Goal: Task Accomplishment & Management: Manage account settings

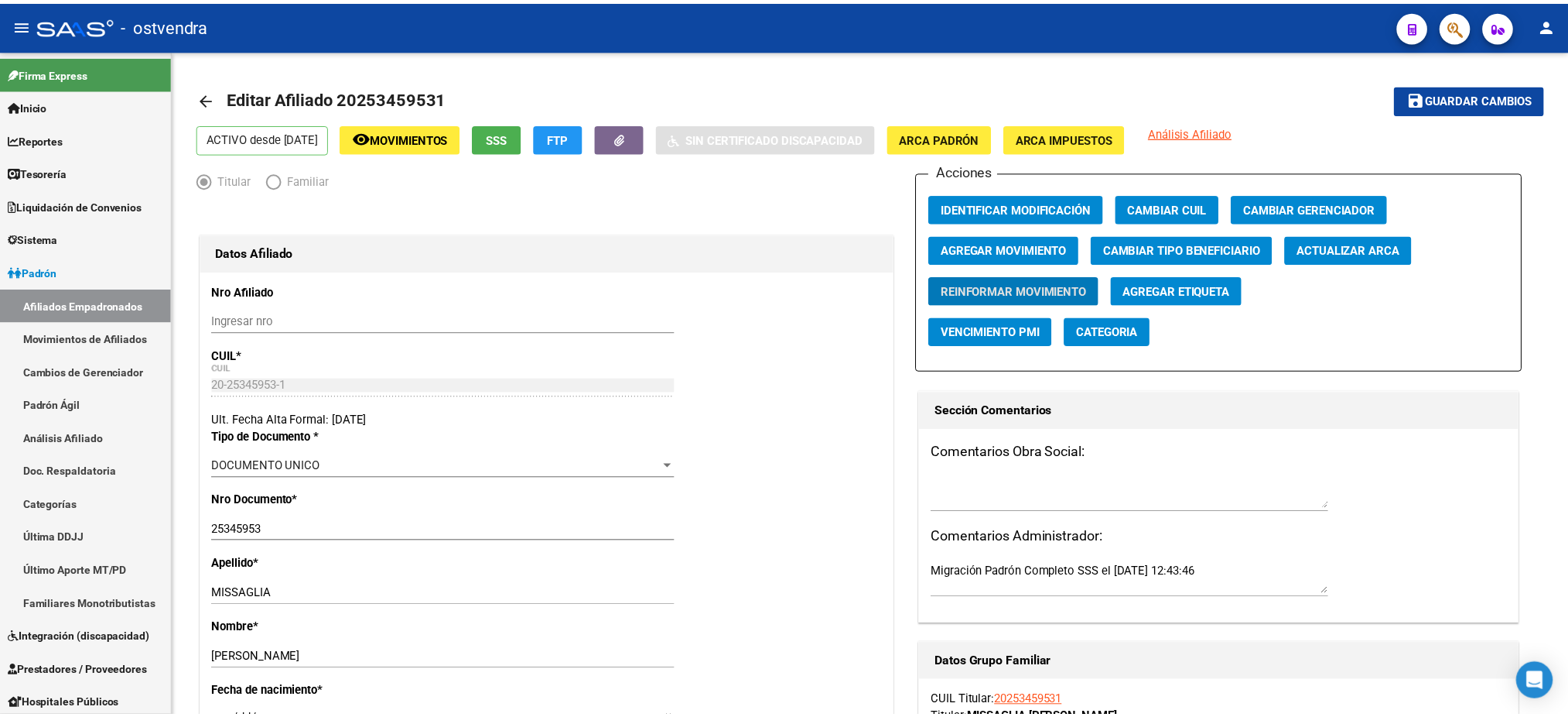
scroll to position [301, 0]
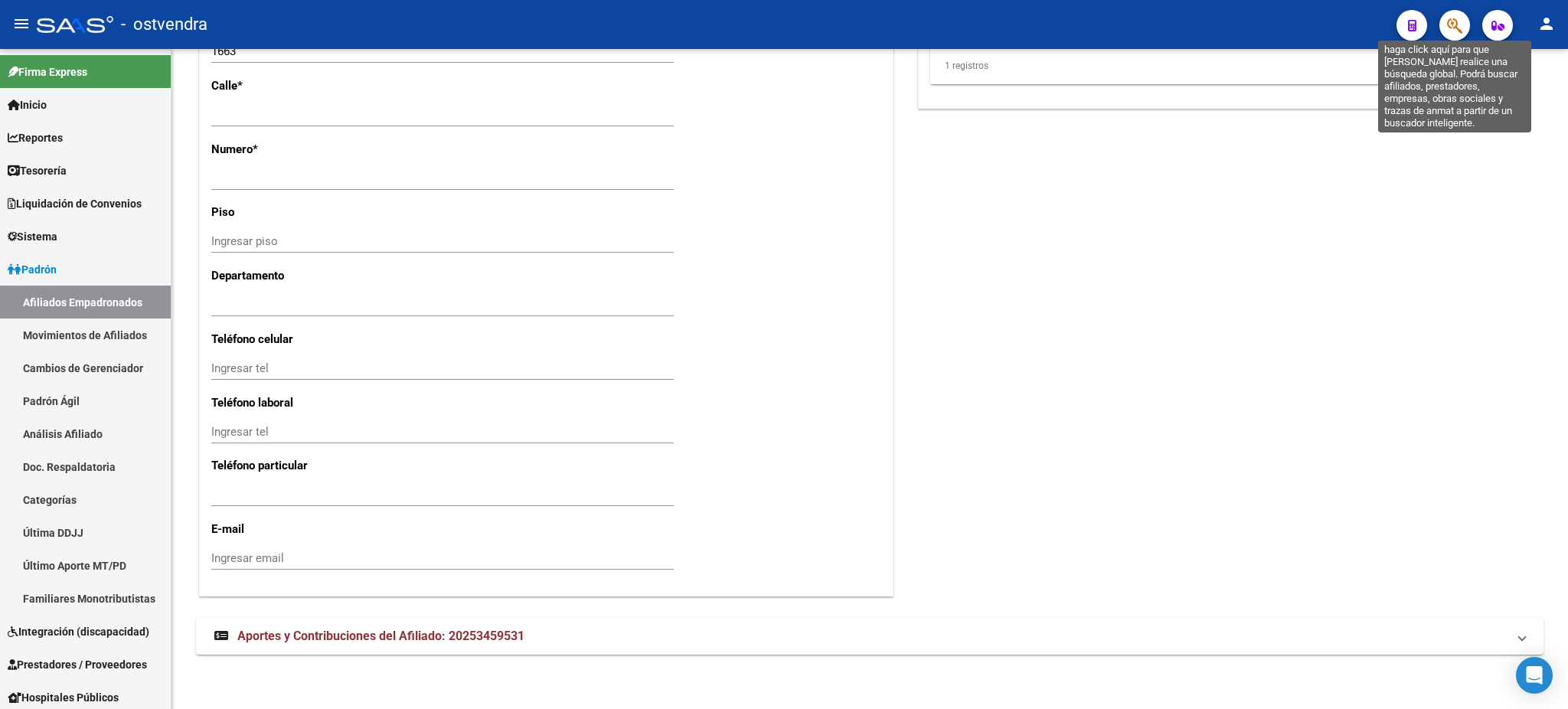
click at [1460, 30] on icon "button" at bounding box center [1454, 25] width 15 height 17
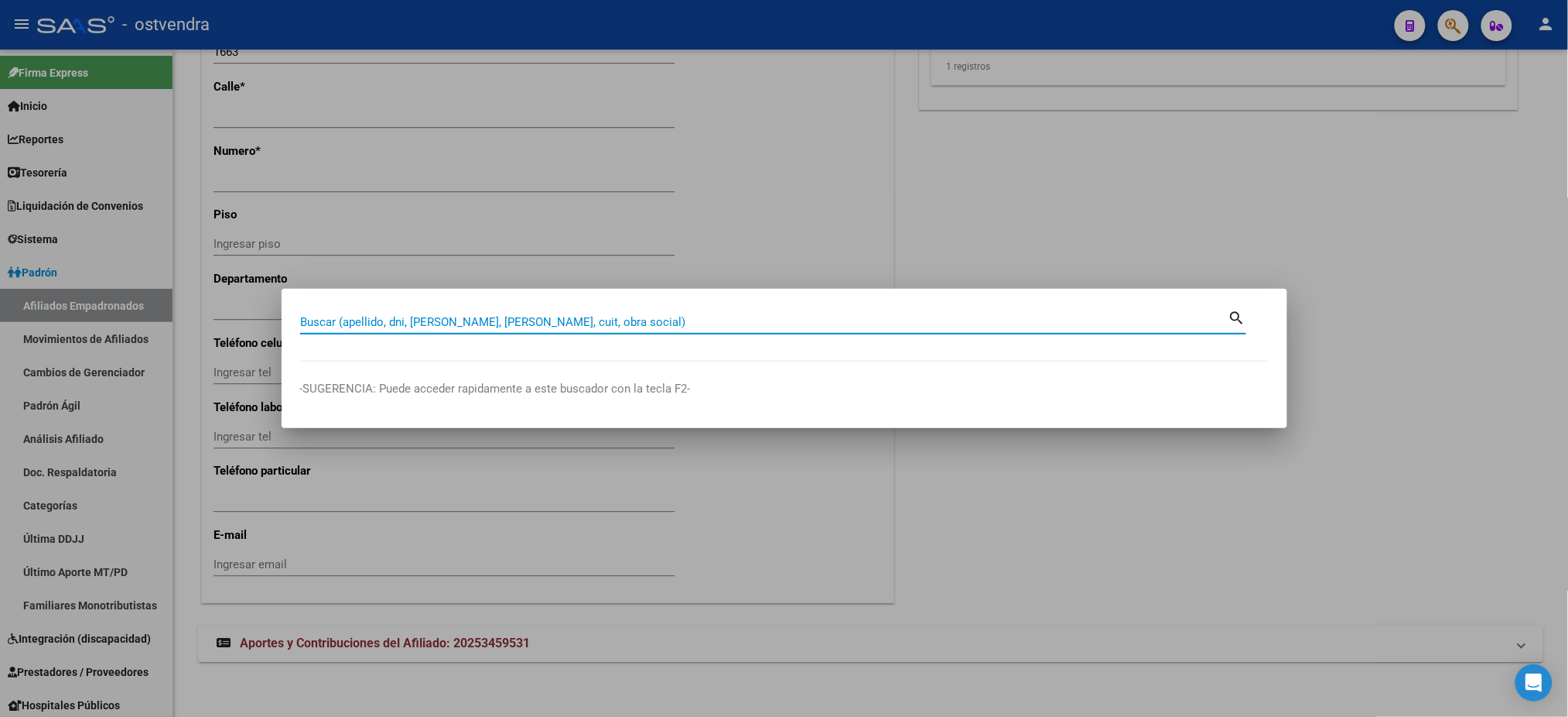
paste input "20546086799"
type input "20546086799"
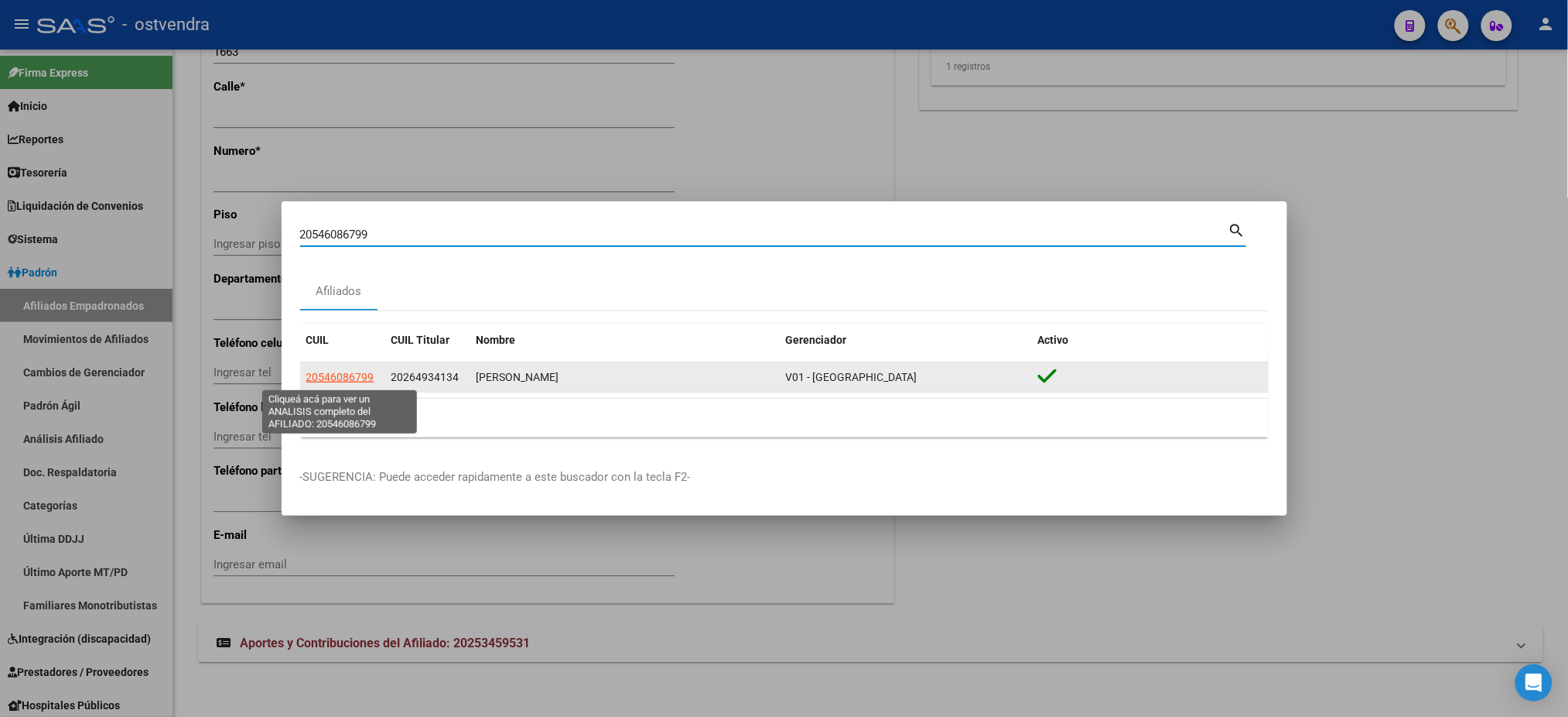
click at [340, 379] on span "20546086799" at bounding box center [340, 376] width 68 height 12
copy span "0"
type textarea "20546086799"
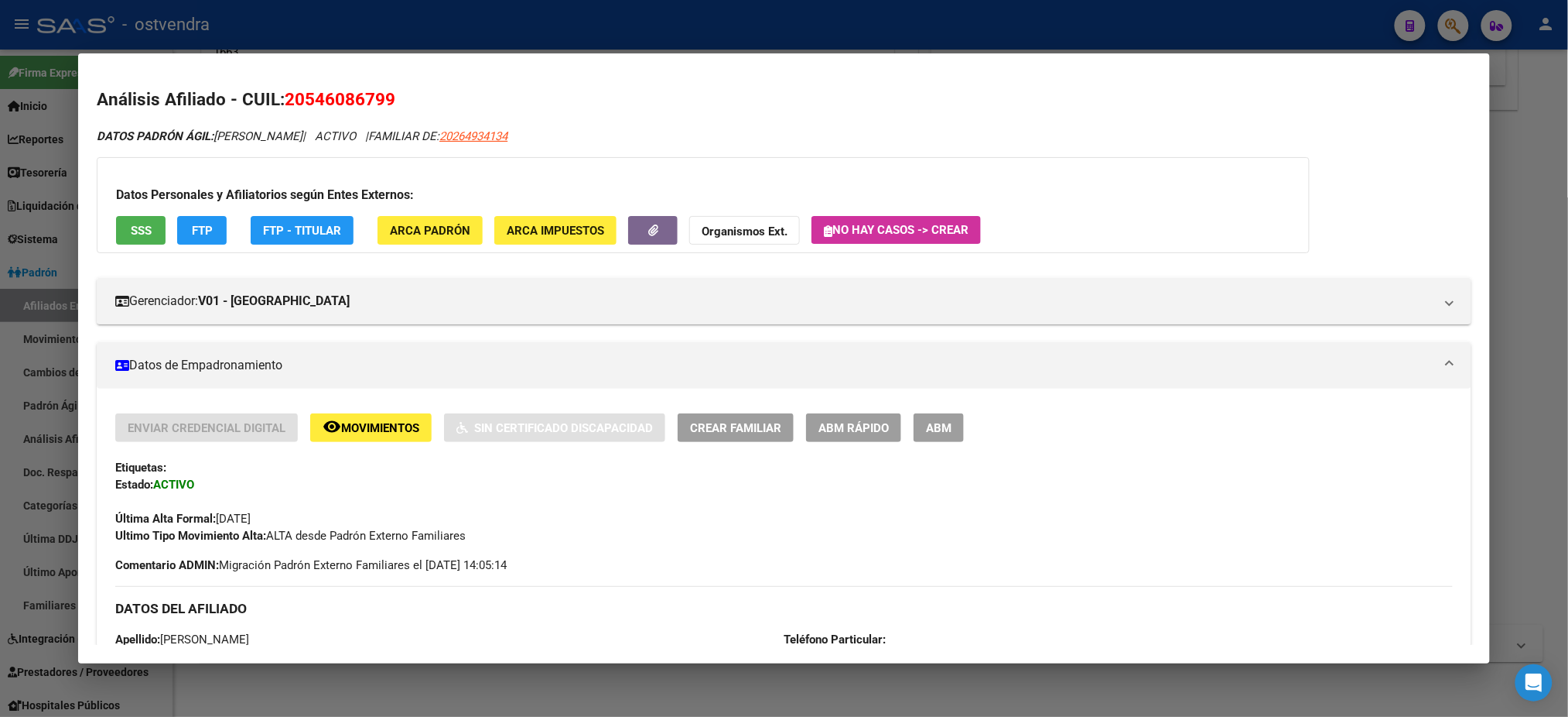
click at [139, 233] on span "SSS" at bounding box center [141, 230] width 21 height 14
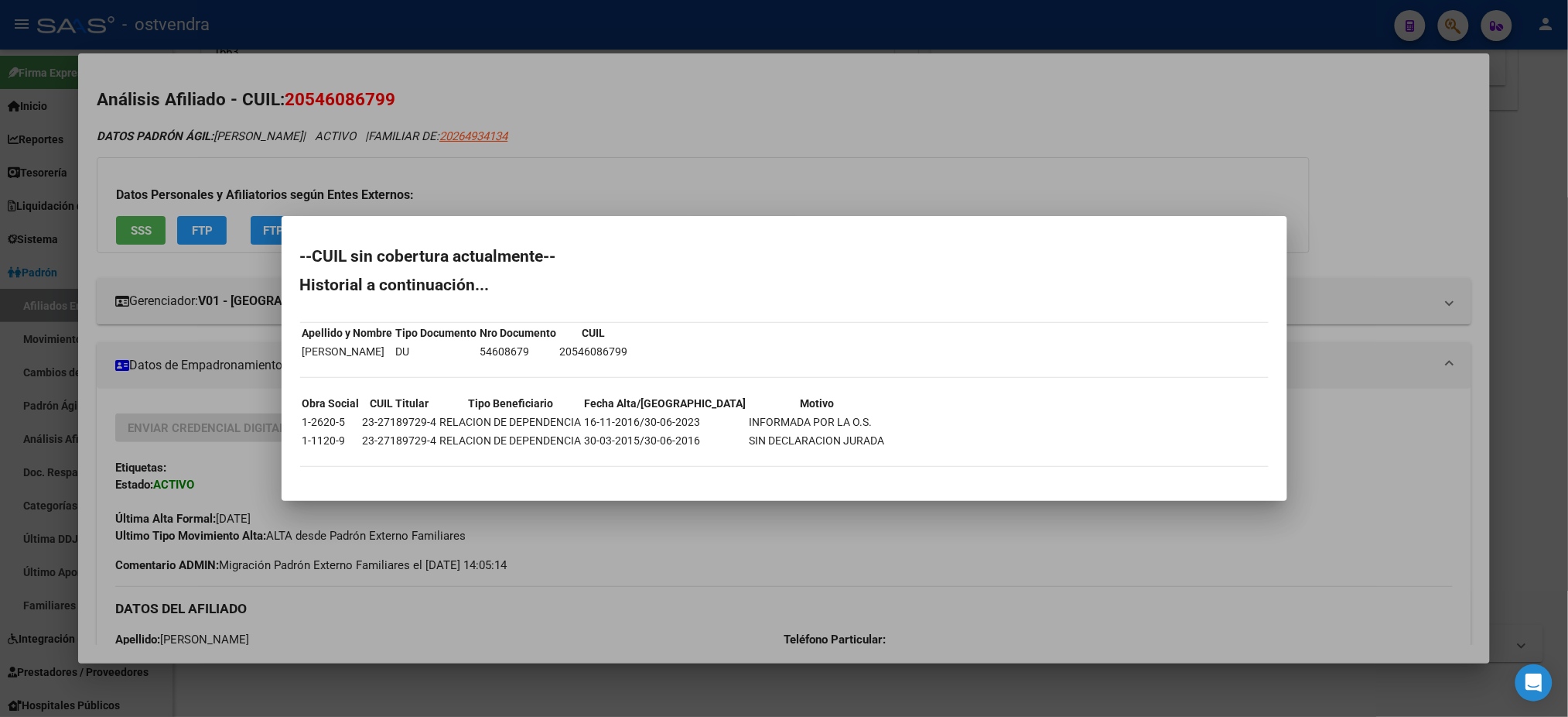
click at [917, 216] on div at bounding box center [784, 358] width 1568 height 717
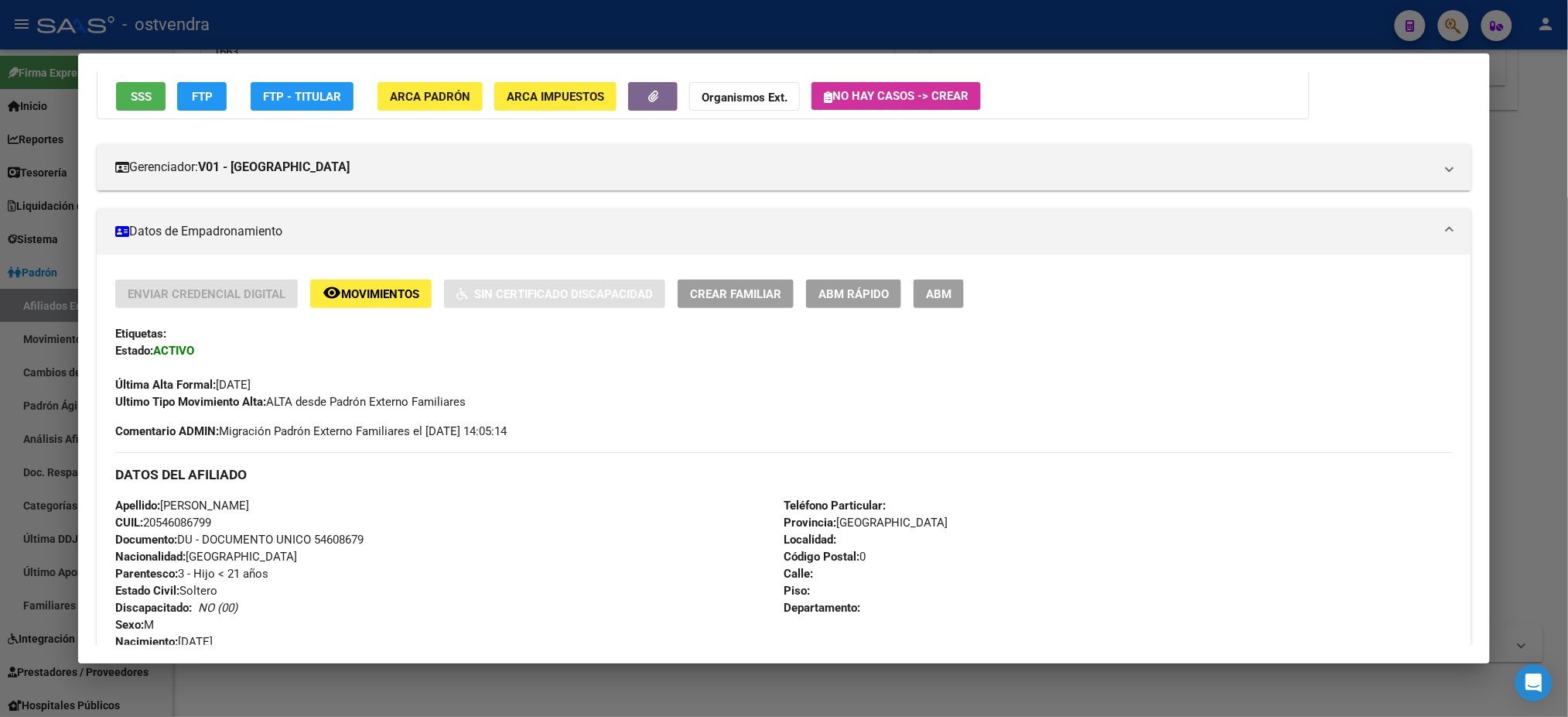
scroll to position [138, 0]
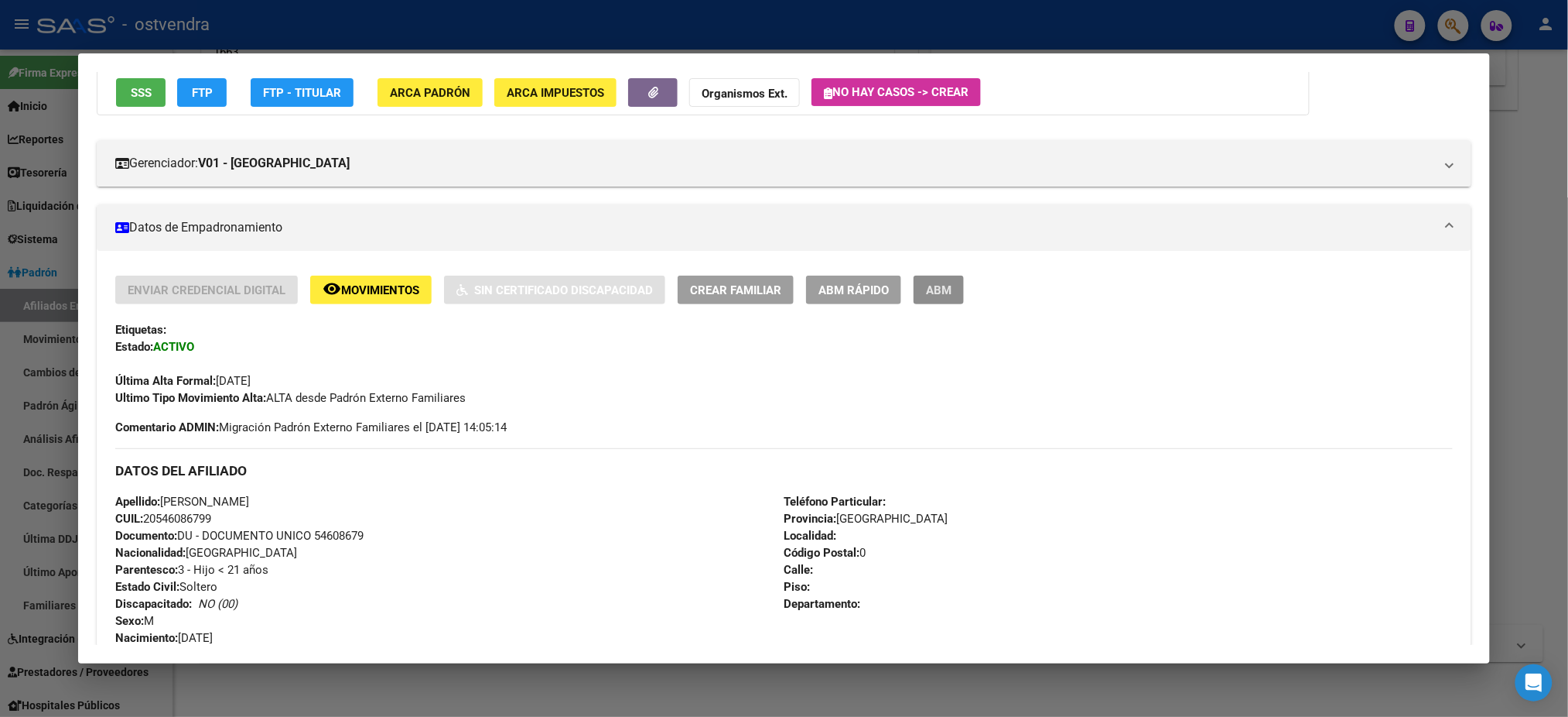
click at [941, 286] on span "ABM" at bounding box center [939, 290] width 26 height 14
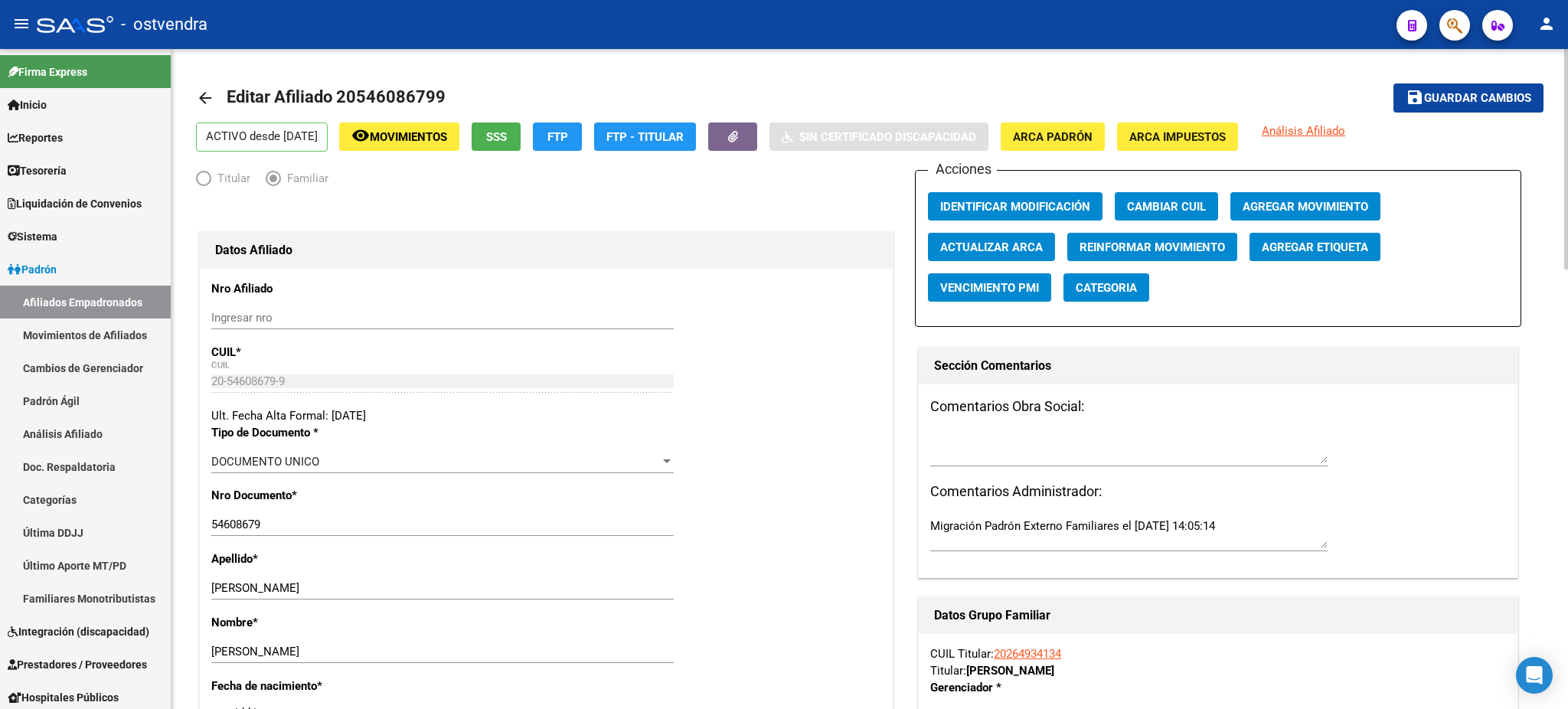
drag, startPoint x: 754, startPoint y: 416, endPoint x: 753, endPoint y: 426, distance: 10.0
click at [754, 416] on div "Ult. Fecha Alta Formal: [DATE]" at bounding box center [546, 415] width 670 height 17
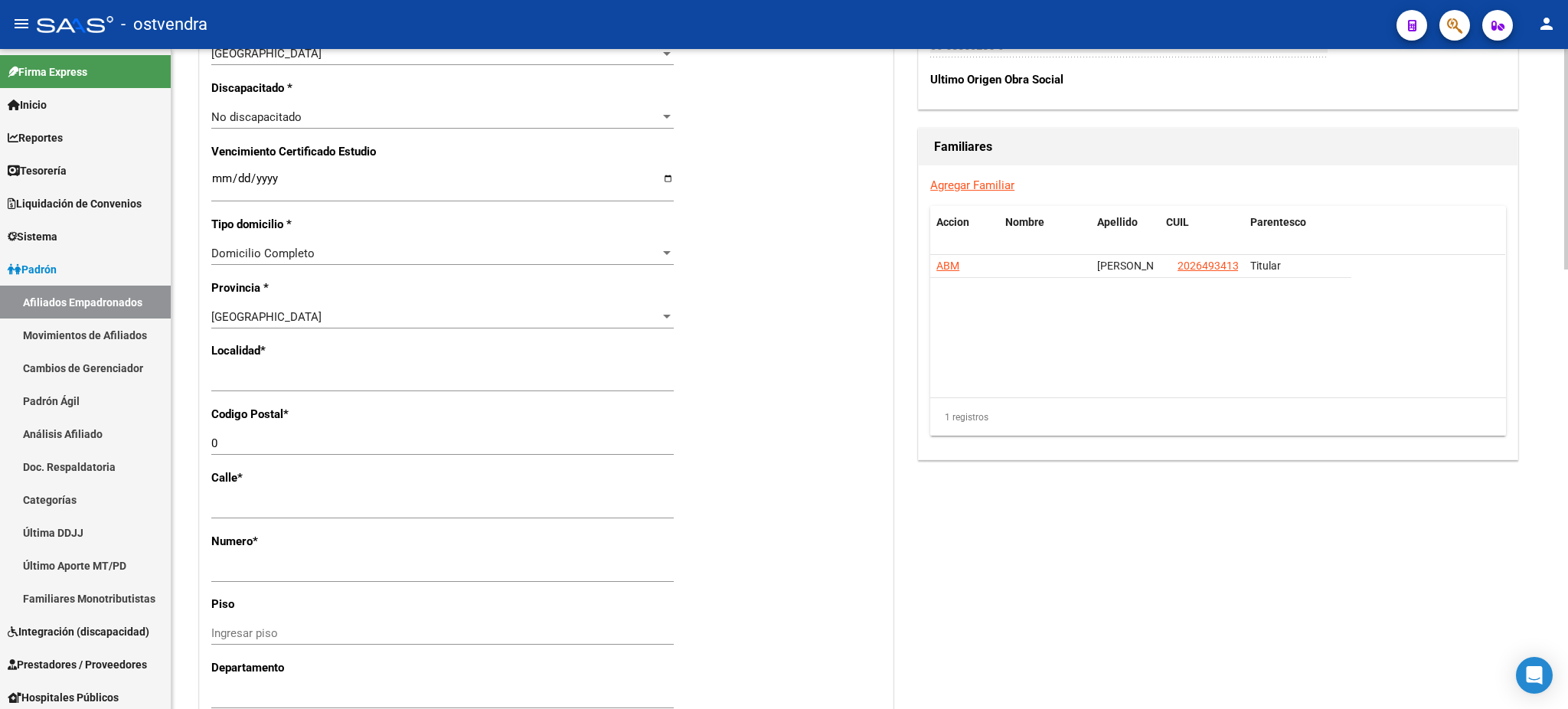
scroll to position [952, 0]
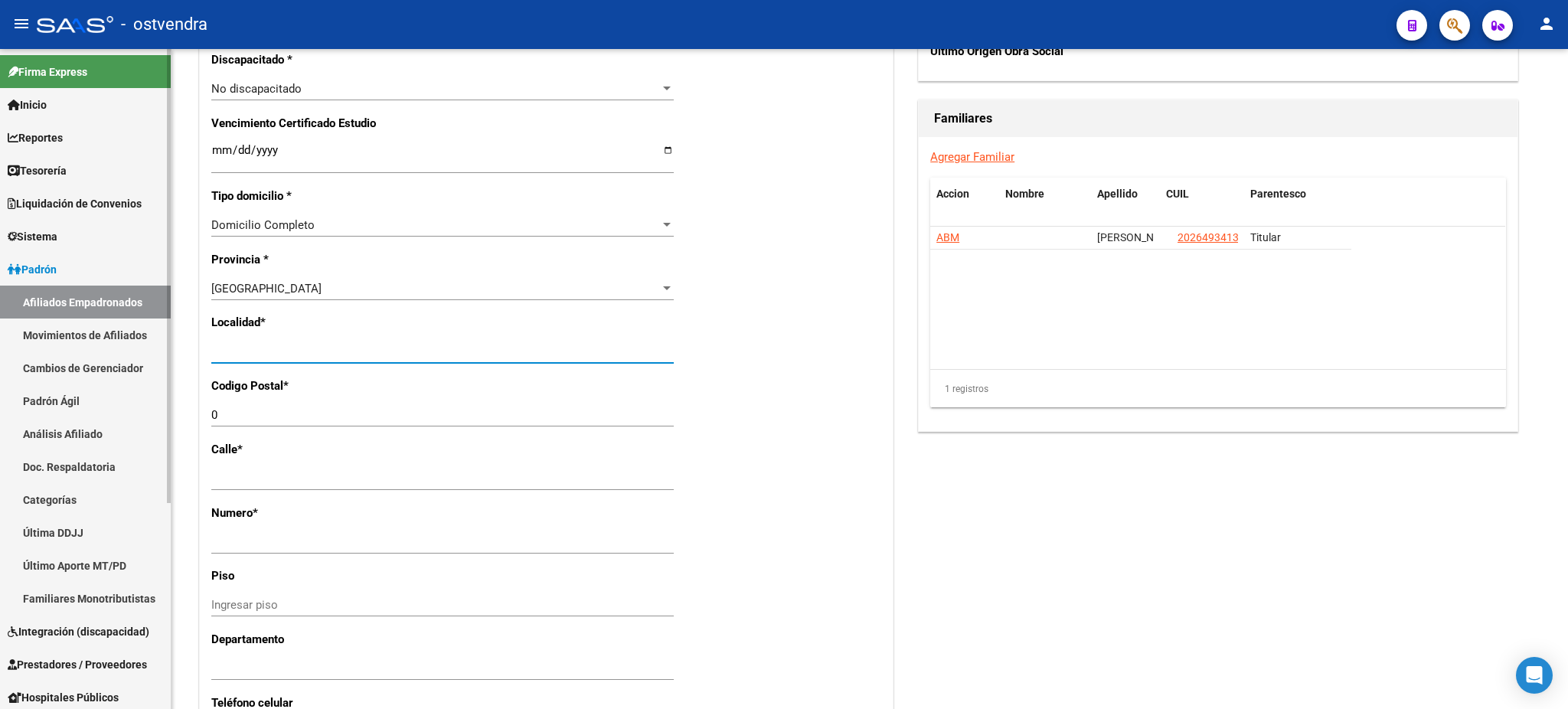
drag, startPoint x: 297, startPoint y: 348, endPoint x: 131, endPoint y: 307, distance: 171.0
click at [107, 316] on mat-sidenav-container "Firma Express Inicio Calendario SSS Instructivos Contacto OS Reportes Tablero d…" at bounding box center [784, 379] width 1568 height 660
type input "[DATE][PERSON_NAME]"
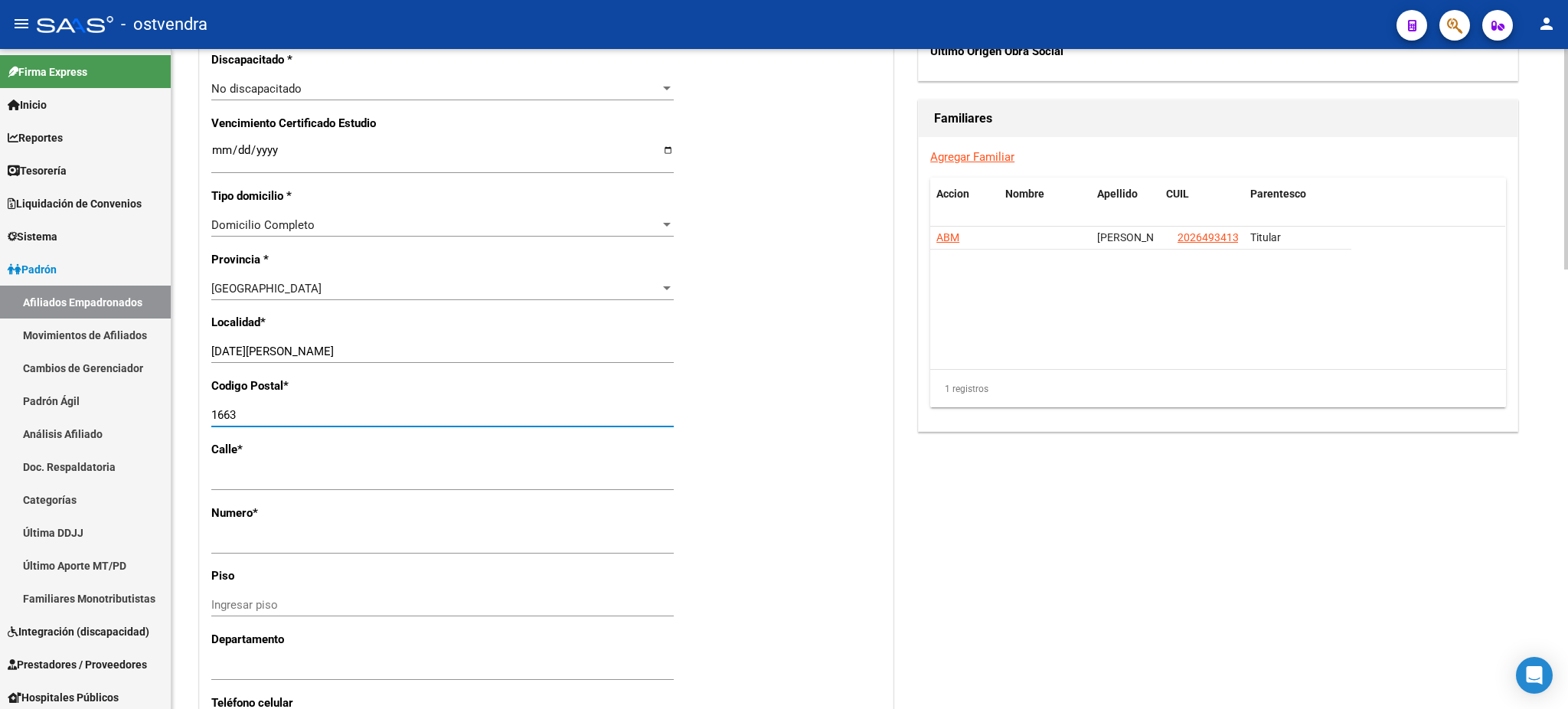
type input "1663"
click at [1076, 601] on div "Acciones Identificar Modificación Cambiar CUIL Agregar Movimiento Actualizar AR…" at bounding box center [1217, 90] width 606 height 1746
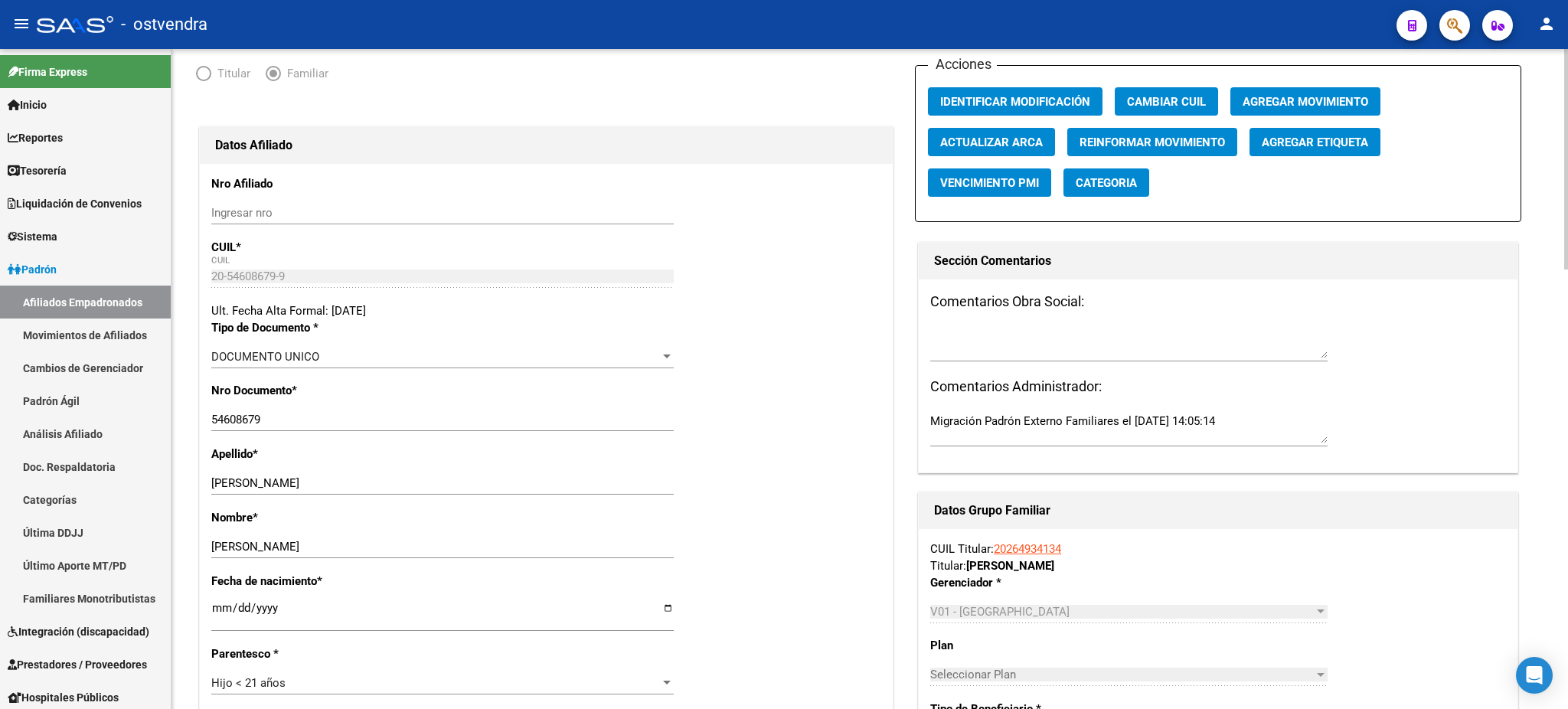
scroll to position [0, 0]
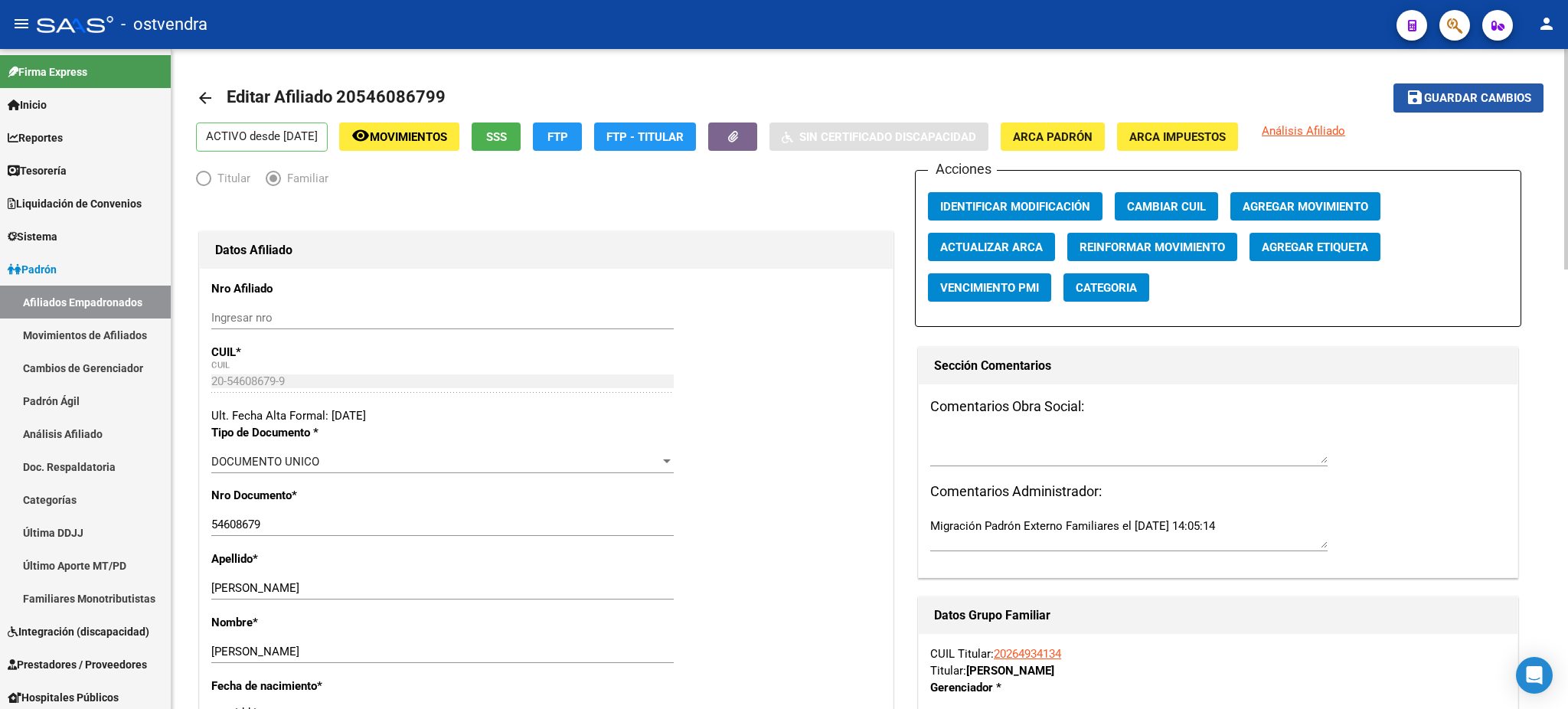
click at [1416, 96] on mat-icon "save" at bounding box center [1414, 97] width 18 height 18
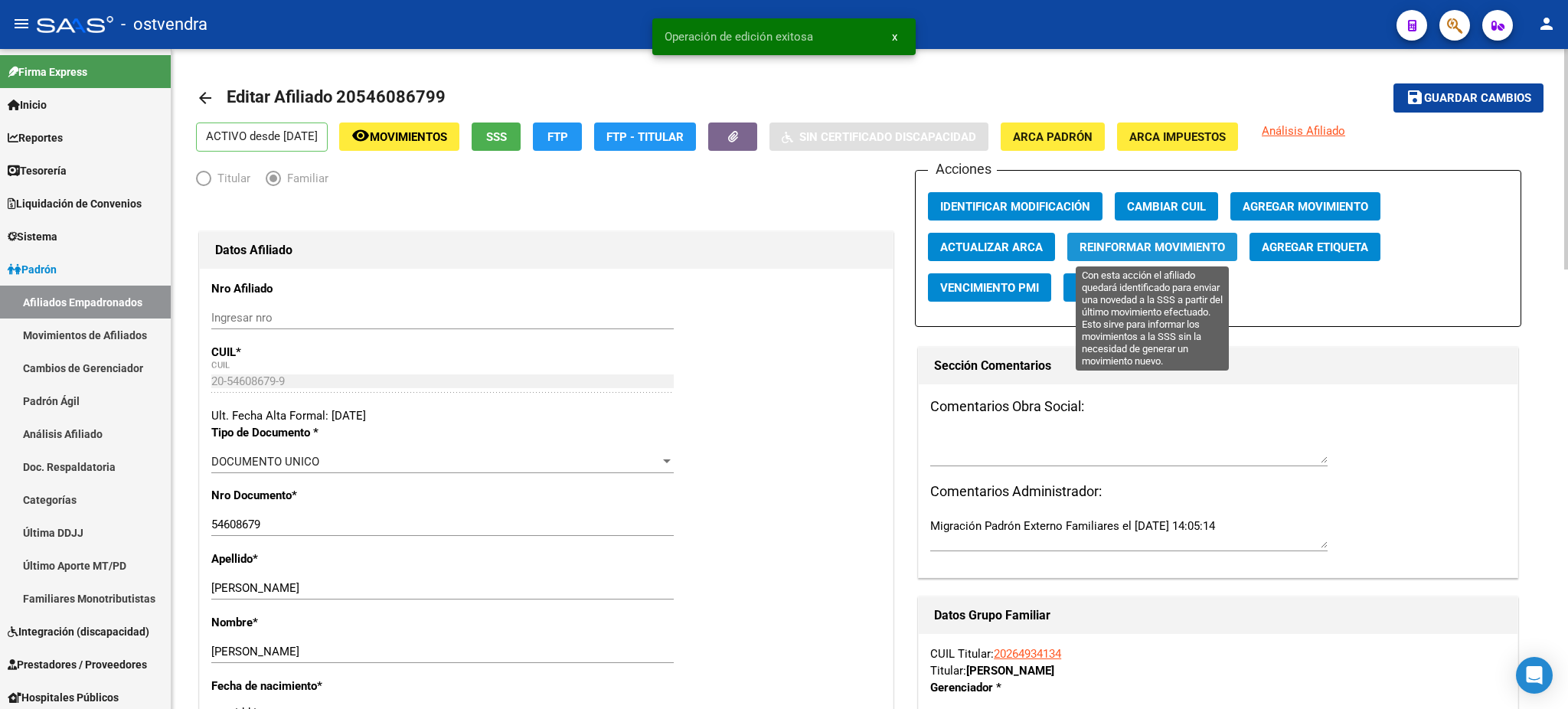
click at [1210, 242] on span "Reinformar Movimiento" at bounding box center [1152, 247] width 145 height 13
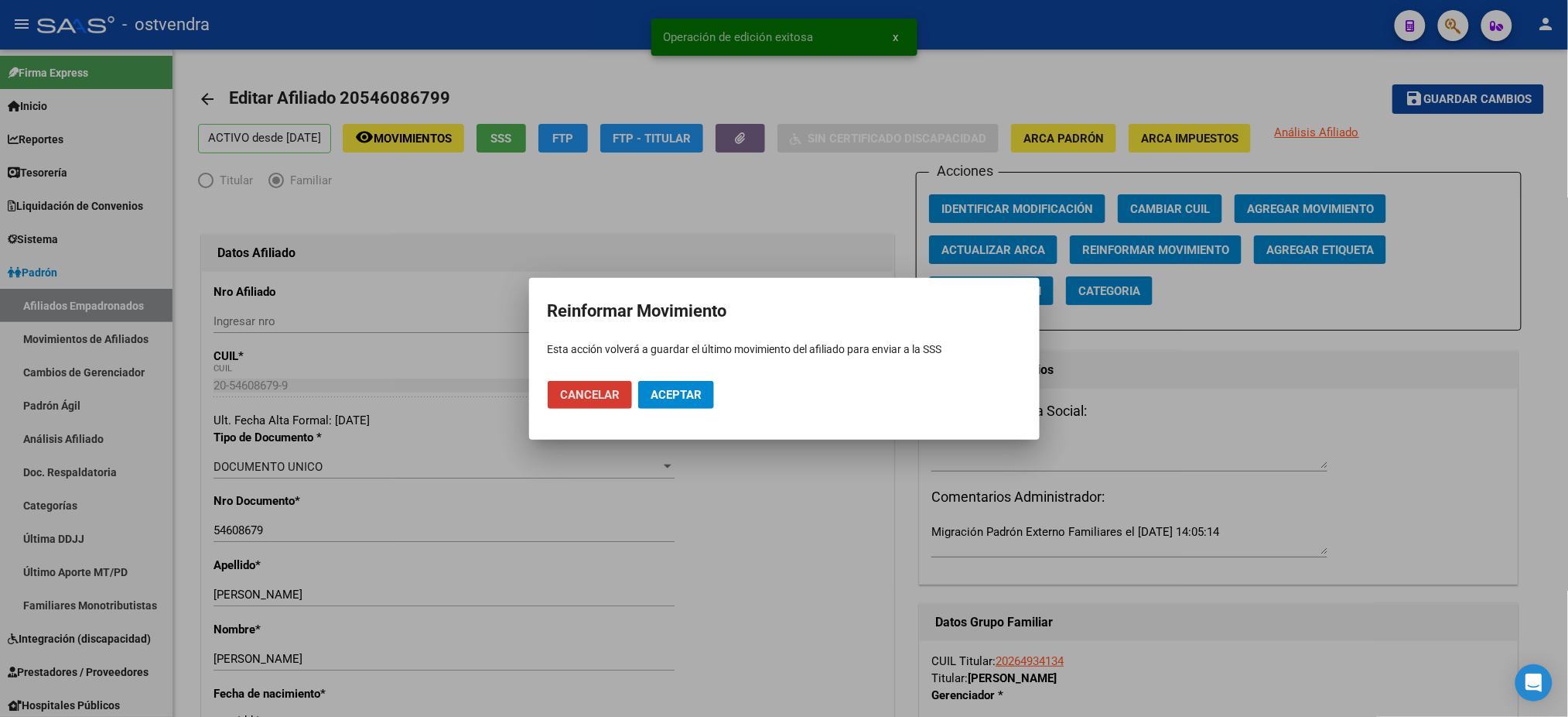
click at [674, 385] on button "Aceptar" at bounding box center [676, 395] width 76 height 28
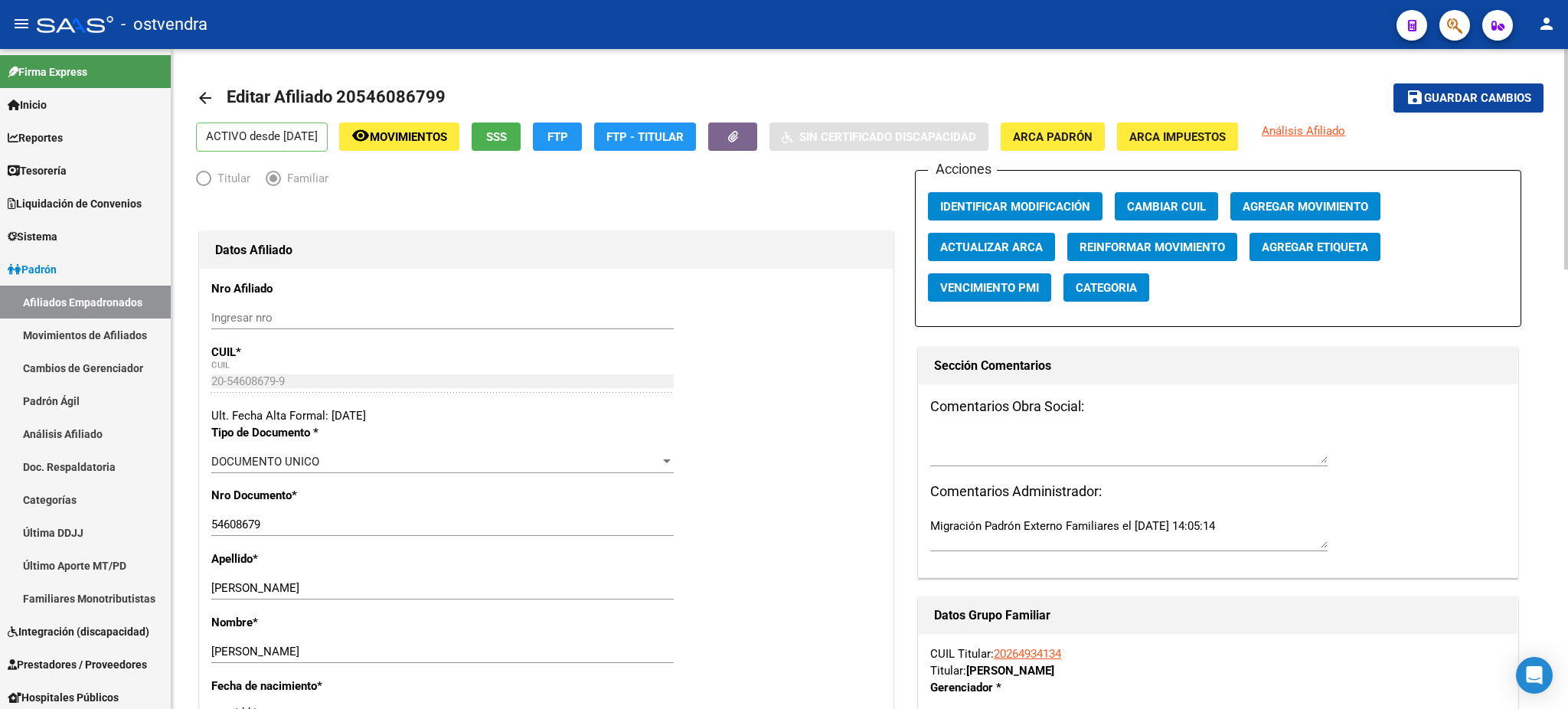
click at [772, 74] on mat-toolbar-row "arrow_back Editar Afiliado 20546086799" at bounding box center [721, 98] width 1051 height 49
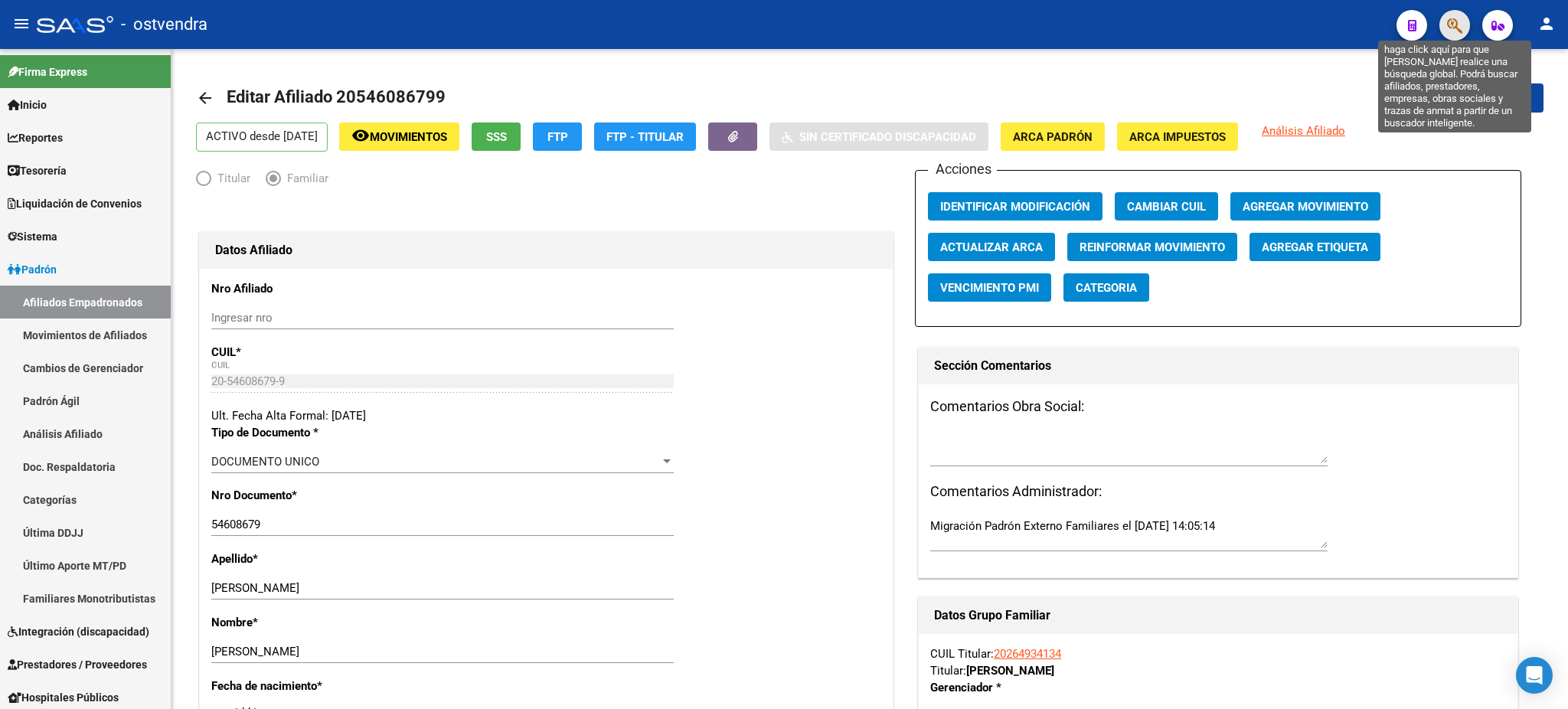
click at [1447, 25] on icon "button" at bounding box center [1454, 25] width 15 height 17
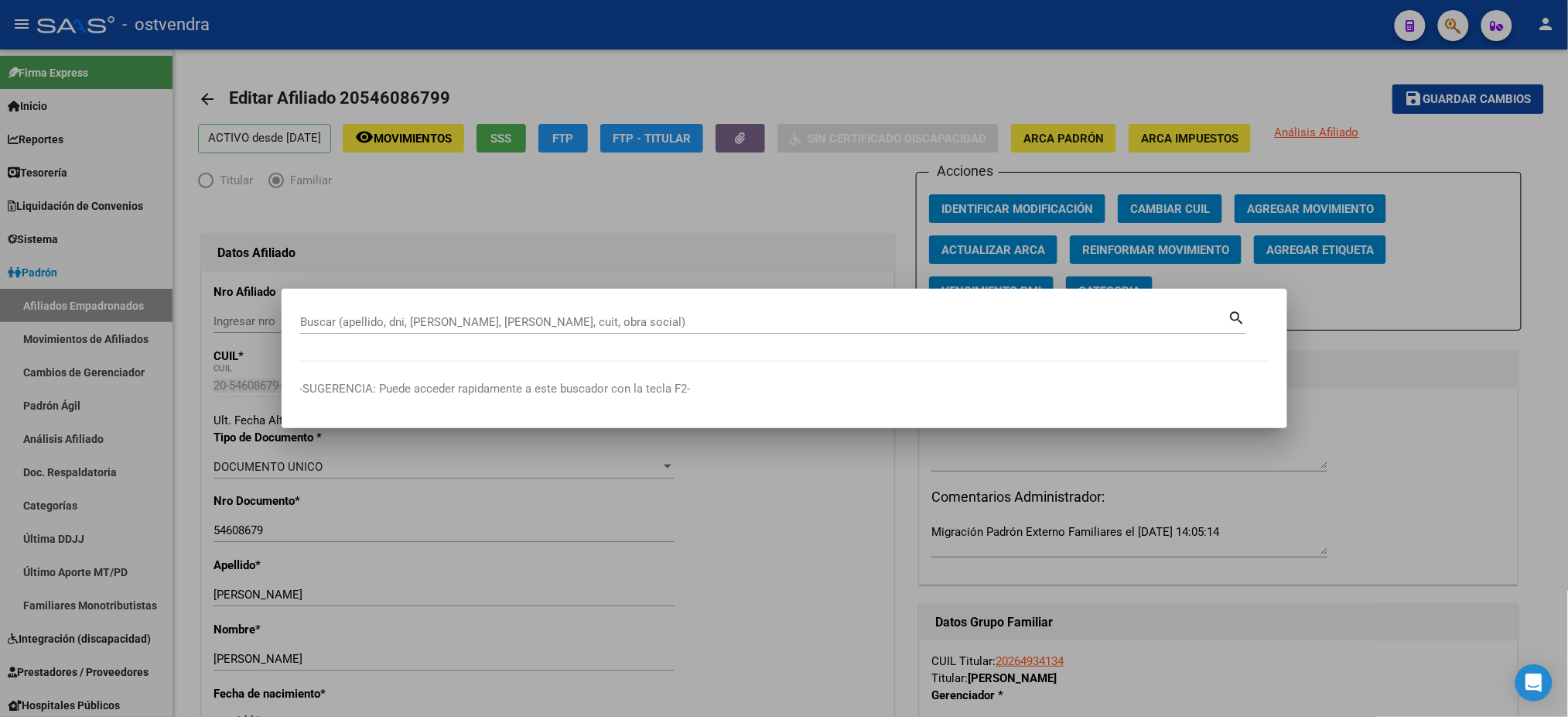
paste input "20707695324"
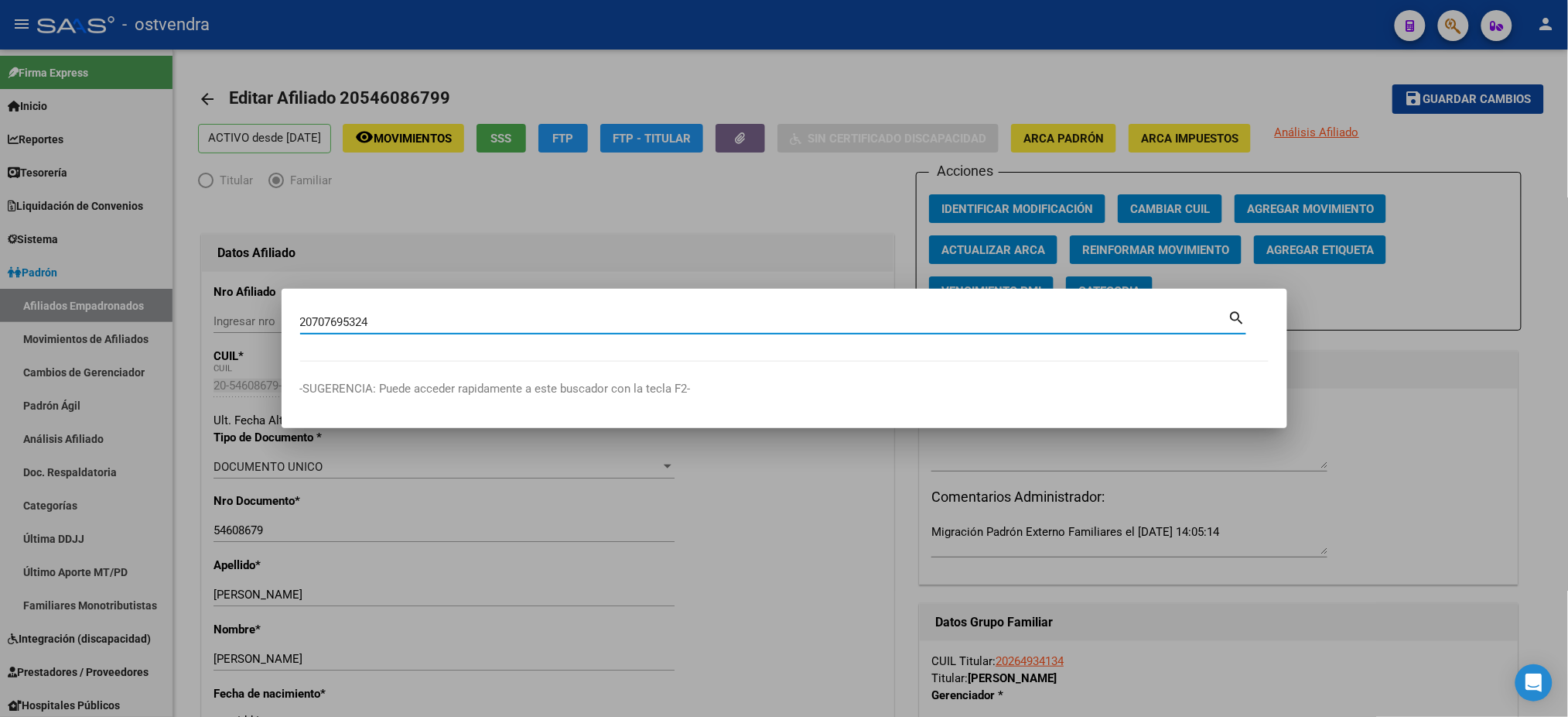
type input "20707695324"
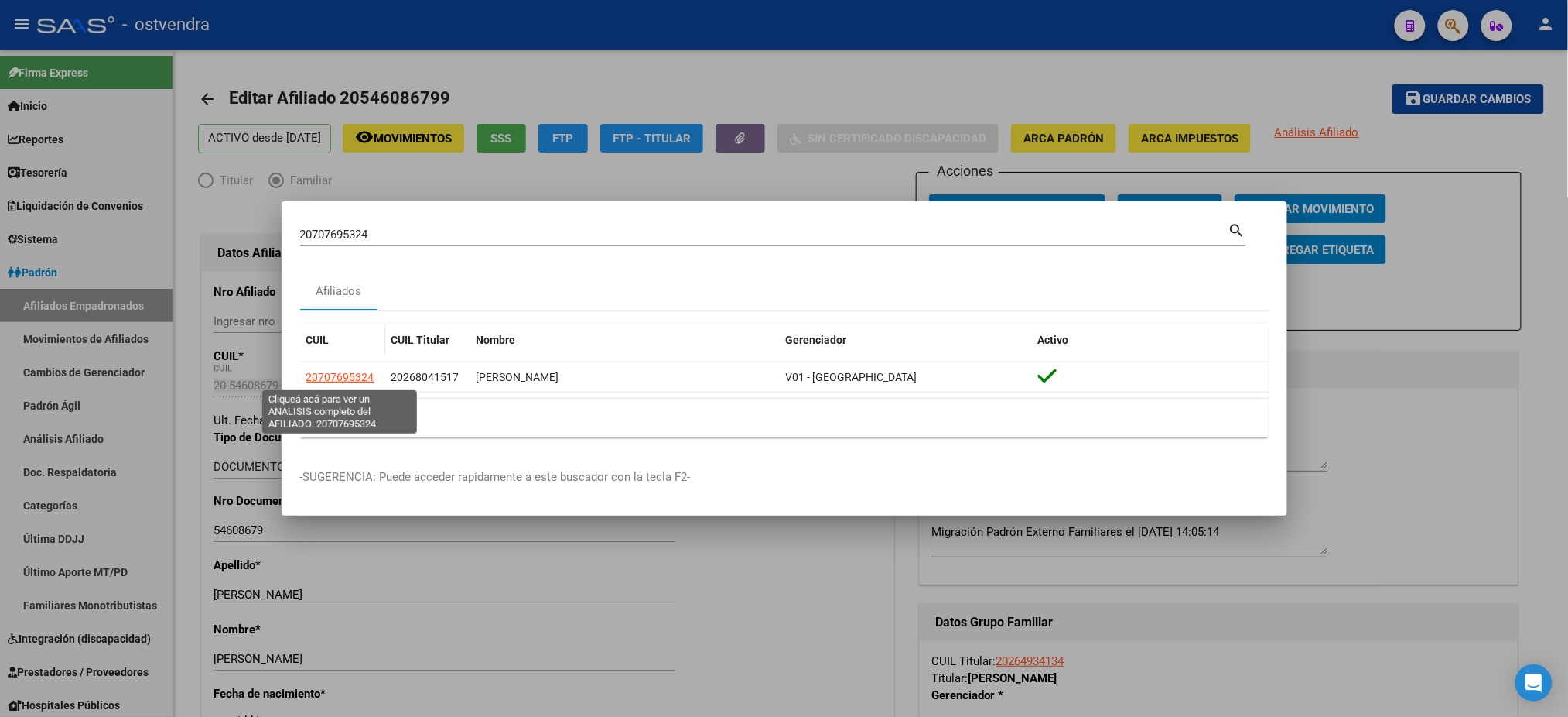
click at [350, 371] on span "20707695324" at bounding box center [340, 376] width 68 height 12
type textarea "20707695324"
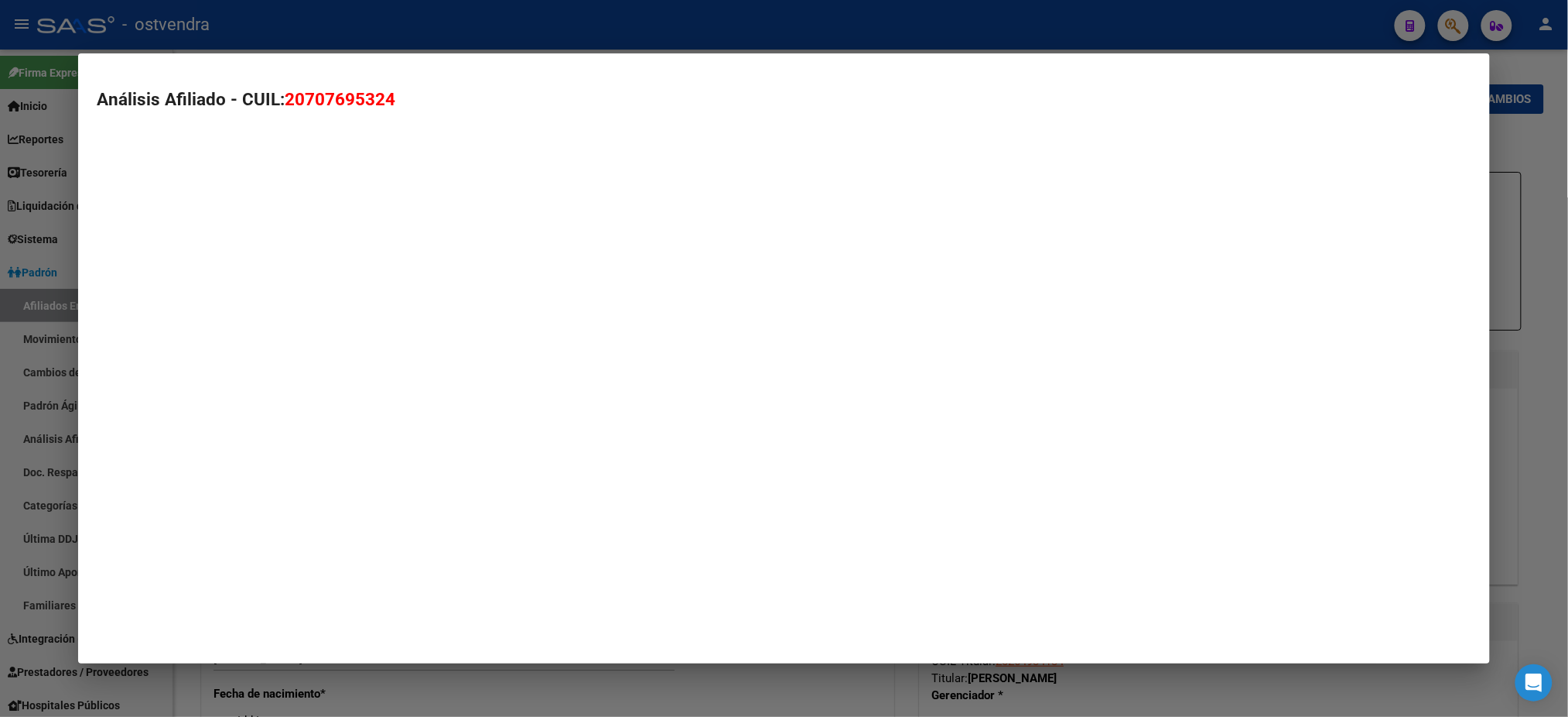
click at [350, 371] on mat-dialog-container "Análisis Afiliado - CUIL: 20707695324" at bounding box center [783, 358] width 1411 height 610
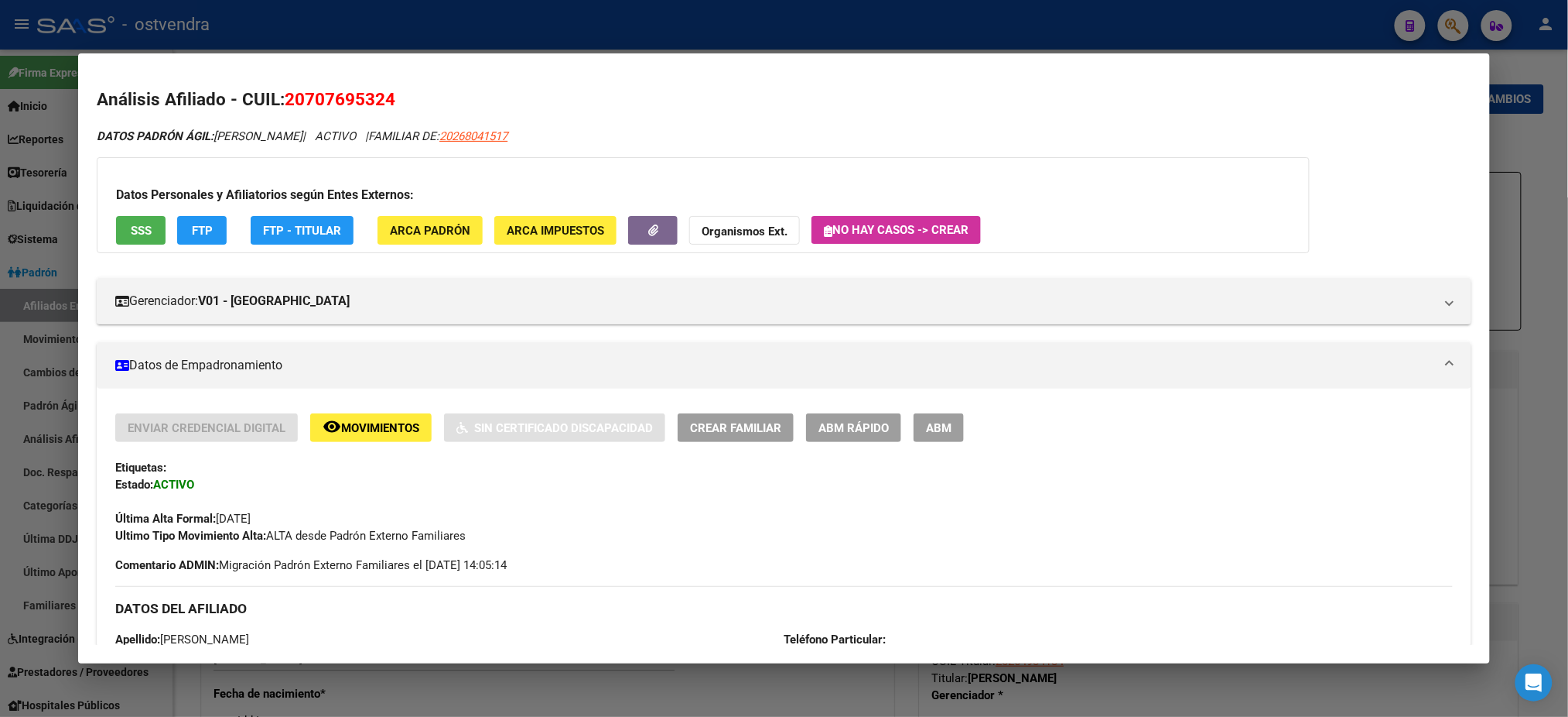
click at [932, 415] on button "ABM" at bounding box center [939, 427] width 51 height 29
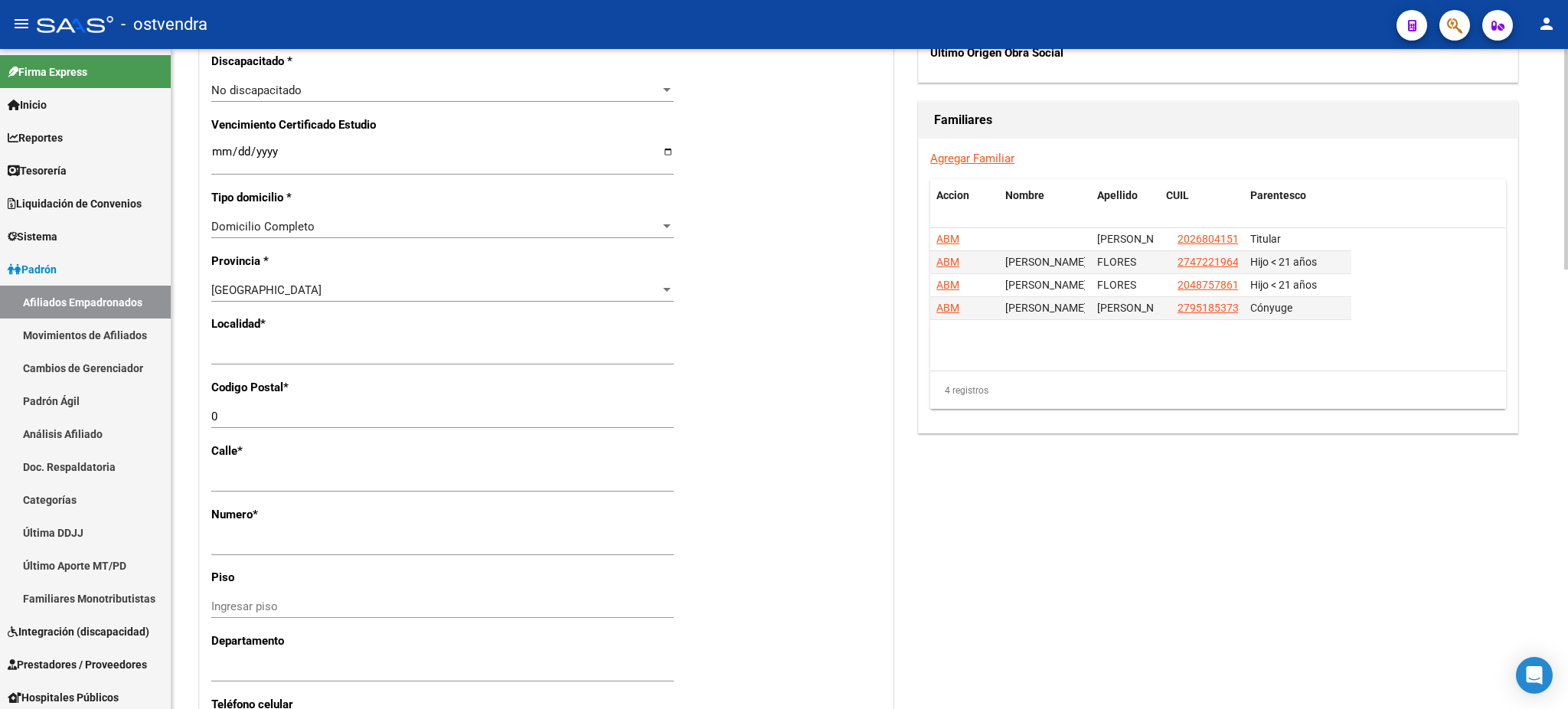
scroll to position [952, 0]
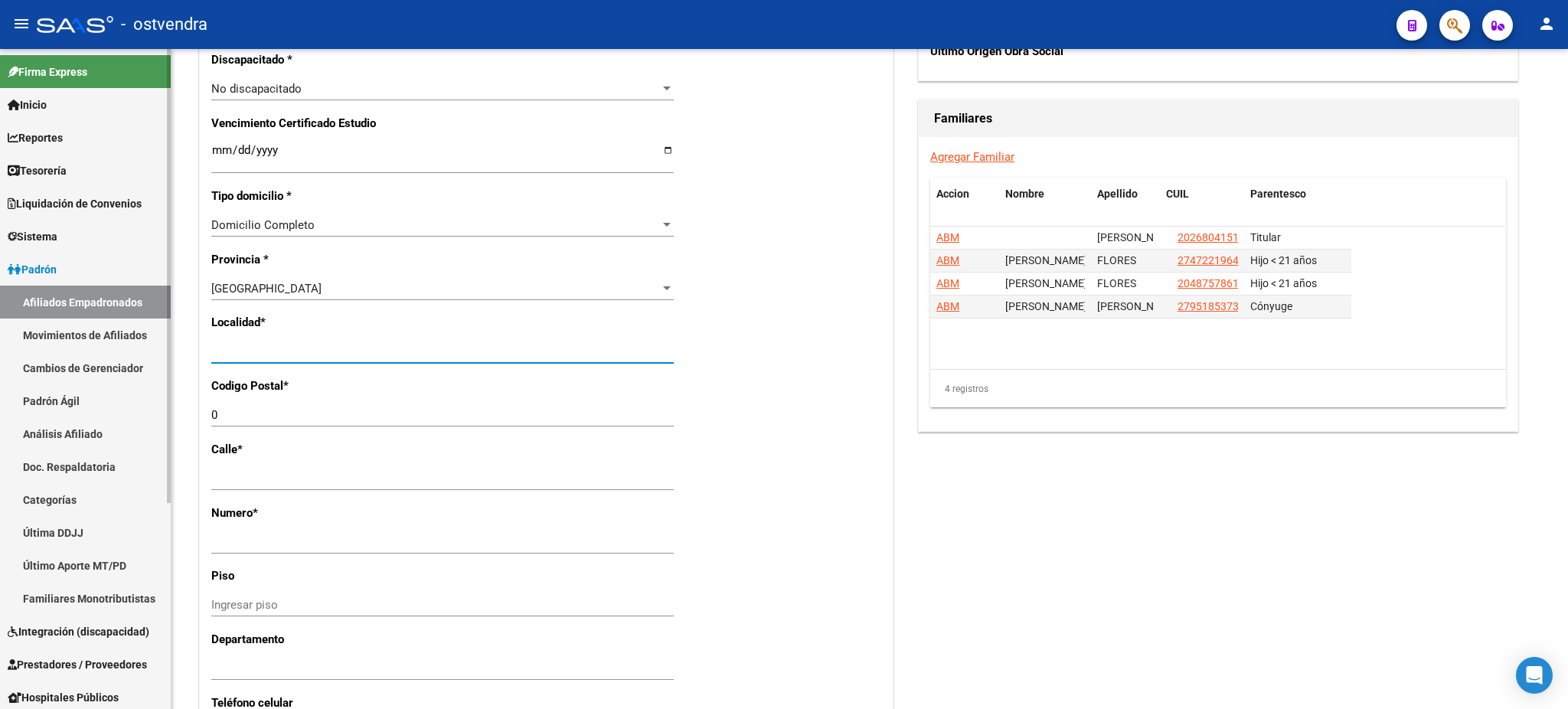
drag, startPoint x: 309, startPoint y: 349, endPoint x: 66, endPoint y: 344, distance: 243.1
click at [66, 344] on mat-sidenav-container "Firma Express Inicio Calendario SSS Instructivos Contacto OS Reportes Tablero d…" at bounding box center [784, 379] width 1568 height 660
type input "[DATE][PERSON_NAME]"
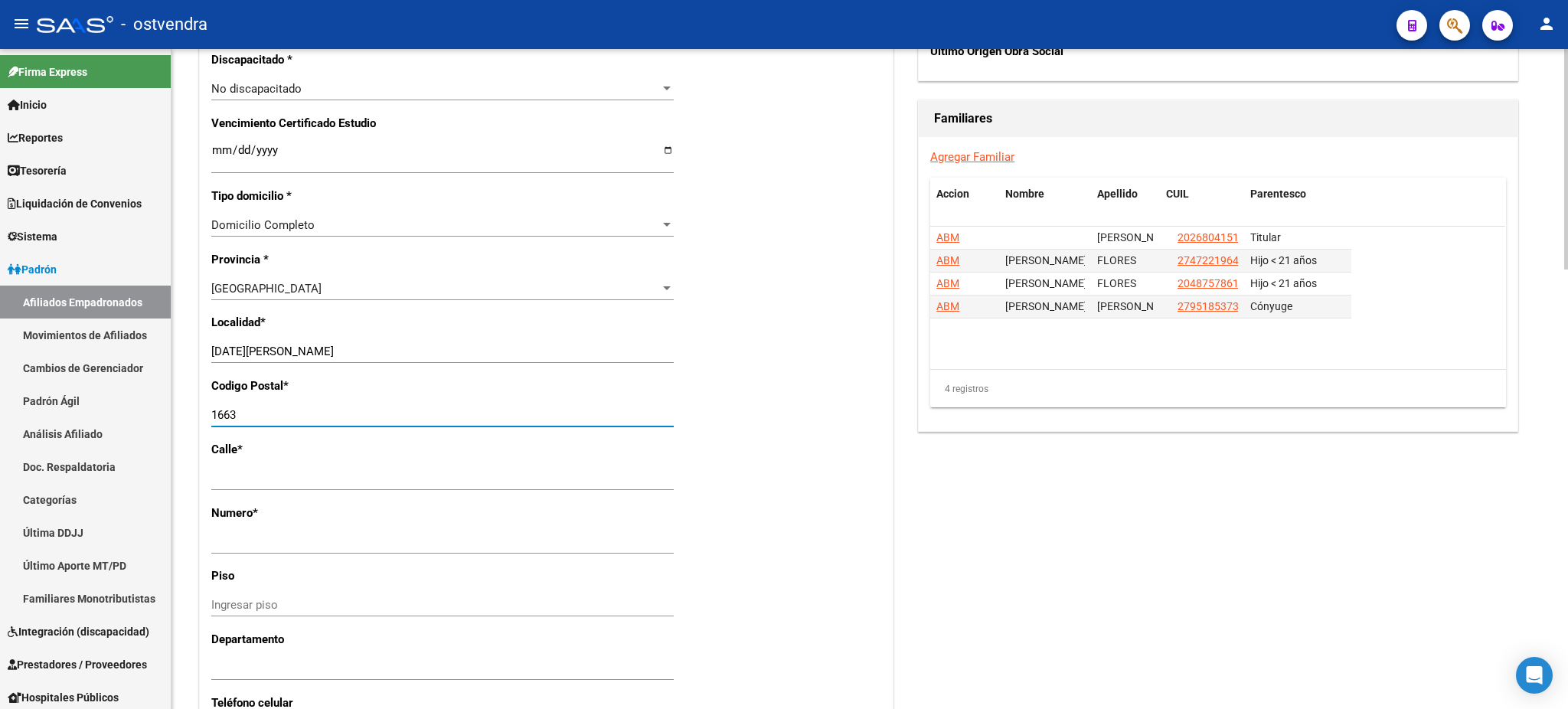
type input "1663"
click at [1033, 630] on div "Acciones Identificar Modificación Cambiar CUIL Agregar Movimiento Actualizar AR…" at bounding box center [1217, 90] width 606 height 1746
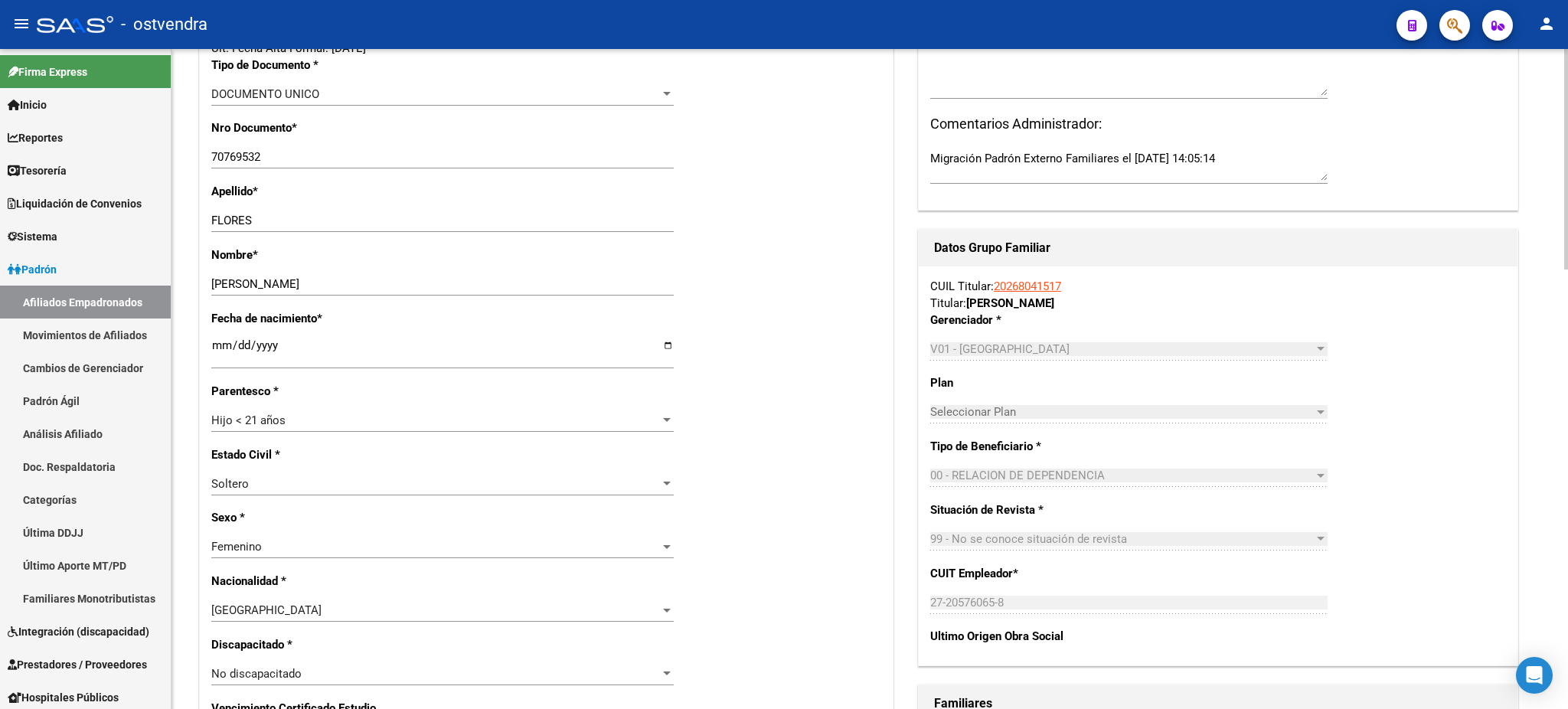
scroll to position [0, 0]
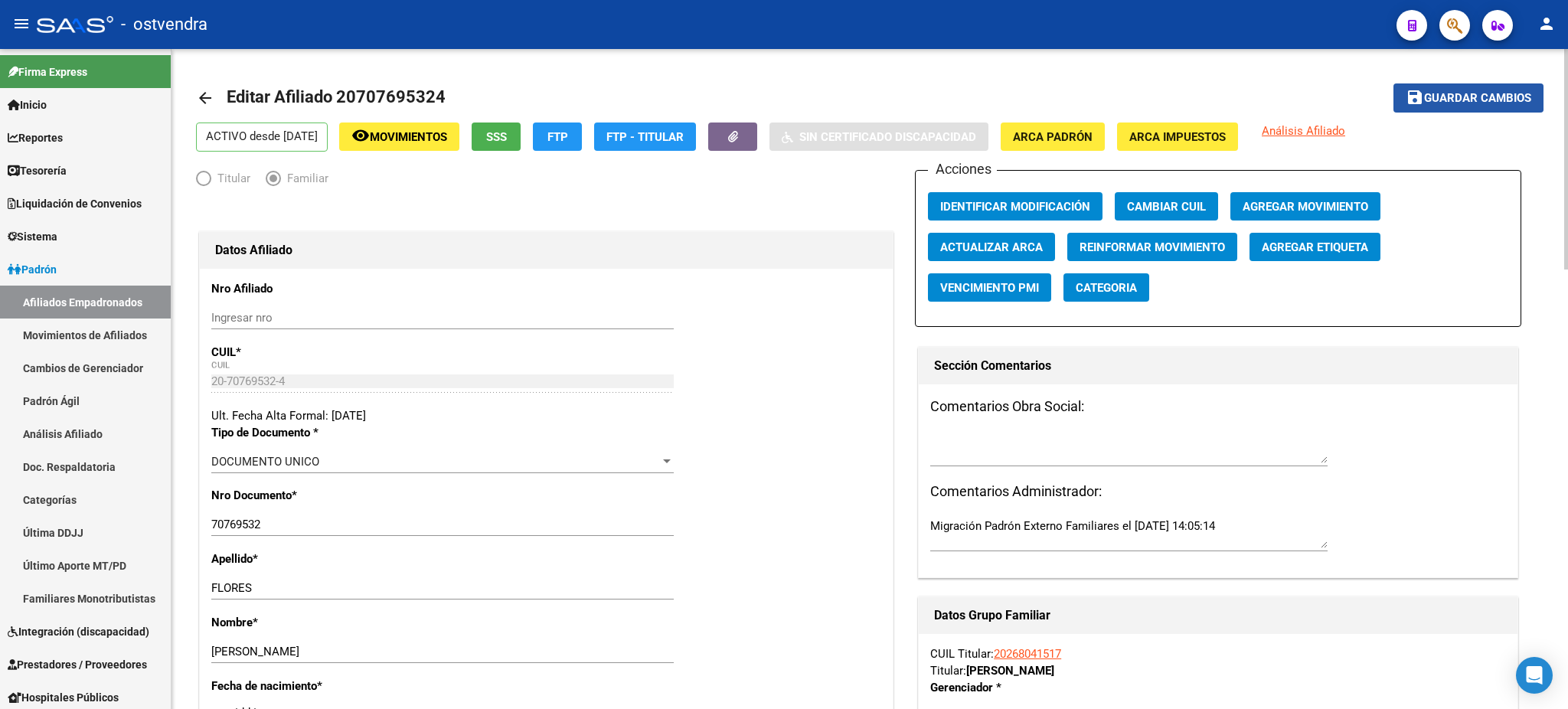
click at [1452, 92] on span "Guardar cambios" at bounding box center [1477, 98] width 107 height 13
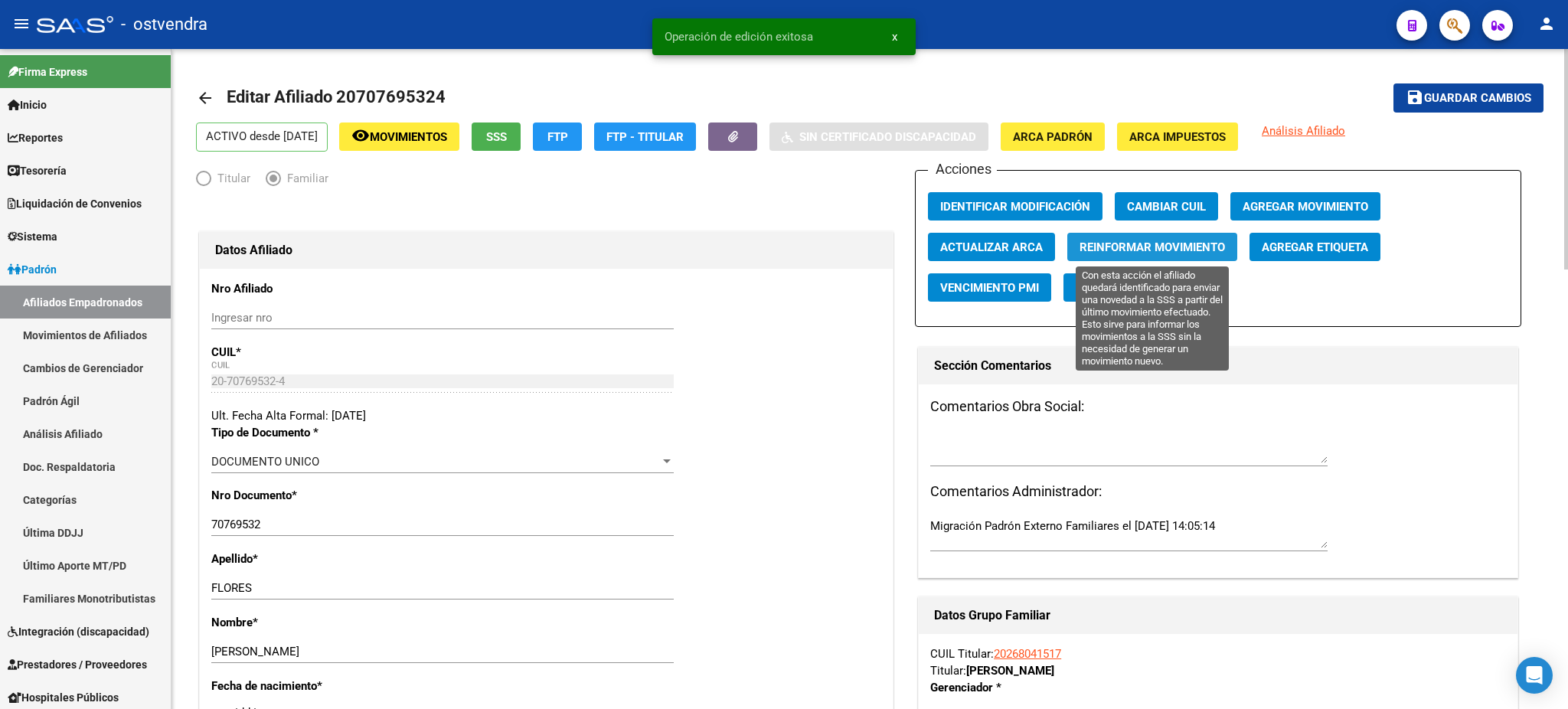
click at [1164, 257] on button "Reinformar Movimiento" at bounding box center [1152, 247] width 170 height 29
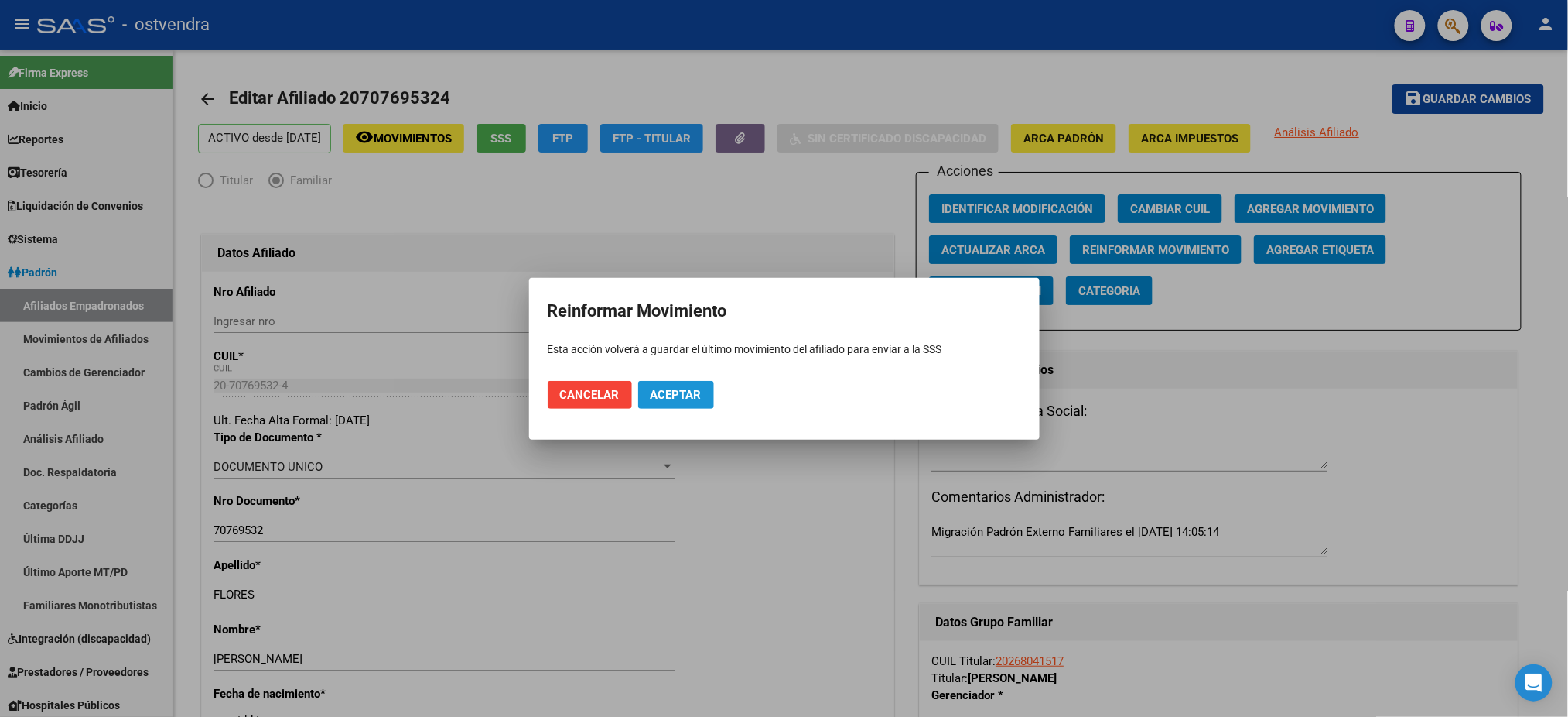
click at [677, 400] on span "Aceptar" at bounding box center [677, 395] width 51 height 14
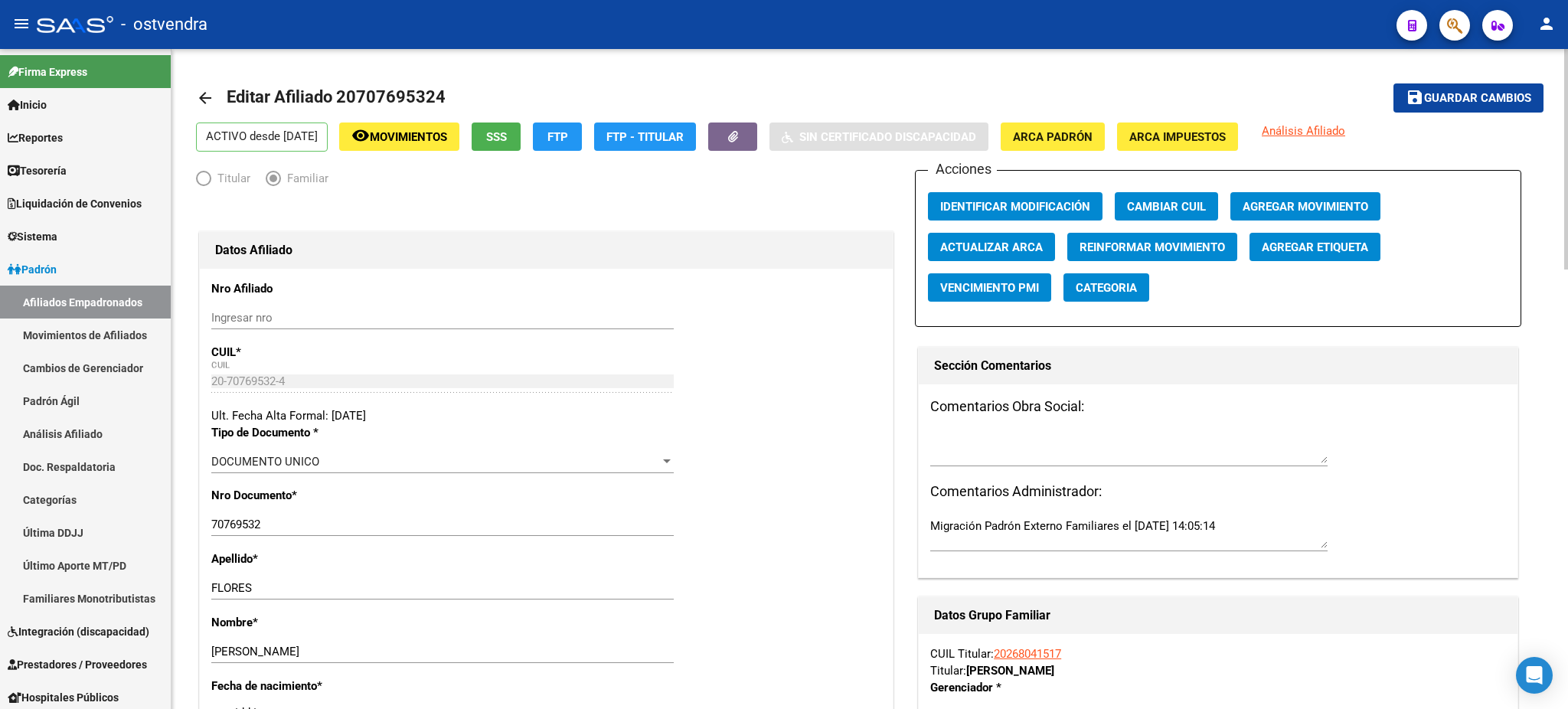
drag, startPoint x: 537, startPoint y: 276, endPoint x: 1027, endPoint y: 89, distance: 524.5
click at [1442, 17] on button "button" at bounding box center [1454, 25] width 31 height 31
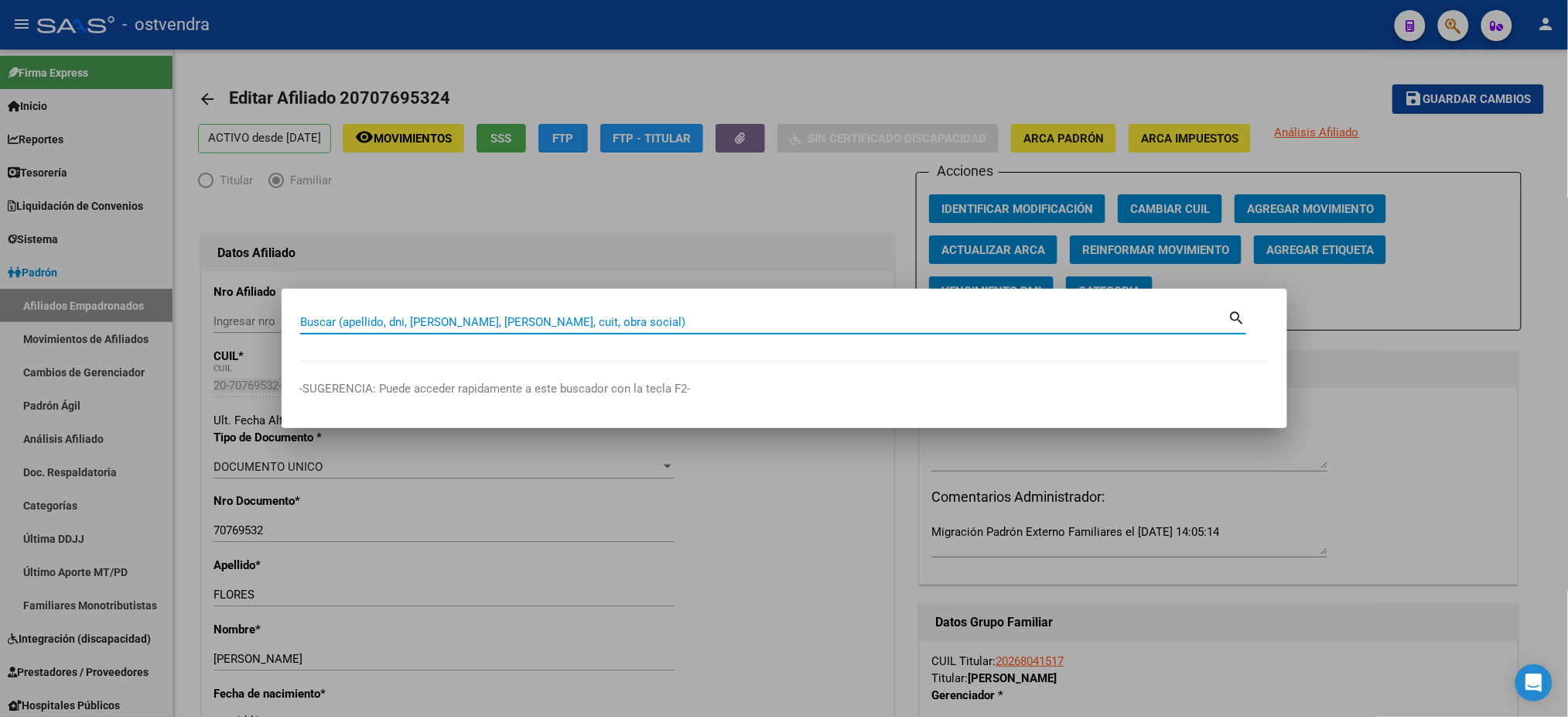
paste input "27705982754"
type input "27705982754"
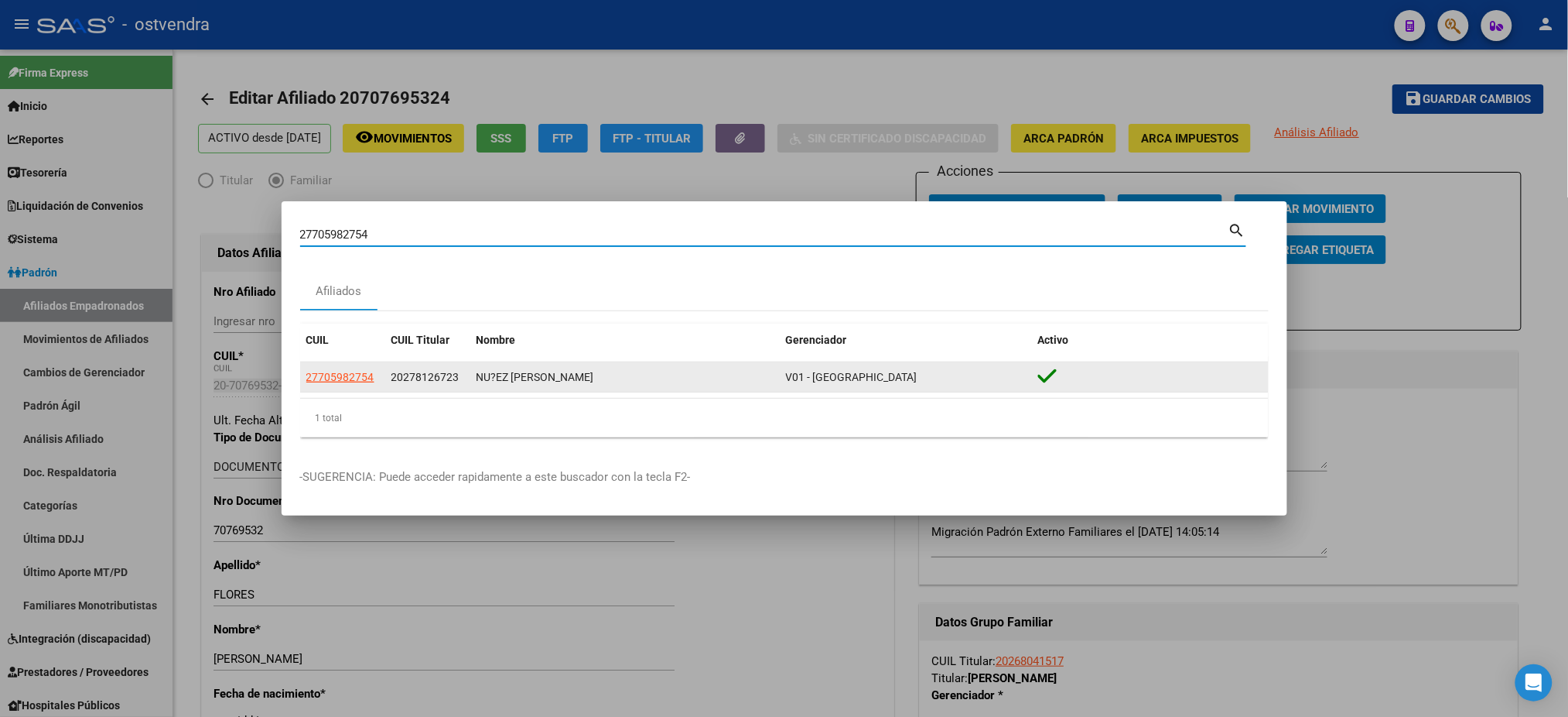
click at [354, 370] on app-link-go-to "27705982754" at bounding box center [340, 377] width 68 height 18
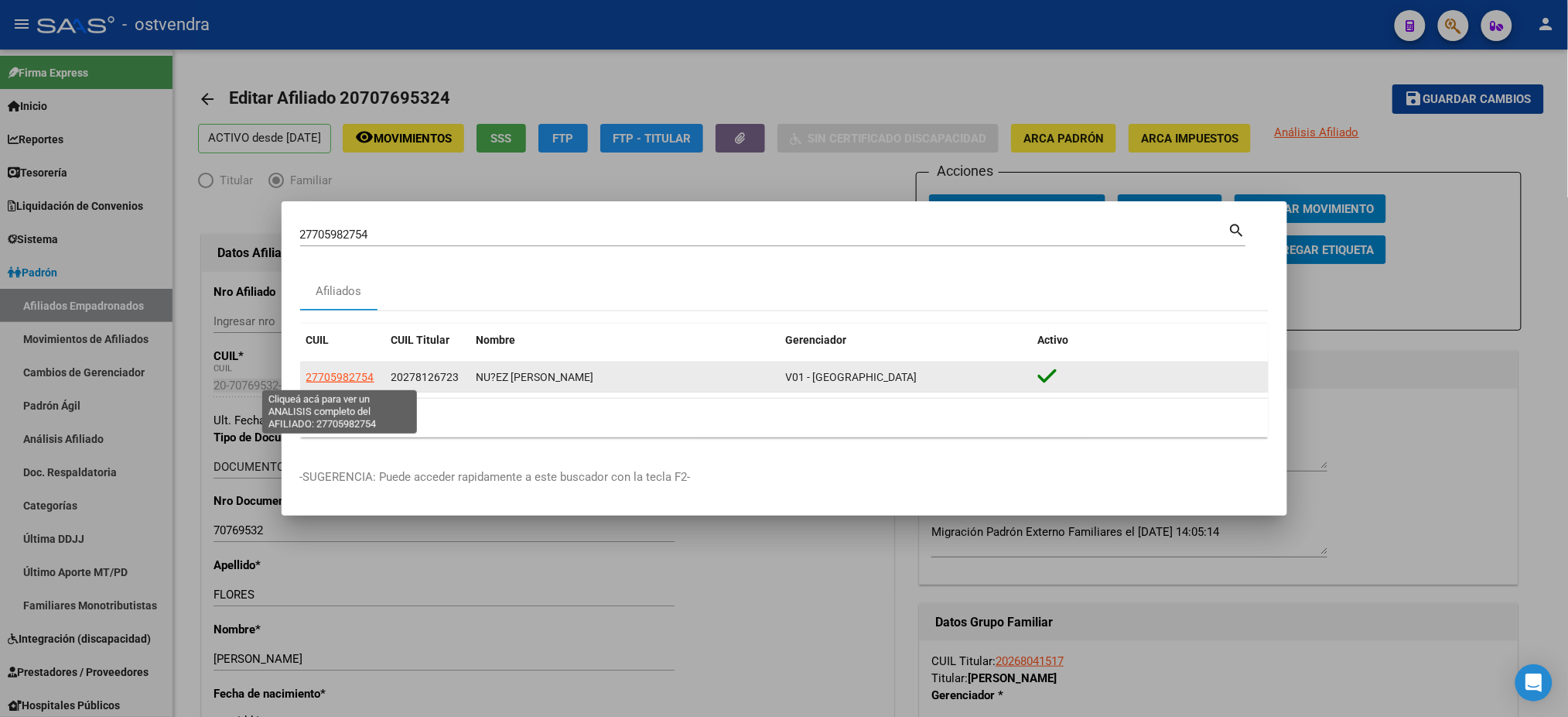
drag, startPoint x: 356, startPoint y: 379, endPoint x: 364, endPoint y: 377, distance: 8.2
click at [364, 377] on span "27705982754" at bounding box center [340, 376] width 68 height 12
copy span "7"
type textarea "27705982754"
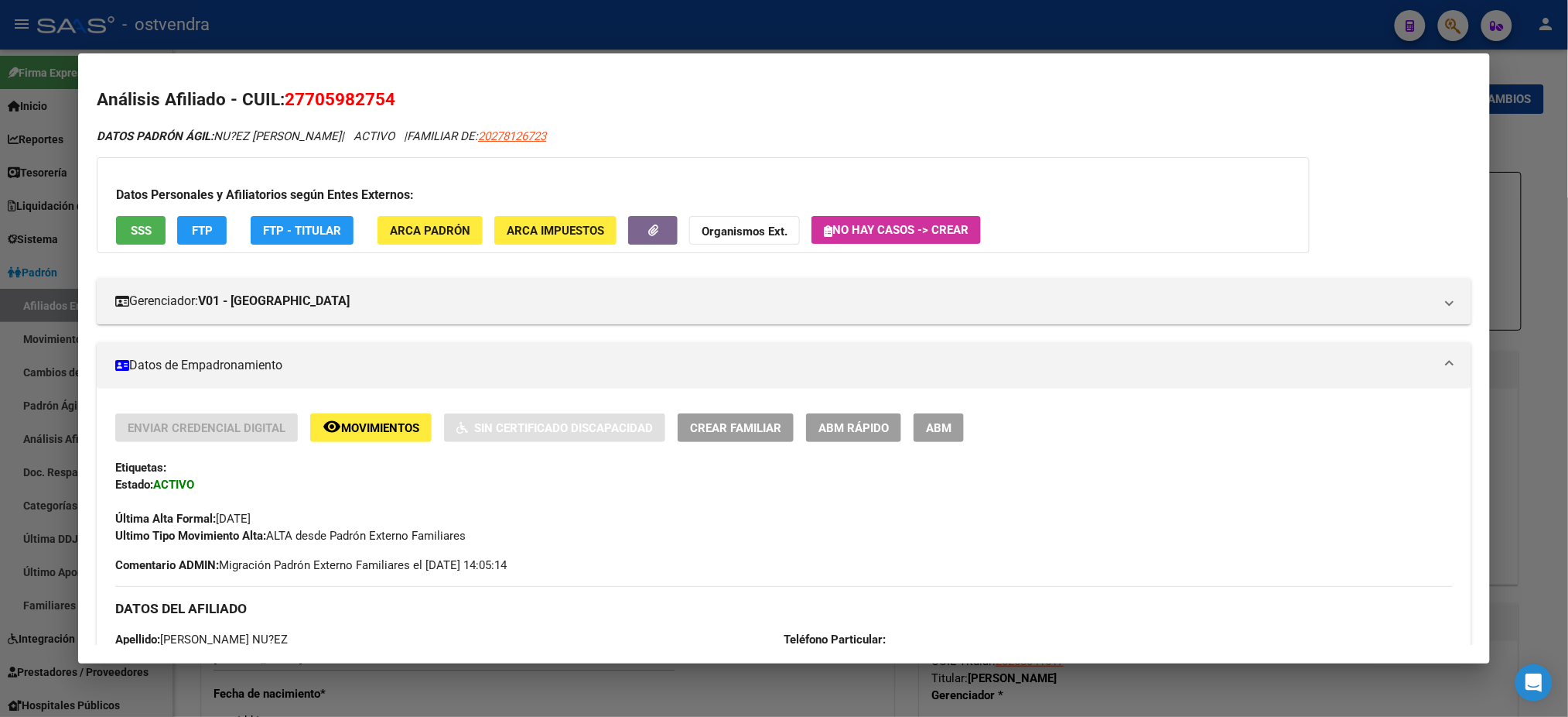
click at [926, 428] on span "ABM" at bounding box center [939, 427] width 26 height 14
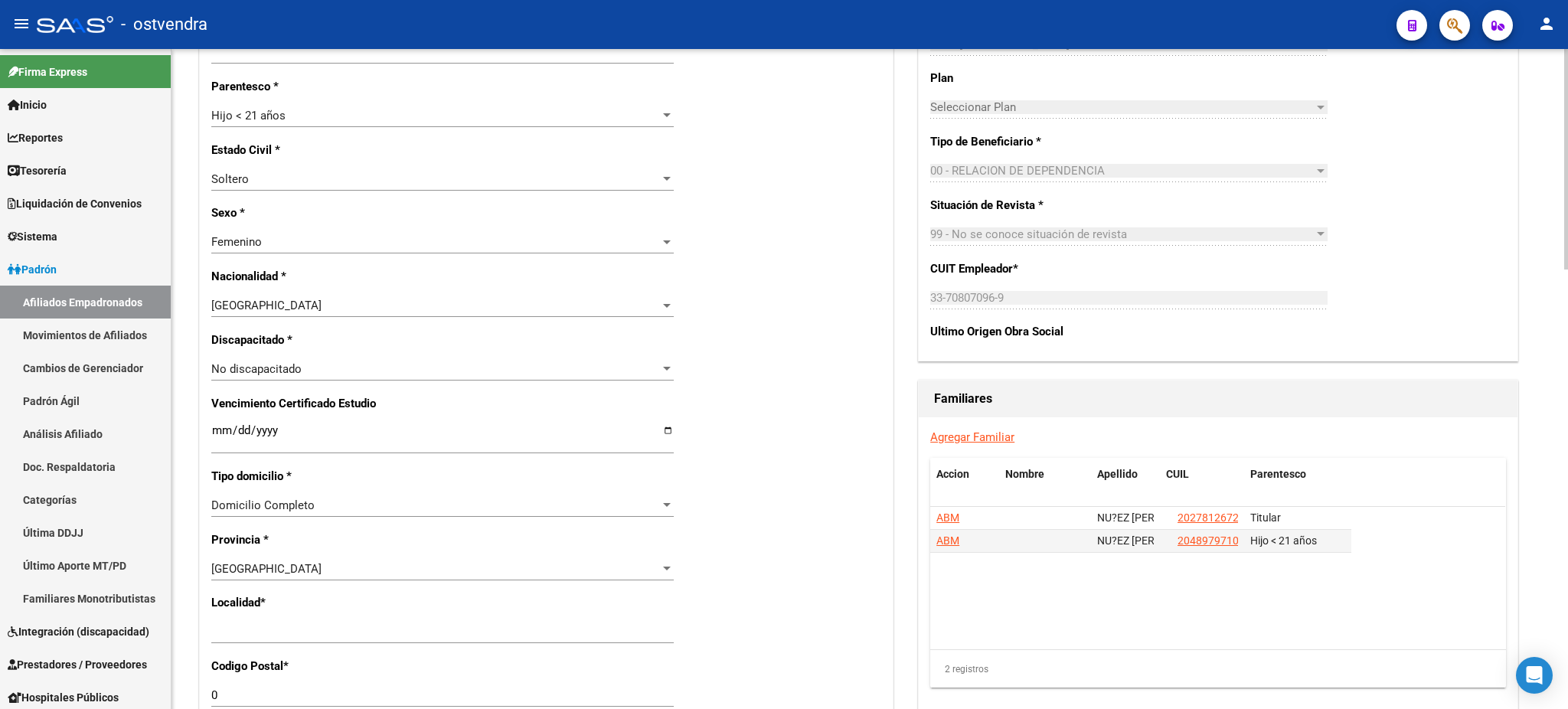
scroll to position [680, 0]
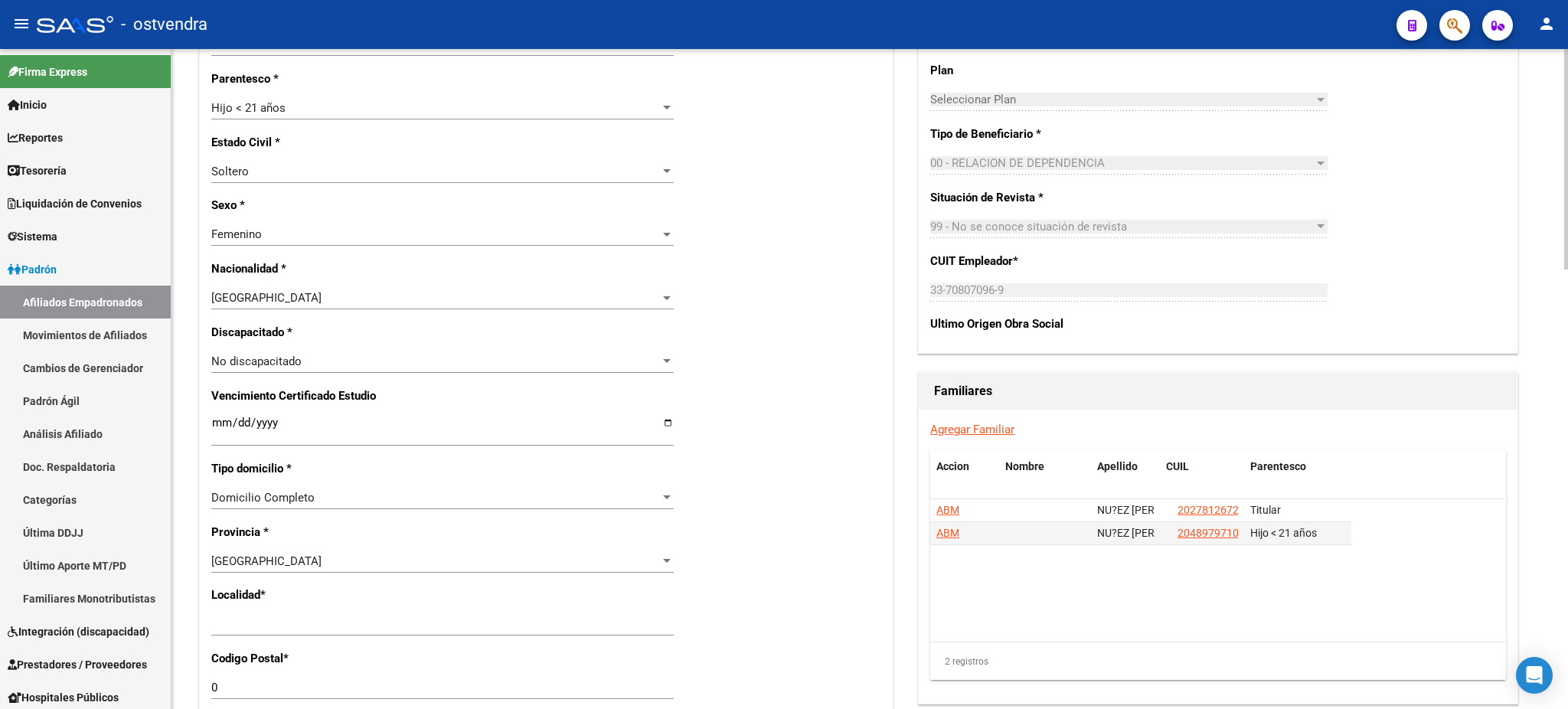
drag, startPoint x: 336, startPoint y: 638, endPoint x: 344, endPoint y: 619, distance: 20.6
click at [338, 633] on div "Ingresar el nombre" at bounding box center [442, 630] width 462 height 37
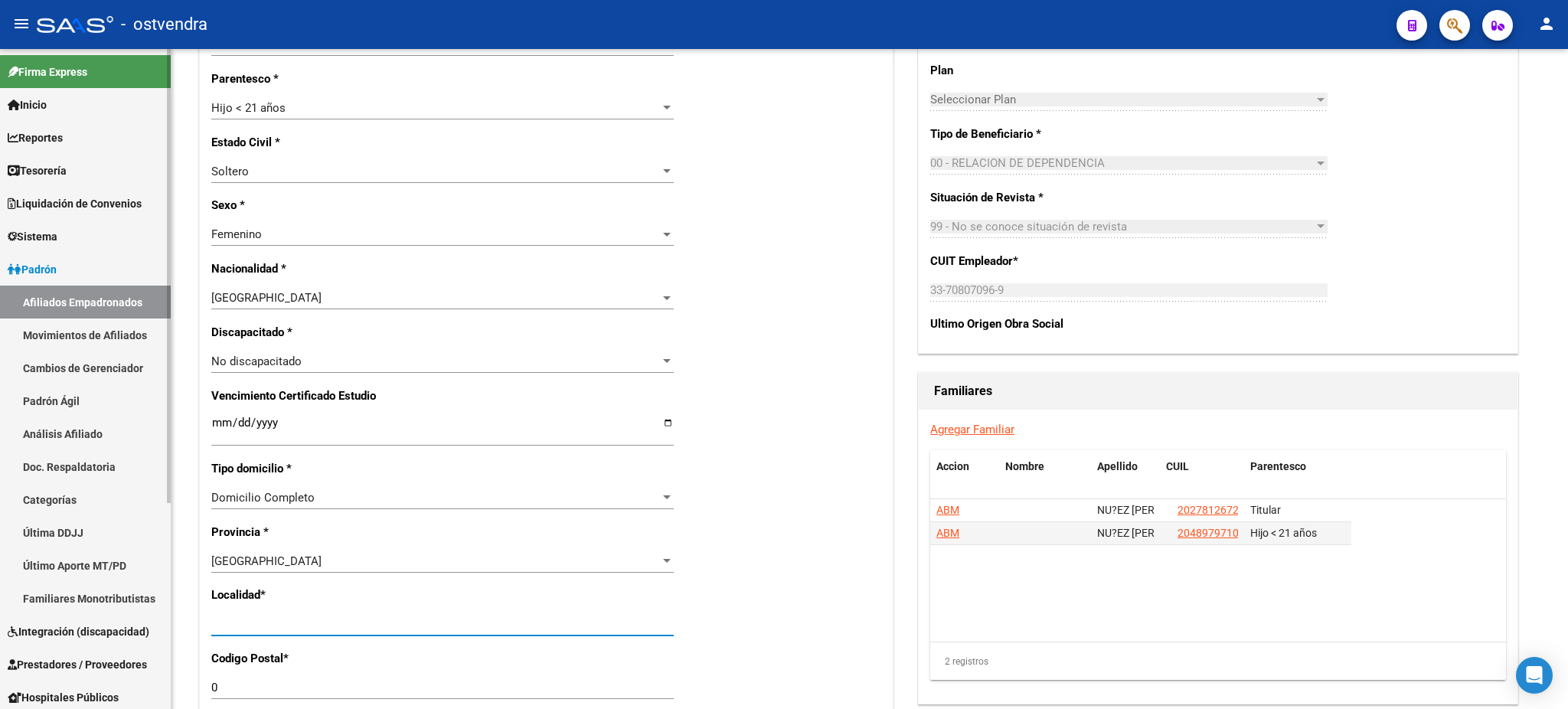
drag, startPoint x: 344, startPoint y: 619, endPoint x: 40, endPoint y: 621, distance: 304.0
click at [40, 621] on mat-sidenav-container "Firma Express Inicio Calendario SSS Instructivos Contacto OS Reportes Tablero d…" at bounding box center [784, 379] width 1568 height 660
type input "[DATE][PERSON_NAME]"
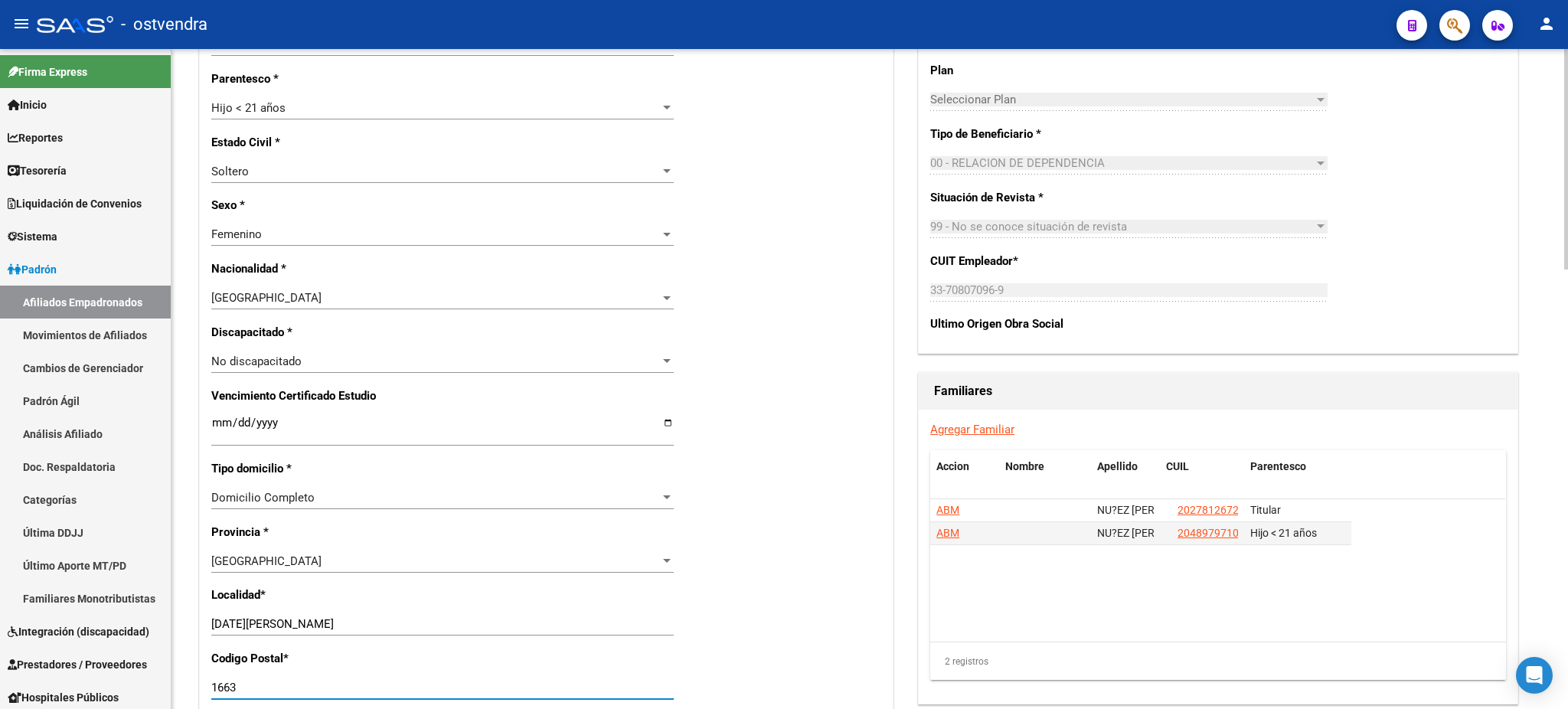
type input "1663"
click at [1494, 301] on div "CUIL Titular: 20278126723 Titular: NU?EZ [PERSON_NAME] * V01 - [PERSON_NAME] Se…" at bounding box center [1217, 154] width 599 height 400
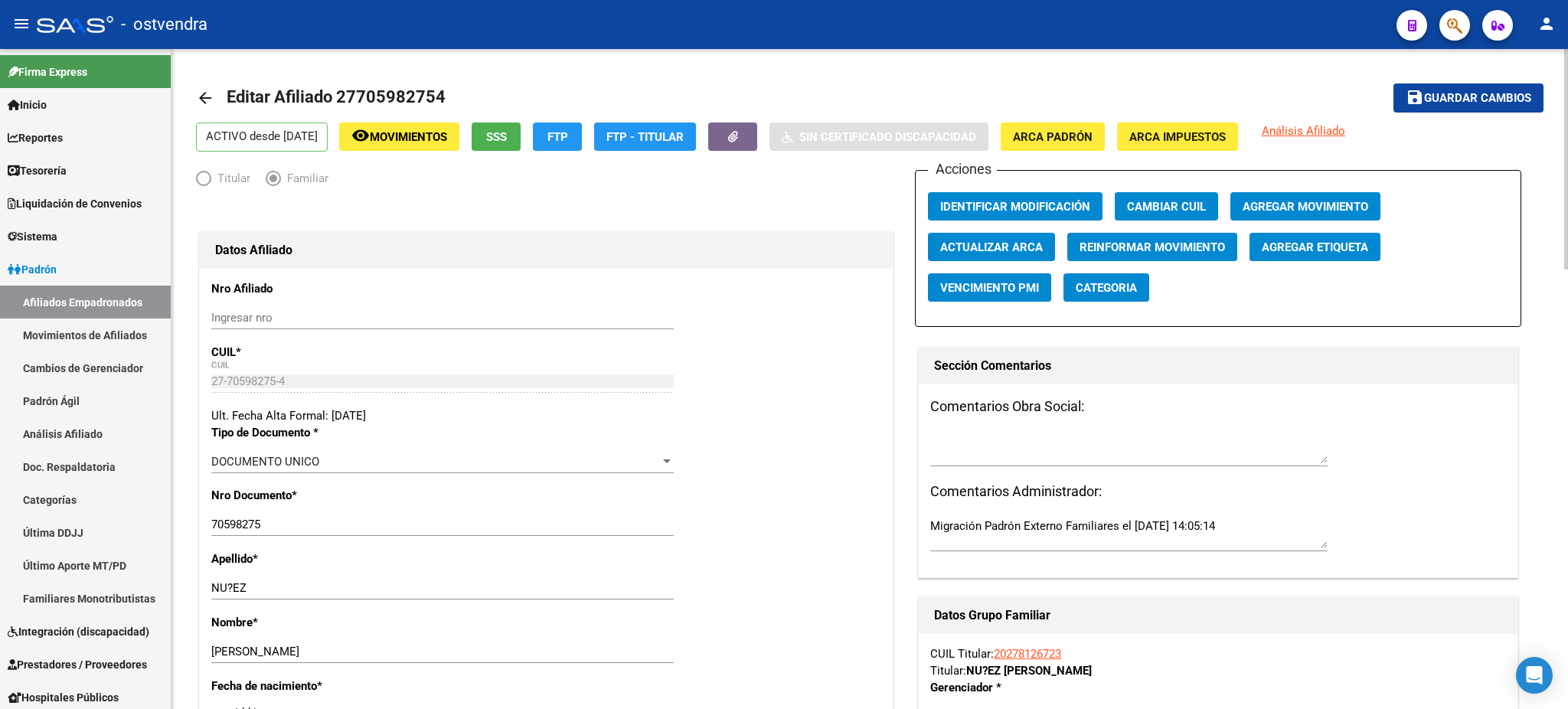
drag, startPoint x: 1461, startPoint y: 89, endPoint x: 1377, endPoint y: 78, distance: 84.7
click at [1461, 86] on button "save Guardar cambios" at bounding box center [1468, 98] width 150 height 29
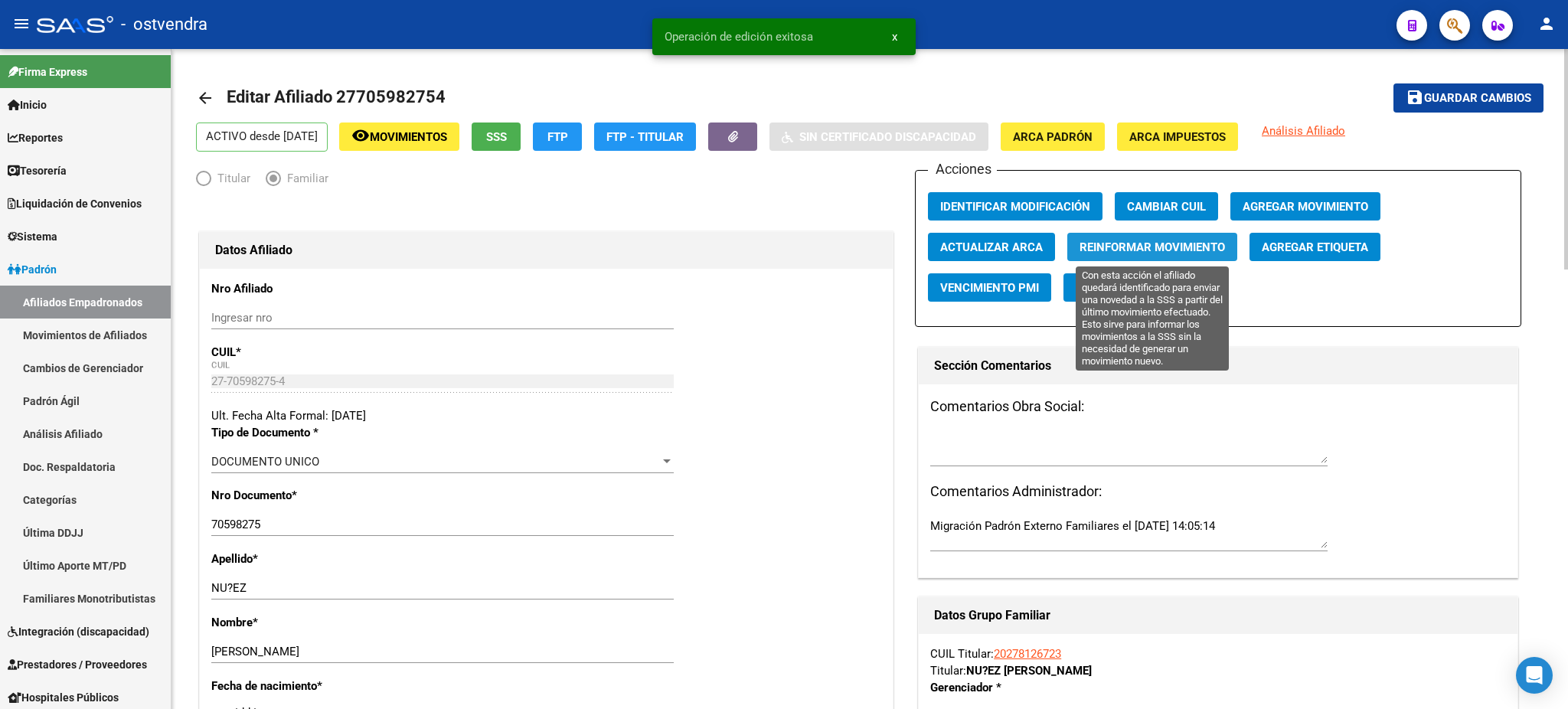
click at [1159, 233] on button "Reinformar Movimiento" at bounding box center [1152, 247] width 170 height 29
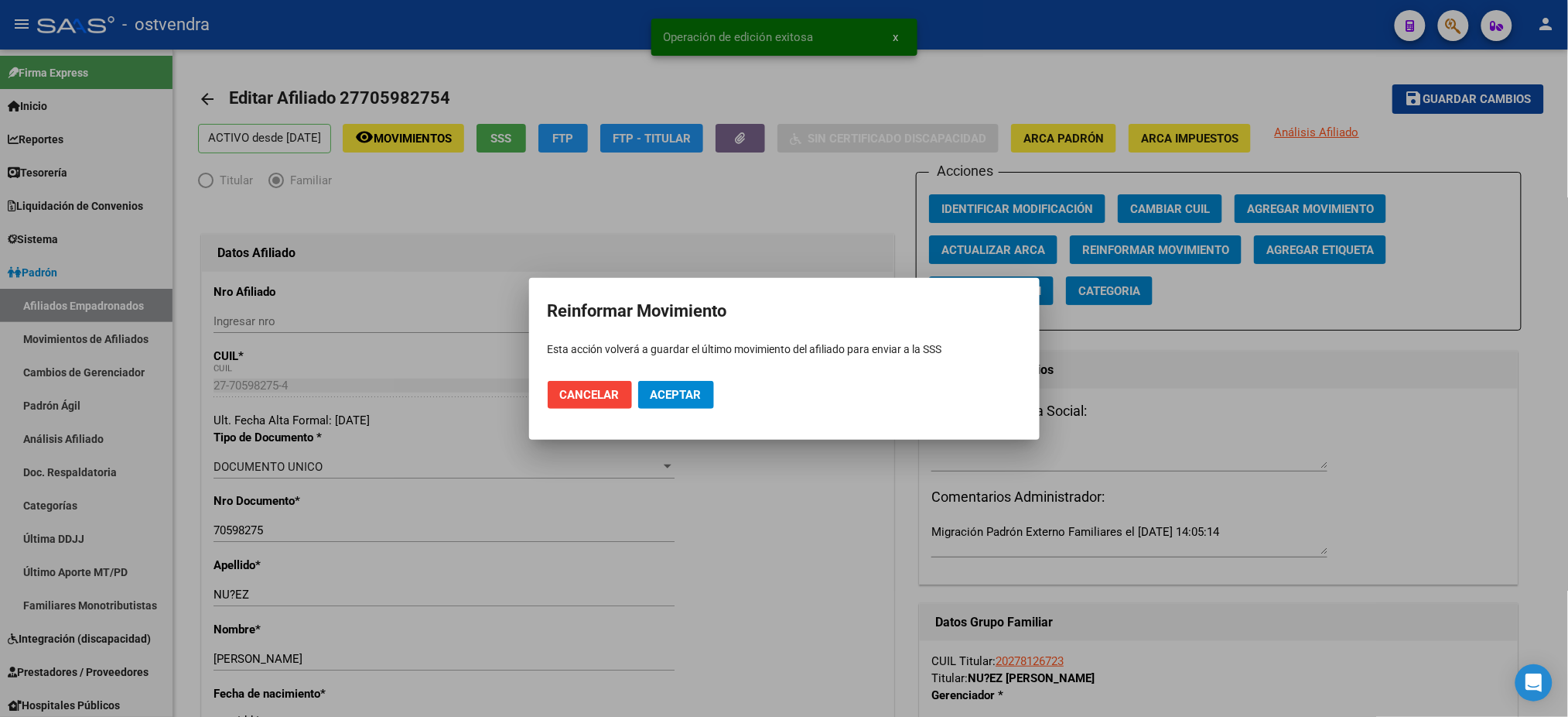
click at [672, 377] on mat-dialog-actions "Cancelar Aceptar" at bounding box center [784, 395] width 474 height 53
click at [672, 394] on span "Aceptar" at bounding box center [677, 395] width 51 height 14
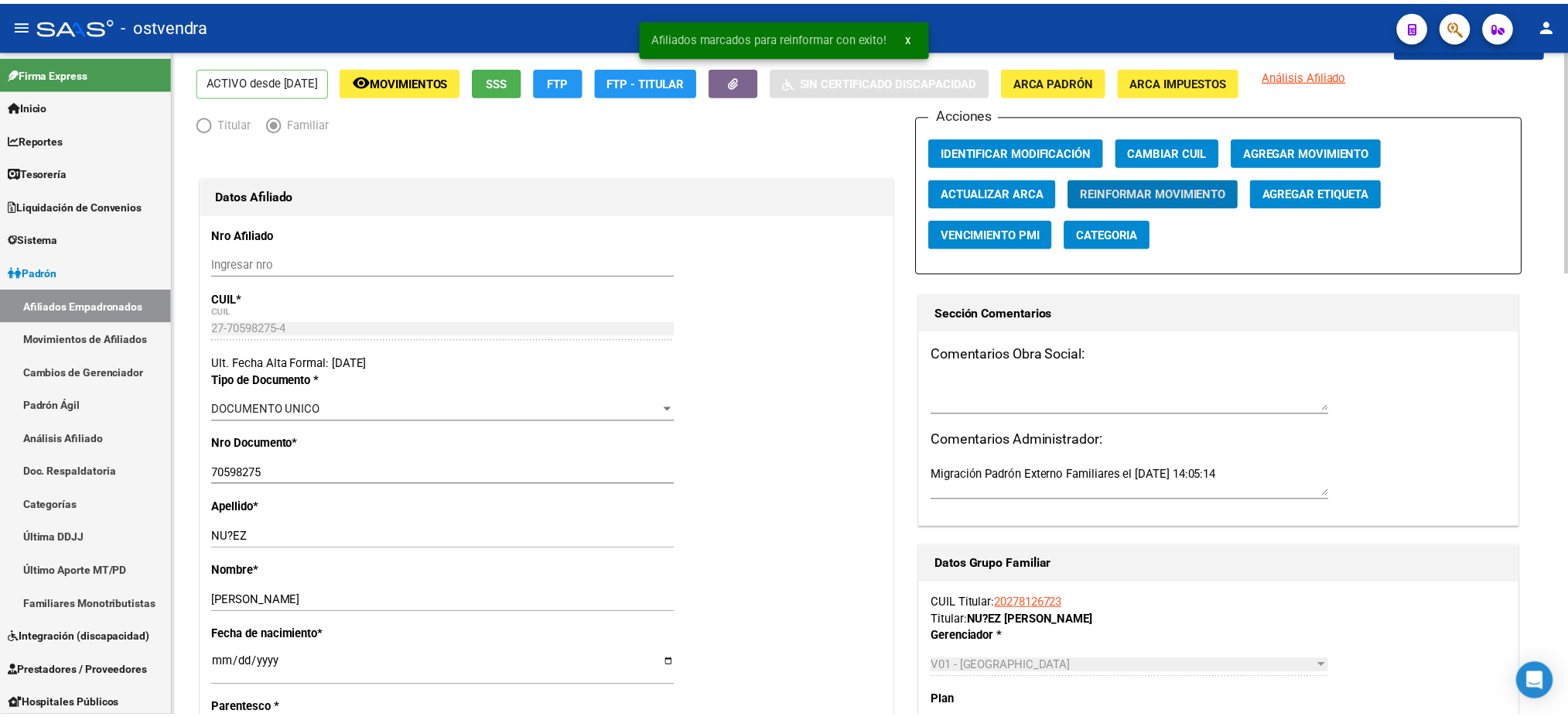
scroll to position [138, 0]
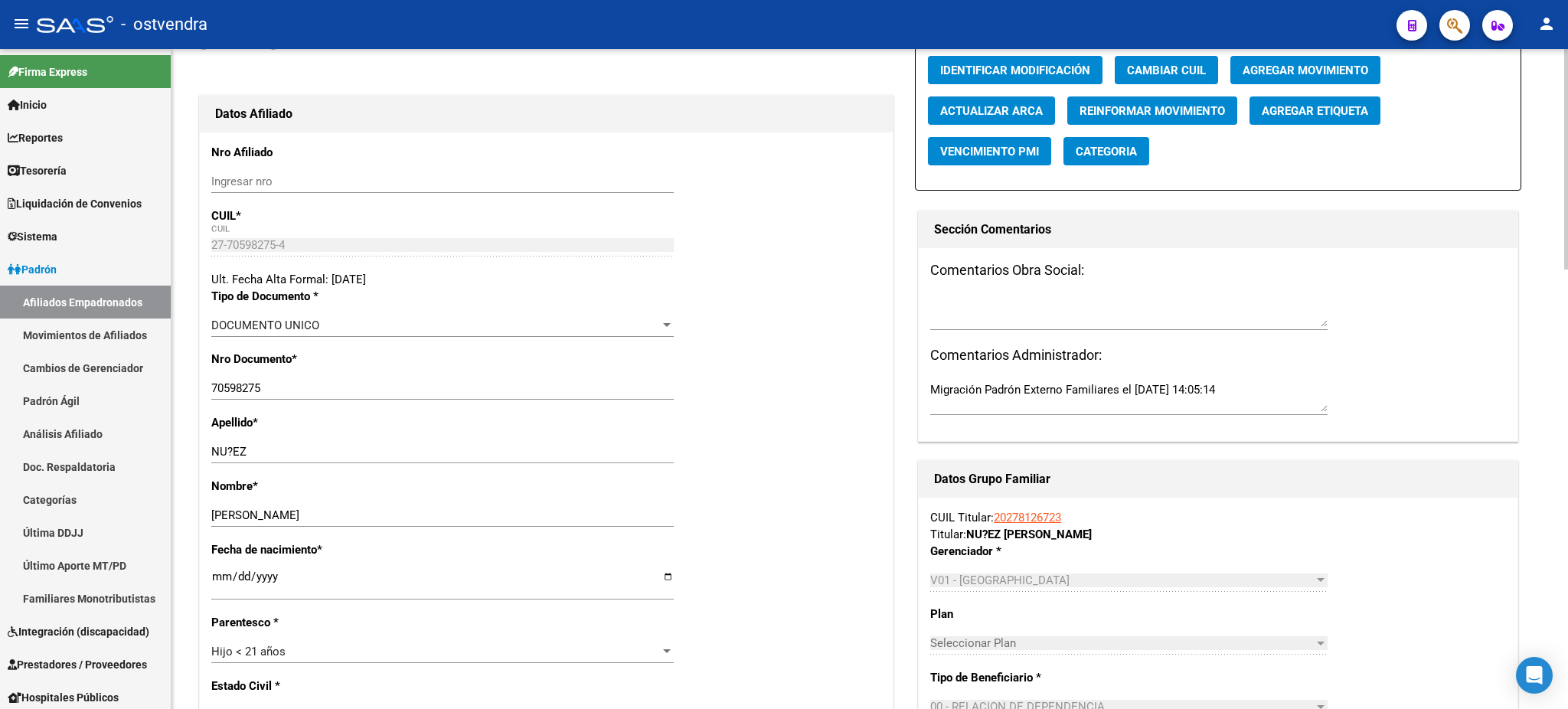
drag, startPoint x: 733, startPoint y: 139, endPoint x: 865, endPoint y: 58, distance: 154.9
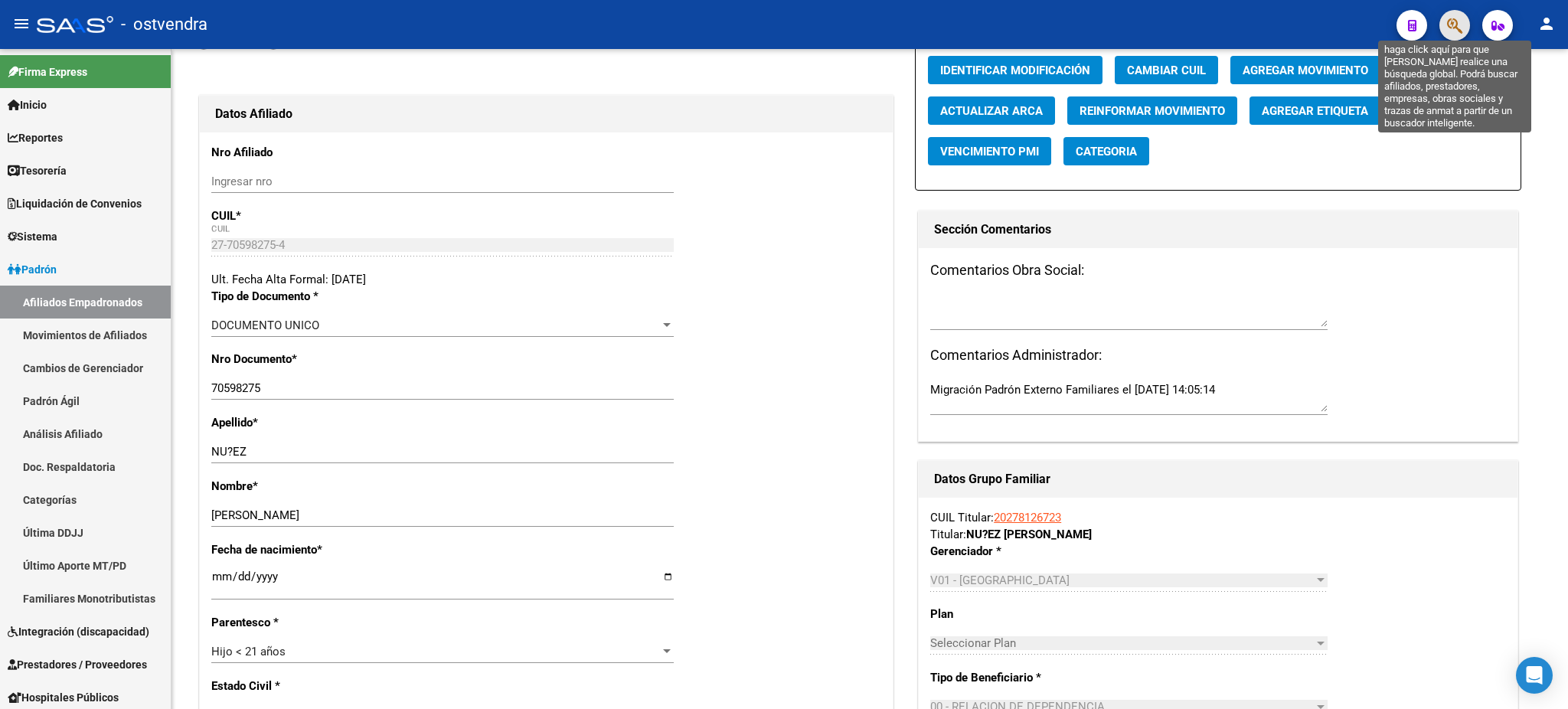
click at [1456, 21] on icon "button" at bounding box center [1454, 25] width 15 height 17
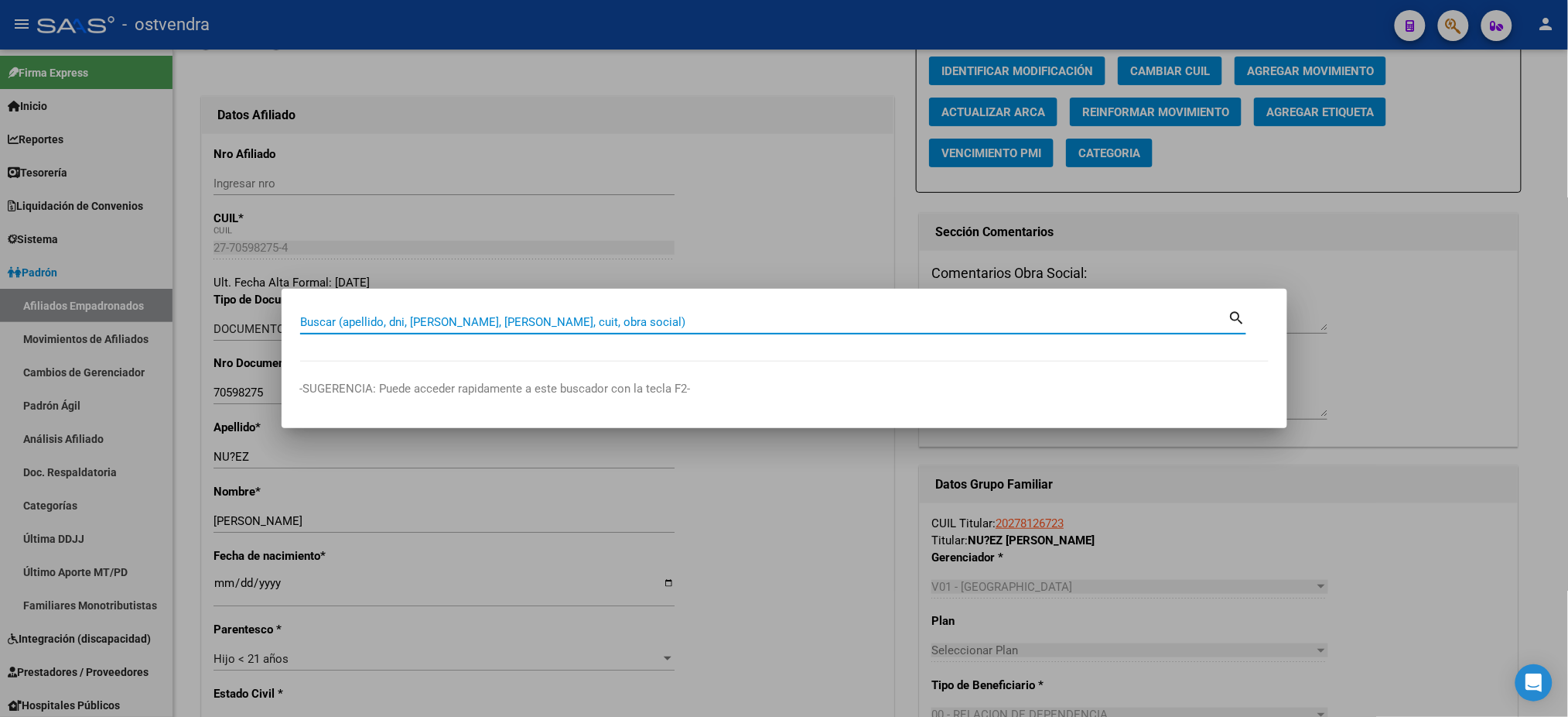
paste input "20545127343"
type input "20545127343"
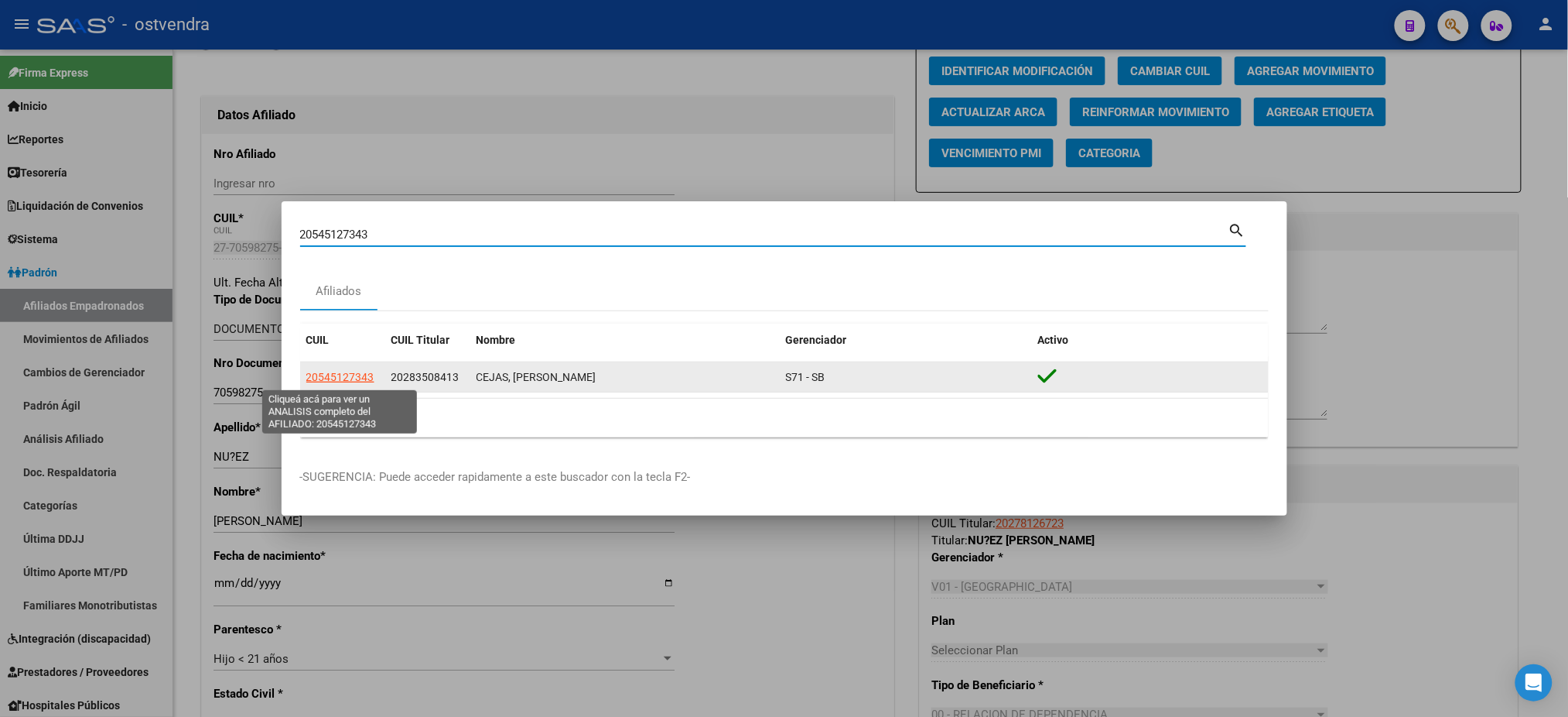
click at [356, 375] on span "20545127343" at bounding box center [340, 376] width 68 height 12
type textarea "20545127343"
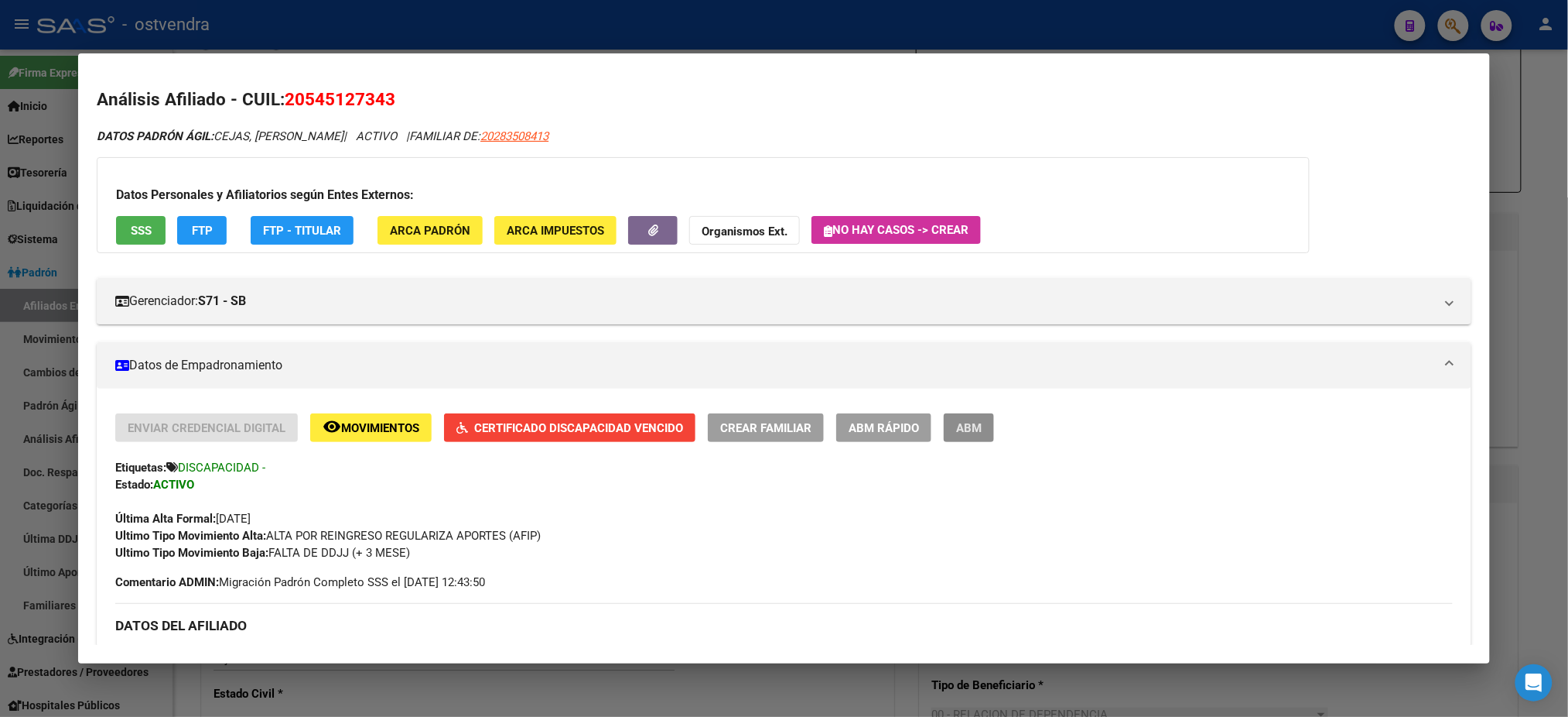
click at [969, 428] on span "ABM" at bounding box center [969, 427] width 26 height 14
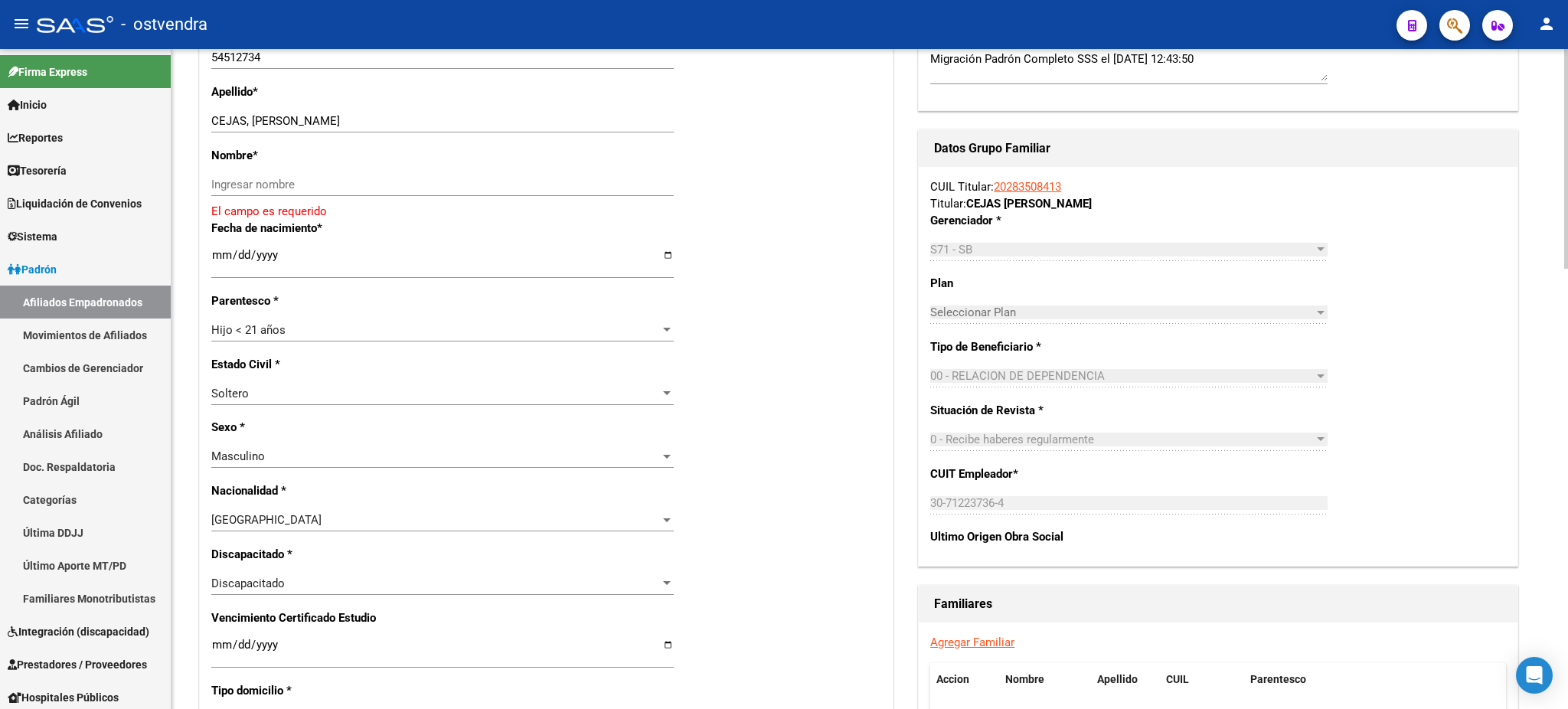
scroll to position [408, 0]
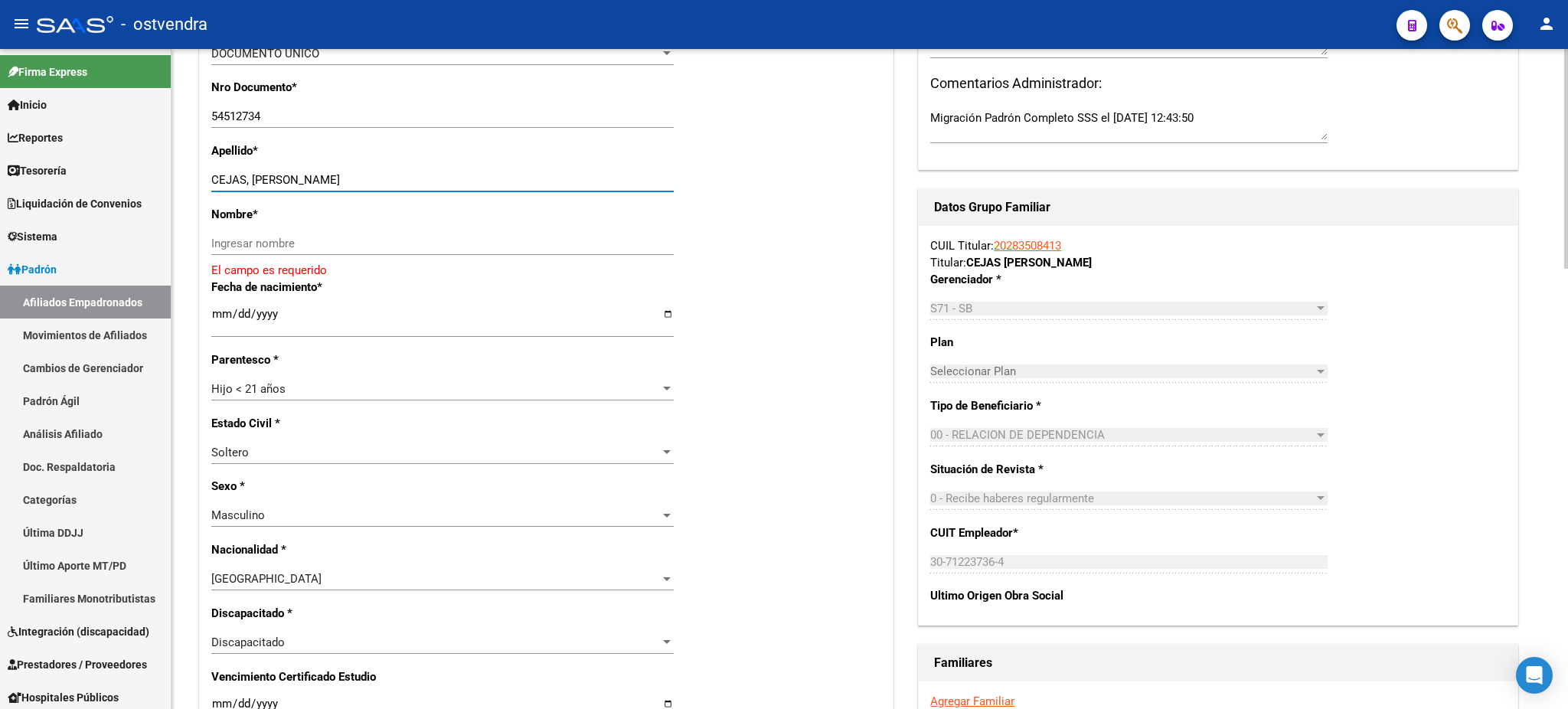
drag, startPoint x: 255, startPoint y: 180, endPoint x: 358, endPoint y: 161, distance: 104.7
click at [384, 160] on div "Apellido * CEJAS, [PERSON_NAME] Ingresar apellido" at bounding box center [546, 174] width 670 height 63
click at [311, 167] on div "Apellido * CEJAS, [PERSON_NAME] Ingresar apellido" at bounding box center [546, 174] width 670 height 63
drag, startPoint x: 270, startPoint y: 182, endPoint x: 258, endPoint y: 179, distance: 12.4
click at [268, 182] on input "CEJAS, [PERSON_NAME]" at bounding box center [442, 179] width 462 height 13
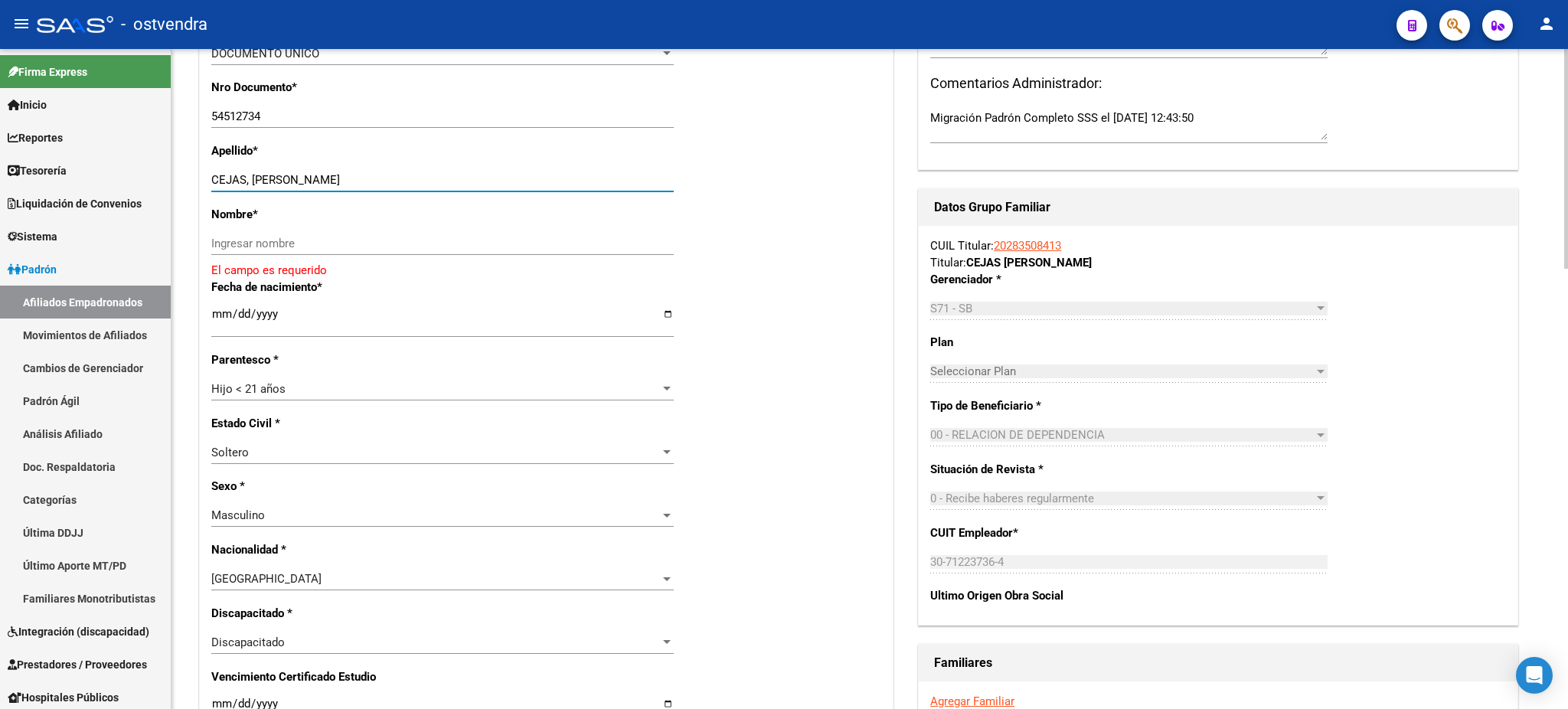
drag, startPoint x: 252, startPoint y: 175, endPoint x: 399, endPoint y: 179, distance: 147.1
click at [399, 179] on input "CEJAS, [PERSON_NAME]" at bounding box center [442, 179] width 462 height 13
click at [339, 244] on input "Ingresar nombre" at bounding box center [442, 243] width 462 height 13
paste input "[PERSON_NAME]"
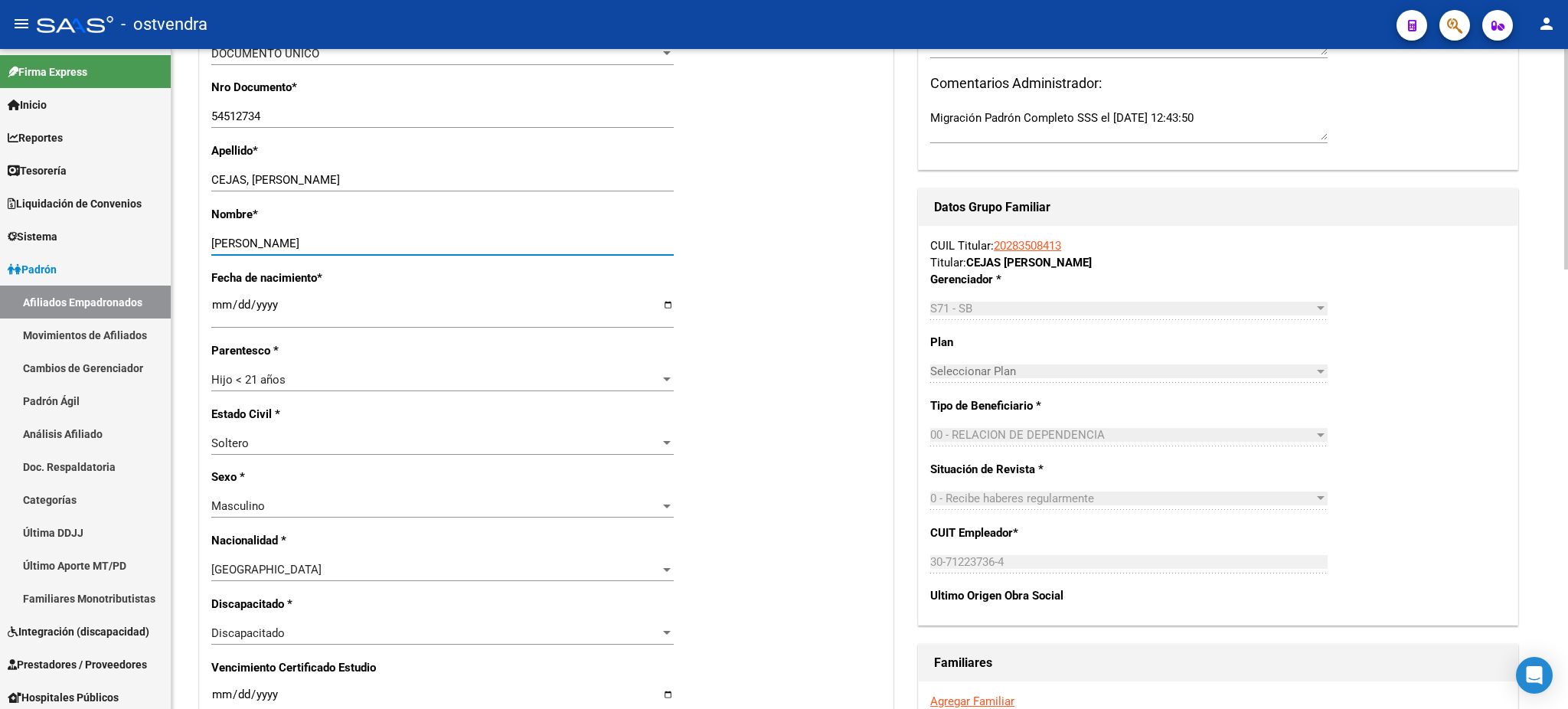
type input "[PERSON_NAME]"
click at [254, 178] on input "CEJAS, [PERSON_NAME]" at bounding box center [442, 179] width 462 height 13
click at [252, 176] on input "CEJAS, [PERSON_NAME]" at bounding box center [442, 179] width 462 height 13
drag, startPoint x: 263, startPoint y: 177, endPoint x: 416, endPoint y: 186, distance: 153.3
click at [416, 186] on div "CEJASCIRO [PERSON_NAME] Ingresar apellido" at bounding box center [442, 179] width 462 height 23
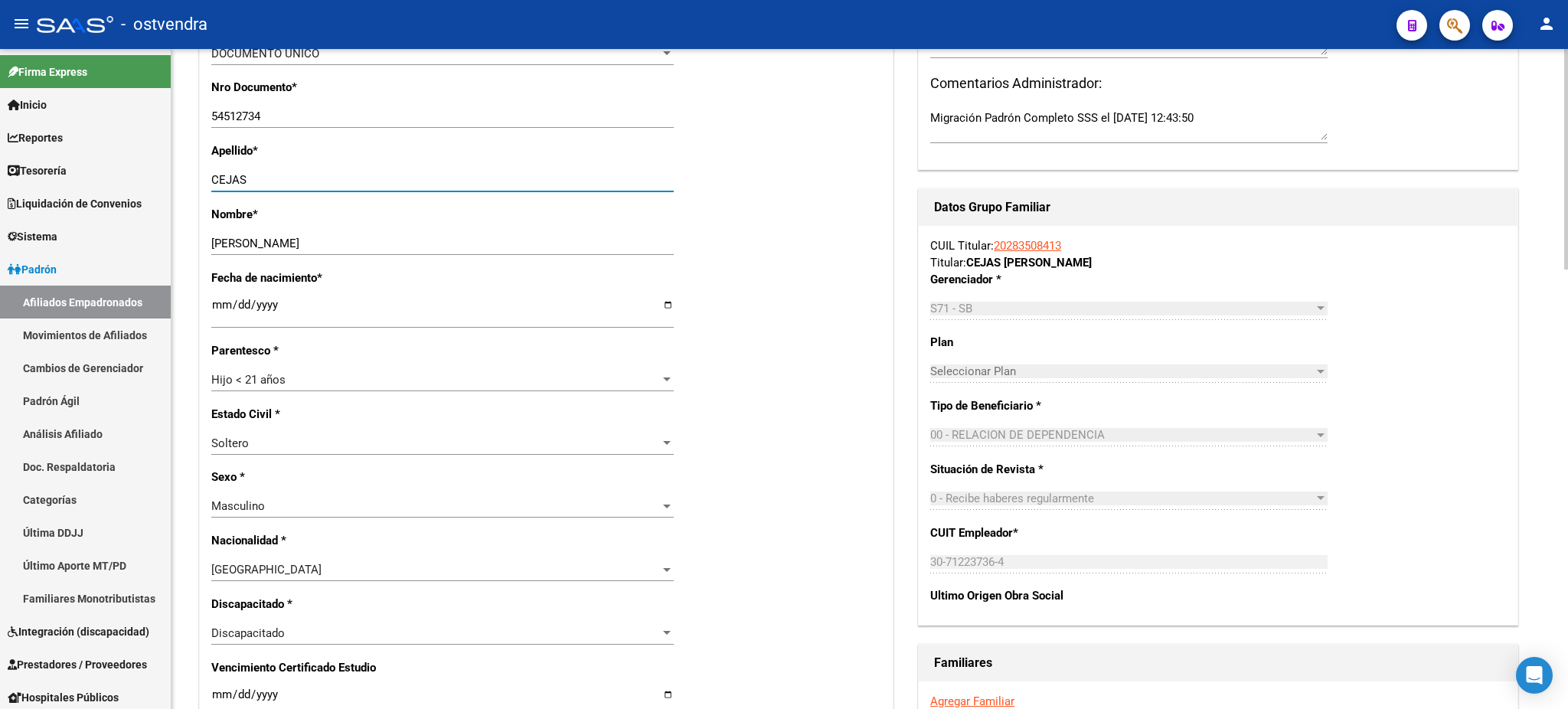
type input "CEJAS"
click at [810, 207] on div "Nombre * [PERSON_NAME] Ingresar nombre" at bounding box center [546, 238] width 670 height 63
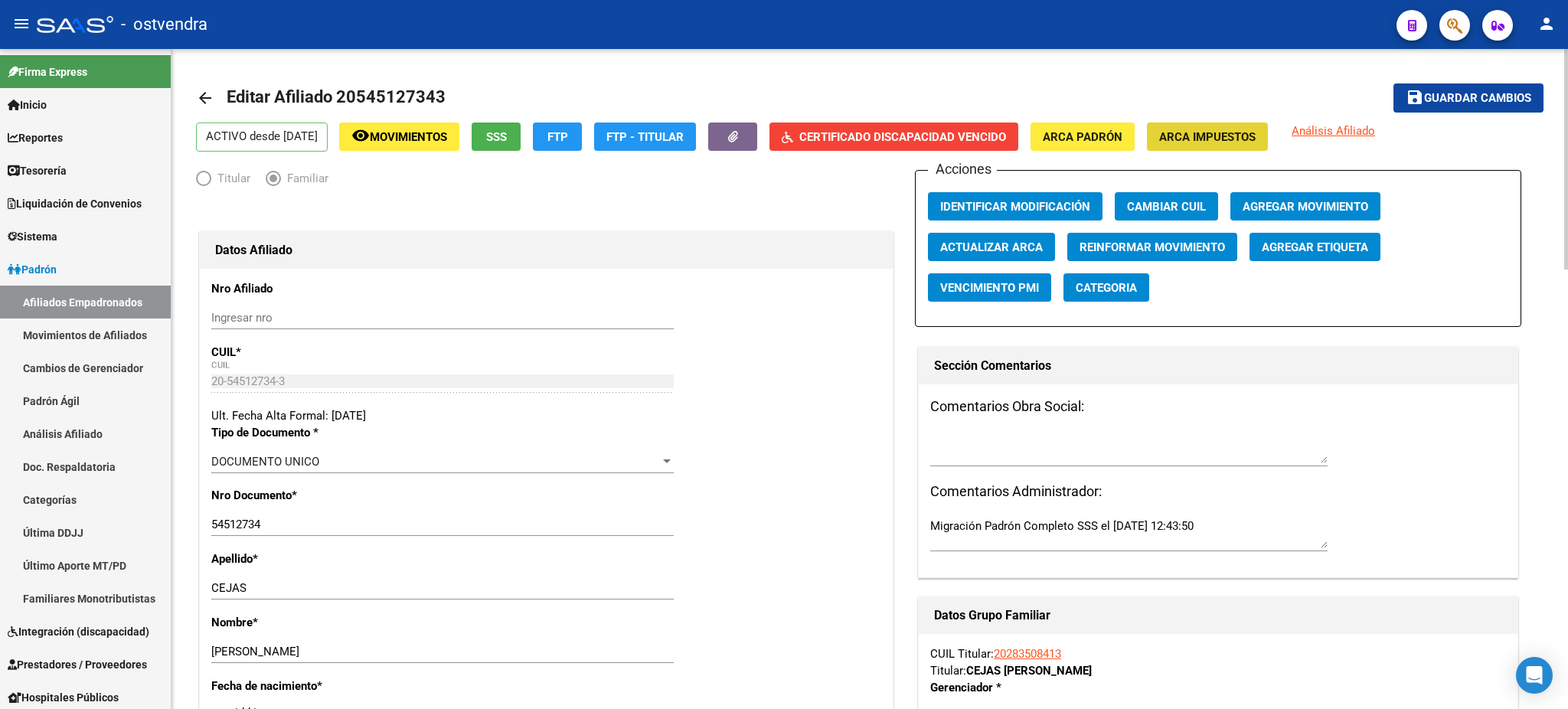
click at [1241, 135] on span "ARCA Impuestos" at bounding box center [1207, 136] width 97 height 13
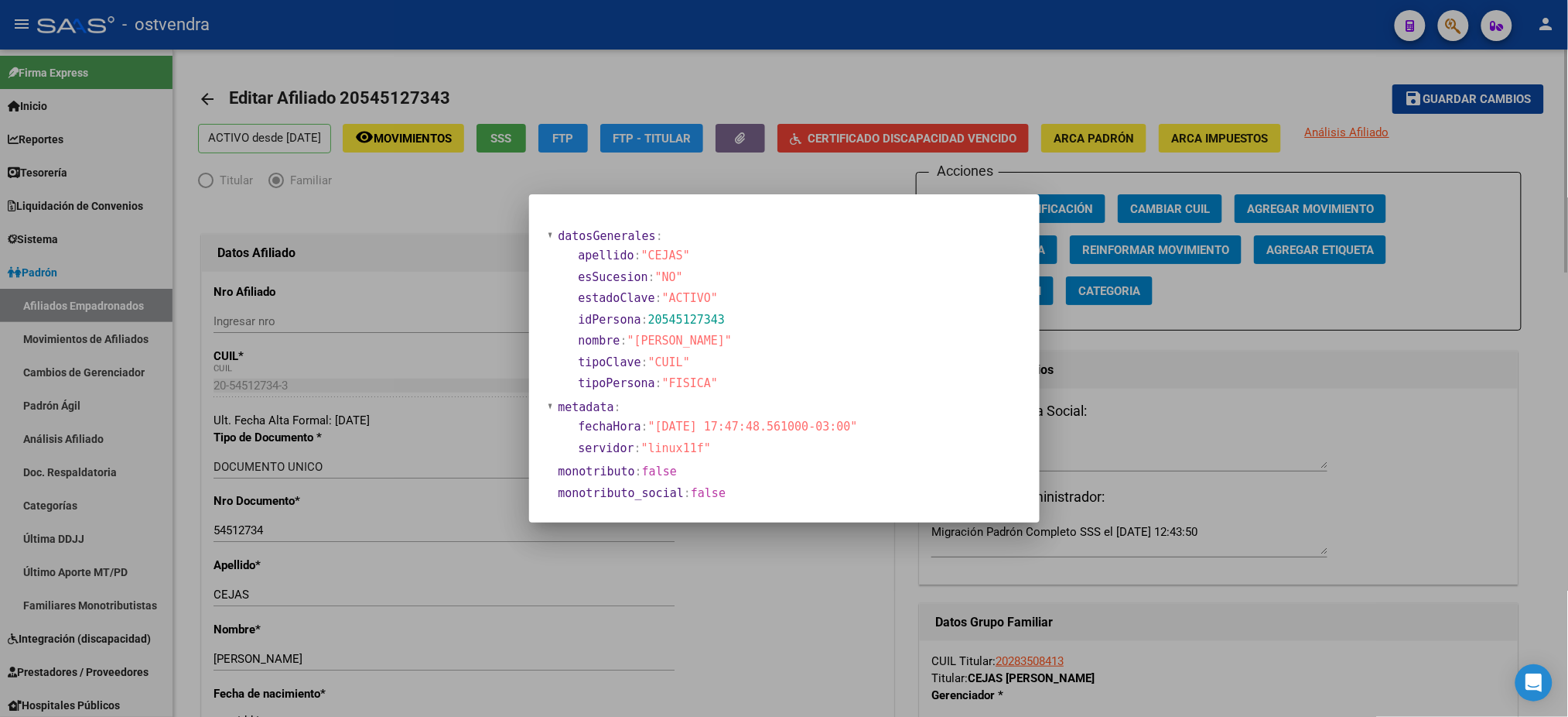
drag, startPoint x: 1114, startPoint y: 70, endPoint x: 1126, endPoint y: 86, distance: 20.0
click at [1114, 73] on div at bounding box center [784, 358] width 1568 height 717
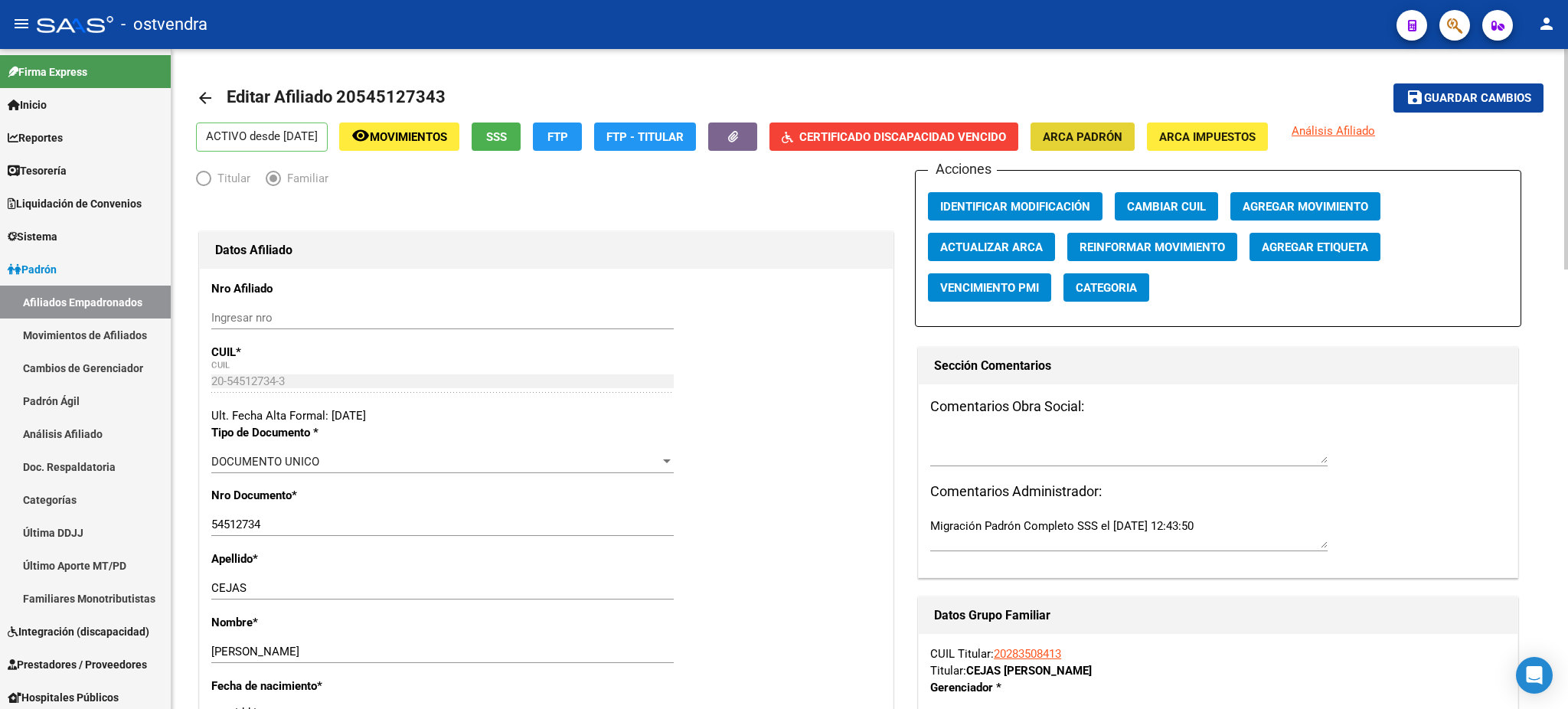
click at [1122, 132] on span "ARCA Padrón" at bounding box center [1083, 136] width 79 height 13
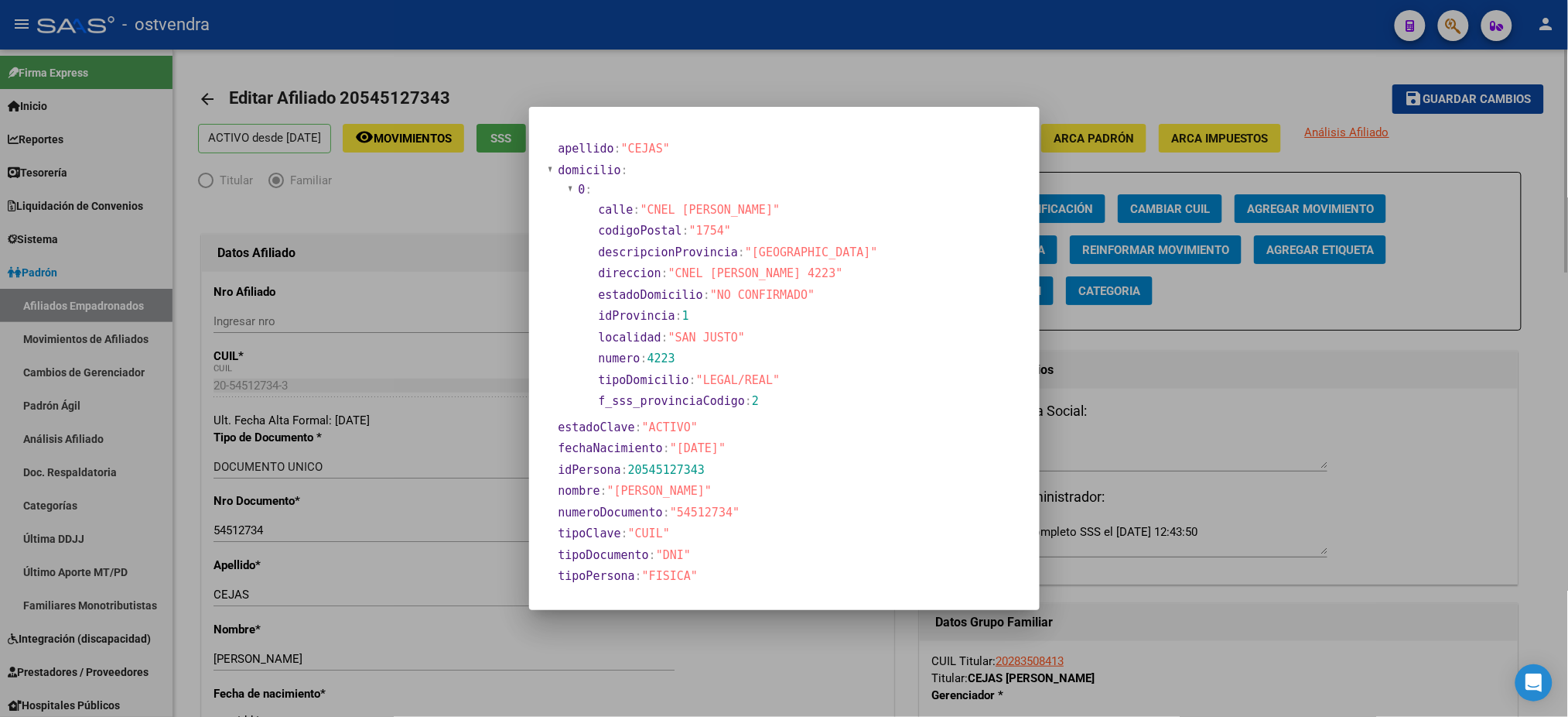
click at [697, 59] on div at bounding box center [784, 358] width 1568 height 717
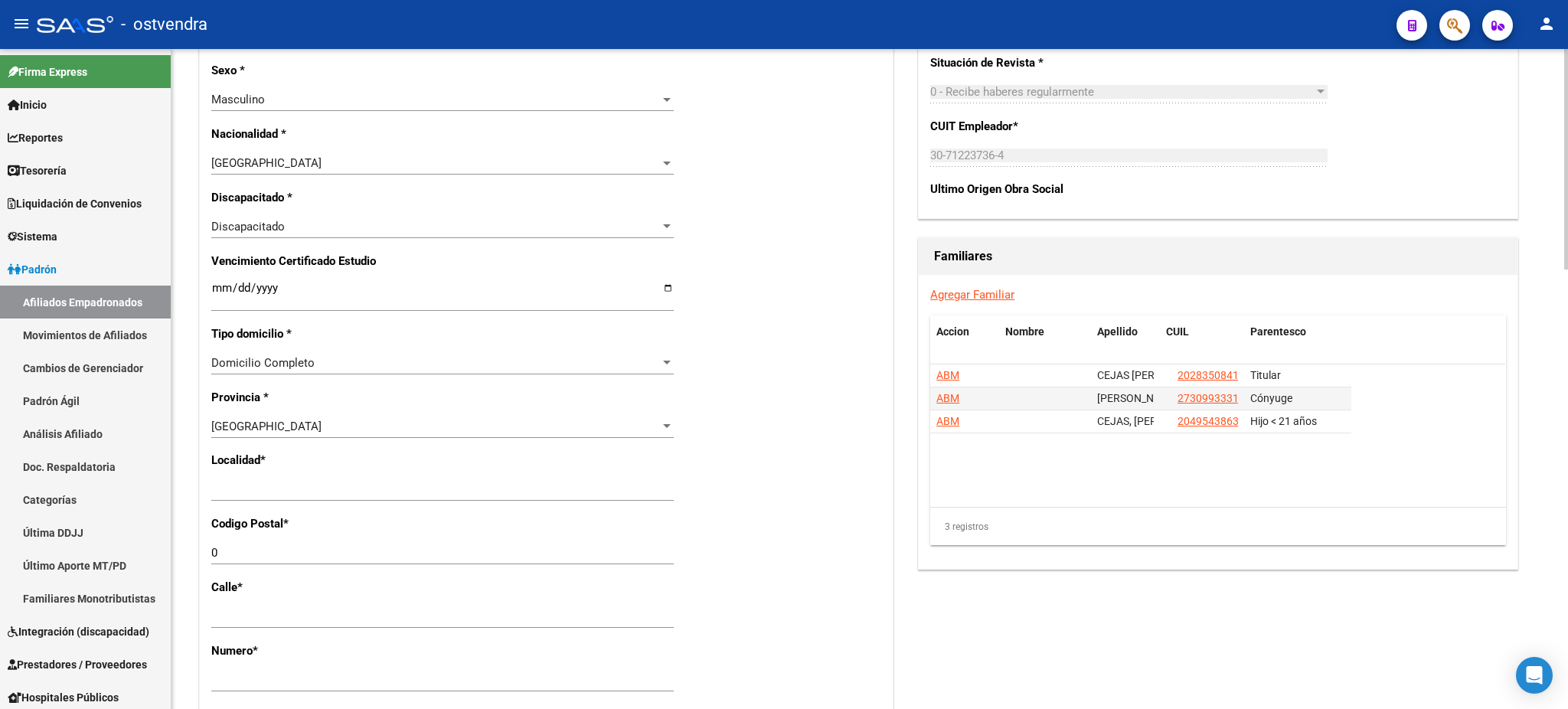
scroll to position [816, 0]
drag, startPoint x: 355, startPoint y: 494, endPoint x: 197, endPoint y: 469, distance: 160.0
click at [197, 469] on div "Datos Afiliado Nro Afiliado Ingresar nro CUIL * 20-54512734-3 CUIL ARCA Padrón …" at bounding box center [546, 237] width 700 height 1718
type input "SAN JUSTO"
type input "1754"
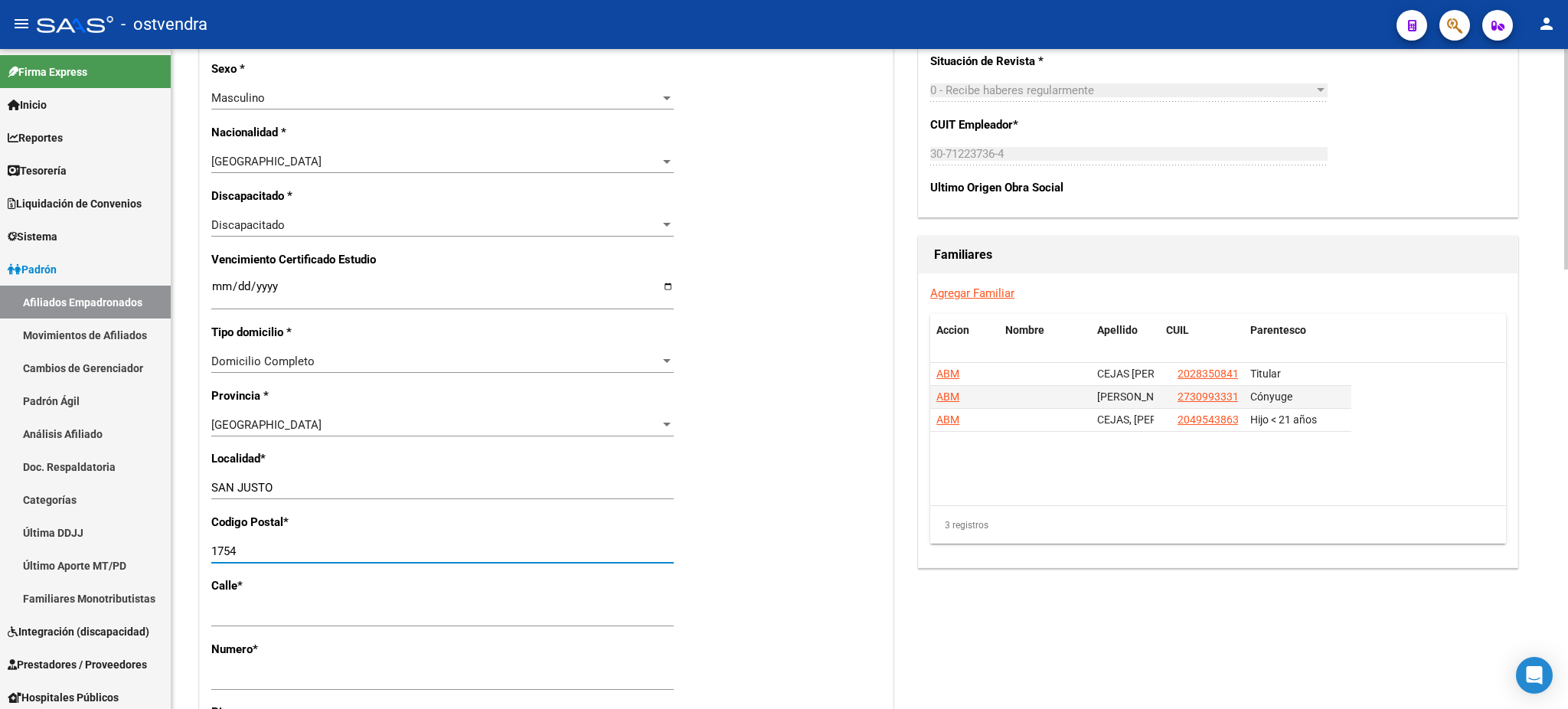
drag, startPoint x: 1229, startPoint y: 574, endPoint x: 1281, endPoint y: 460, distance: 125.3
click at [1229, 573] on div "Acciones Identificar Modificación Cambiar CUIL Agregar Movimiento Actualizar AR…" at bounding box center [1217, 226] width 606 height 1746
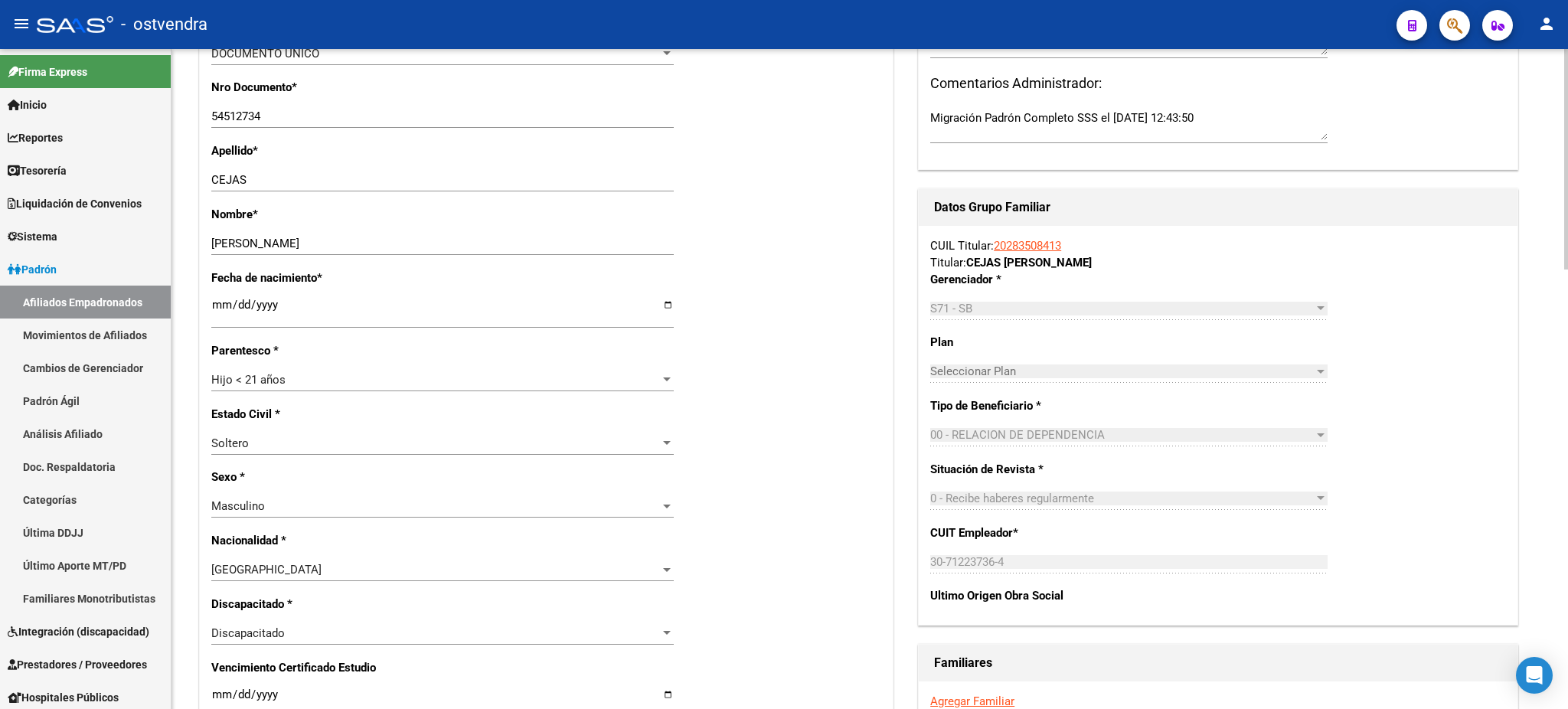
scroll to position [0, 0]
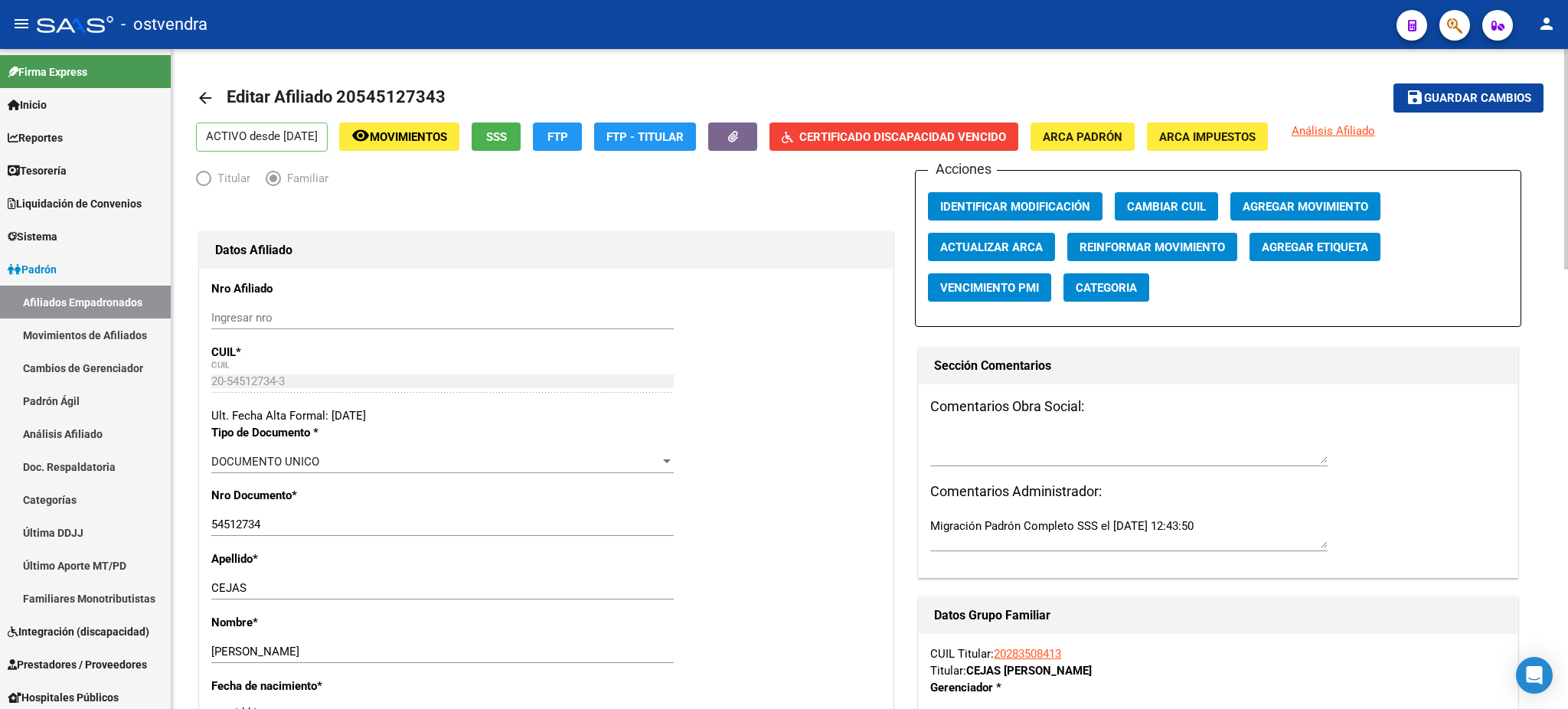
click at [1495, 90] on button "save Guardar cambios" at bounding box center [1468, 98] width 150 height 29
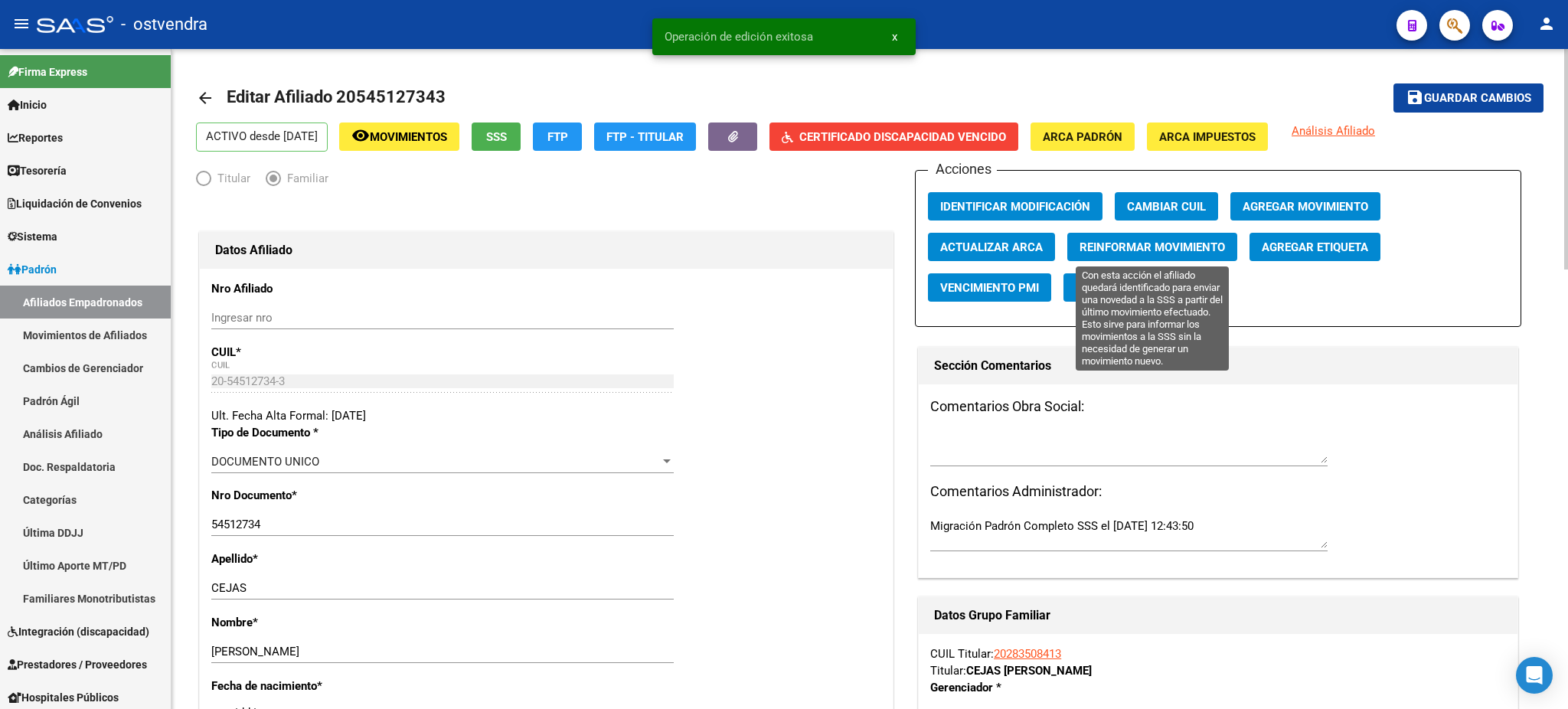
click at [1169, 245] on span "Reinformar Movimiento" at bounding box center [1152, 247] width 145 height 13
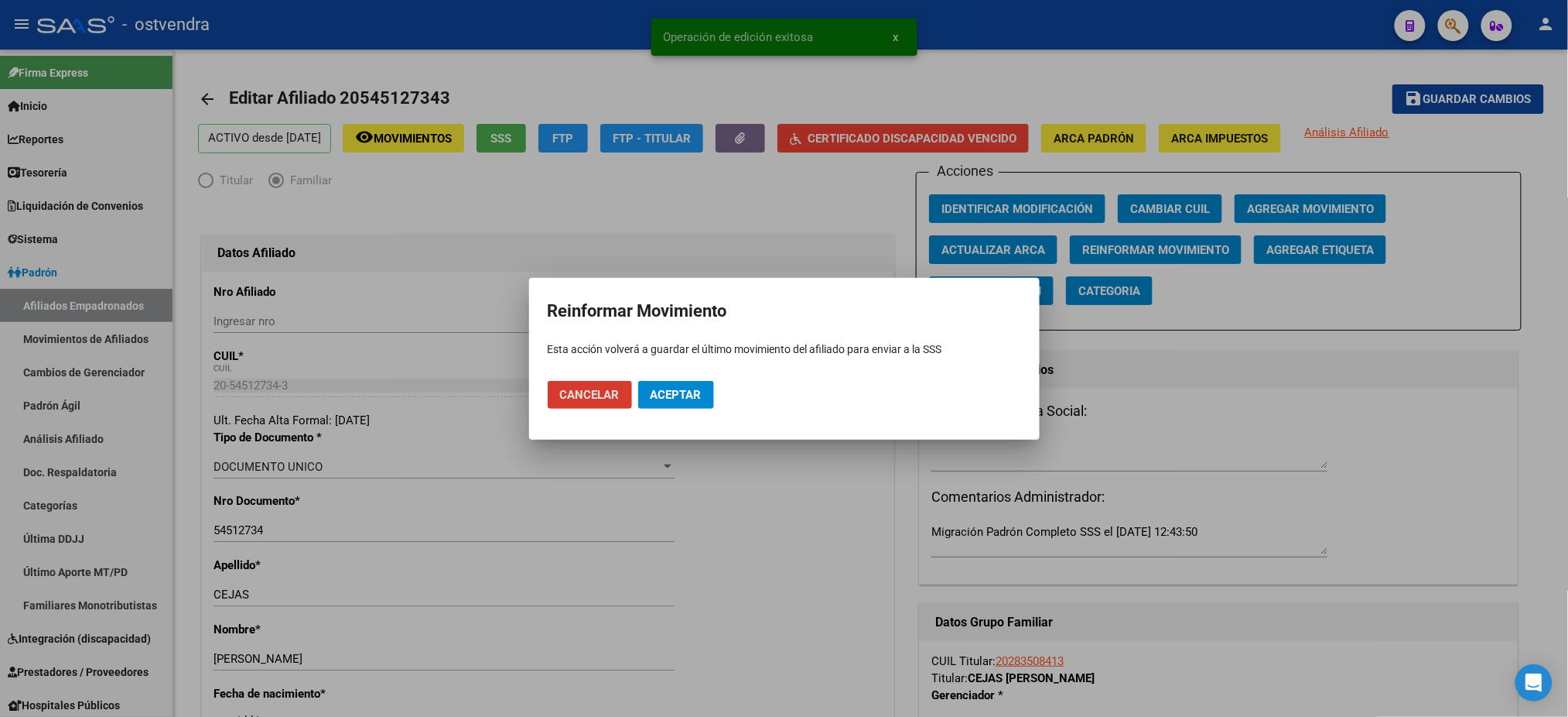
drag, startPoint x: 673, startPoint y: 386, endPoint x: 929, endPoint y: 558, distance: 308.4
click at [673, 386] on button "Aceptar" at bounding box center [676, 395] width 76 height 28
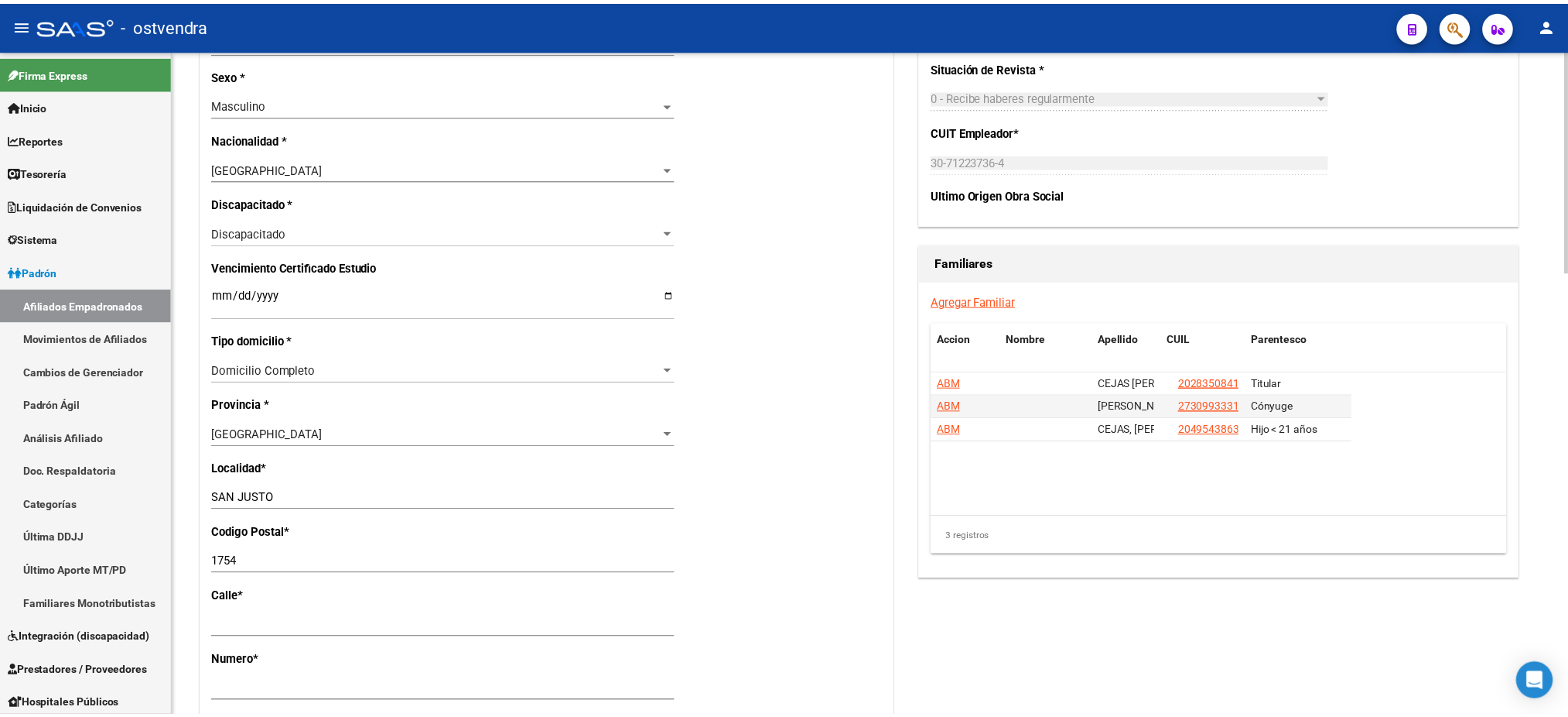
scroll to position [825, 0]
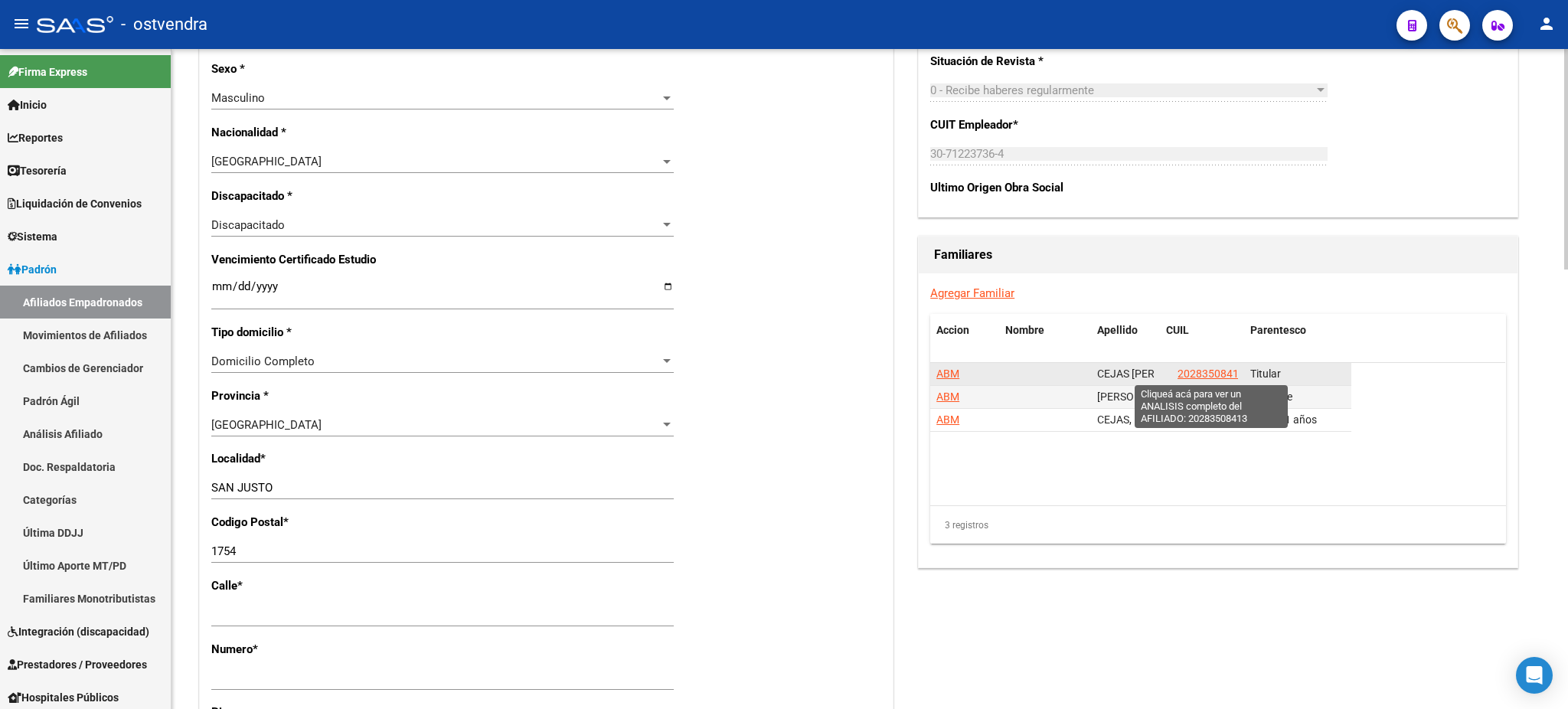
click at [1203, 371] on span "20283508413" at bounding box center [1210, 373] width 67 height 12
type textarea "20283508413"
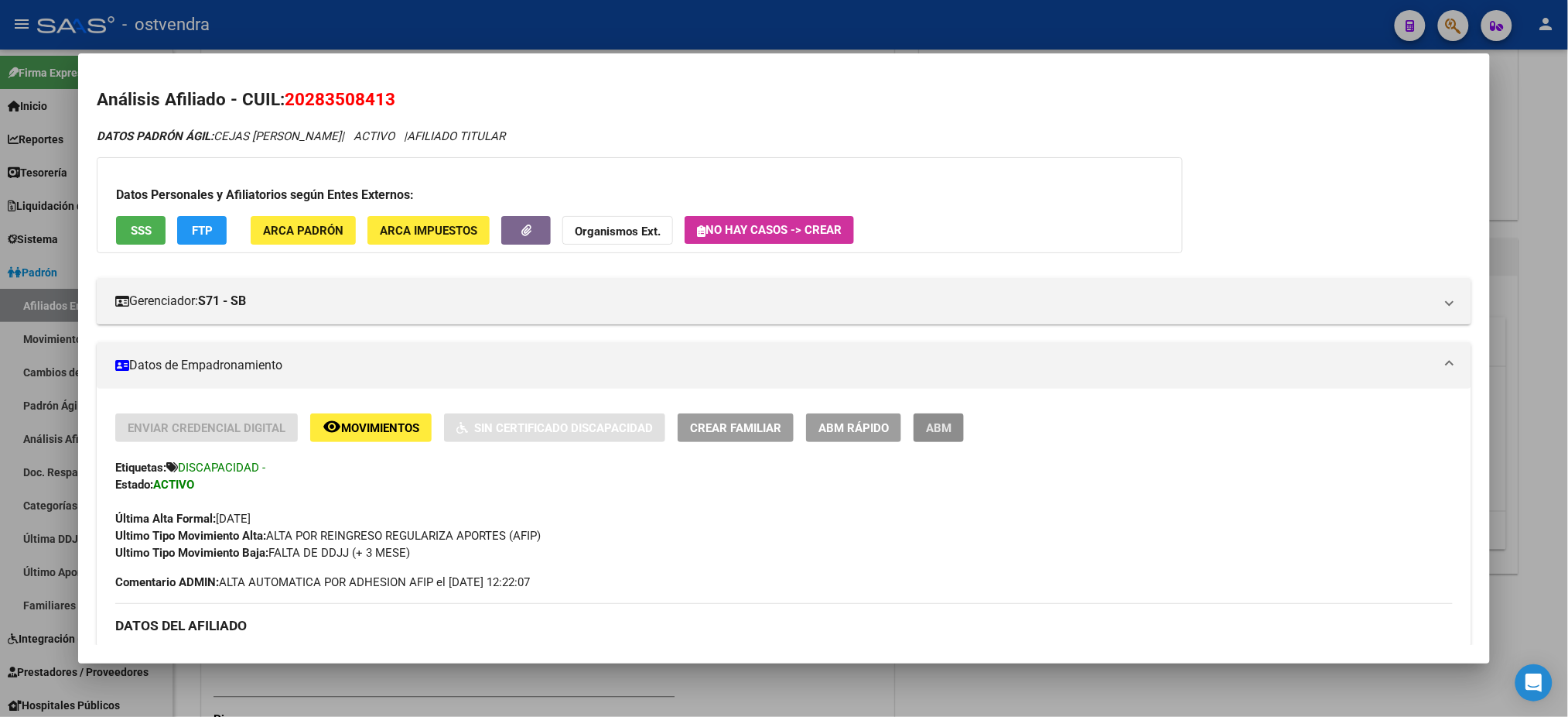
click at [933, 427] on span "ABM" at bounding box center [939, 427] width 26 height 14
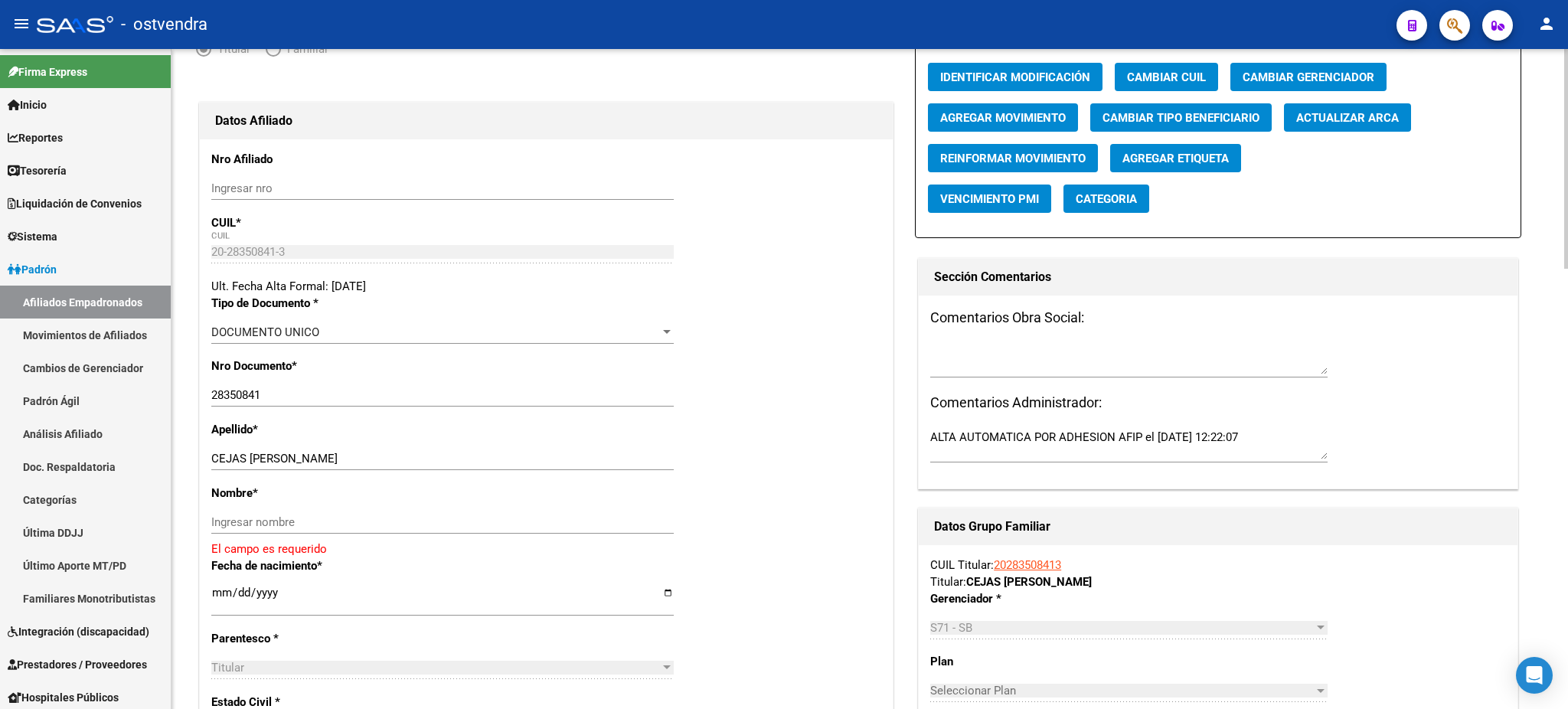
scroll to position [136, 0]
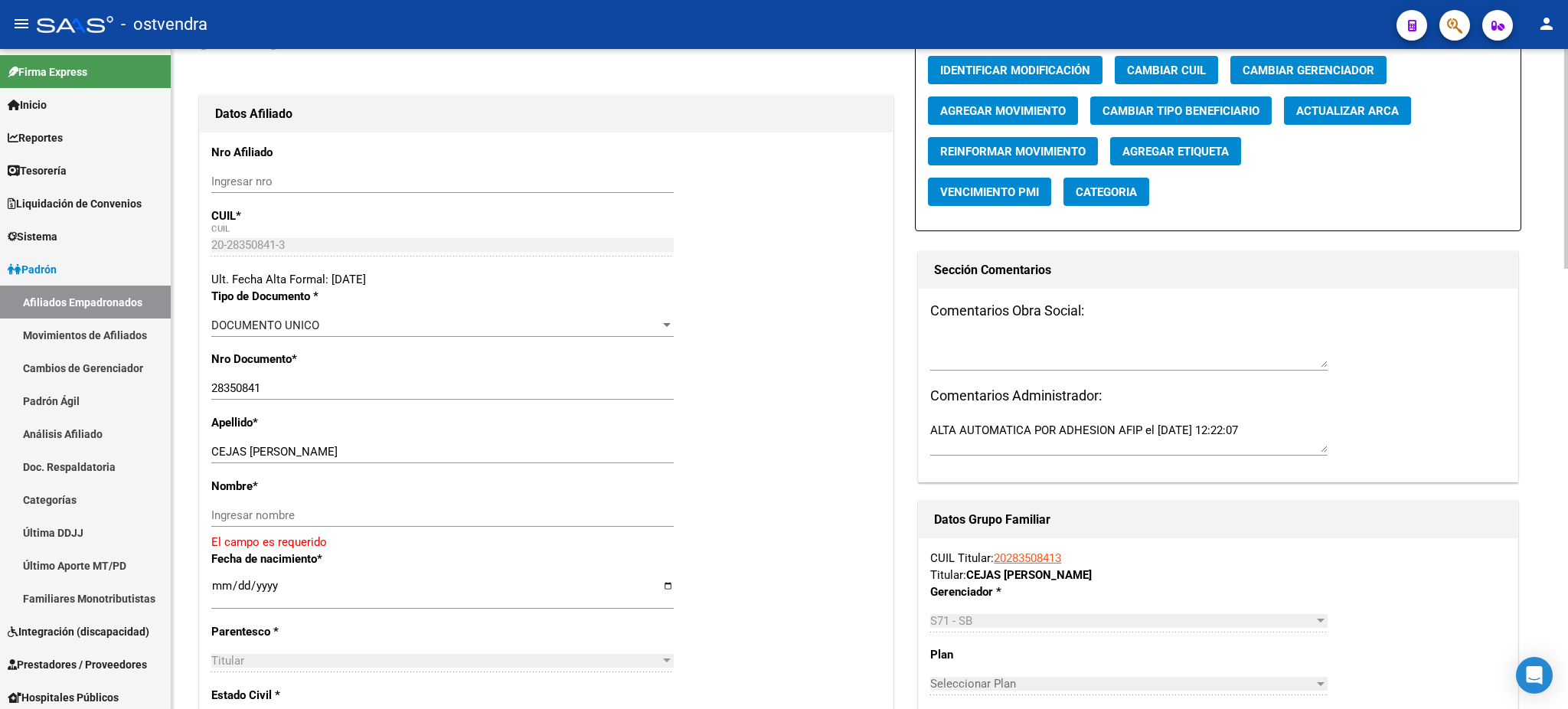
click at [246, 439] on div "Apellido * CEJAS [PERSON_NAME] apellido" at bounding box center [546, 446] width 670 height 63
drag, startPoint x: 255, startPoint y: 454, endPoint x: 581, endPoint y: 463, distance: 326.1
click at [581, 463] on div "CEJAS [PERSON_NAME] apellido" at bounding box center [442, 458] width 462 height 37
drag, startPoint x: 340, startPoint y: 434, endPoint x: 307, endPoint y: 445, distance: 34.8
click at [339, 434] on div "Apellido * CEJAS [PERSON_NAME] apellido" at bounding box center [546, 446] width 670 height 63
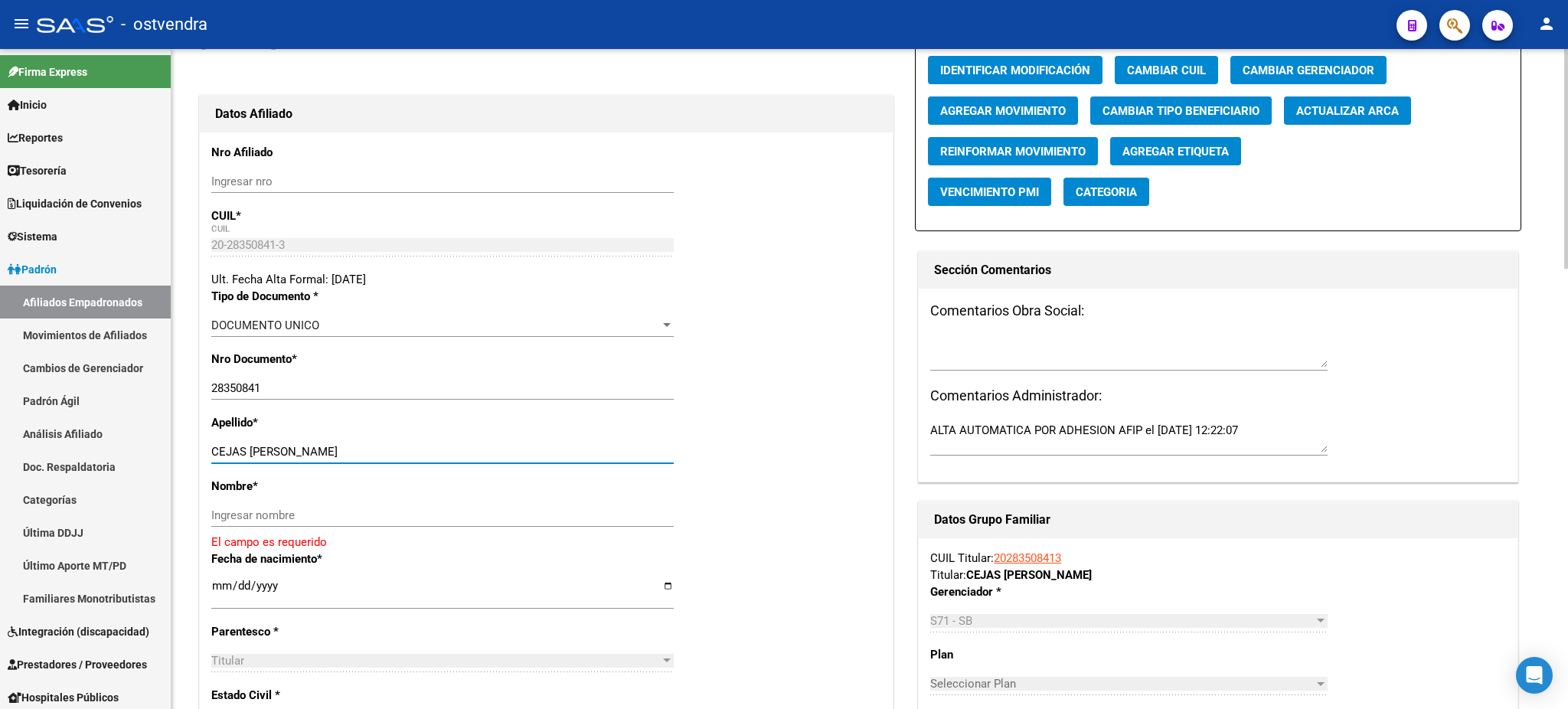
drag, startPoint x: 252, startPoint y: 445, endPoint x: 453, endPoint y: 450, distance: 201.1
click at [453, 450] on input "CEJAS [PERSON_NAME]" at bounding box center [442, 451] width 462 height 13
click at [362, 515] on input "Ingresar nombre" at bounding box center [442, 515] width 462 height 13
click at [362, 512] on input "Ingresar nombre" at bounding box center [442, 515] width 462 height 13
paste input "[PERSON_NAME]"
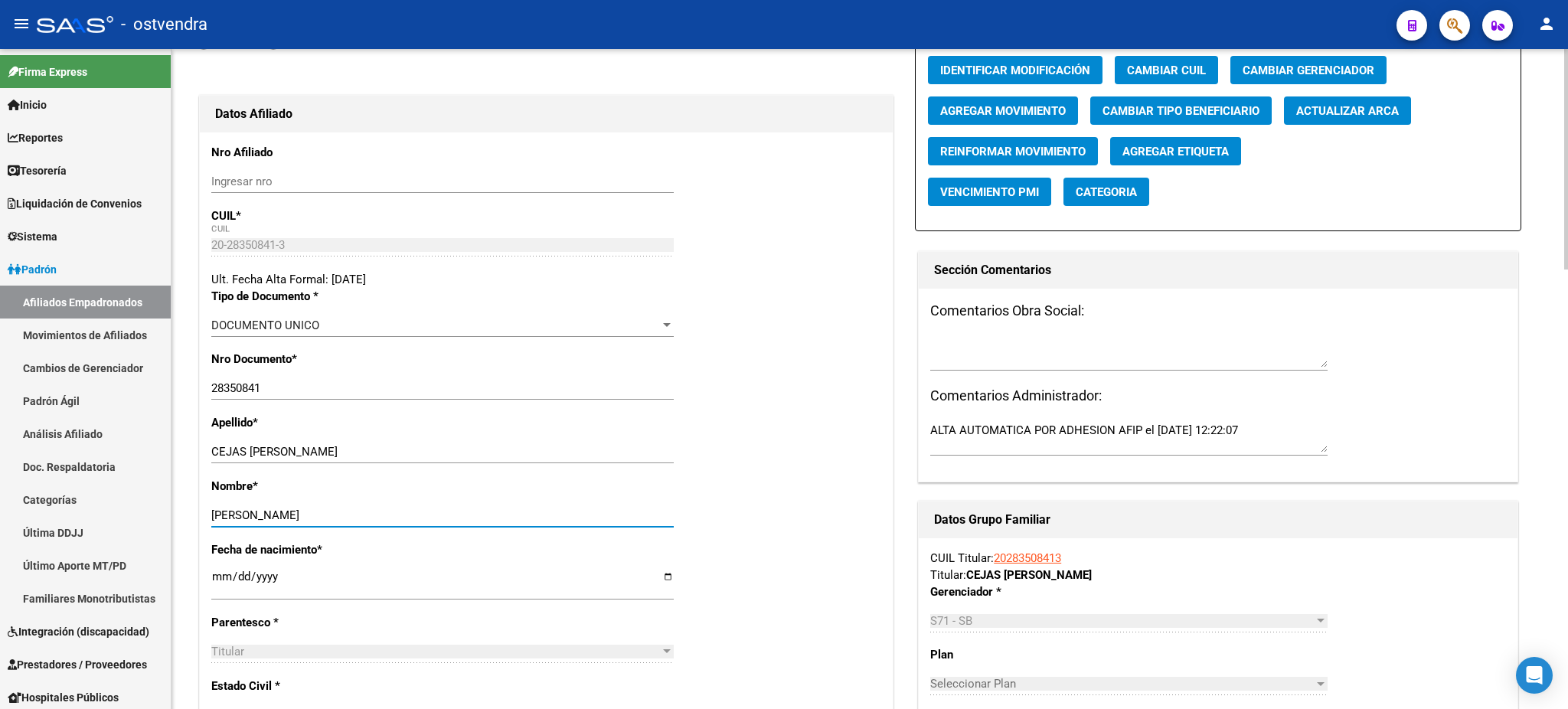
type input "[PERSON_NAME]"
drag, startPoint x: 297, startPoint y: 450, endPoint x: 450, endPoint y: 456, distance: 153.1
click at [450, 456] on input "CEJAS [PERSON_NAME]" at bounding box center [442, 451] width 462 height 13
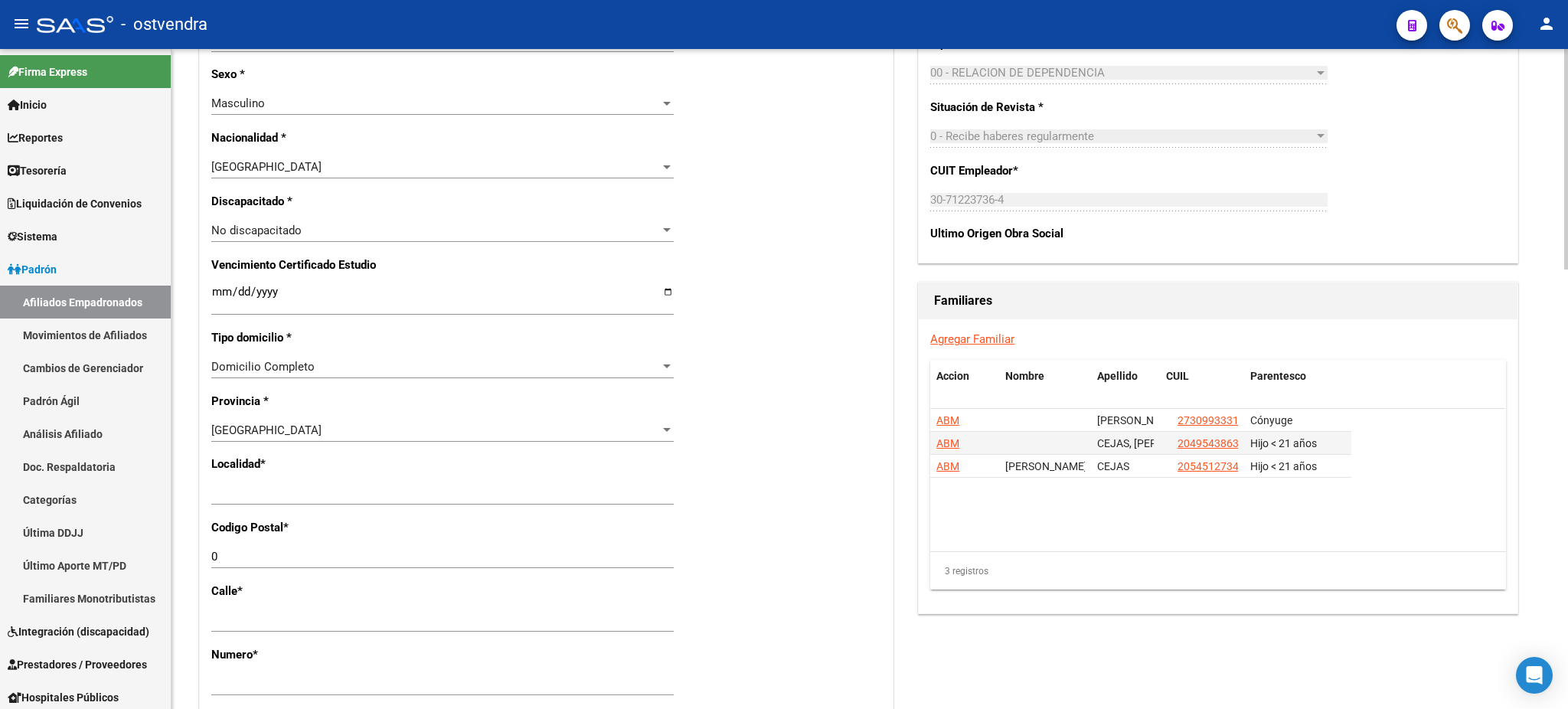
scroll to position [816, 0]
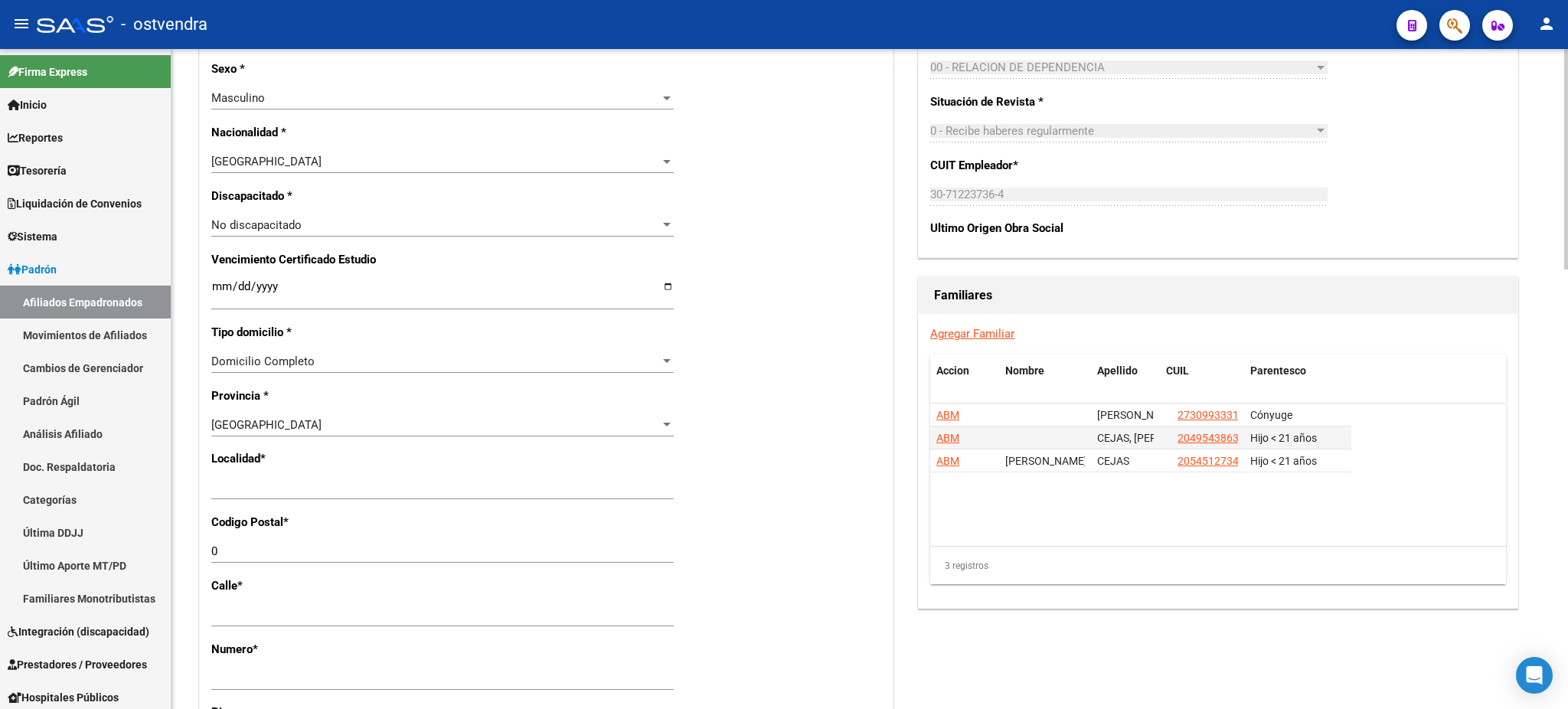
type input "CEJAS"
drag, startPoint x: 335, startPoint y: 494, endPoint x: 240, endPoint y: 500, distance: 95.2
click at [240, 500] on div "Ingresar el nombre" at bounding box center [442, 494] width 462 height 37
type input "SAN JUSTO"
type input "1754"
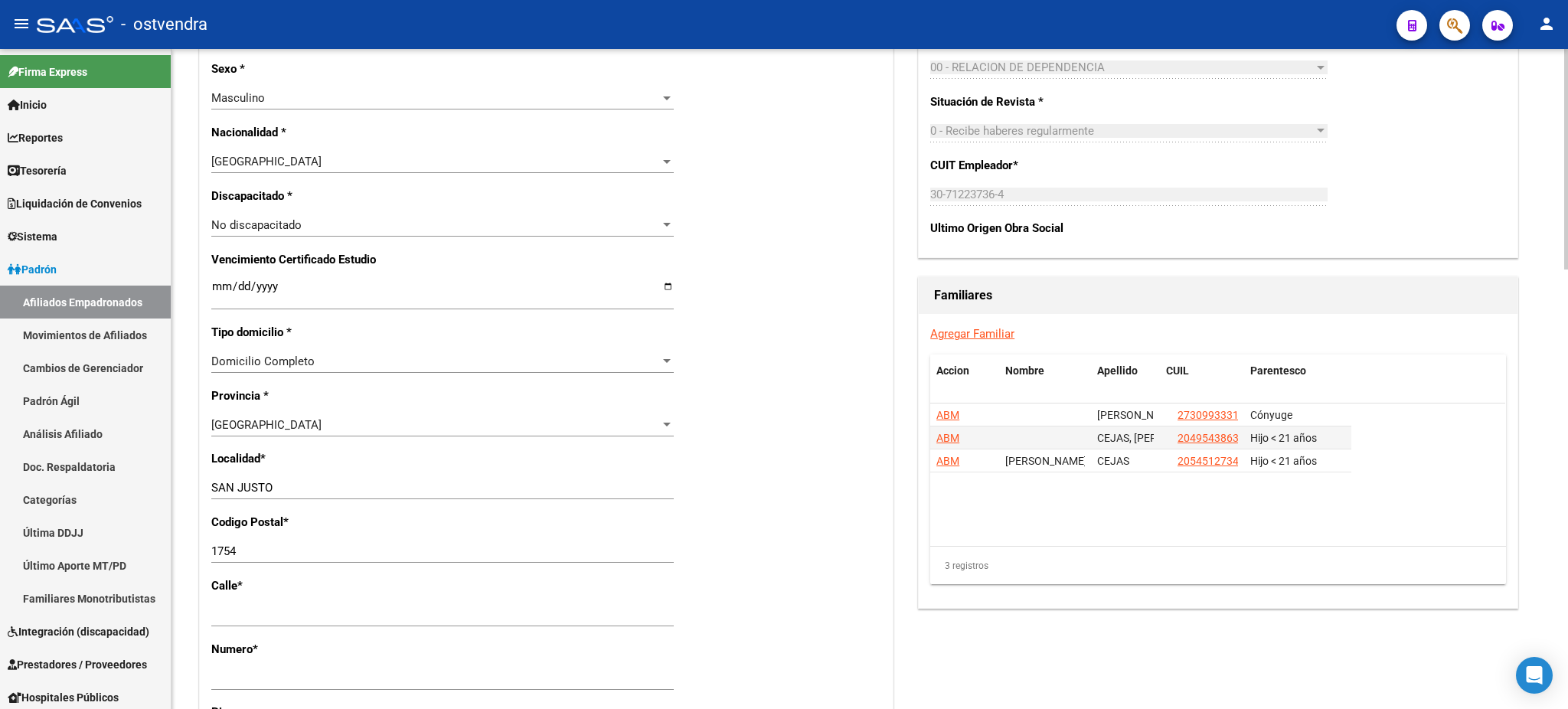
click at [1301, 291] on h1 "Familiares" at bounding box center [1217, 295] width 568 height 25
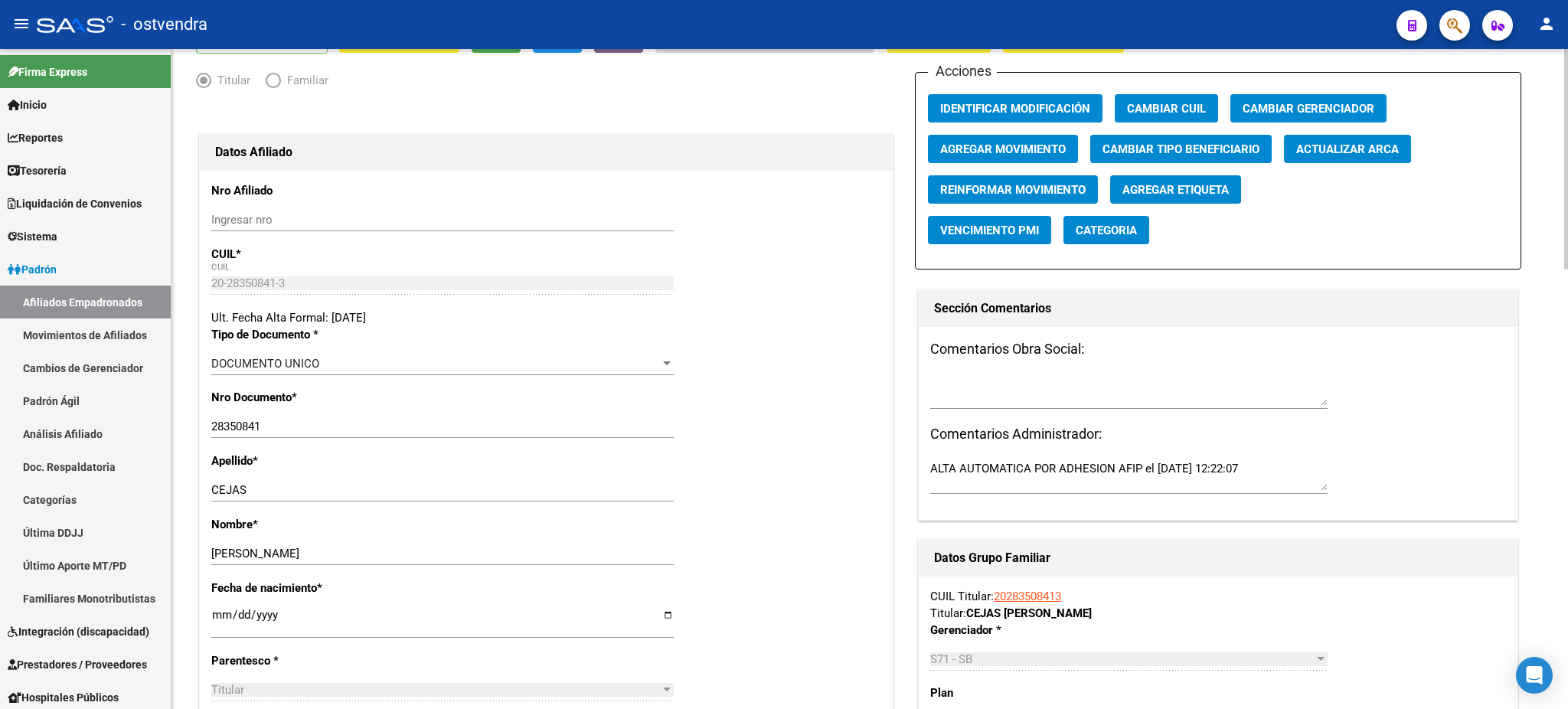
scroll to position [0, 0]
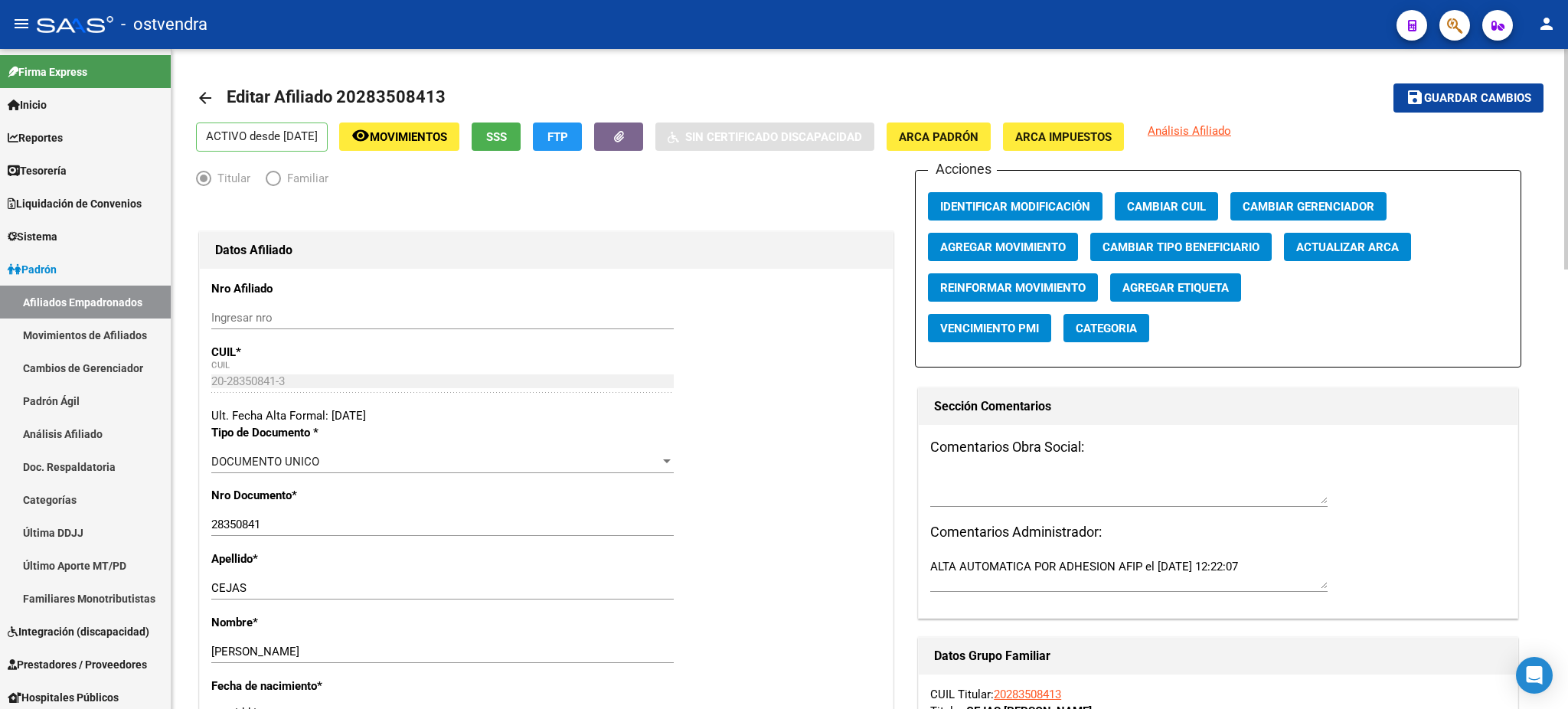
click at [1443, 94] on span "Guardar cambios" at bounding box center [1477, 98] width 107 height 13
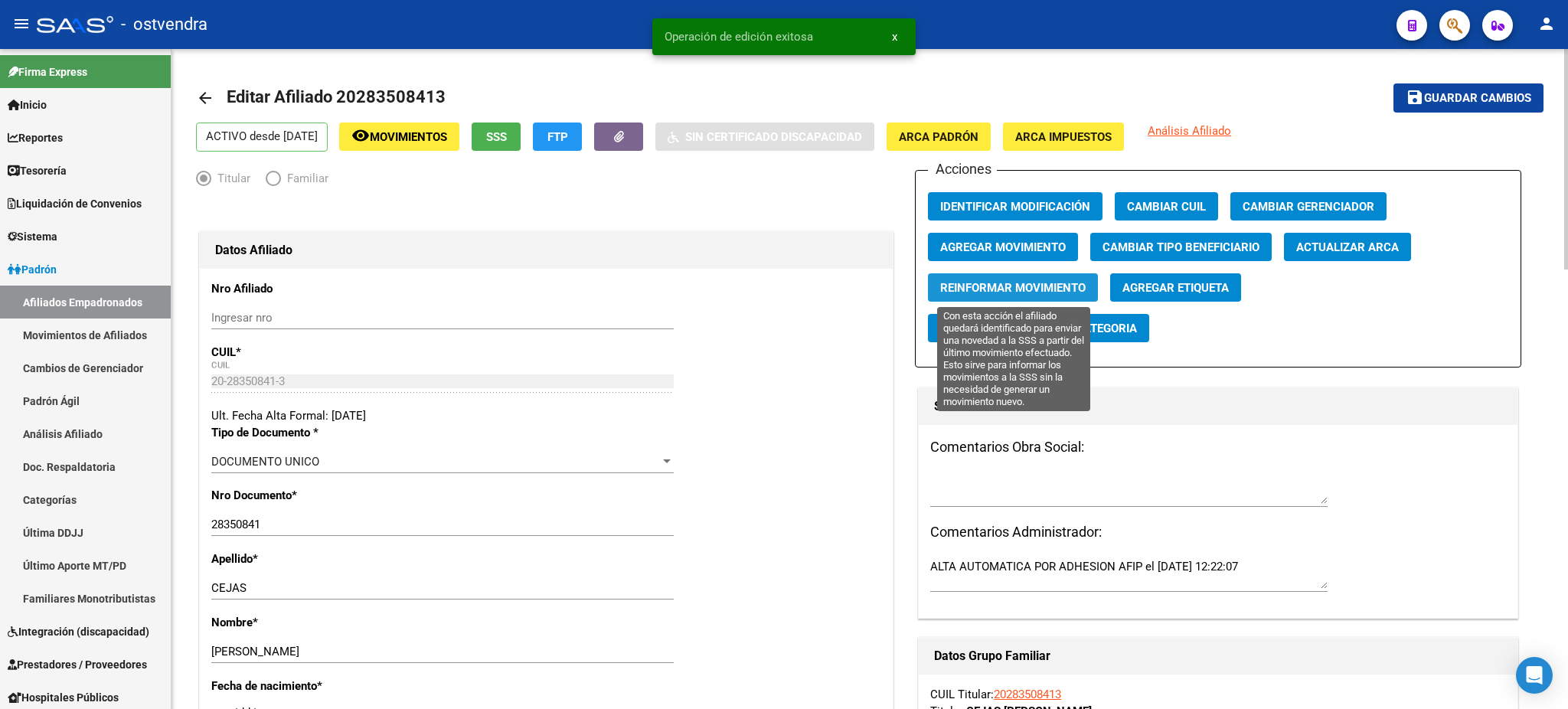
click at [980, 288] on span "Reinformar Movimiento" at bounding box center [1012, 287] width 145 height 13
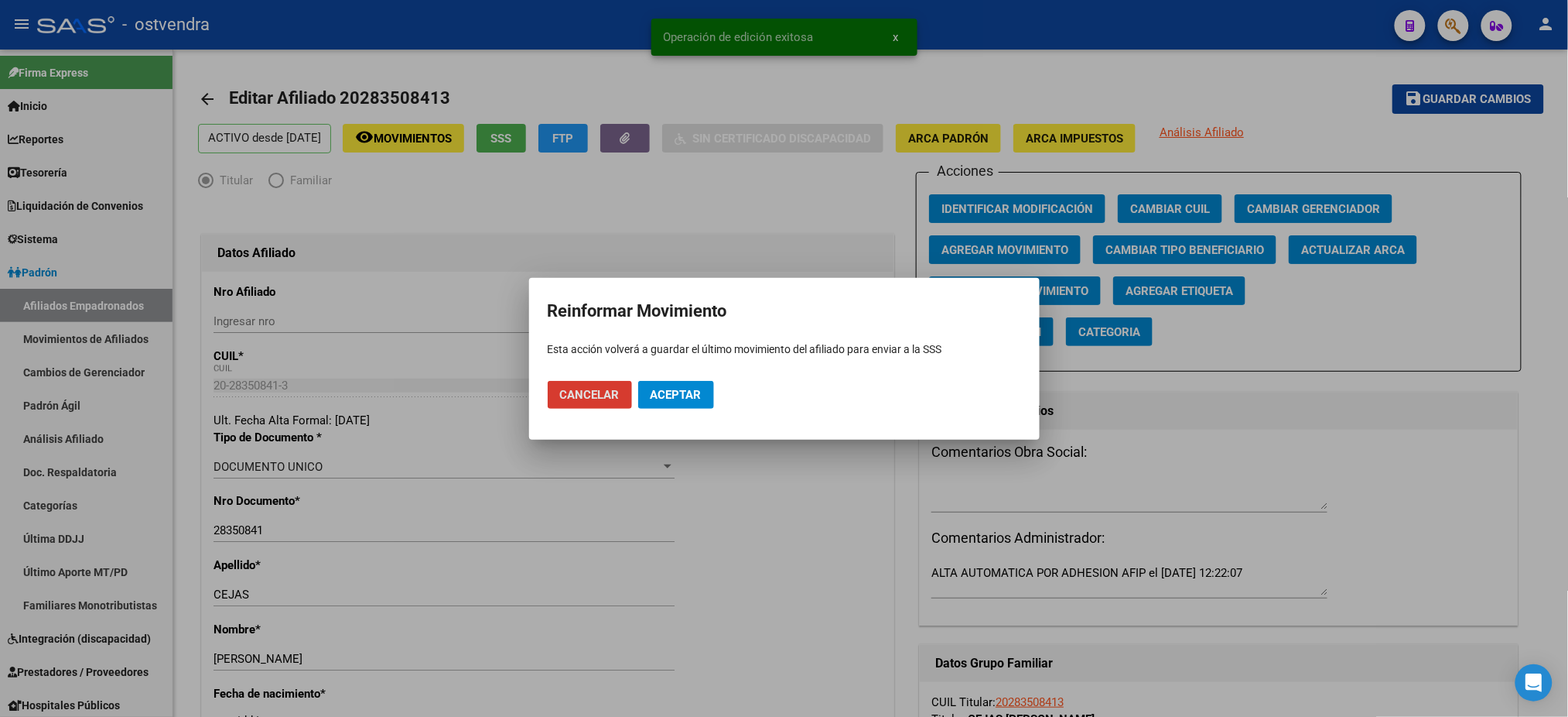
click at [661, 397] on span "Aceptar" at bounding box center [677, 395] width 51 height 14
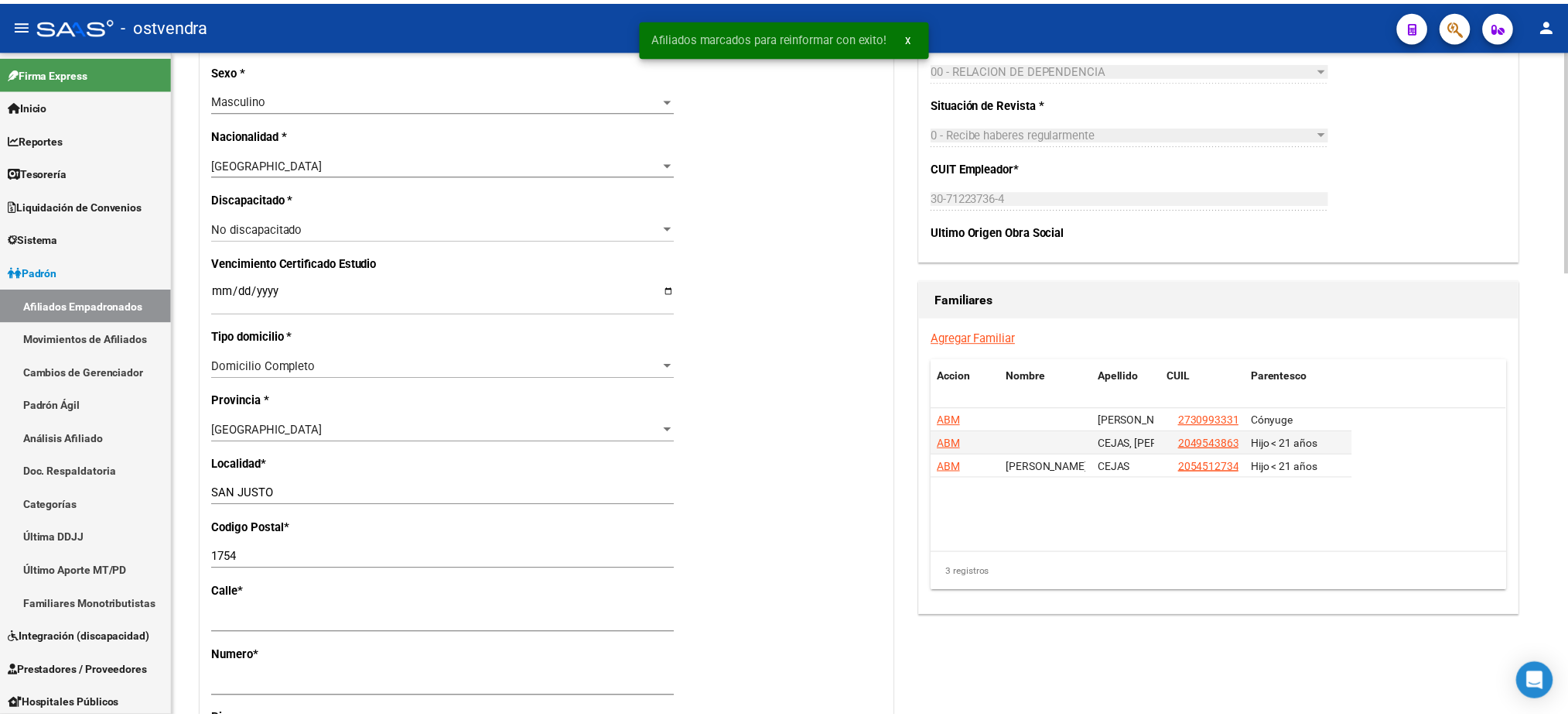
scroll to position [825, 0]
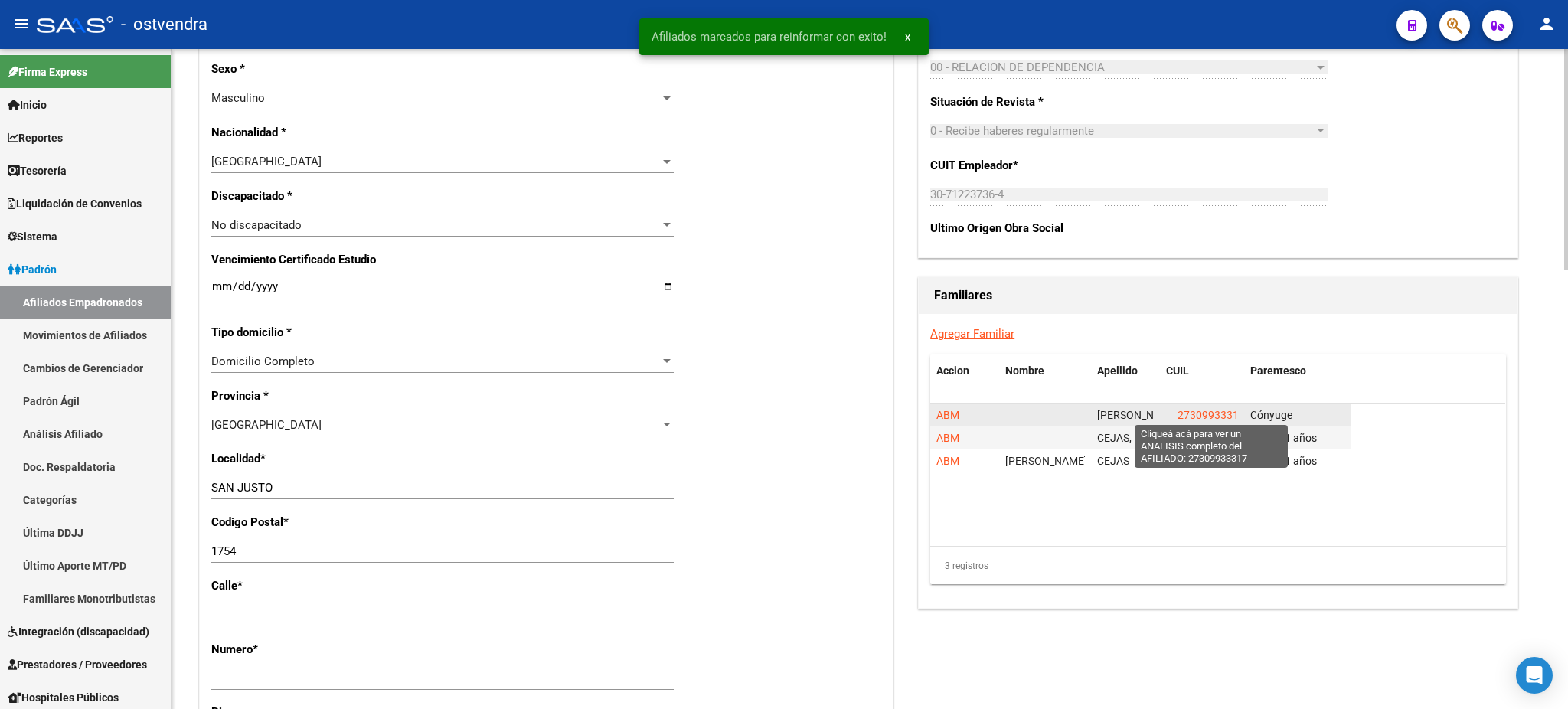
click at [1197, 418] on span "27309933317" at bounding box center [1210, 414] width 67 height 12
type textarea "27309933317"
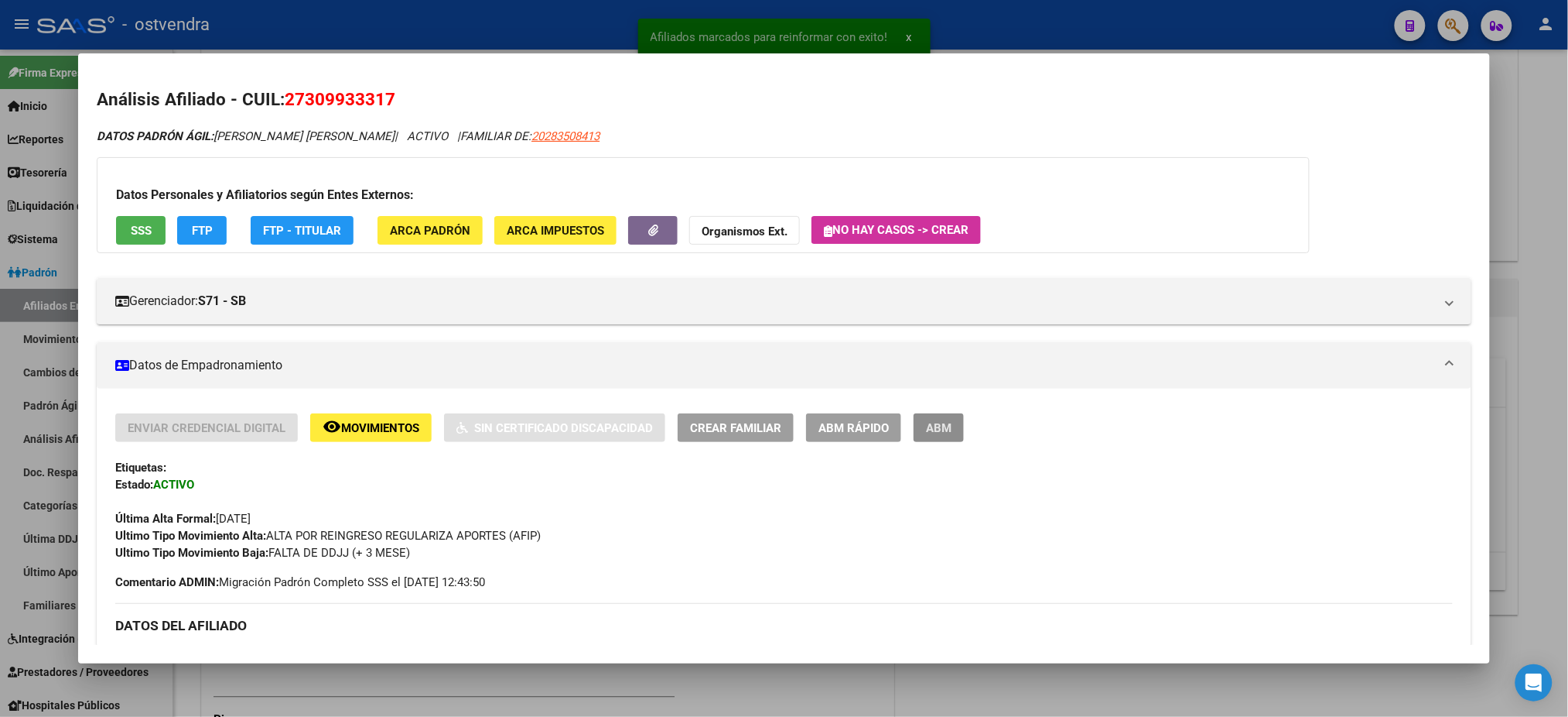
click at [939, 426] on span "ABM" at bounding box center [939, 427] width 26 height 14
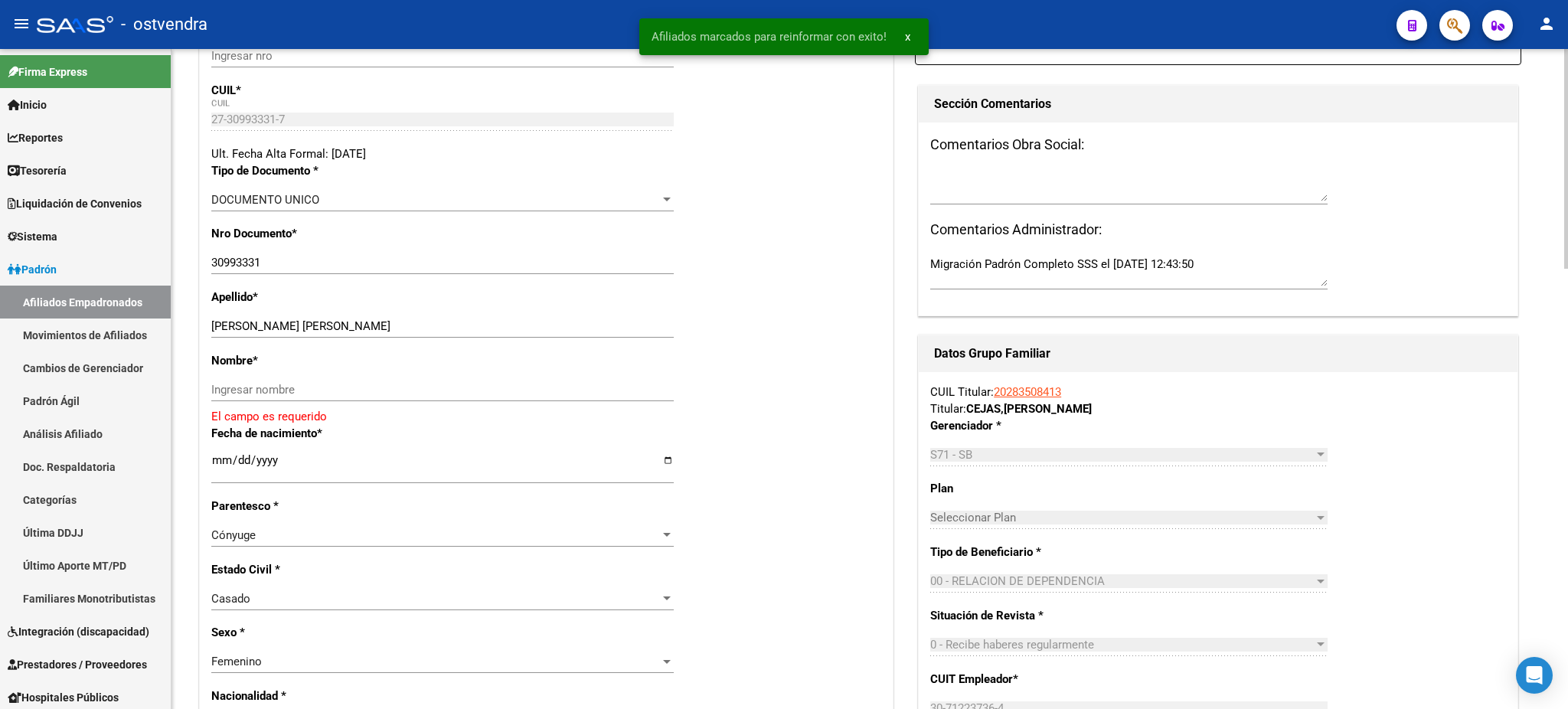
scroll to position [272, 0]
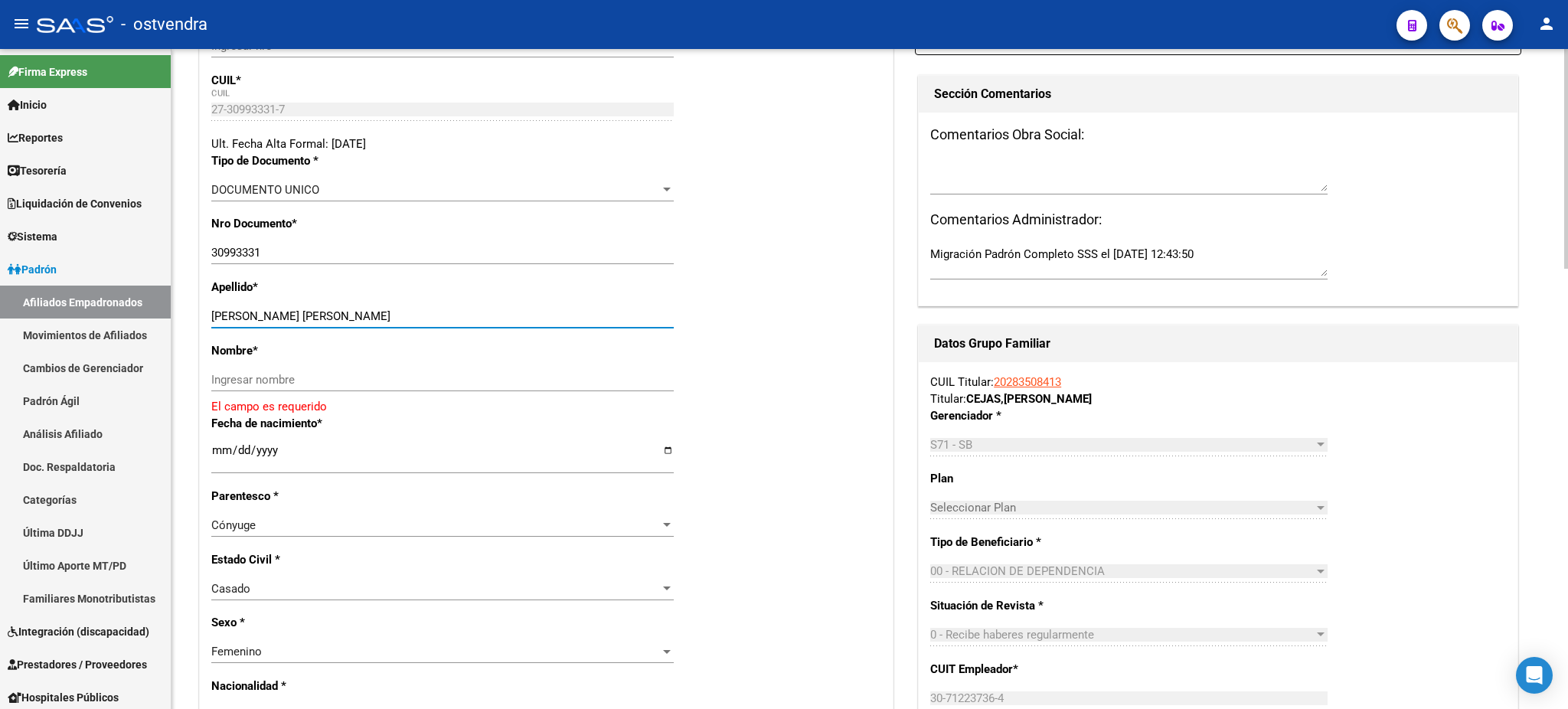
drag, startPoint x: 274, startPoint y: 319, endPoint x: 569, endPoint y: 326, distance: 295.1
click at [604, 298] on div "Apellido * [PERSON_NAME] [PERSON_NAME] Ingresar apellido" at bounding box center [546, 310] width 670 height 63
click at [512, 364] on div "Nombre * Ingresar nombre El campo es requerido" at bounding box center [546, 378] width 670 height 73
drag, startPoint x: 513, startPoint y: 377, endPoint x: 518, endPoint y: 369, distance: 9.4
click at [518, 370] on div "Ingresar nombre" at bounding box center [442, 379] width 462 height 23
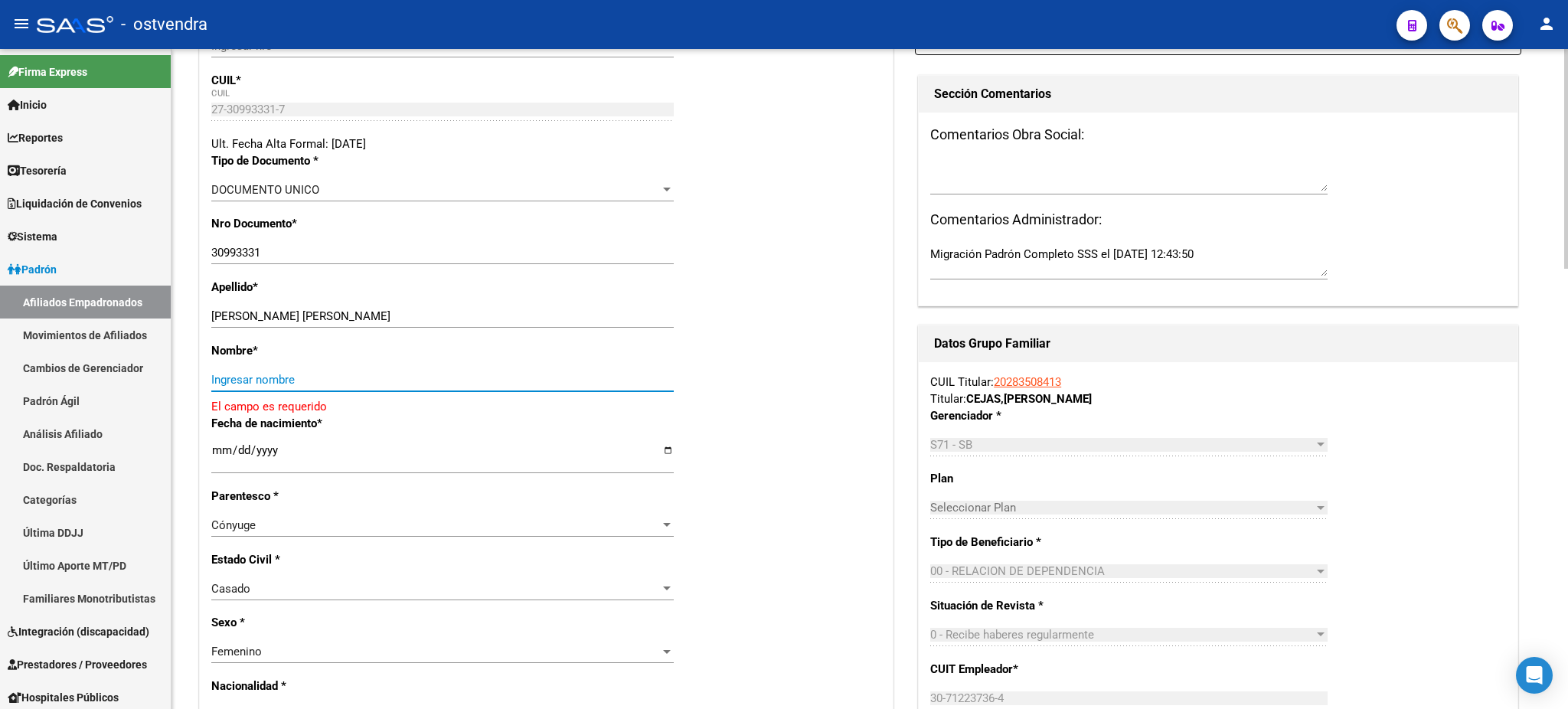
paste input "27309933317"
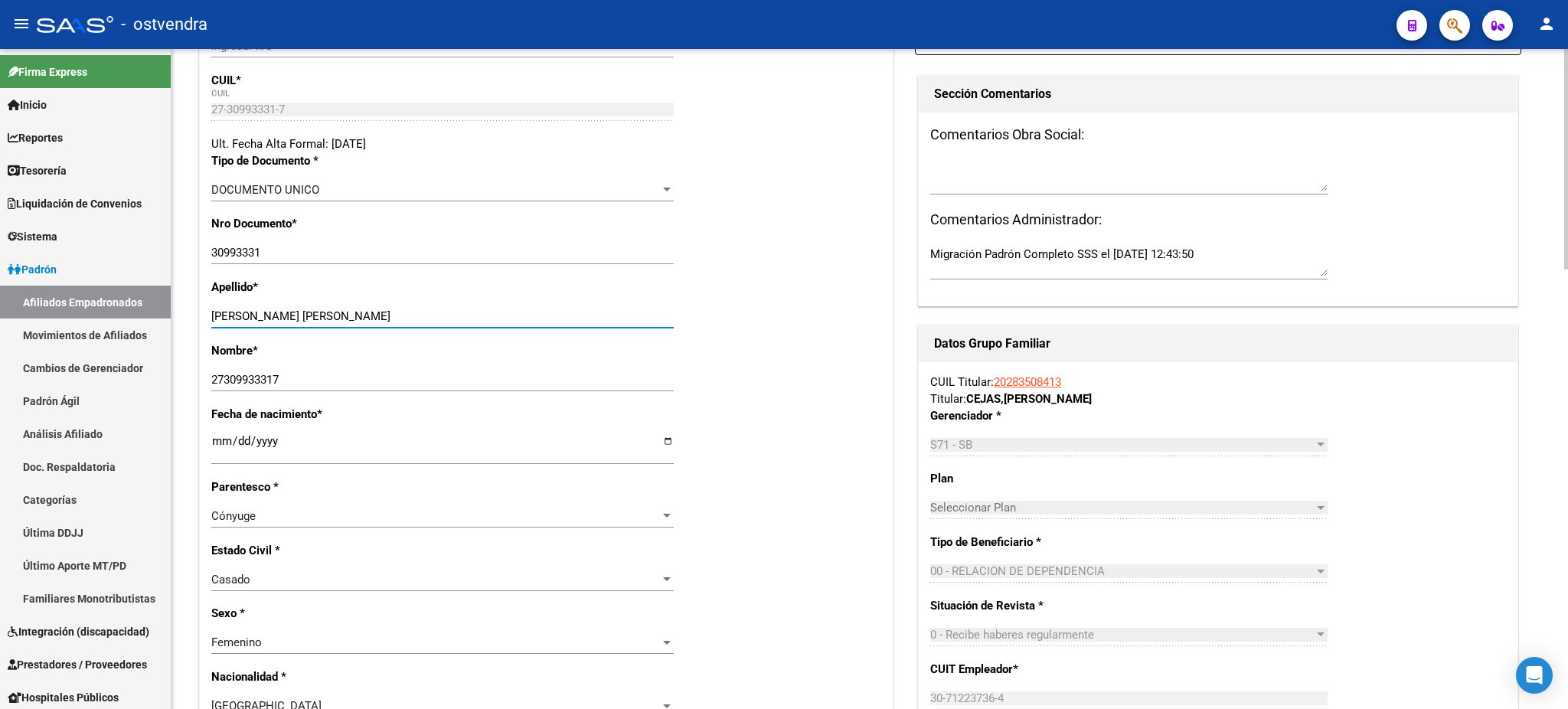
drag, startPoint x: 276, startPoint y: 312, endPoint x: 430, endPoint y: 366, distance: 163.2
click at [477, 314] on input "[PERSON_NAME] [PERSON_NAME]" at bounding box center [442, 316] width 462 height 13
drag, startPoint x: 427, startPoint y: 370, endPoint x: 299, endPoint y: 389, distance: 129.4
click at [144, 362] on mat-sidenav-container "Firma Express Inicio Calendario SSS Instructivos Contacto OS Reportes Tablero d…" at bounding box center [784, 379] width 1568 height 660
drag, startPoint x: 401, startPoint y: 399, endPoint x: 369, endPoint y: 379, distance: 37.7
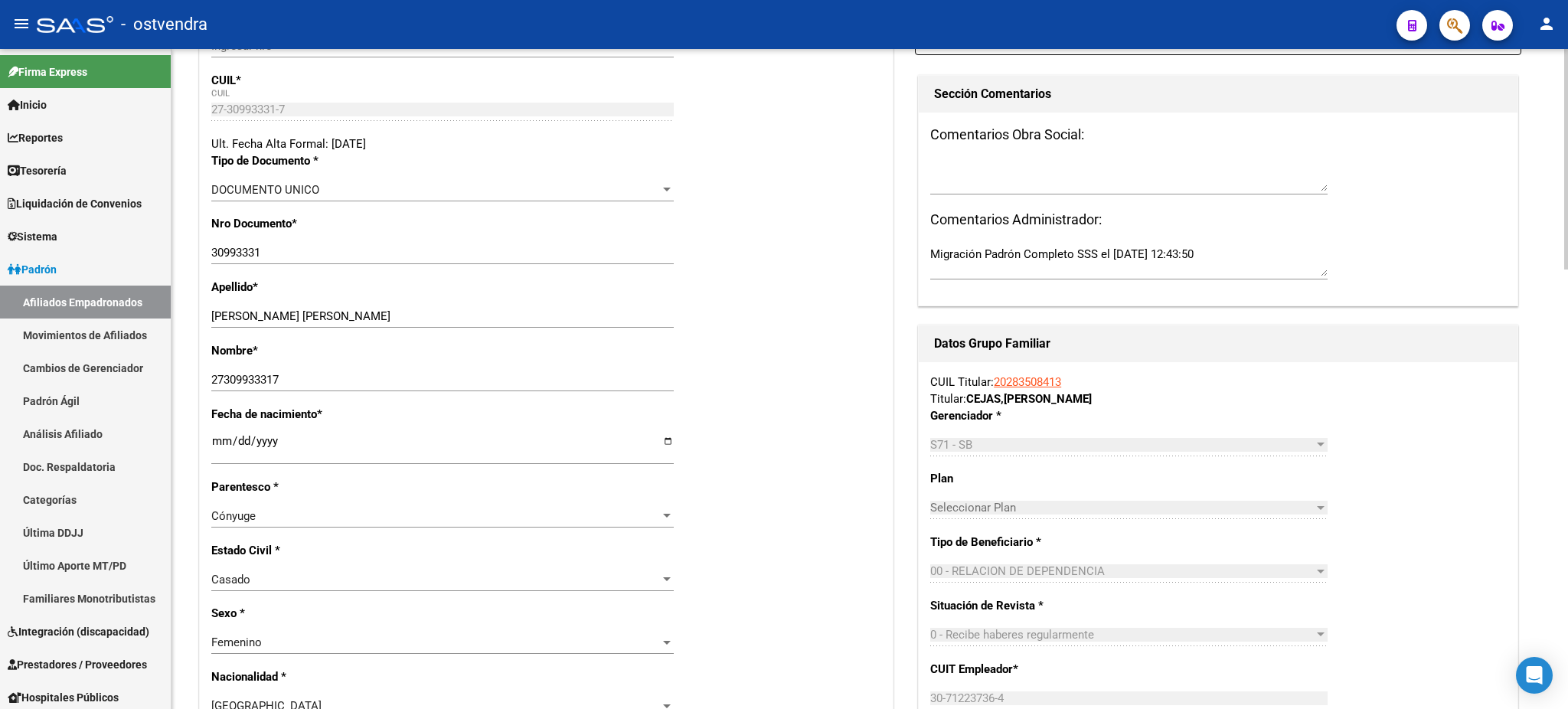
click at [394, 395] on div "27309933317 Ingresar nombre" at bounding box center [442, 386] width 462 height 37
drag, startPoint x: 343, startPoint y: 375, endPoint x: 282, endPoint y: 351, distance: 65.6
click at [164, 362] on mat-sidenav-container "Firma Express Inicio Calendario SSS Instructivos Contacto OS Reportes Tablero d…" at bounding box center [784, 379] width 1568 height 660
paste input "[PERSON_NAME]"
type input "[PERSON_NAME]"
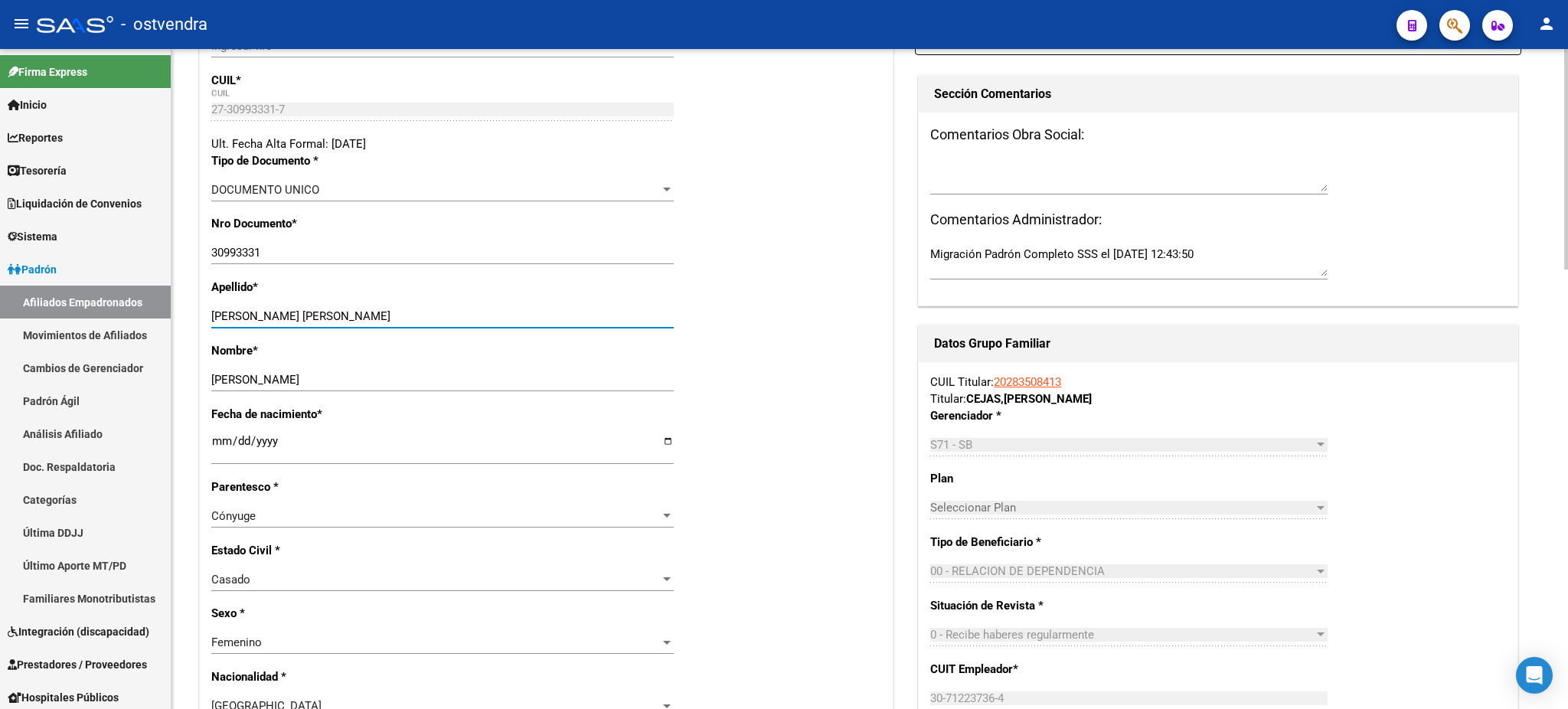
drag, startPoint x: 324, startPoint y: 319, endPoint x: 640, endPoint y: 314, distance: 316.0
click at [642, 315] on input "[PERSON_NAME] [PERSON_NAME]" at bounding box center [442, 316] width 462 height 13
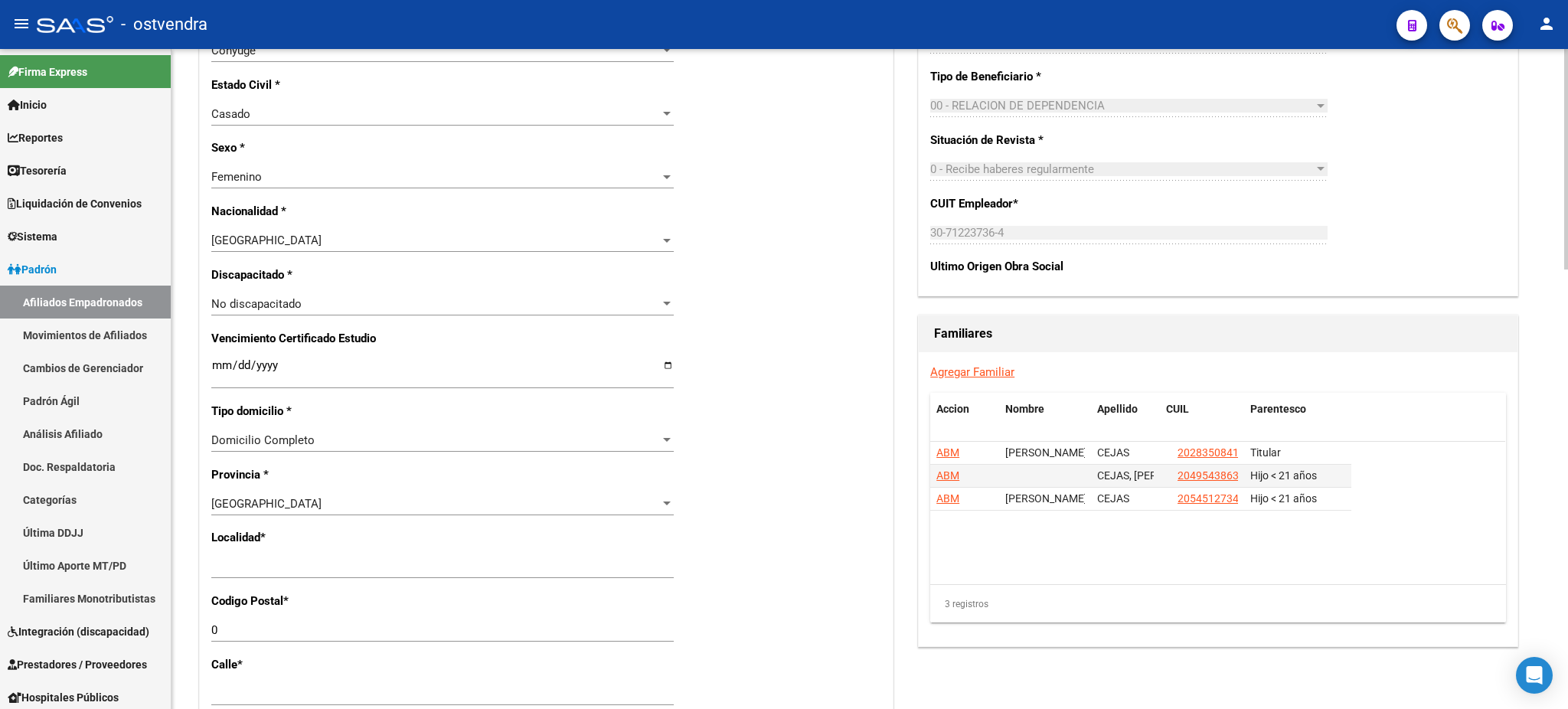
scroll to position [952, 0]
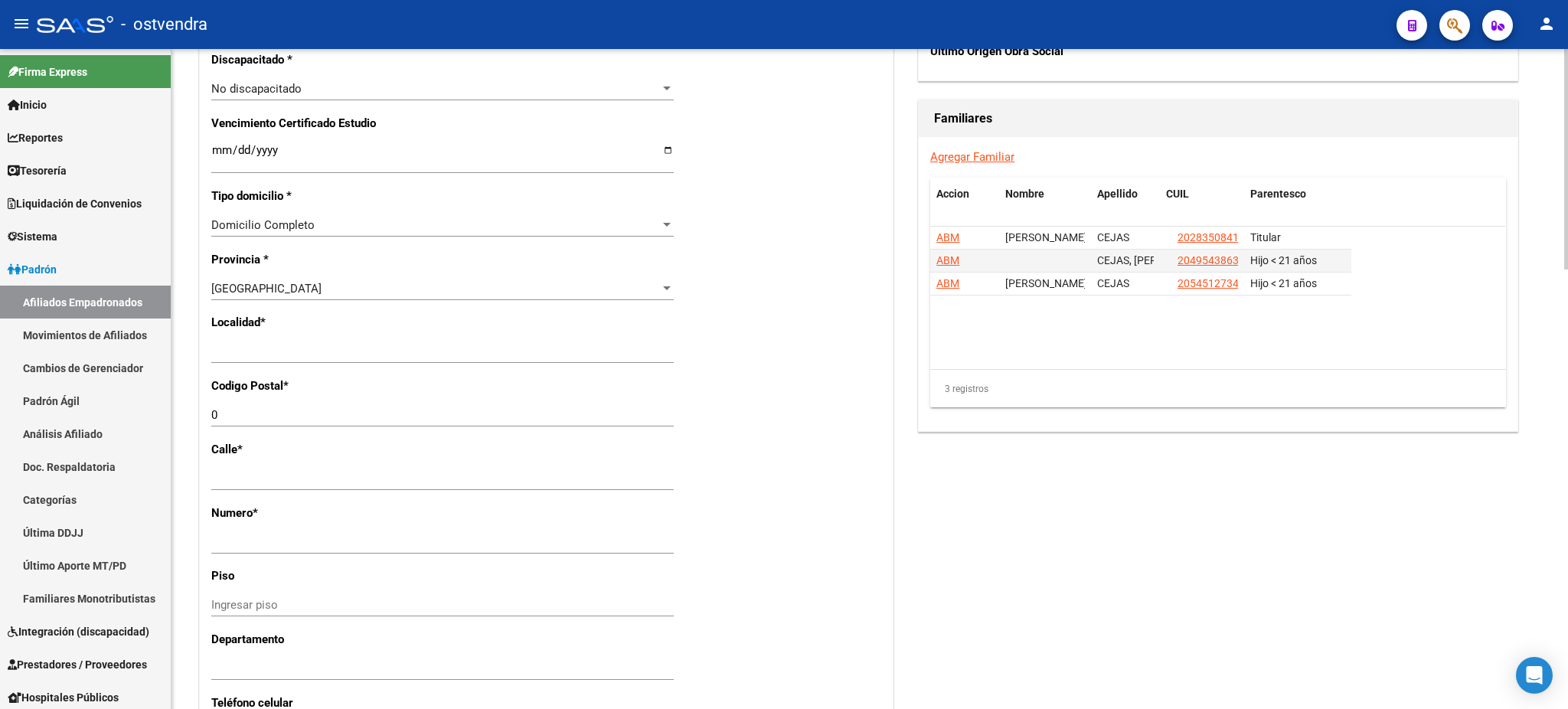
type input "RETAMOZO"
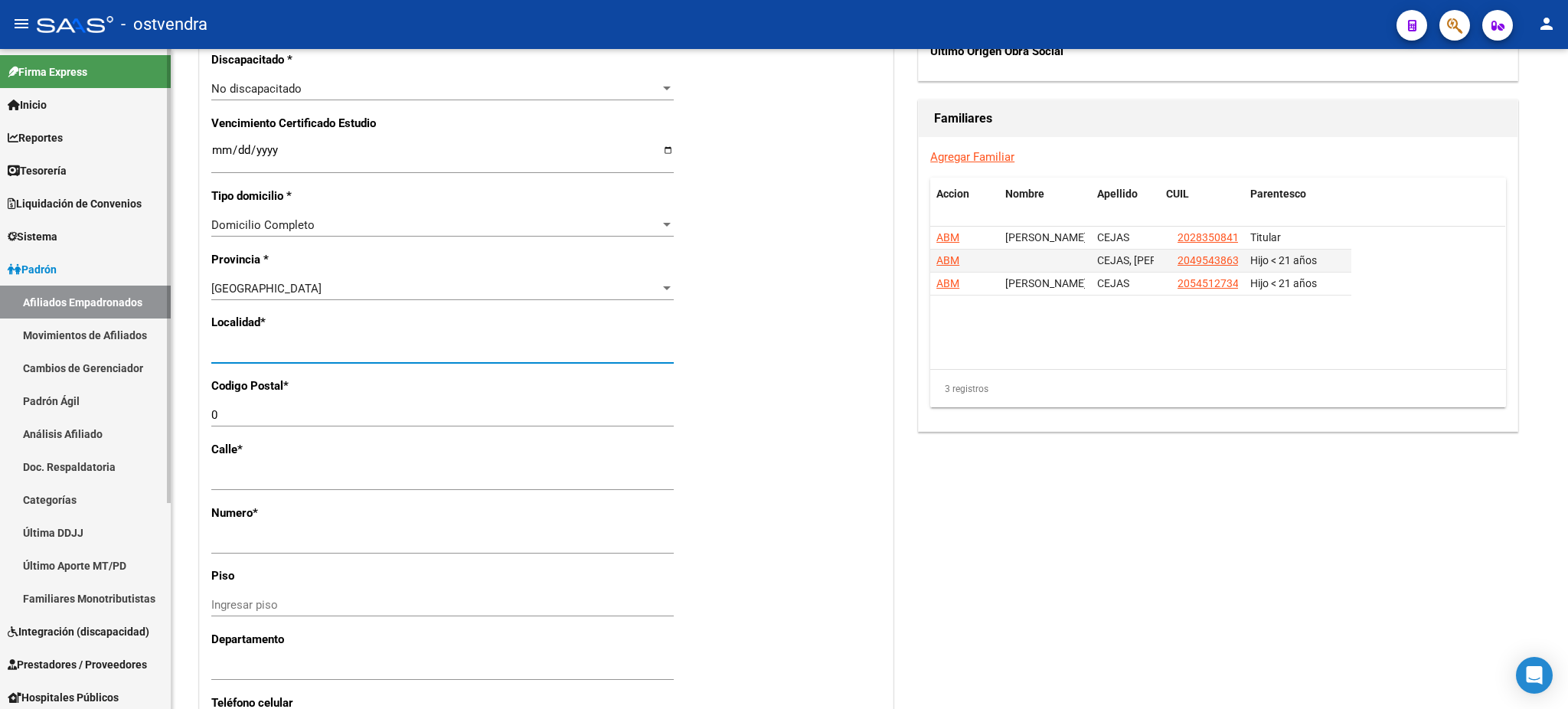
drag, startPoint x: 343, startPoint y: 352, endPoint x: 40, endPoint y: 344, distance: 303.1
click at [40, 344] on mat-sidenav-container "Firma Express Inicio Calendario SSS Instructivos Contacto OS Reportes Tablero d…" at bounding box center [784, 379] width 1568 height 660
type input "SAN JUSTO"
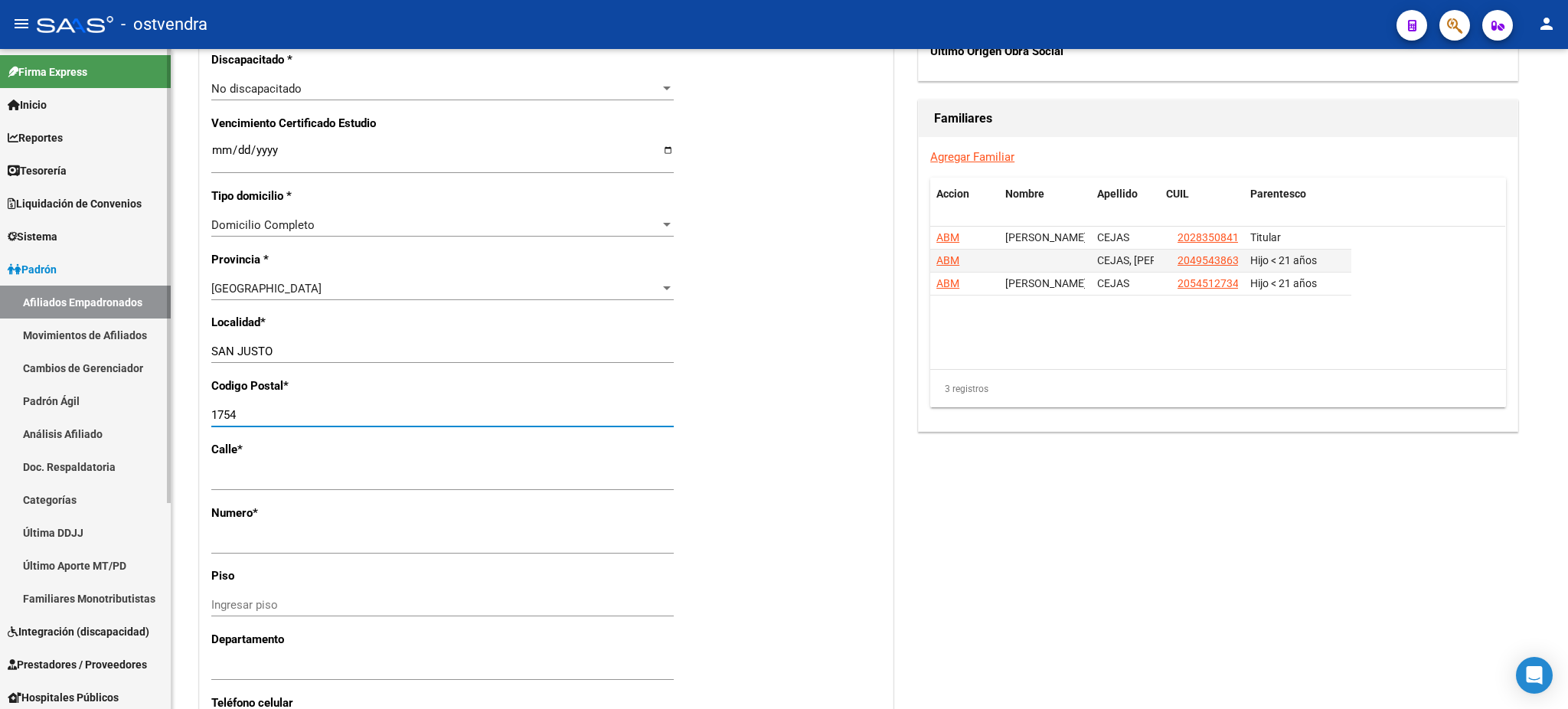
type input "1754"
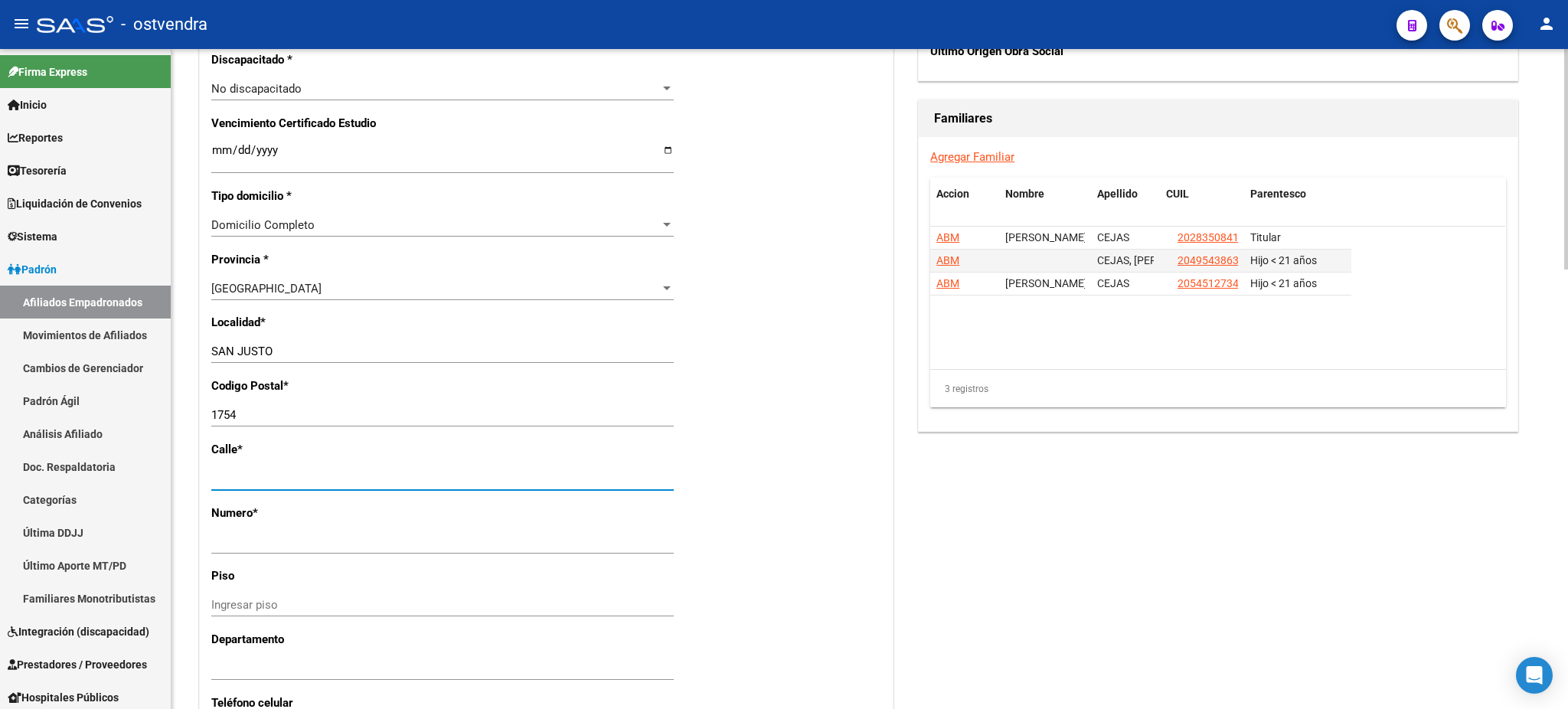
drag, startPoint x: 1040, startPoint y: 364, endPoint x: 1108, endPoint y: 347, distance: 70.1
click at [1041, 364] on datatable-body "ABM [PERSON_NAME] 20283508413 Titular ABM CEJAS, [PERSON_NAME] 20495438636 Hijo…" at bounding box center [1217, 298] width 575 height 143
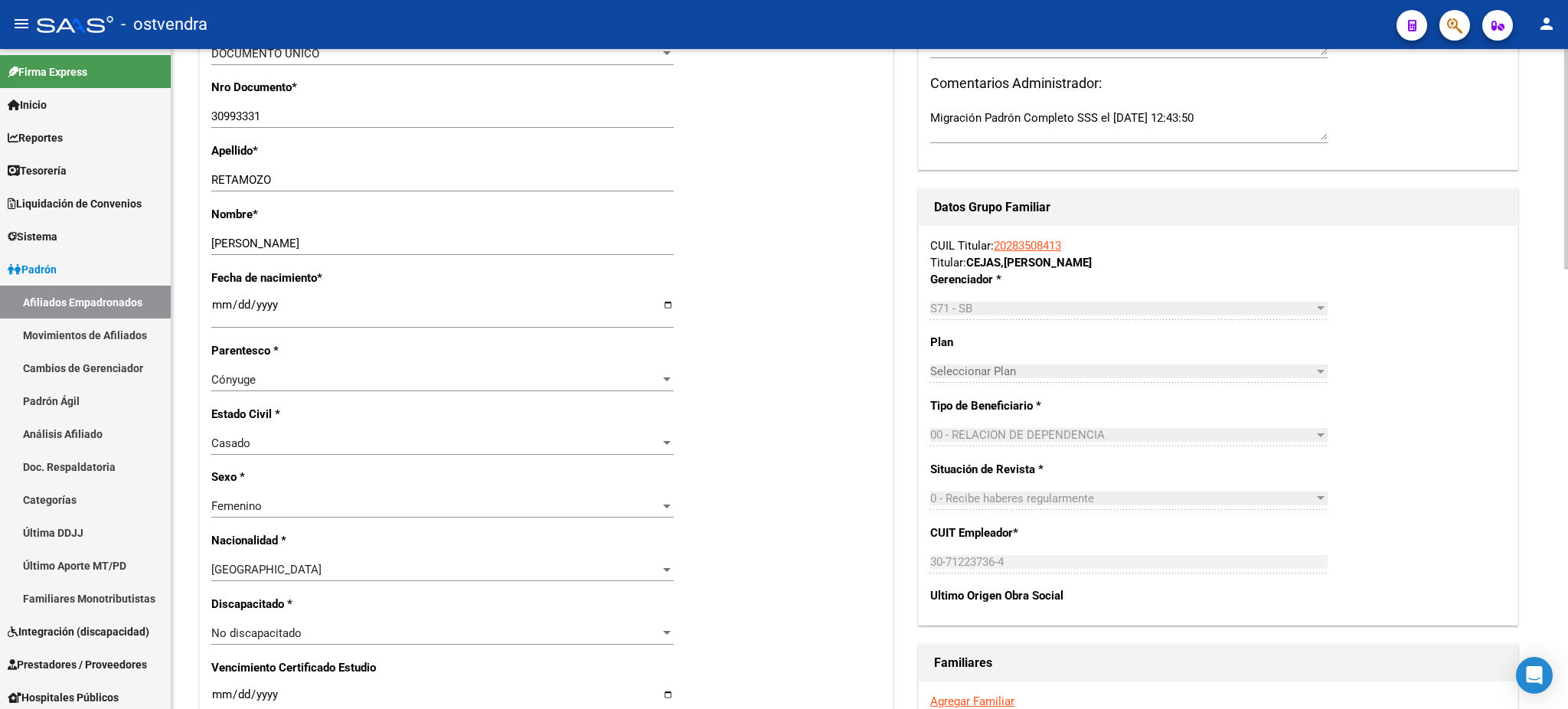
scroll to position [0, 0]
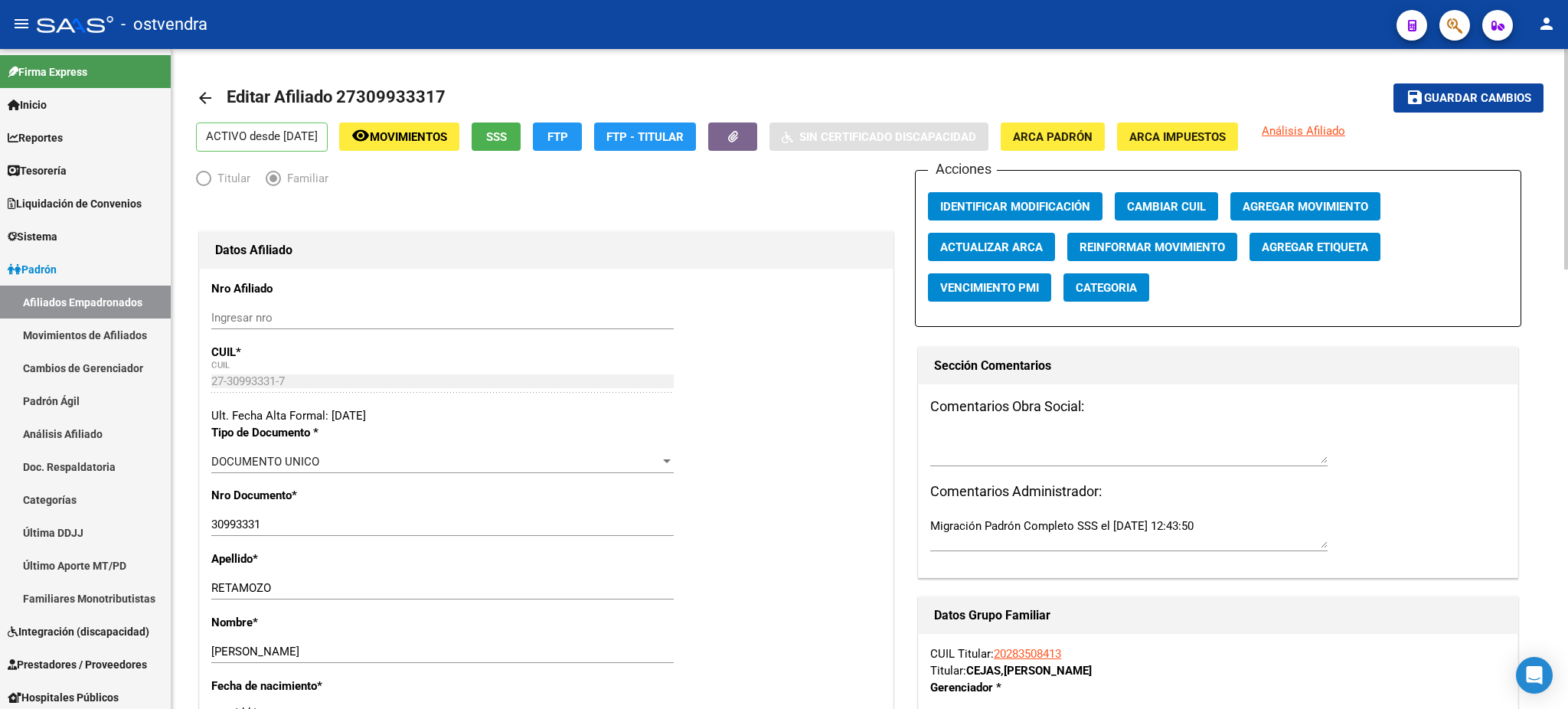
click at [1493, 102] on span "Guardar cambios" at bounding box center [1477, 98] width 107 height 13
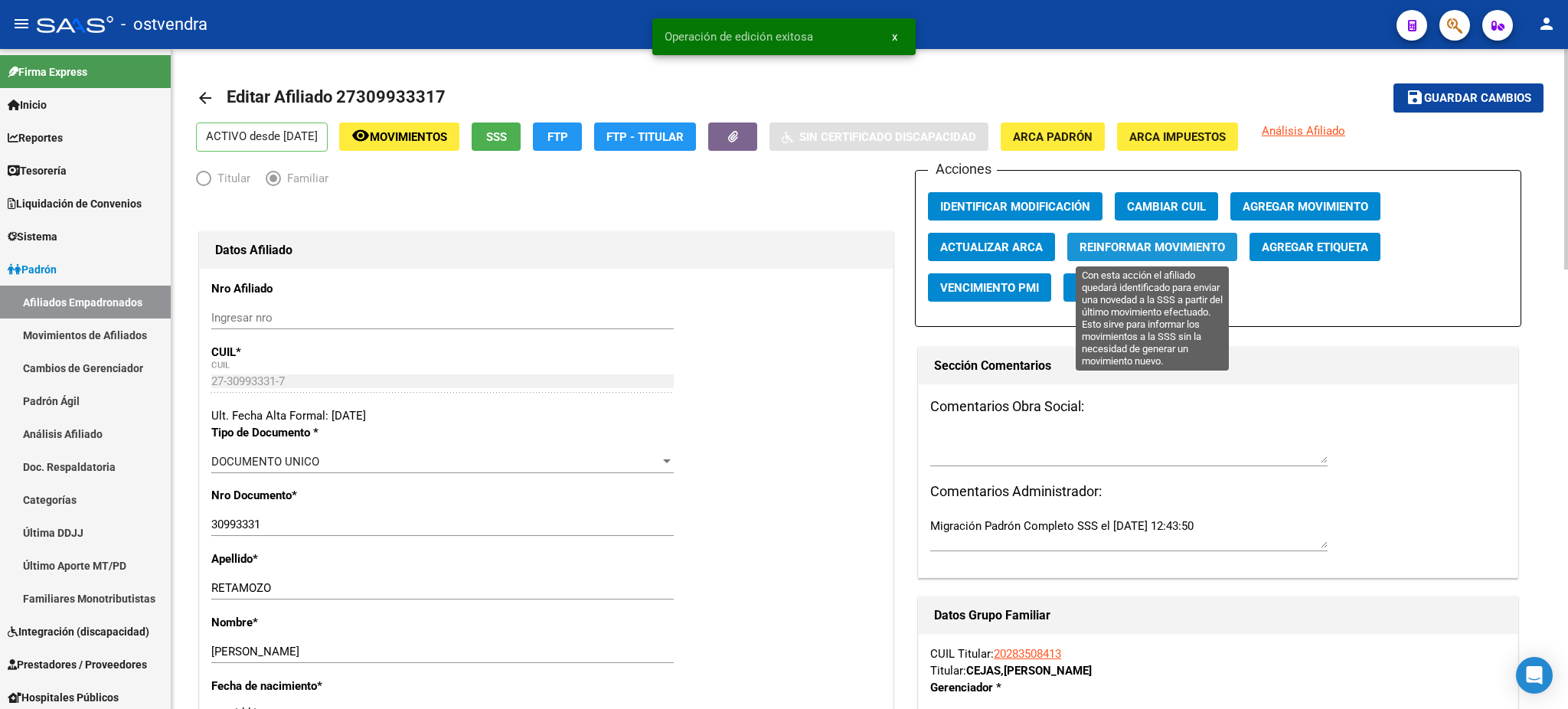
click at [1100, 252] on span "Reinformar Movimiento" at bounding box center [1152, 247] width 145 height 13
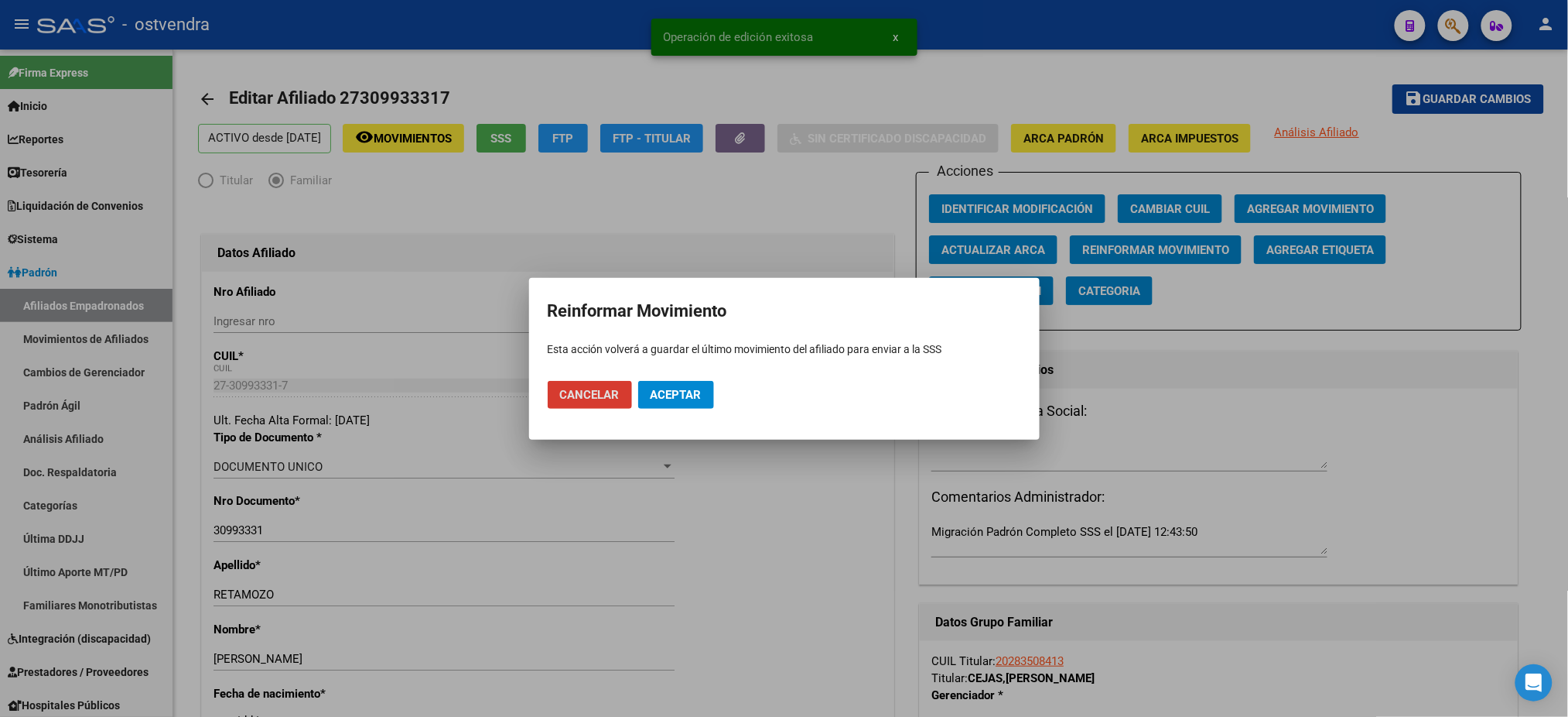
drag, startPoint x: 708, startPoint y: 387, endPoint x: 661, endPoint y: 383, distance: 47.2
click at [703, 385] on button "Aceptar" at bounding box center [676, 395] width 76 height 28
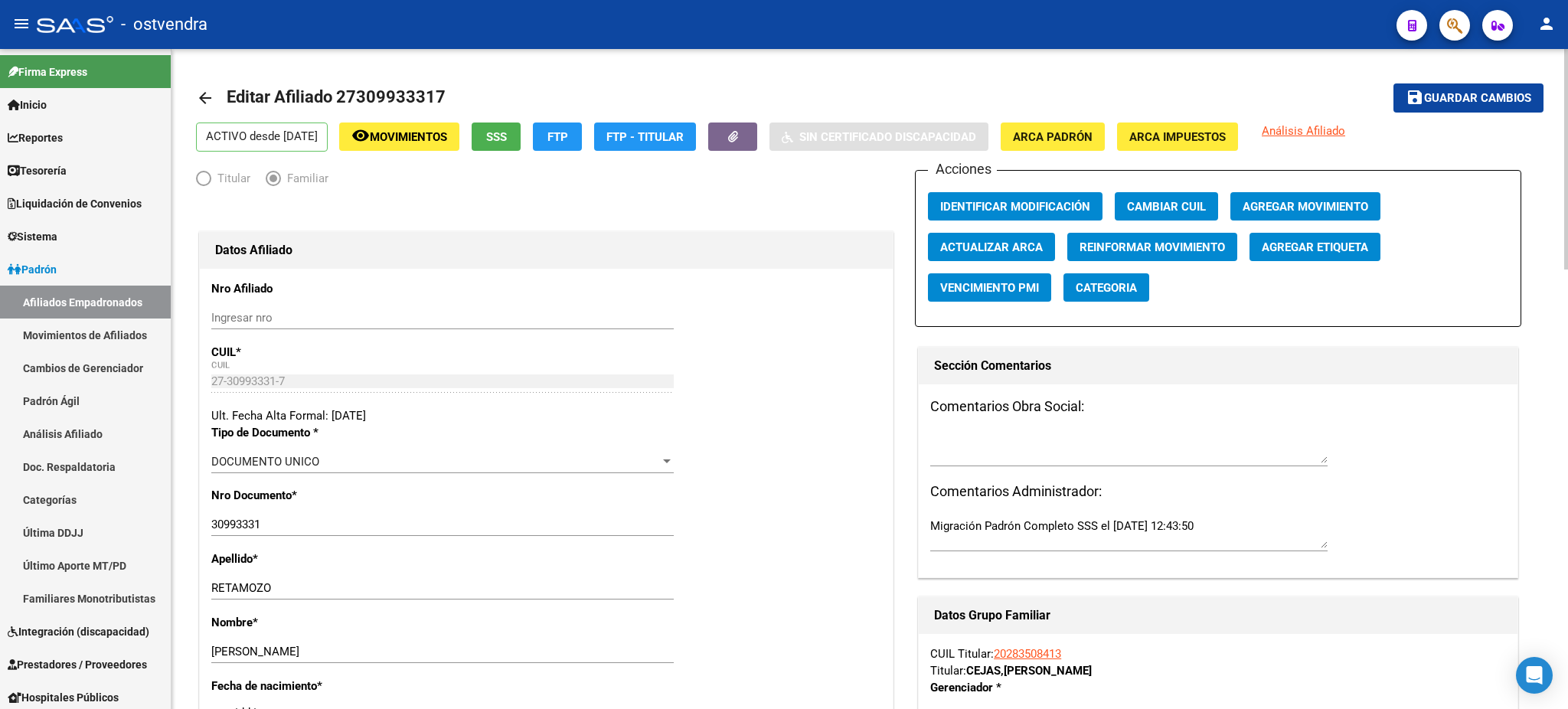
click at [797, 251] on h1 "Datos Afiliado" at bounding box center [546, 250] width 662 height 25
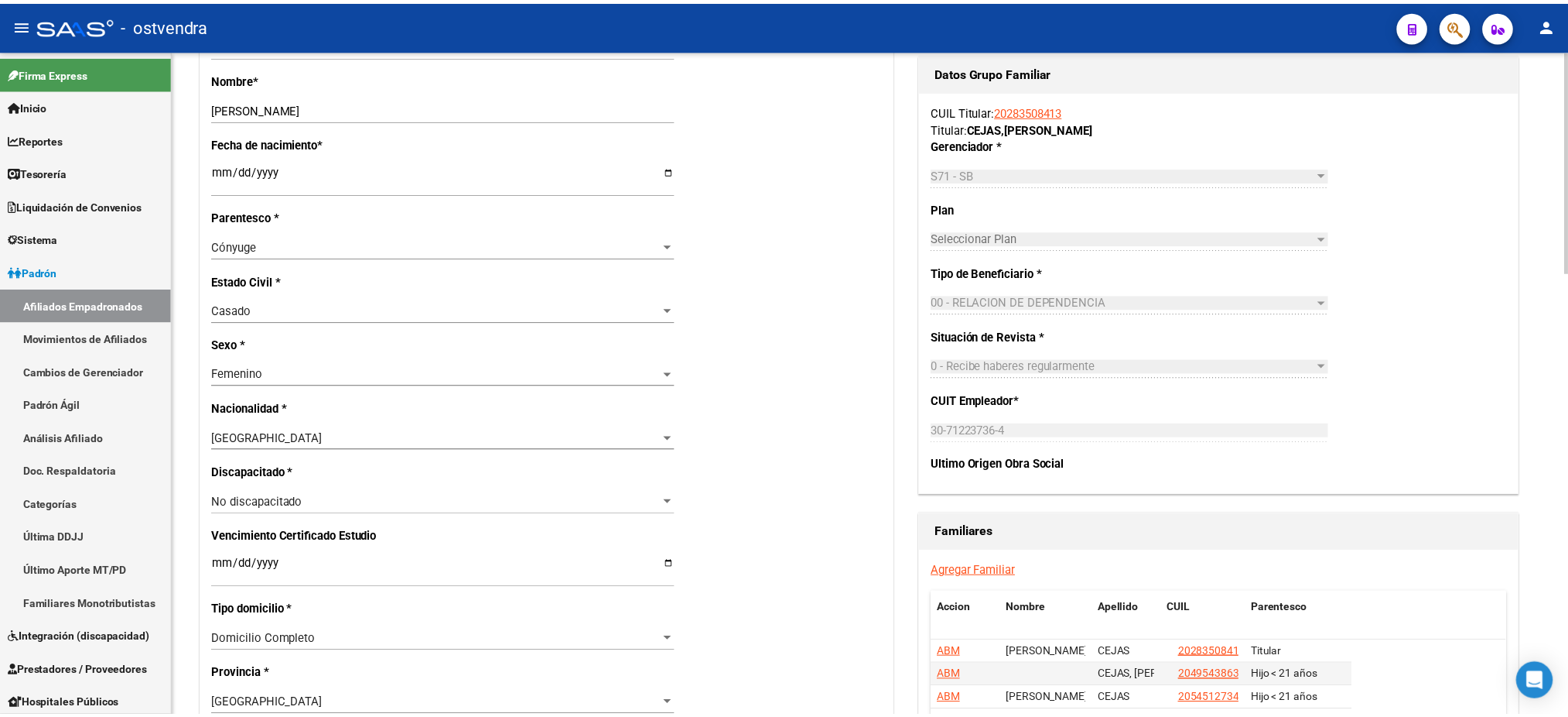
scroll to position [1100, 0]
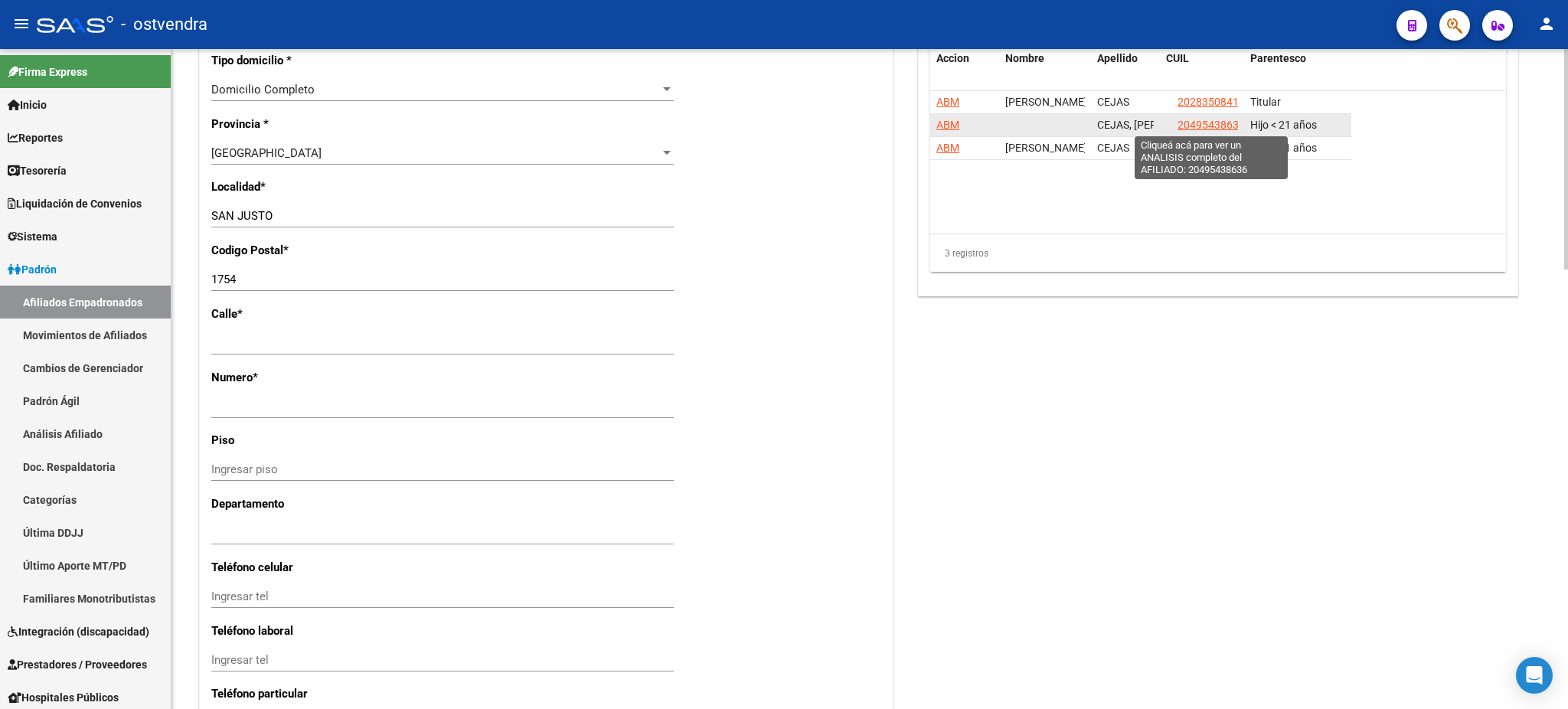
click at [1213, 126] on span "20495438636" at bounding box center [1210, 125] width 67 height 12
type textarea "20495438636"
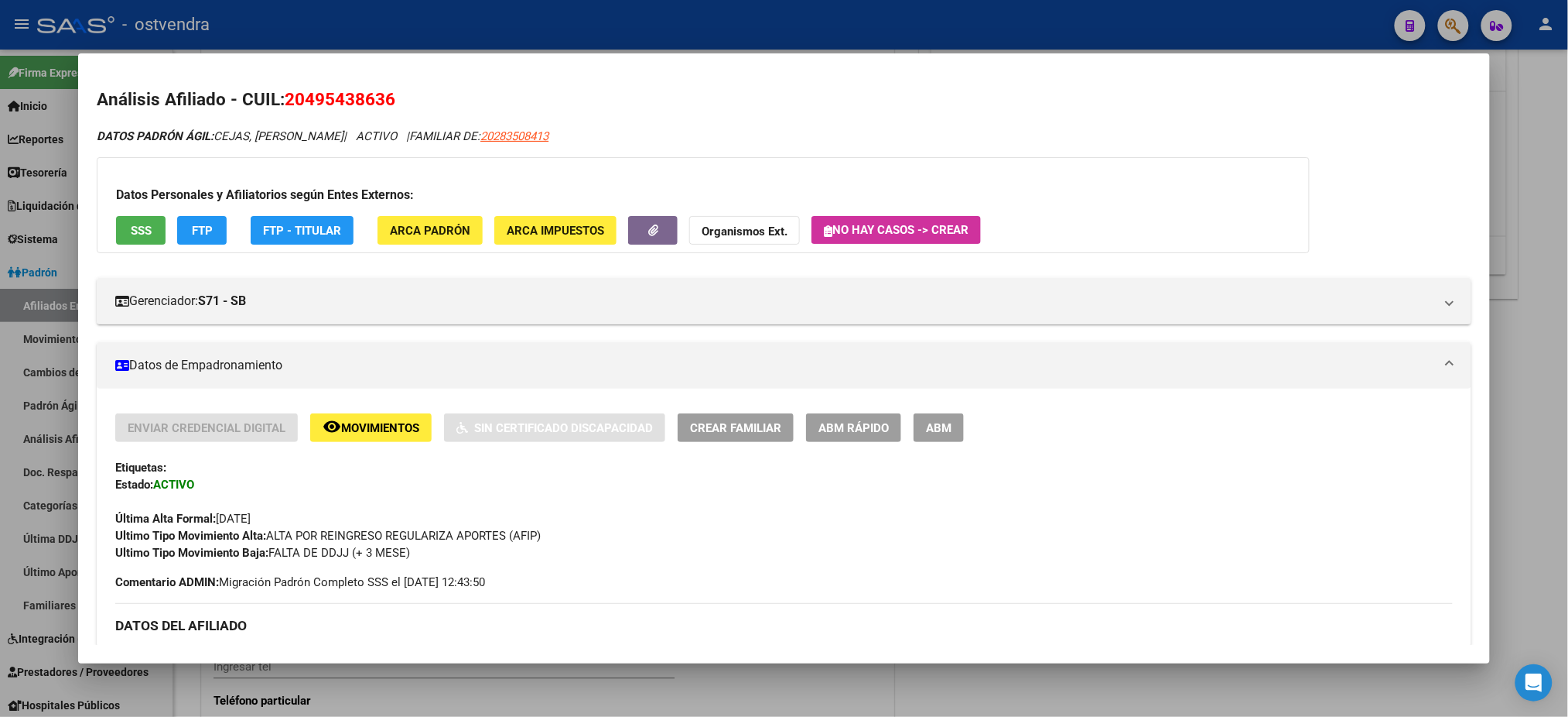
click at [932, 434] on button "ABM" at bounding box center [939, 427] width 51 height 29
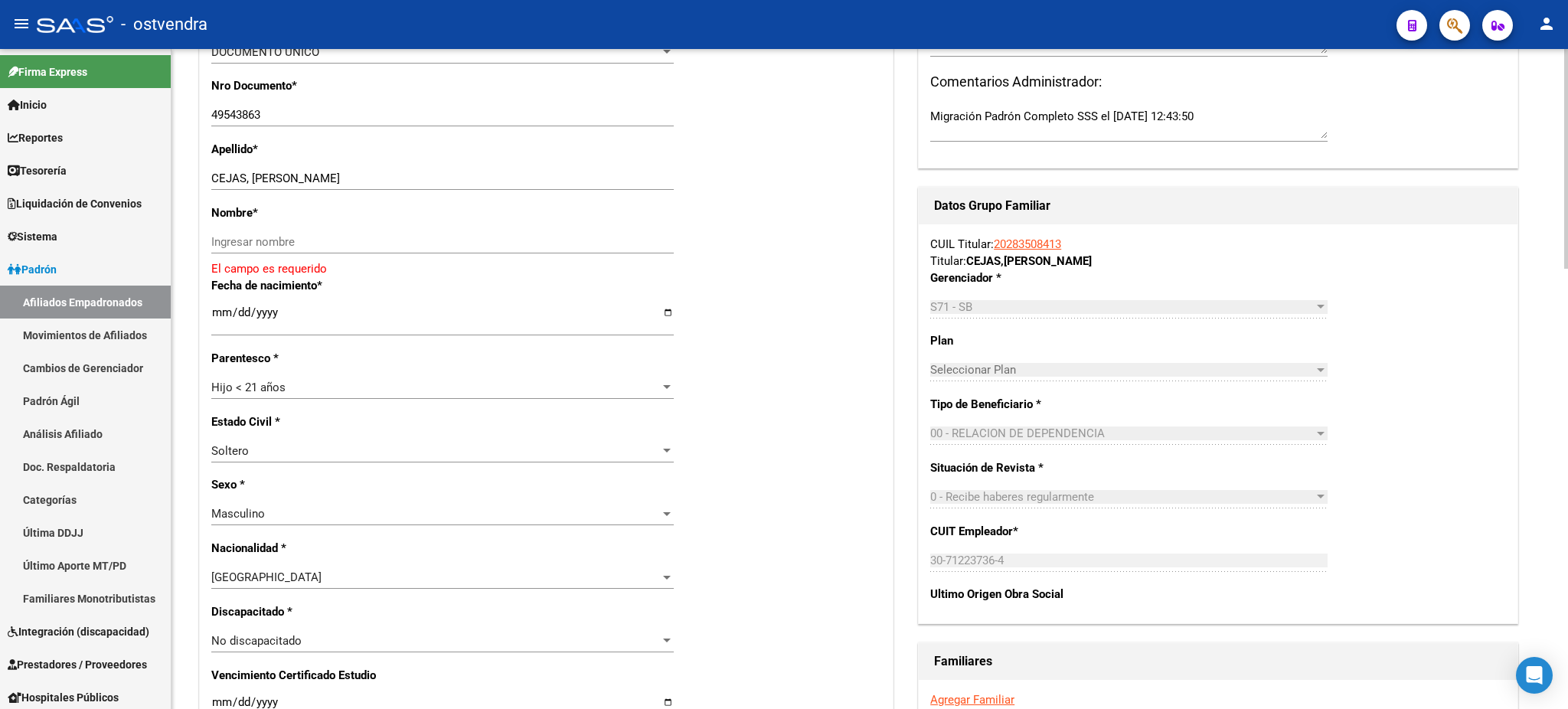
scroll to position [408, 0]
drag, startPoint x: 251, startPoint y: 180, endPoint x: 388, endPoint y: 178, distance: 137.0
click at [406, 178] on input "CEJAS, [PERSON_NAME]" at bounding box center [442, 179] width 462 height 13
type input "CEJAS,"
click at [325, 244] on input "Ingresar nombre" at bounding box center [442, 243] width 462 height 13
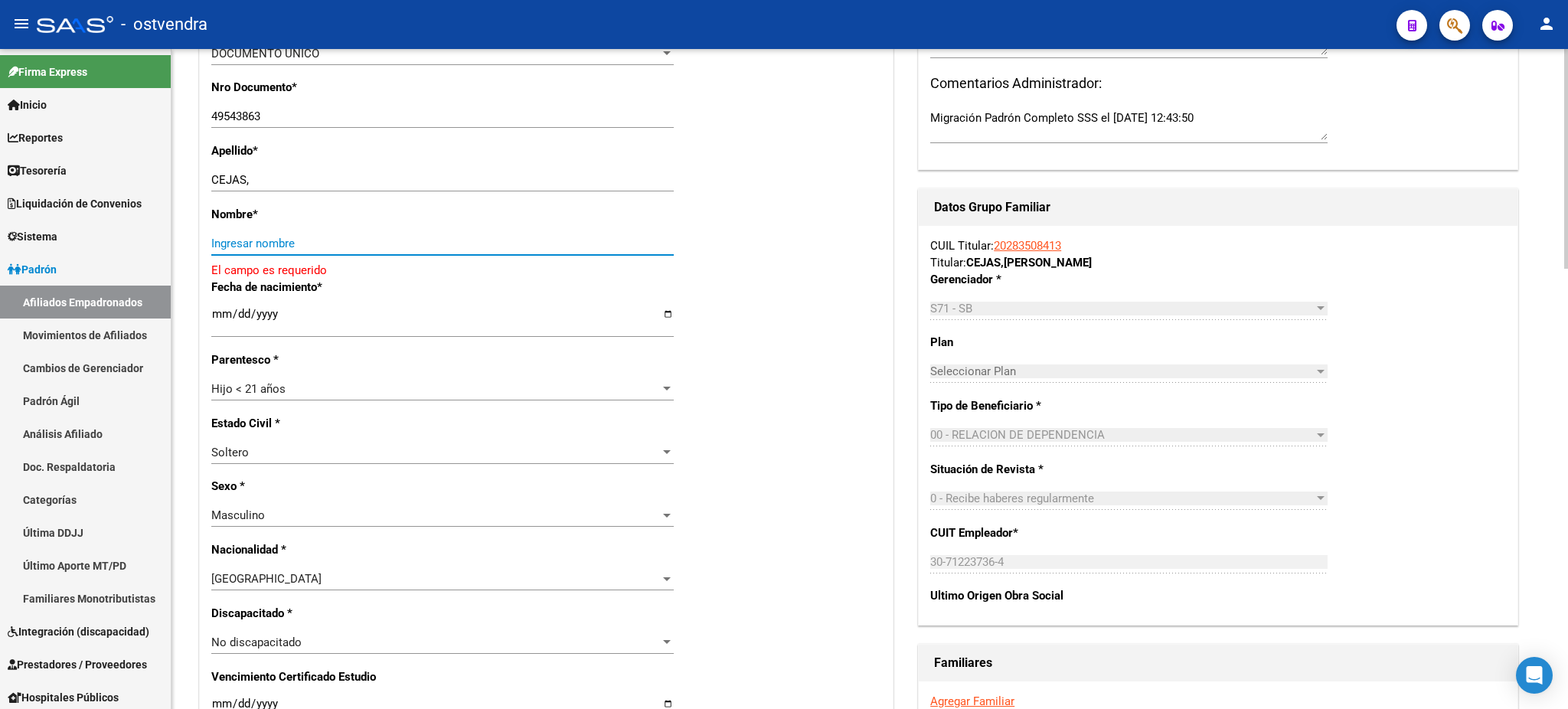
paste input "[PERSON_NAME]"
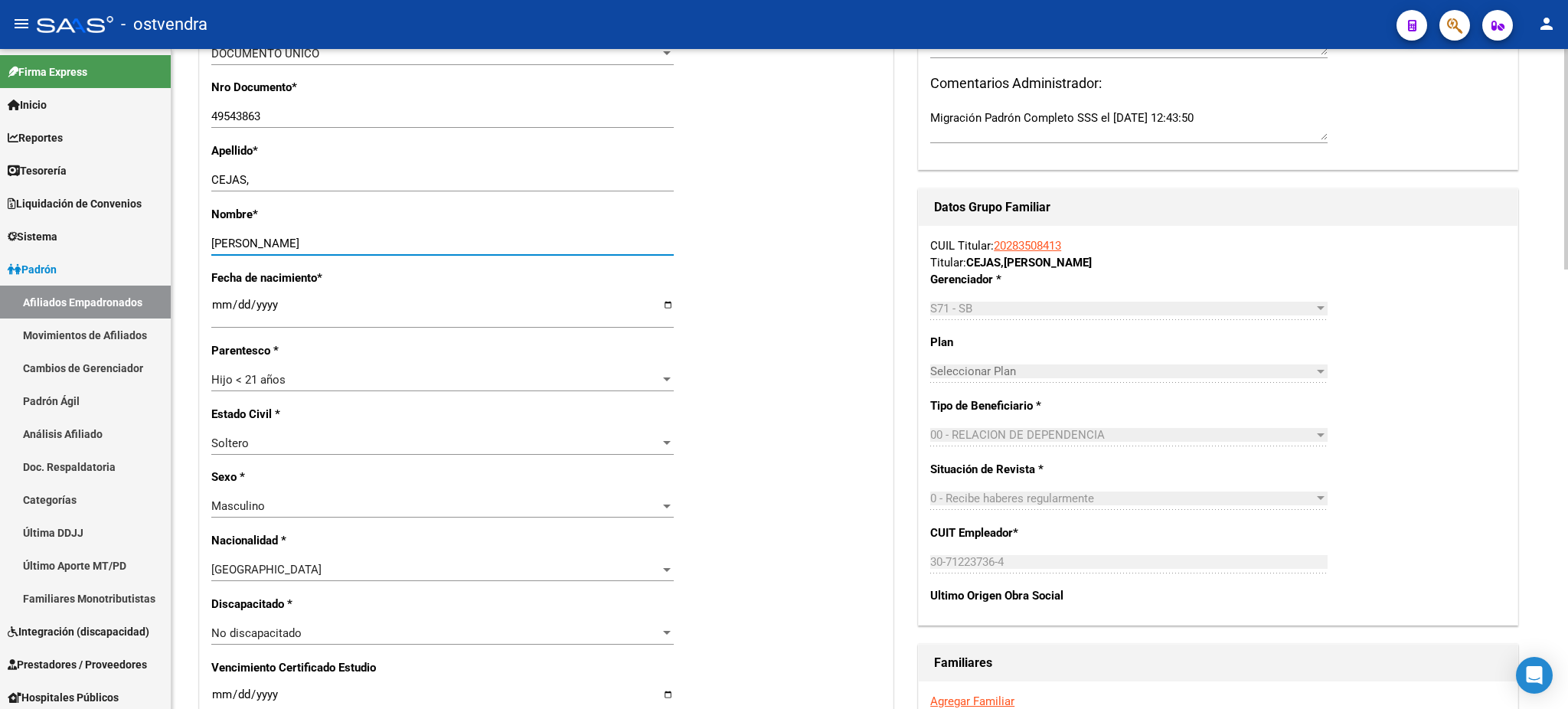
type input "[PERSON_NAME]"
click at [301, 171] on div "CEJAS, Ingresar apellido" at bounding box center [442, 179] width 462 height 23
click at [299, 179] on input "CEJAS," at bounding box center [442, 179] width 462 height 13
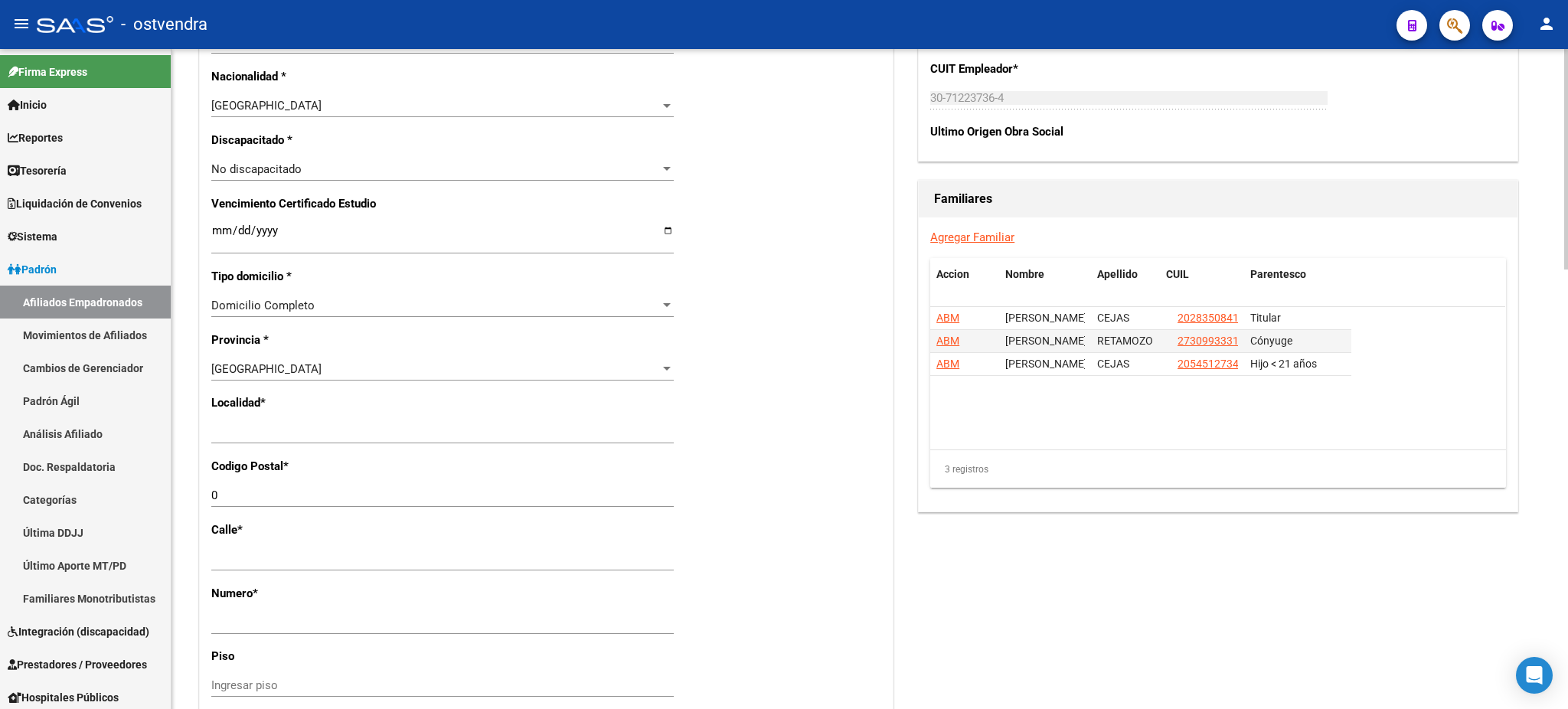
scroll to position [952, 0]
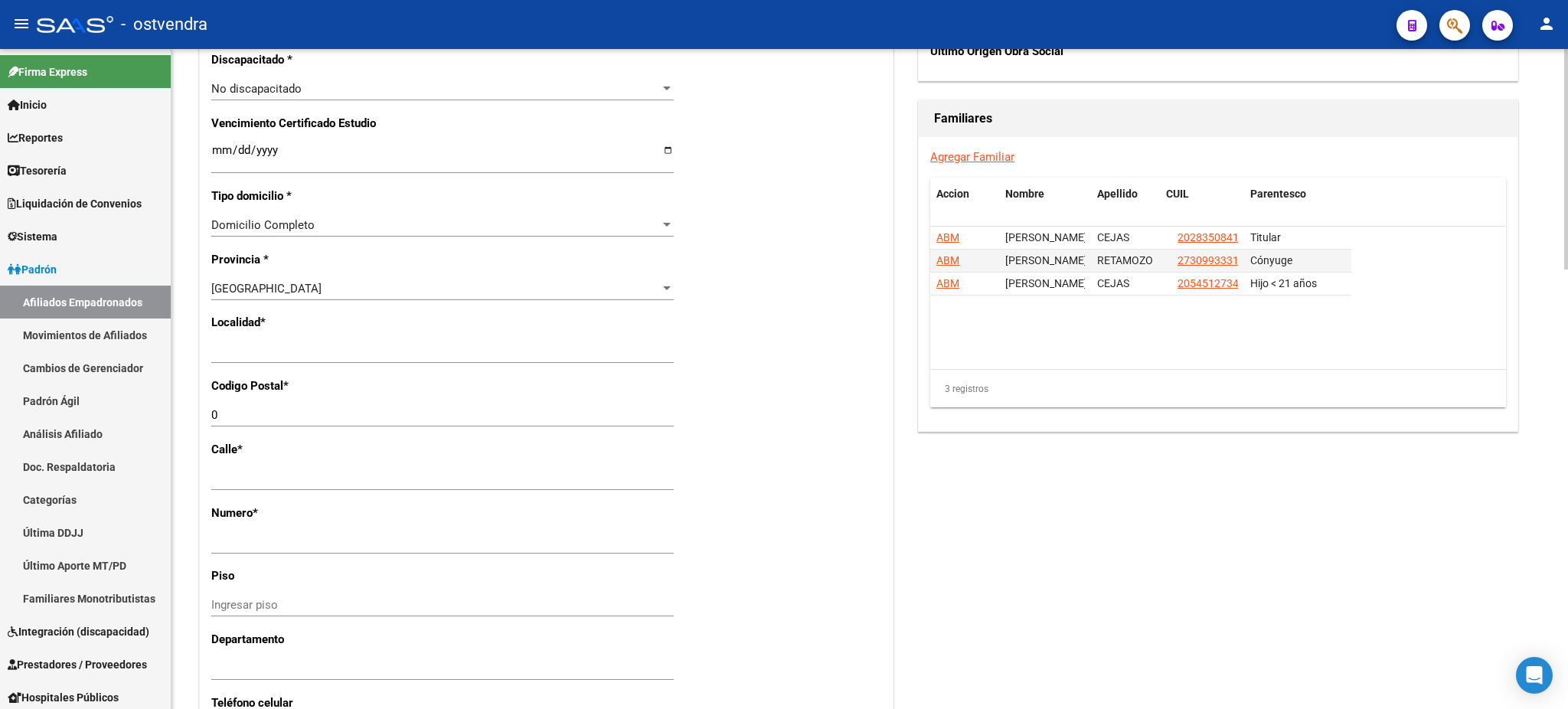
type input "CEJAS"
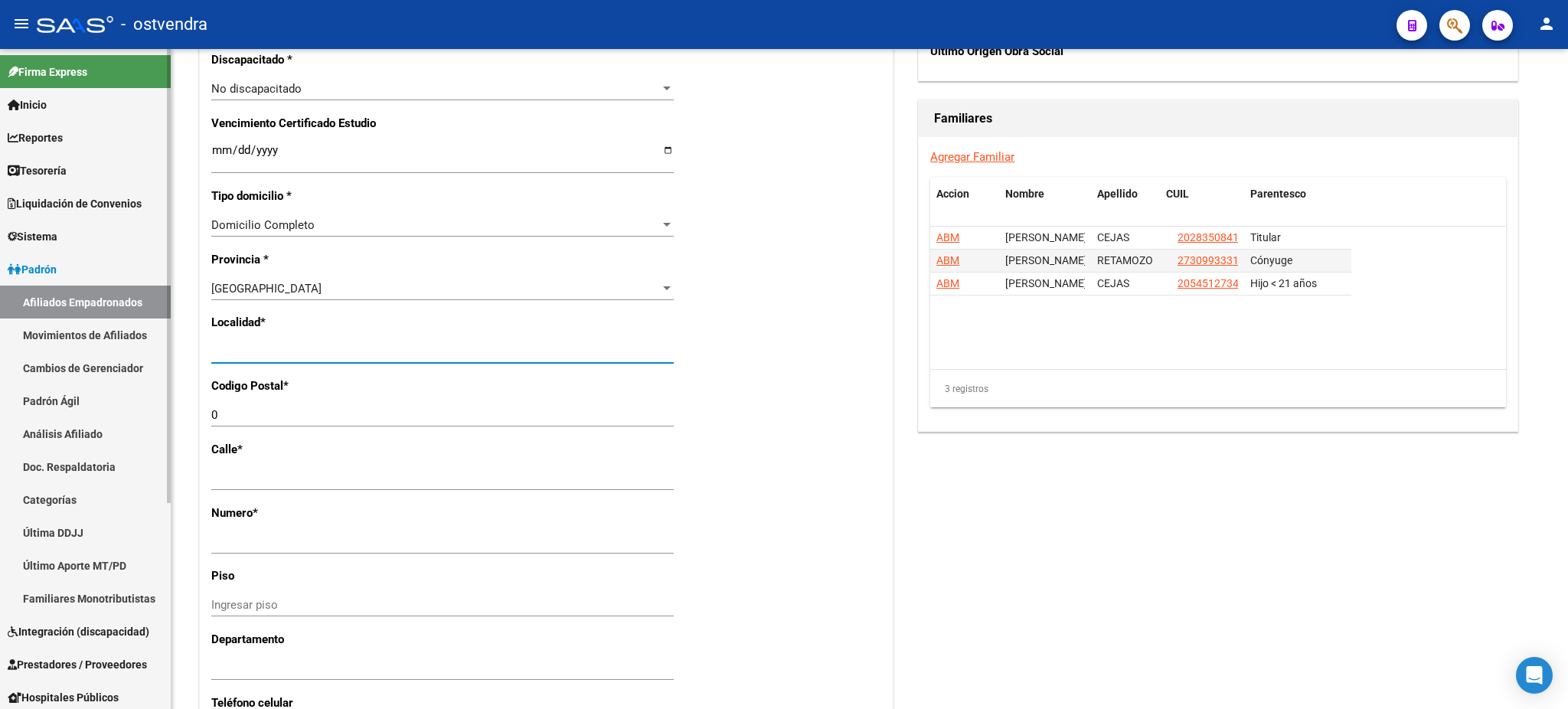
drag, startPoint x: 315, startPoint y: 353, endPoint x: 150, endPoint y: 331, distance: 166.5
click at [159, 335] on mat-sidenav-container "Firma Express Inicio Calendario SSS Instructivos Contacto OS Reportes Tablero d…" at bounding box center [784, 379] width 1568 height 660
type input "SAN JUSTO"
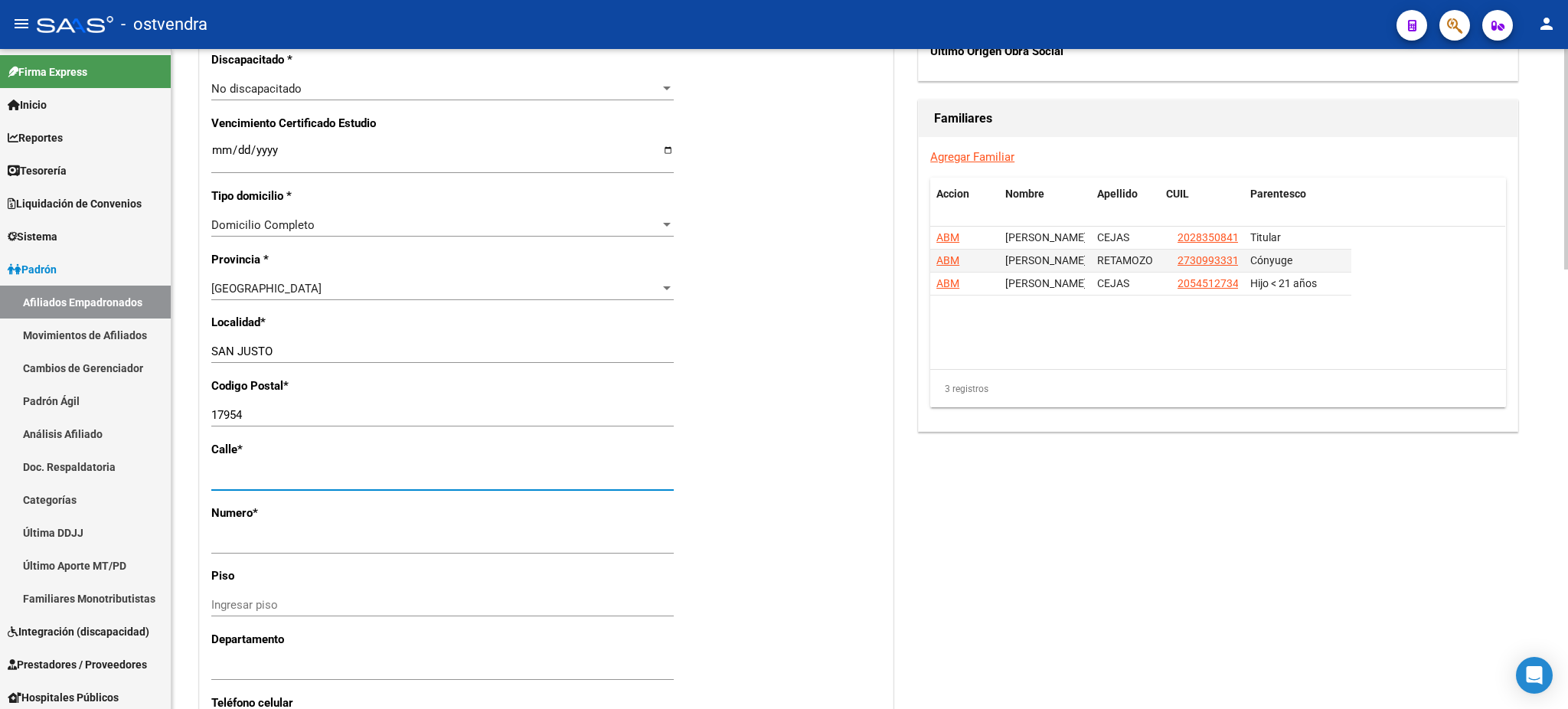
drag, startPoint x: 290, startPoint y: 407, endPoint x: 268, endPoint y: 379, distance: 35.6
click at [290, 408] on input "17954" at bounding box center [442, 414] width 462 height 13
type input "17"
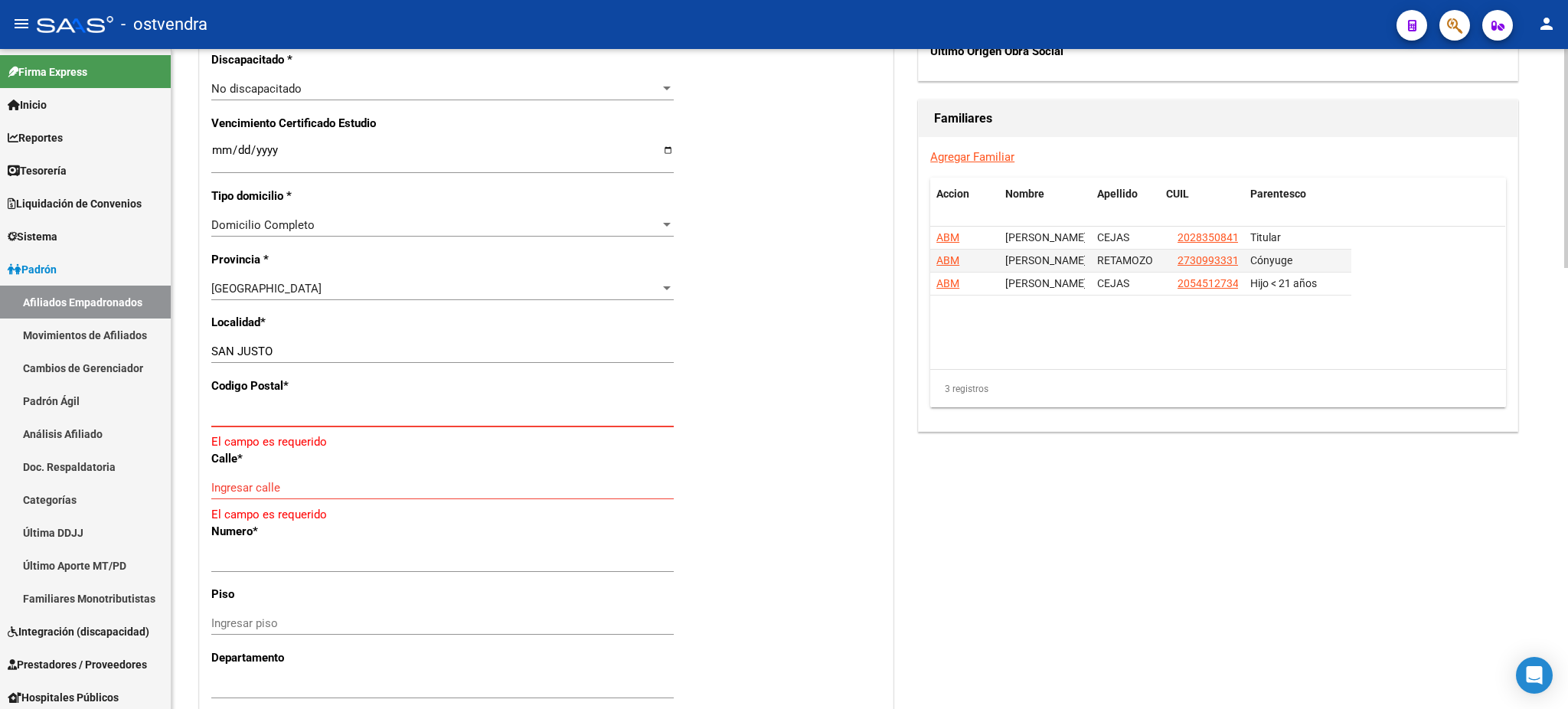
click at [259, 420] on input "Ingresar el codigo" at bounding box center [442, 414] width 462 height 13
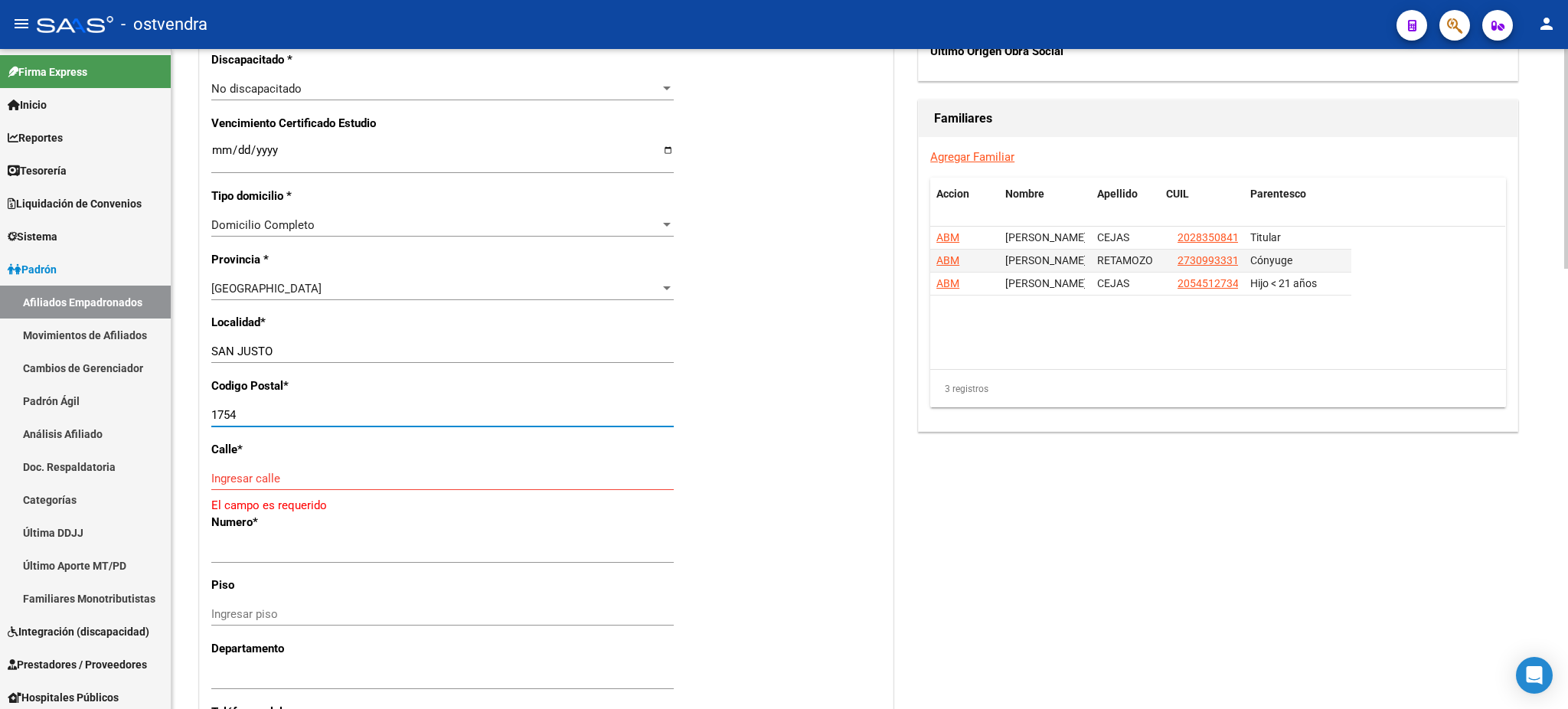
type input "1754"
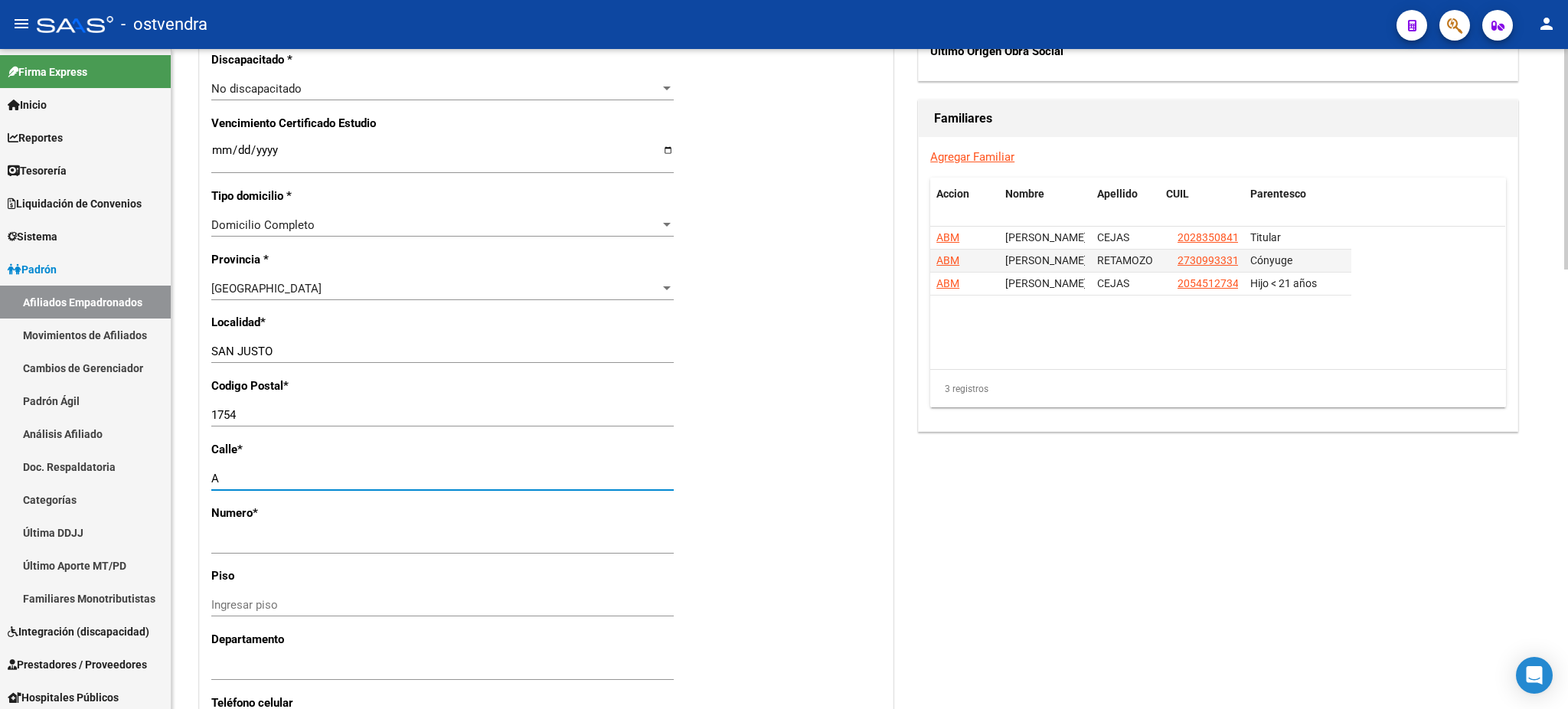
type input "A"
click at [994, 569] on div "Acciones Identificar Modificación Cambiar CUIL Agregar Movimiento Actualizar AR…" at bounding box center [1217, 90] width 606 height 1746
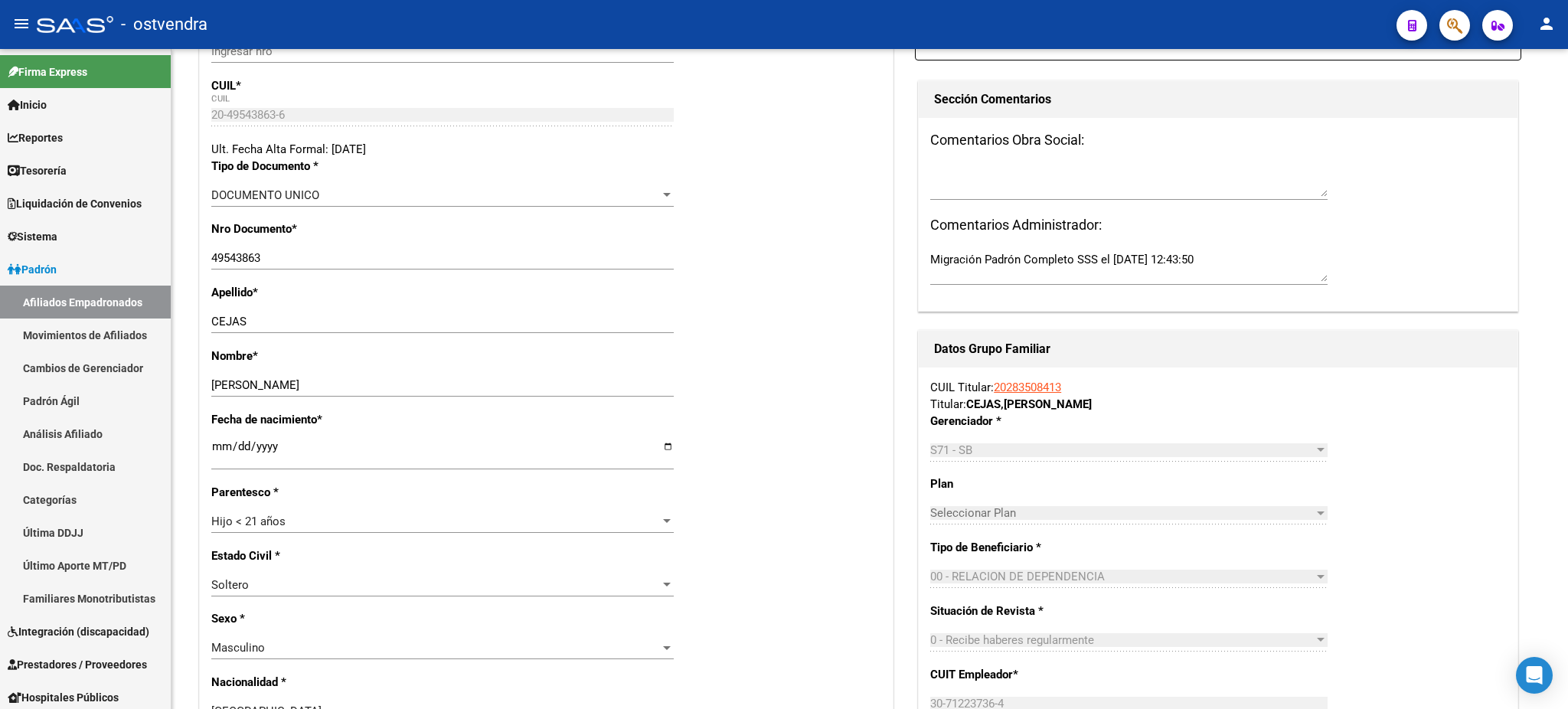
scroll to position [0, 0]
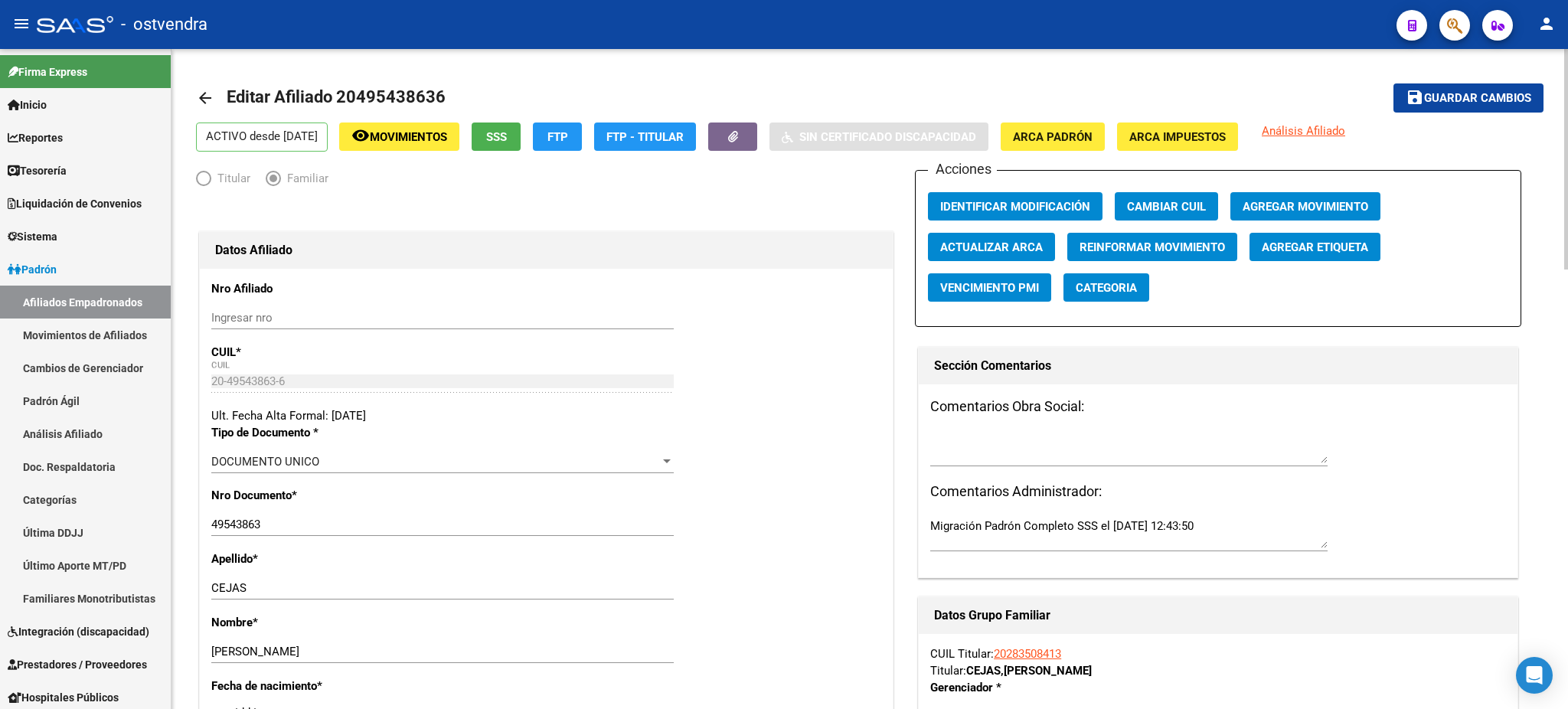
click at [1511, 84] on button "save Guardar cambios" at bounding box center [1468, 98] width 150 height 29
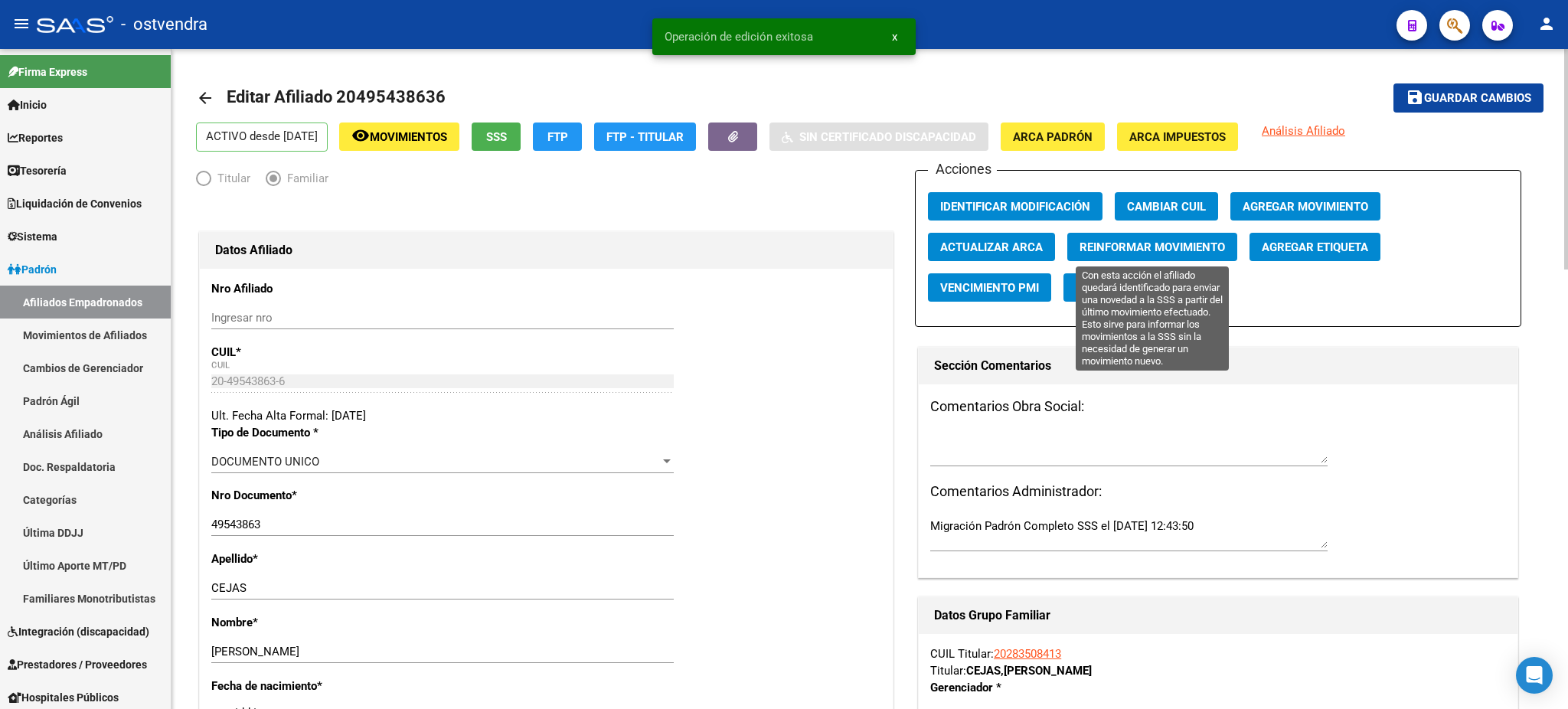
click at [1123, 240] on span "Reinformar Movimiento" at bounding box center [1152, 247] width 145 height 13
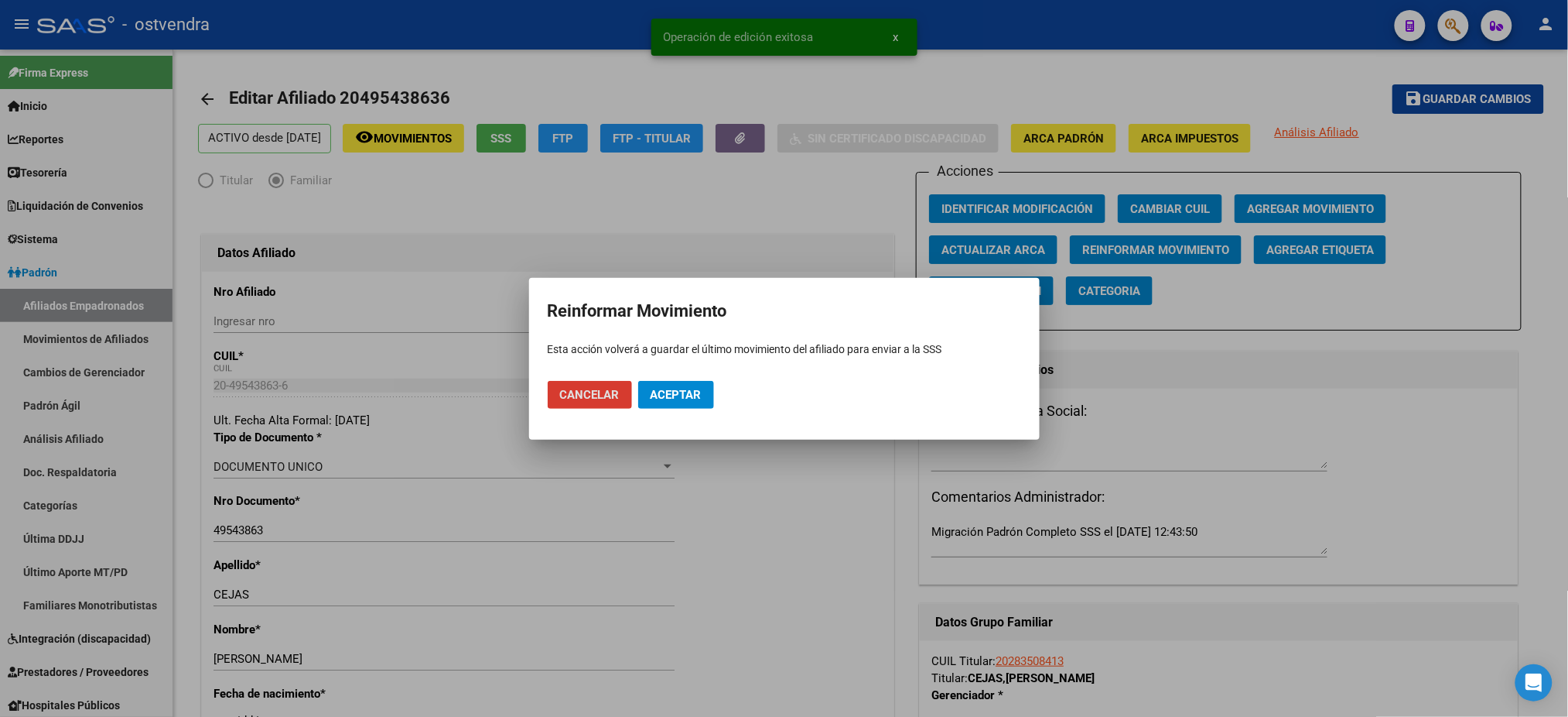
click at [675, 402] on button "Aceptar" at bounding box center [676, 395] width 76 height 28
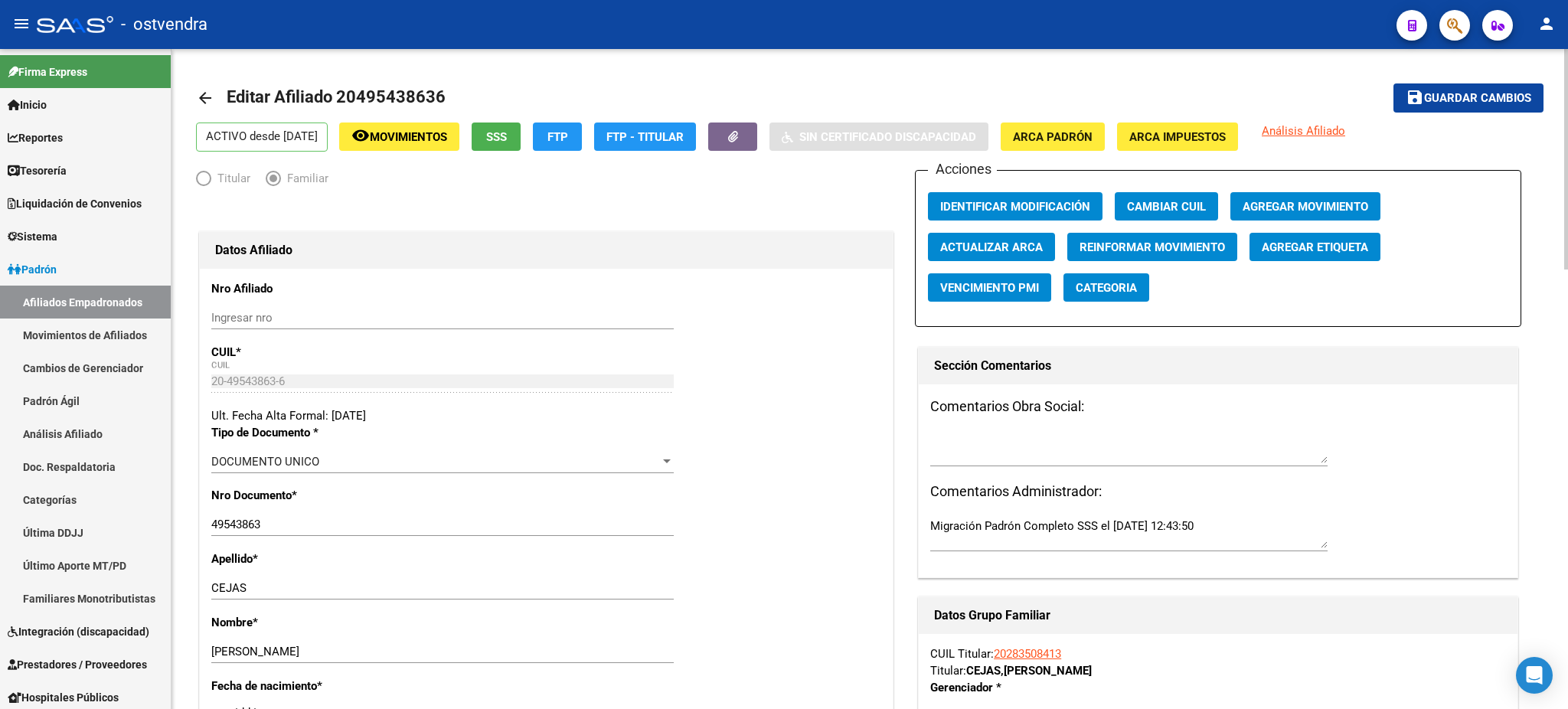
click at [1463, 25] on button "button" at bounding box center [1454, 25] width 31 height 31
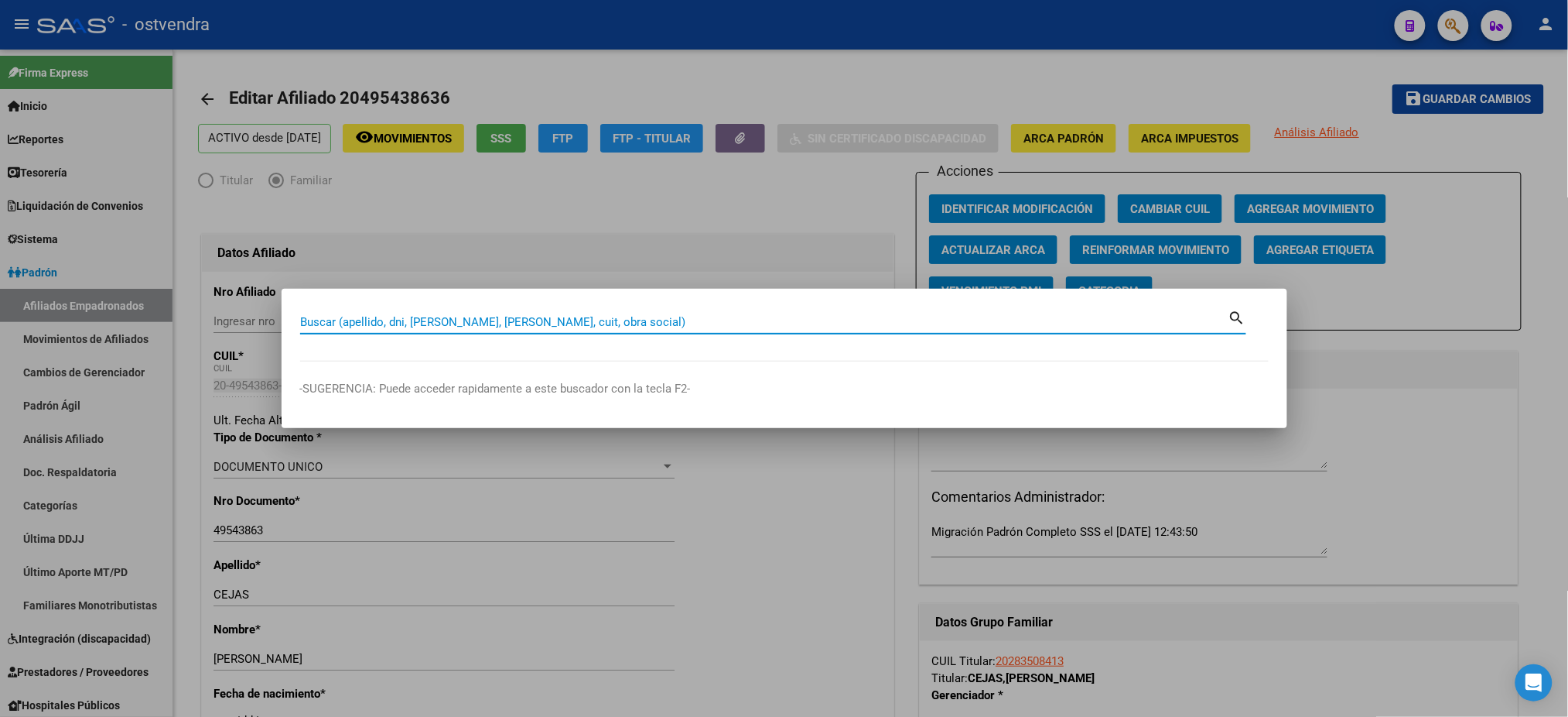
paste input "27267241827"
type input "27267241827"
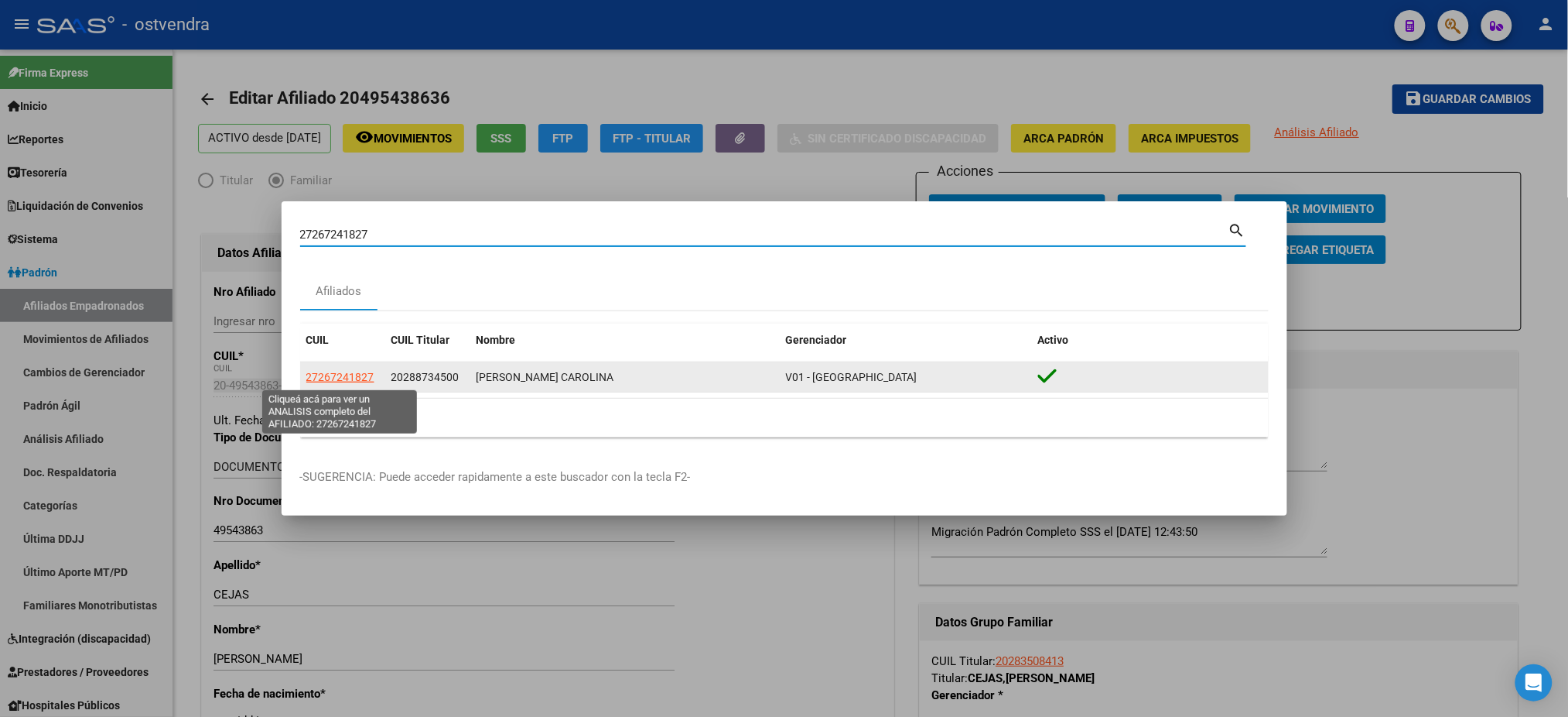
click at [317, 369] on app-link-go-to "27267241827" at bounding box center [340, 377] width 68 height 18
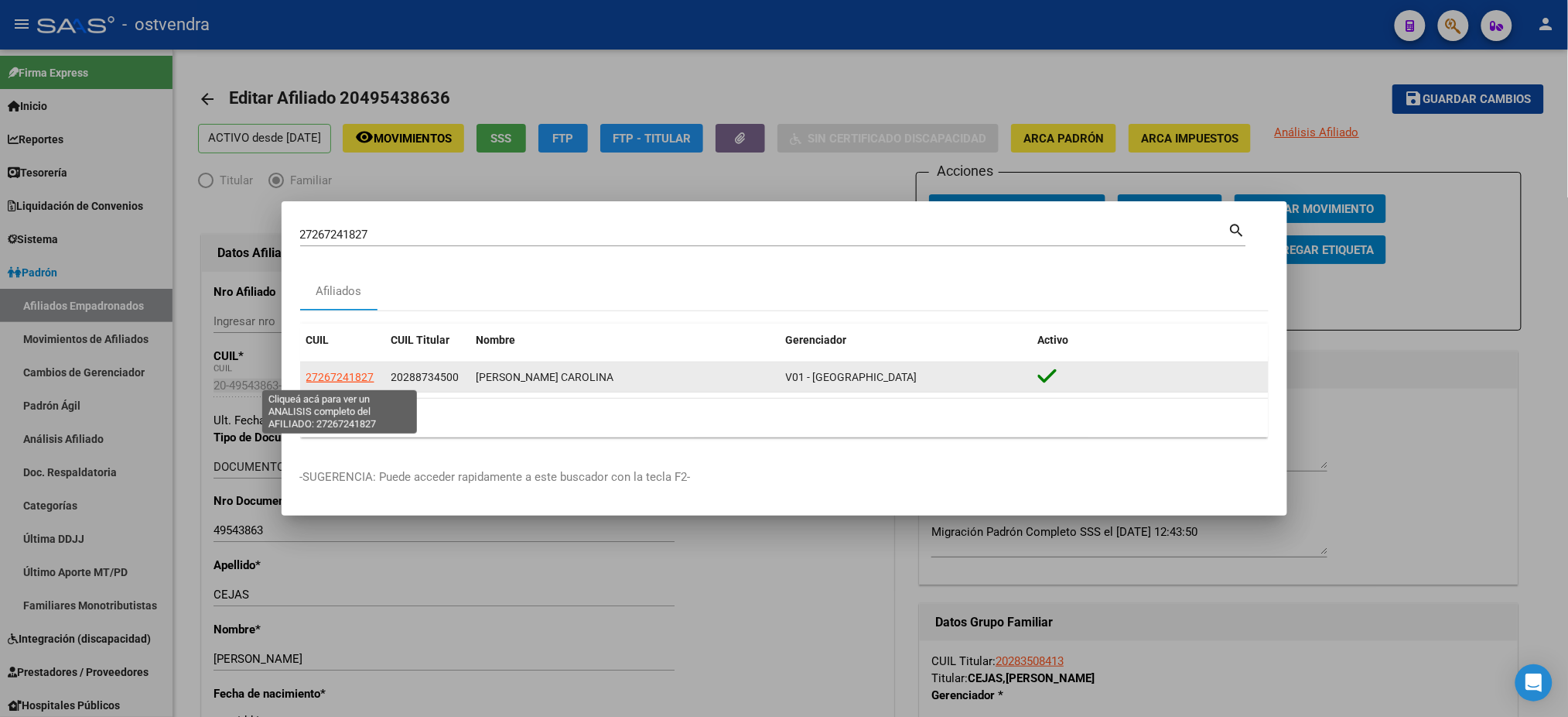
click at [358, 378] on span "27267241827" at bounding box center [340, 376] width 68 height 12
type textarea "27267241827"
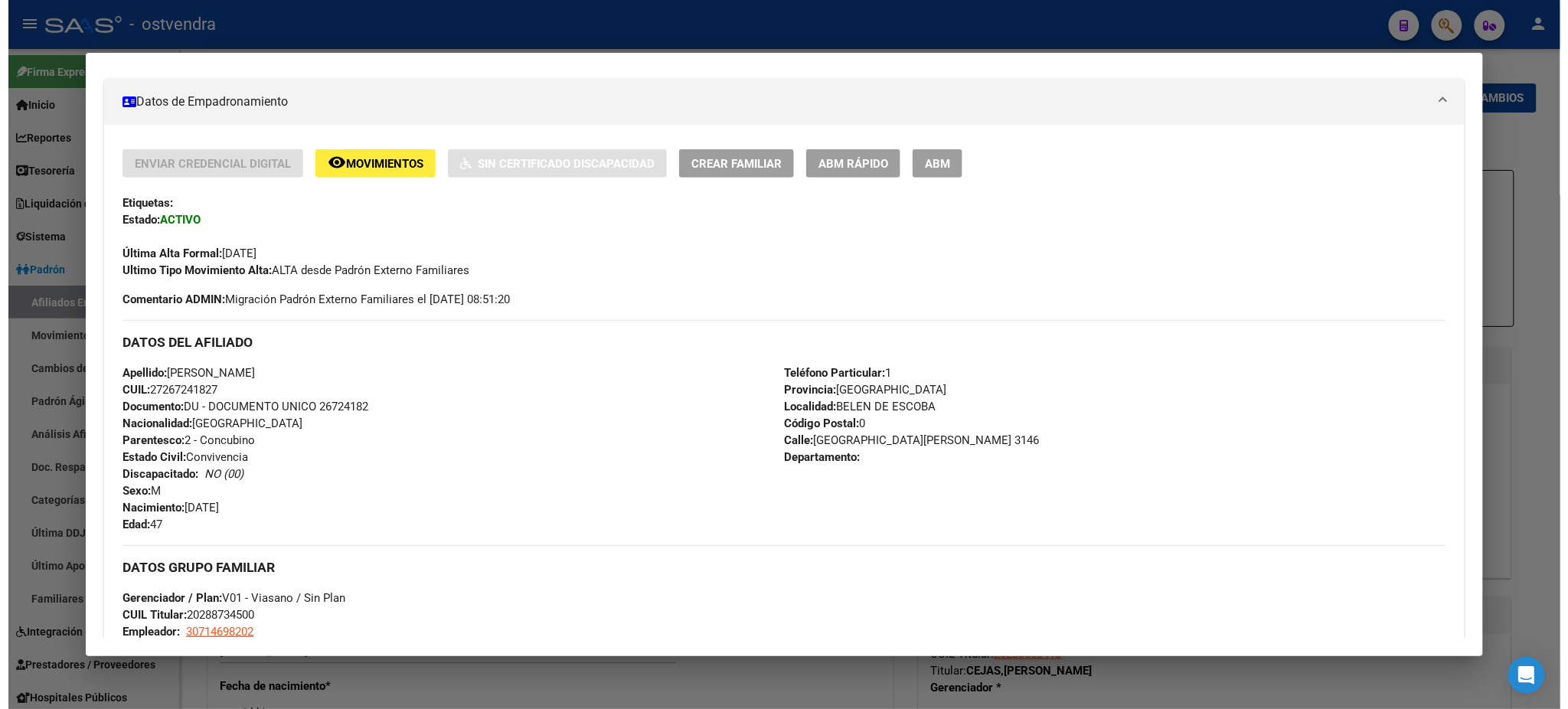
scroll to position [272, 0]
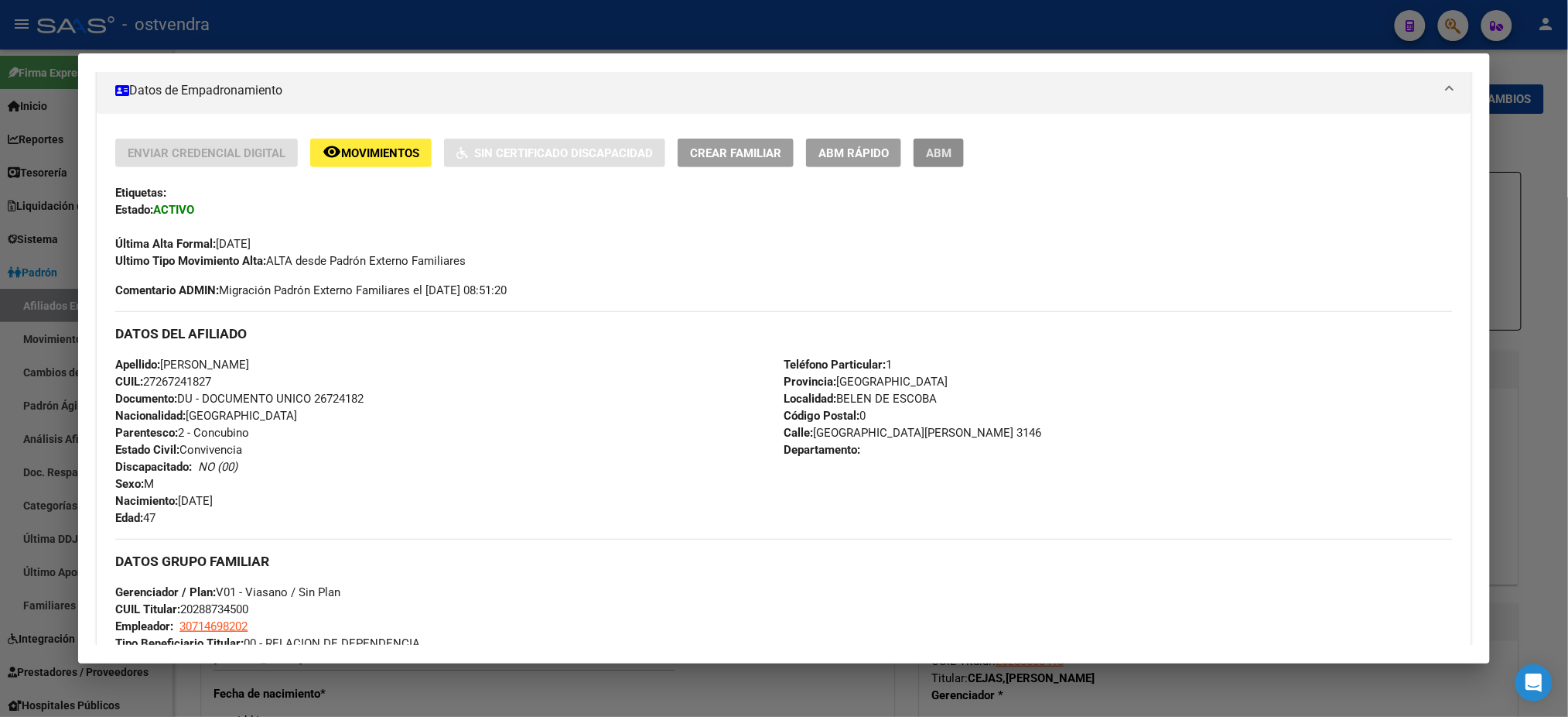
click at [942, 156] on span "ABM" at bounding box center [939, 152] width 26 height 14
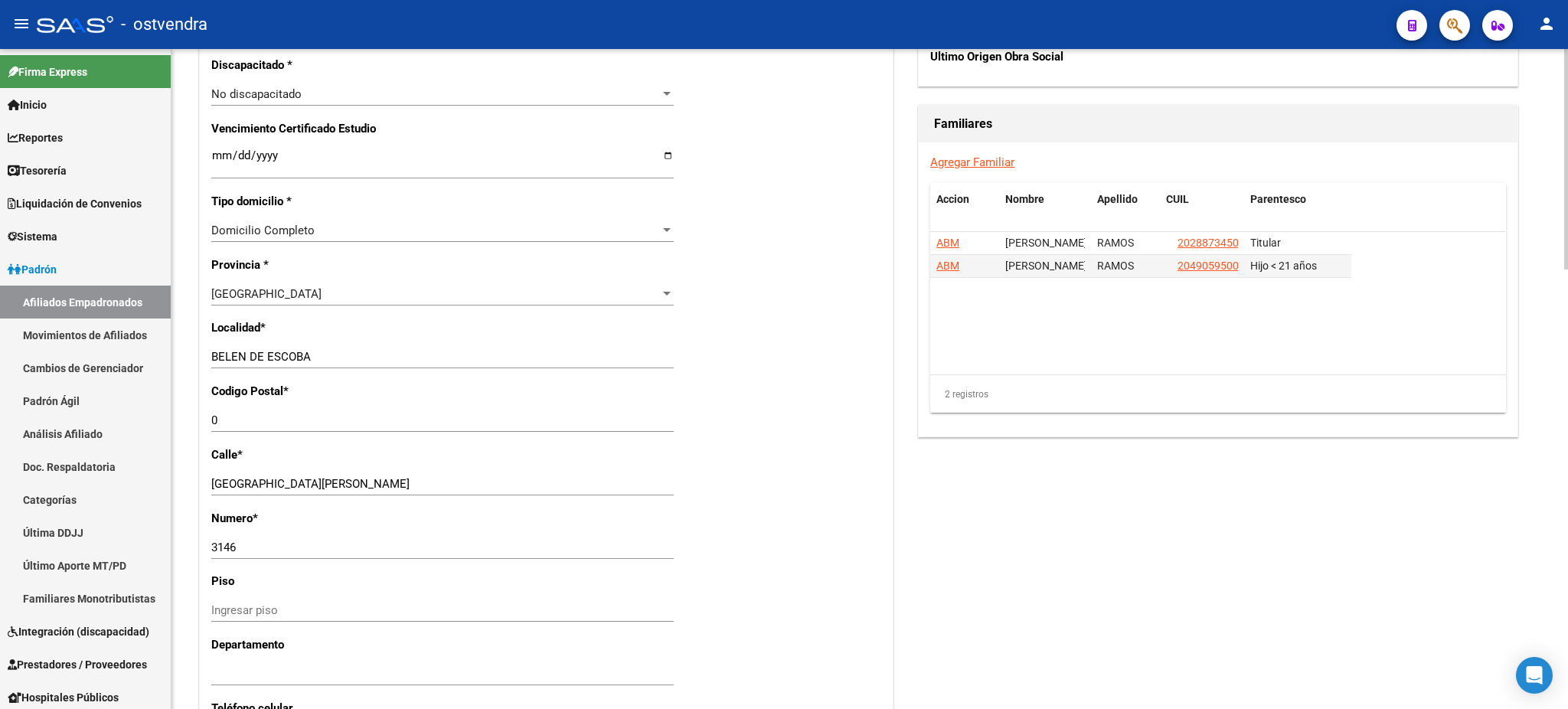
scroll to position [952, 0]
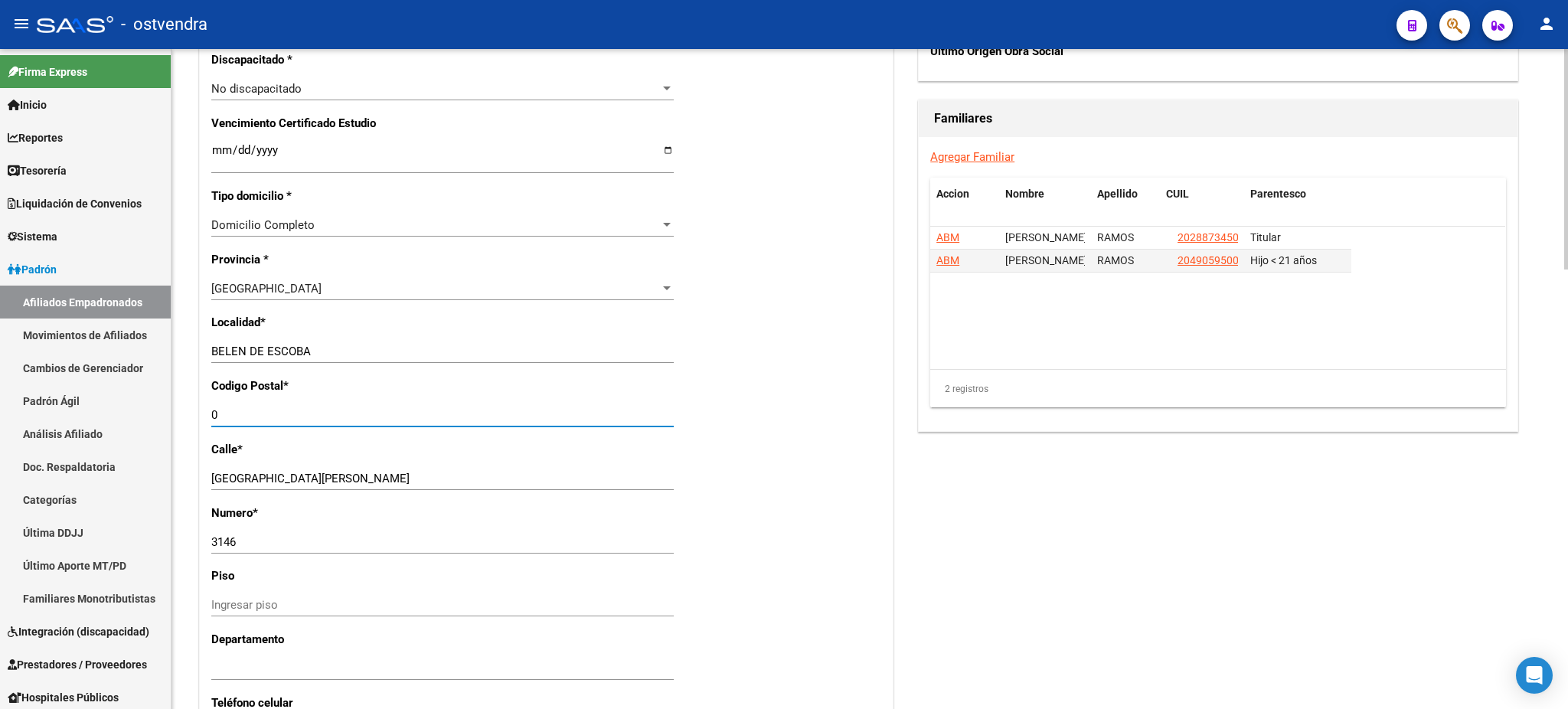
click at [313, 409] on input "0" at bounding box center [442, 414] width 462 height 13
drag, startPoint x: 313, startPoint y: 409, endPoint x: 165, endPoint y: 401, distance: 148.2
click at [125, 399] on mat-sidenav-container "Firma Express Inicio Calendario SSS Instructivos Contacto OS Reportes Tablero d…" at bounding box center [784, 379] width 1568 height 660
click at [462, 339] on div "Nro Afiliado Ingresar nro CUIL * 27-26724182-7 CUIL ARCA Padrón Ult. Fecha Alta…" at bounding box center [546, 137] width 692 height 1642
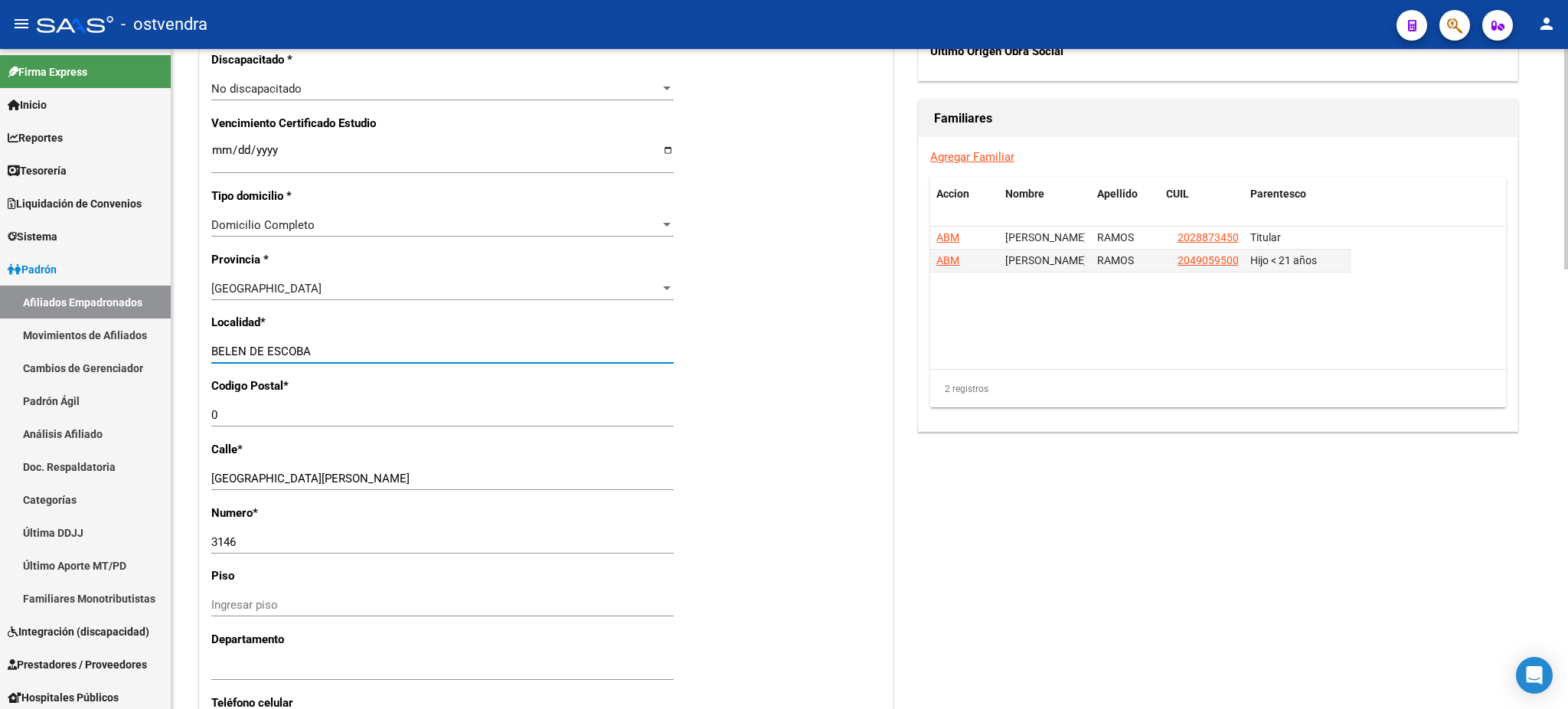
click at [466, 344] on input "BELEN DE ESCOBA" at bounding box center [442, 351] width 462 height 13
type input "[PERSON_NAME]"
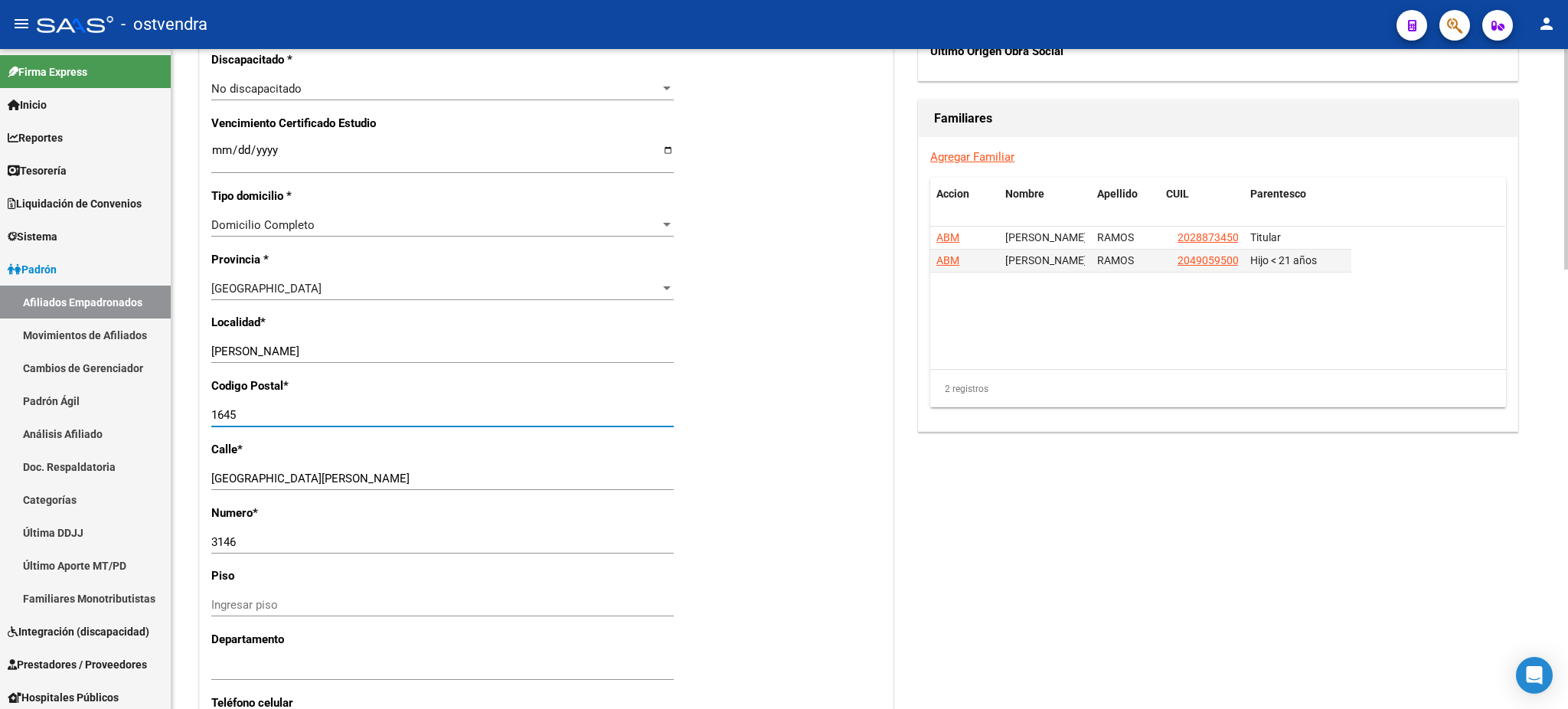
type input "1645"
drag, startPoint x: 972, startPoint y: 445, endPoint x: 1003, endPoint y: 439, distance: 31.6
click at [970, 445] on div "Acciones Identificar Modificación Cambiar CUIL Agregar Movimiento Actualizar AR…" at bounding box center [1217, 90] width 606 height 1746
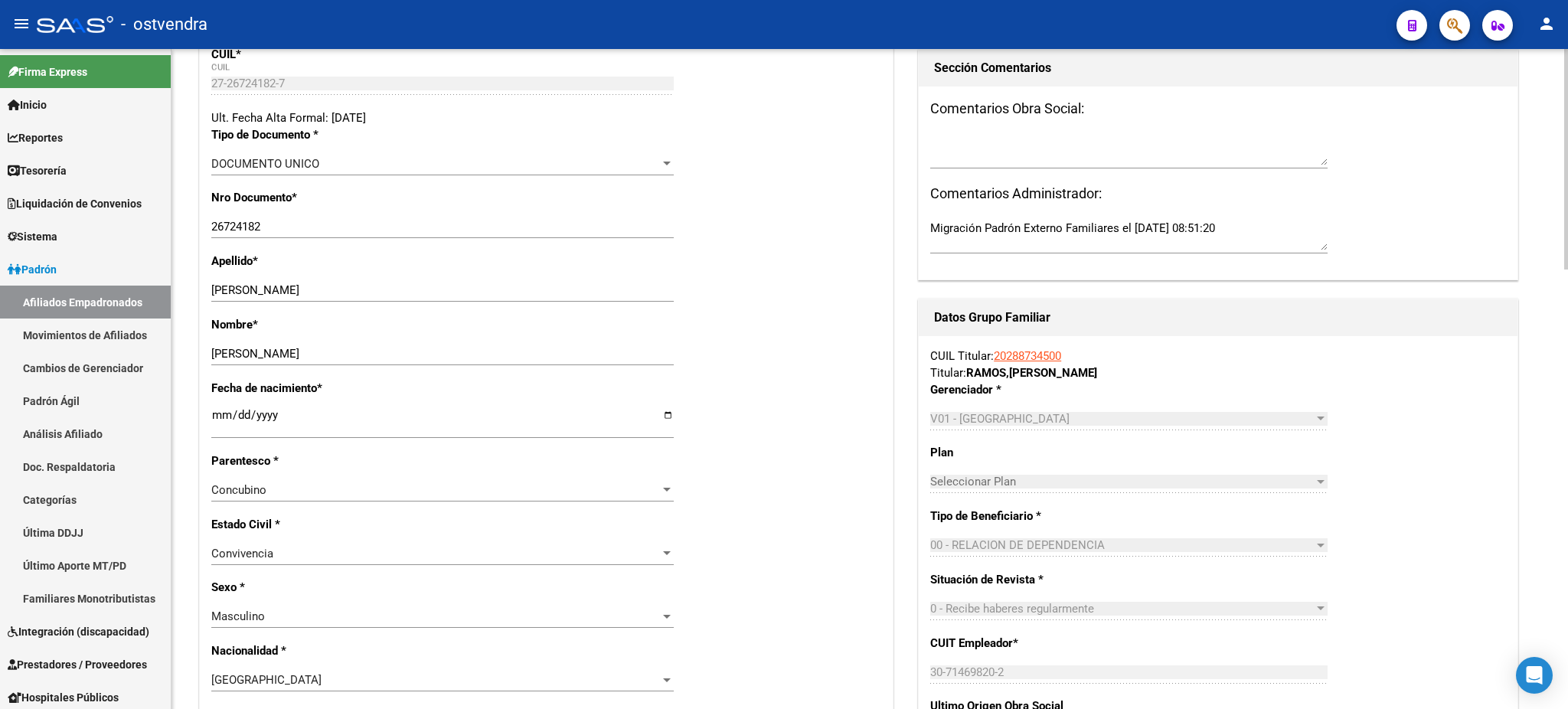
scroll to position [816, 0]
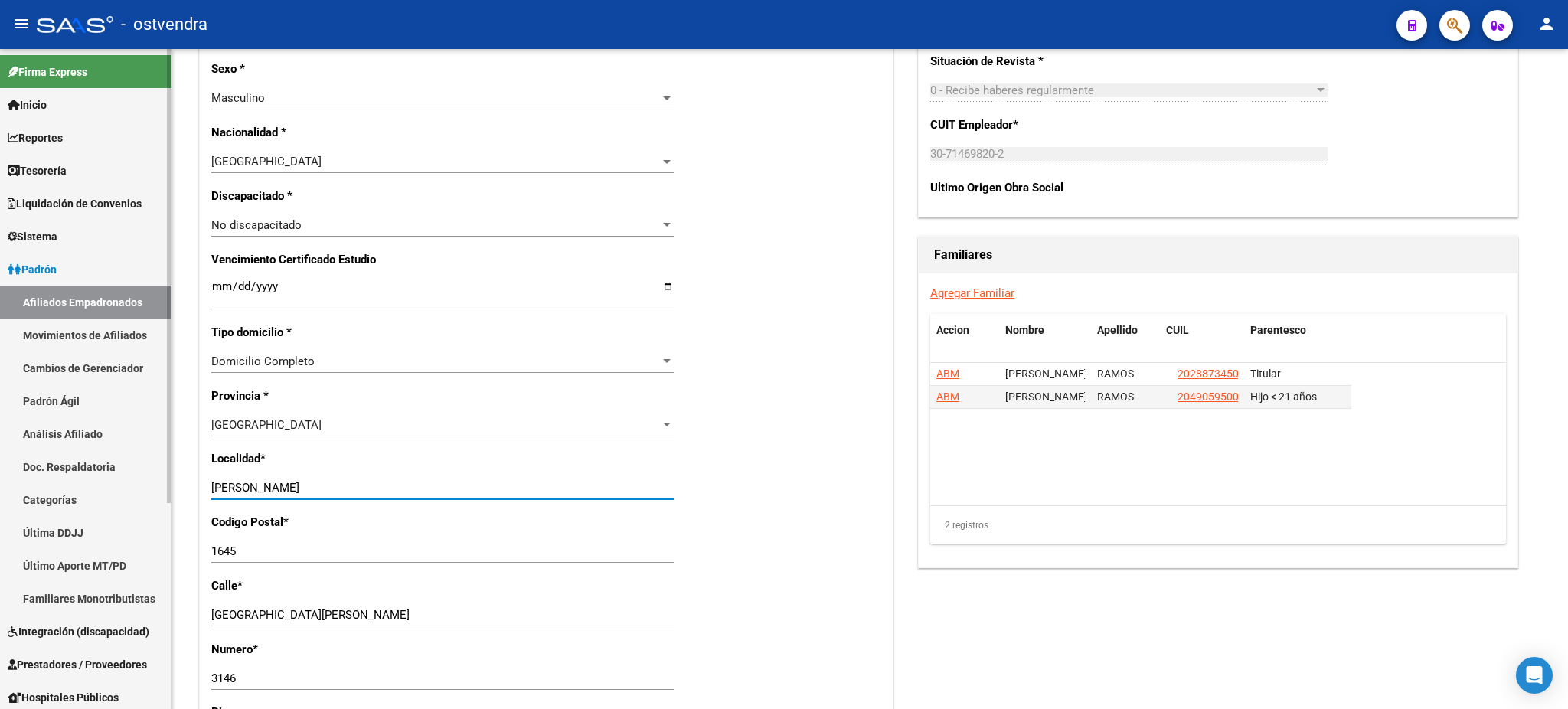
drag, startPoint x: 405, startPoint y: 483, endPoint x: 163, endPoint y: 494, distance: 242.2
click at [66, 469] on mat-sidenav-container "Firma Express Inicio Calendario SSS Instructivos Contacto OS Reportes Tablero d…" at bounding box center [784, 379] width 1568 height 660
type input "[DATE][PERSON_NAME]"
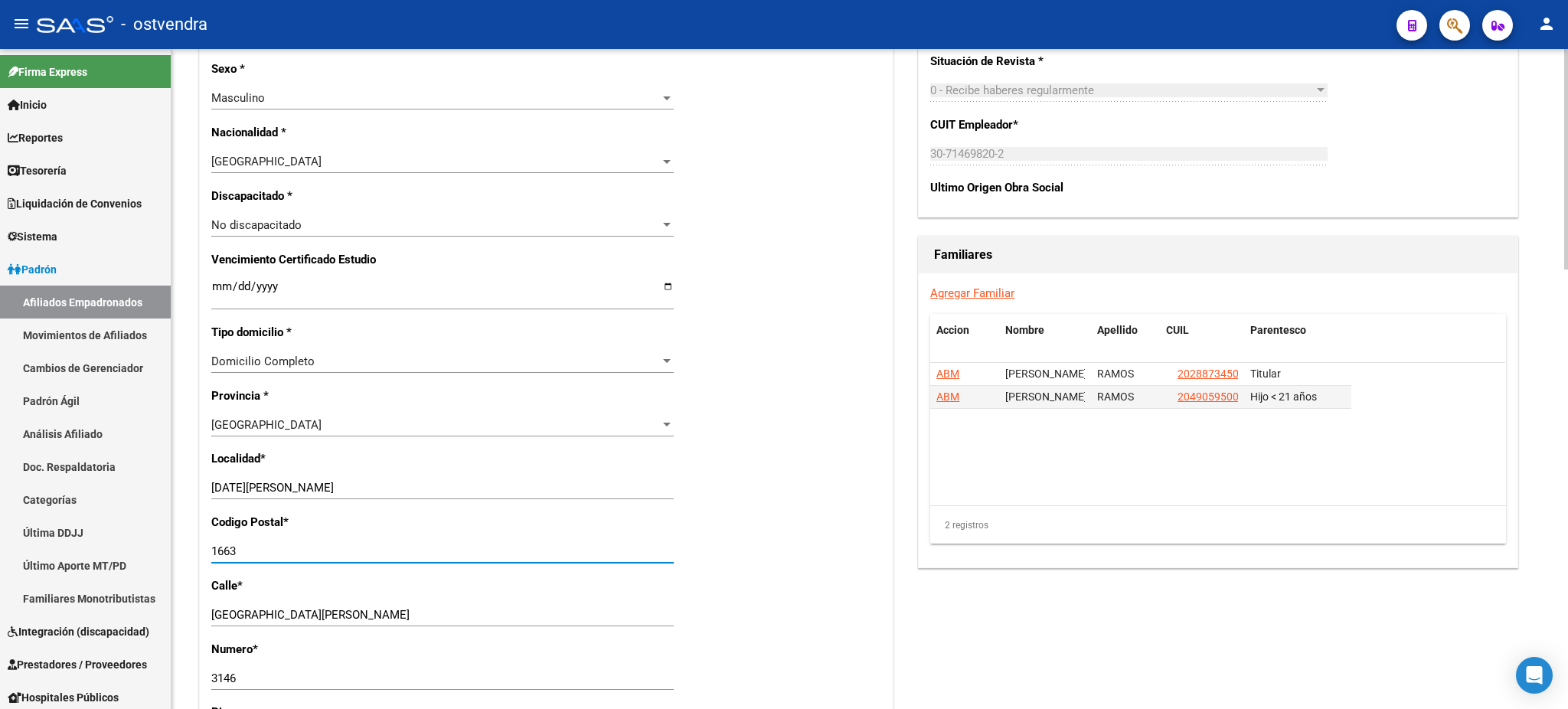
type input "1663"
click at [1466, 564] on div "Agregar Familiar Accion Nombre Apellido CUIL Parentesco ABM [PERSON_NAME] 20288…" at bounding box center [1217, 420] width 599 height 294
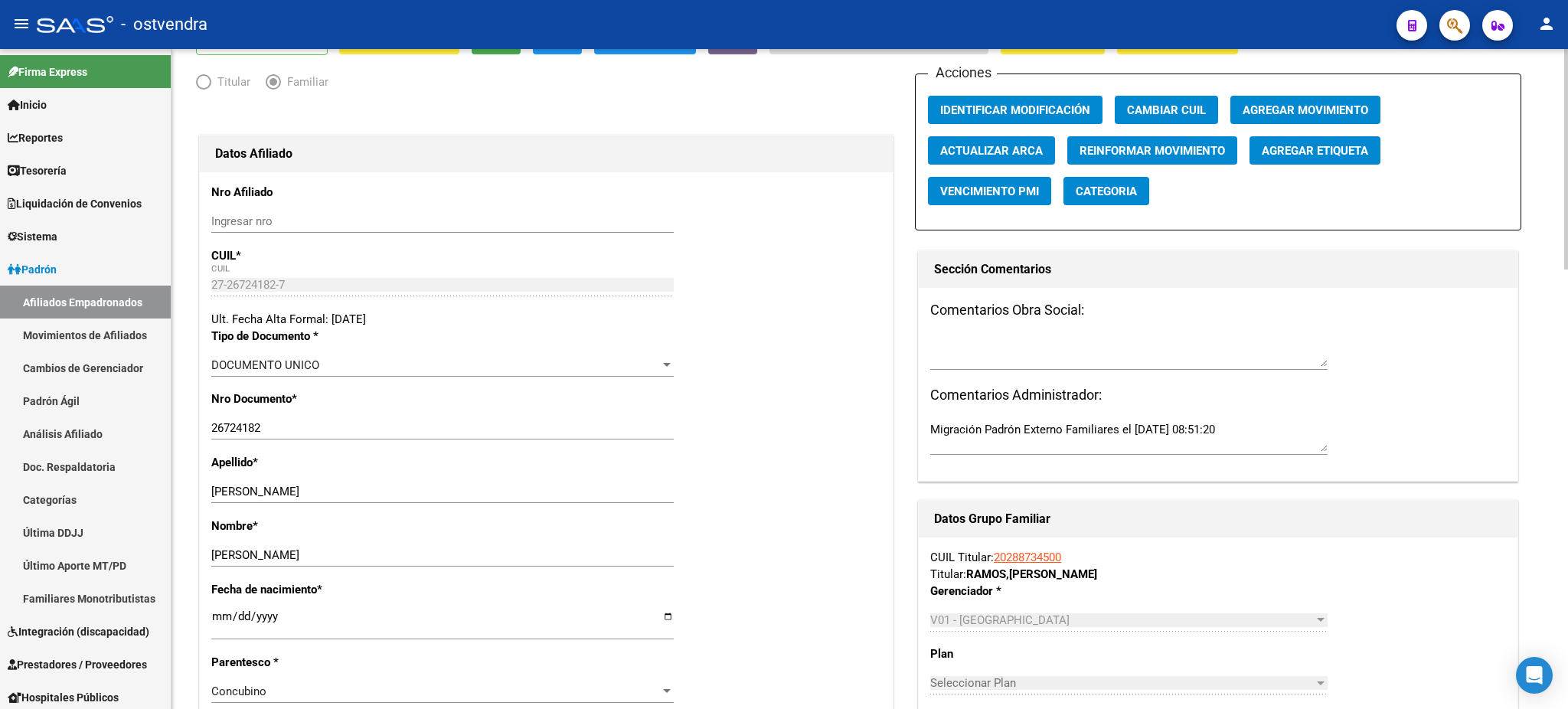
scroll to position [0, 0]
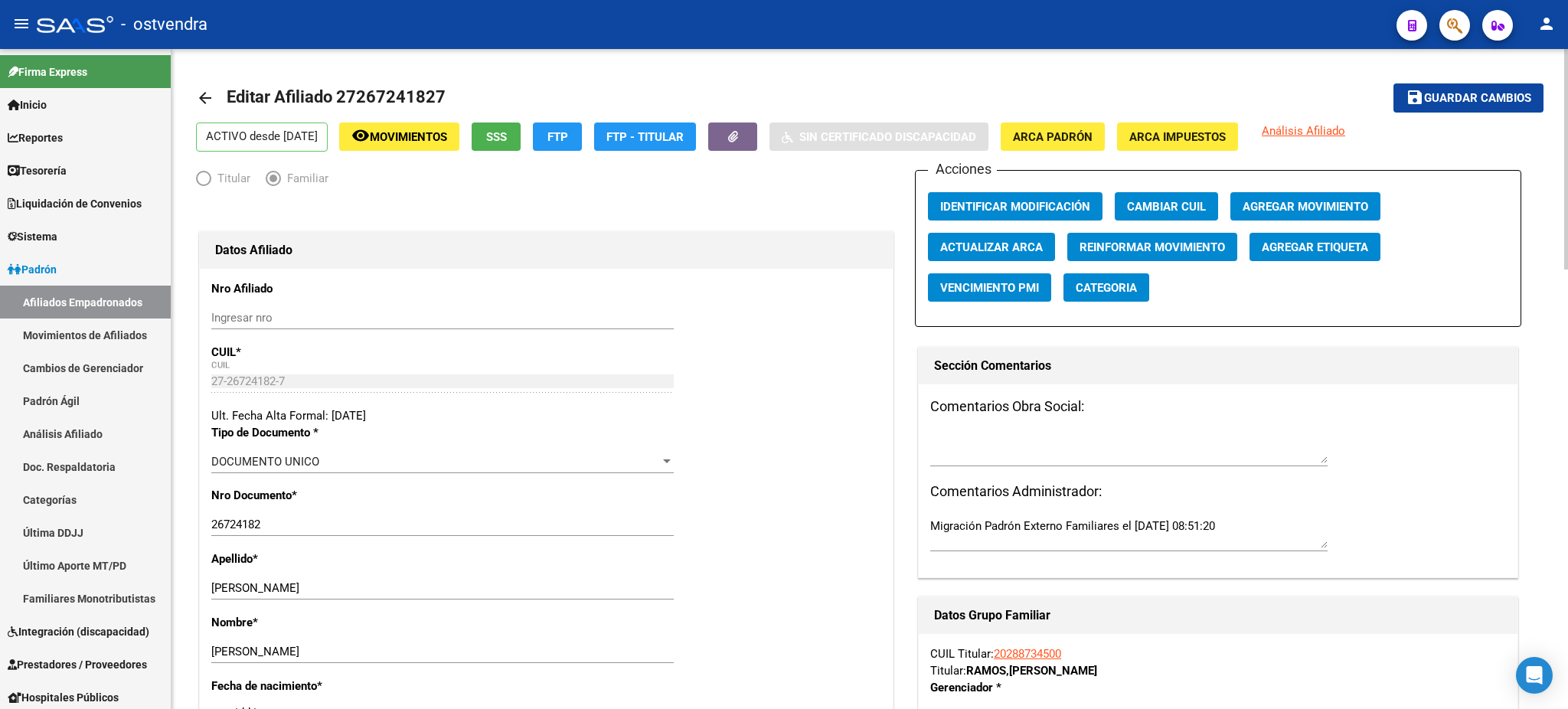
click at [1487, 110] on button "save Guardar cambios" at bounding box center [1468, 98] width 150 height 29
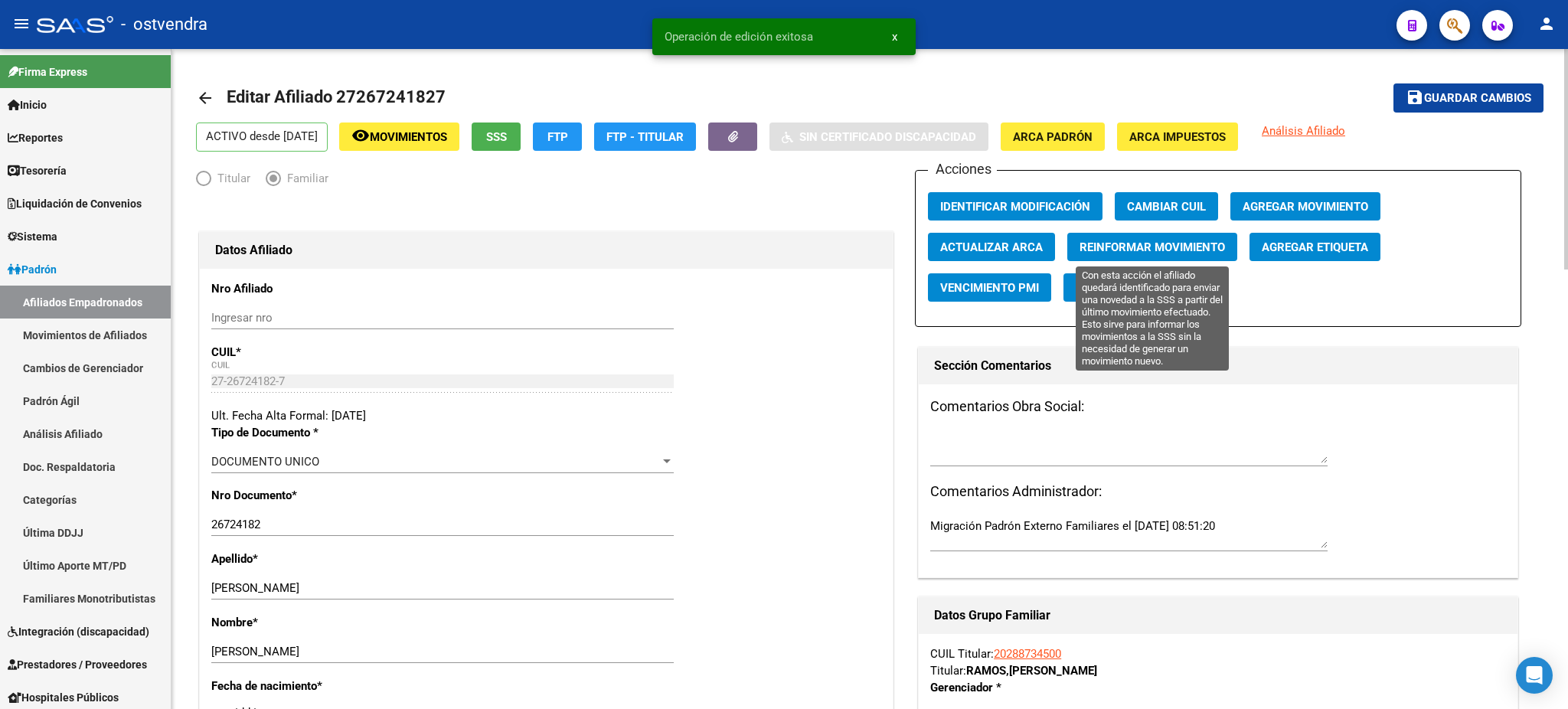
click at [1180, 246] on span "Reinformar Movimiento" at bounding box center [1152, 247] width 145 height 13
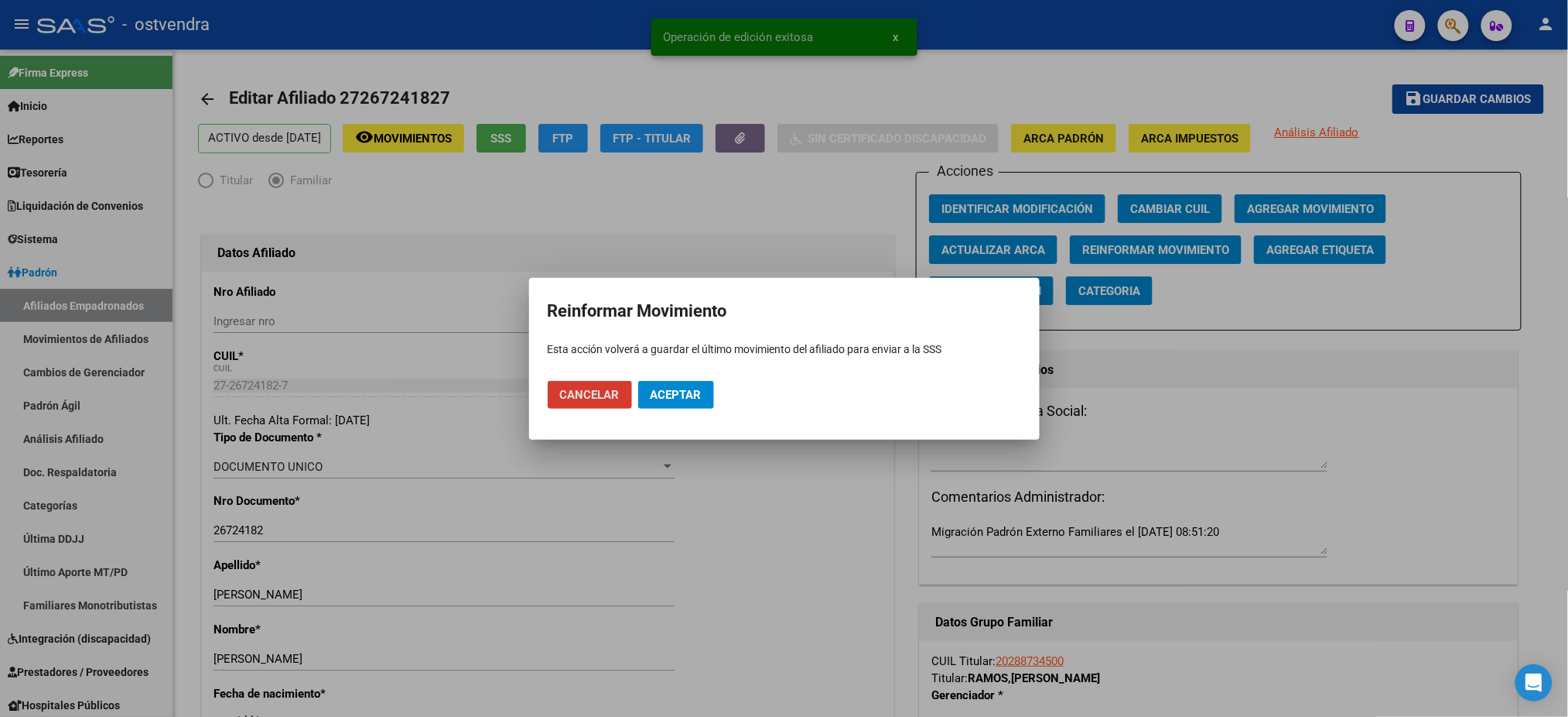
click at [669, 407] on button "Aceptar" at bounding box center [676, 395] width 76 height 28
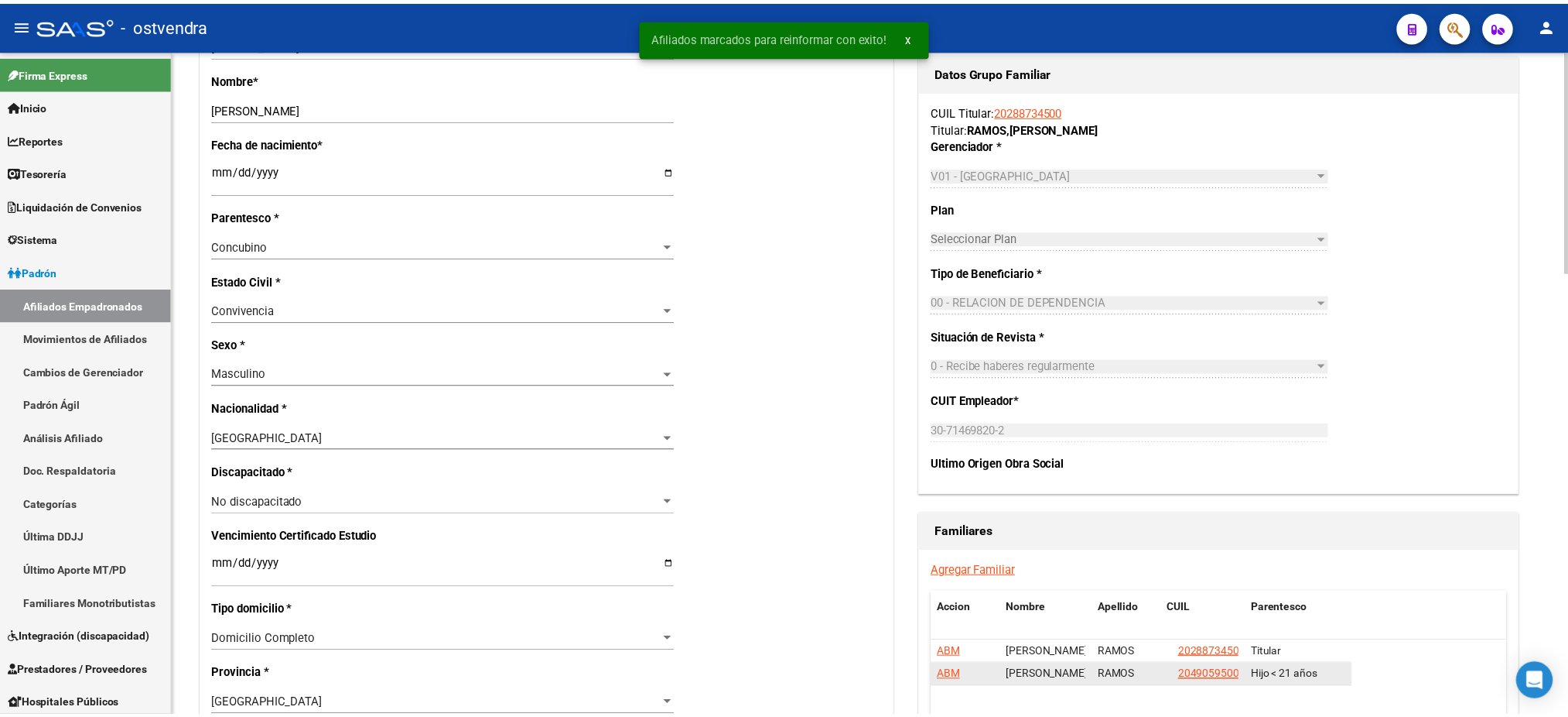
scroll to position [825, 0]
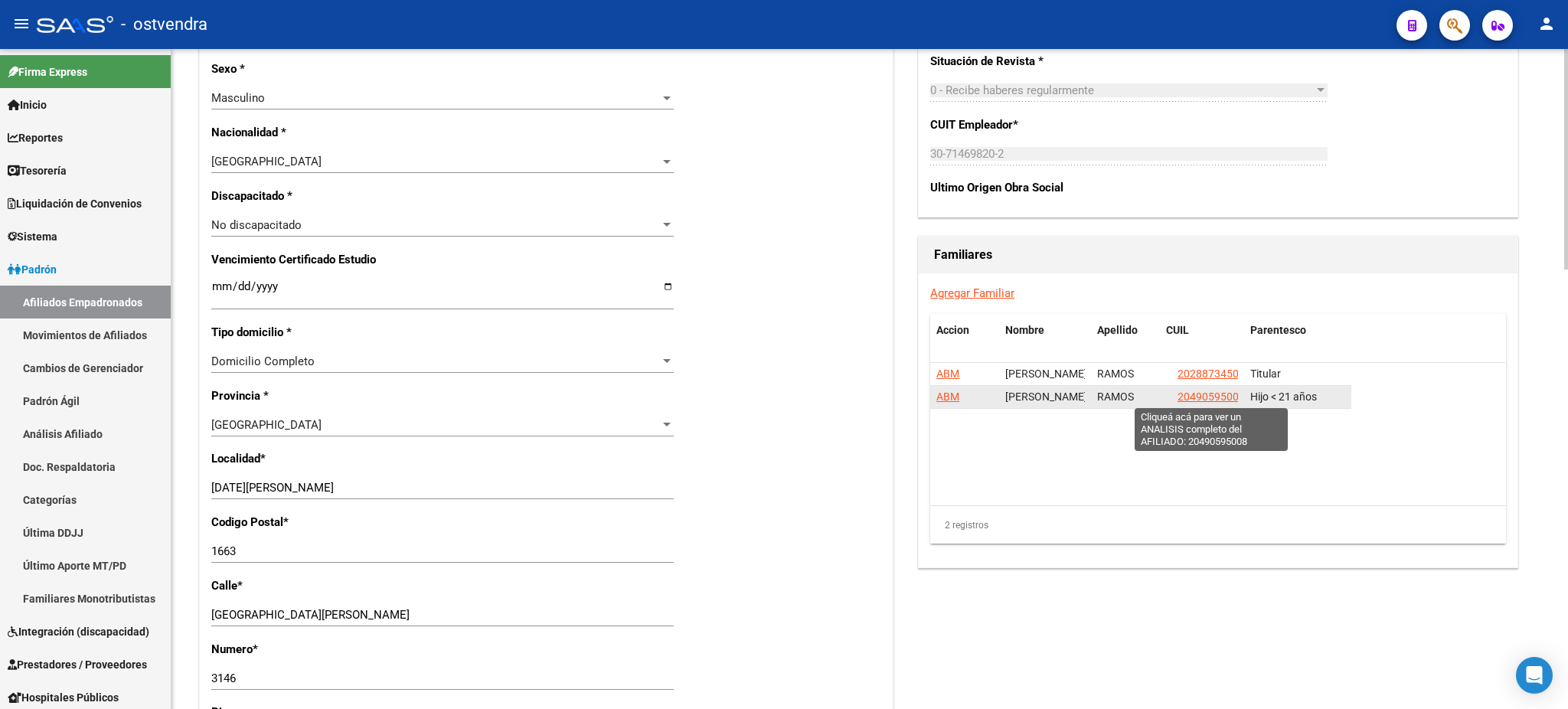
click at [1229, 395] on span "20490595008" at bounding box center [1210, 396] width 67 height 12
type textarea "20490595008"
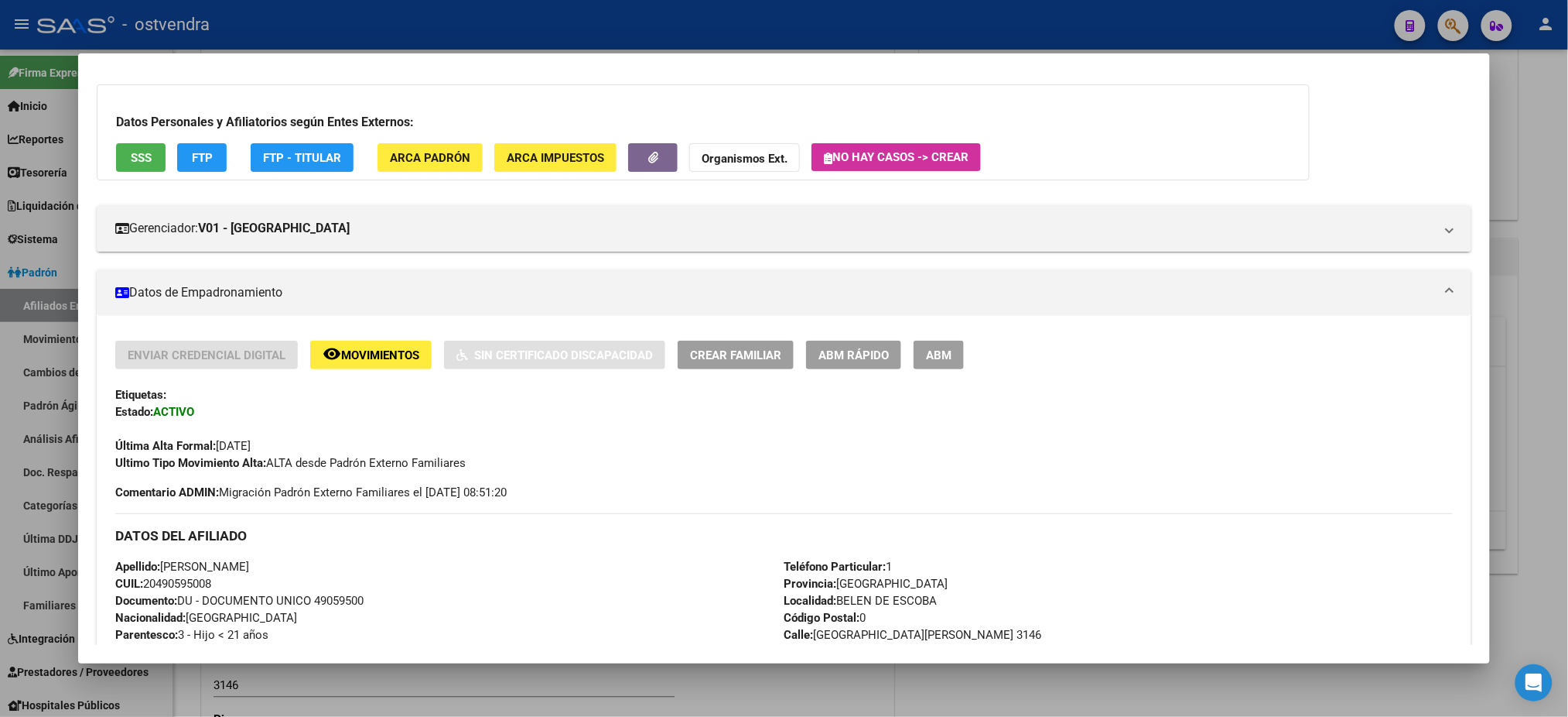
scroll to position [0, 0]
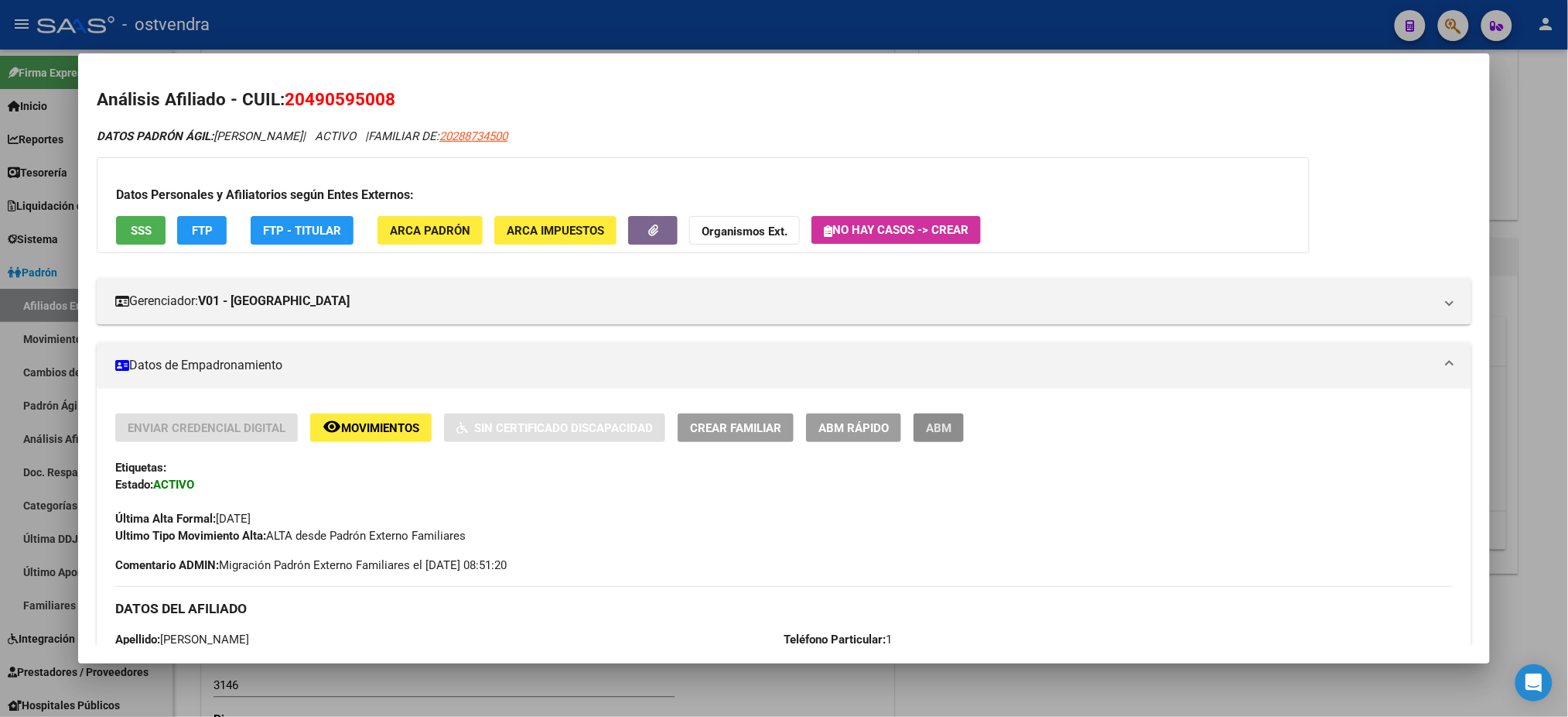
click at [956, 414] on button "ABM" at bounding box center [939, 427] width 51 height 29
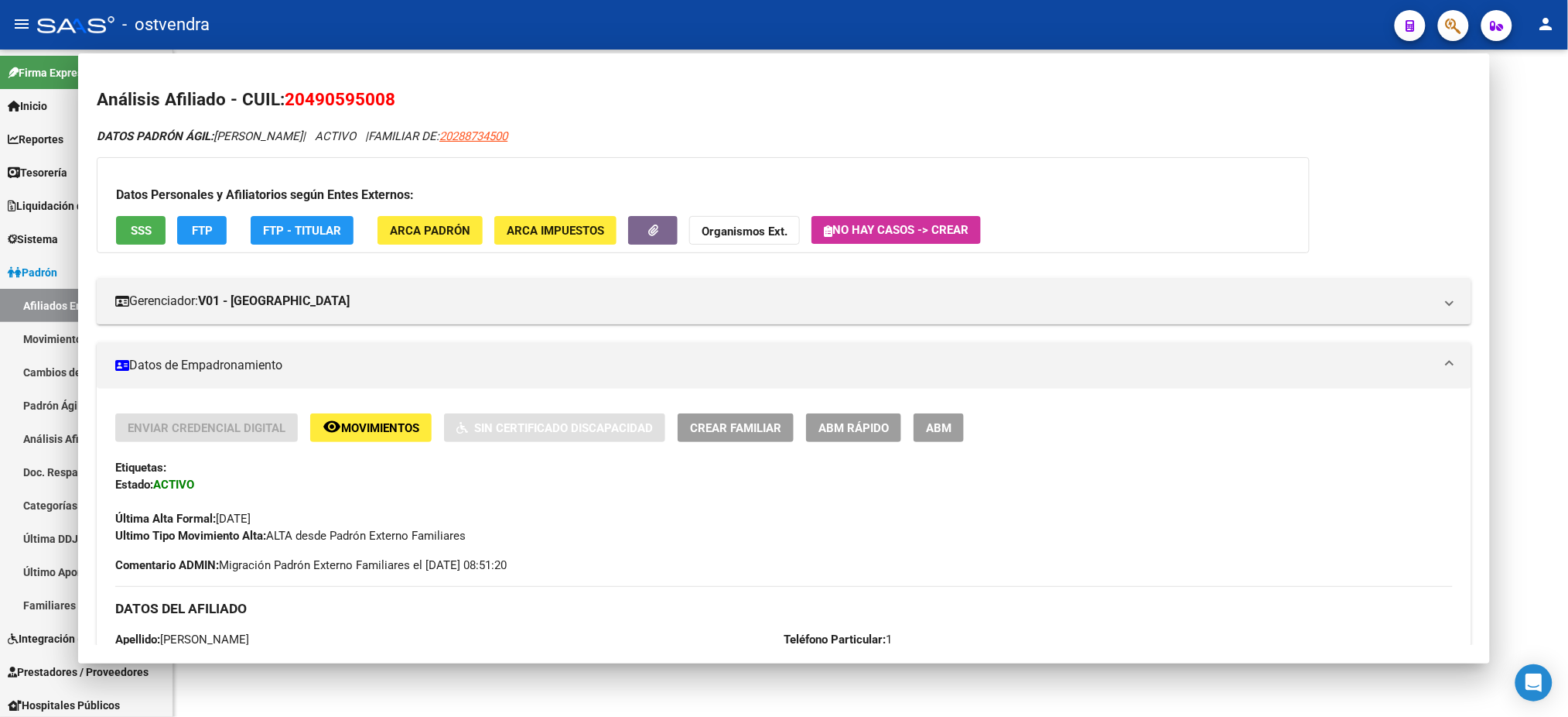
click at [944, 423] on mat-sidenav-content at bounding box center [871, 383] width 1395 height 667
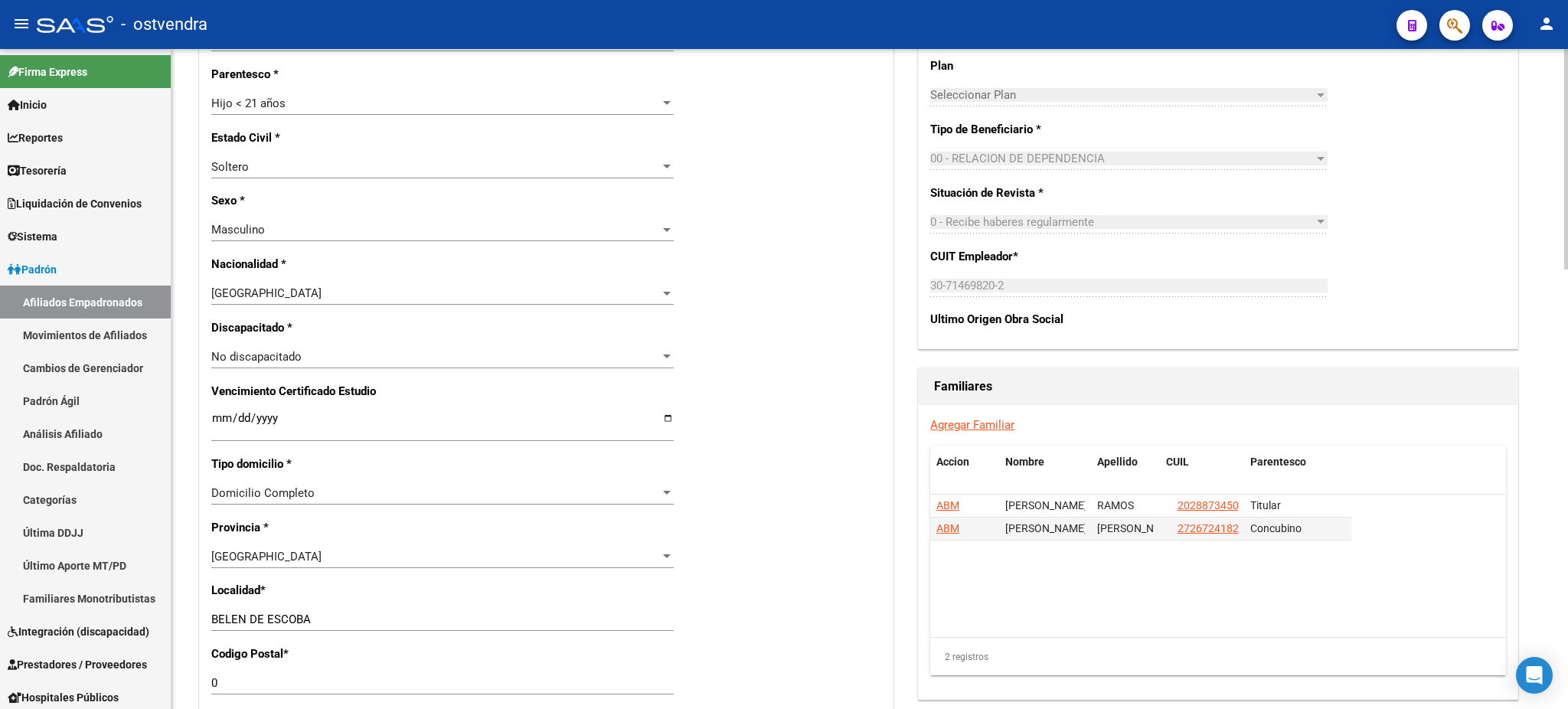
scroll to position [816, 0]
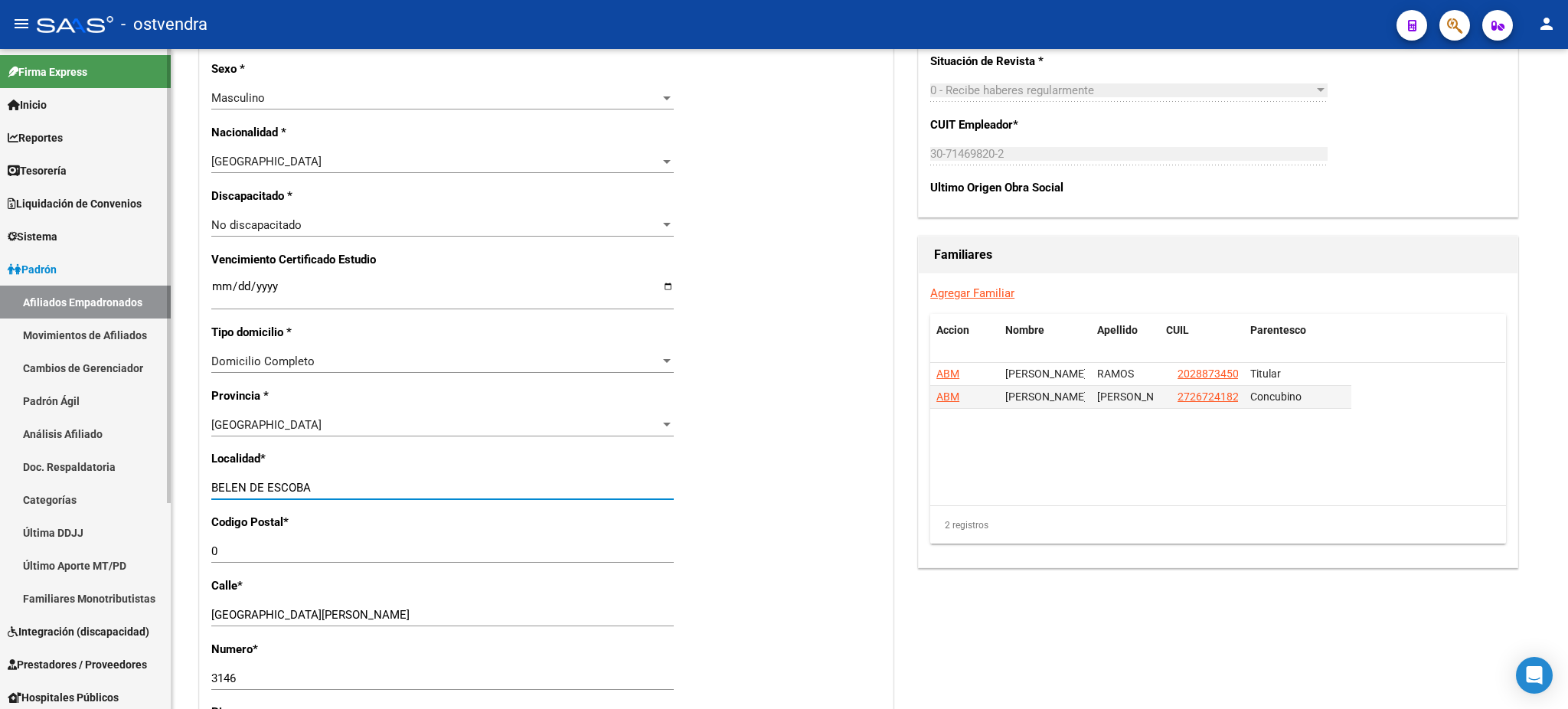
drag, startPoint x: 324, startPoint y: 482, endPoint x: 74, endPoint y: 496, distance: 250.4
click at [53, 499] on mat-sidenav-container "Firma Express Inicio Calendario SSS Instructivos Contacto OS Reportes Tablero d…" at bounding box center [784, 379] width 1568 height 660
type input "[DATE][PERSON_NAME]"
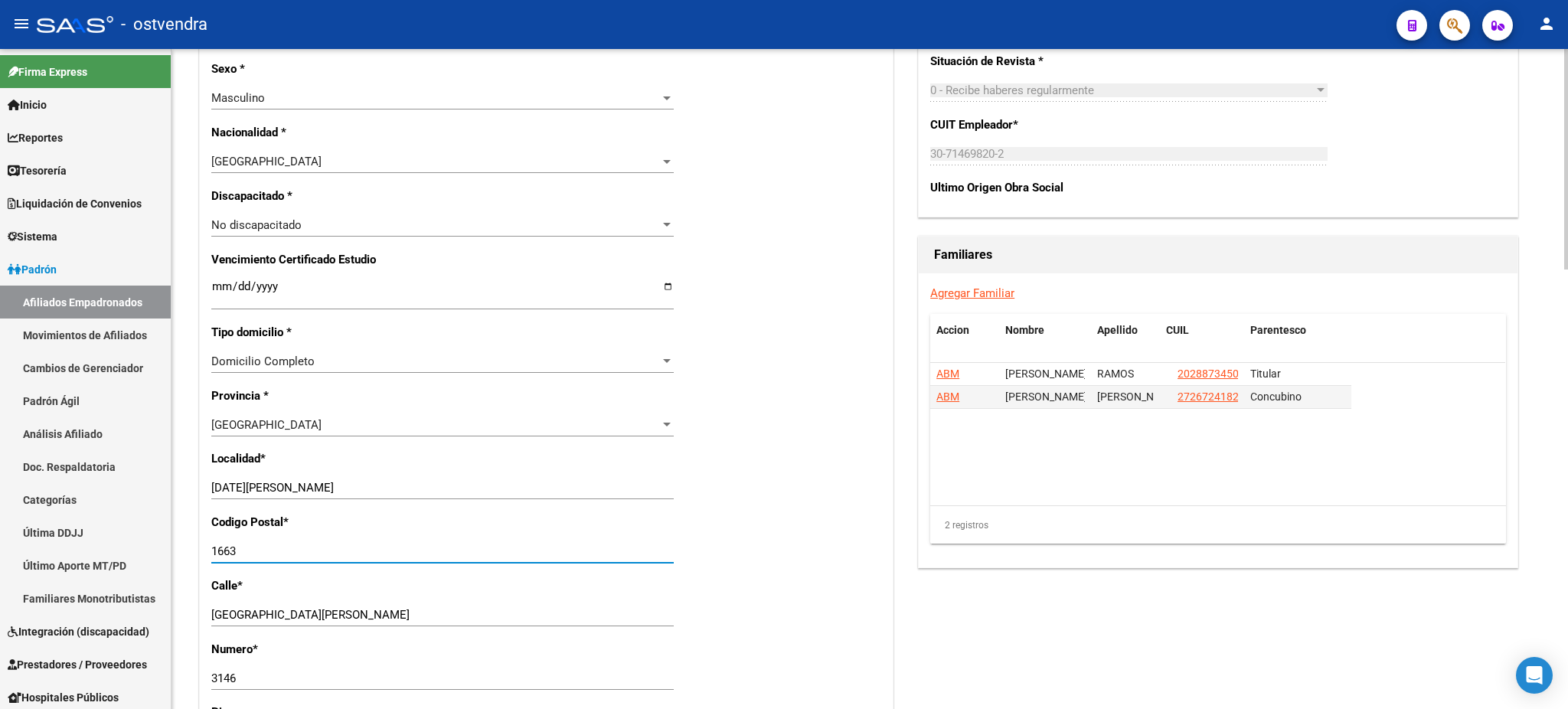
type input "1663"
drag, startPoint x: 1149, startPoint y: 537, endPoint x: 1165, endPoint y: 521, distance: 22.6
click at [1149, 537] on div "2 registros" at bounding box center [1218, 525] width 576 height 38
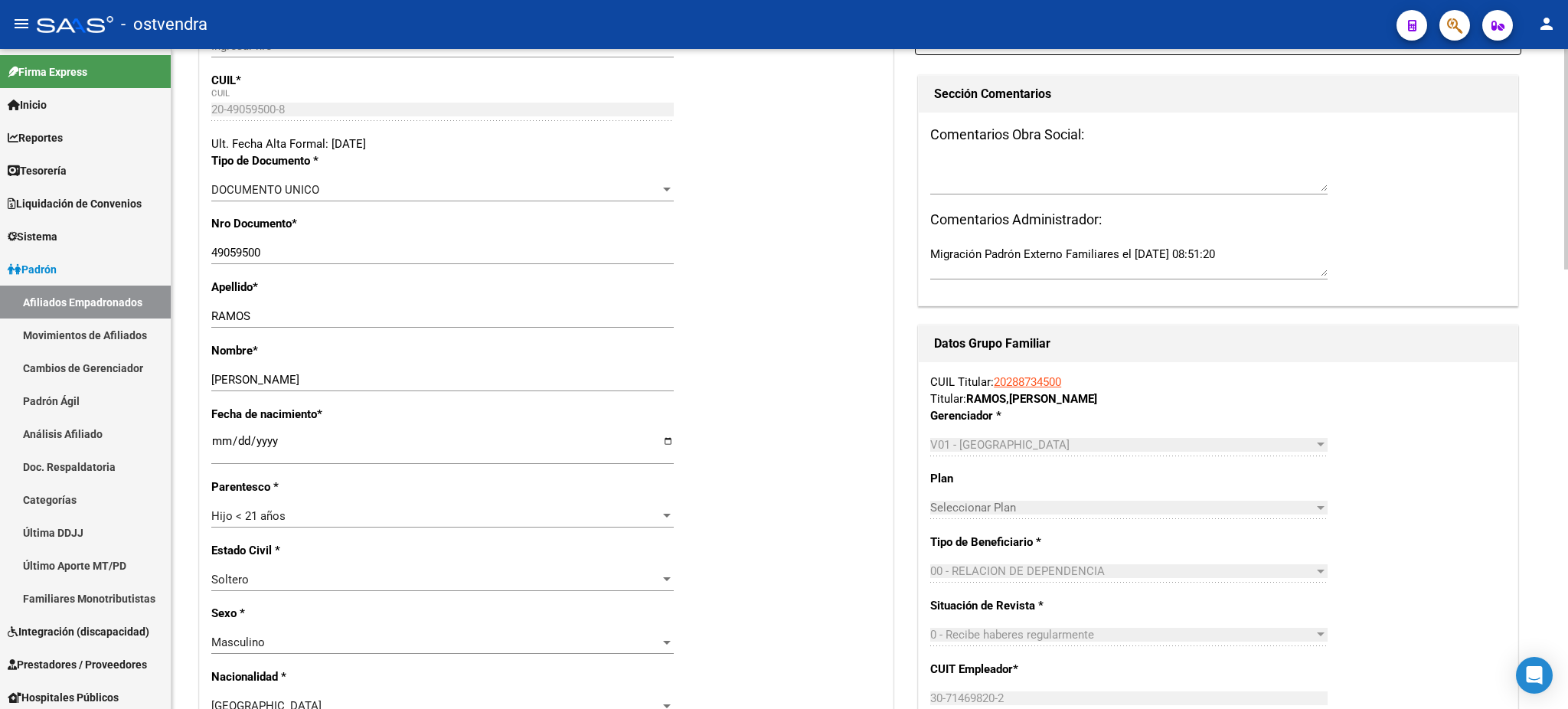
scroll to position [0, 0]
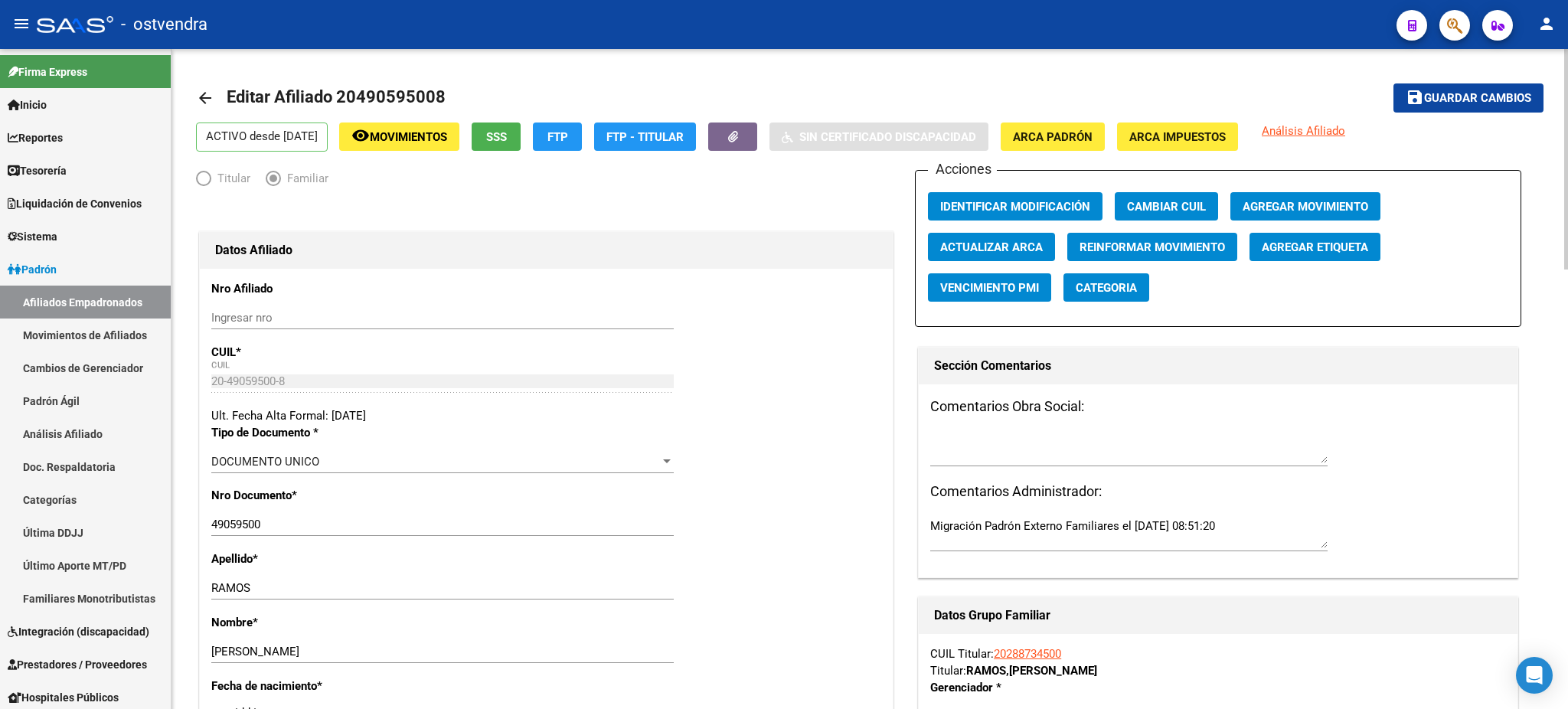
click at [1474, 95] on span "Guardar cambios" at bounding box center [1477, 98] width 107 height 13
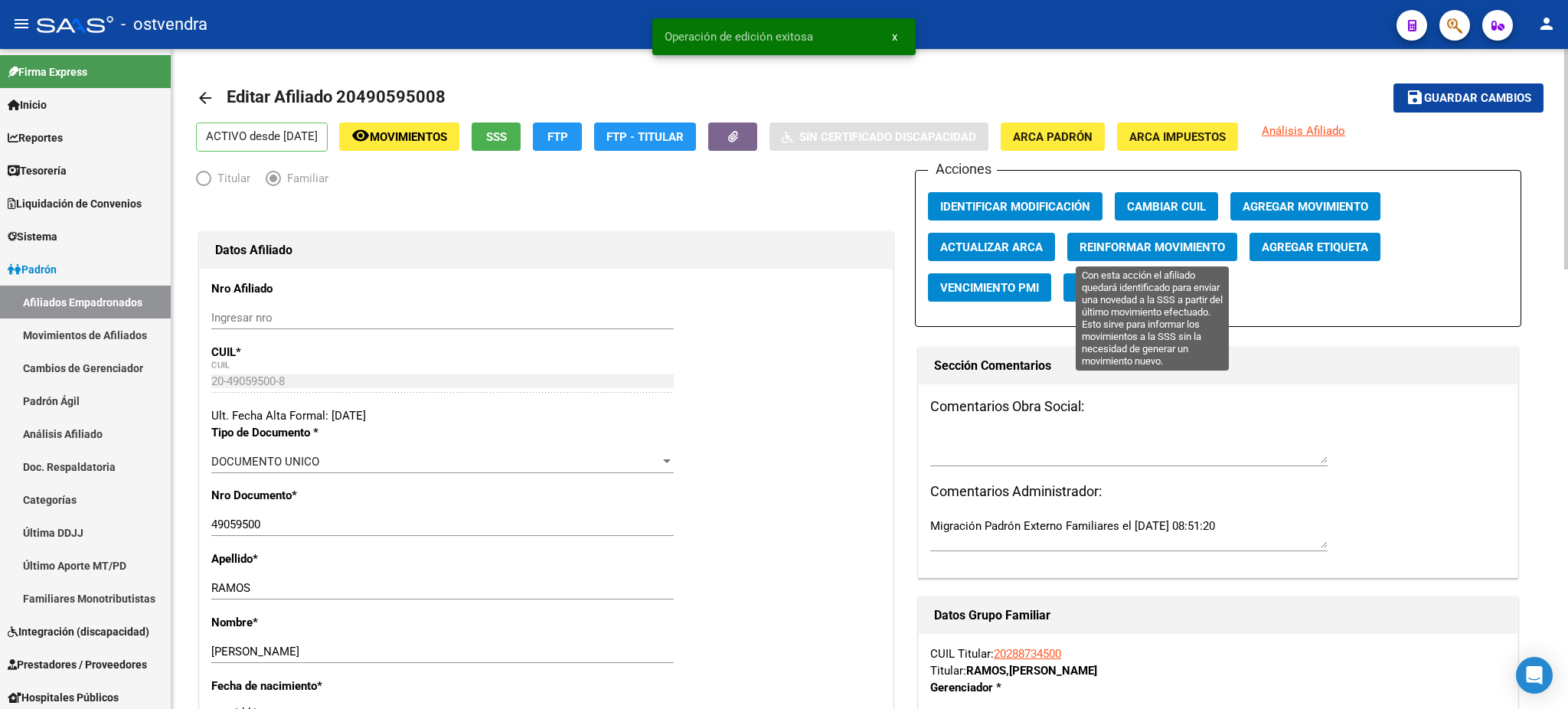
click at [1160, 248] on span "Reinformar Movimiento" at bounding box center [1152, 247] width 145 height 13
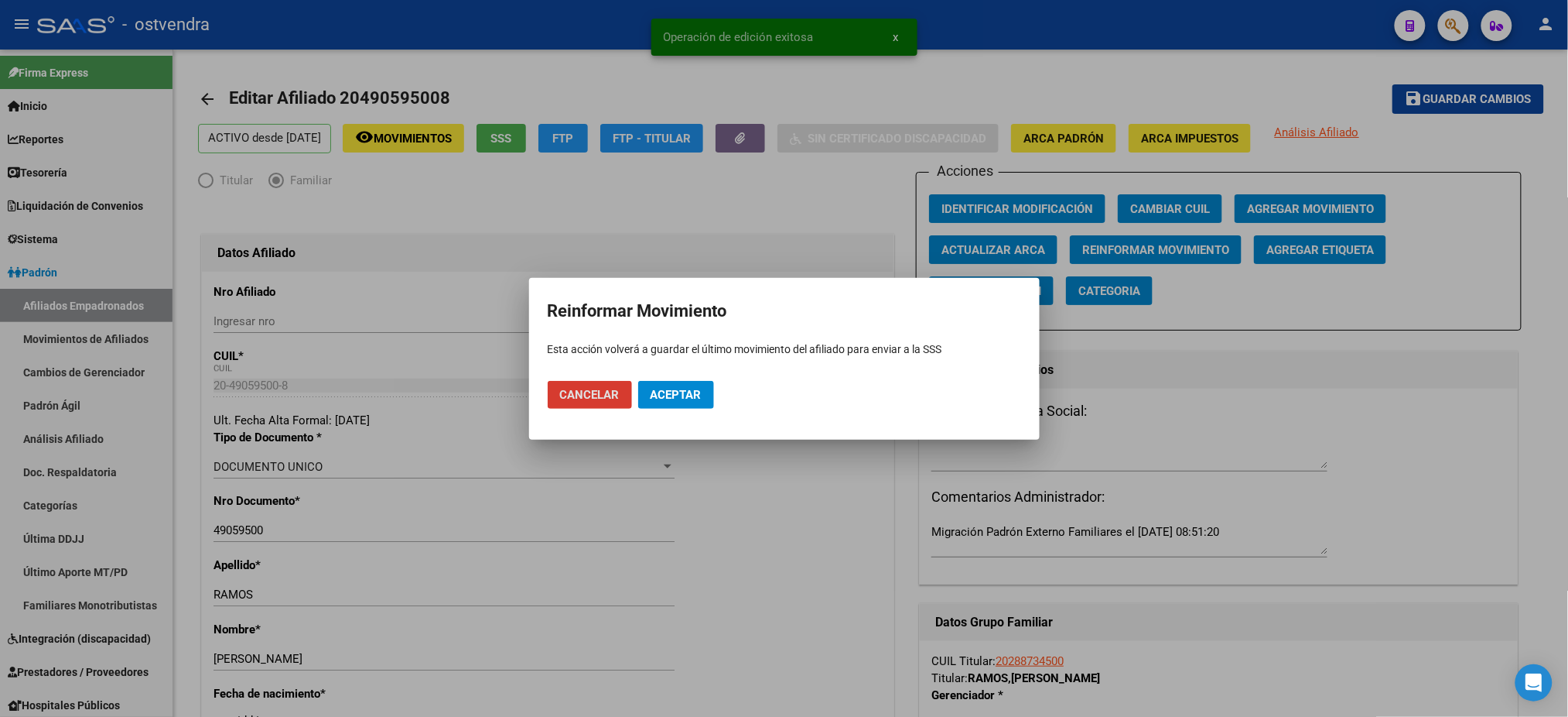
click at [683, 395] on span "Aceptar" at bounding box center [677, 395] width 51 height 14
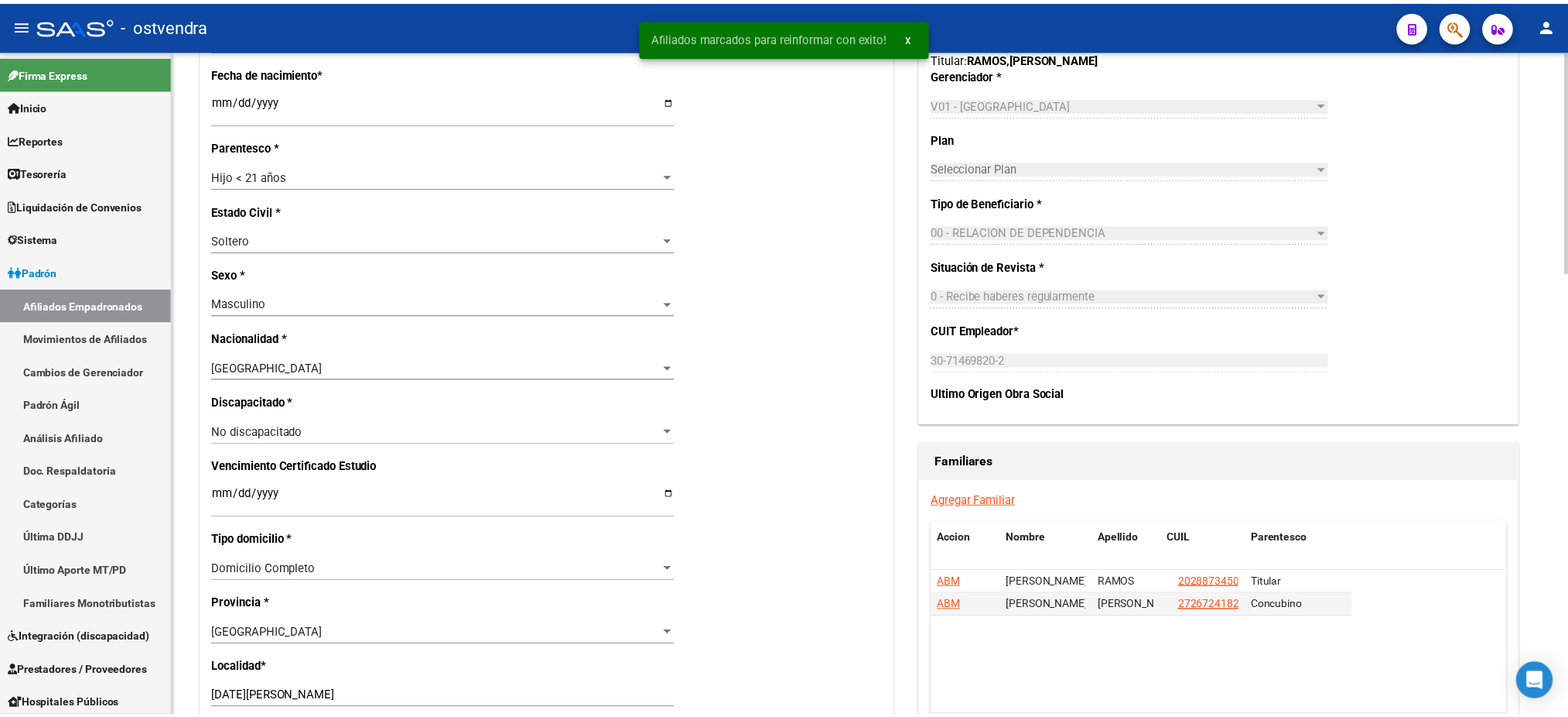
scroll to position [687, 0]
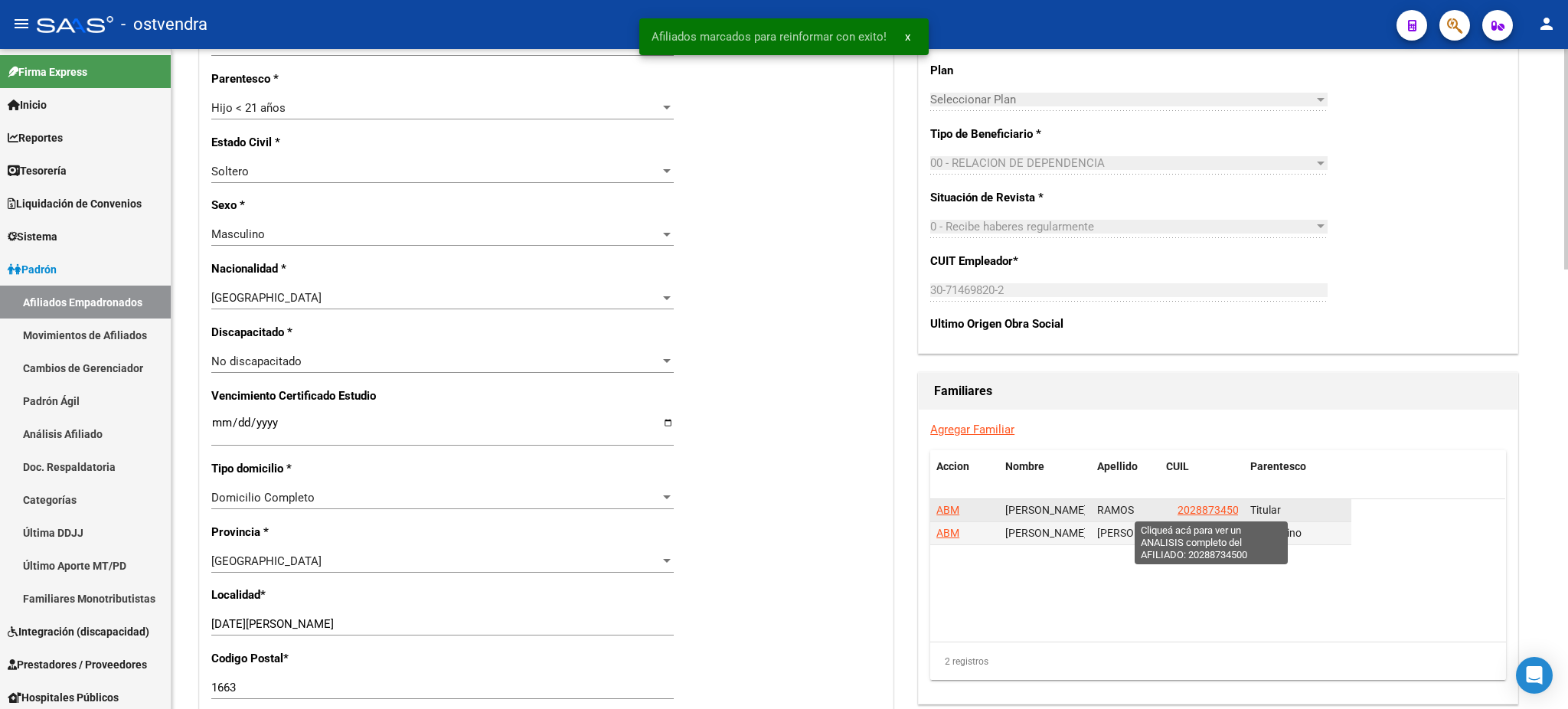
click at [1219, 509] on span "20288734500" at bounding box center [1210, 509] width 67 height 12
type textarea "20288734500"
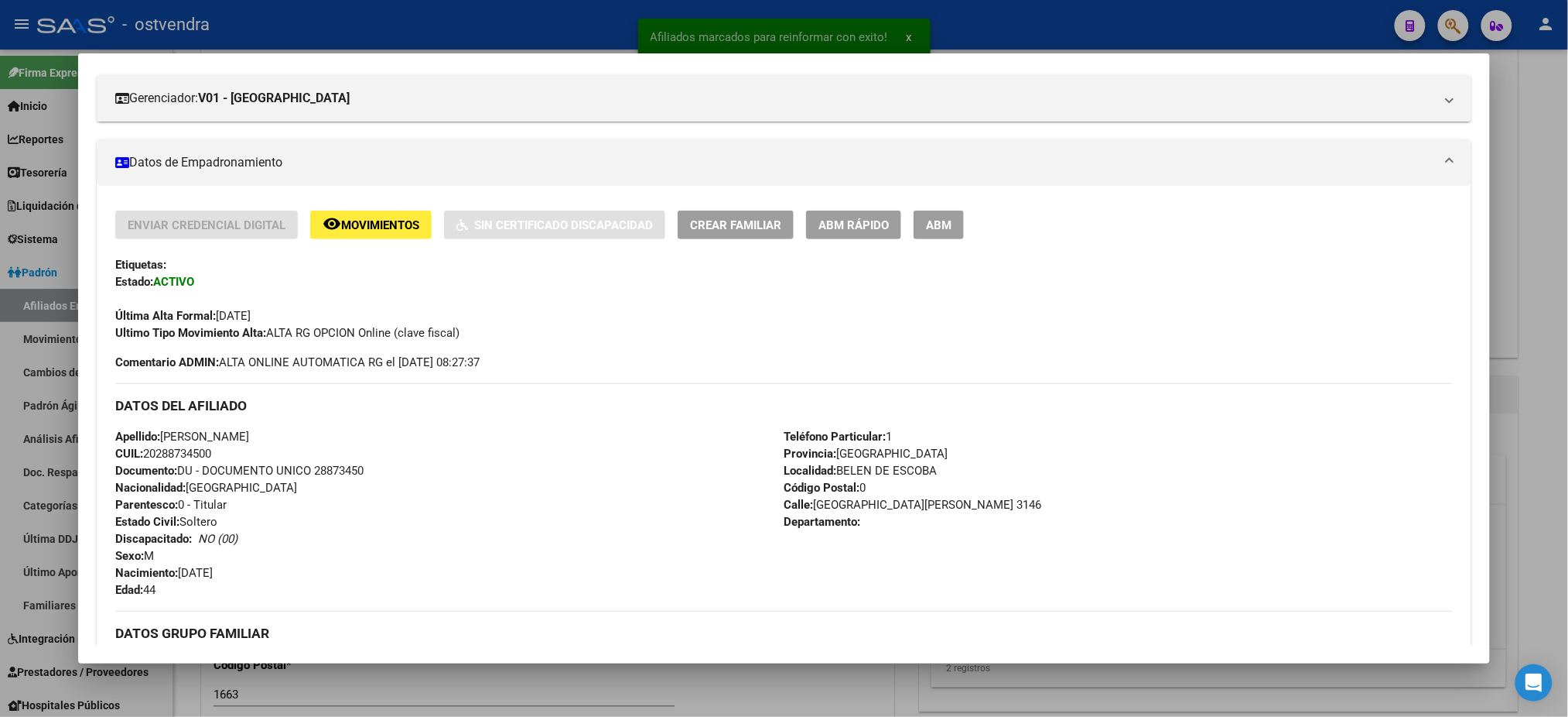
scroll to position [138, 0]
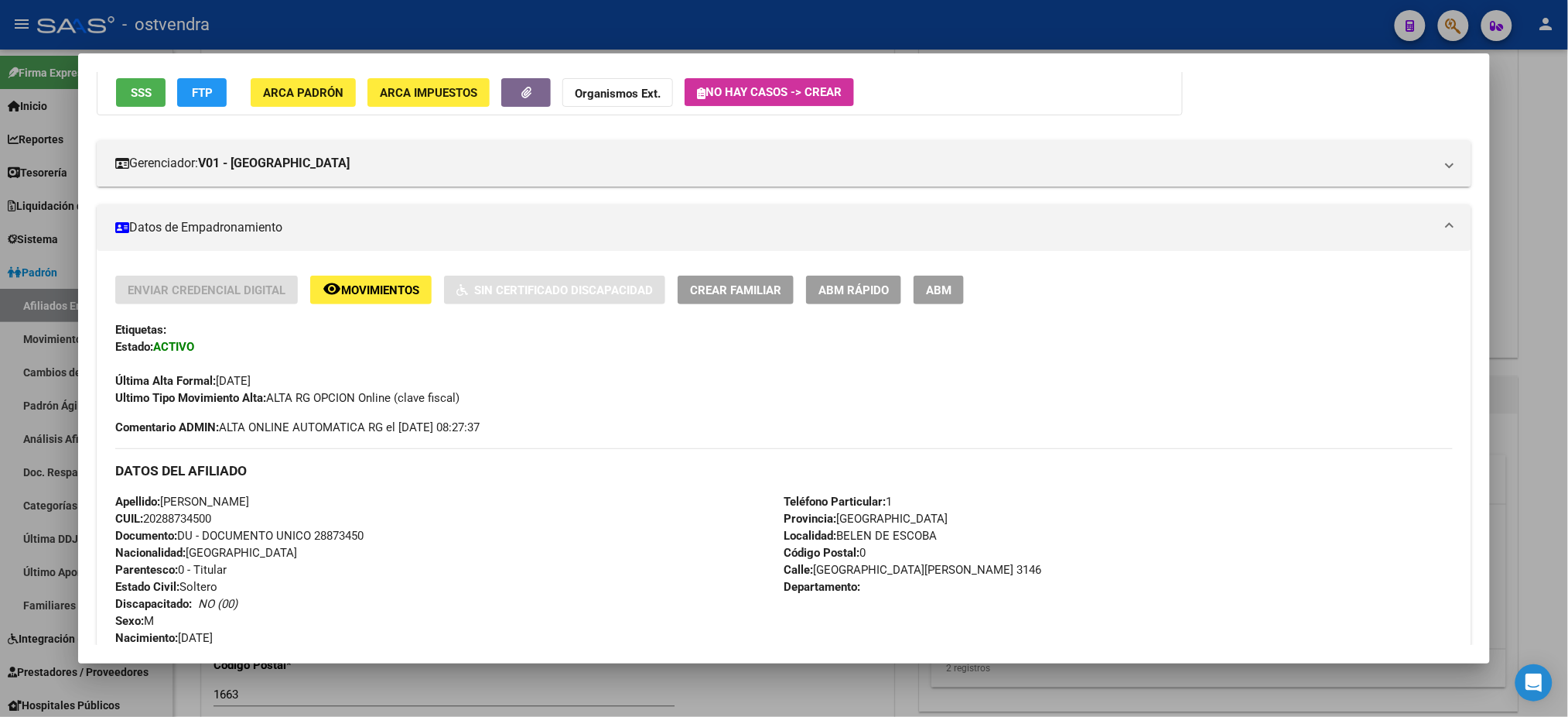
click at [938, 276] on button "ABM" at bounding box center [939, 290] width 51 height 29
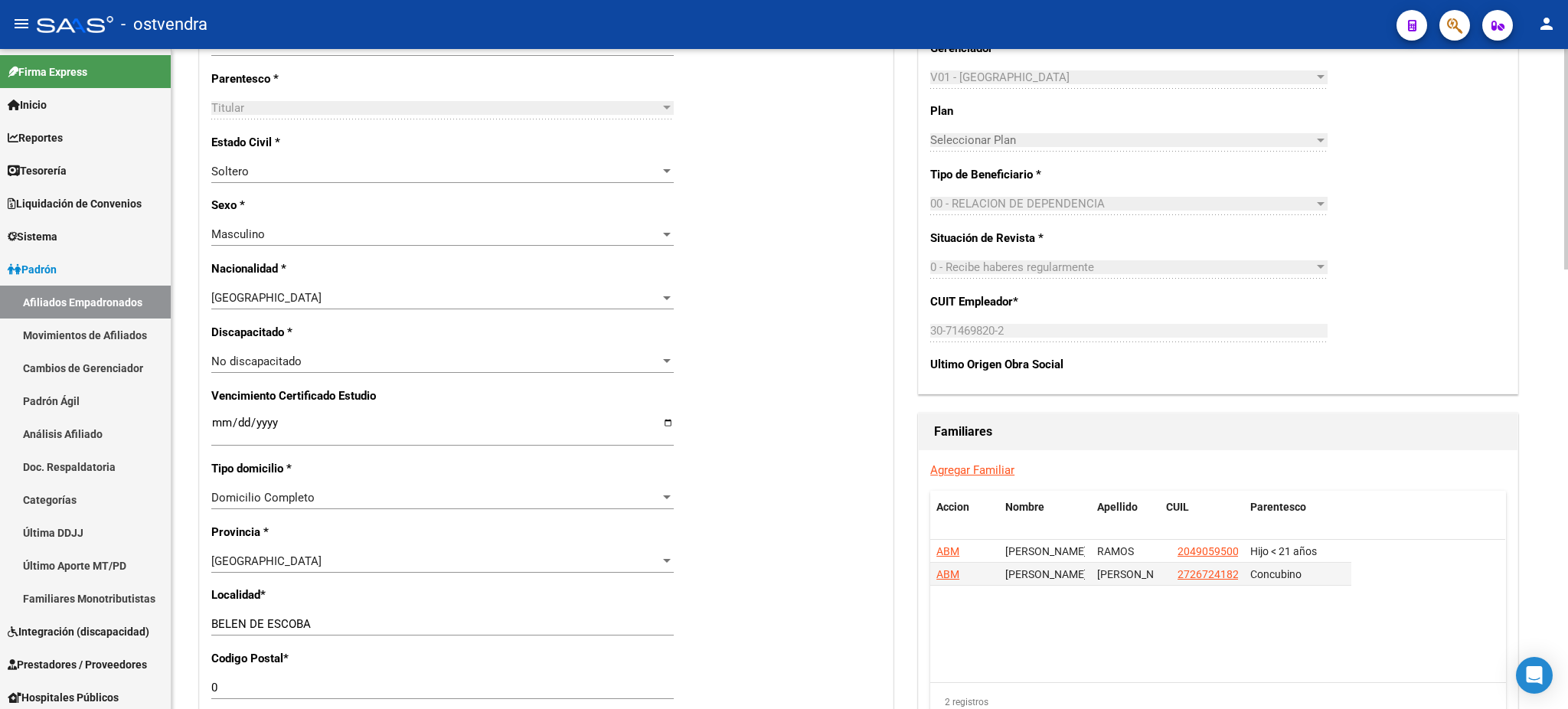
scroll to position [1087, 0]
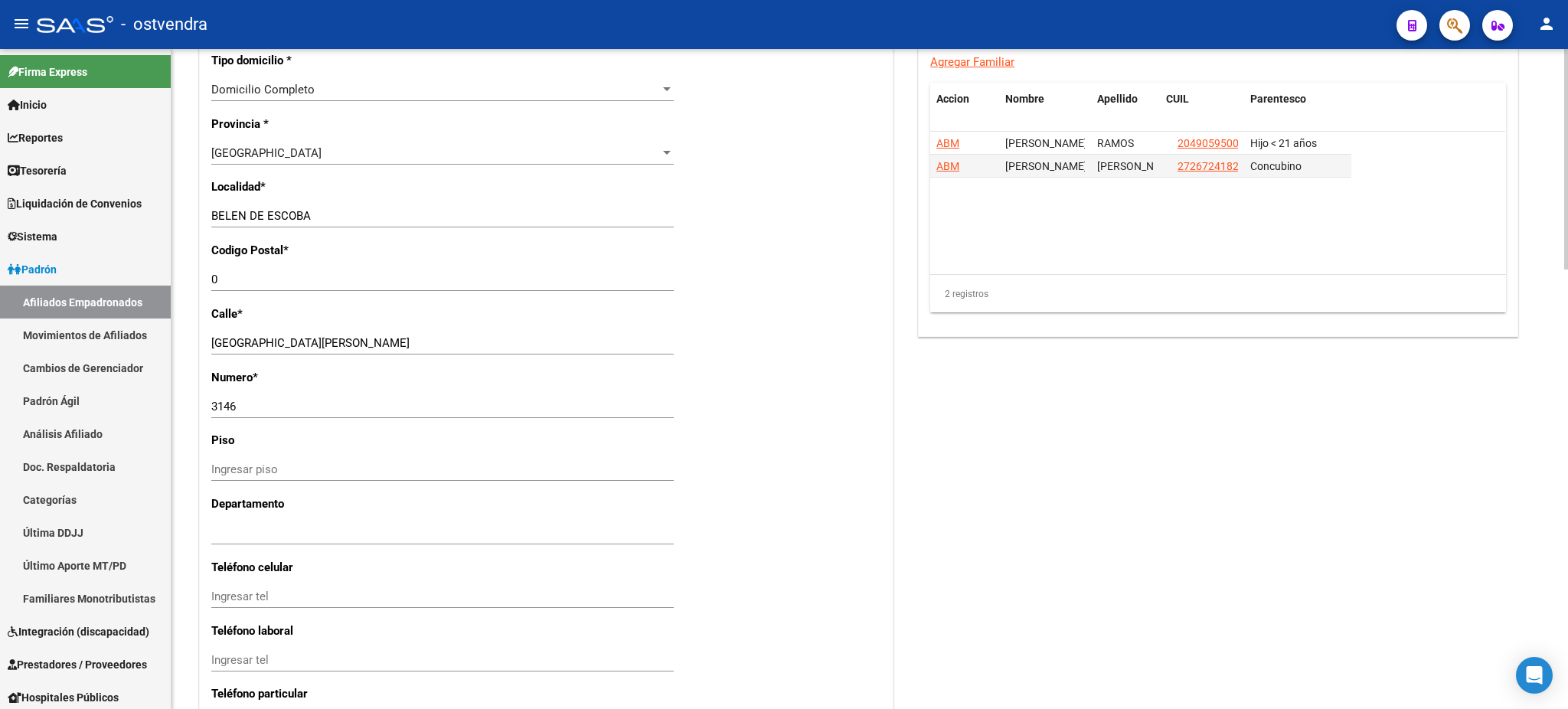
drag, startPoint x: 296, startPoint y: 308, endPoint x: 240, endPoint y: 286, distance: 60.2
click at [230, 293] on div "Nro Afiliado Ingresar nro CUIL * 20-28873450-0 CUIL ARCA Padrón Ult. Fecha Alta…" at bounding box center [546, 2] width 692 height 1642
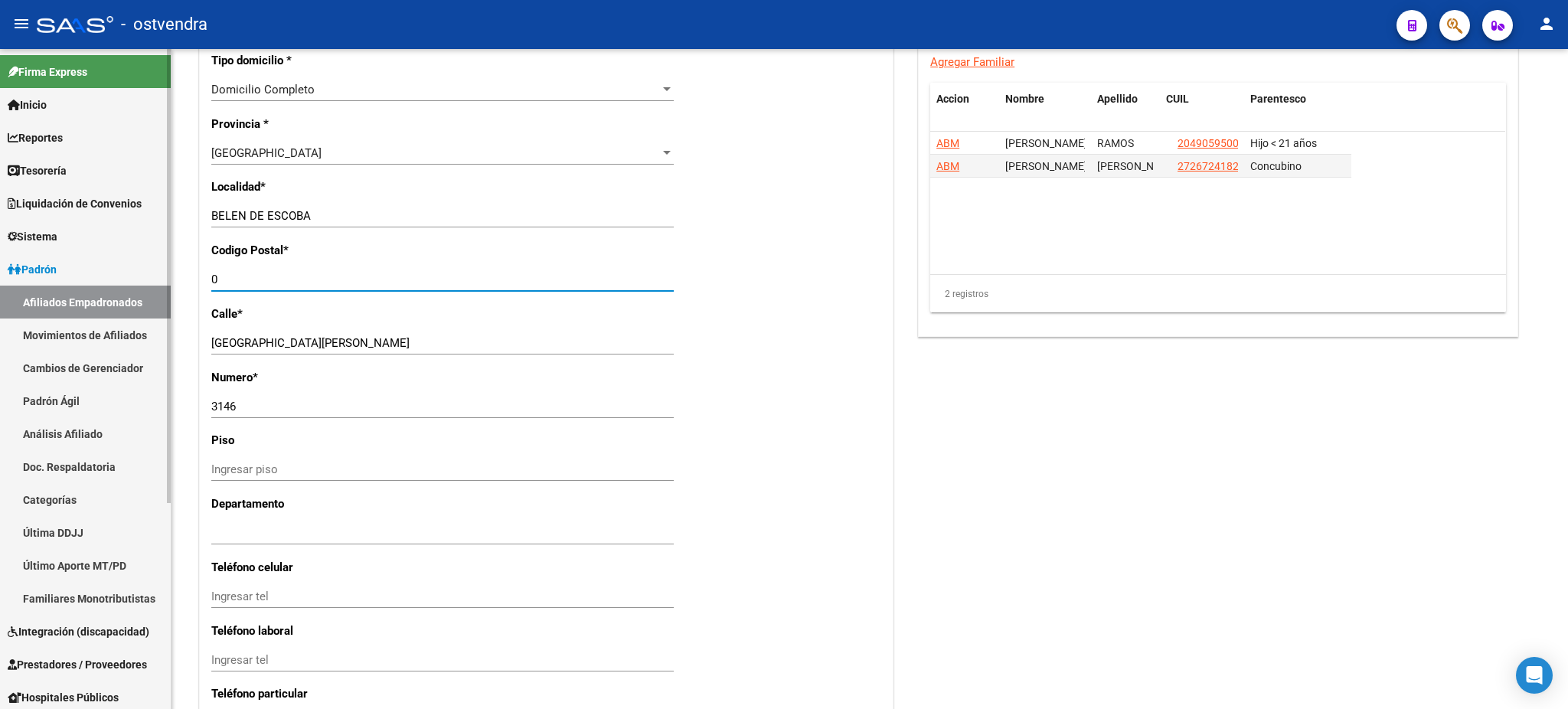
drag, startPoint x: 257, startPoint y: 279, endPoint x: 138, endPoint y: 263, distance: 120.1
click at [106, 271] on mat-sidenav-container "Firma Express Inicio Calendario SSS Instructivos Contacto OS Reportes Tablero d…" at bounding box center [784, 379] width 1568 height 660
type input "1663"
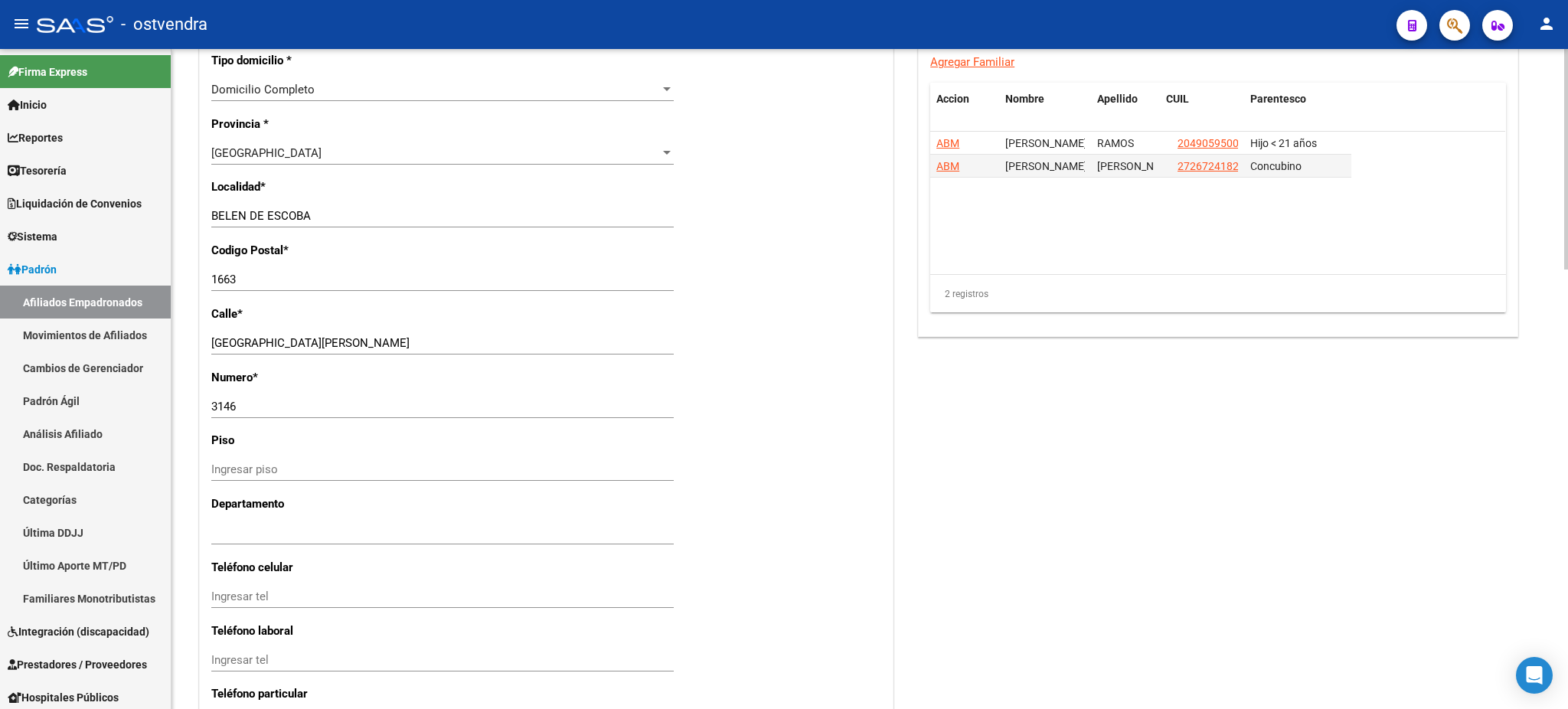
drag, startPoint x: 393, startPoint y: 207, endPoint x: 309, endPoint y: 231, distance: 87.4
click at [33, 230] on mat-sidenav-container "Firma Express Inicio Calendario SSS Instructivos Contacto OS Reportes Tablero d…" at bounding box center [784, 379] width 1568 height 660
drag, startPoint x: 340, startPoint y: 227, endPoint x: 344, endPoint y: 220, distance: 8.1
click at [344, 226] on div "[PERSON_NAME] DE ESCOBA Ingresar el nombre" at bounding box center [442, 216] width 462 height 23
drag, startPoint x: 339, startPoint y: 213, endPoint x: 172, endPoint y: 224, distance: 167.4
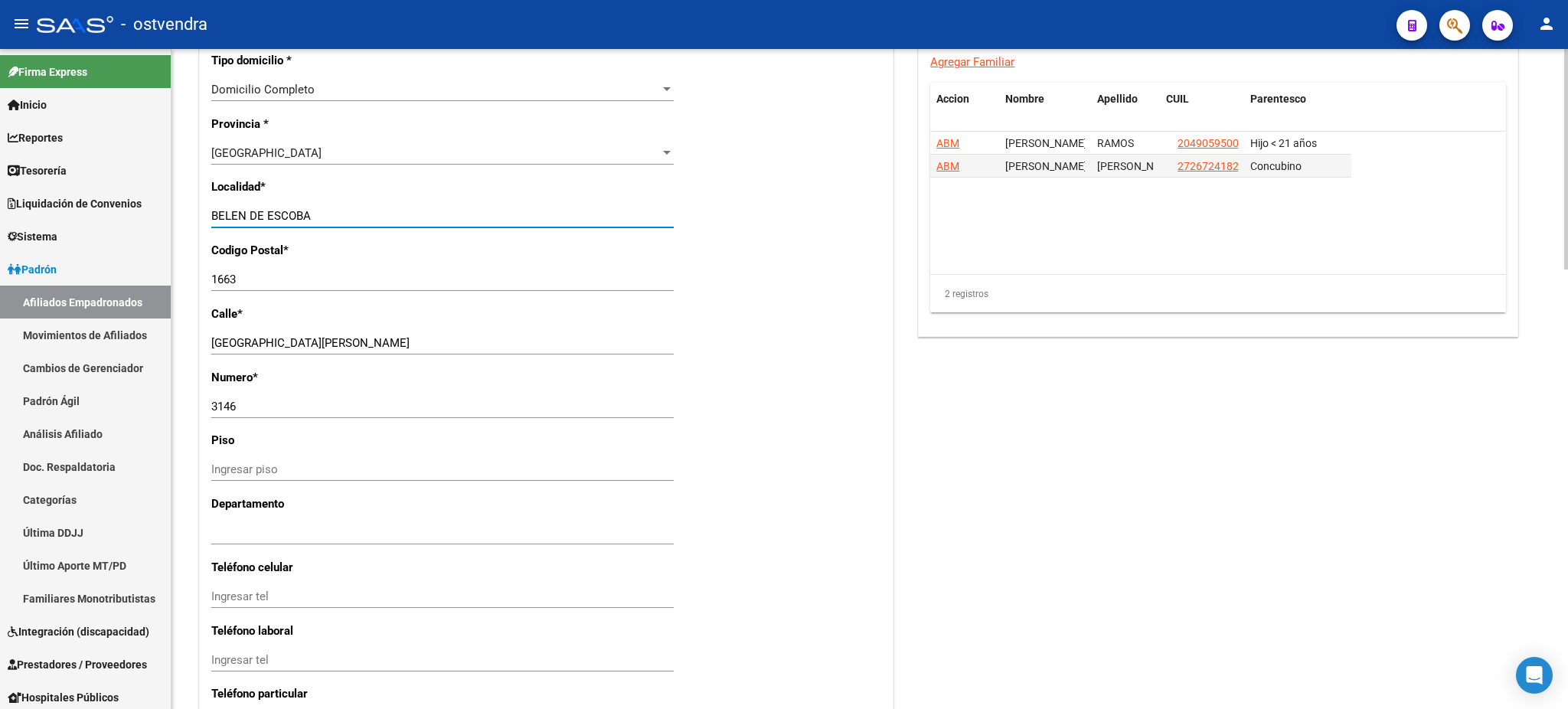
type input "[DATE][PERSON_NAME]"
click at [1167, 267] on datatable-body "ABM [PERSON_NAME] 20490595008 Hijo < 21 años ABM [PERSON_NAME] 27267241827 Conc…" at bounding box center [1217, 203] width 575 height 143
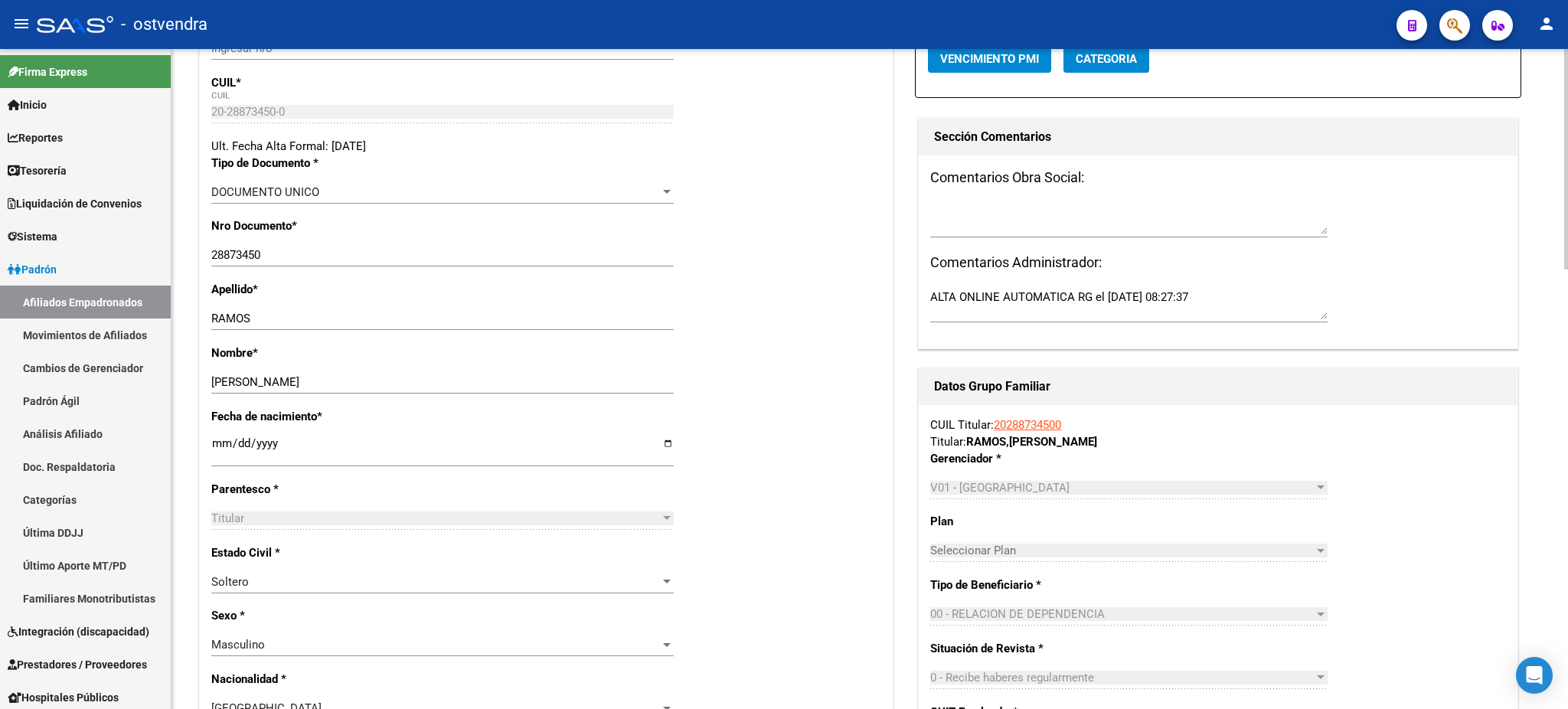
scroll to position [0, 0]
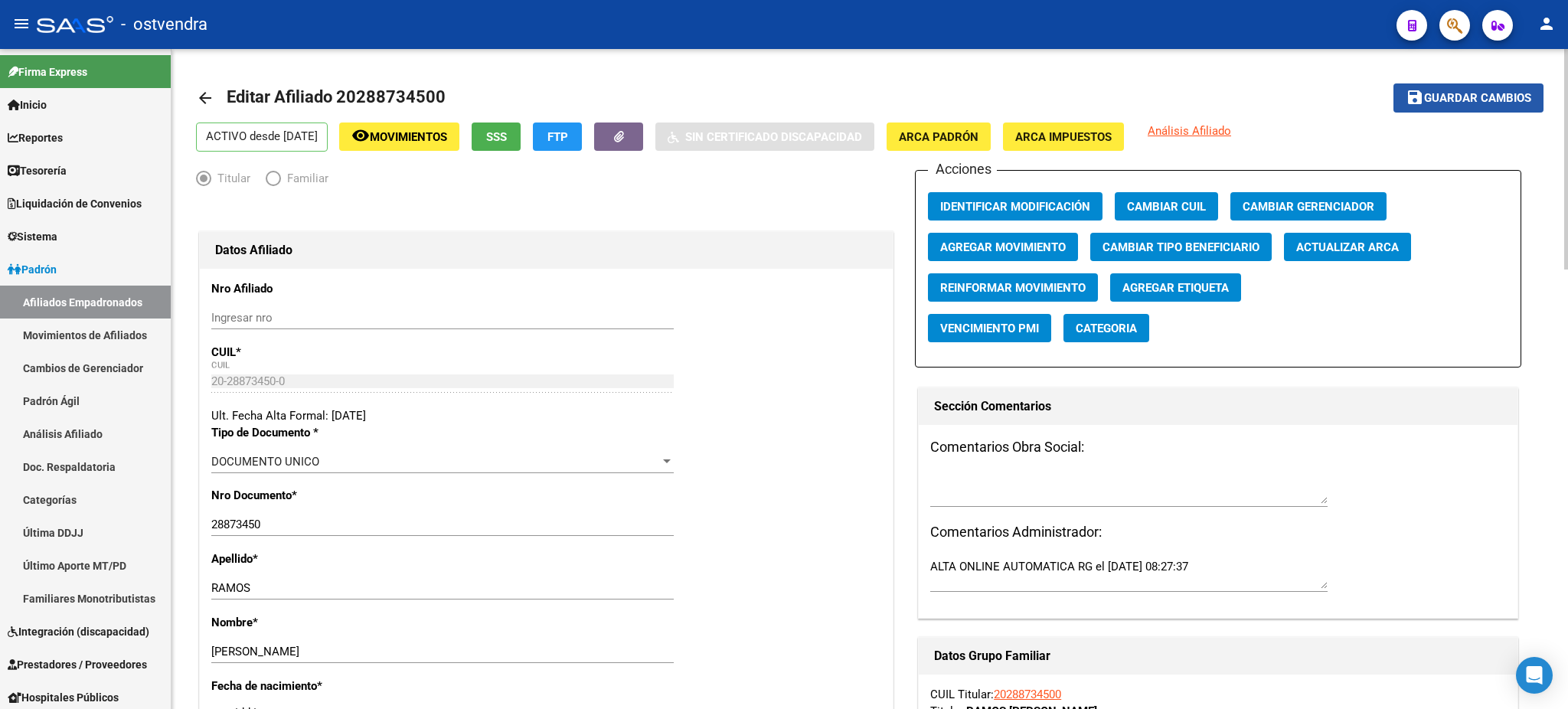
click at [1487, 101] on span "Guardar cambios" at bounding box center [1477, 98] width 107 height 13
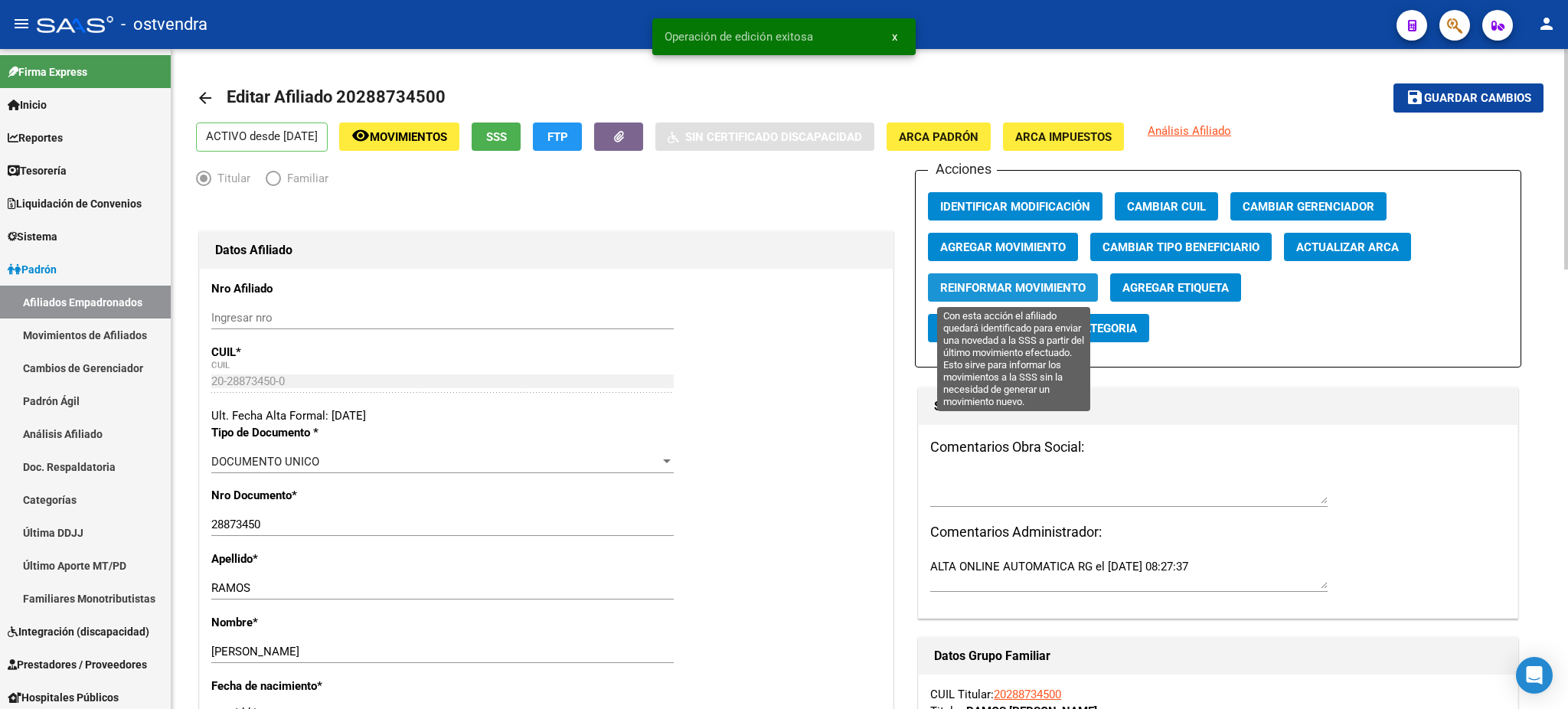
click at [1026, 299] on button "Reinformar Movimiento" at bounding box center [1013, 288] width 170 height 29
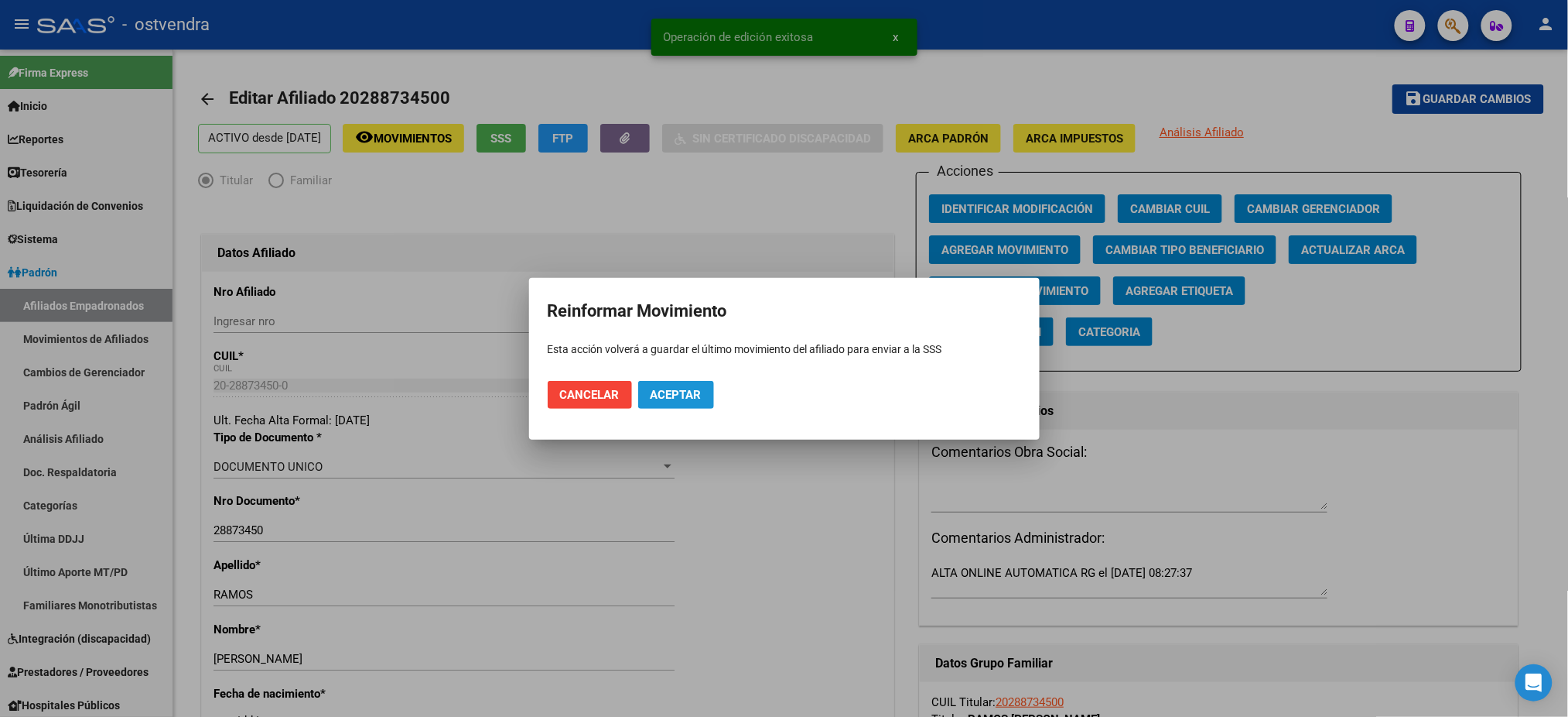
click at [661, 388] on button "Aceptar" at bounding box center [676, 395] width 76 height 28
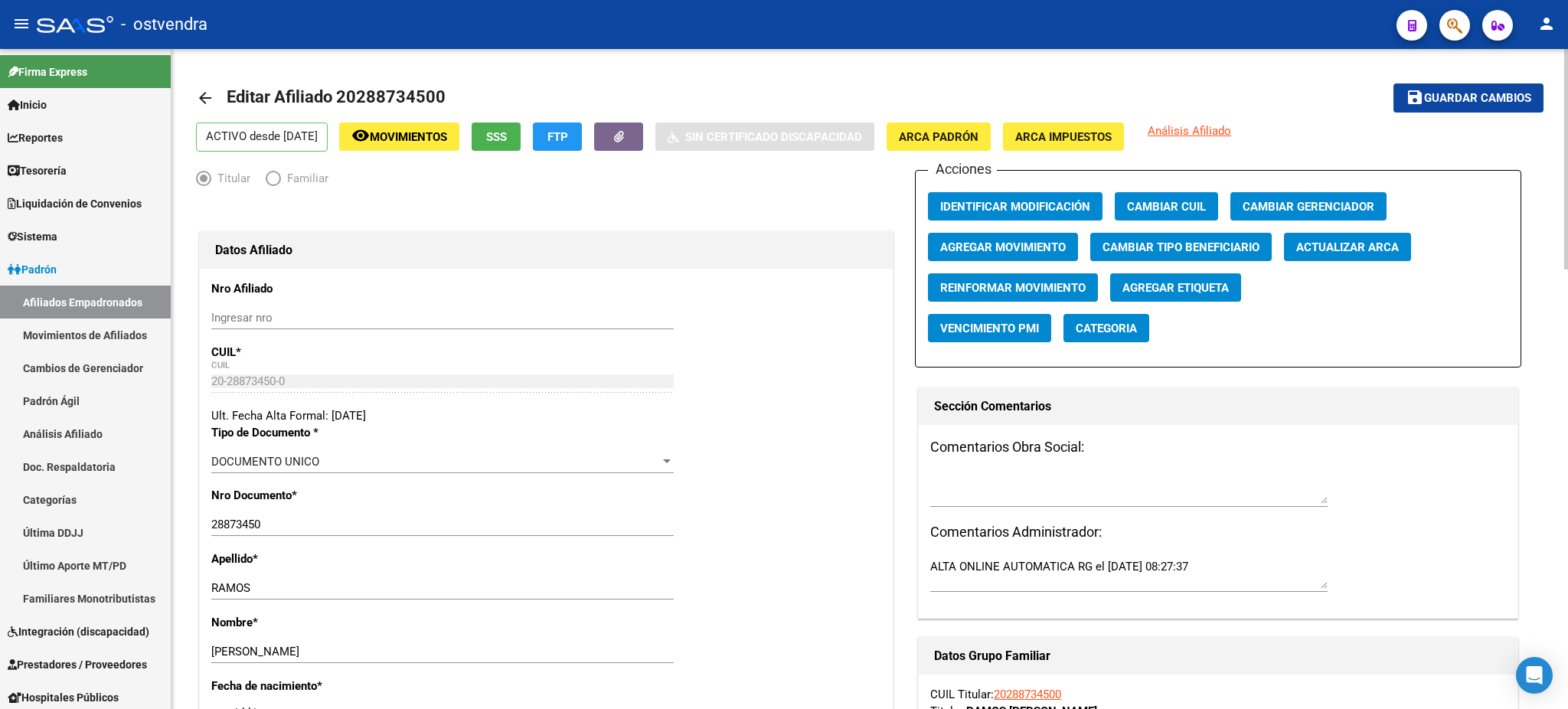
drag, startPoint x: 704, startPoint y: 286, endPoint x: 1327, endPoint y: 117, distance: 645.5
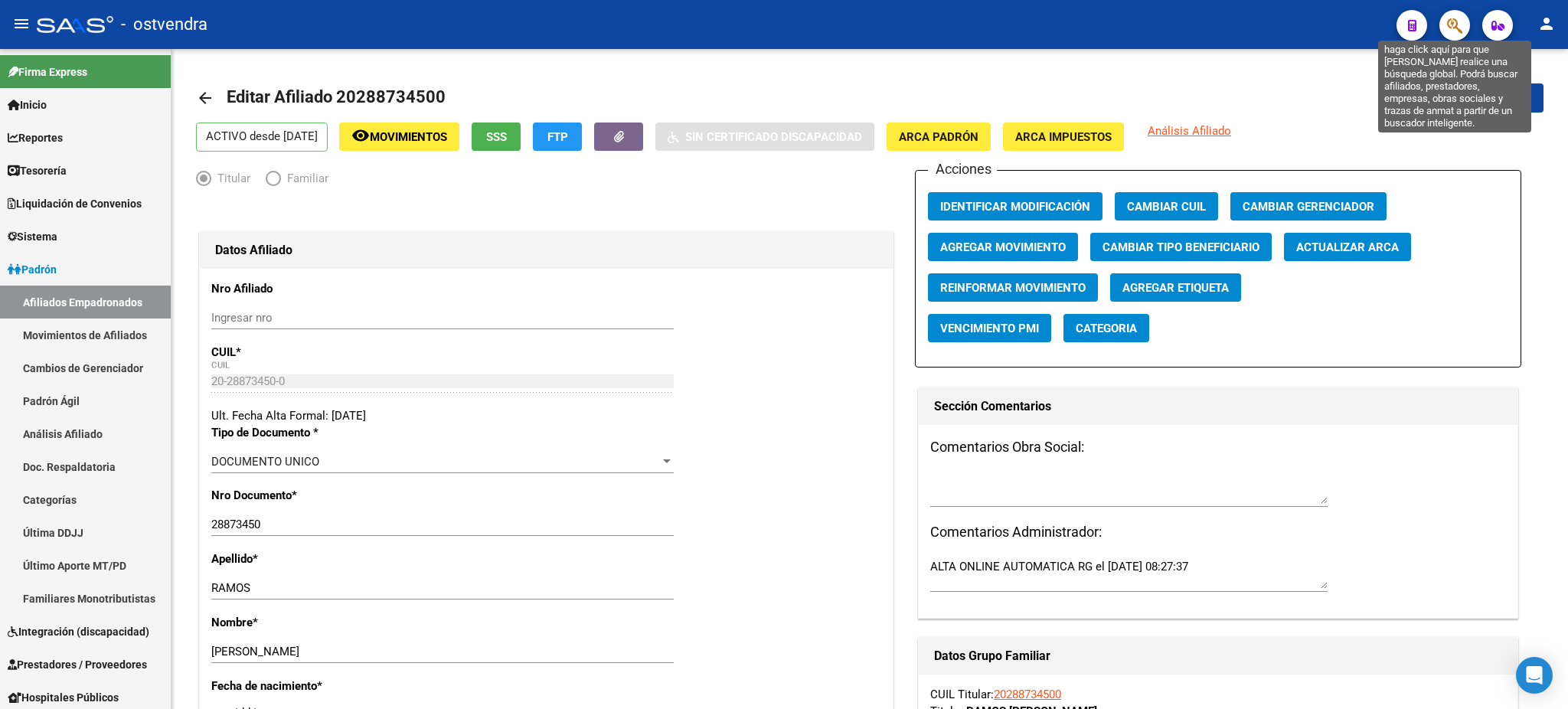
click at [1461, 28] on icon "button" at bounding box center [1454, 25] width 15 height 17
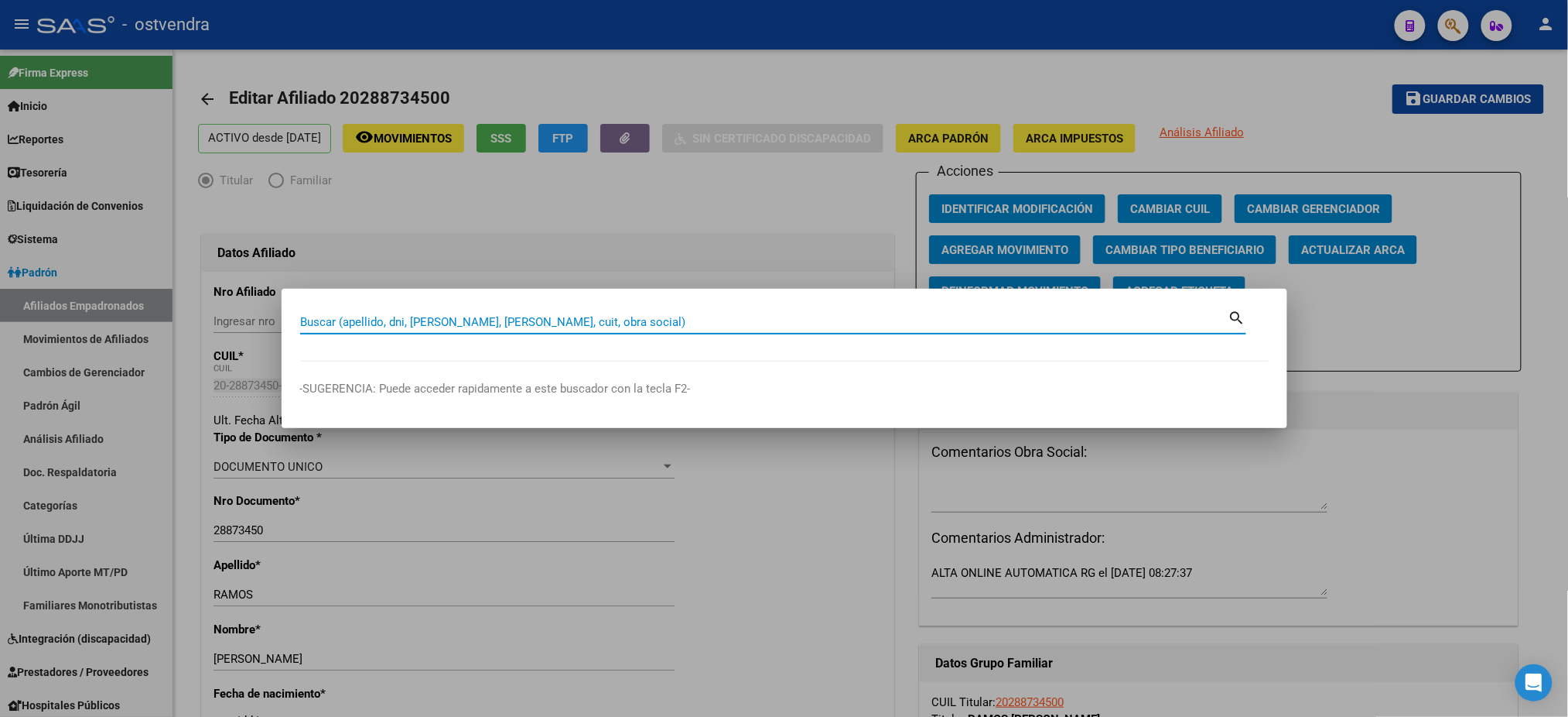
paste input "27509838890"
type input "27509838890"
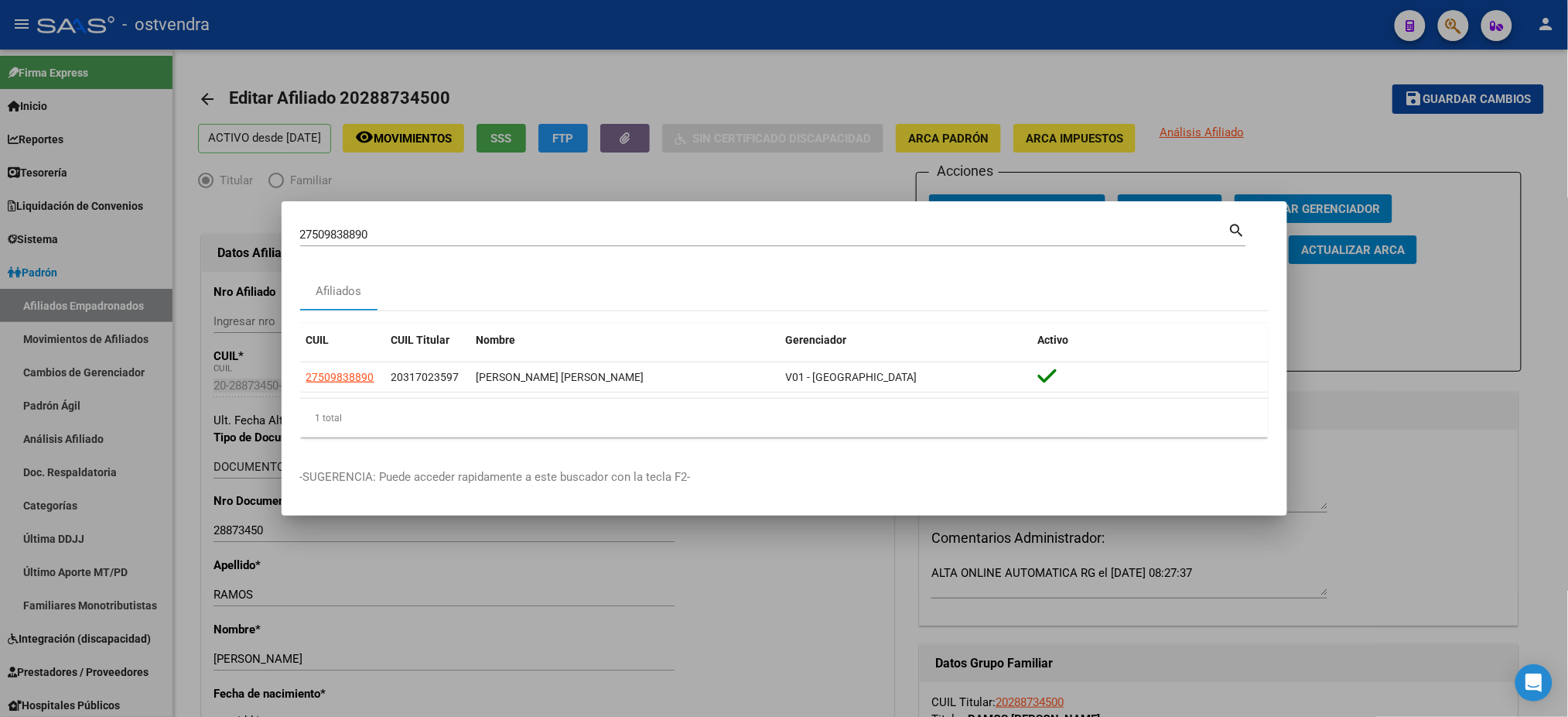
click at [329, 361] on datatable-header "CUIL CUIL Titular Nombre Gerenciador Activo" at bounding box center [784, 342] width 968 height 38
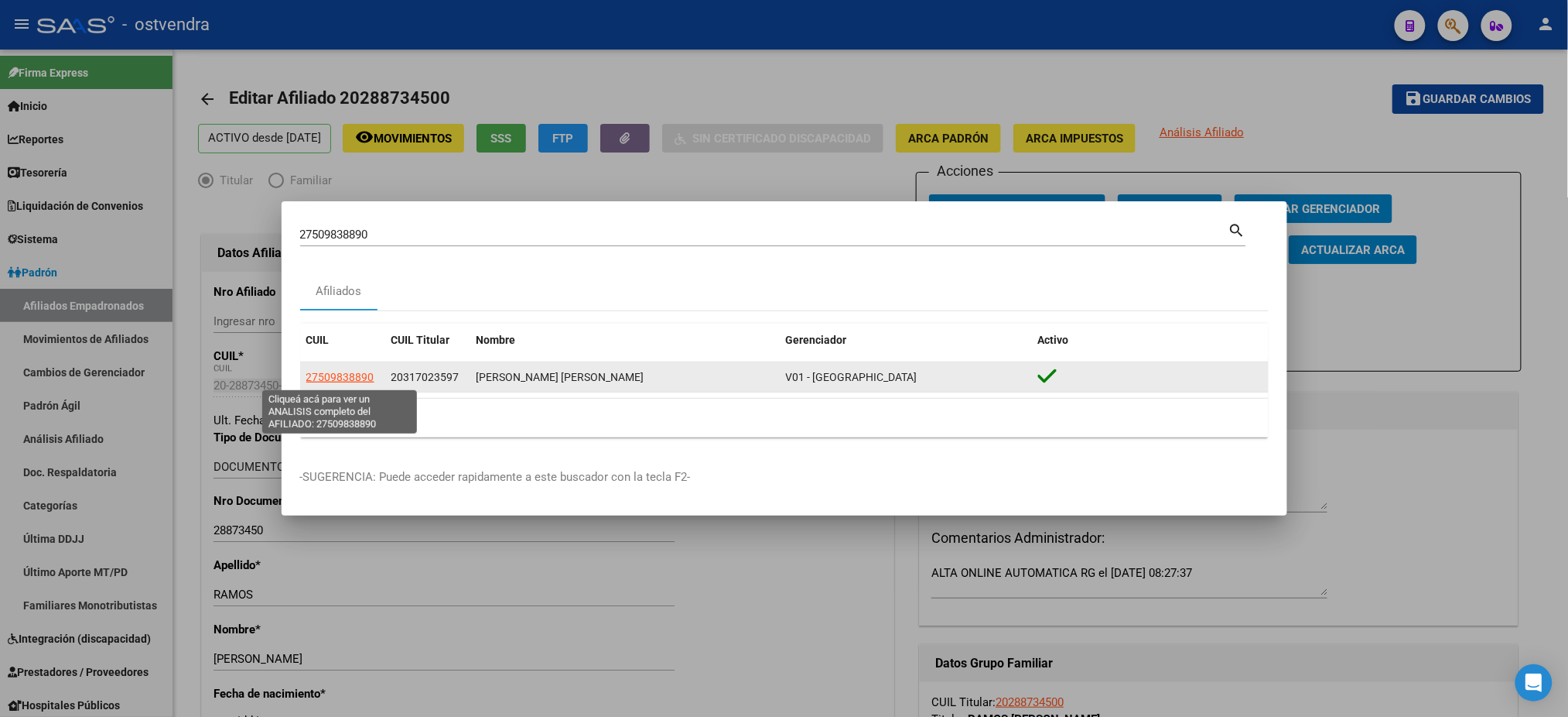
click at [337, 372] on span "27509838890" at bounding box center [340, 376] width 68 height 12
type textarea "27509838890"
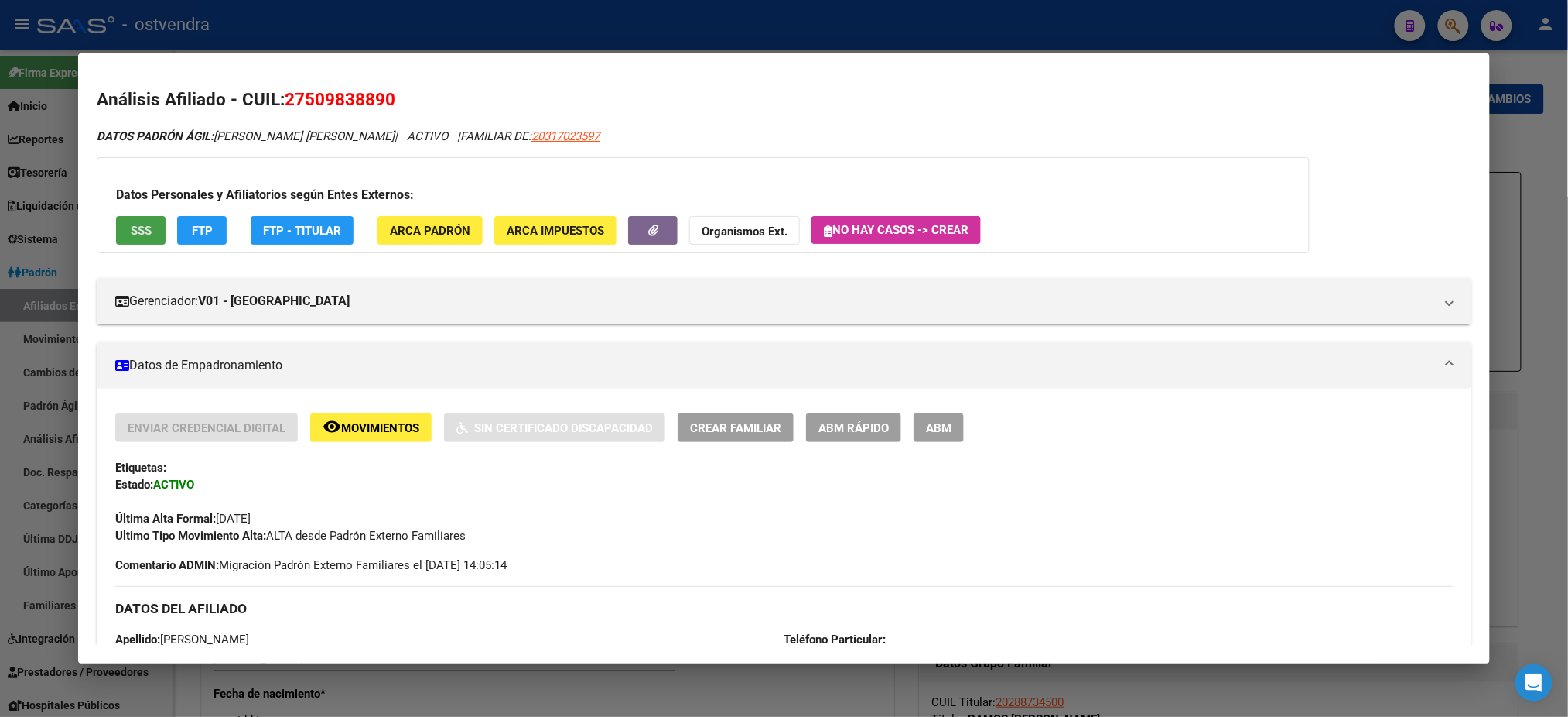
click at [142, 233] on span "SSS" at bounding box center [141, 230] width 21 height 14
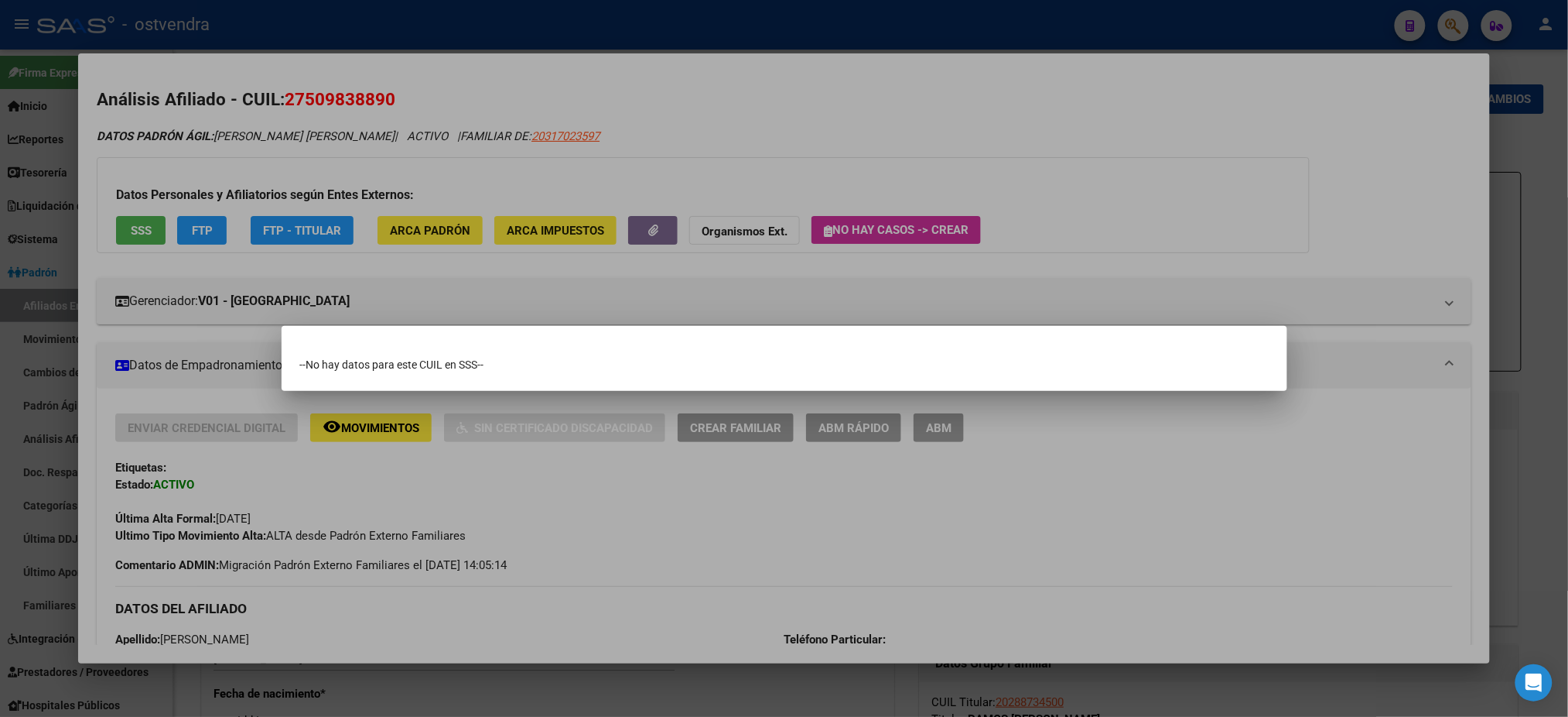
click at [148, 238] on div at bounding box center [784, 358] width 1568 height 717
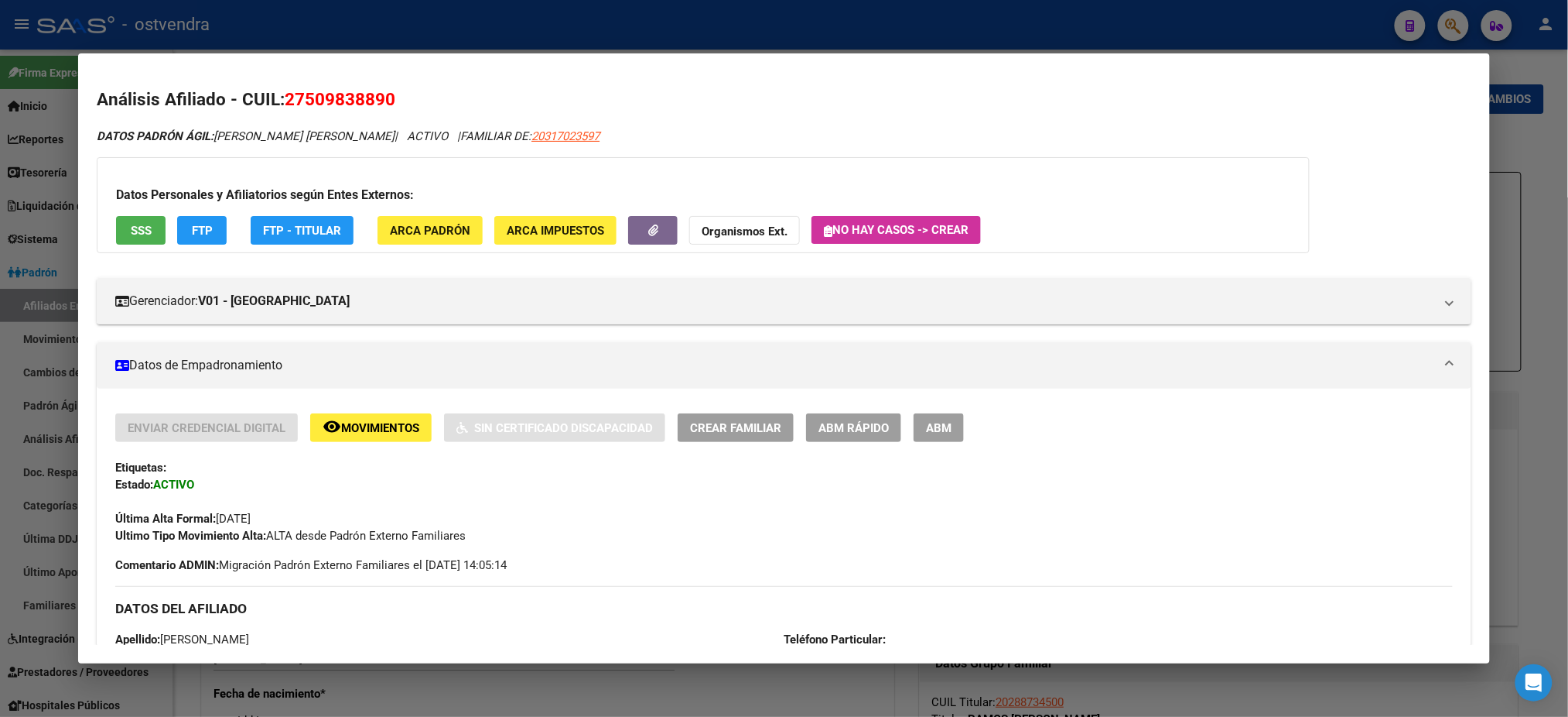
drag, startPoint x: 159, startPoint y: 239, endPoint x: 148, endPoint y: 233, distance: 12.5
click at [159, 237] on div "Datos Personales y Afiliatorios según Entes Externos: SSS FTP FTP - Titular ARC…" at bounding box center [703, 205] width 1213 height 96
click at [944, 430] on span "ABM" at bounding box center [939, 427] width 26 height 14
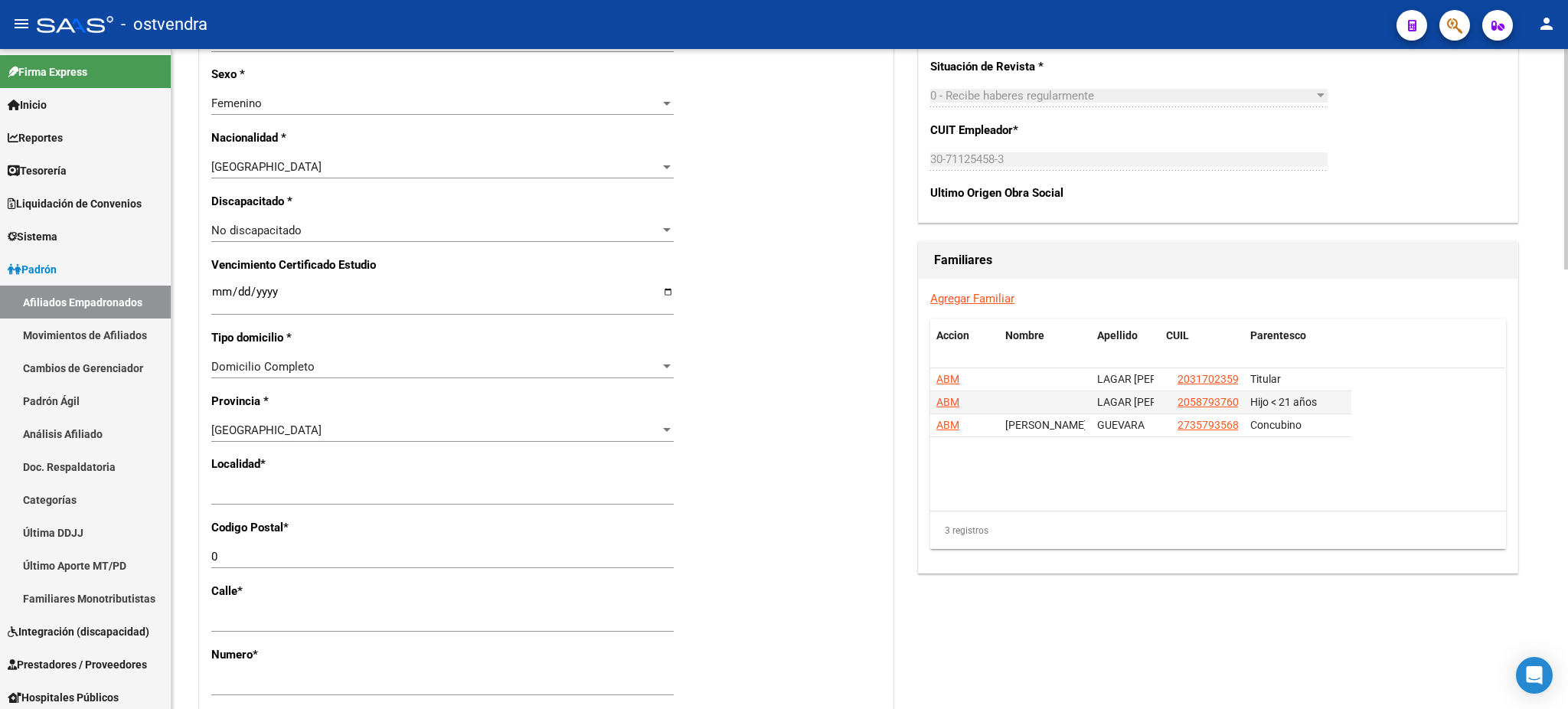
scroll to position [816, 0]
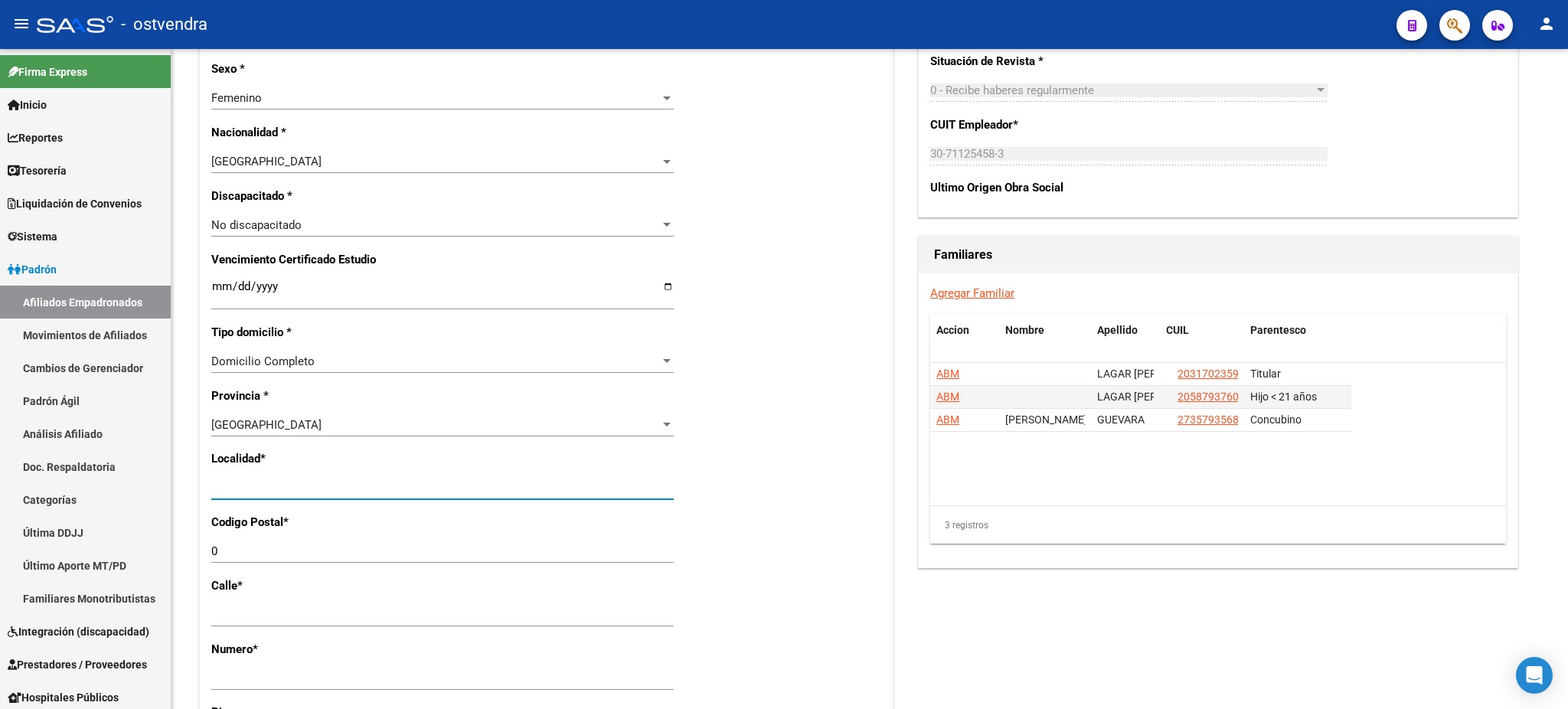
drag, startPoint x: 320, startPoint y: 493, endPoint x: 170, endPoint y: 482, distance: 150.4
click at [170, 482] on mat-sidenav-container "Firma Express Inicio Calendario SSS Instructivos Contacto OS Reportes Tablero d…" at bounding box center [784, 379] width 1568 height 660
type input "[DATE][PERSON_NAME]"
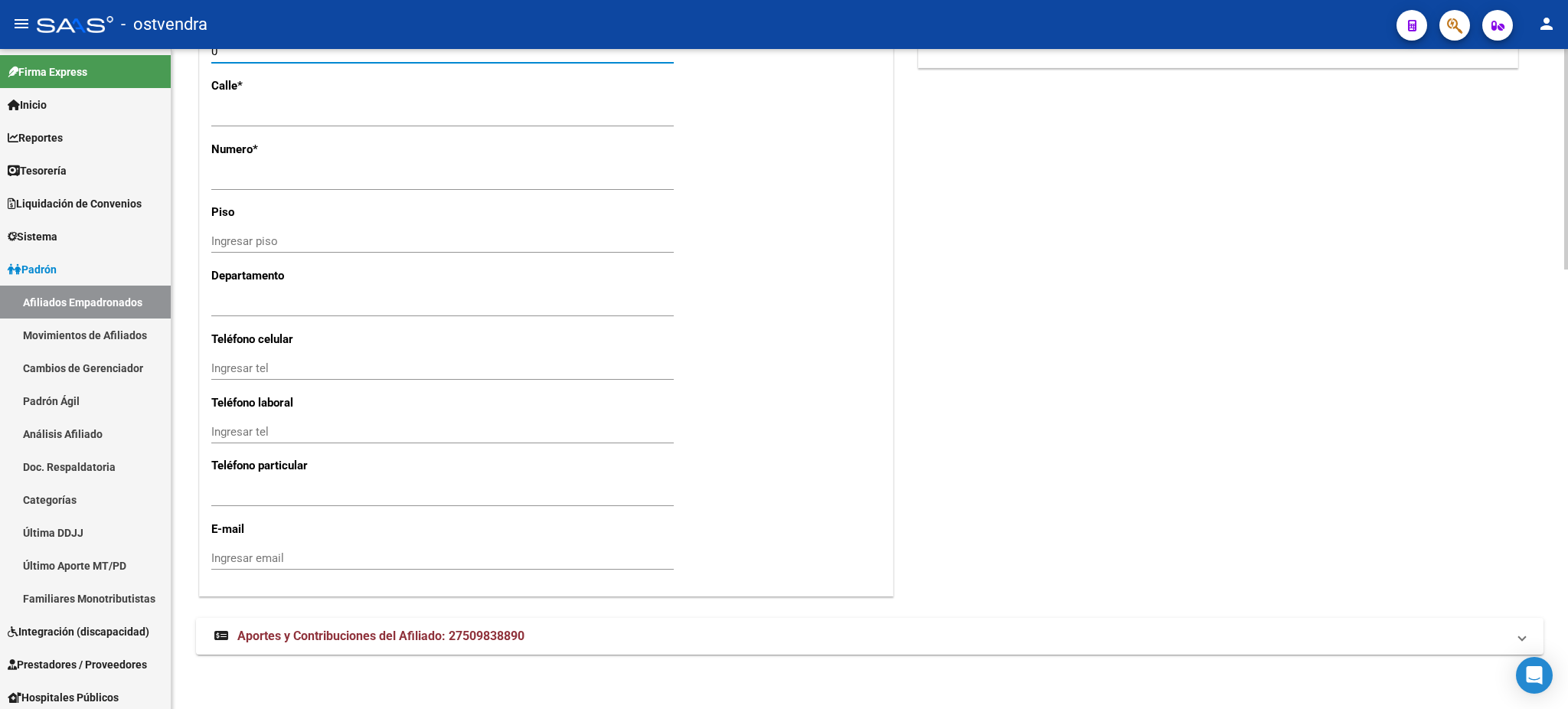
scroll to position [1044, 0]
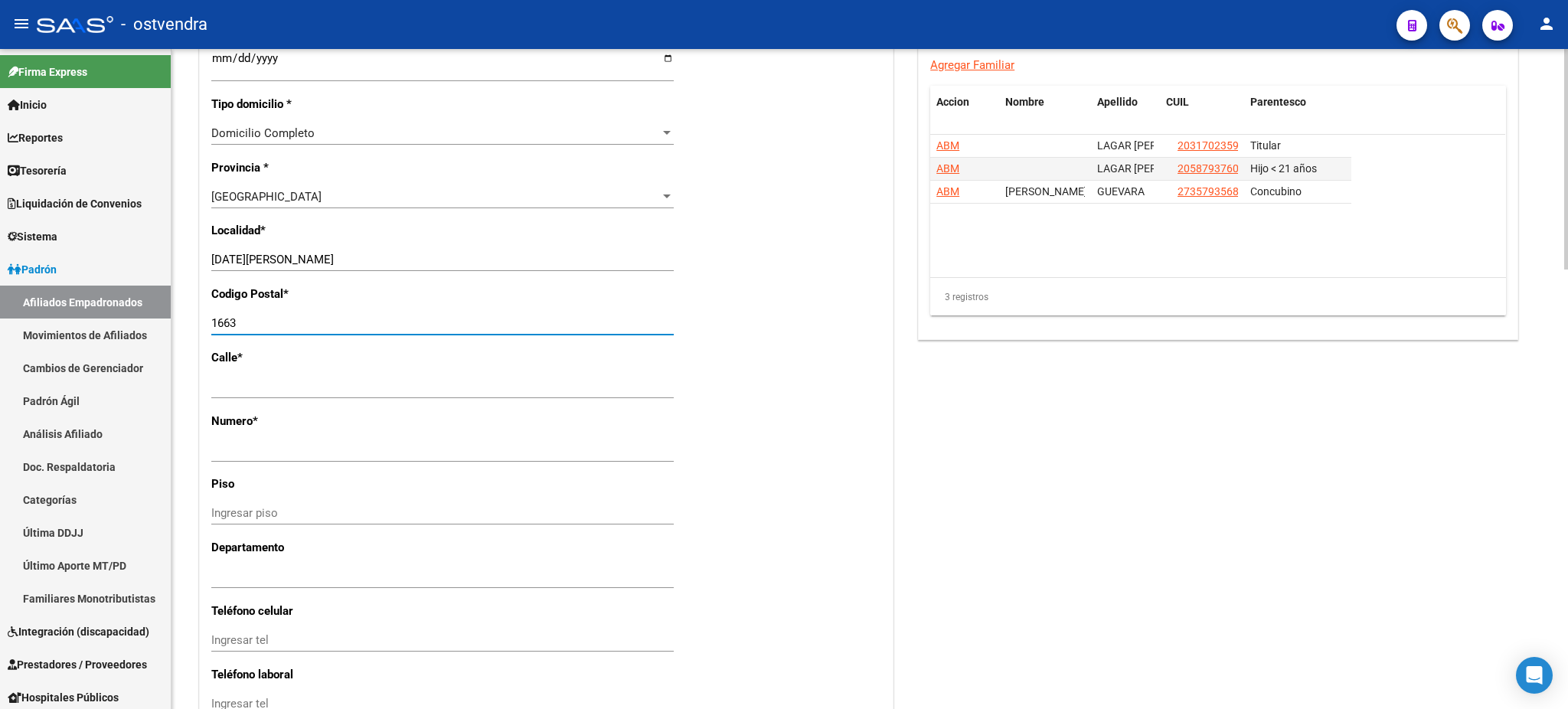
type input "1663"
drag, startPoint x: 1552, startPoint y: 485, endPoint x: 1556, endPoint y: 477, distance: 8.9
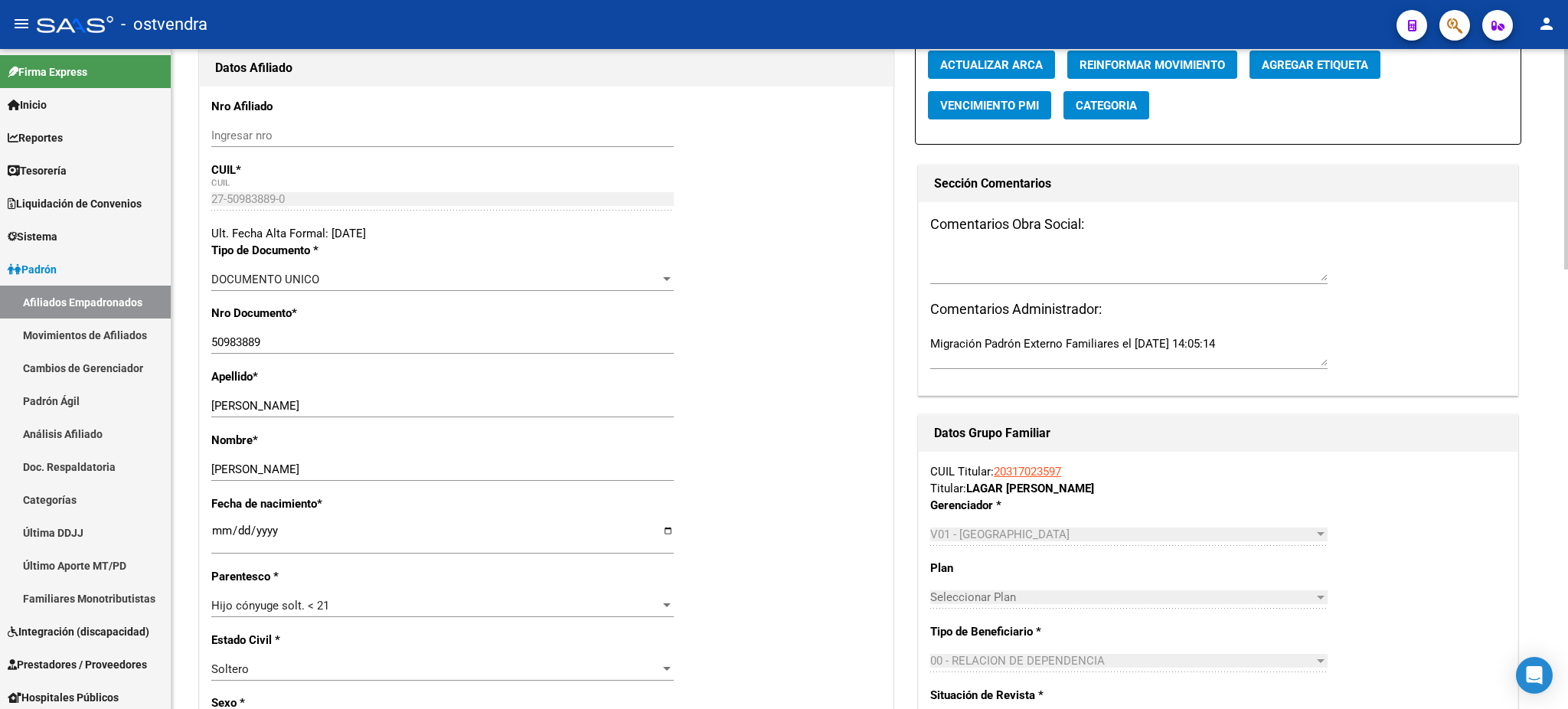
scroll to position [0, 0]
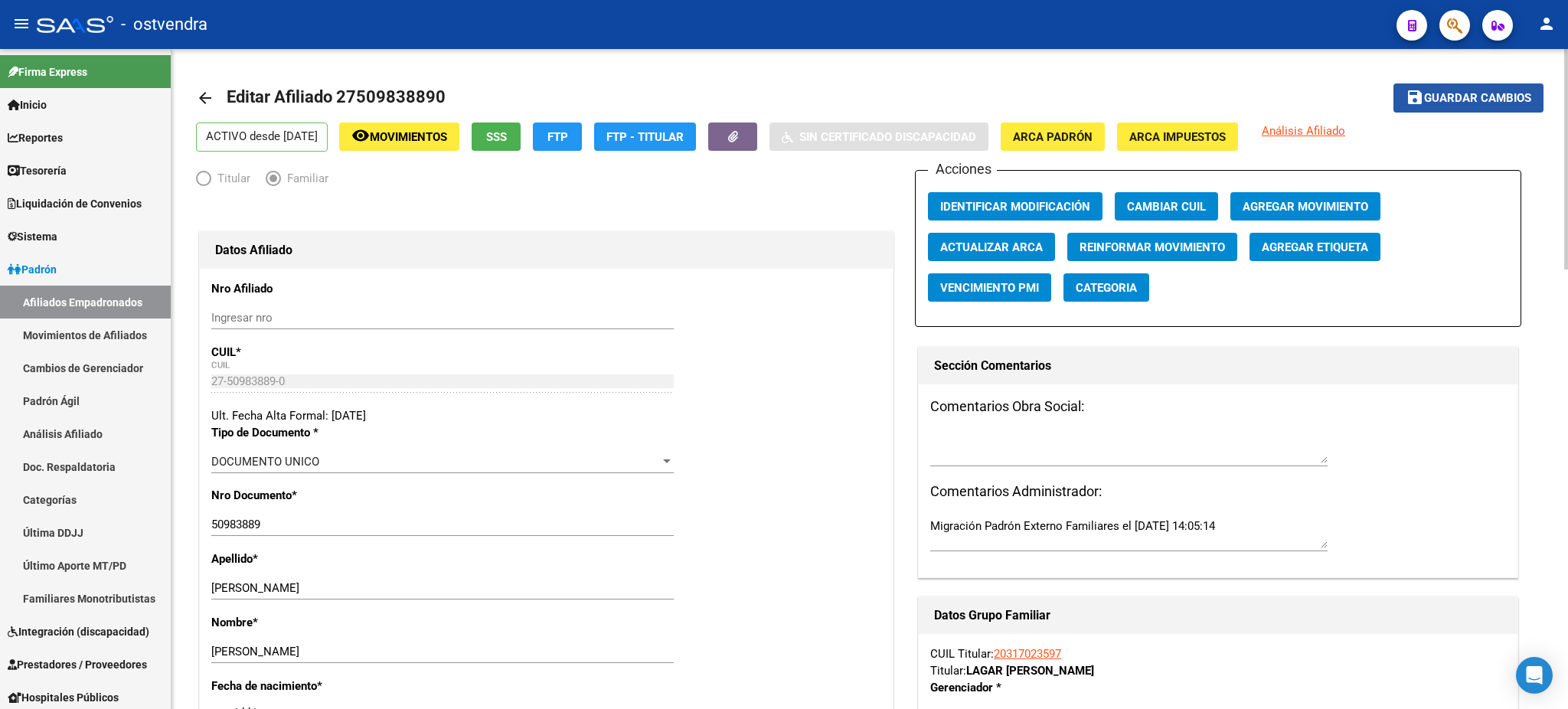
click at [1514, 87] on button "save Guardar cambios" at bounding box center [1468, 98] width 150 height 29
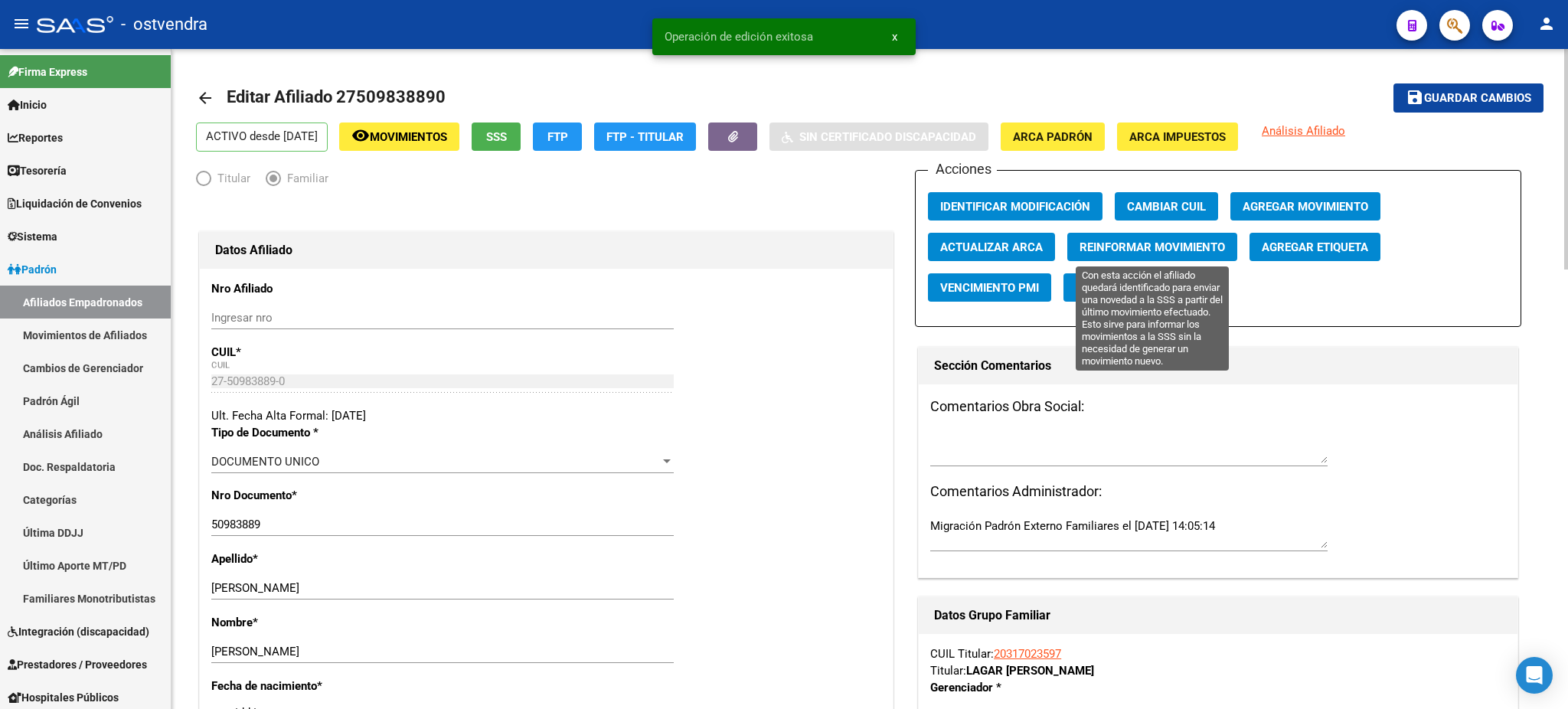
click at [1142, 252] on span "Reinformar Movimiento" at bounding box center [1152, 247] width 145 height 13
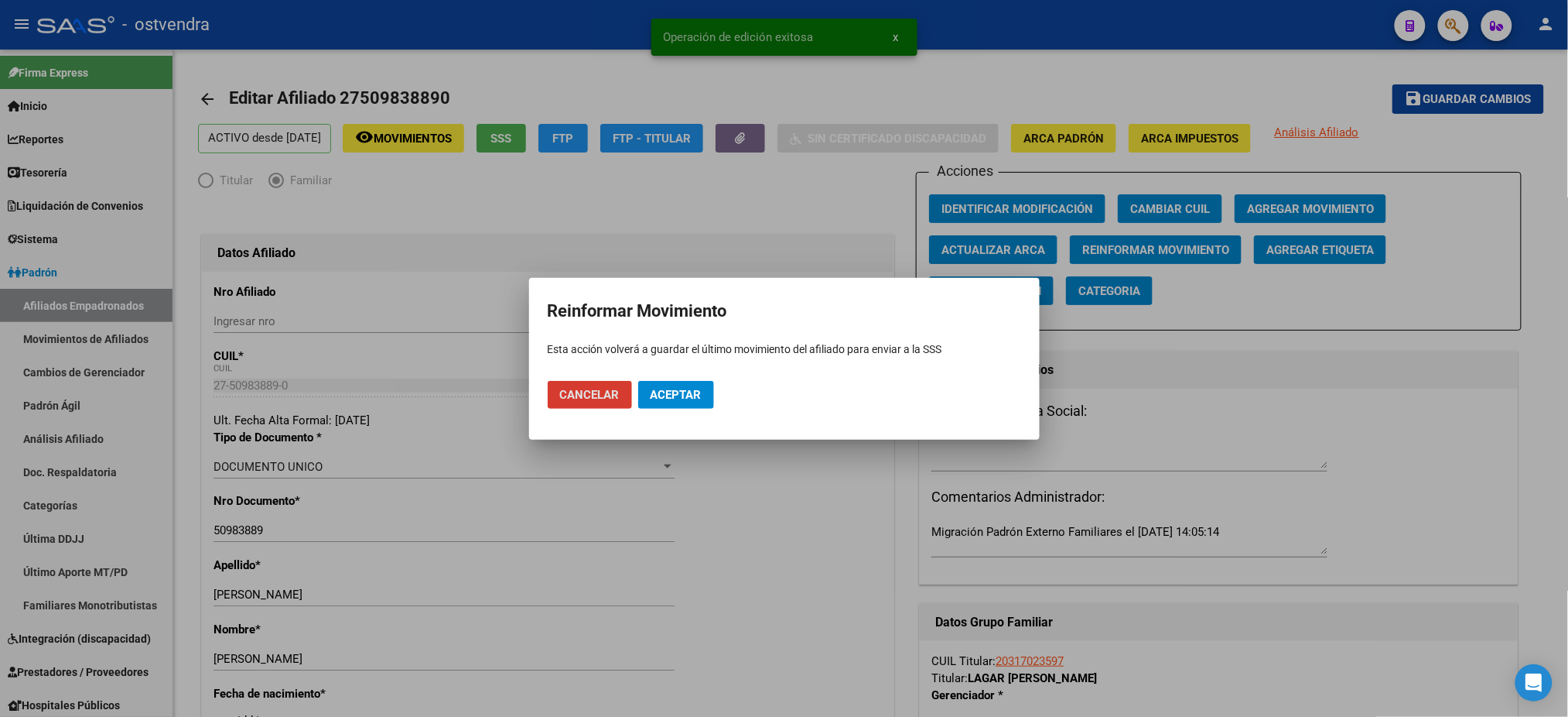
click at [698, 383] on button "Aceptar" at bounding box center [676, 395] width 76 height 28
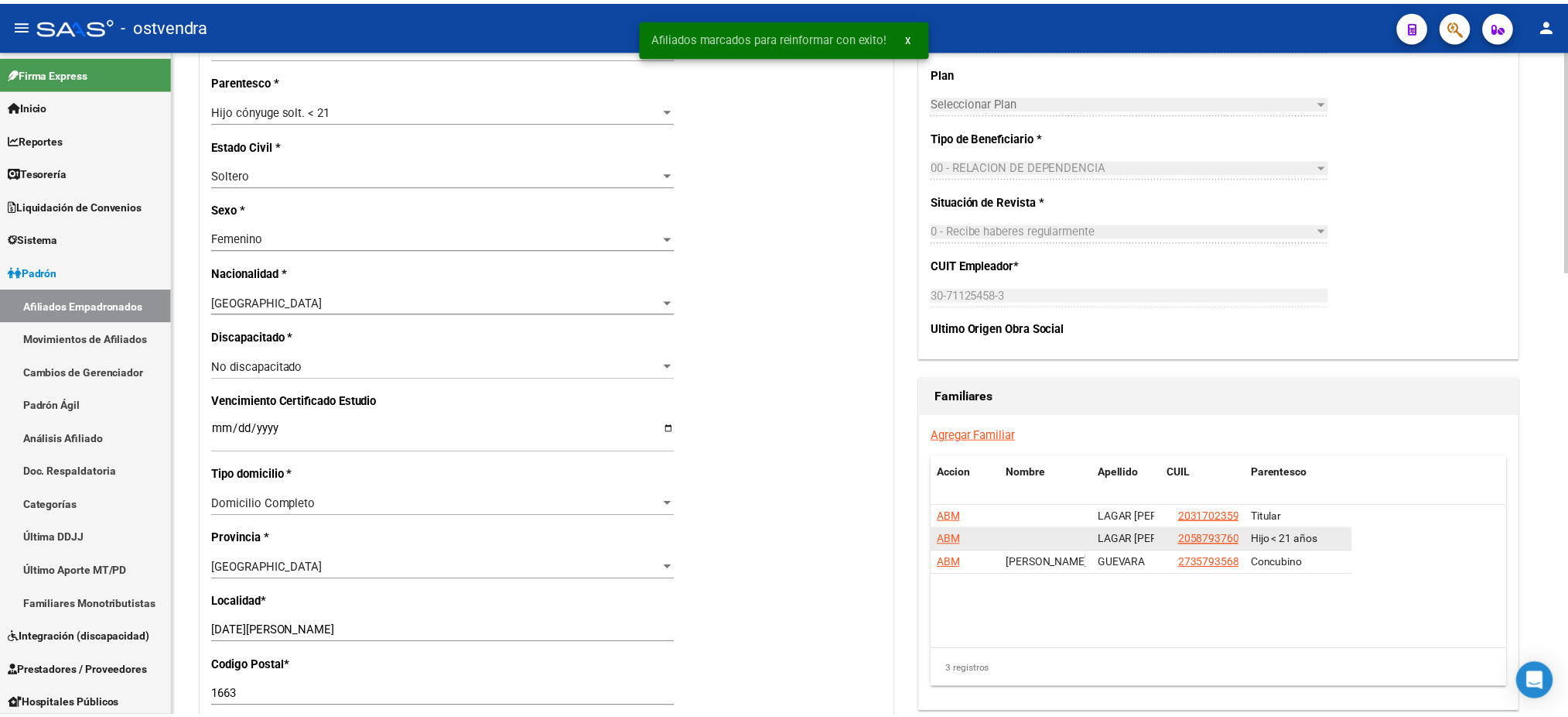
scroll to position [687, 0]
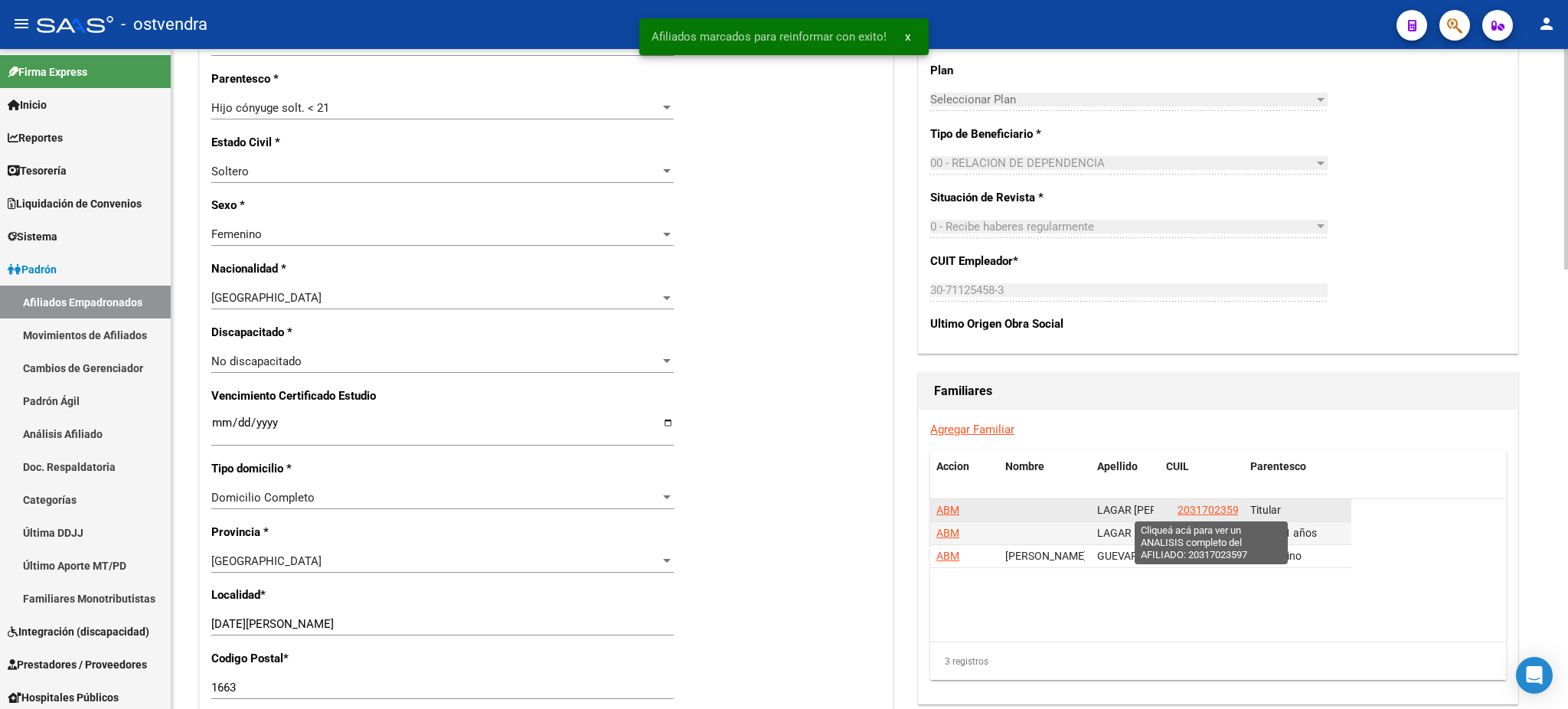
click at [1209, 511] on span "20317023597" at bounding box center [1210, 509] width 67 height 12
type textarea "20317023597"
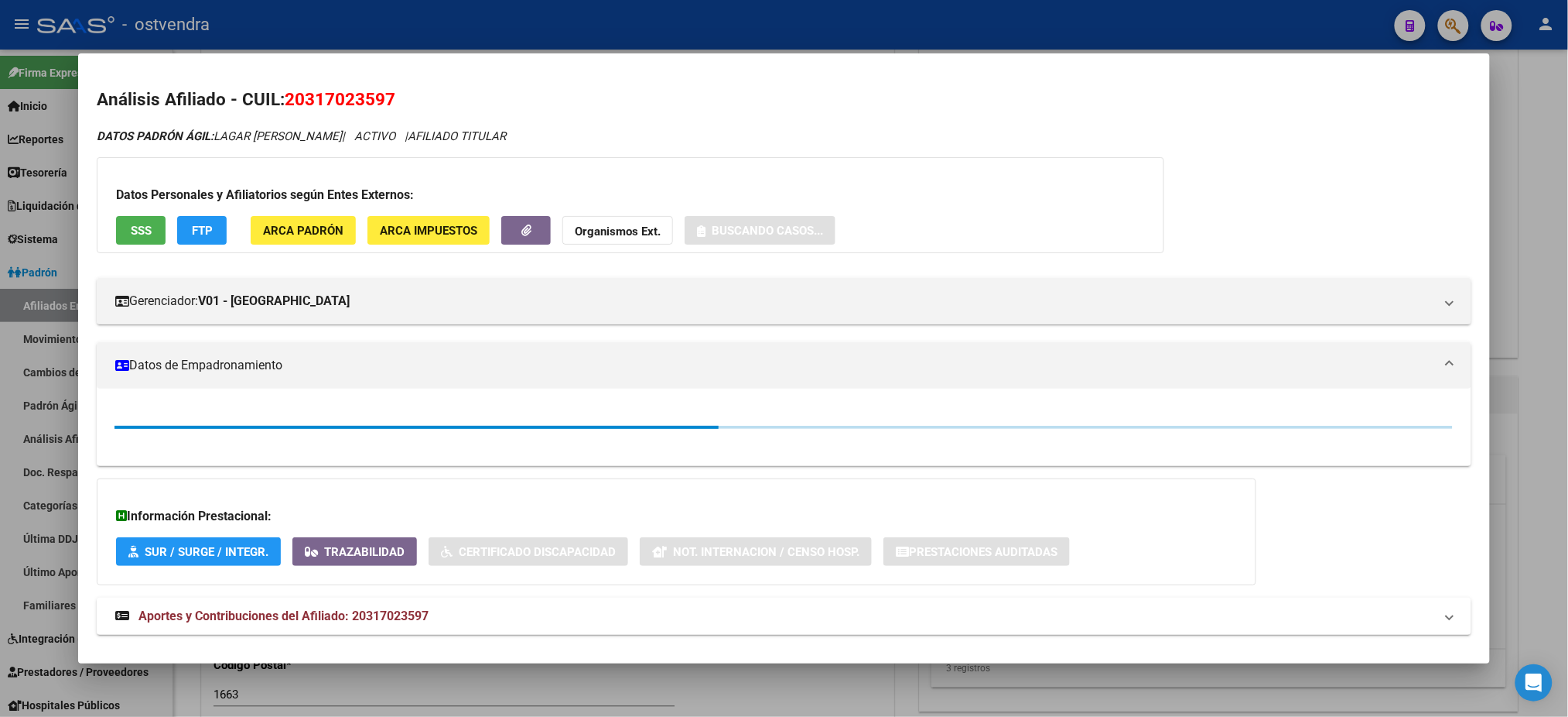
scroll to position [23, 0]
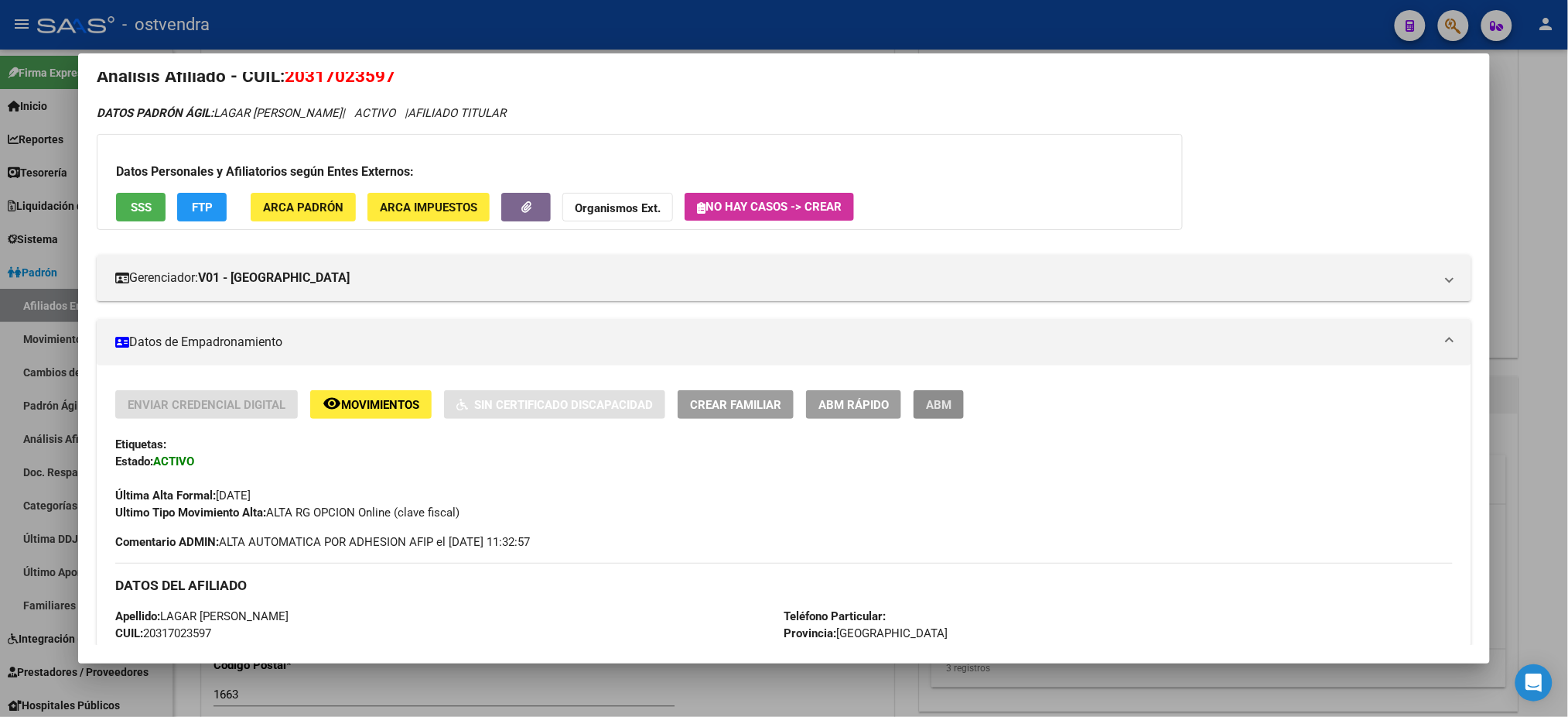
click at [938, 403] on span "ABM" at bounding box center [939, 404] width 26 height 14
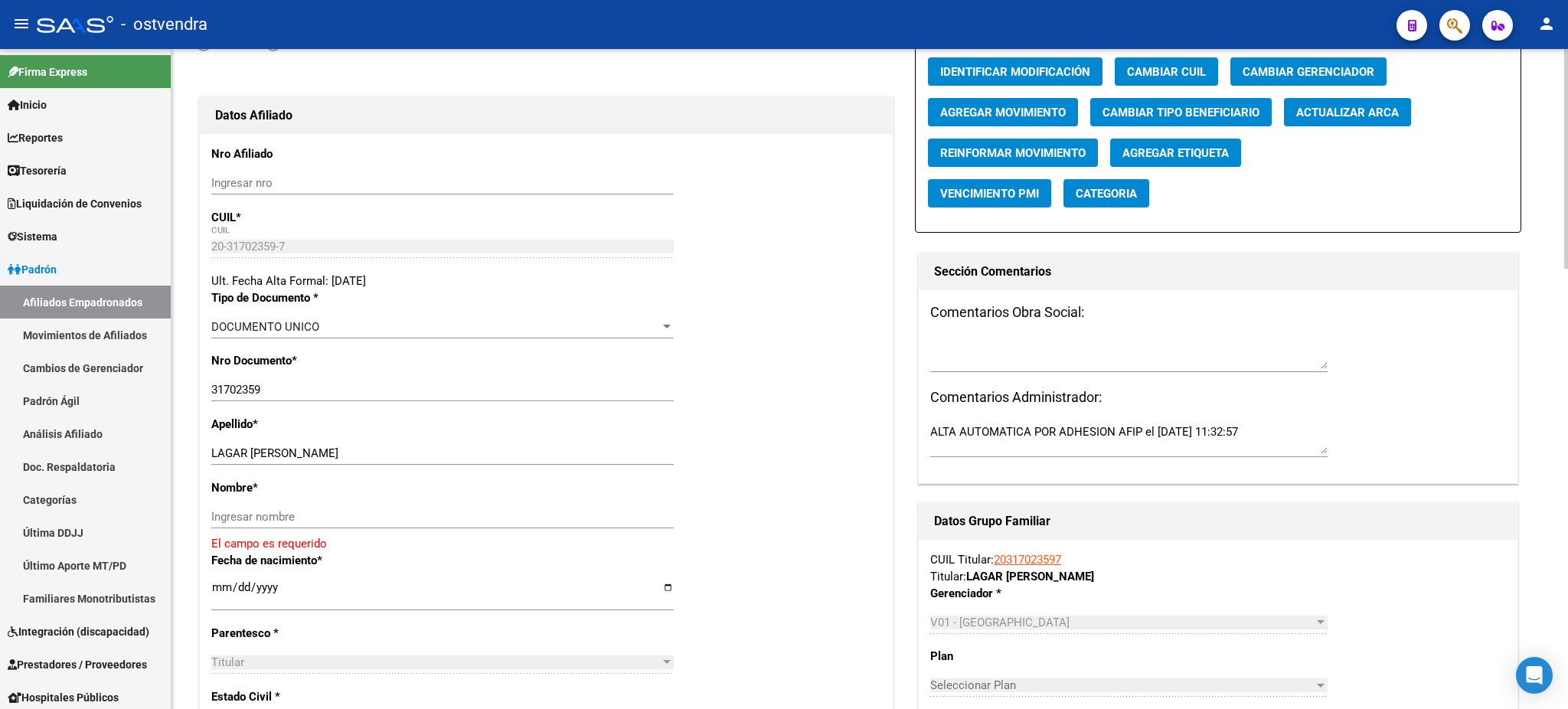
scroll to position [136, 0]
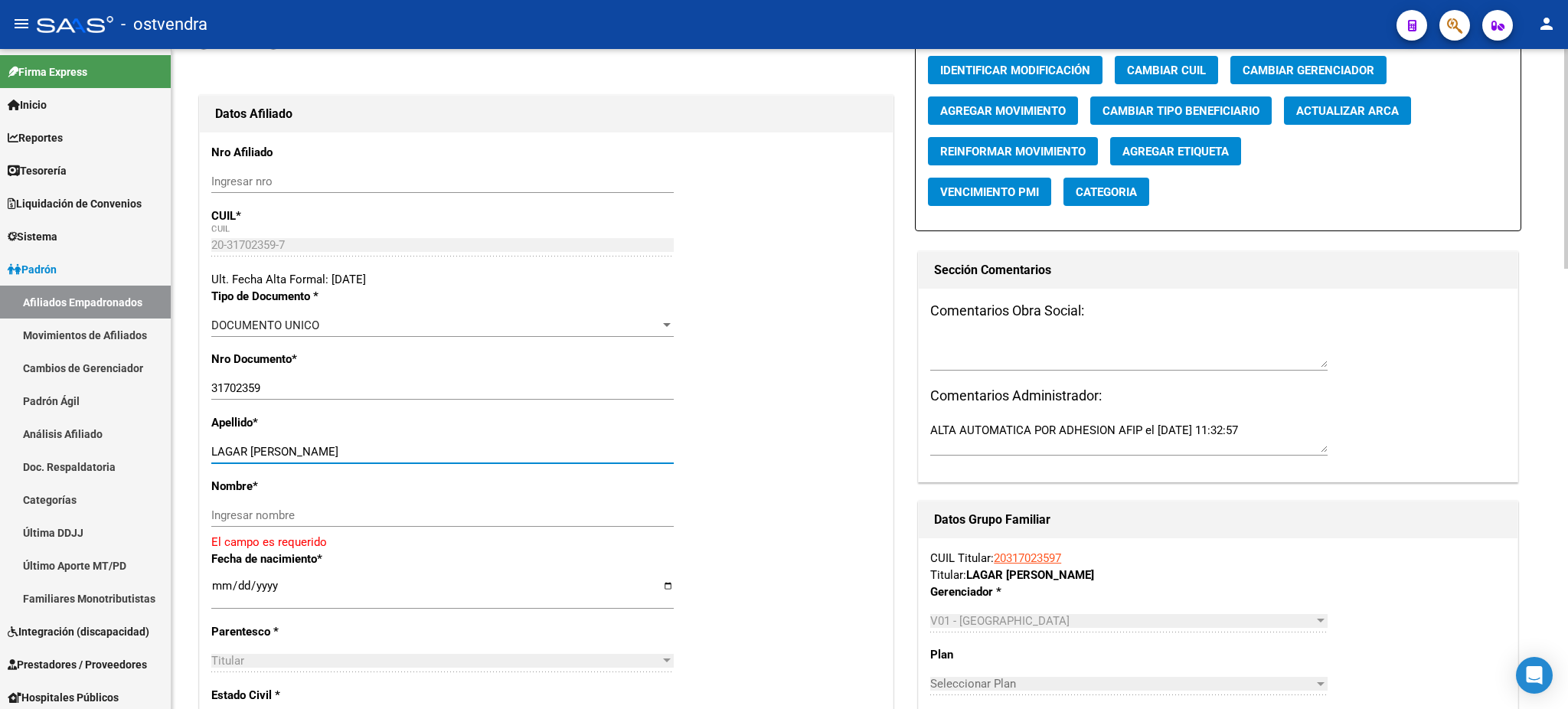
drag, startPoint x: 251, startPoint y: 450, endPoint x: 533, endPoint y: 453, distance: 282.0
click at [533, 453] on input "LAGAR [PERSON_NAME]" at bounding box center [442, 451] width 462 height 13
drag, startPoint x: 447, startPoint y: 526, endPoint x: 443, endPoint y: 516, distance: 10.8
click at [447, 524] on div "Ingresar nombre" at bounding box center [442, 515] width 462 height 23
click at [439, 513] on input "Ingresar nombre" at bounding box center [442, 515] width 462 height 13
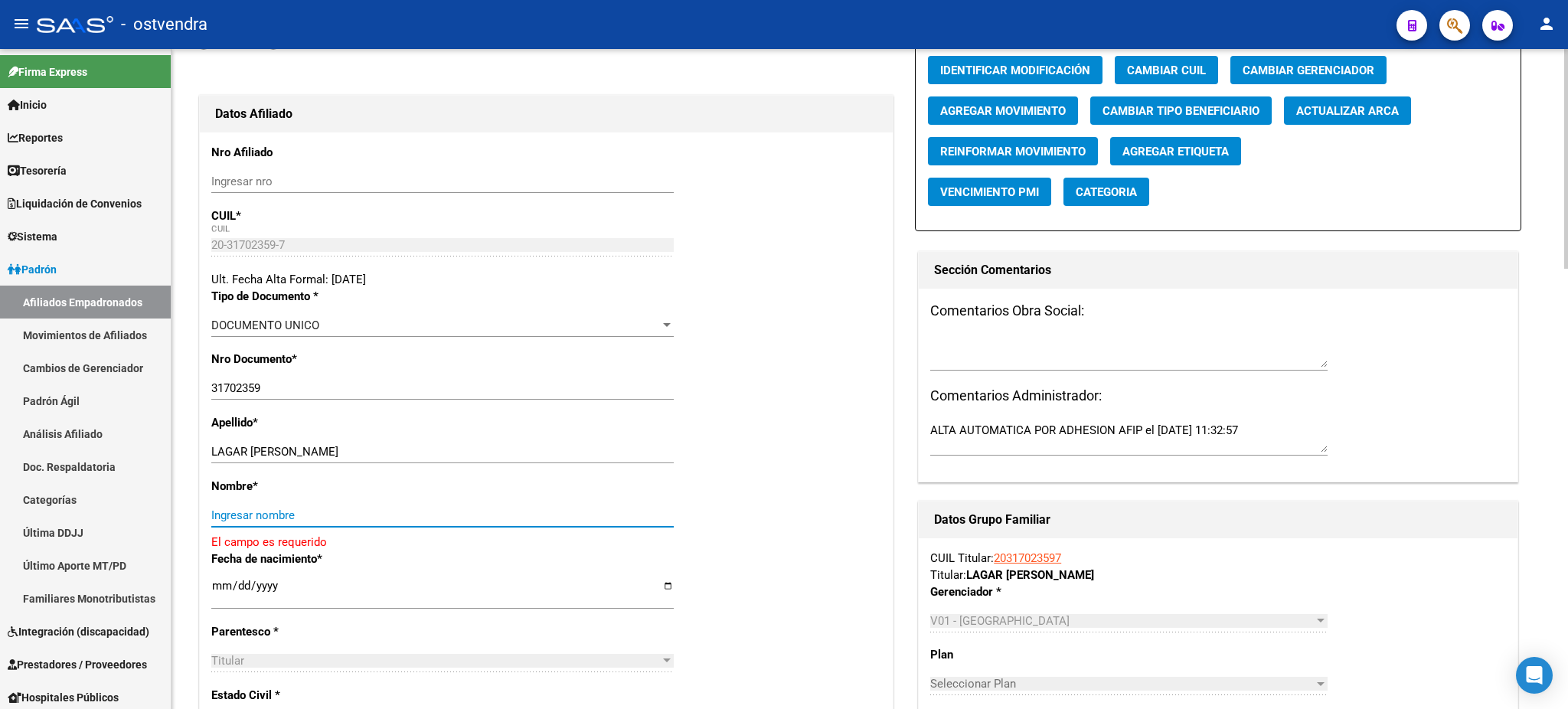
paste input "[PERSON_NAME]"
type input "[PERSON_NAME]"
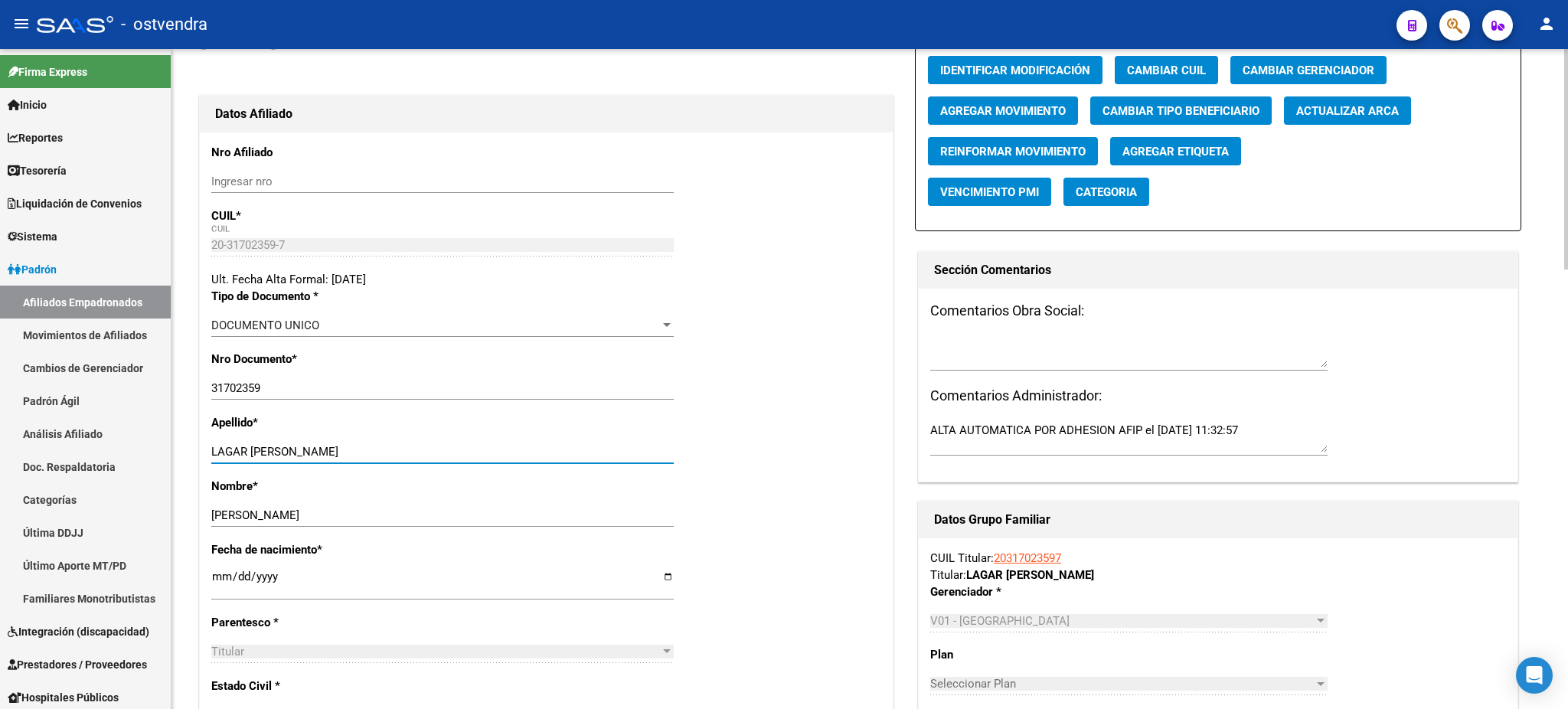
drag, startPoint x: 251, startPoint y: 453, endPoint x: 751, endPoint y: 470, distance: 500.3
click at [751, 470] on div "Apellido * LAGAR [PERSON_NAME] apellido" at bounding box center [546, 446] width 670 height 63
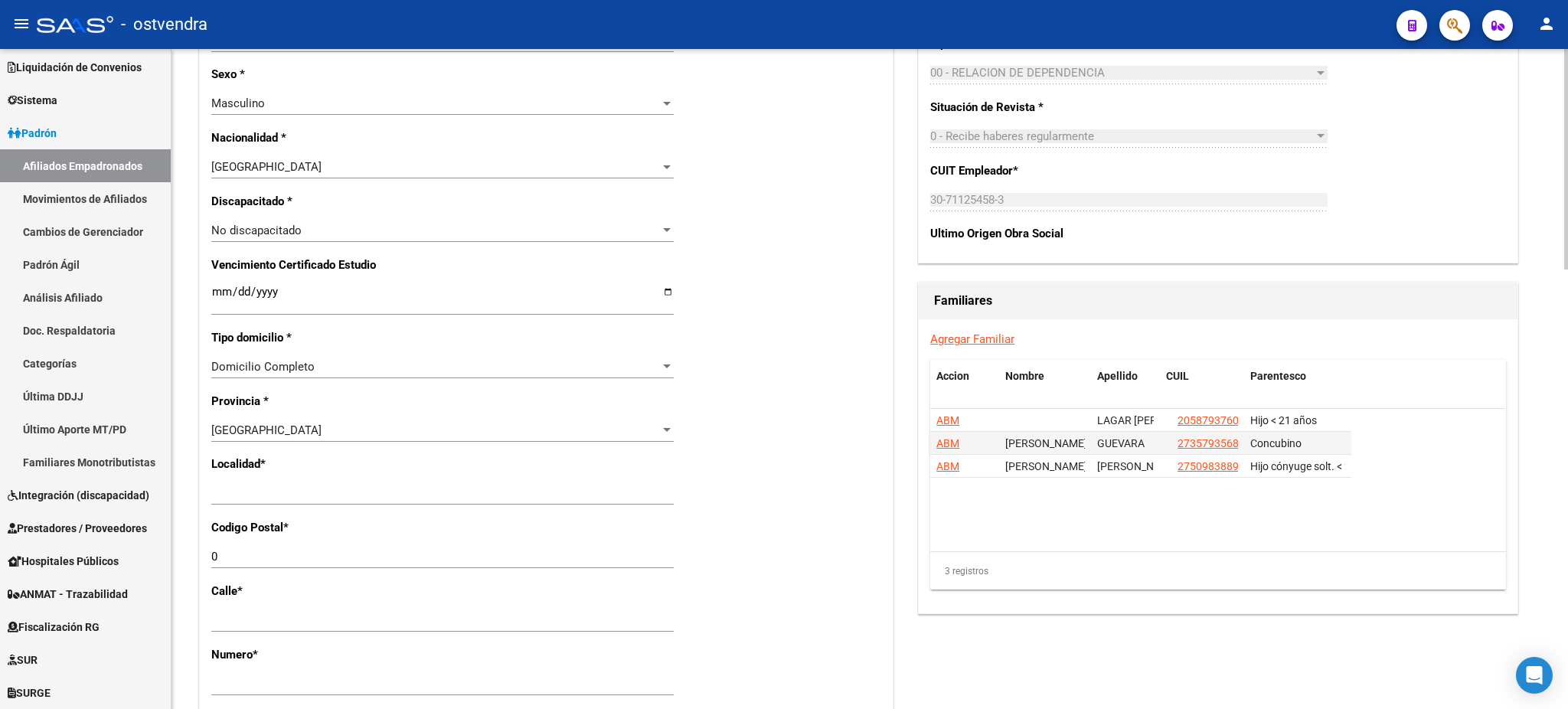
scroll to position [816, 0]
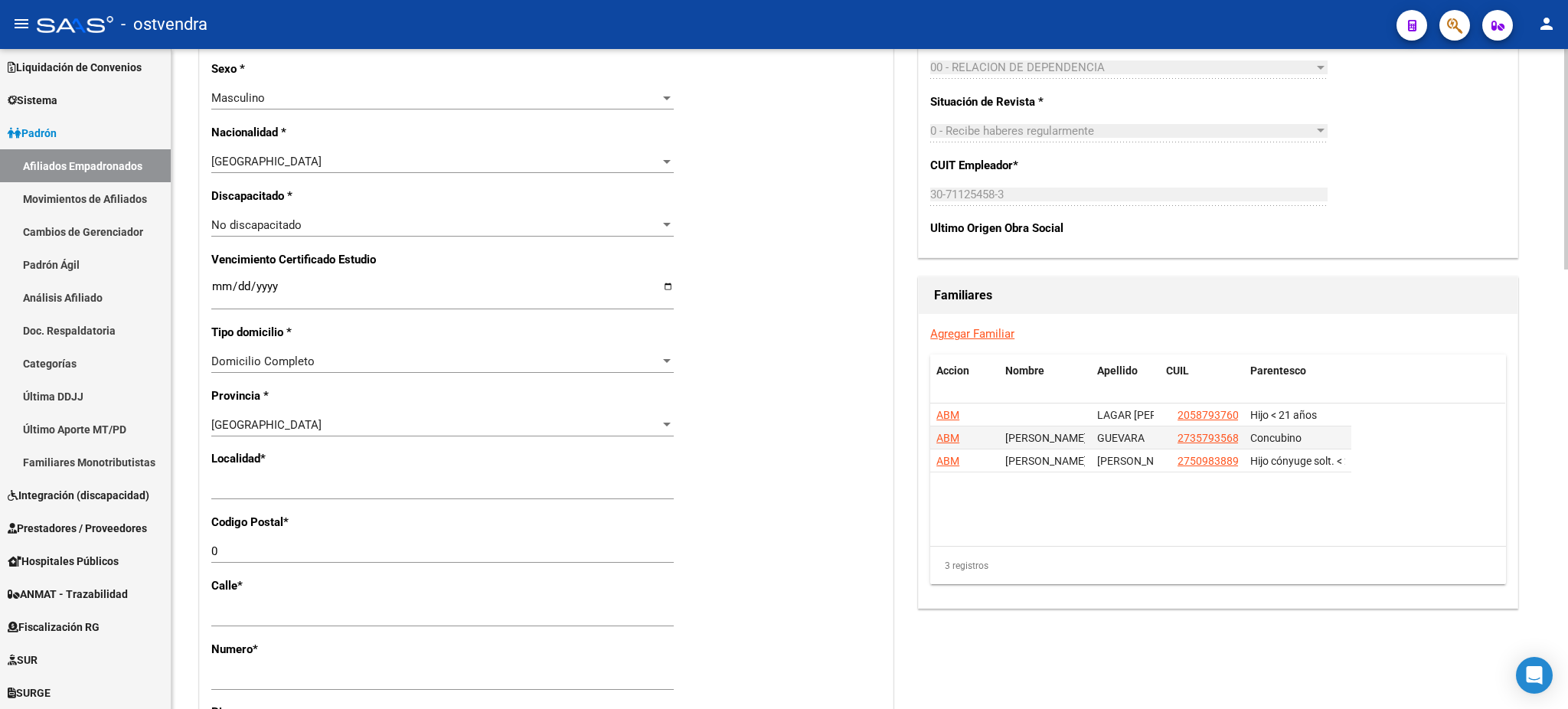
type input "LAGAR"
drag, startPoint x: 316, startPoint y: 473, endPoint x: 402, endPoint y: 472, distance: 86.0
click at [75, 492] on mat-sidenav-container "Firma Express Inicio Calendario SSS Instructivos Contacto OS Reportes Tablero d…" at bounding box center [784, 379] width 1568 height 660
click at [405, 473] on div "Nro Afiliado Ingresar nro CUIL * 20-31702359-7 CUIL ARCA Padrón Ult. Fecha Alta…" at bounding box center [546, 274] width 692 height 1642
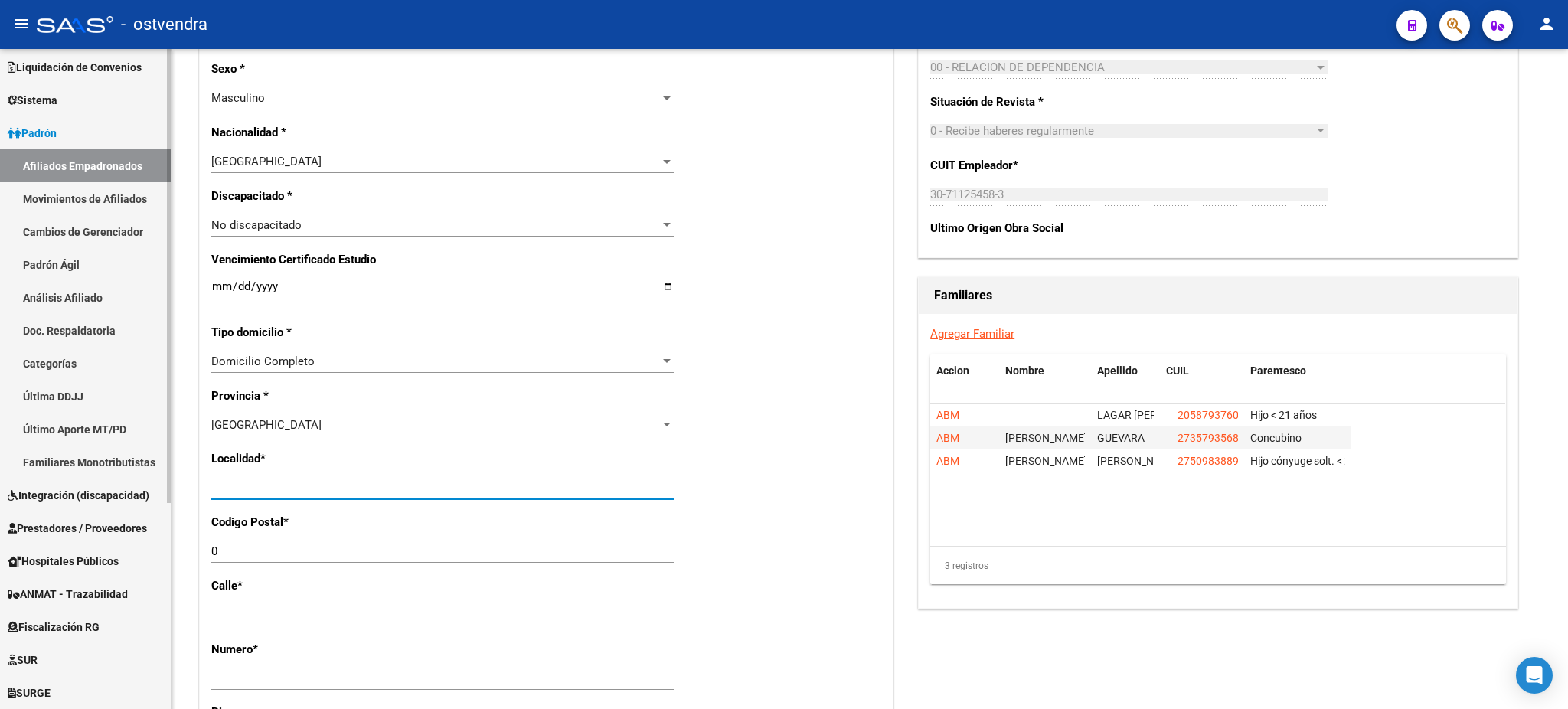
drag, startPoint x: 403, startPoint y: 489, endPoint x: 105, endPoint y: 482, distance: 298.1
click at [105, 482] on mat-sidenav-container "Firma Express Inicio Calendario SSS Instructivos Contacto OS Reportes Tablero d…" at bounding box center [784, 379] width 1568 height 660
type input "[DATE][PERSON_NAME]"
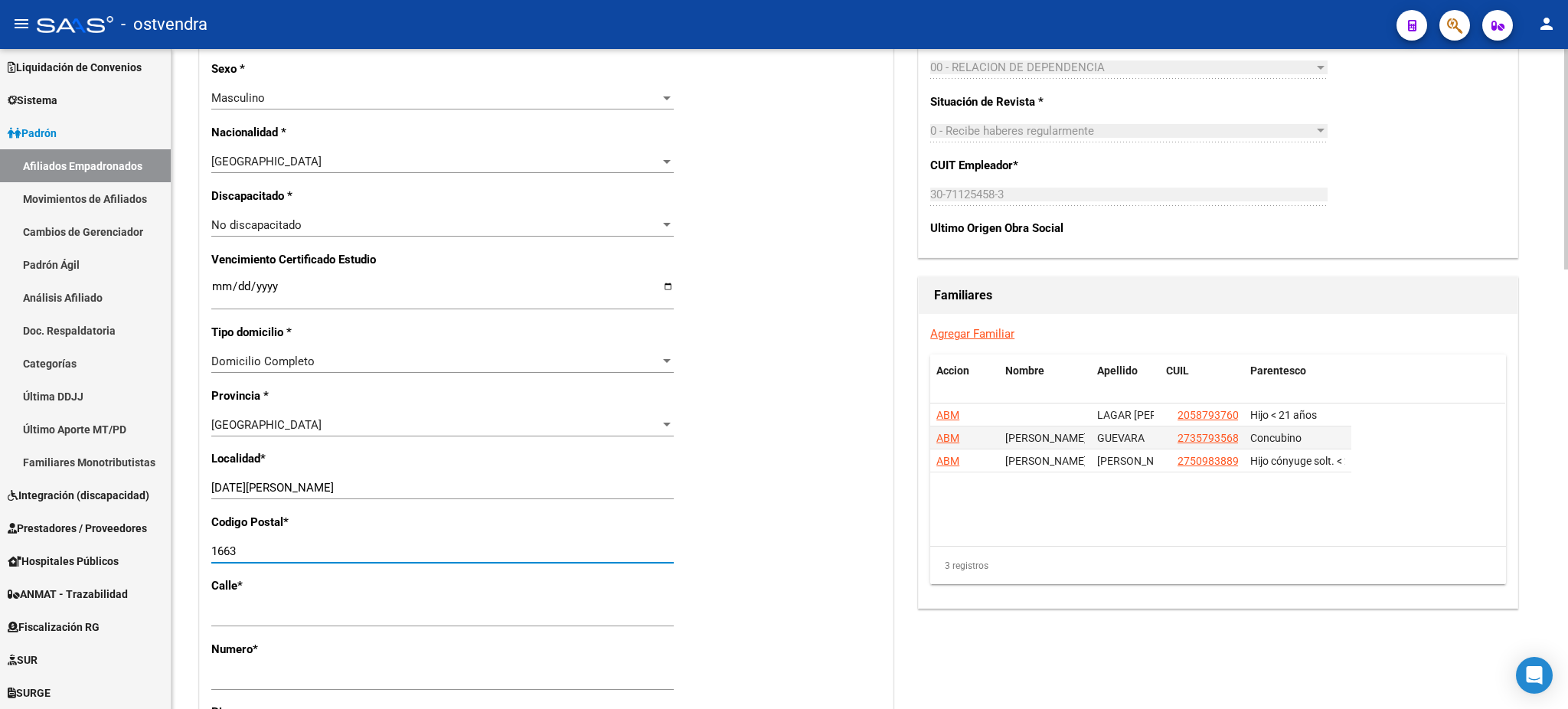
type input "1663"
click at [1225, 572] on div "3 registros" at bounding box center [1218, 565] width 576 height 38
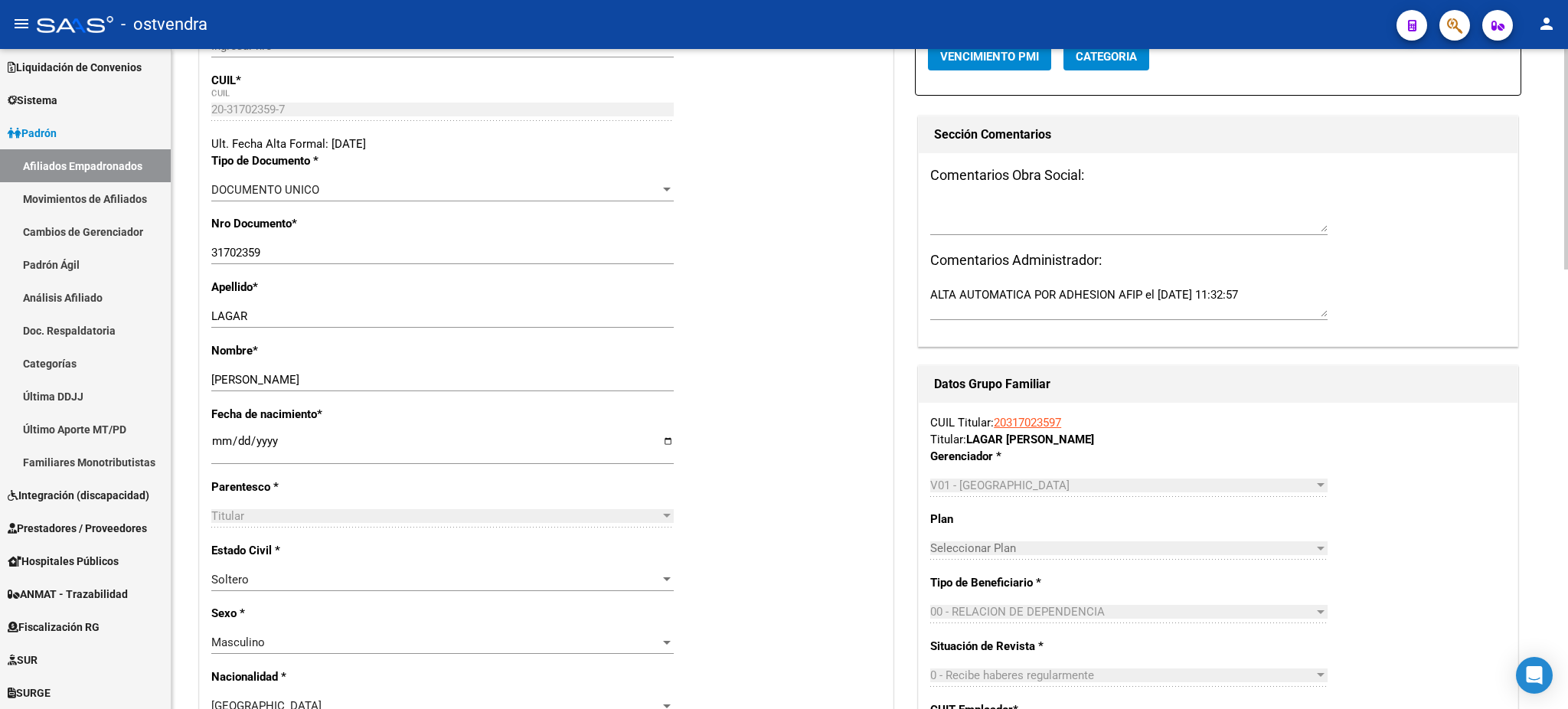
scroll to position [0, 0]
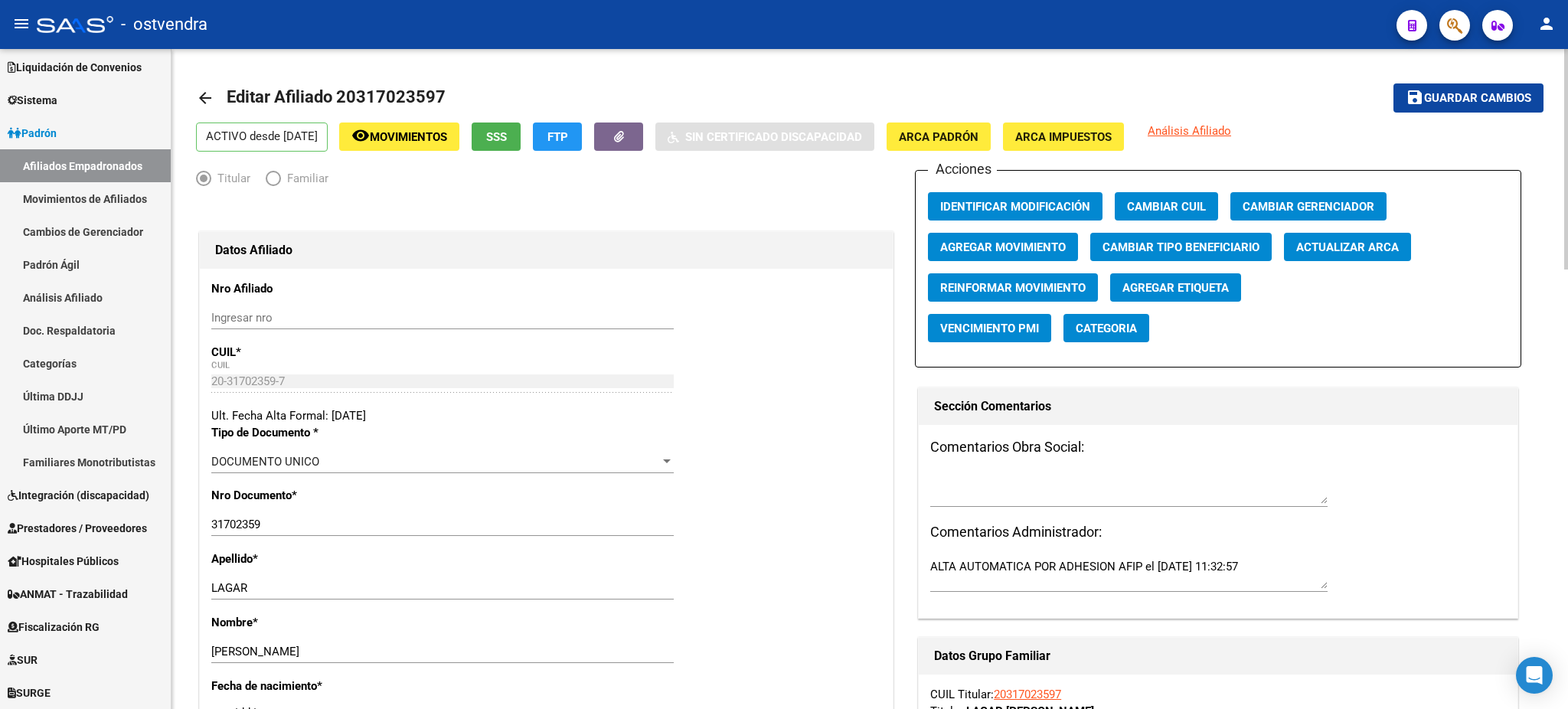
click at [1447, 98] on span "Guardar cambios" at bounding box center [1477, 98] width 107 height 13
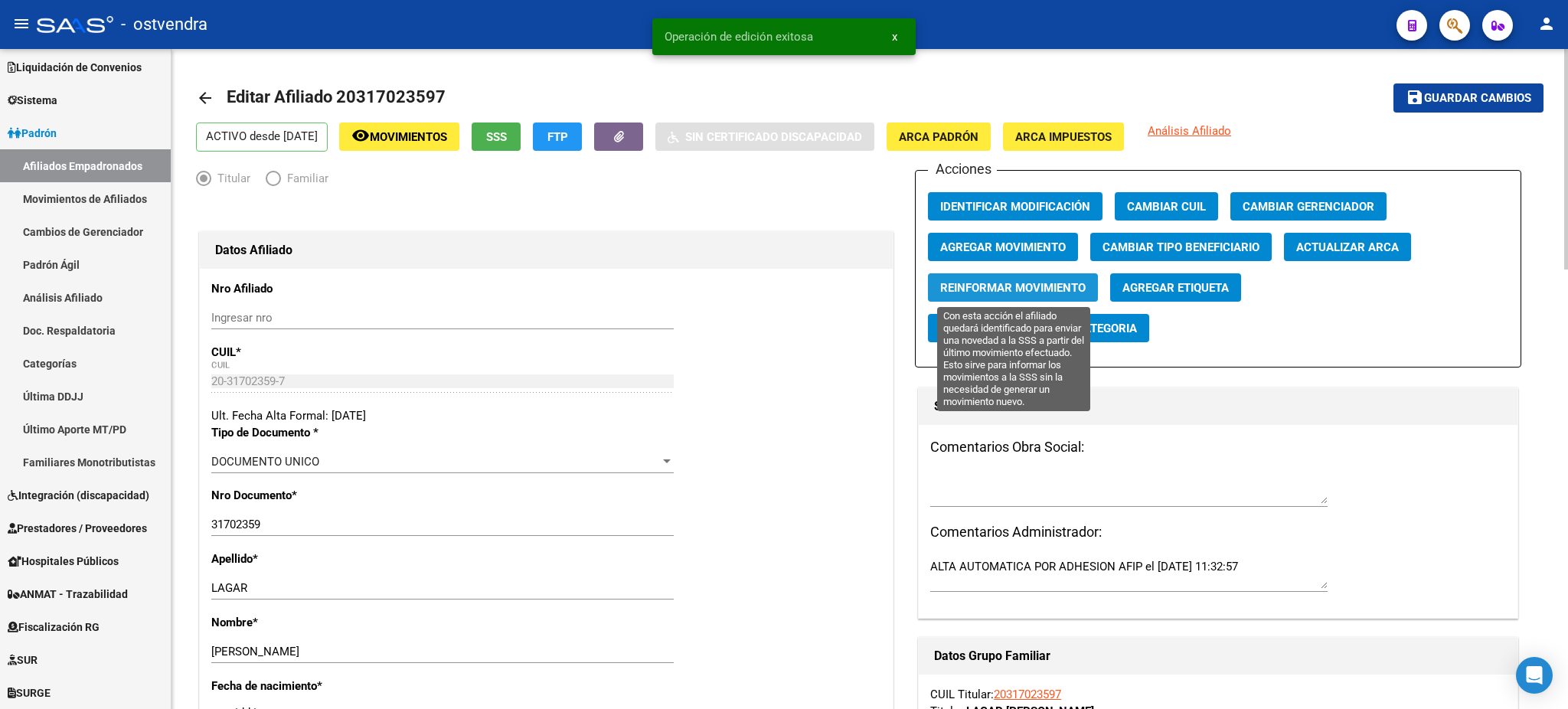
click at [1006, 291] on span "Reinformar Movimiento" at bounding box center [1012, 287] width 145 height 13
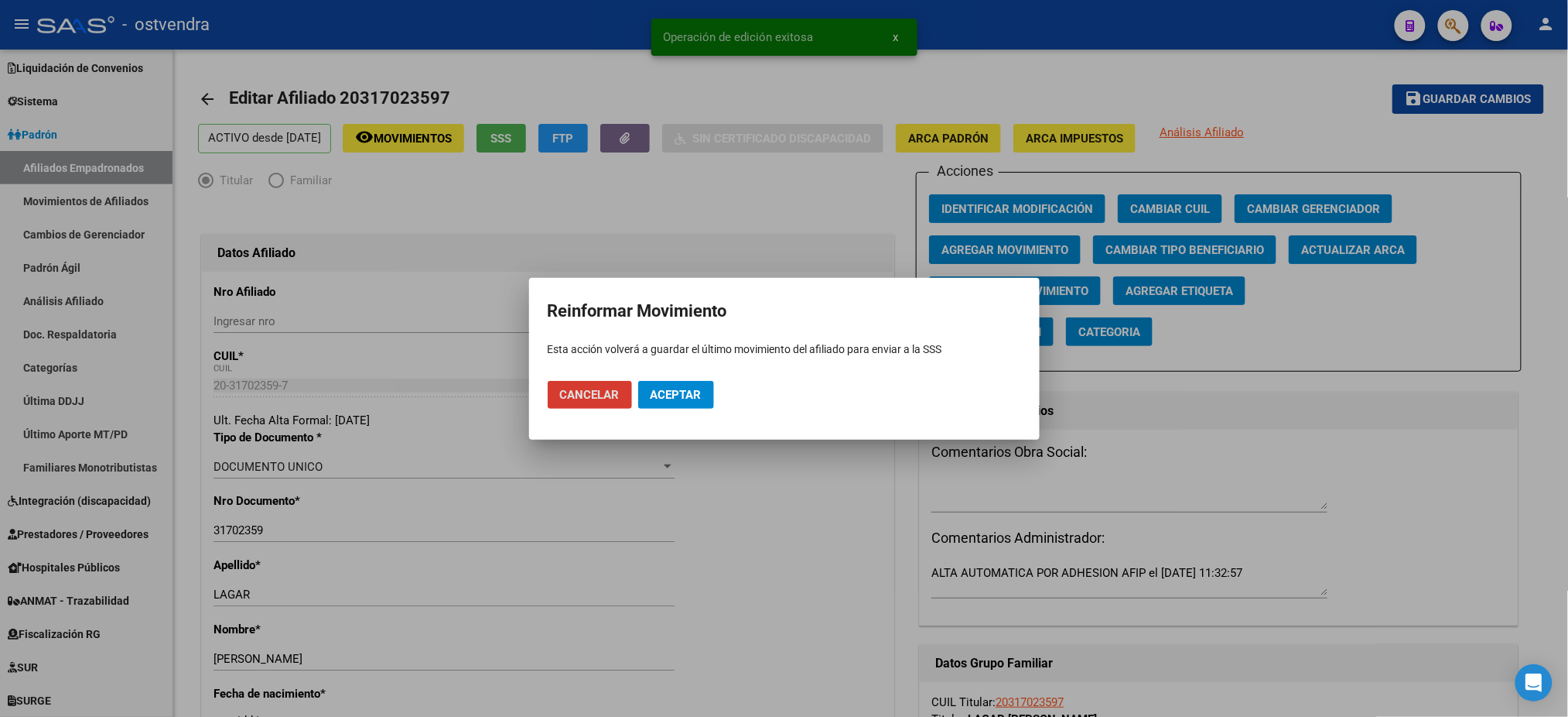
click at [675, 393] on span "Aceptar" at bounding box center [677, 395] width 51 height 14
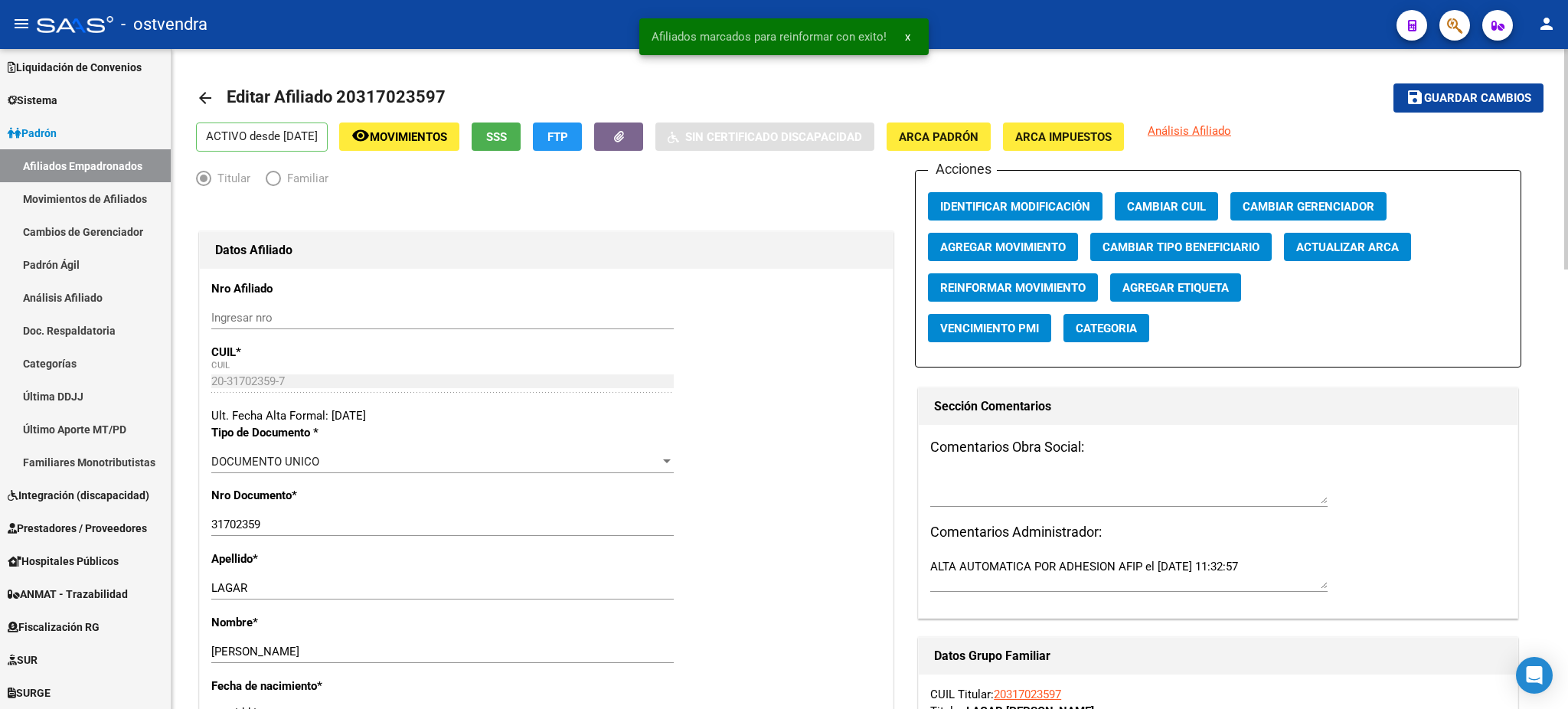
drag, startPoint x: 632, startPoint y: 360, endPoint x: 1003, endPoint y: 430, distance: 377.5
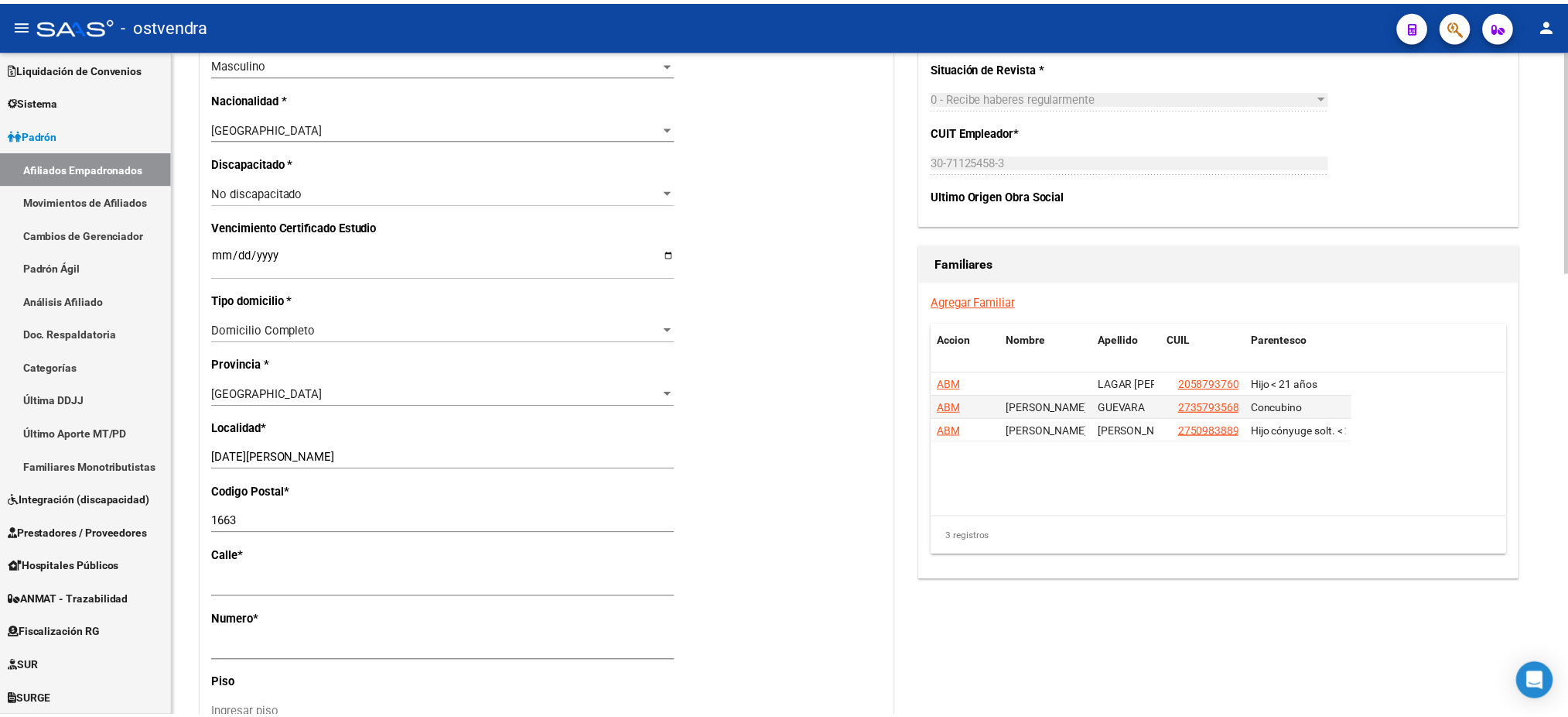
scroll to position [963, 0]
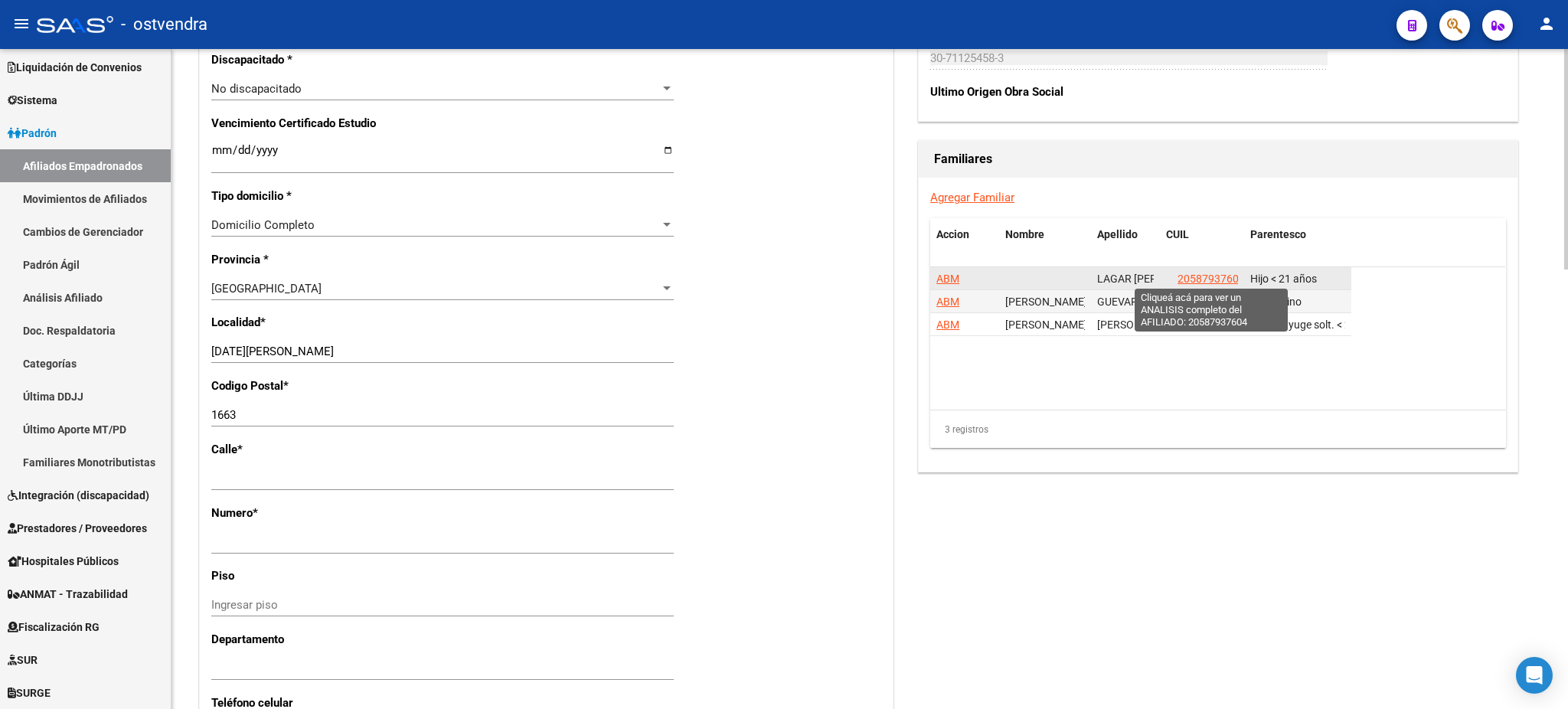
click at [1196, 276] on span "20587937604" at bounding box center [1210, 278] width 67 height 12
type textarea "20587937604"
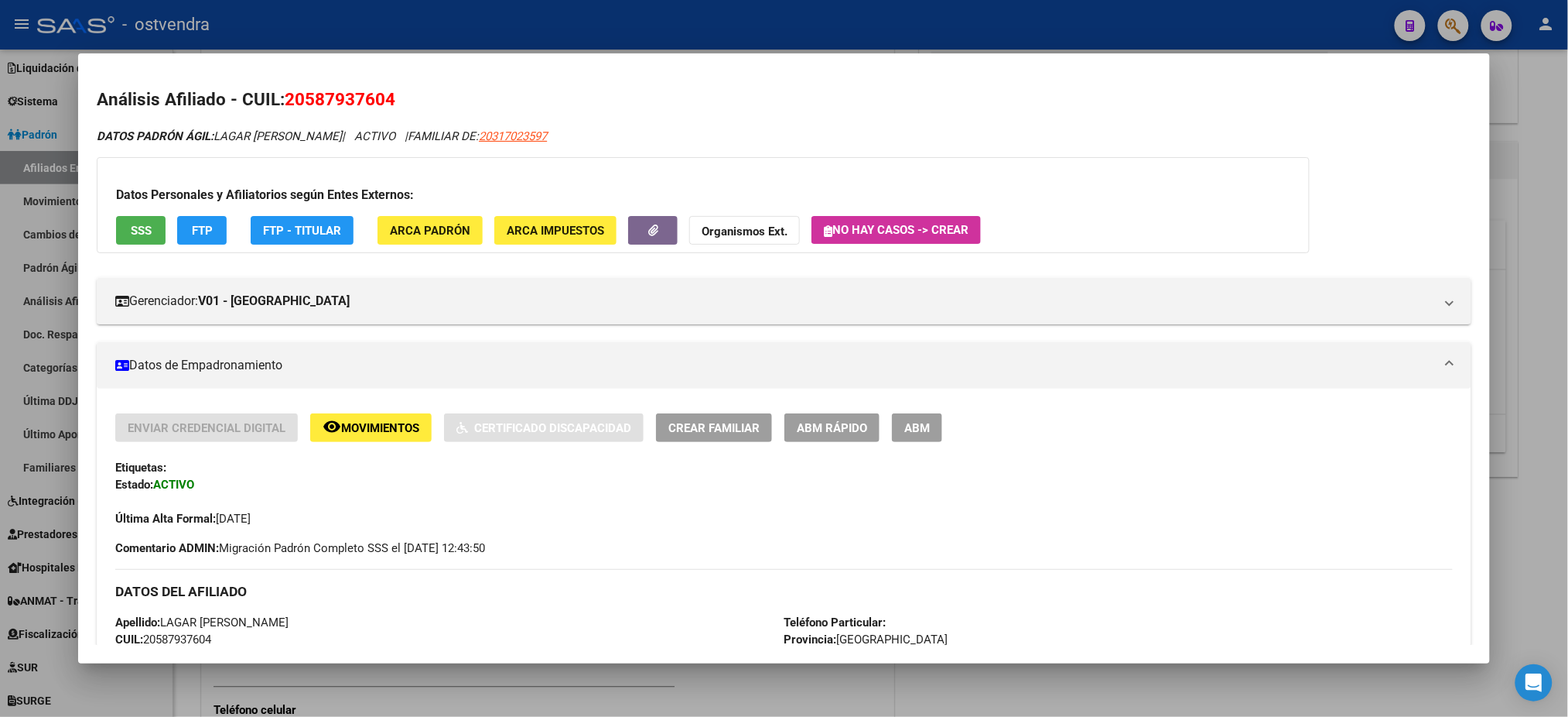
scroll to position [336, 0]
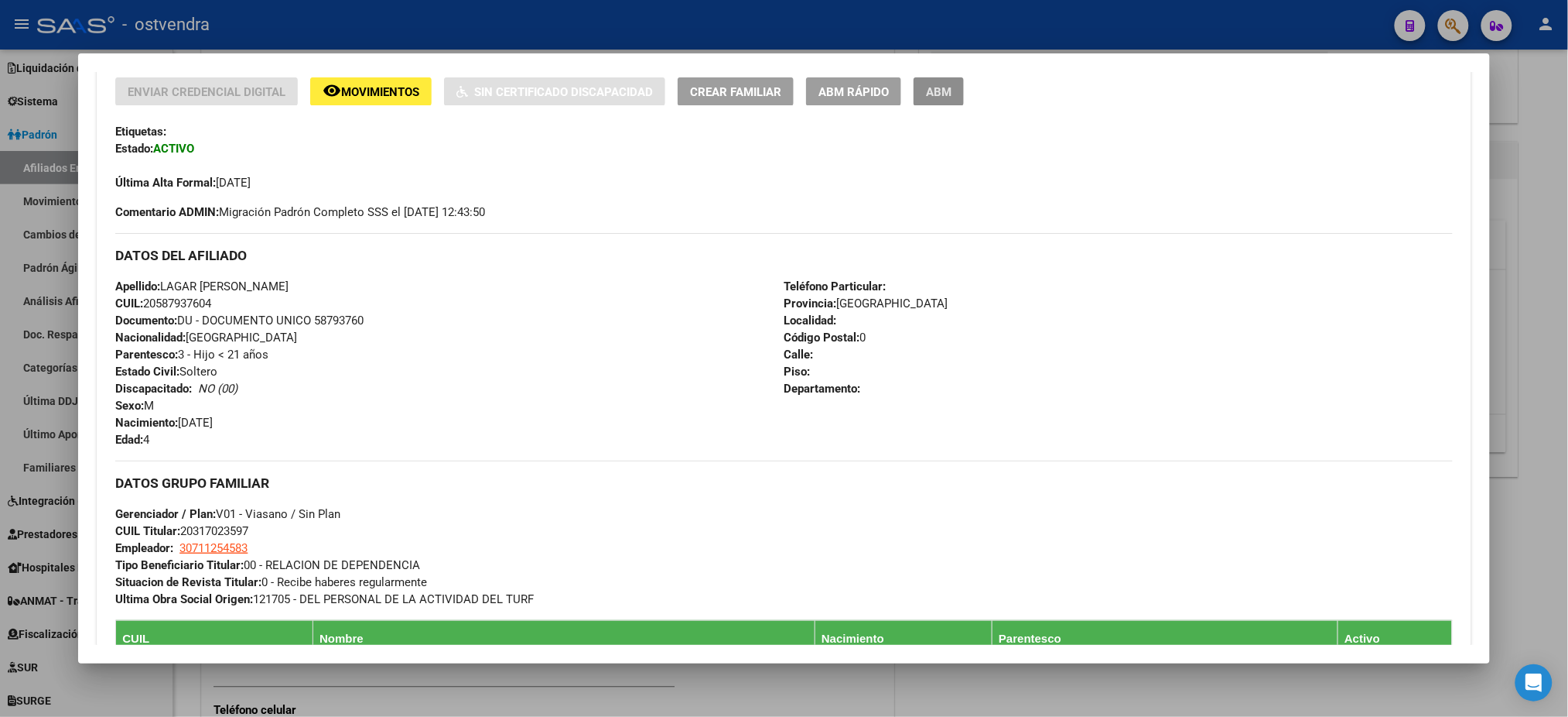
click at [947, 81] on button "ABM" at bounding box center [939, 92] width 51 height 29
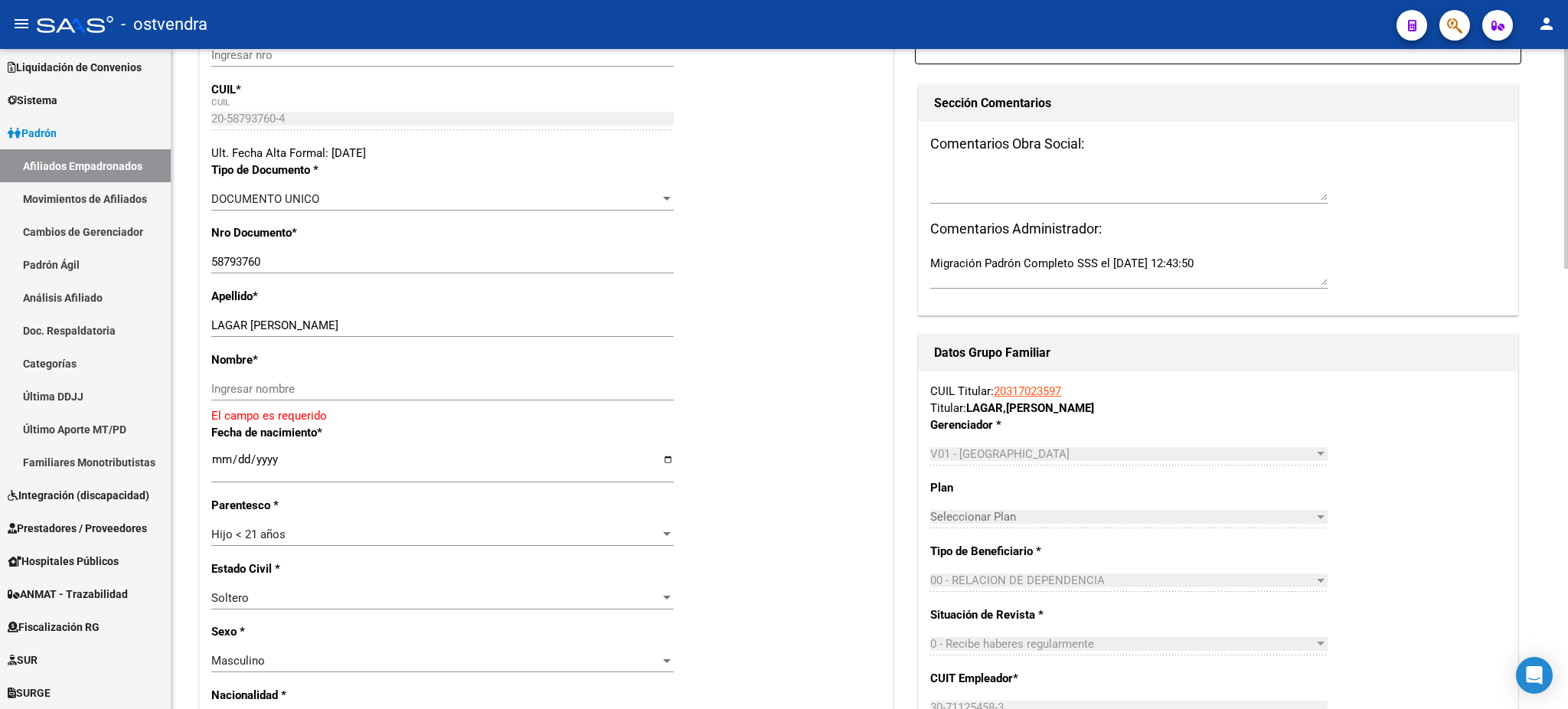
scroll to position [272, 0]
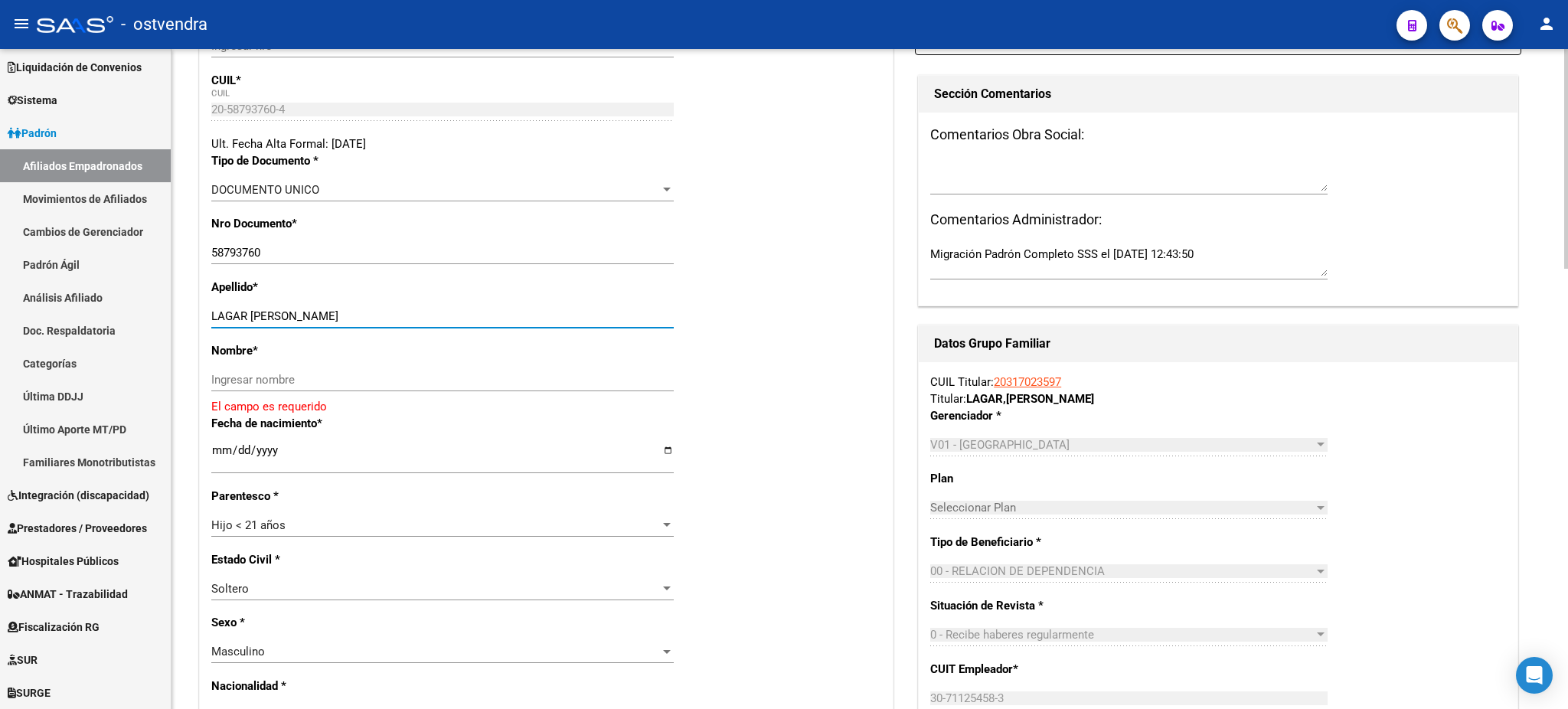
drag, startPoint x: 251, startPoint y: 319, endPoint x: 329, endPoint y: 360, distance: 88.1
click at [367, 305] on div "LAGAR [PERSON_NAME] apellido" at bounding box center [442, 316] width 462 height 23
click at [329, 368] on div "Ingresar nombre" at bounding box center [442, 379] width 462 height 23
paste input "[PERSON_NAME]"
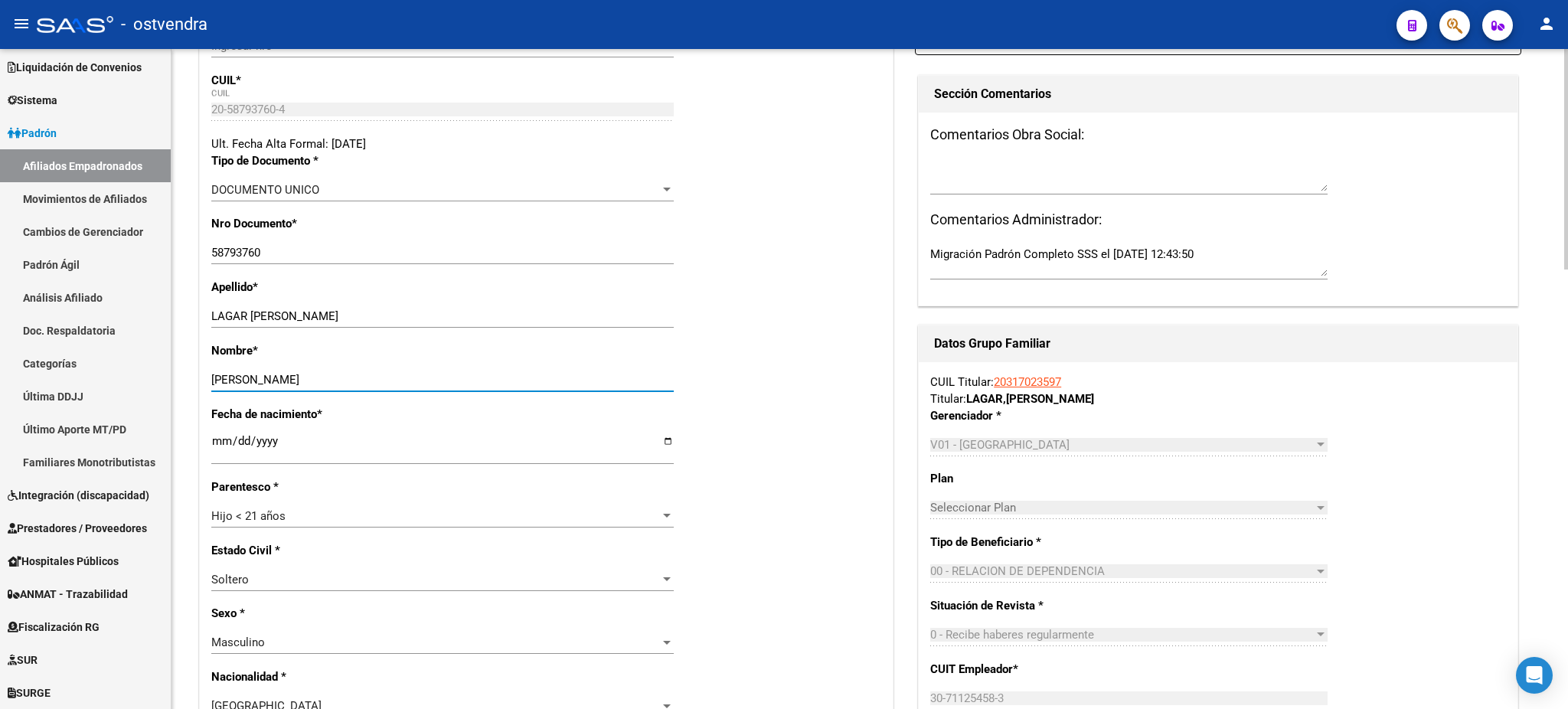
type input "[PERSON_NAME]"
drag, startPoint x: 270, startPoint y: 319, endPoint x: 430, endPoint y: 309, distance: 160.3
click at [430, 309] on input "LAGAR [PERSON_NAME]" at bounding box center [442, 316] width 462 height 13
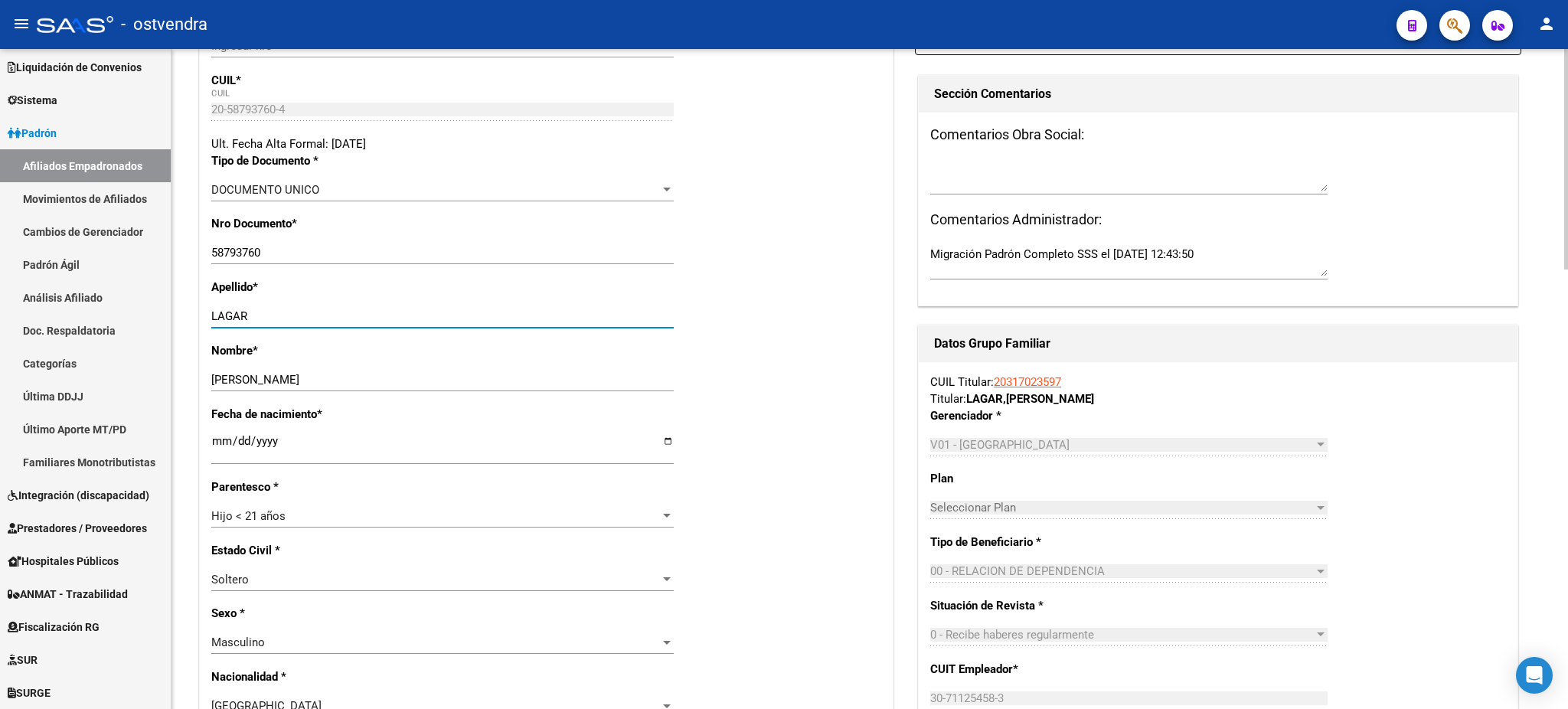
type input "LAGAR"
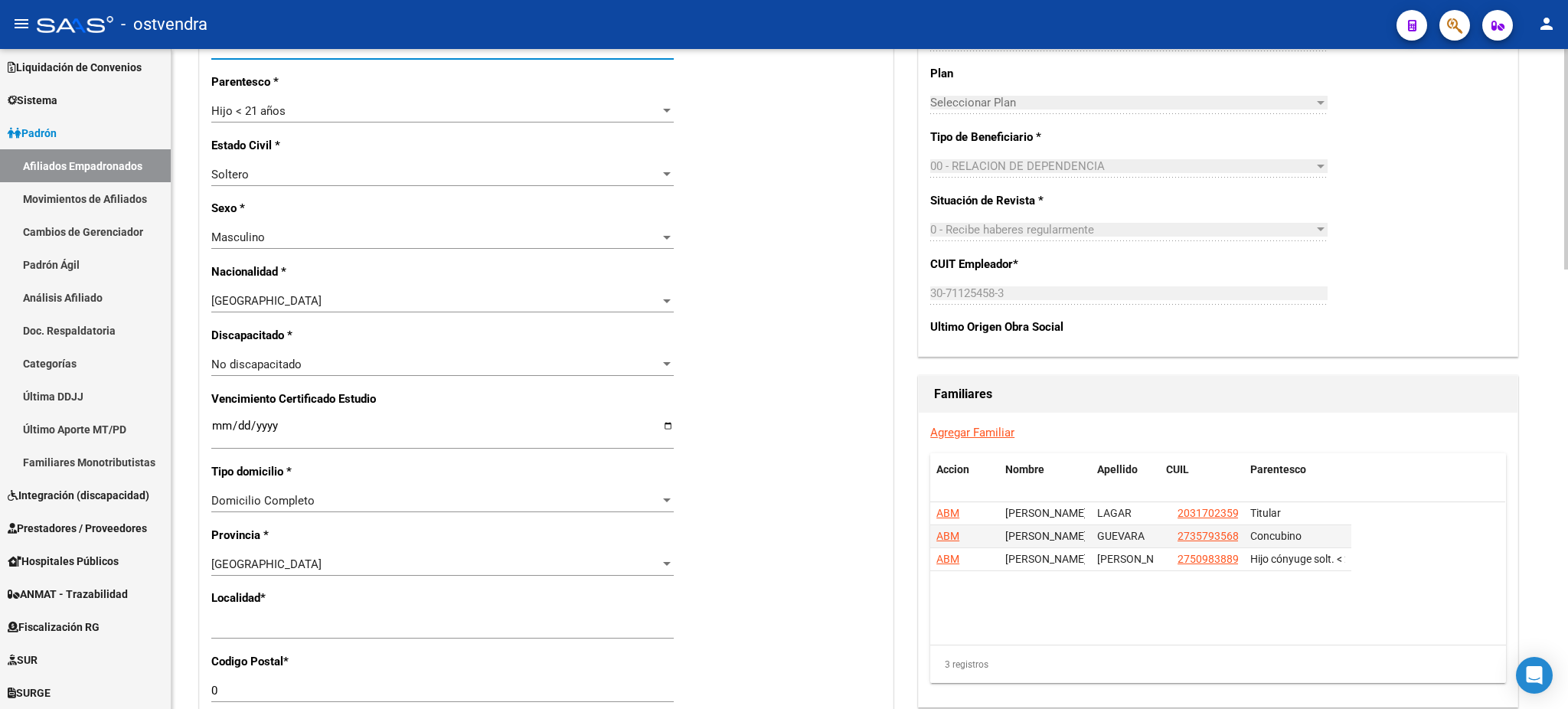
scroll to position [680, 0]
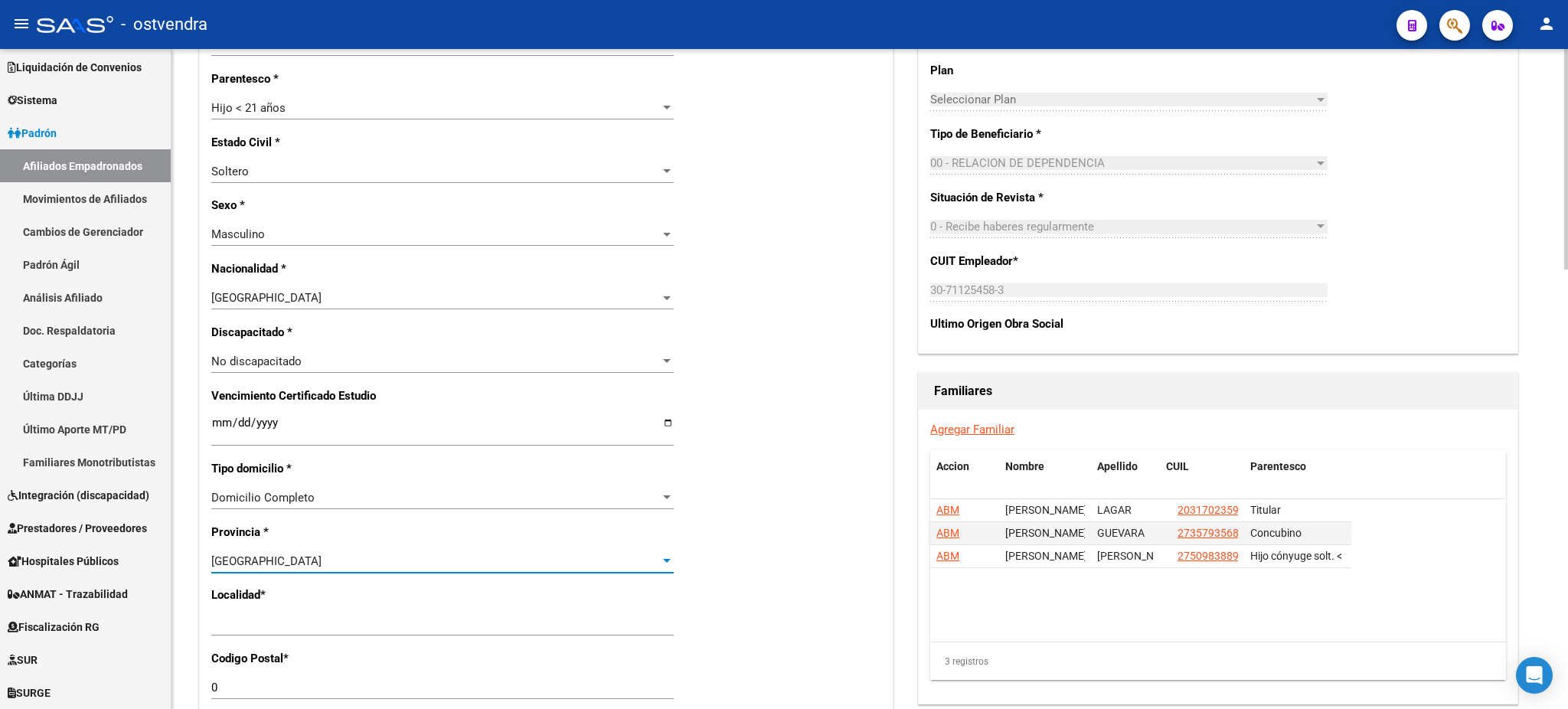
drag, startPoint x: 329, startPoint y: 562, endPoint x: 450, endPoint y: 586, distance: 123.4
click at [167, 561] on mat-sidenav-container "Firma Express Inicio Calendario SSS Instructivos Contacto OS Reportes Tablero d…" at bounding box center [784, 379] width 1568 height 660
click at [451, 586] on div "Nro Afiliado Ingresar nro CUIL * 20-58793760-4 CUIL ARCA Padrón Ult. Fecha Alta…" at bounding box center [546, 410] width 692 height 1642
drag, startPoint x: 388, startPoint y: 611, endPoint x: 382, endPoint y: 619, distance: 10.0
click at [385, 618] on div "Ingresar el nombre" at bounding box center [442, 623] width 462 height 23
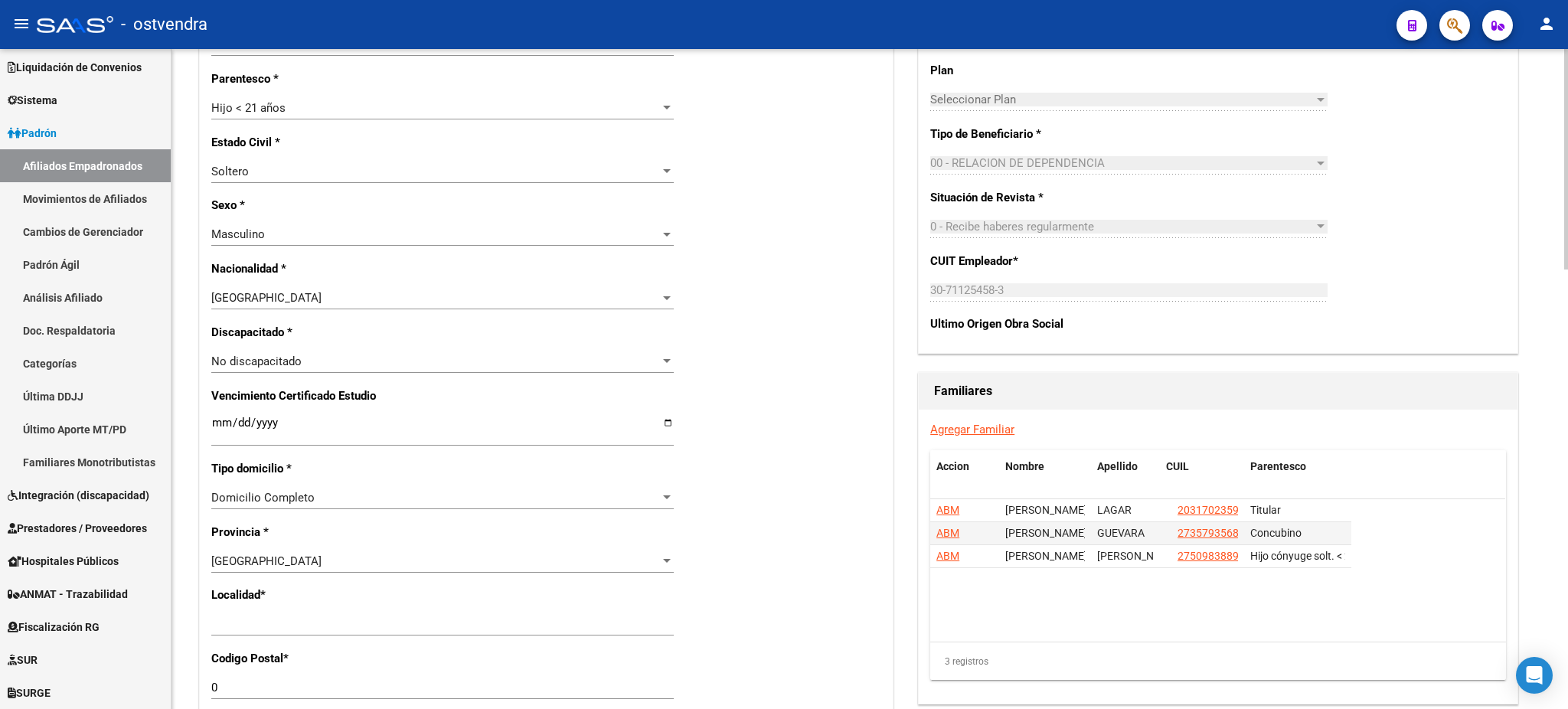
drag, startPoint x: 387, startPoint y: 631, endPoint x: 222, endPoint y: 607, distance: 166.7
click at [180, 609] on div "arrow_back Editar Afiliado 20587937604 save Guardar cambios ACTIVO desde [DATE]…" at bounding box center [869, 358] width 1396 height 1976
click at [397, 634] on div "Ingresar el nombre" at bounding box center [442, 623] width 462 height 23
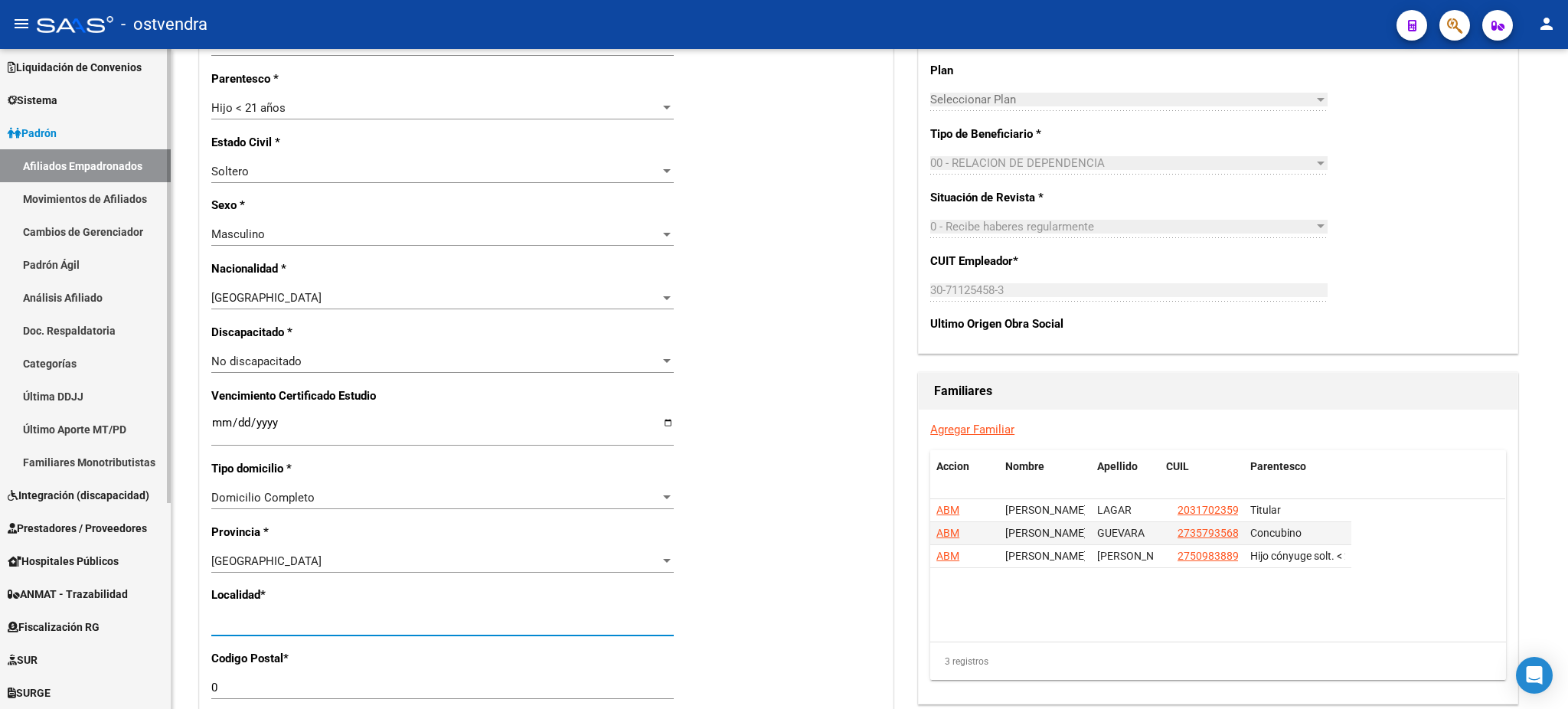
drag, startPoint x: 320, startPoint y: 626, endPoint x: 165, endPoint y: 604, distance: 156.6
click at [165, 604] on mat-sidenav-container "Firma Express Inicio Calendario SSS Instructivos Contacto OS Reportes Tablero d…" at bounding box center [784, 379] width 1568 height 660
type input "[DATE][PERSON_NAME]"
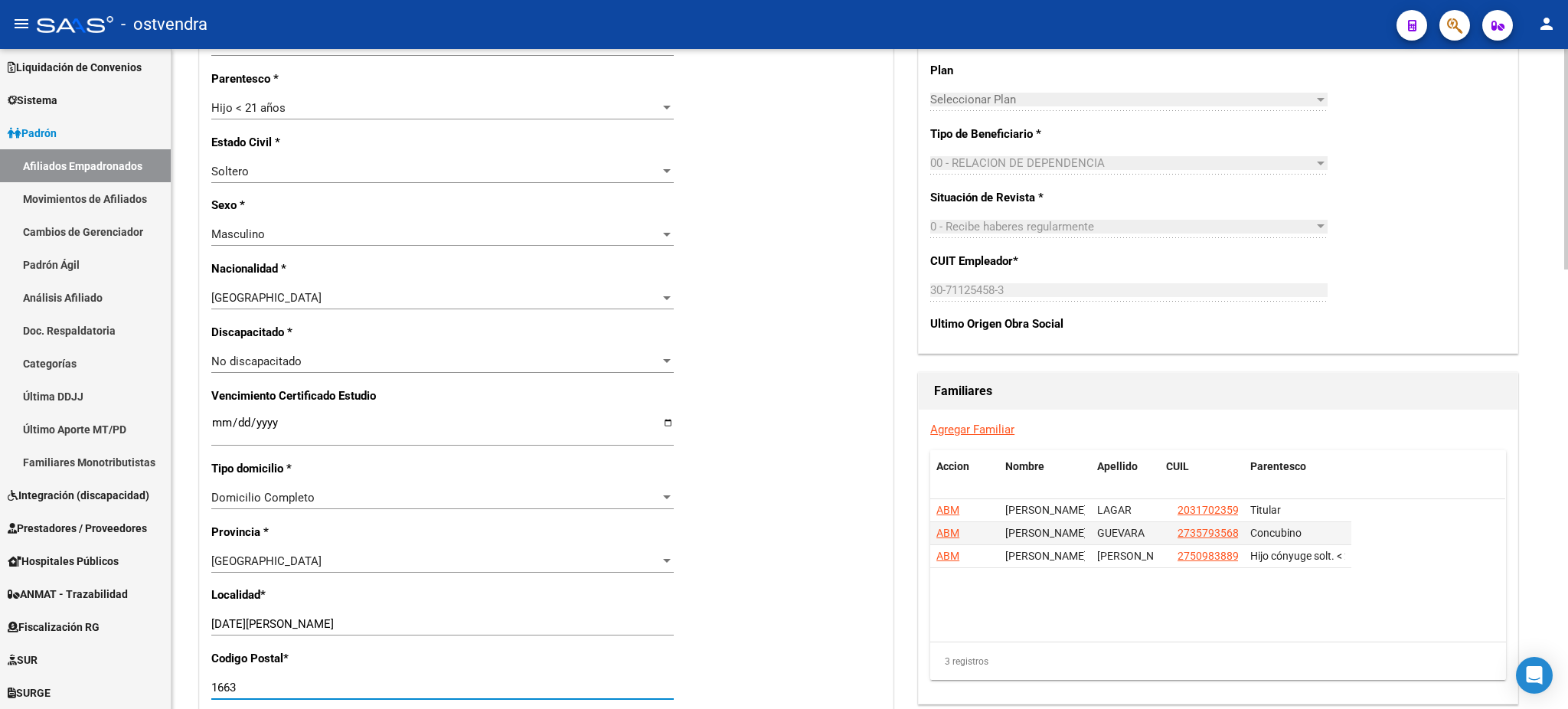
type input "1663"
drag, startPoint x: 1335, startPoint y: 328, endPoint x: 1359, endPoint y: 389, distance: 65.6
click at [1335, 328] on div "Ultimo Origen Obra Social" at bounding box center [1218, 328] width 576 height 26
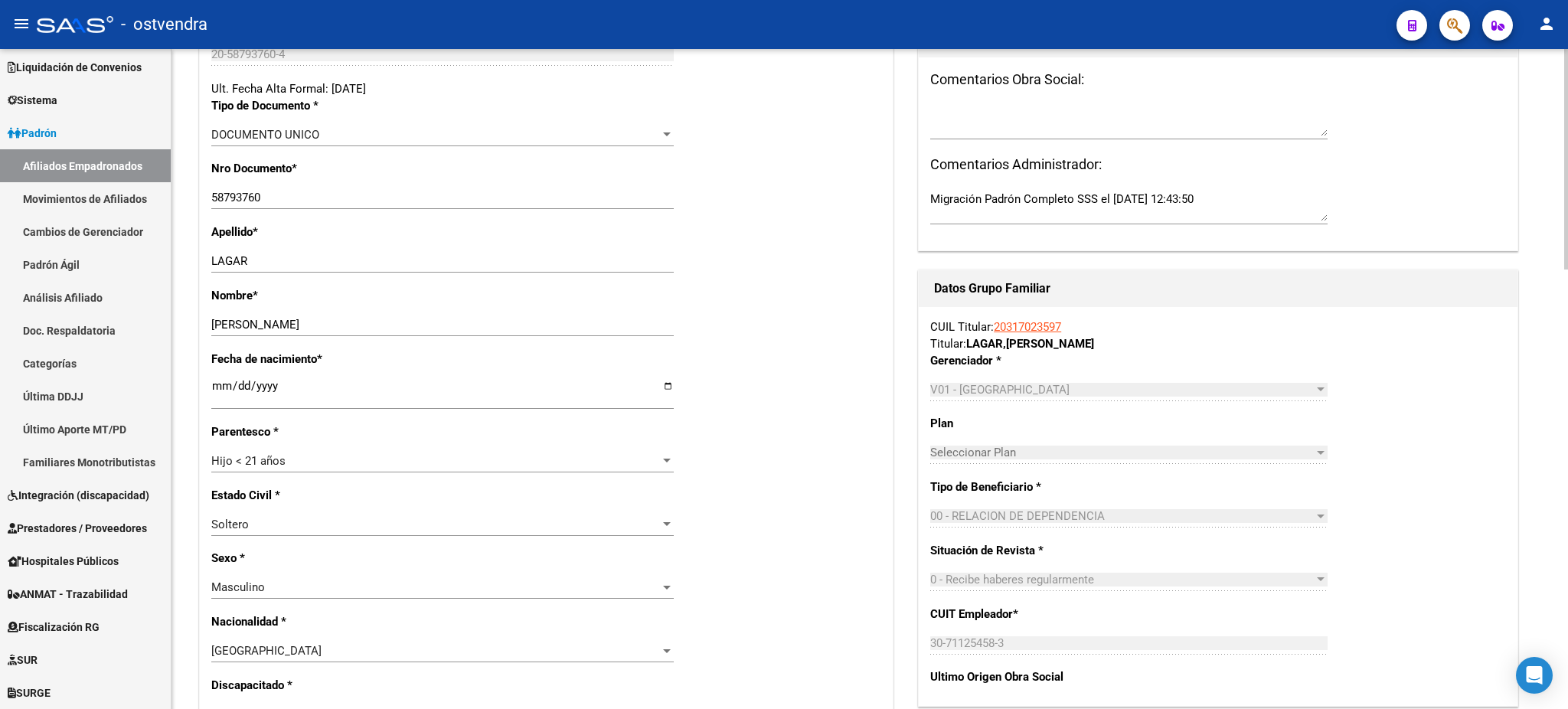
scroll to position [0, 0]
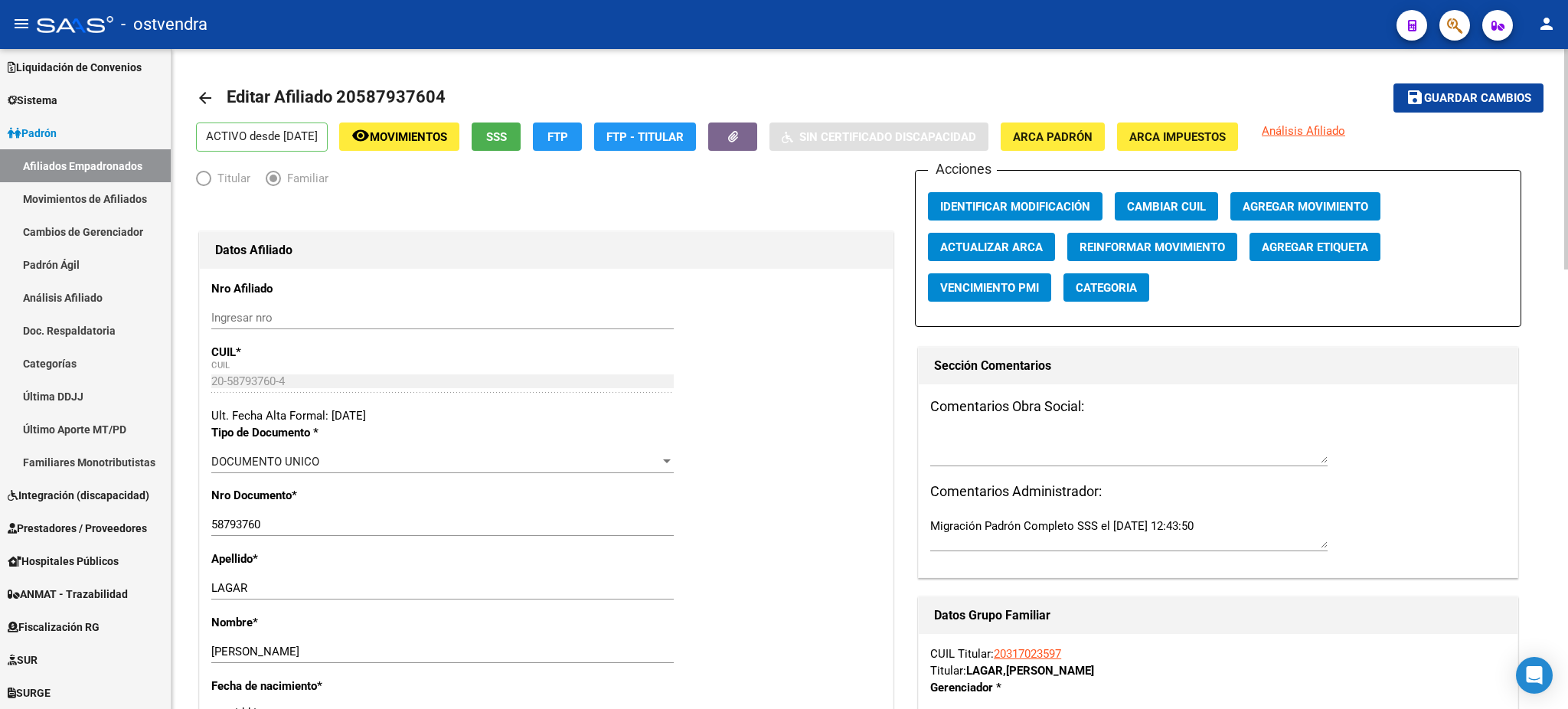
click at [1506, 75] on mat-toolbar-row "save Guardar cambios" at bounding box center [1403, 98] width 280 height 49
click at [1501, 96] on span "Guardar cambios" at bounding box center [1477, 98] width 107 height 13
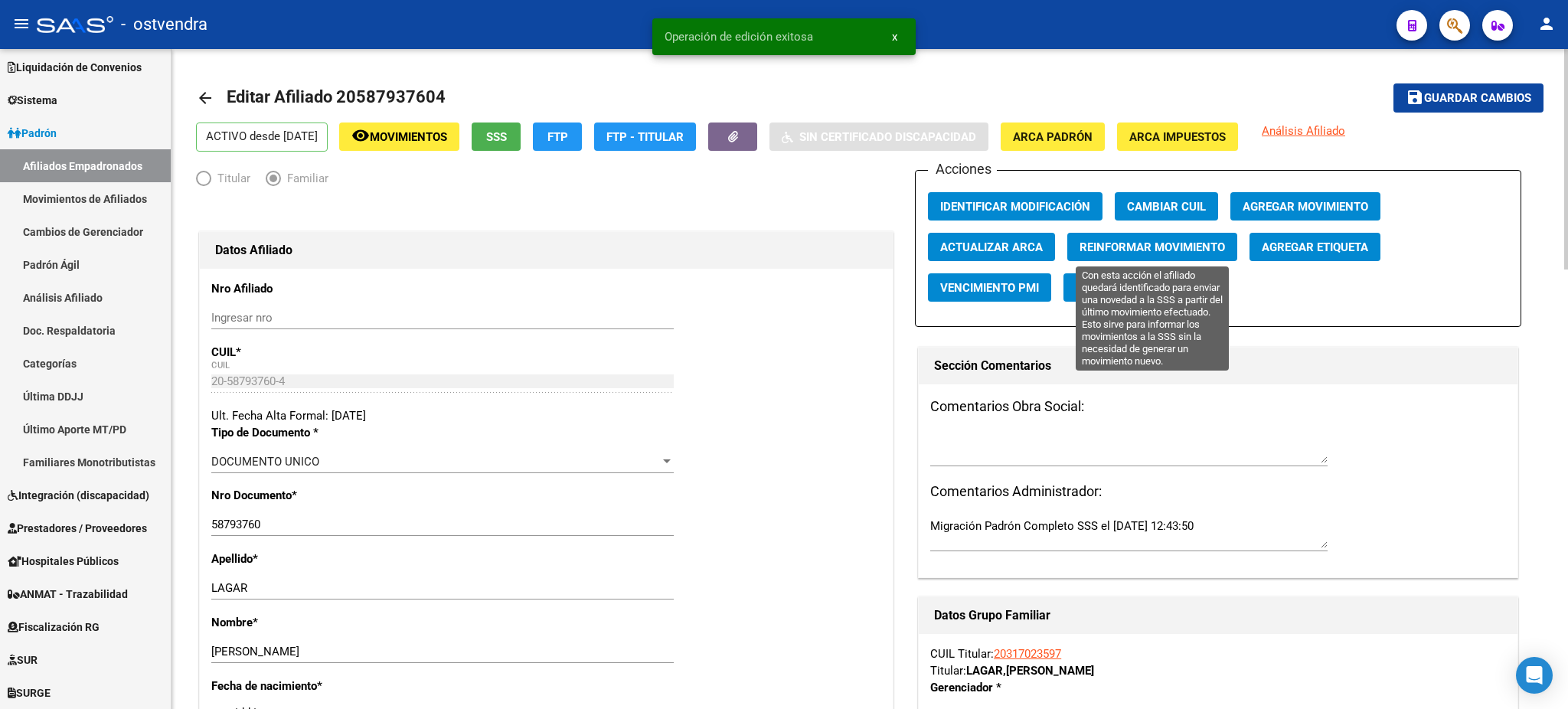
click at [1216, 237] on button "Reinformar Movimiento" at bounding box center [1152, 247] width 170 height 29
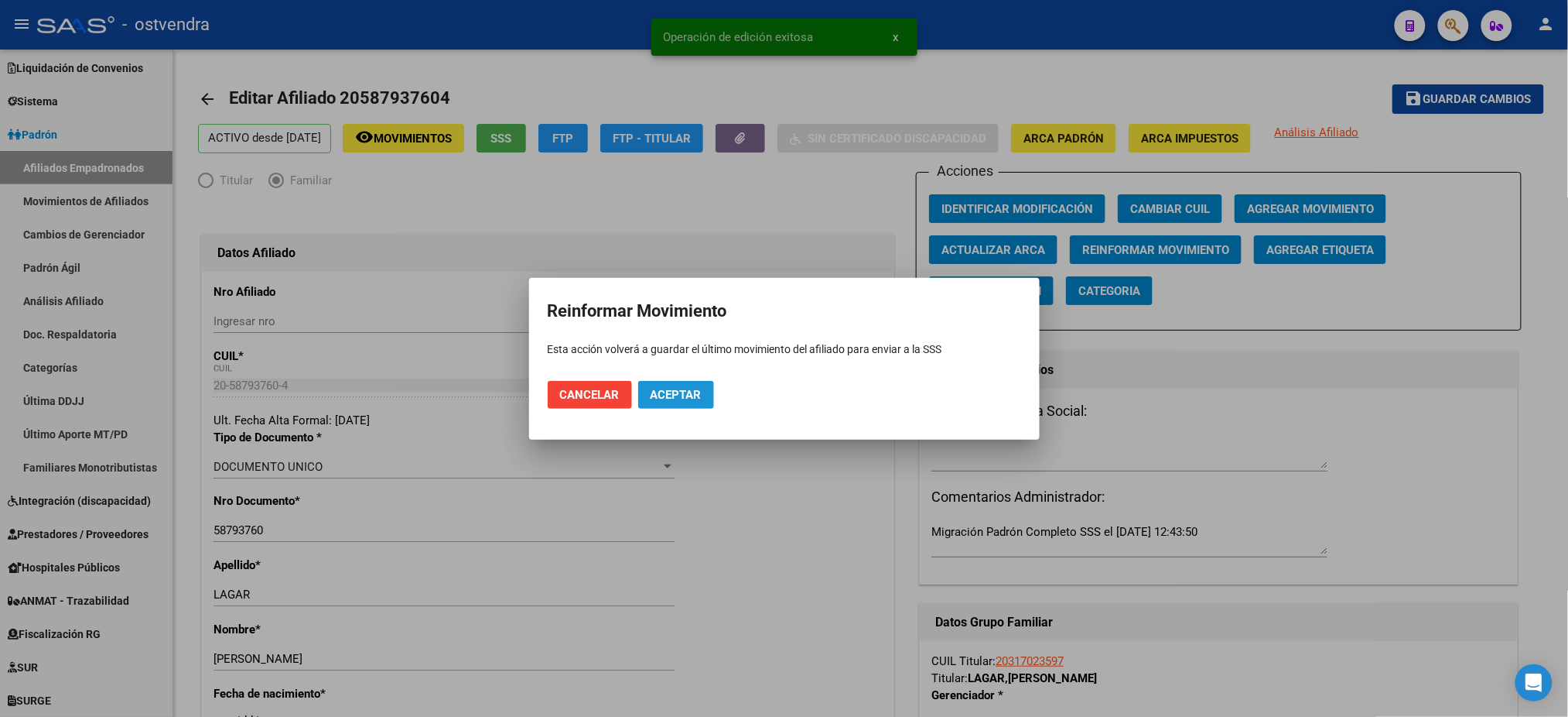
click at [689, 388] on span "Aceptar" at bounding box center [677, 395] width 51 height 14
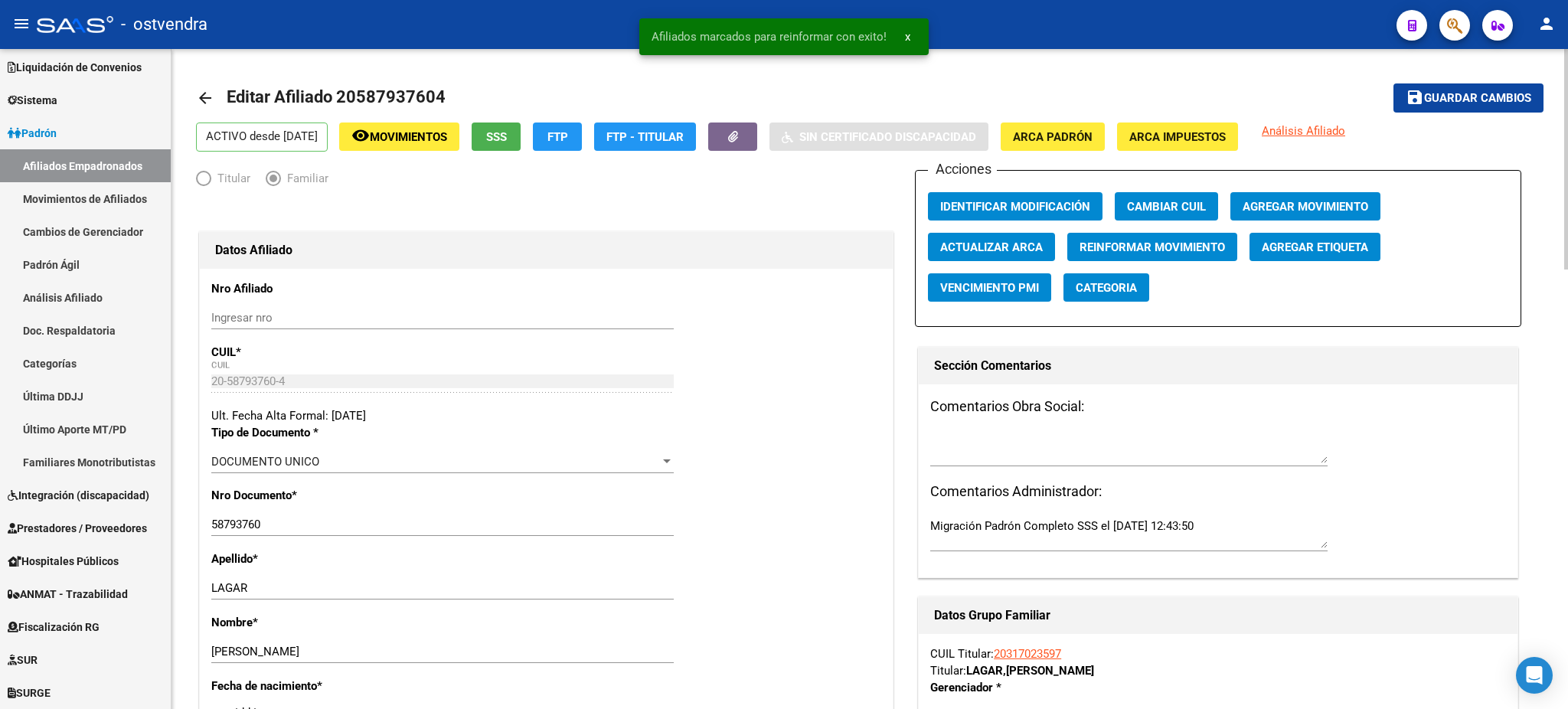
drag, startPoint x: 793, startPoint y: 366, endPoint x: 849, endPoint y: 372, distance: 56.3
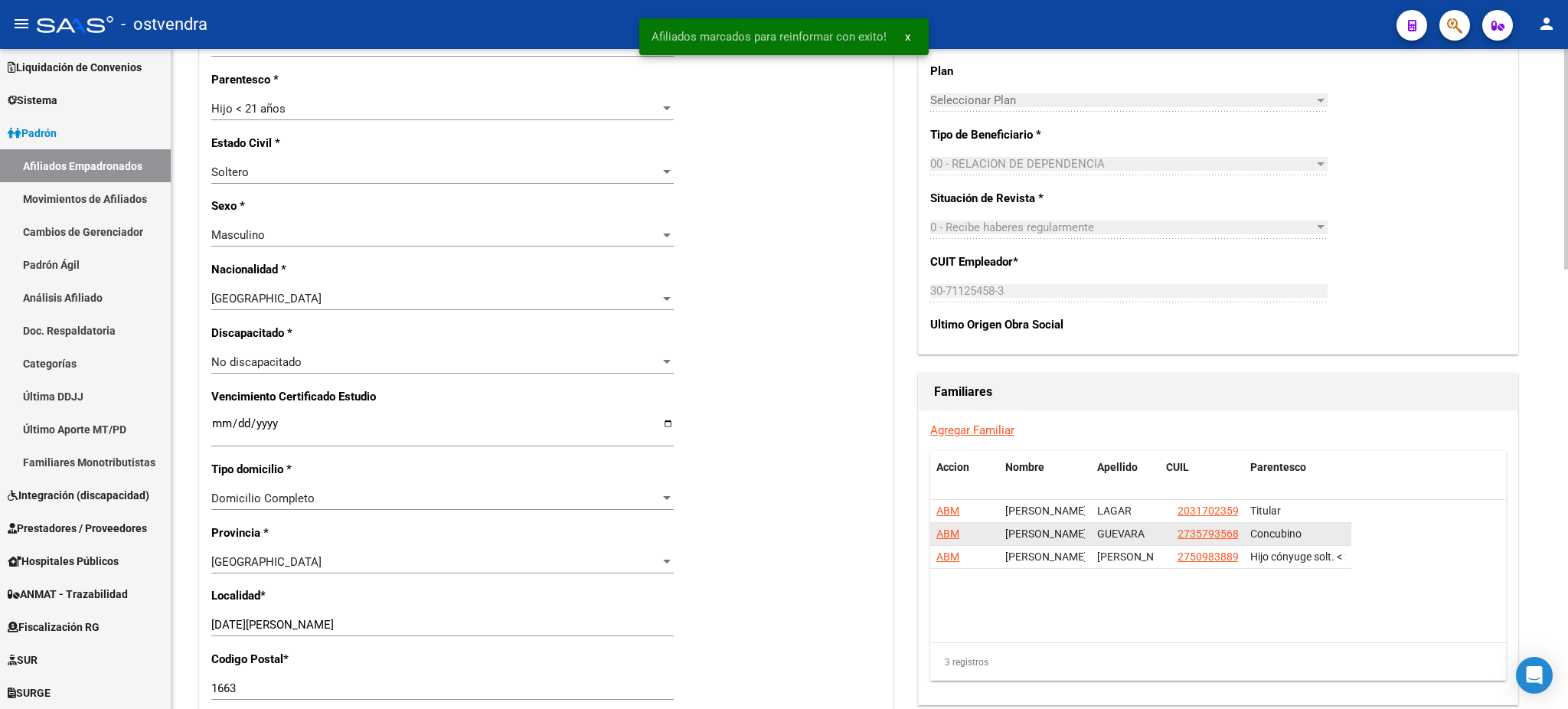
scroll to position [680, 0]
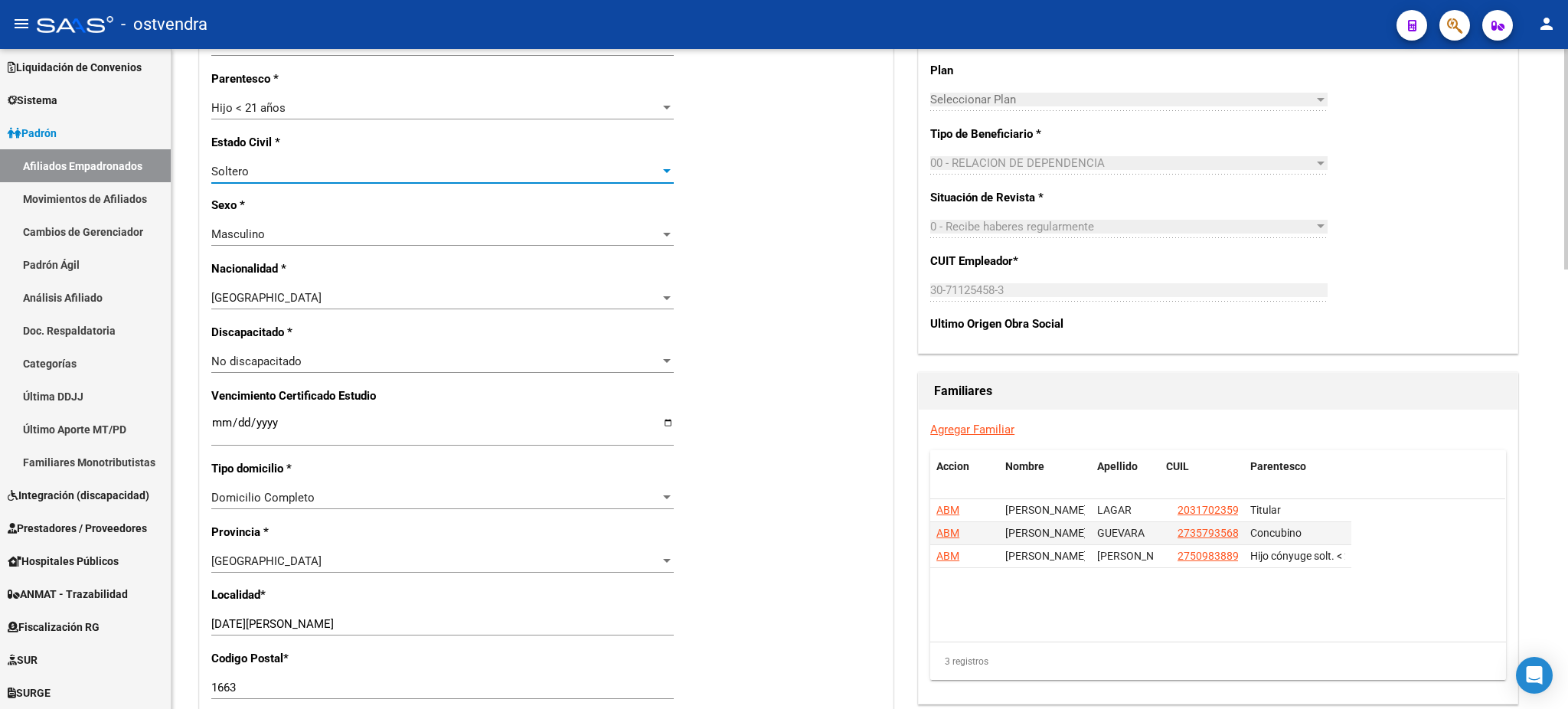
click at [615, 165] on div "Soltero" at bounding box center [435, 171] width 449 height 13
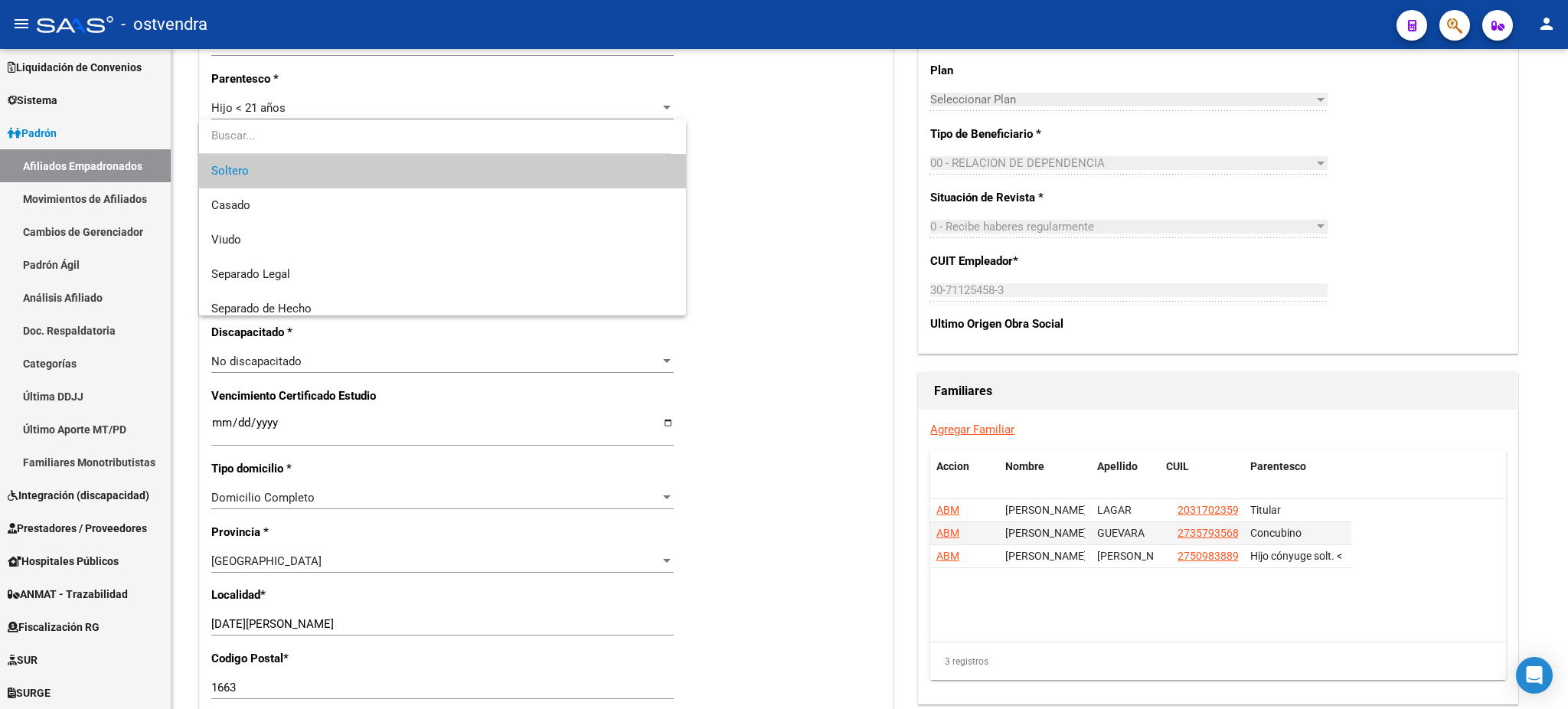
click at [1502, 178] on div at bounding box center [784, 354] width 1568 height 709
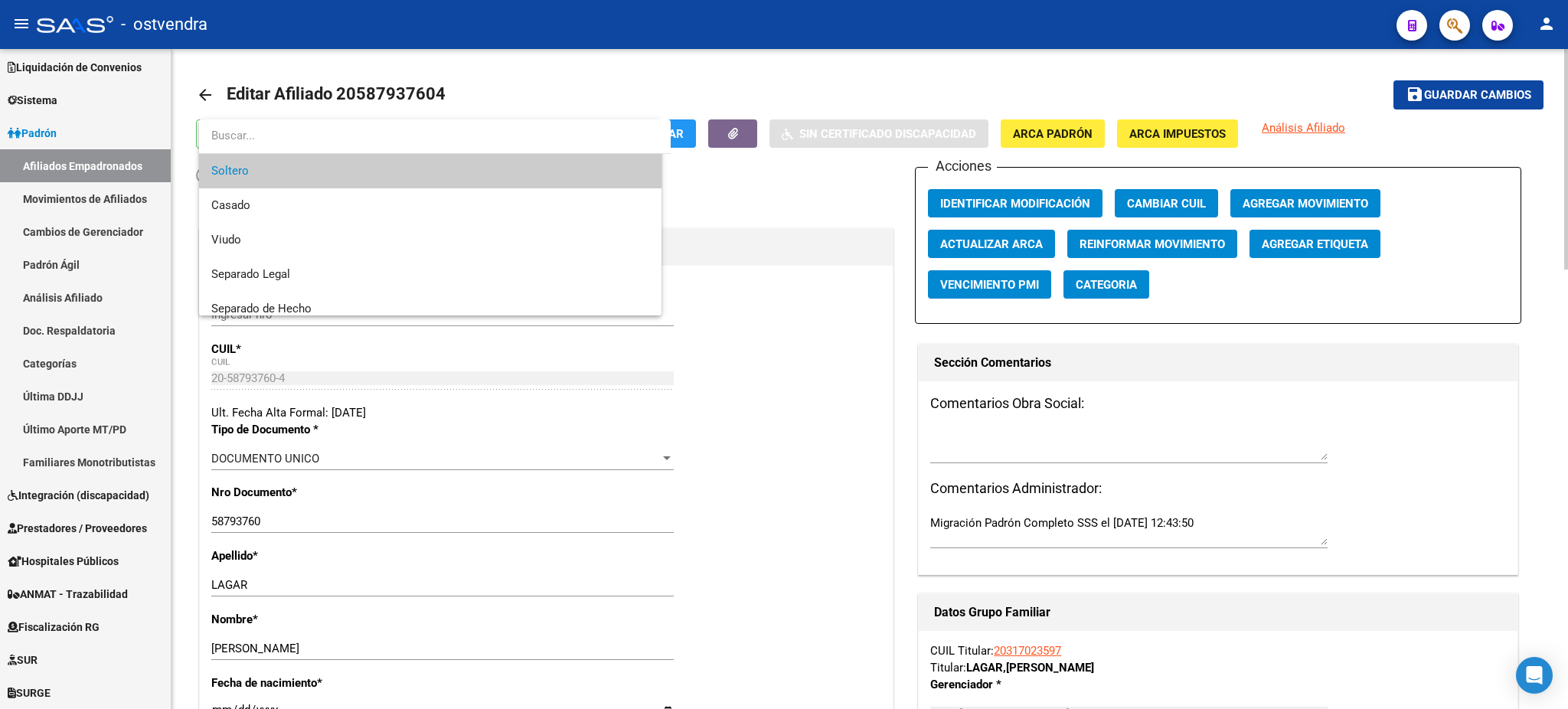
scroll to position [0, 0]
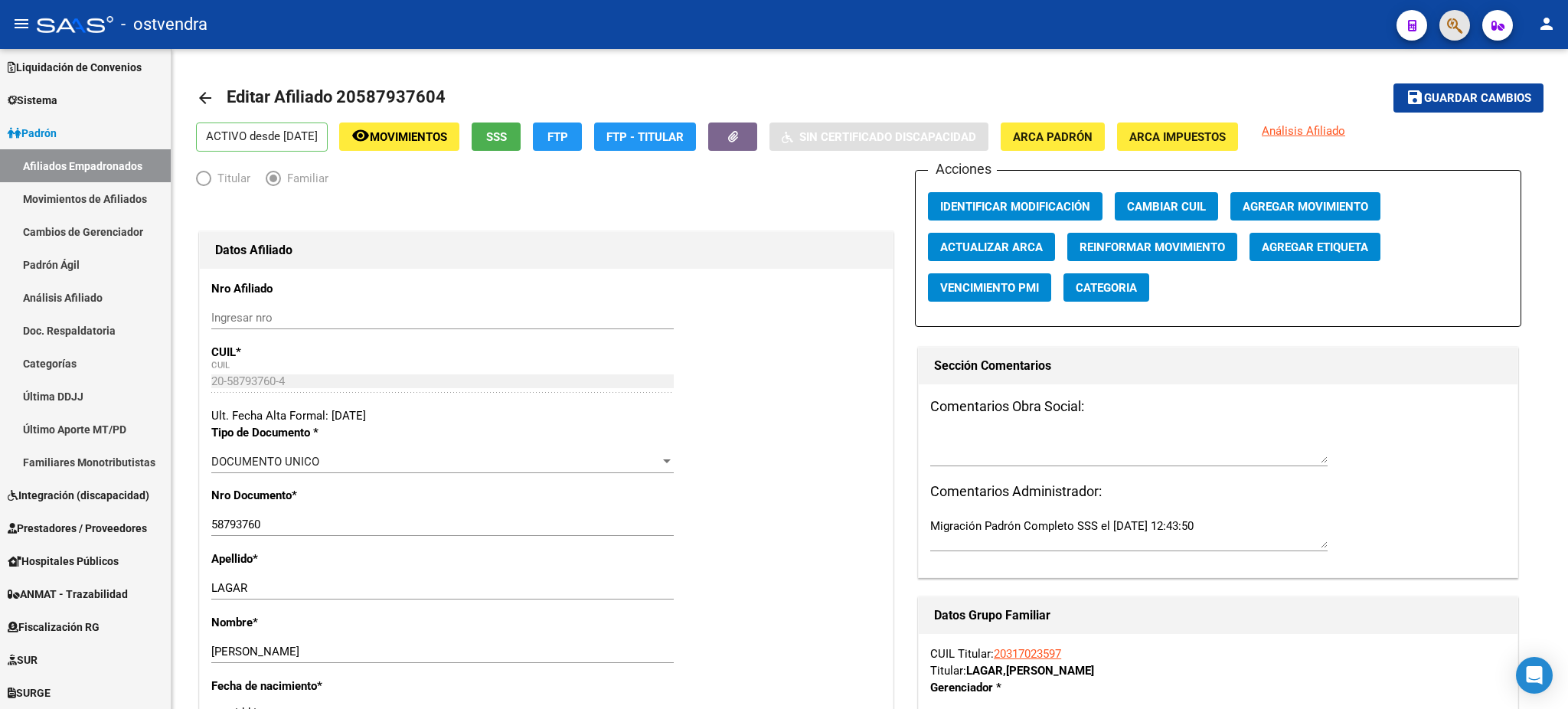
click at [1455, 38] on span "button" at bounding box center [1454, 26] width 15 height 32
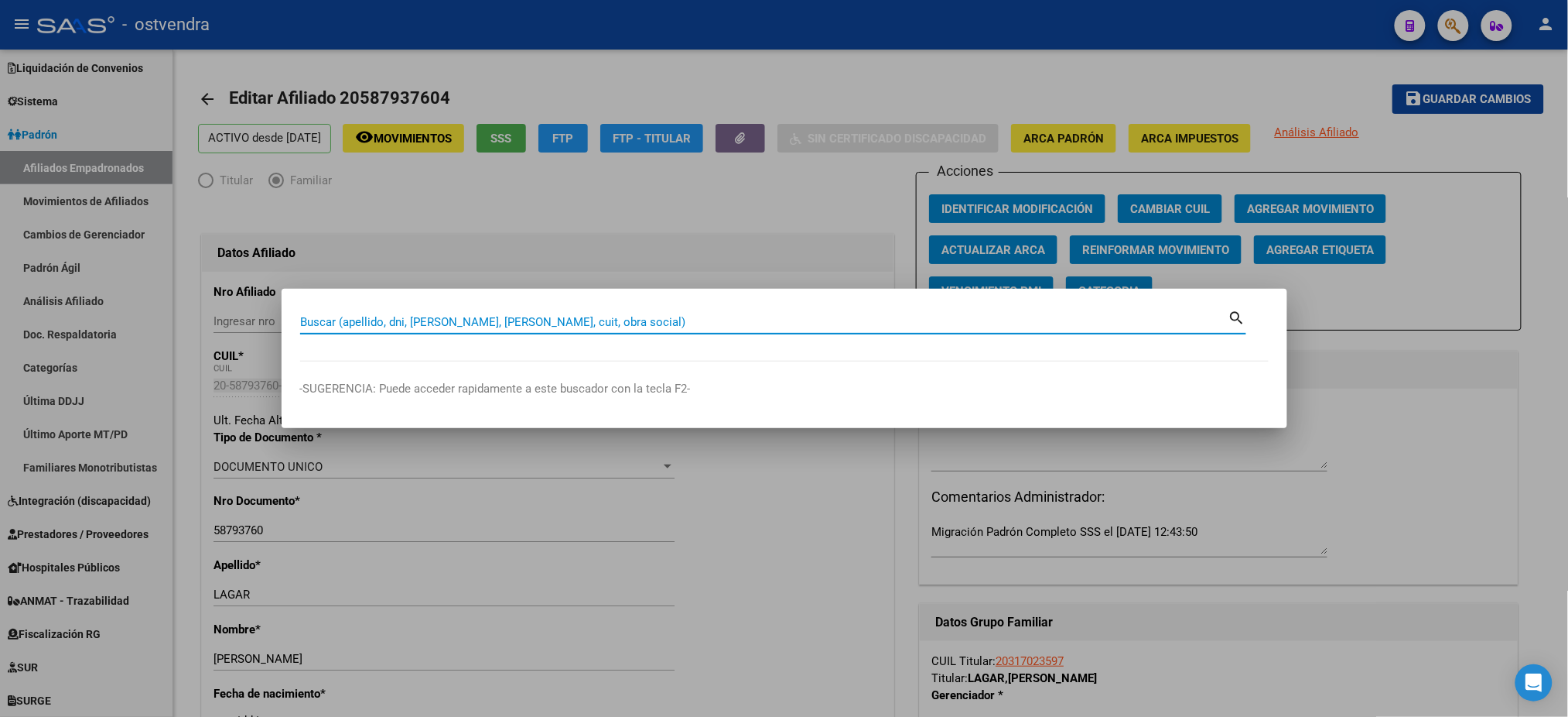
paste input "20323648566"
type input "20323648566"
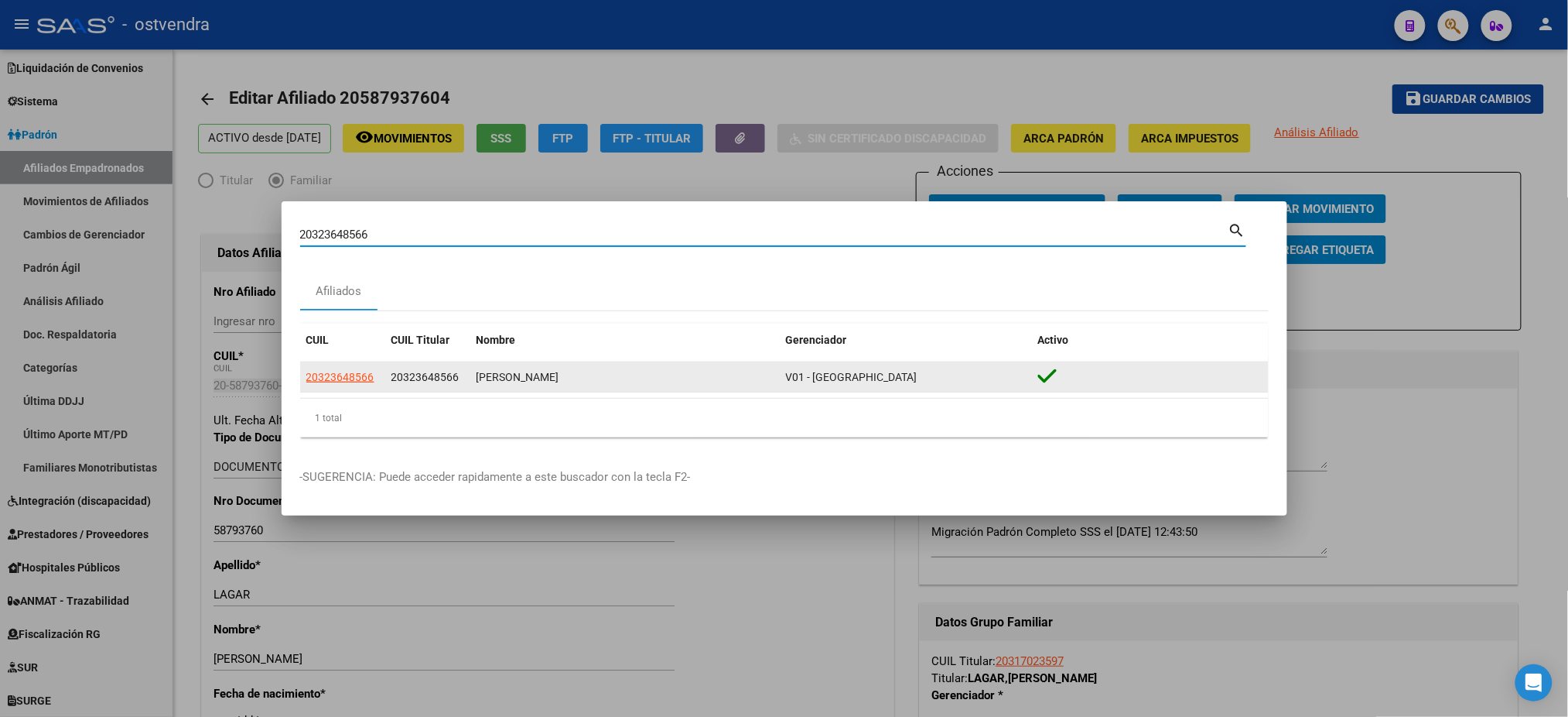
drag, startPoint x: 360, startPoint y: 384, endPoint x: 351, endPoint y: 372, distance: 15.0
click at [356, 379] on app-link-go-to "20323648566" at bounding box center [340, 377] width 68 height 18
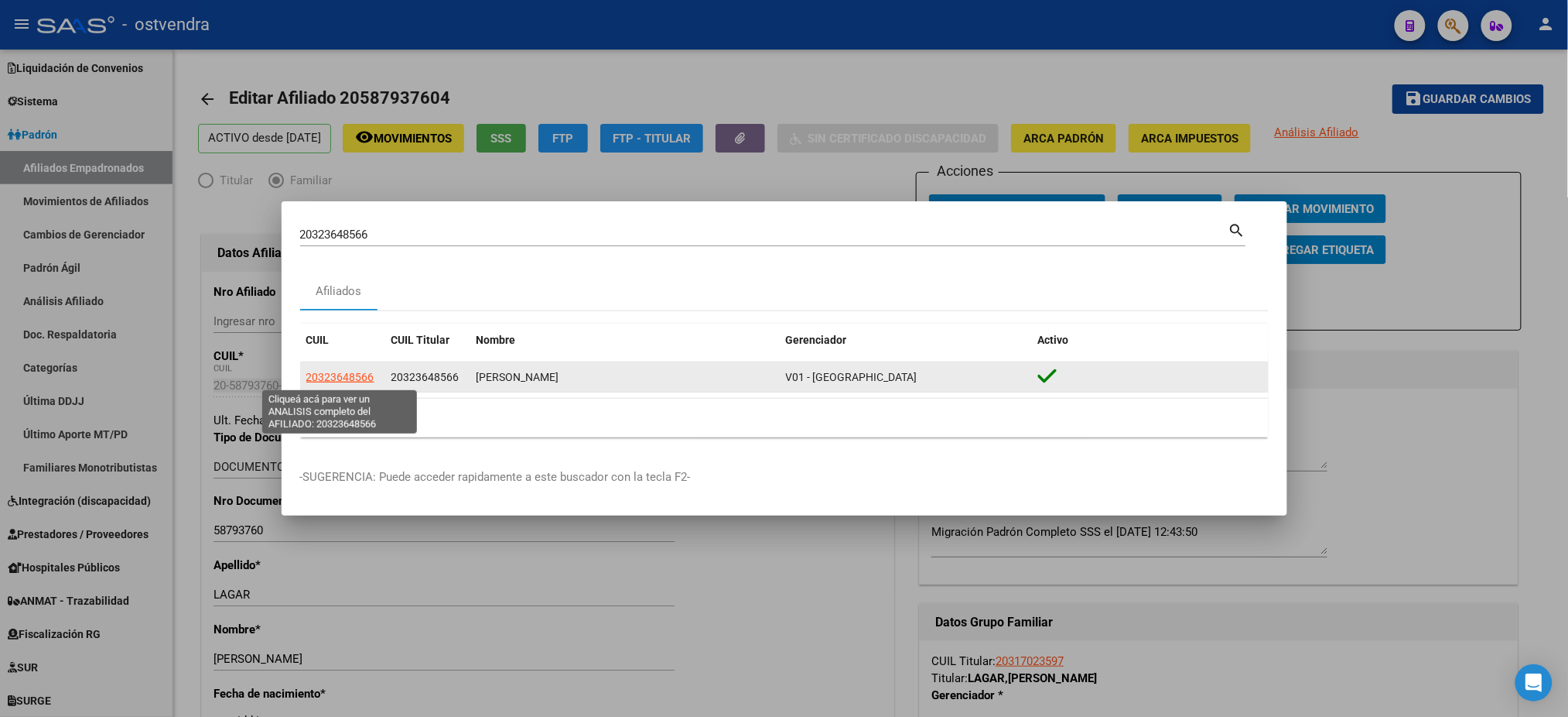
click at [351, 372] on span "20323648566" at bounding box center [340, 376] width 68 height 12
type textarea "20323648566"
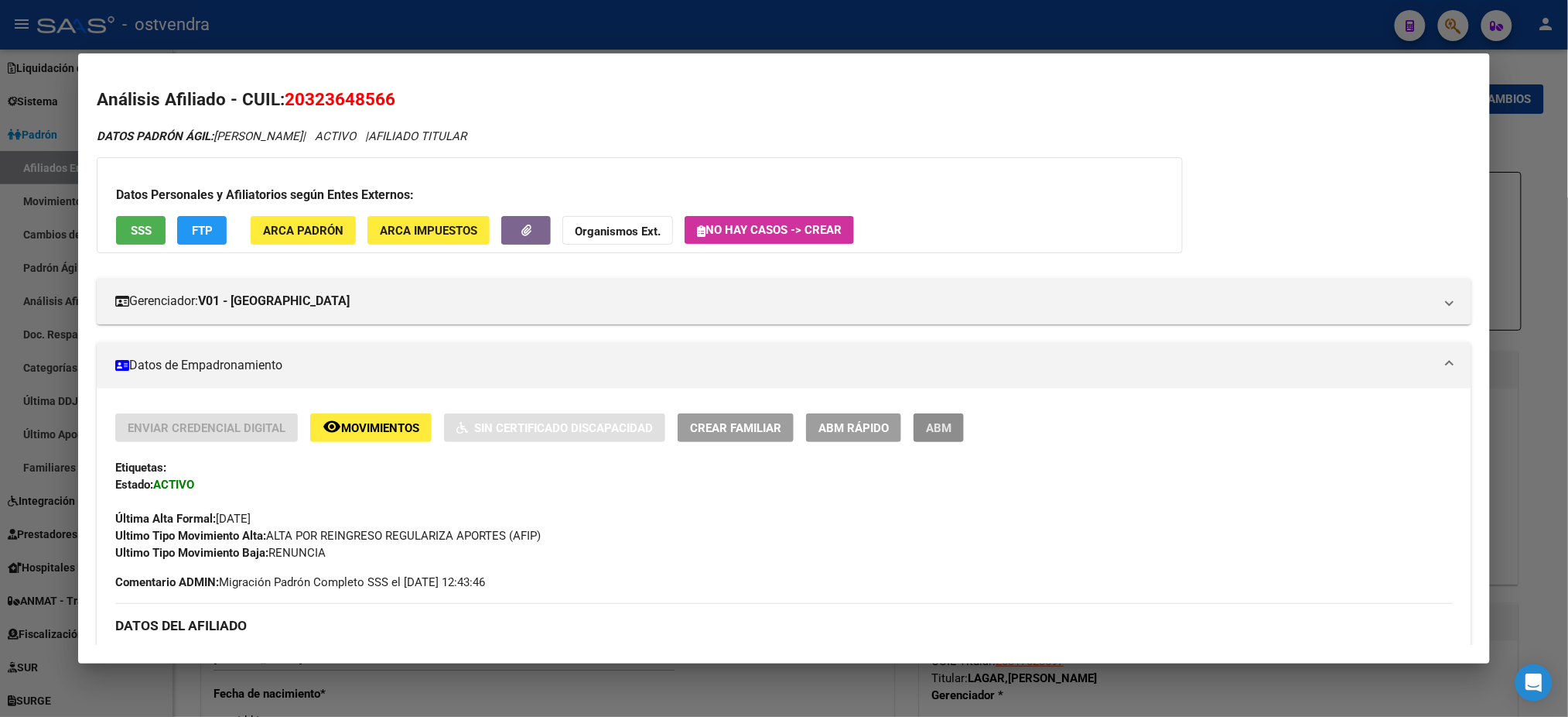
click at [936, 422] on span "ABM" at bounding box center [939, 427] width 26 height 14
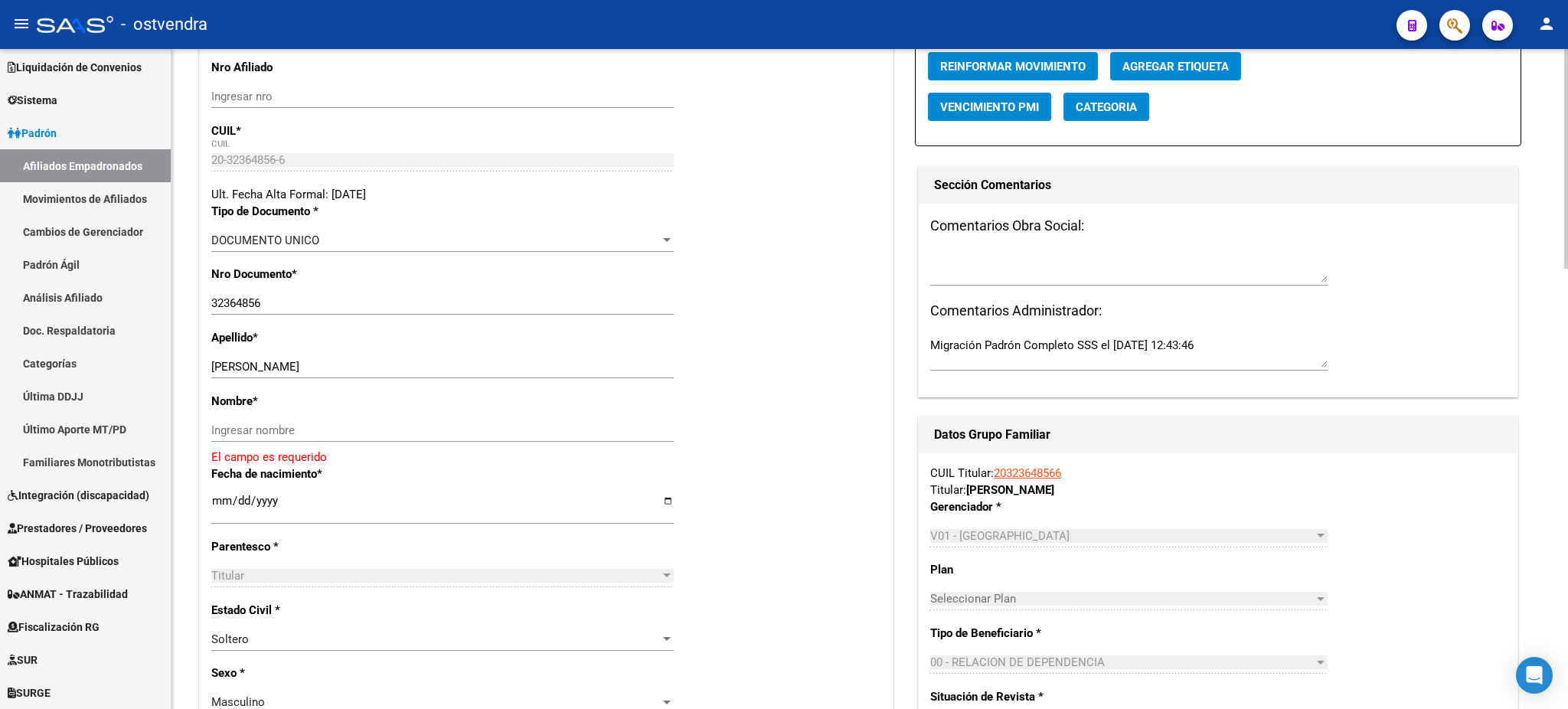
scroll to position [272, 0]
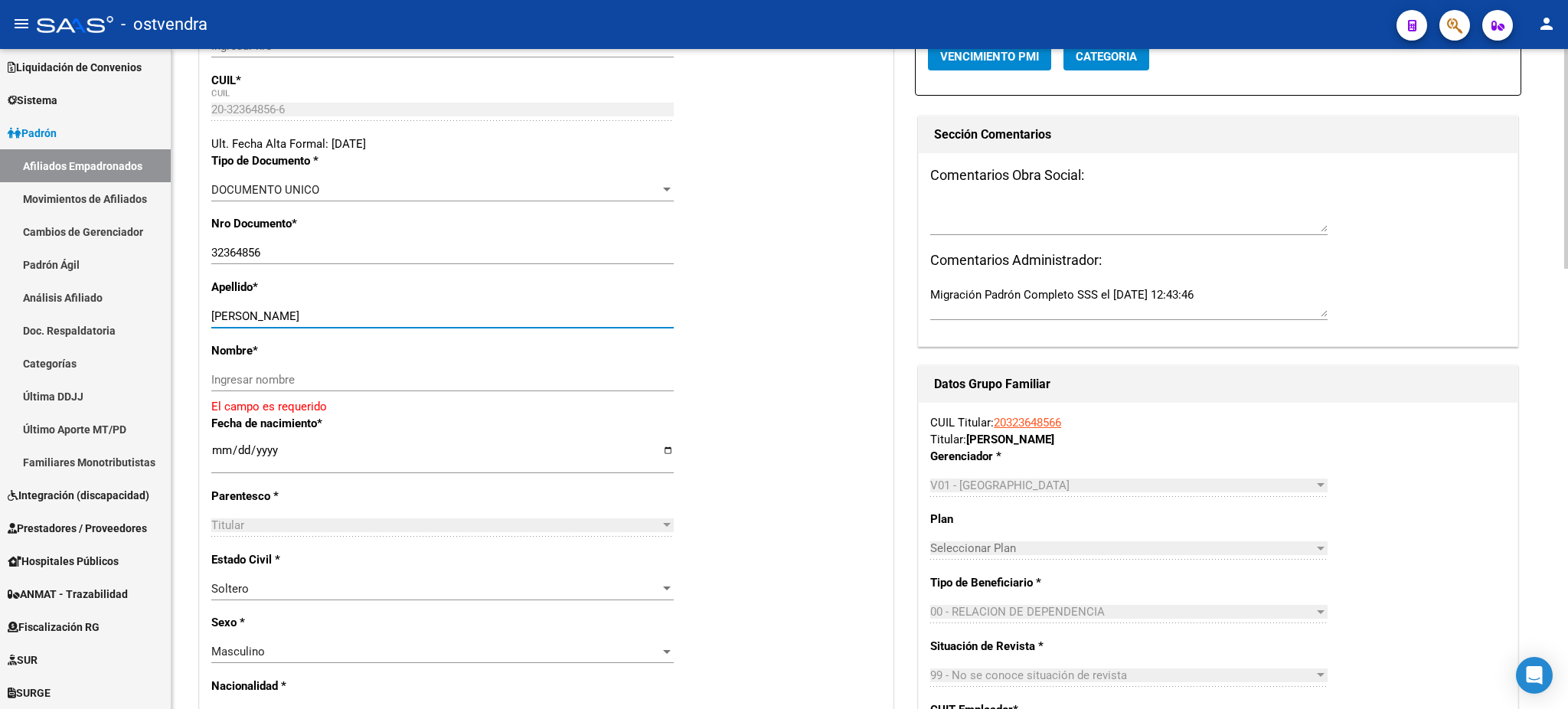
drag, startPoint x: 260, startPoint y: 313, endPoint x: 499, endPoint y: 310, distance: 239.0
click at [631, 305] on div "[PERSON_NAME] apellido" at bounding box center [442, 316] width 462 height 23
type input "[PERSON_NAME]"
click at [343, 381] on input "Ingresar nombre" at bounding box center [442, 379] width 462 height 13
paste input "[PERSON_NAME]"
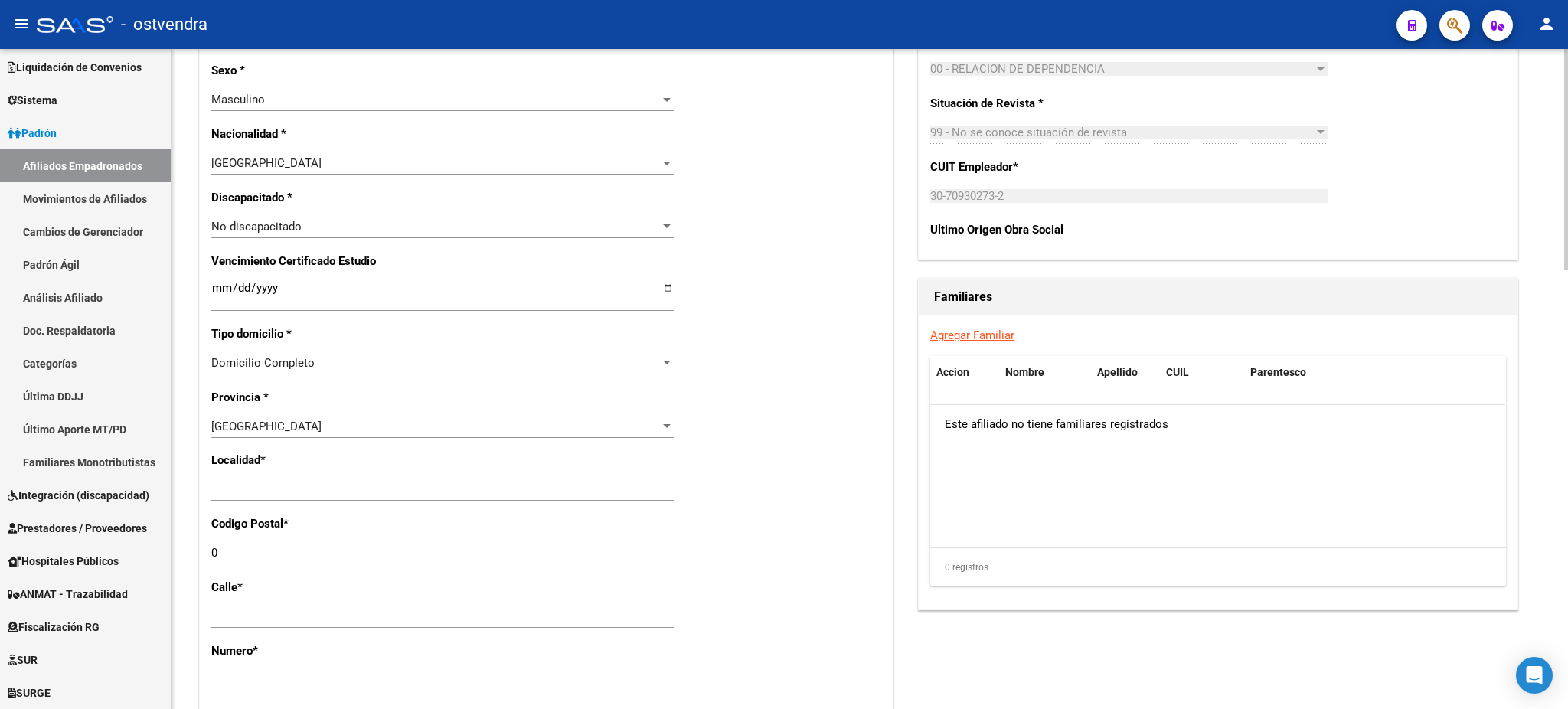
scroll to position [816, 0]
type input "[PERSON_NAME]"
drag, startPoint x: 306, startPoint y: 475, endPoint x: 265, endPoint y: 483, distance: 41.8
click at [265, 483] on div "Ingresar el nombre" at bounding box center [442, 487] width 462 height 23
drag, startPoint x: 340, startPoint y: 497, endPoint x: 247, endPoint y: 488, distance: 93.4
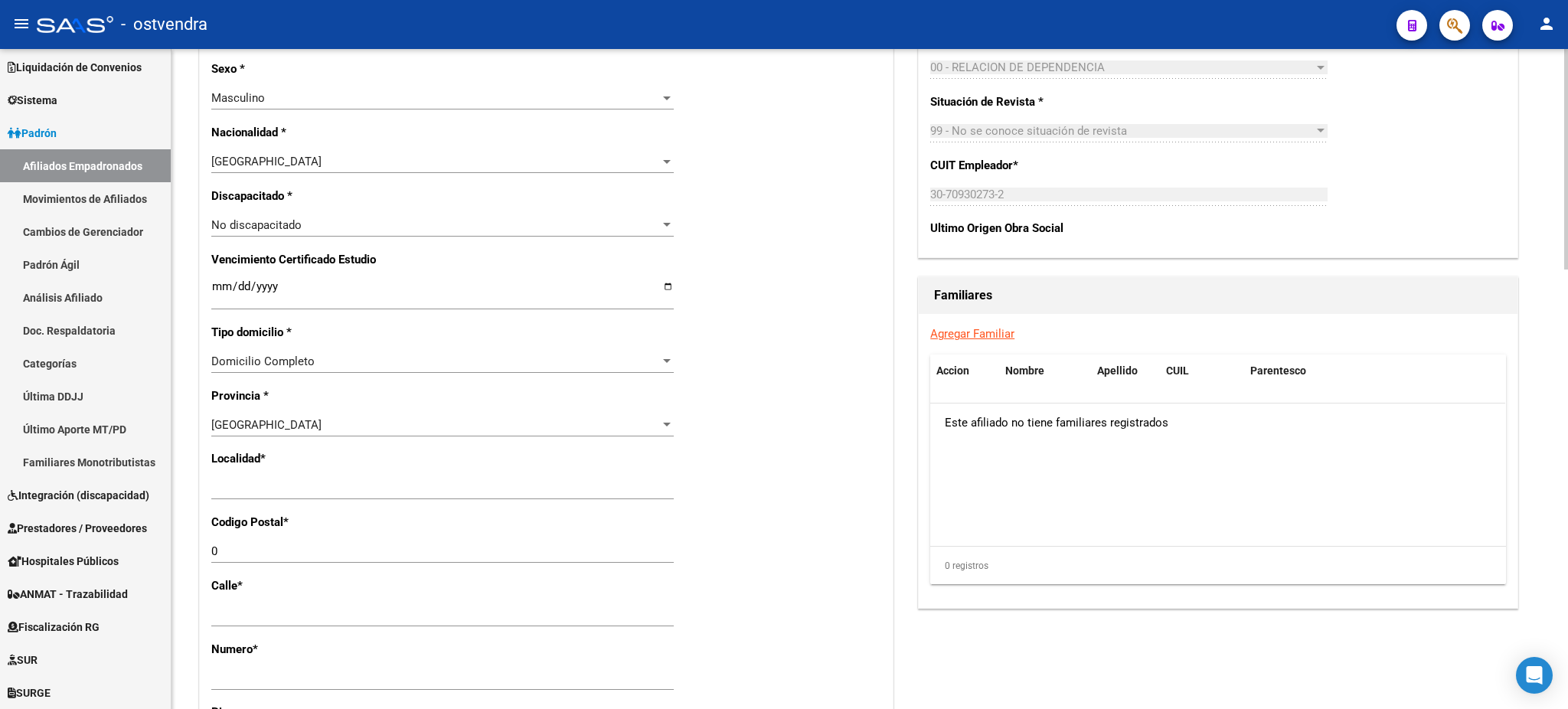
click at [247, 488] on div "Ingresar el nombre" at bounding box center [442, 487] width 462 height 23
click at [340, 481] on input "Ingresar el nombre" at bounding box center [442, 487] width 462 height 13
drag, startPoint x: 344, startPoint y: 479, endPoint x: 210, endPoint y: 476, distance: 134.0
click at [211, 476] on div "Ingresar el nombre" at bounding box center [442, 487] width 462 height 23
type input "[DATE][PERSON_NAME]"
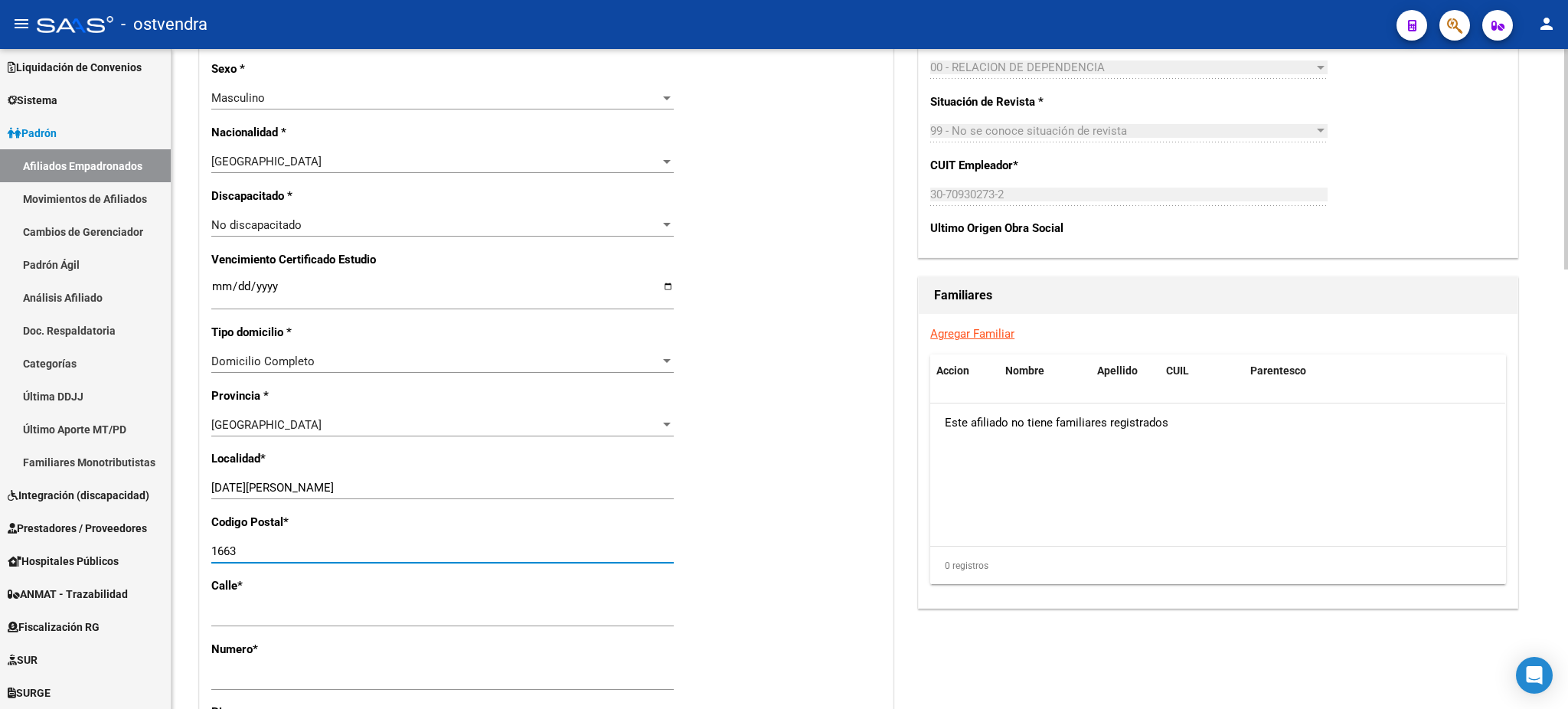
type input "1663"
click at [1257, 266] on div "Acciones Identificar Modificación Cambiar CUIL Cambiar Gerenciador Agregar Movi…" at bounding box center [1217, 226] width 606 height 1746
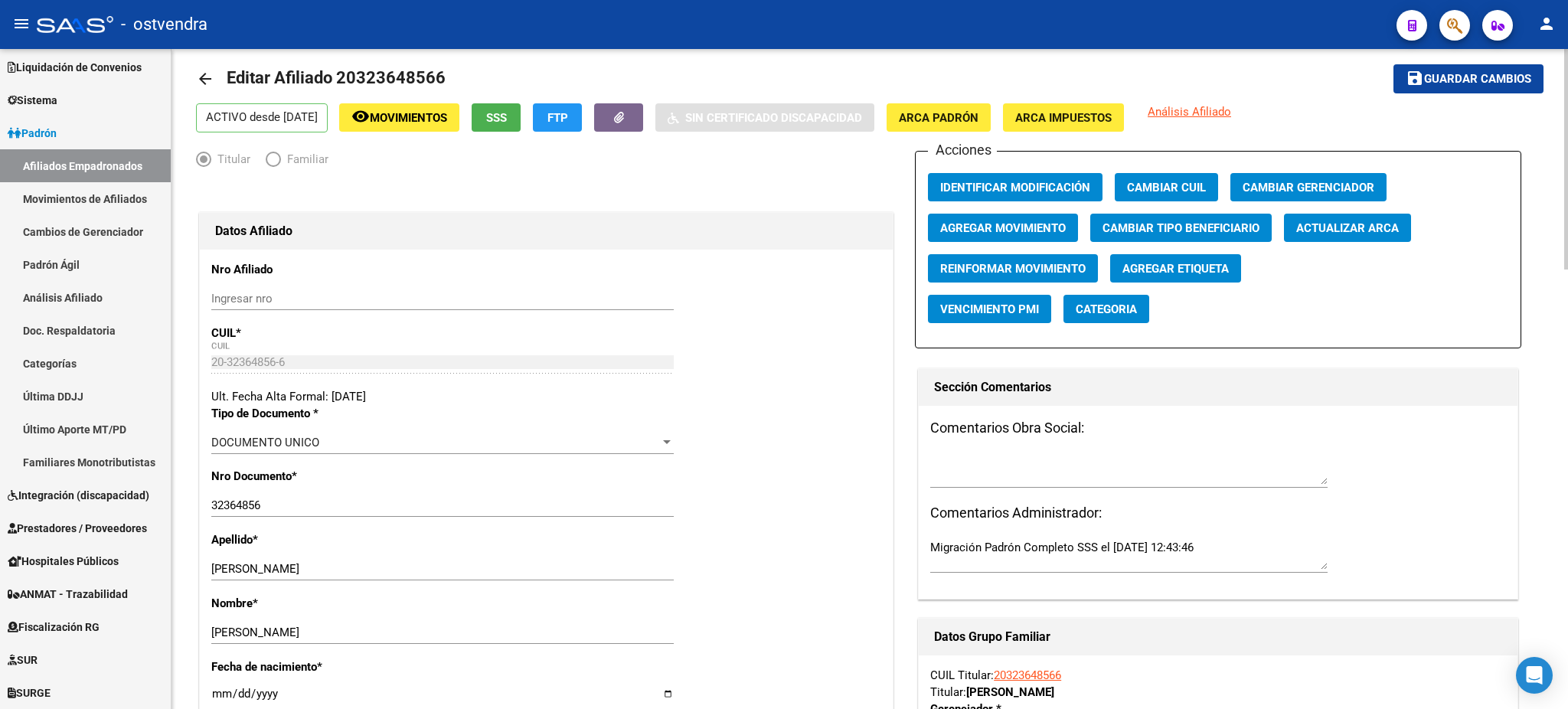
scroll to position [0, 0]
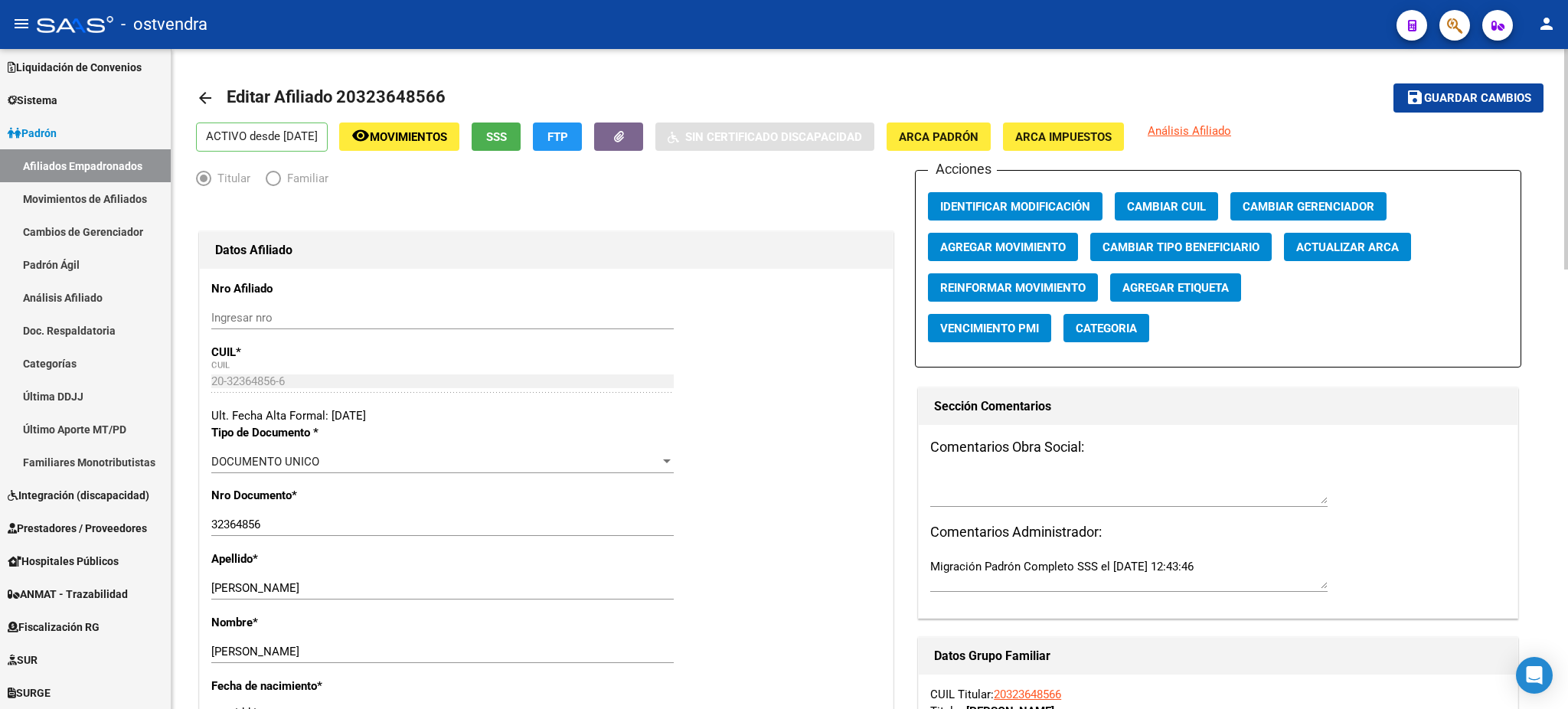
click at [1441, 83] on button "save Guardar cambios" at bounding box center [1468, 98] width 150 height 29
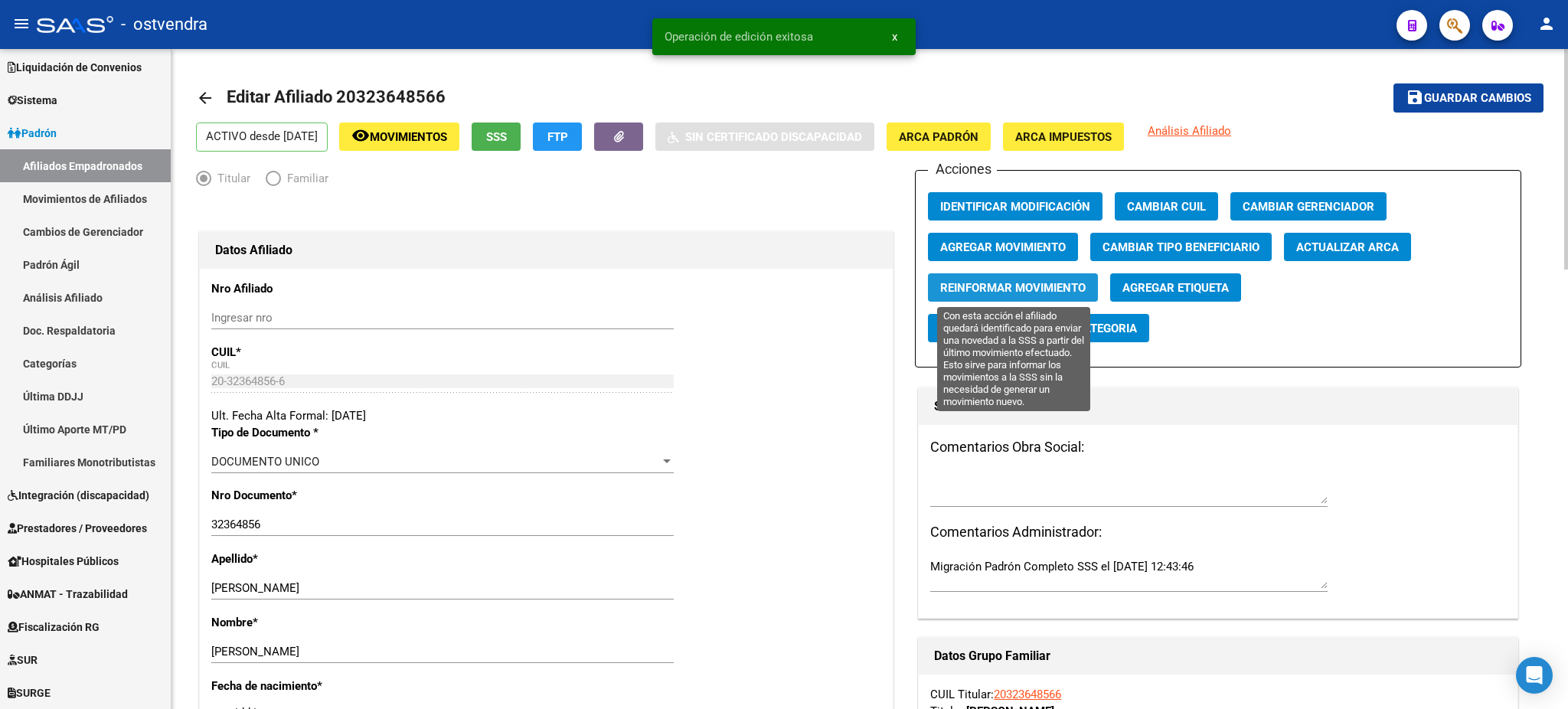
click at [987, 285] on span "Reinformar Movimiento" at bounding box center [1012, 287] width 145 height 13
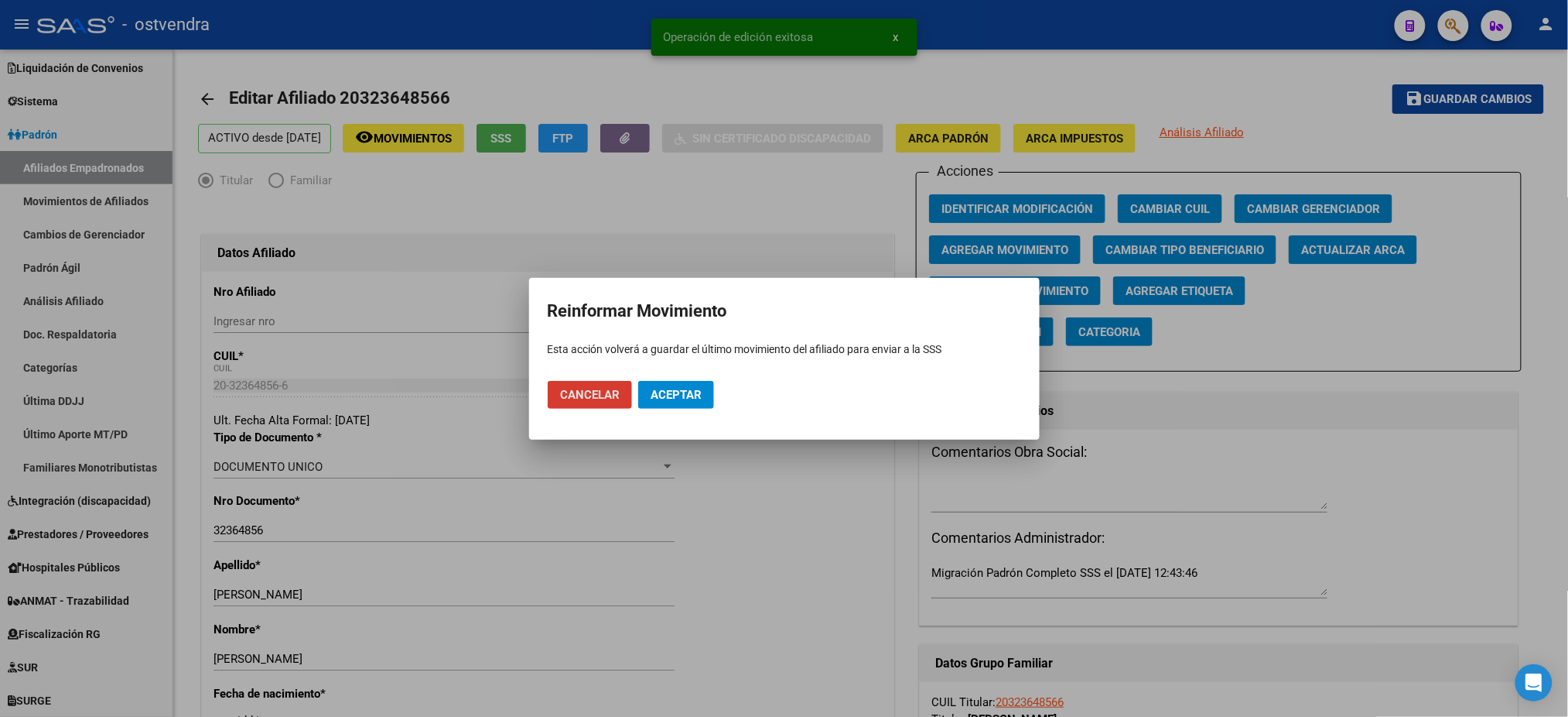
click at [683, 390] on span "Aceptar" at bounding box center [677, 395] width 51 height 14
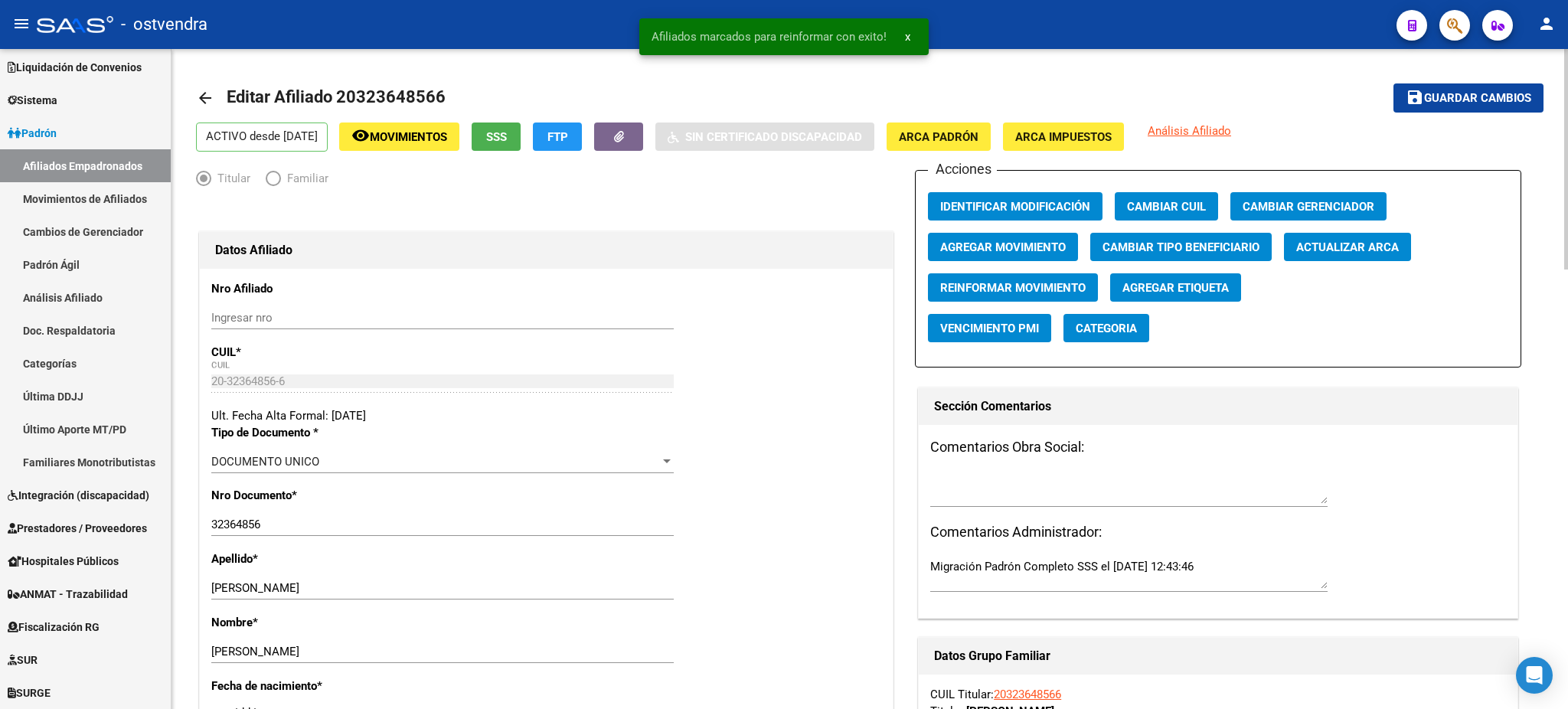
drag, startPoint x: 673, startPoint y: 328, endPoint x: 1451, endPoint y: 102, distance: 810.2
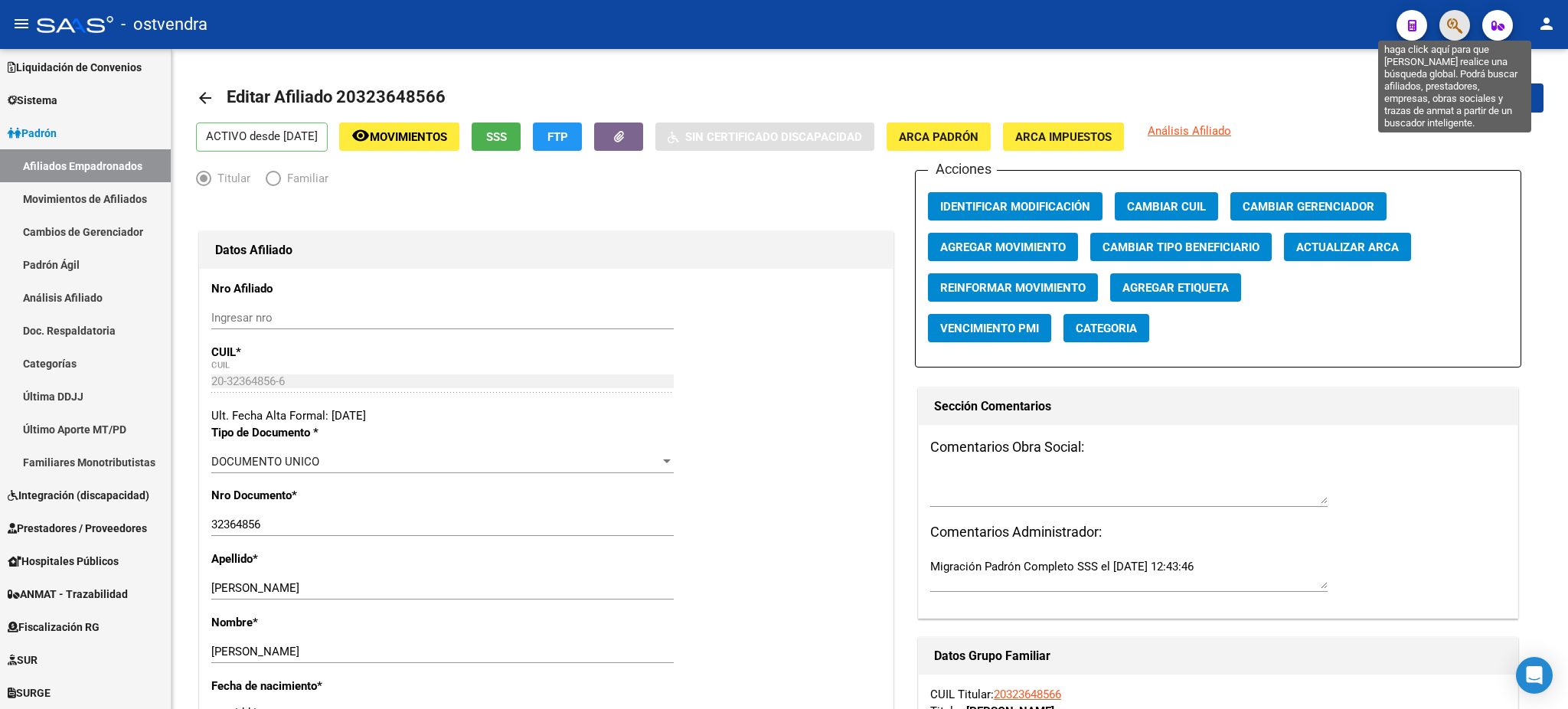
click at [1456, 33] on icon "button" at bounding box center [1454, 25] width 15 height 17
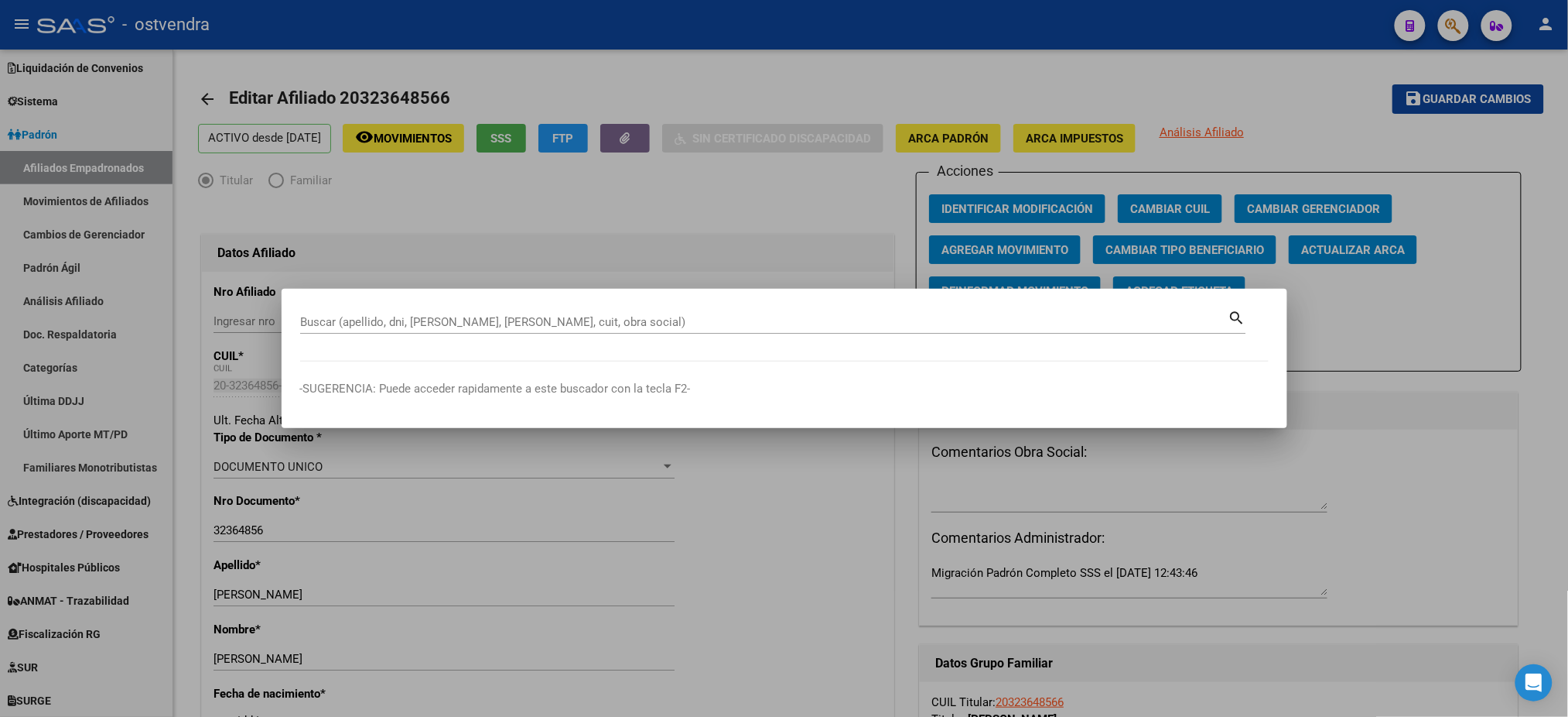
paste input "27597189104"
type input "27597189104"
click at [1472, 34] on div at bounding box center [784, 358] width 1568 height 717
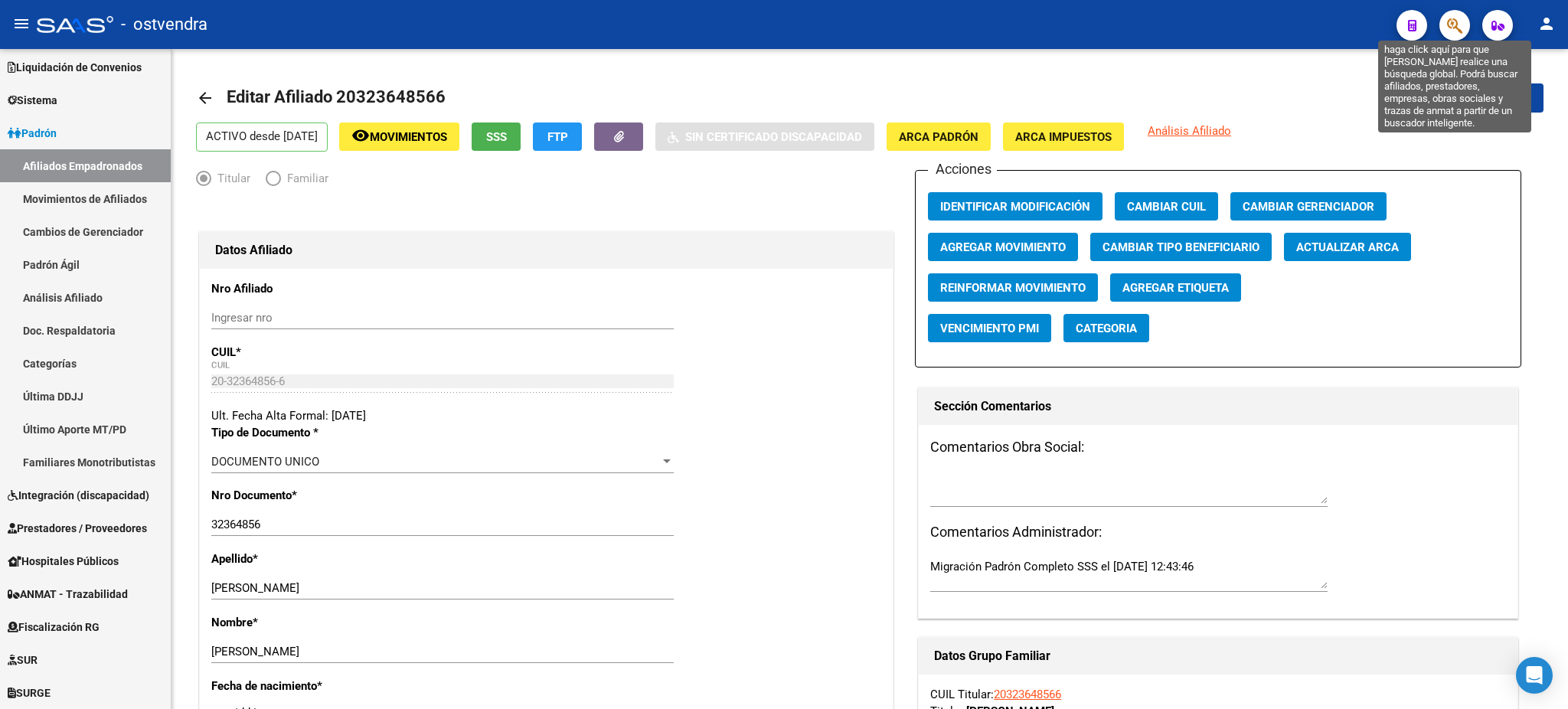
click at [1439, 10] on button "button" at bounding box center [1454, 25] width 31 height 31
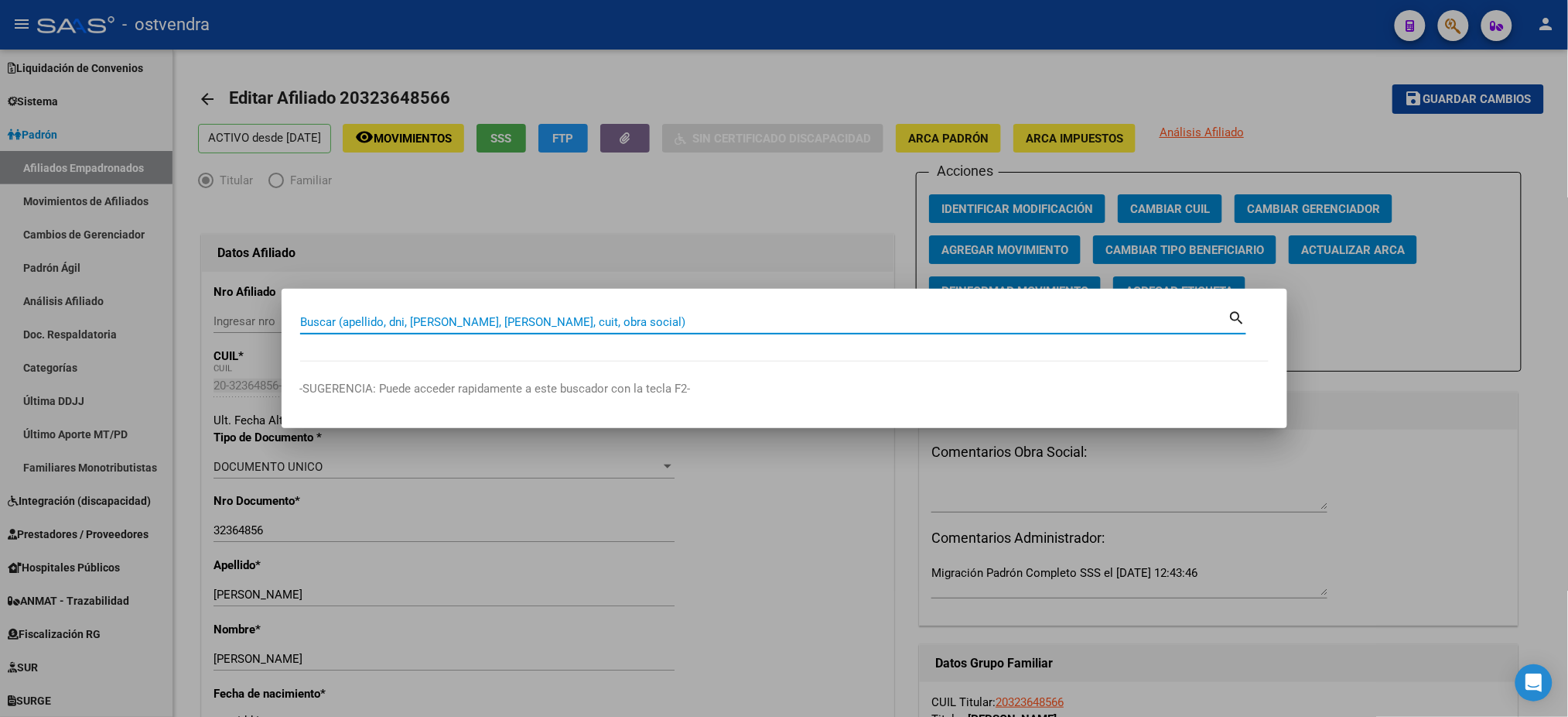
click at [345, 323] on input "Buscar (apellido, dni, [PERSON_NAME], [PERSON_NAME], cuit, obra social)" at bounding box center [764, 322] width 928 height 14
type input "27597189104"
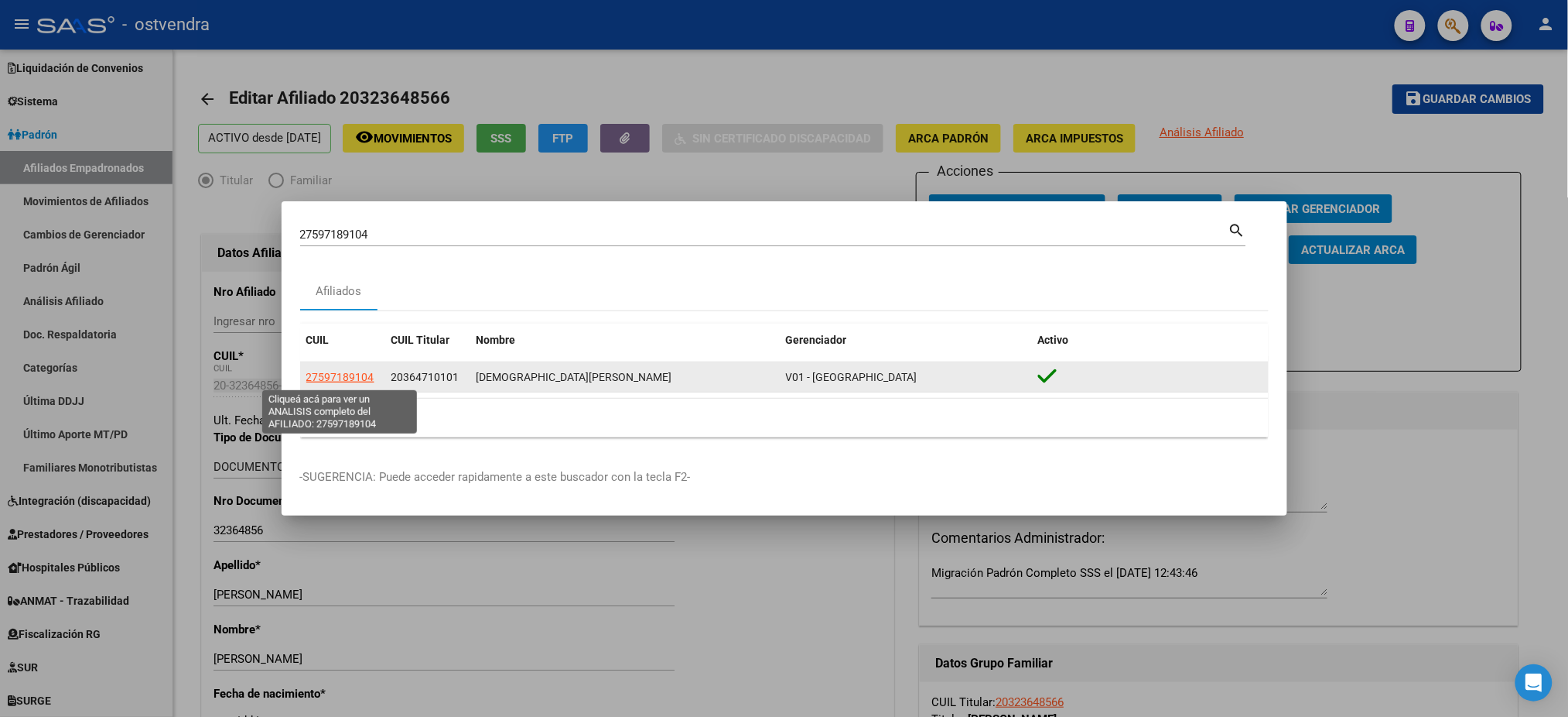
click at [337, 378] on span "27597189104" at bounding box center [340, 376] width 68 height 12
type textarea "27597189104"
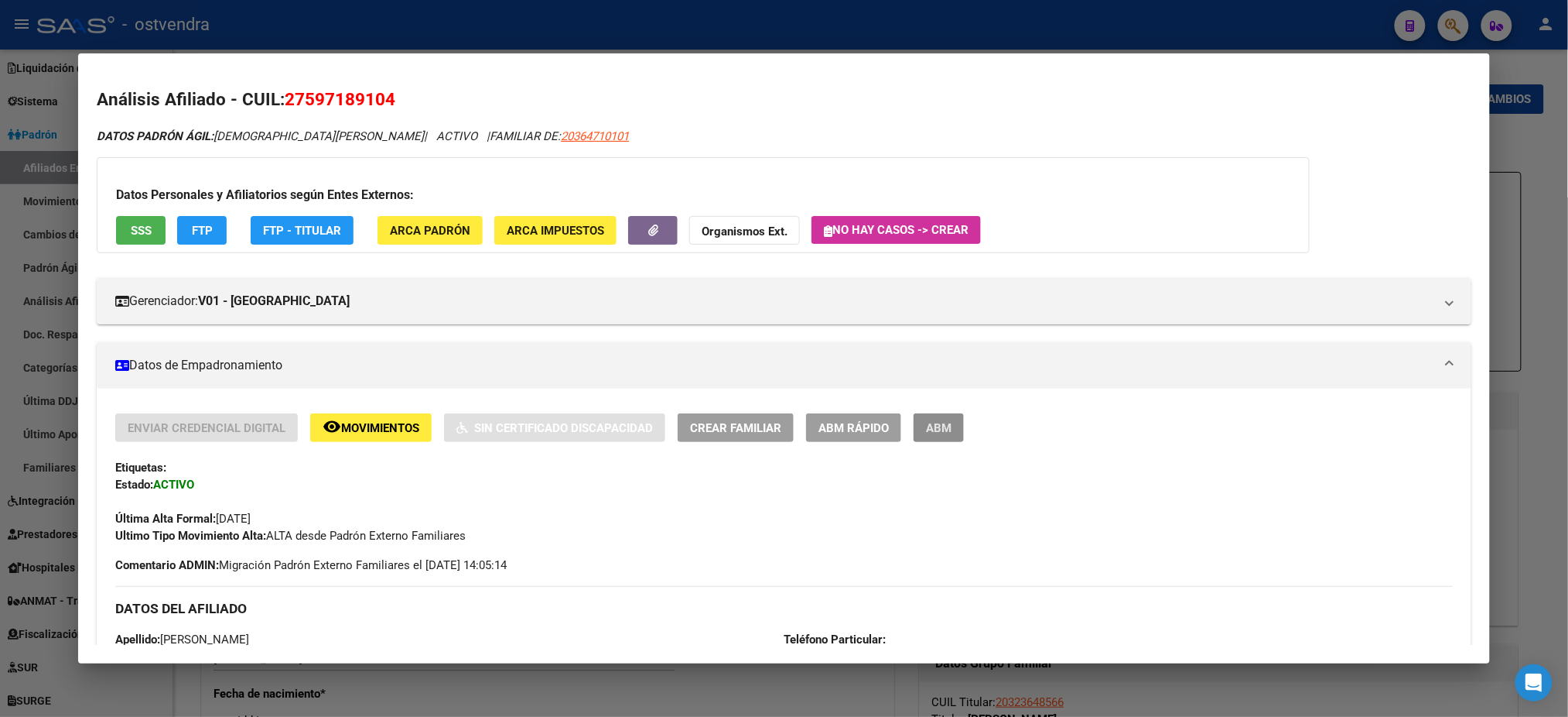
click at [939, 435] on button "ABM" at bounding box center [939, 427] width 51 height 29
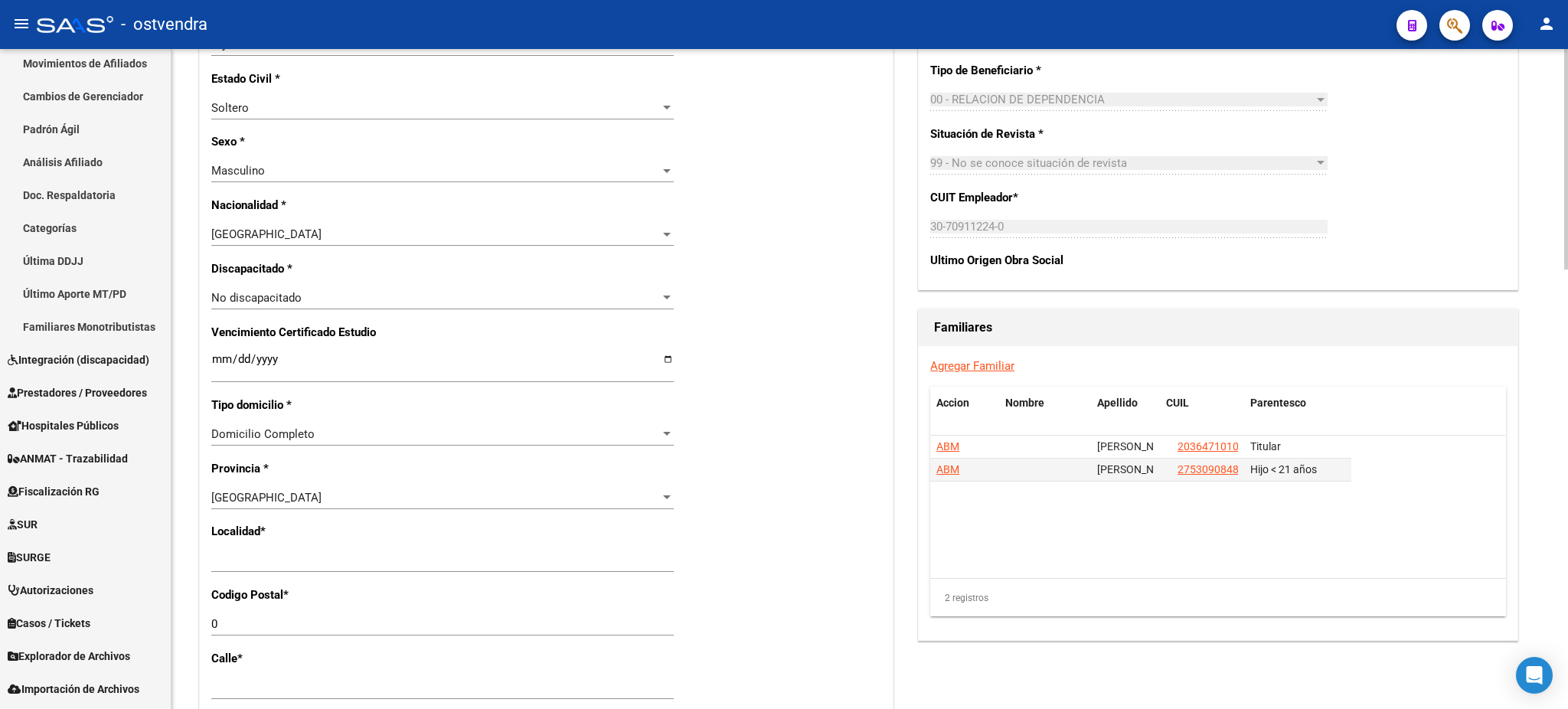
scroll to position [816, 0]
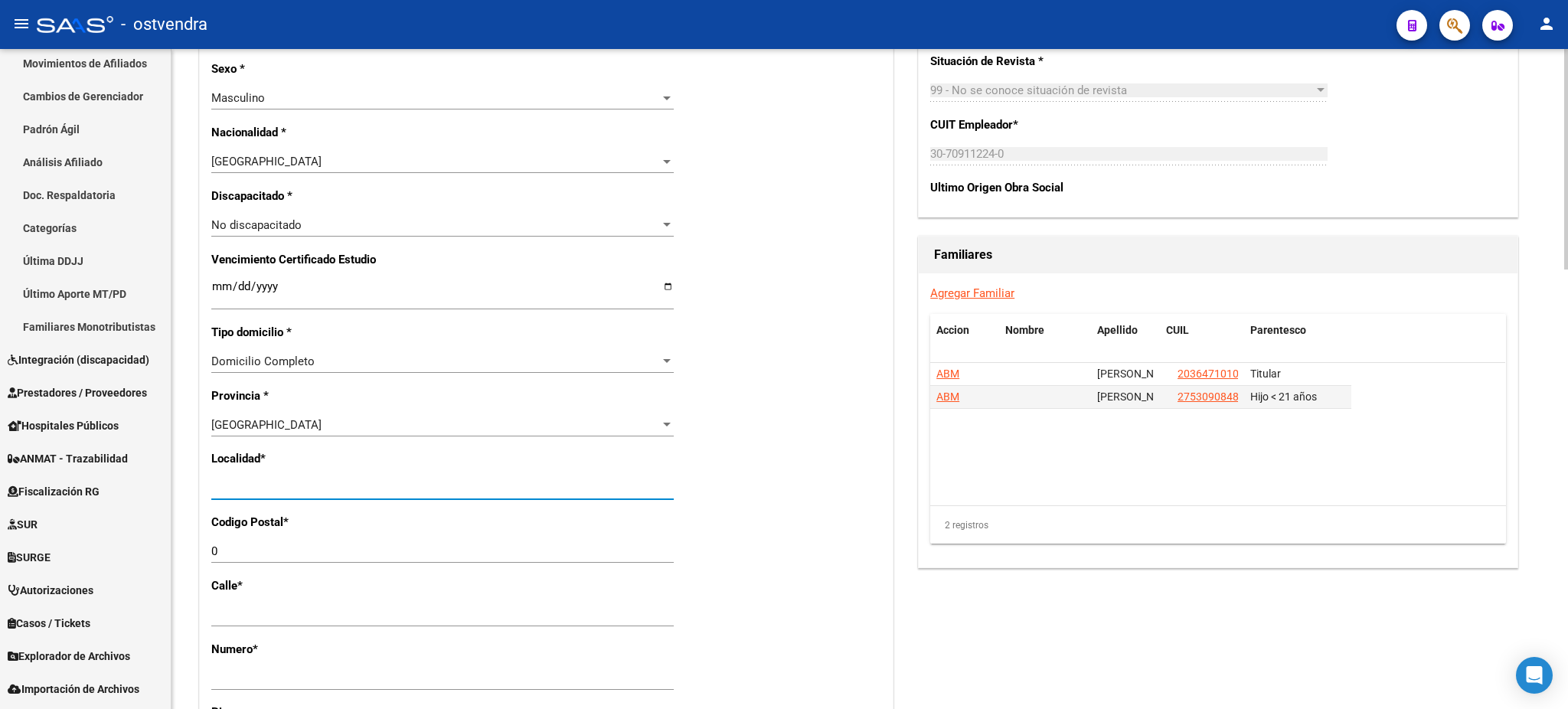
drag, startPoint x: 314, startPoint y: 479, endPoint x: 278, endPoint y: 425, distance: 64.9
click at [164, 473] on mat-sidenav-container "Firma Express Inicio Calendario SSS Instructivos Contacto OS Reportes Tablero d…" at bounding box center [784, 379] width 1568 height 660
type input "[DATE][PERSON_NAME]"
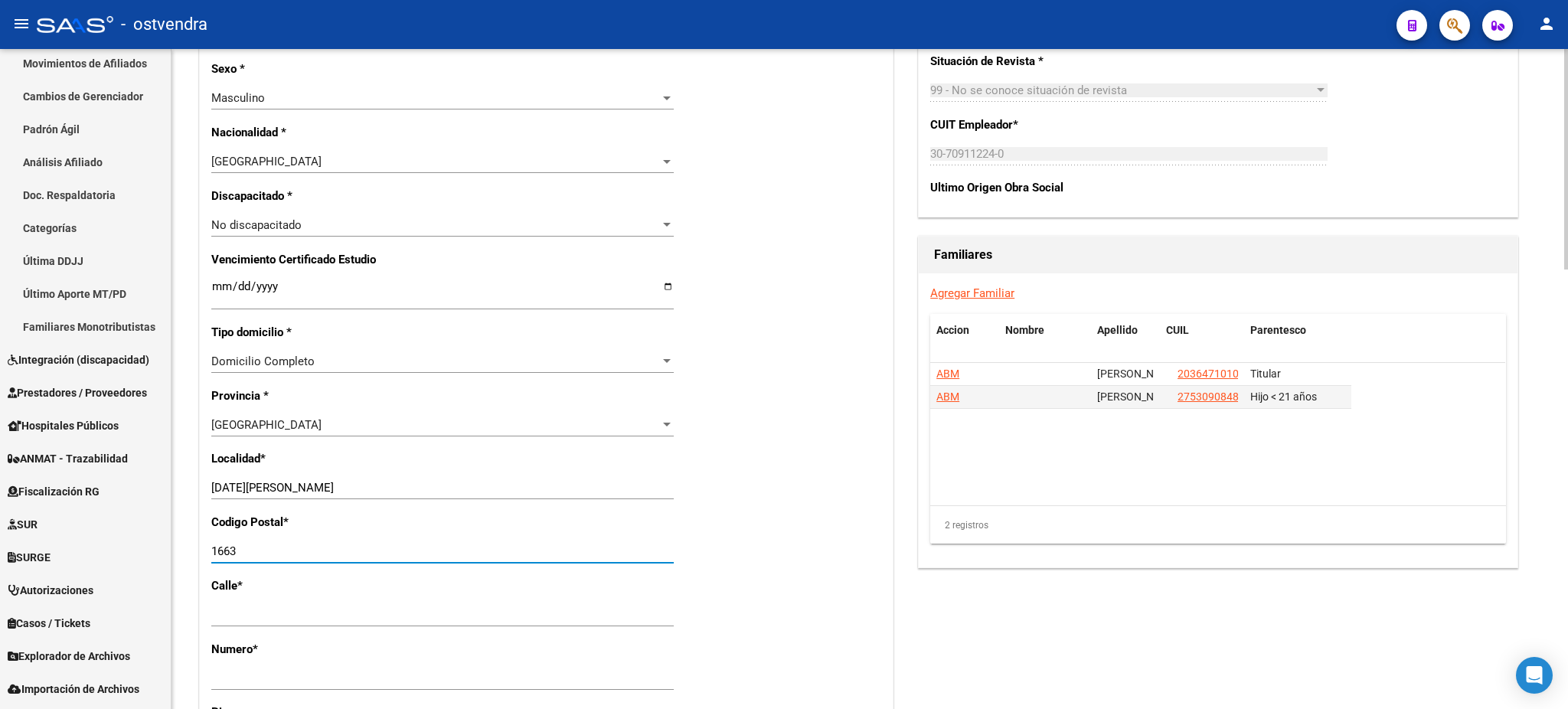
type input "1663"
click at [1240, 463] on datatable-body "ABM [PERSON_NAME] 20364710101 Titular ABM [PERSON_NAME] 27530908483 Hijo < 21 a…" at bounding box center [1217, 434] width 575 height 143
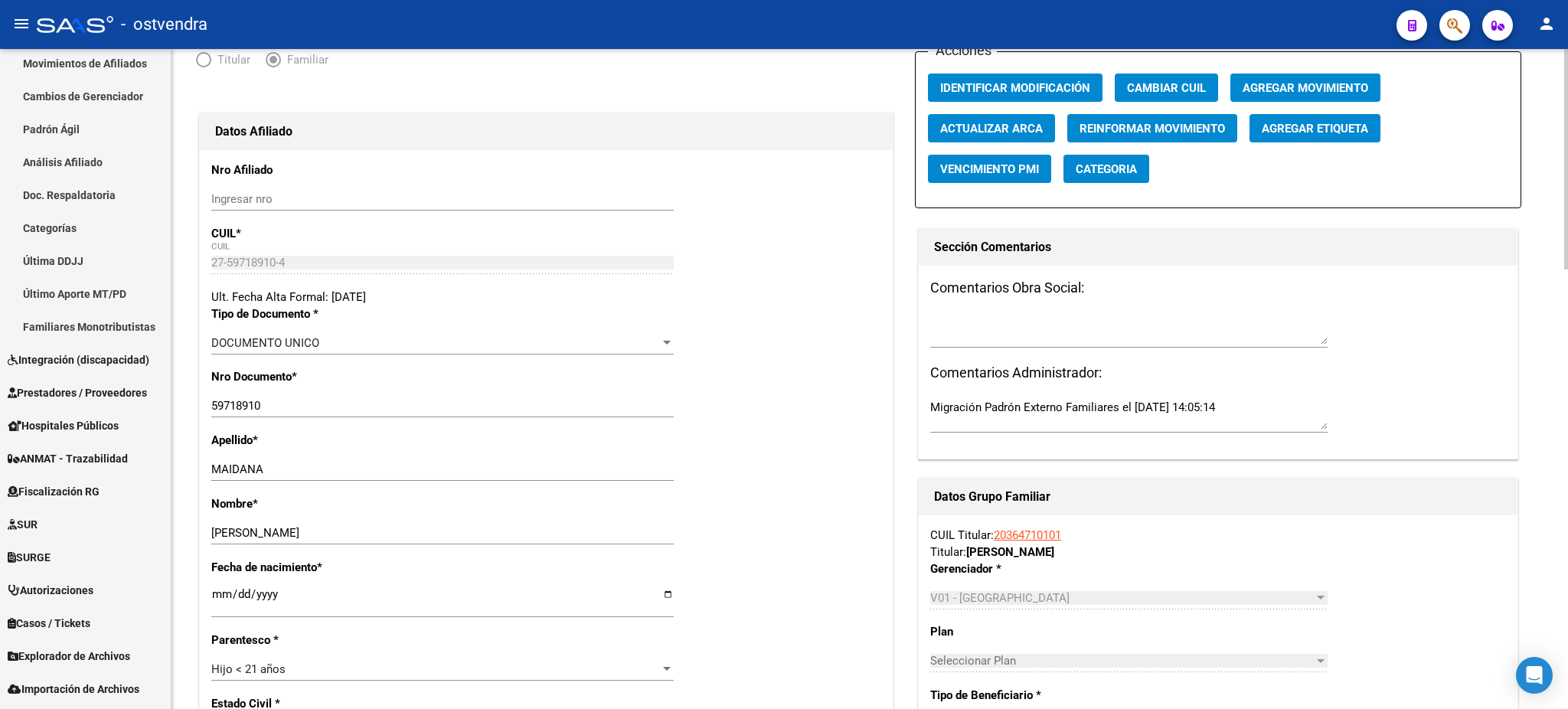
scroll to position [0, 0]
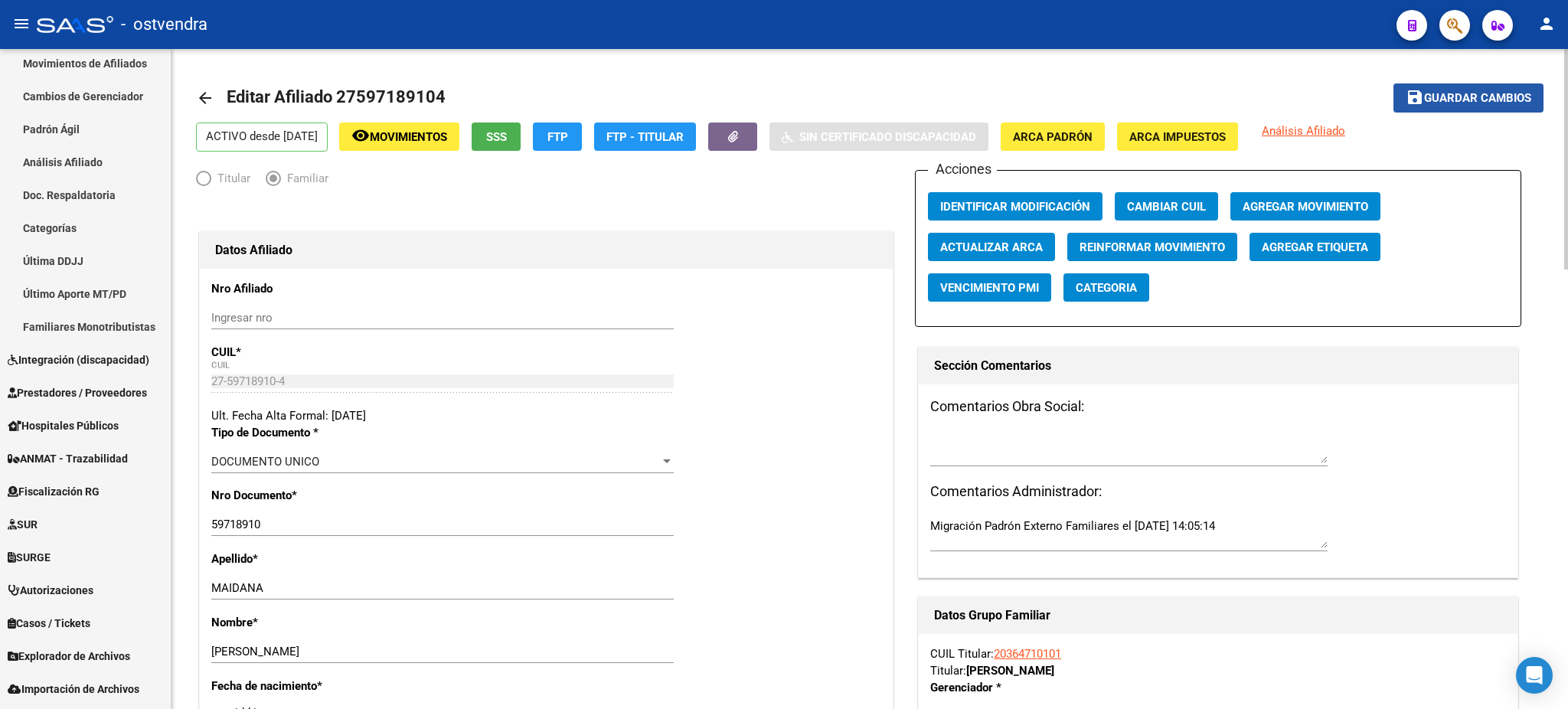
click at [1460, 96] on span "Guardar cambios" at bounding box center [1477, 98] width 107 height 13
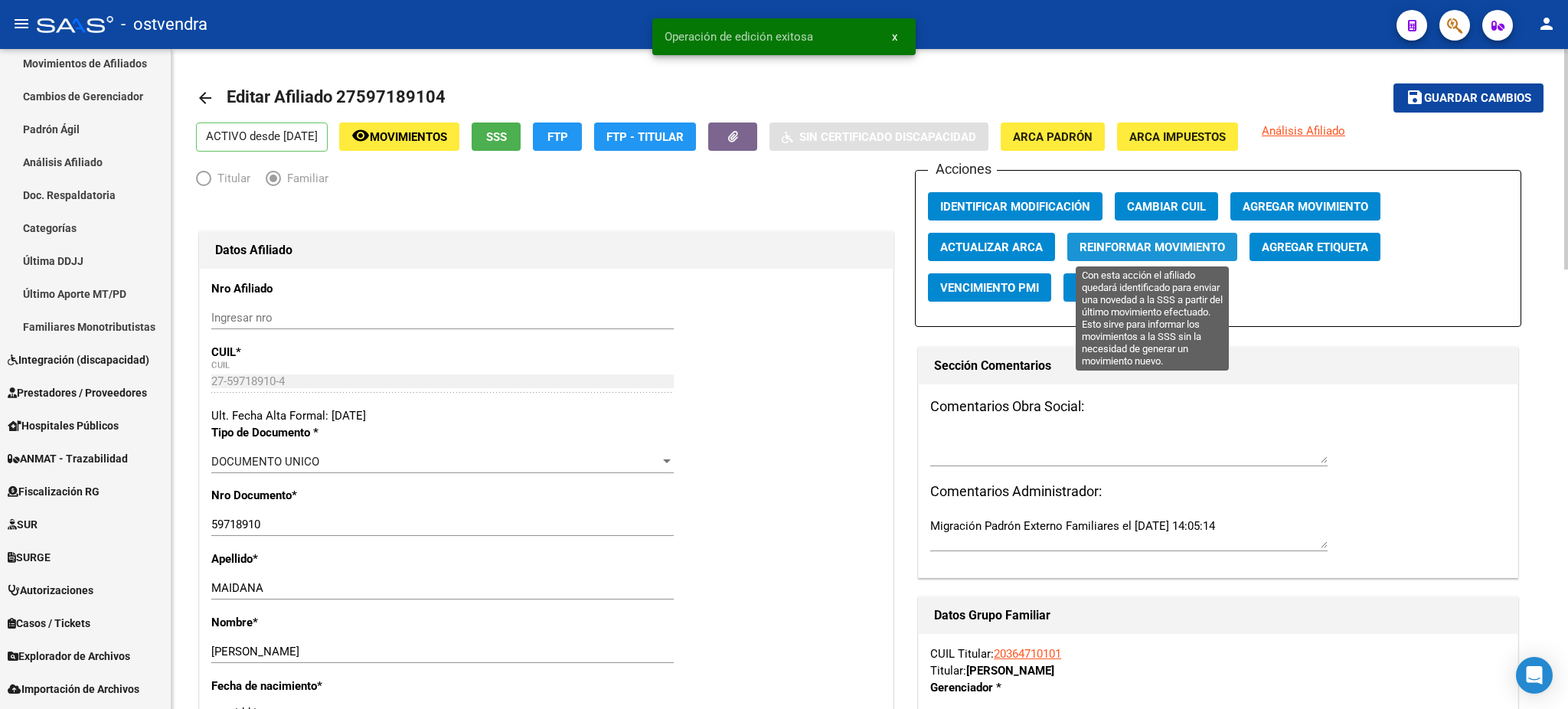
click at [1184, 254] on button "Reinformar Movimiento" at bounding box center [1152, 247] width 170 height 29
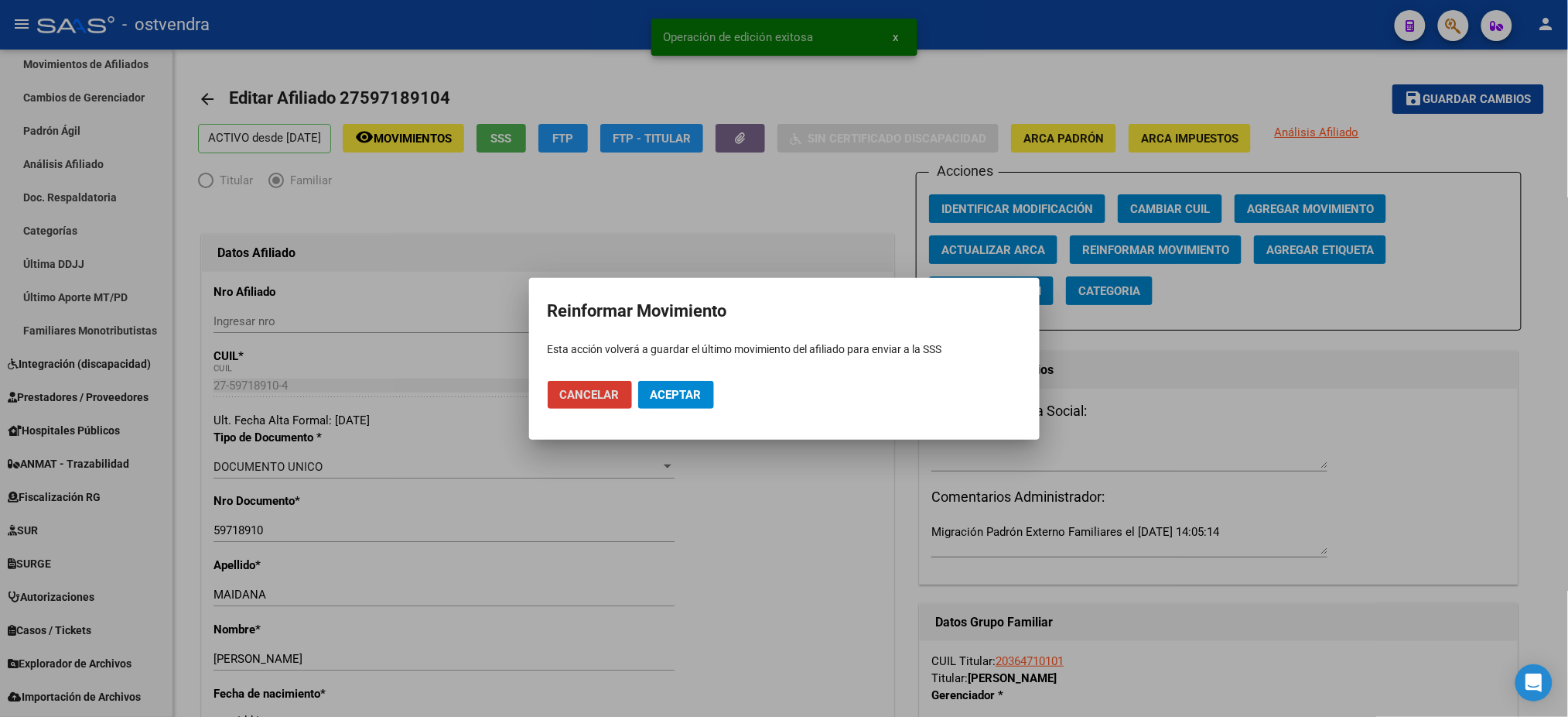
click at [693, 394] on span "Aceptar" at bounding box center [677, 395] width 51 height 14
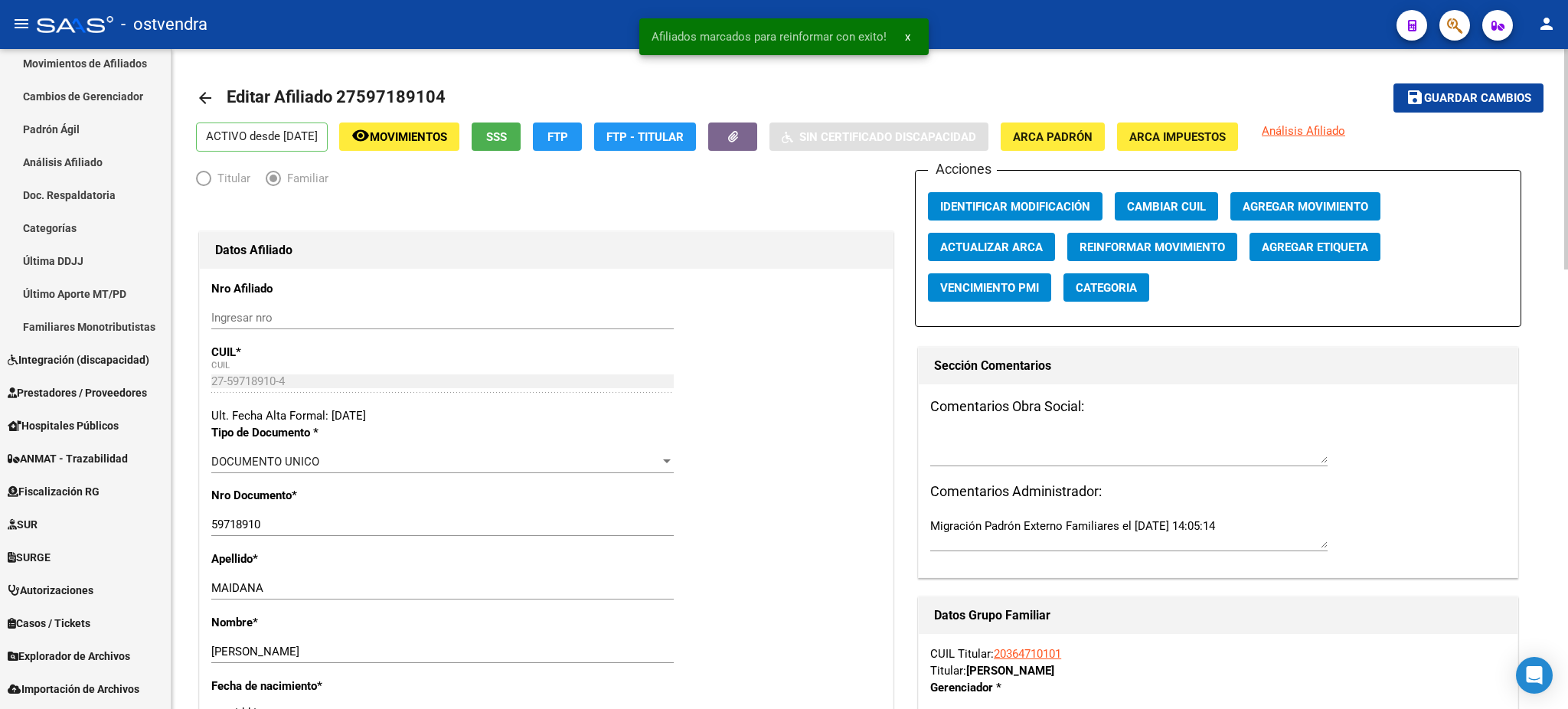
drag, startPoint x: 744, startPoint y: 253, endPoint x: 911, endPoint y: 191, distance: 178.1
click at [749, 251] on h1 "Datos Afiliado" at bounding box center [546, 250] width 662 height 25
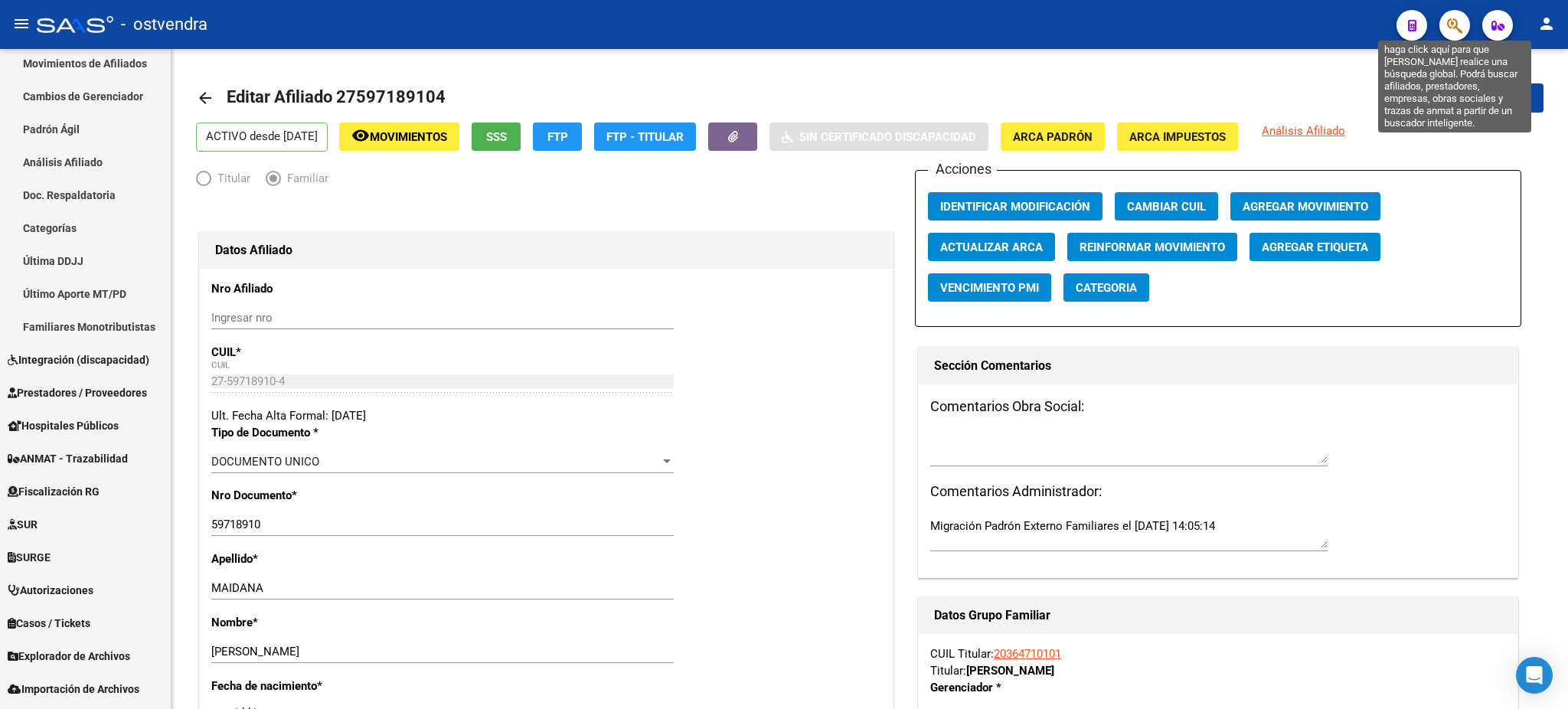
click at [1451, 25] on icon "button" at bounding box center [1454, 25] width 15 height 17
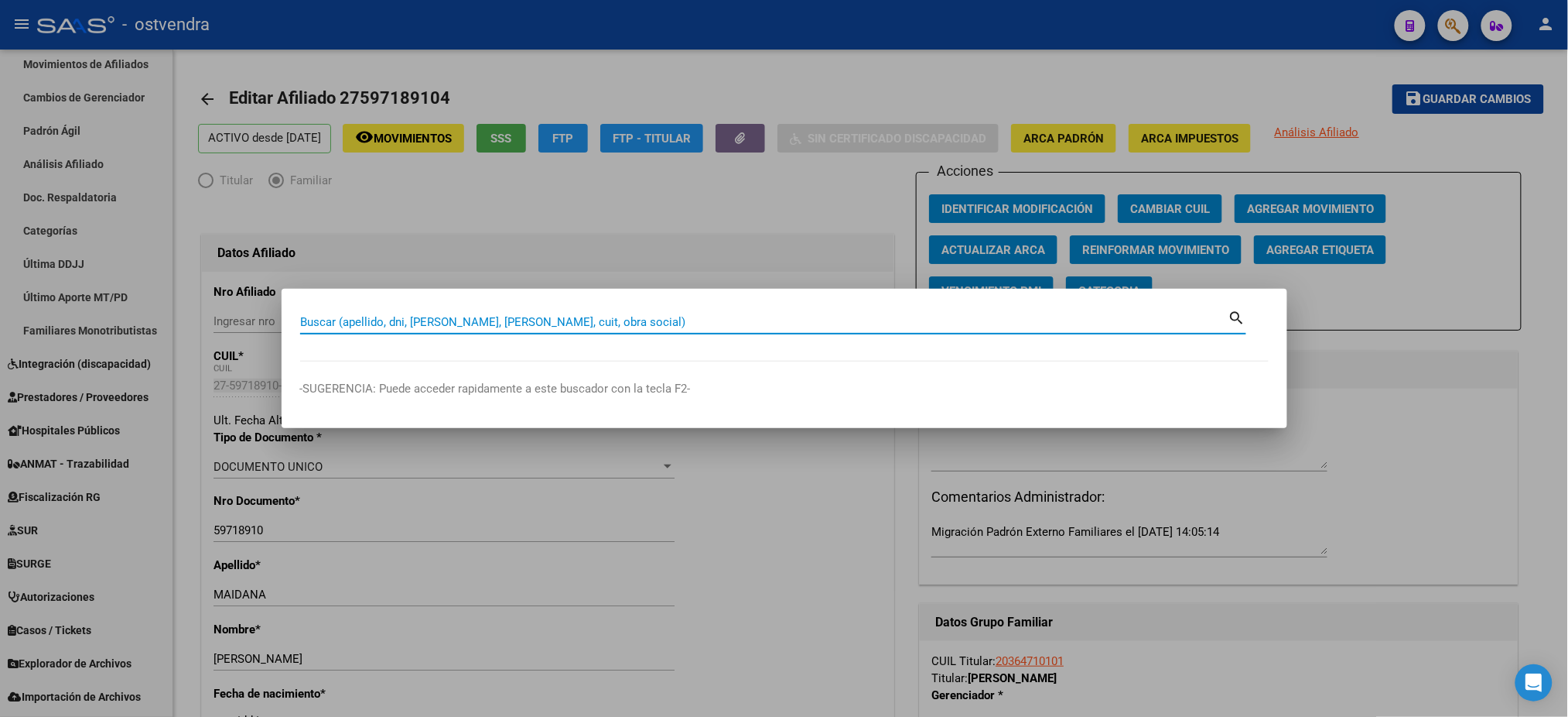
paste input "27399780964"
type input "27399780964"
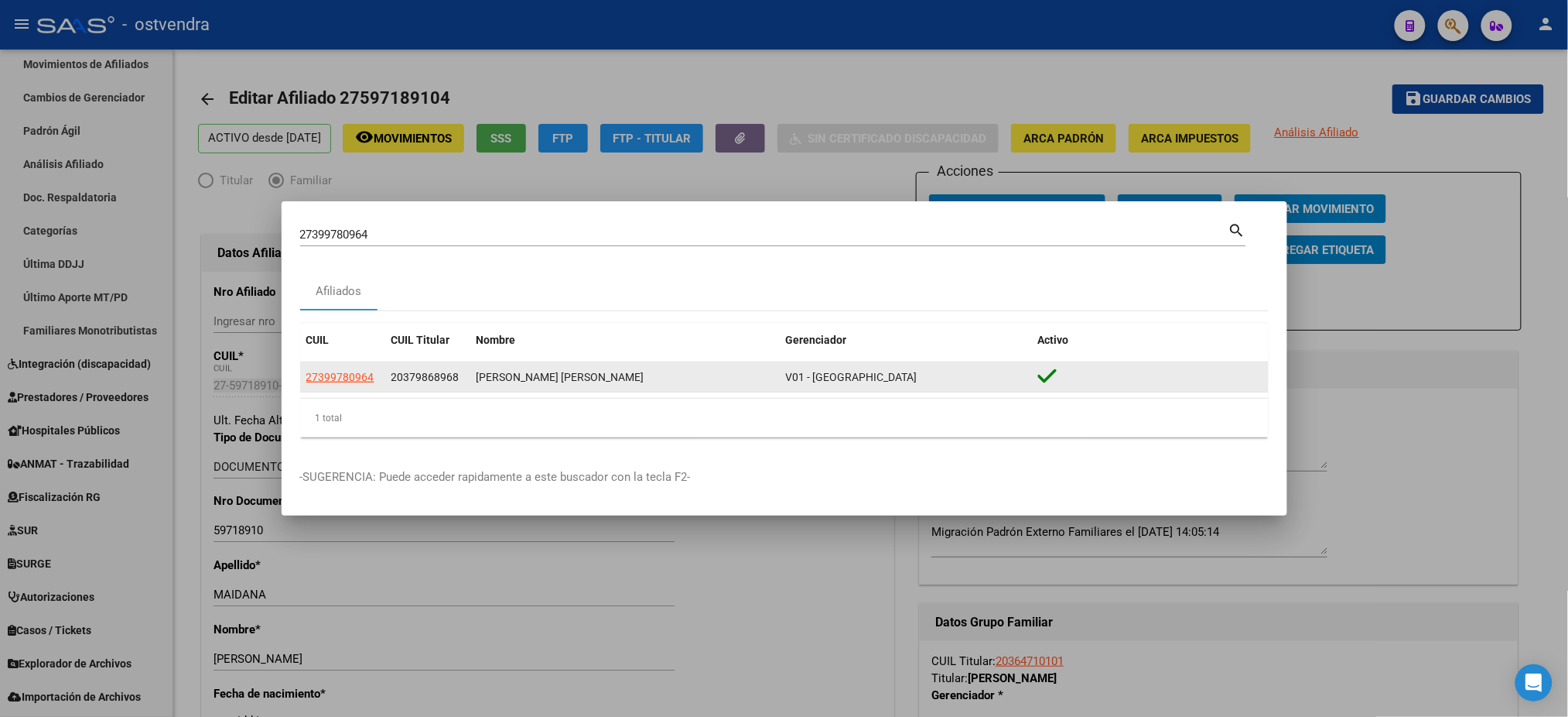
click at [357, 369] on app-link-go-to "27399780964" at bounding box center [340, 377] width 68 height 18
click at [362, 379] on span "27399780964" at bounding box center [340, 376] width 68 height 12
type textarea "27399780964"
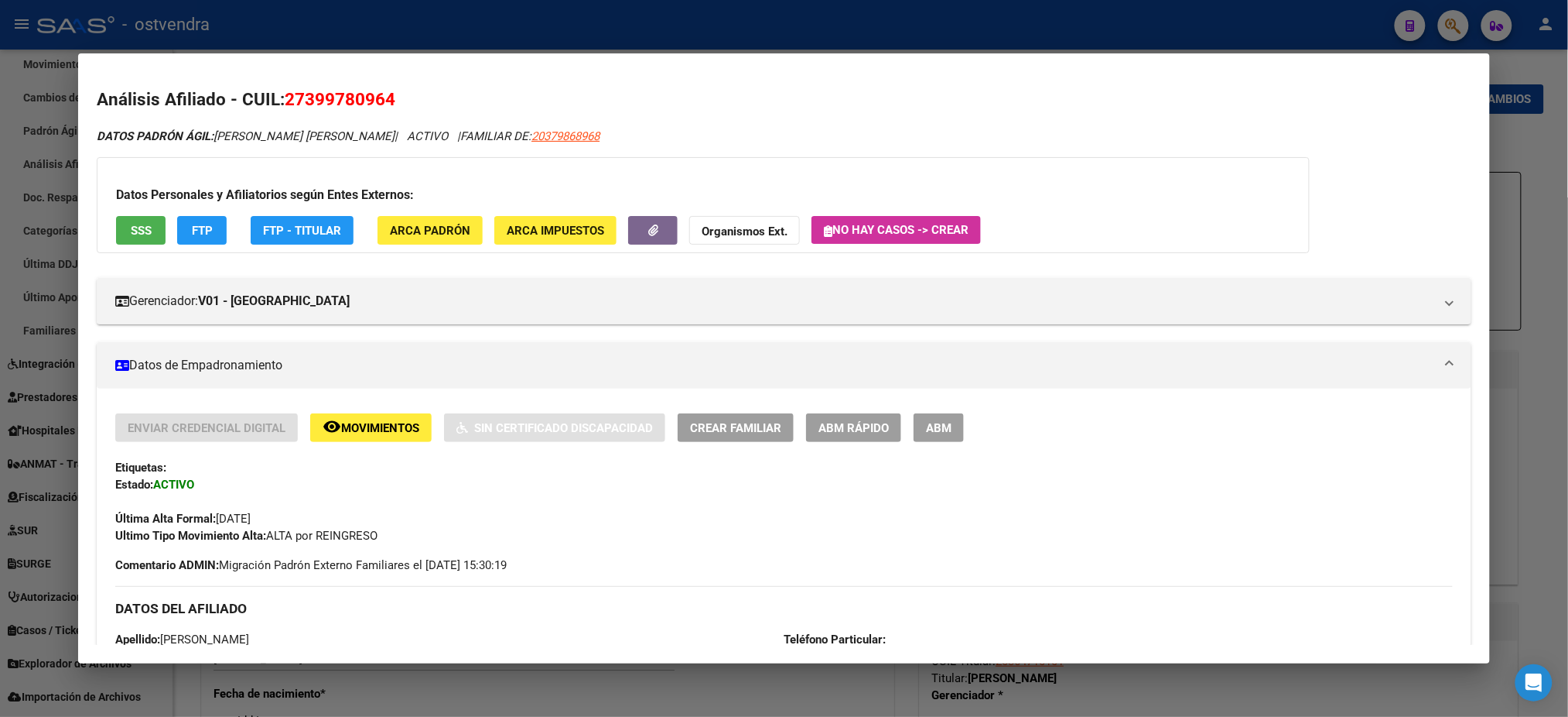
click at [944, 431] on span "ABM" at bounding box center [939, 427] width 26 height 14
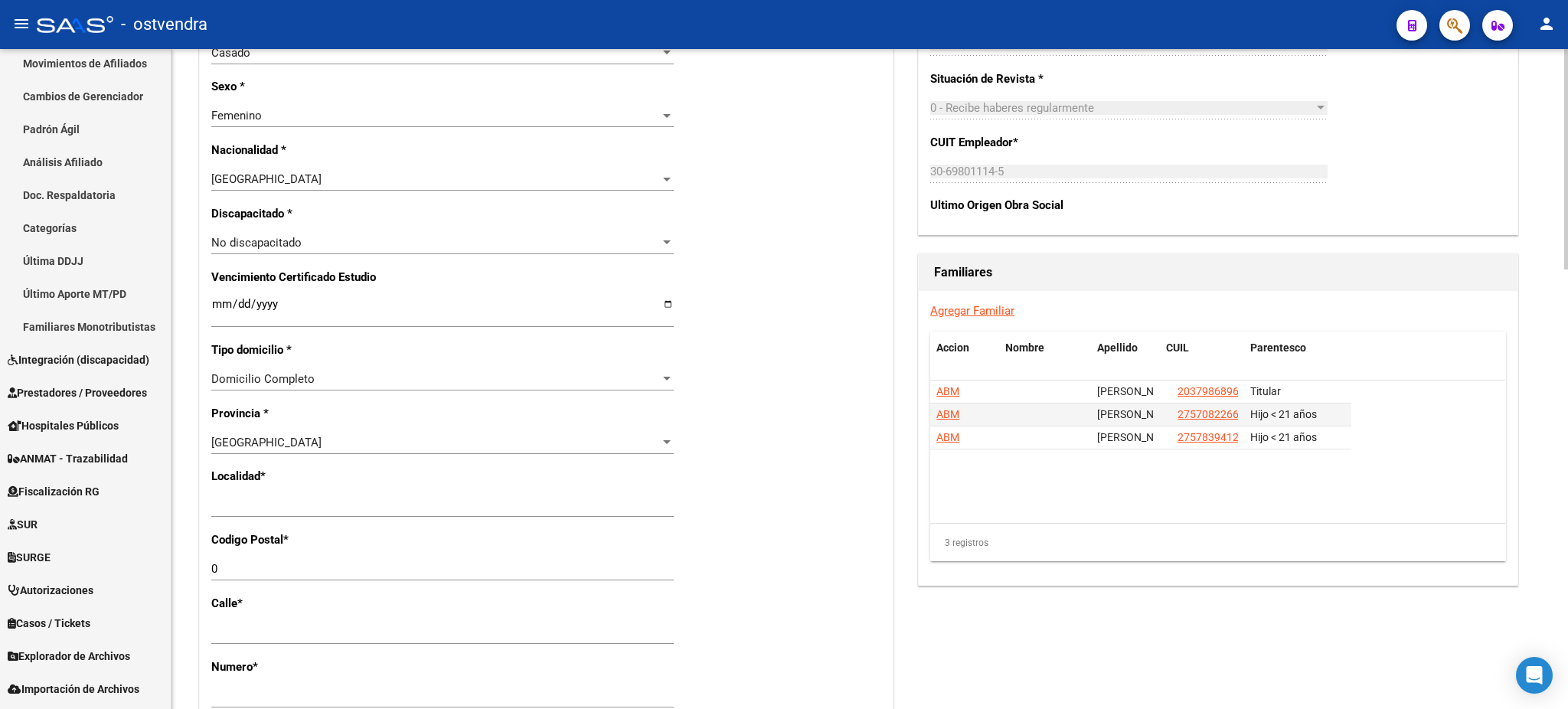
scroll to position [816, 0]
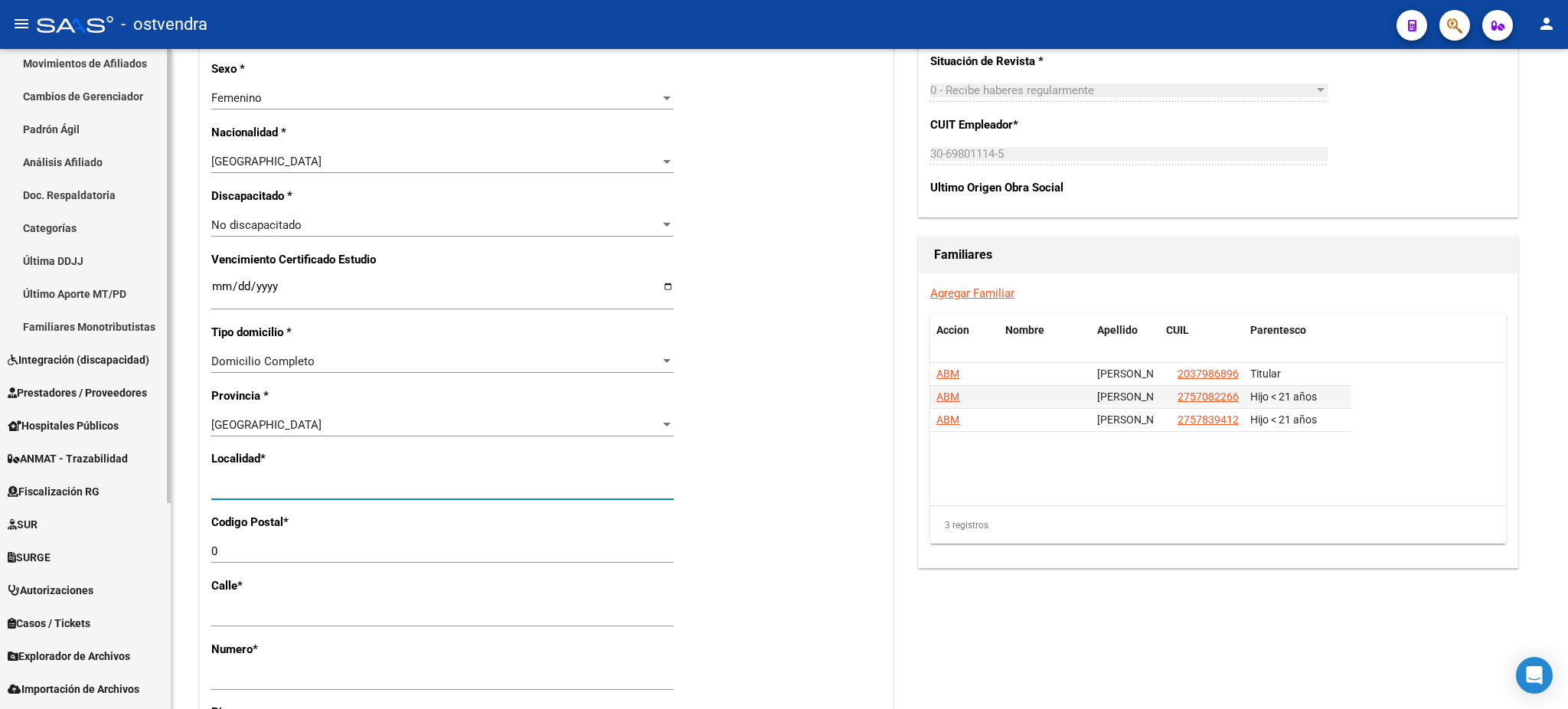
drag, startPoint x: 358, startPoint y: 485, endPoint x: 144, endPoint y: 466, distance: 214.8
click at [80, 478] on mat-sidenav-container "Firma Express Inicio Calendario SSS Instructivos Contacto OS Reportes Tablero d…" at bounding box center [784, 379] width 1568 height 660
type input "[DATE][PERSON_NAME]"
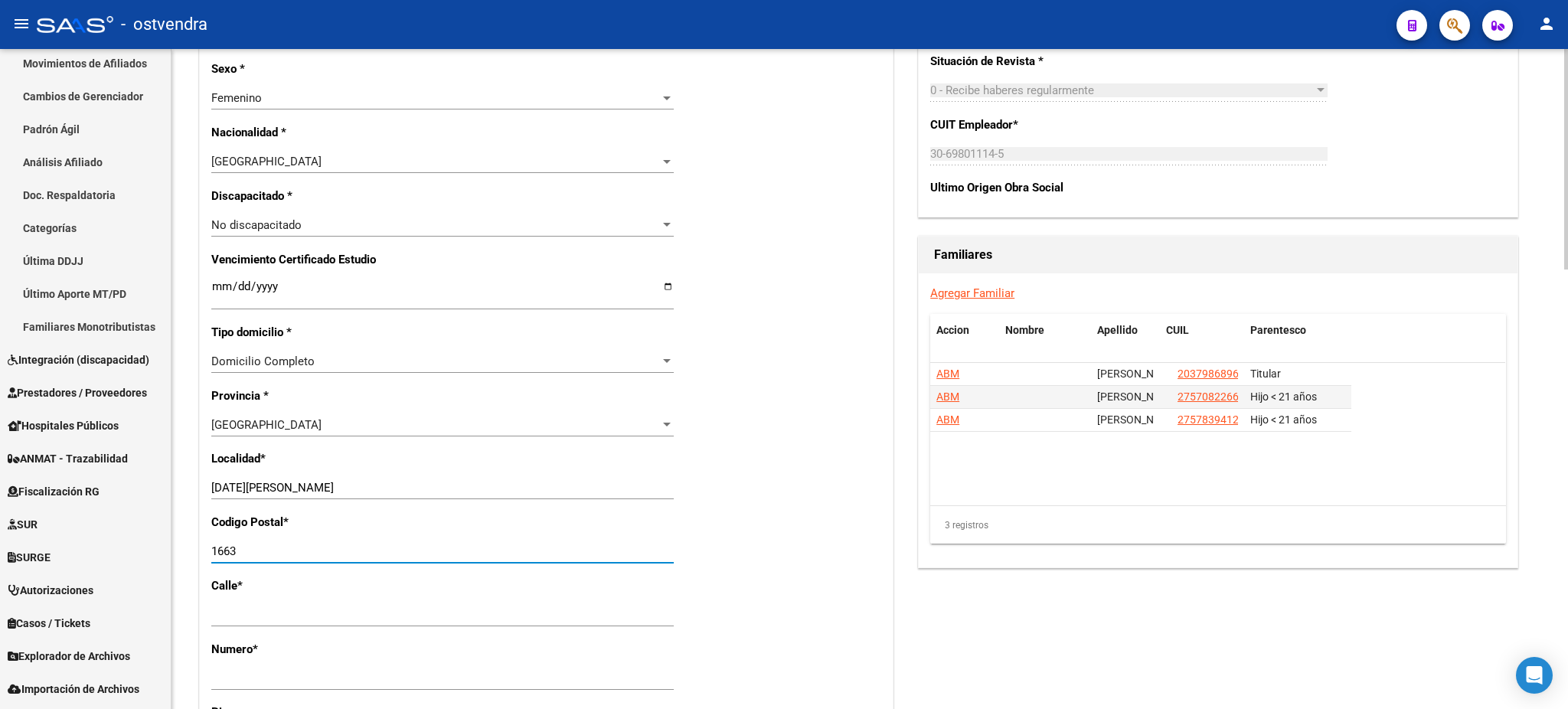
type input "1663"
drag, startPoint x: 1208, startPoint y: 633, endPoint x: 1188, endPoint y: 600, distance: 38.6
click at [1206, 634] on div "Acciones Identificar Modificación Cambiar CUIL Agregar Movimiento Actualizar AR…" at bounding box center [1217, 226] width 606 height 1746
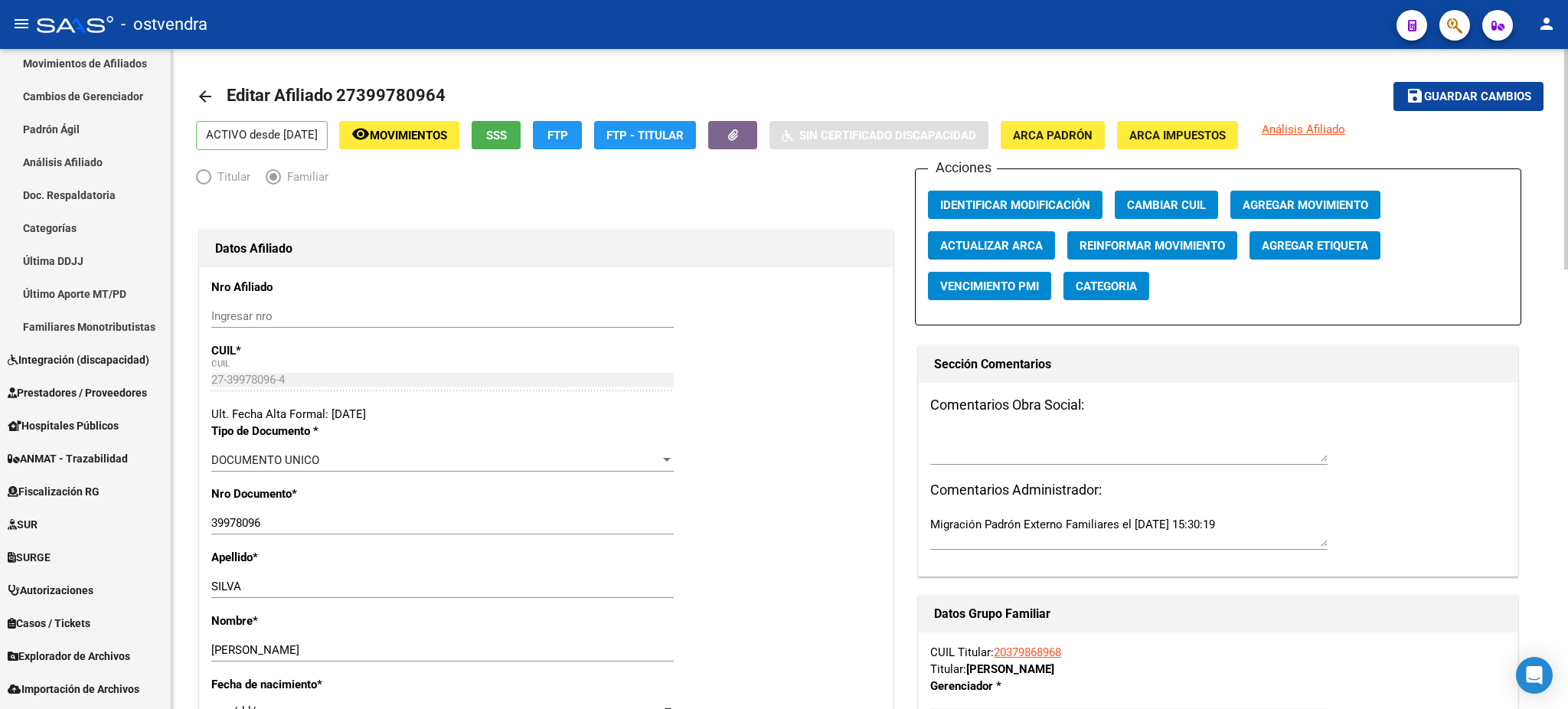
scroll to position [0, 0]
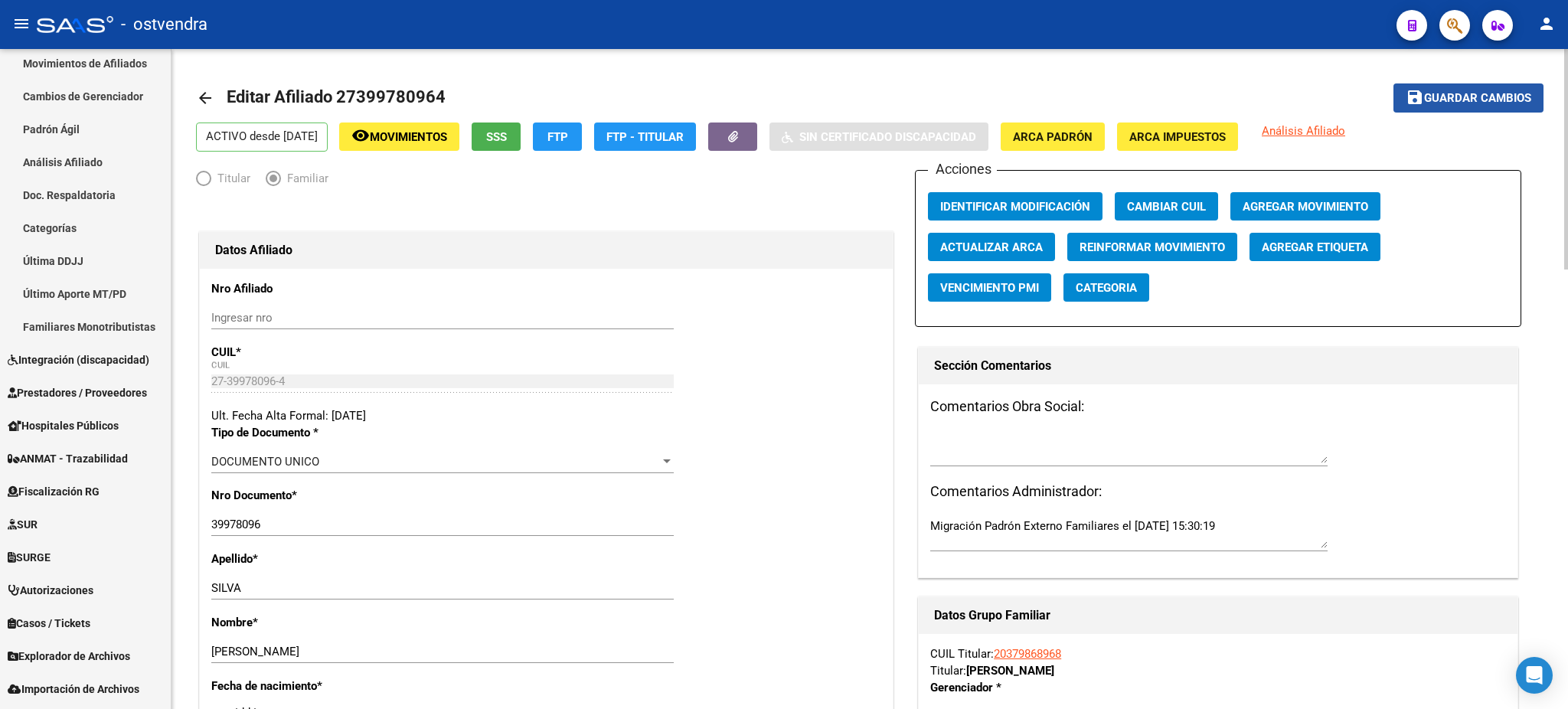
click at [1478, 98] on span "Guardar cambios" at bounding box center [1477, 98] width 107 height 13
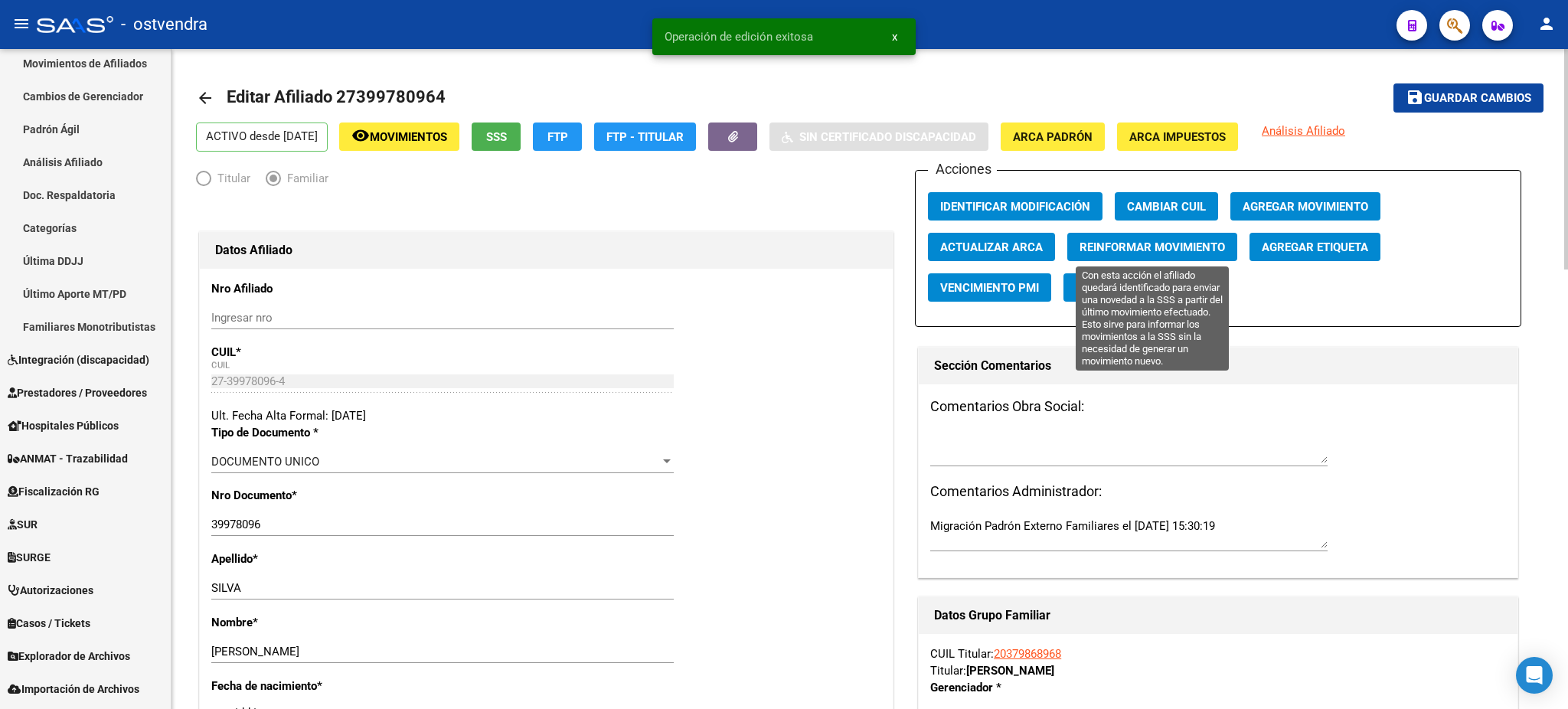
click at [1173, 253] on button "Reinformar Movimiento" at bounding box center [1152, 247] width 170 height 29
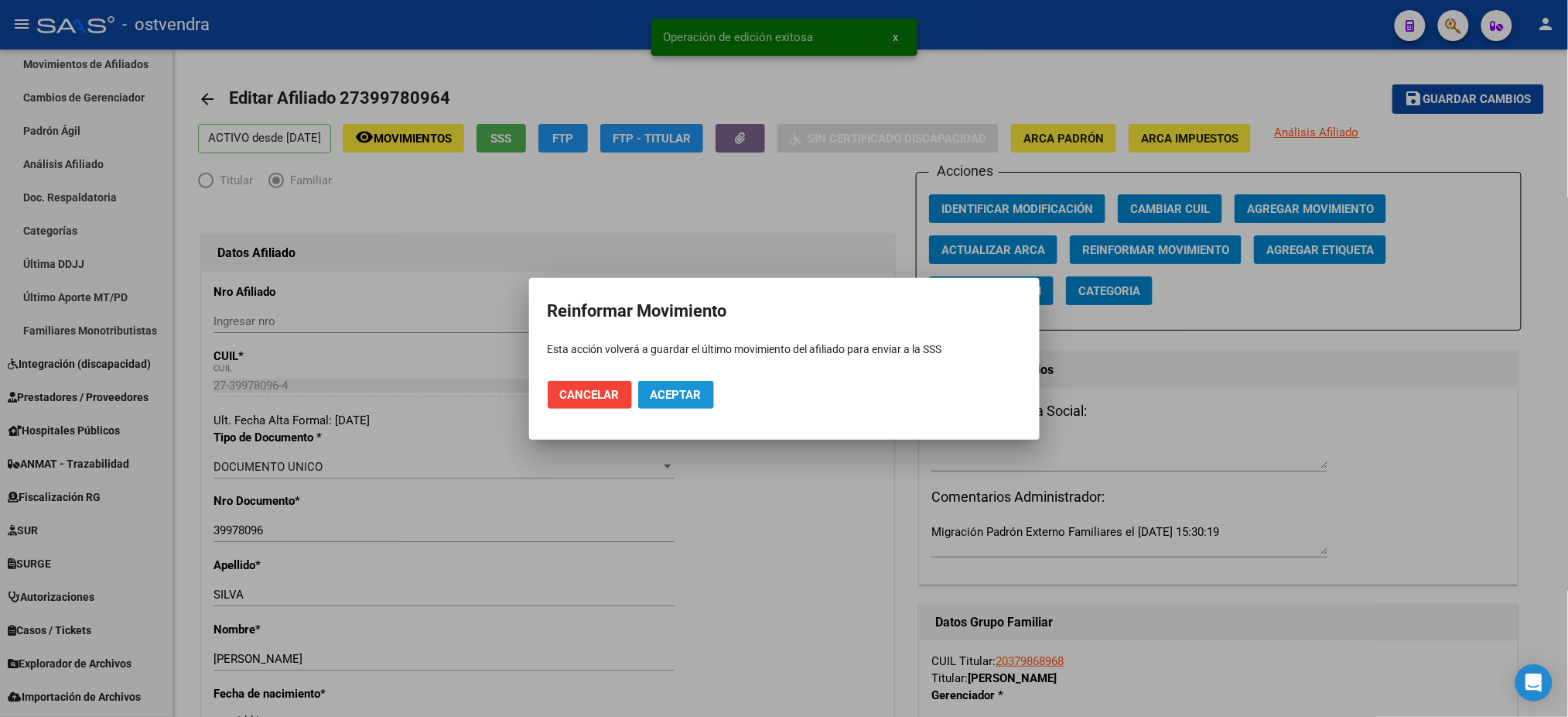
drag, startPoint x: 658, startPoint y: 397, endPoint x: 844, endPoint y: 420, distance: 187.4
click at [664, 396] on span "Aceptar" at bounding box center [677, 395] width 51 height 14
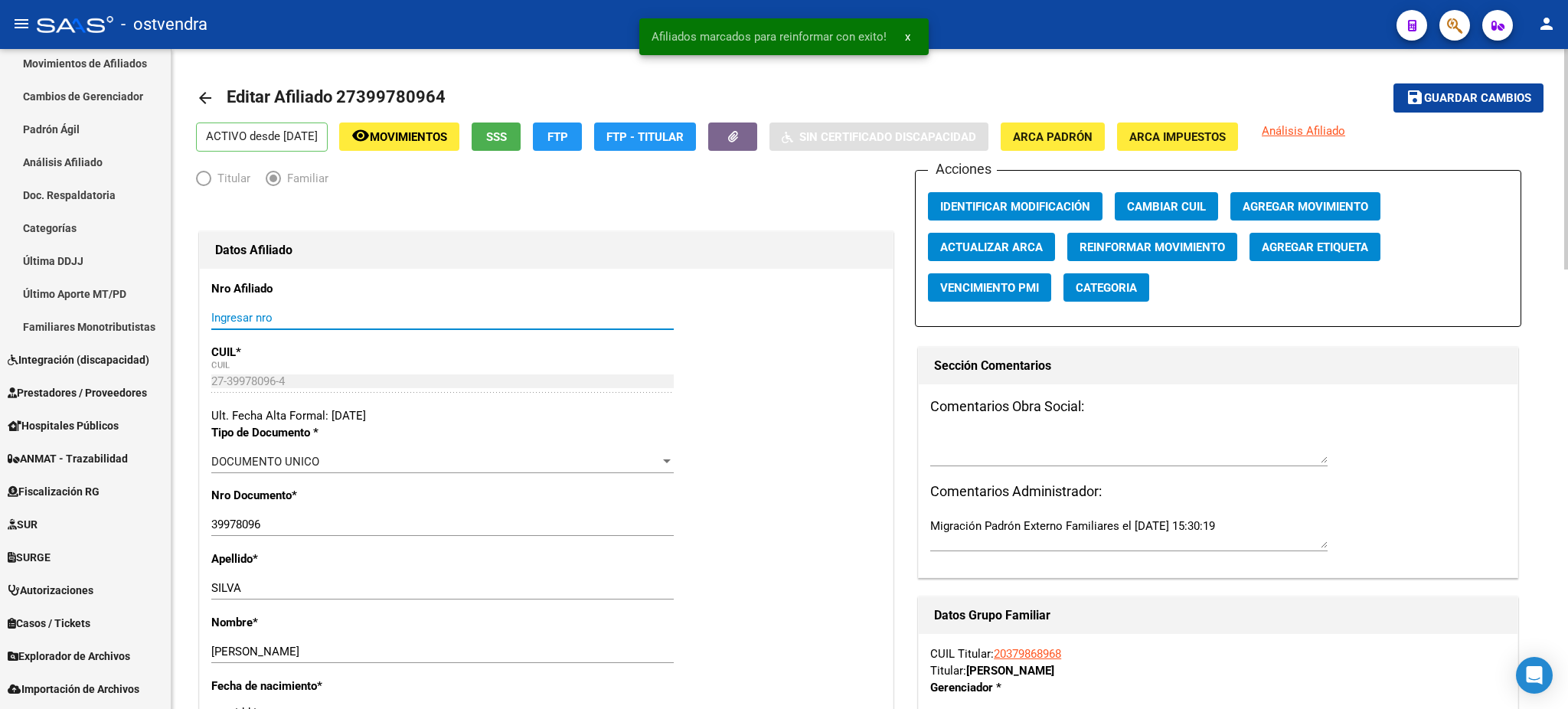
drag, startPoint x: 505, startPoint y: 321, endPoint x: 959, endPoint y: 258, distance: 458.4
click at [508, 321] on input "Ingresar nro" at bounding box center [442, 317] width 462 height 13
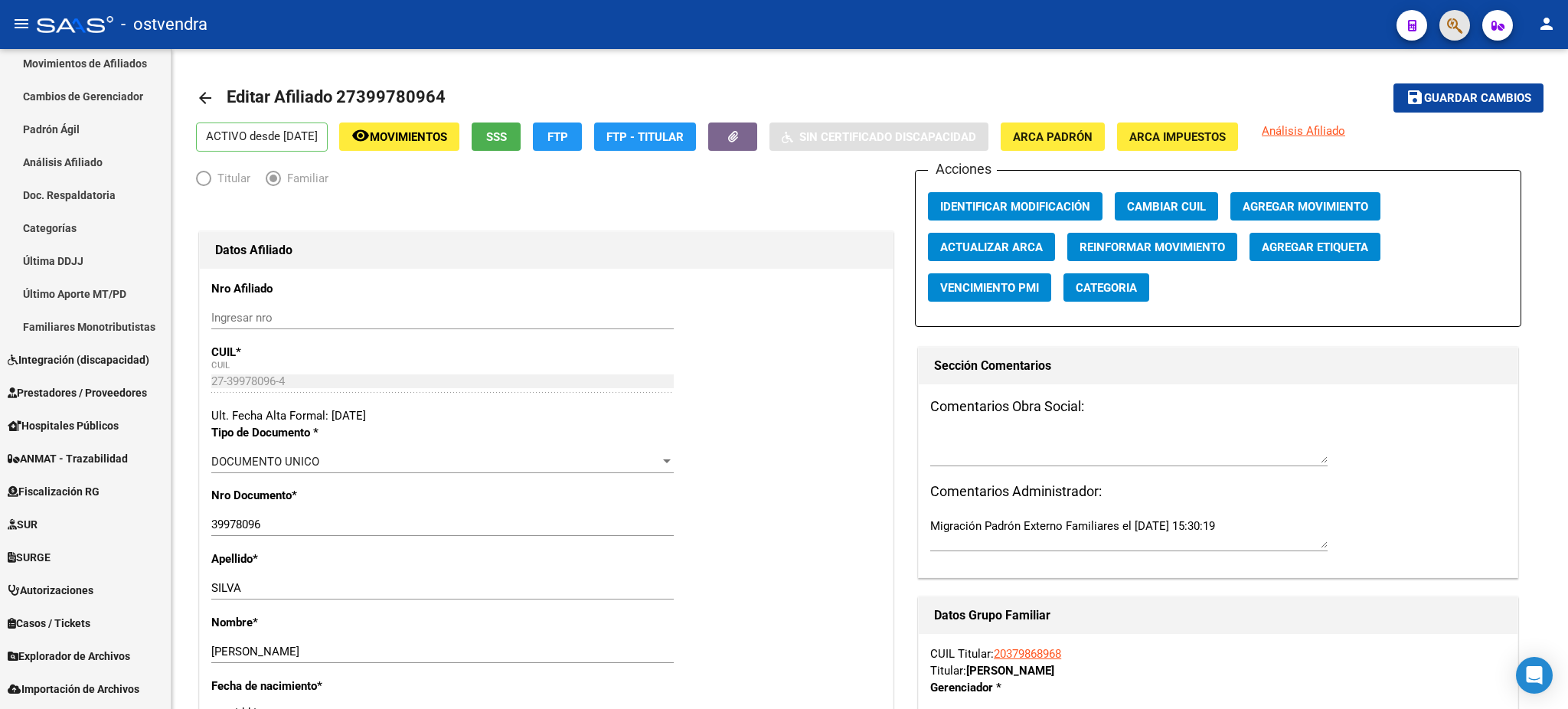
click at [1456, 13] on span "button" at bounding box center [1454, 26] width 15 height 32
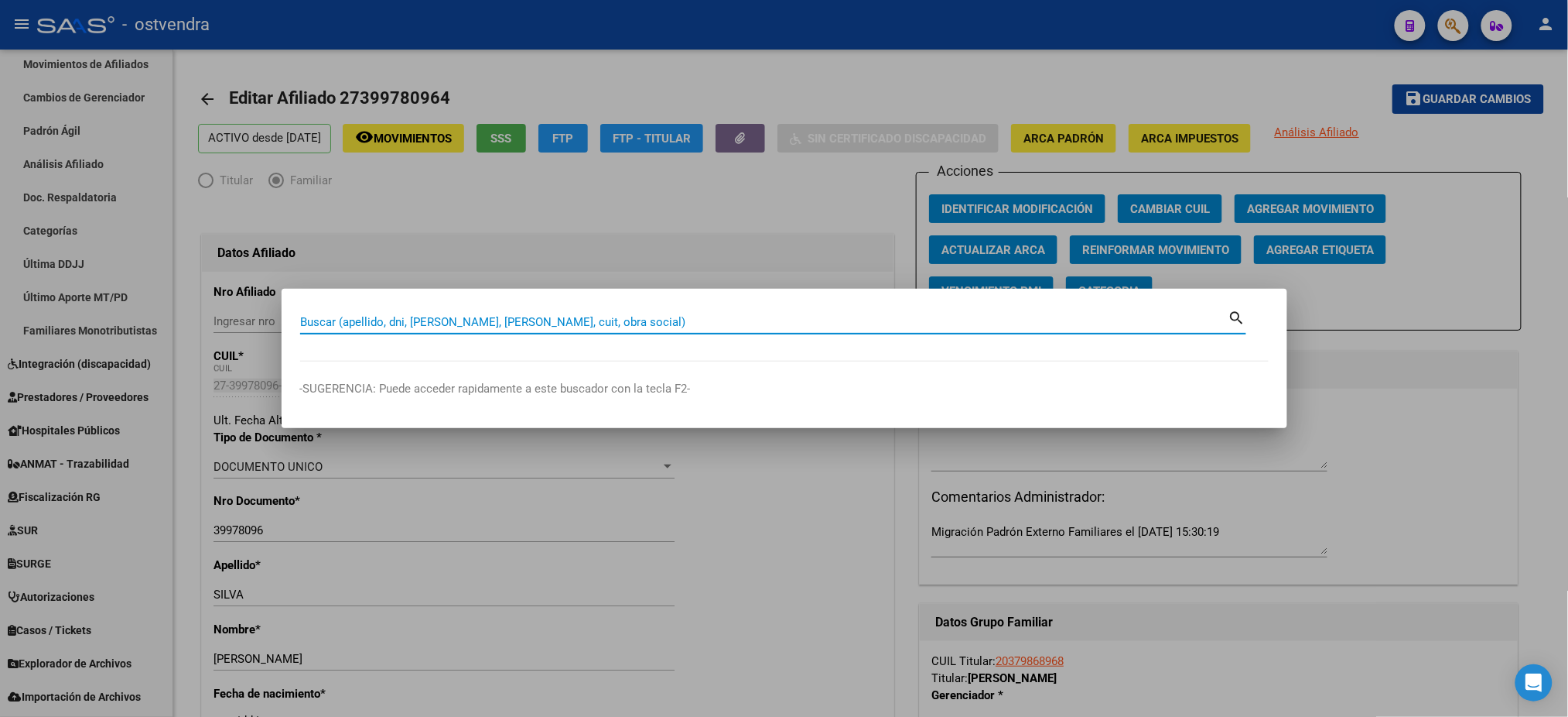
paste input "27437760611"
type input "27437760611"
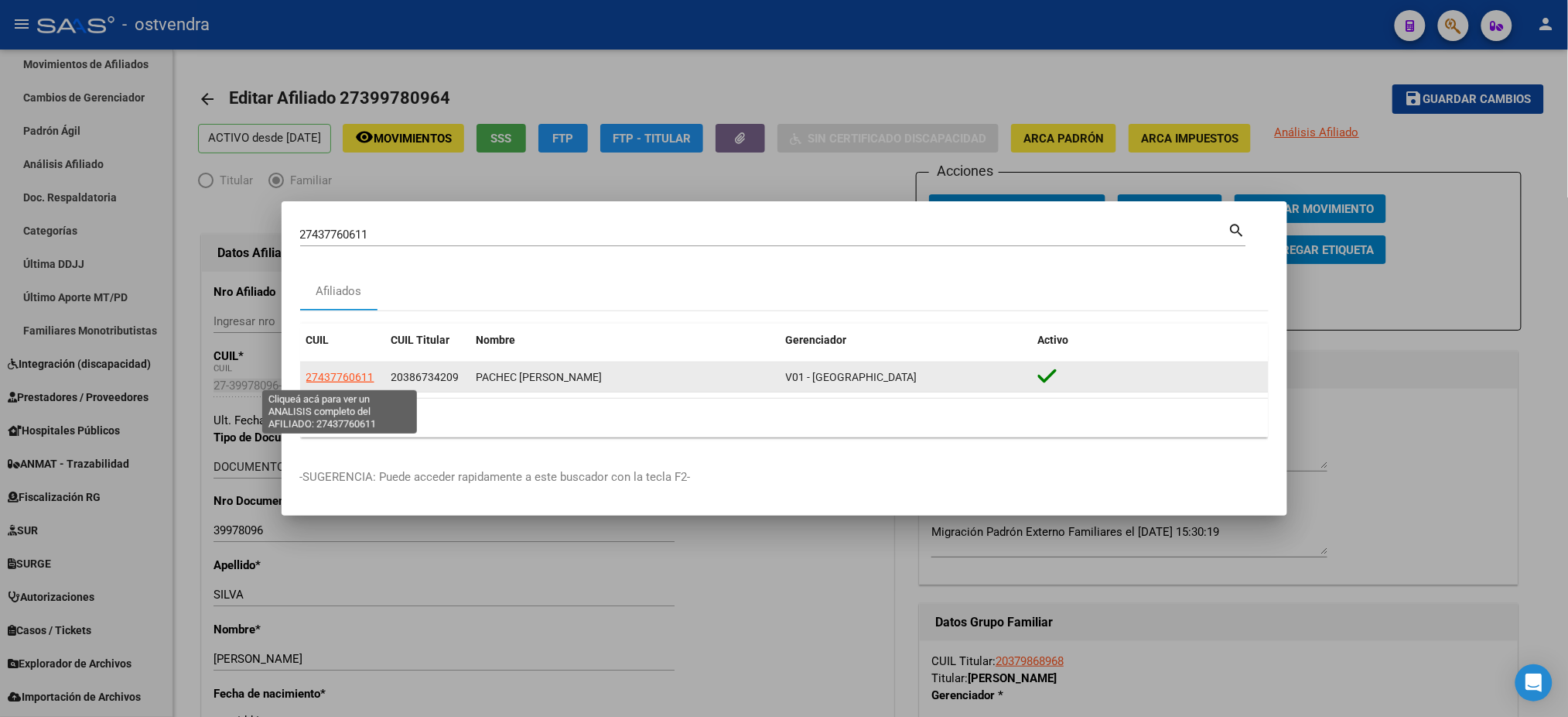
click at [350, 375] on span "27437760611" at bounding box center [340, 376] width 68 height 12
type textarea "27437760611"
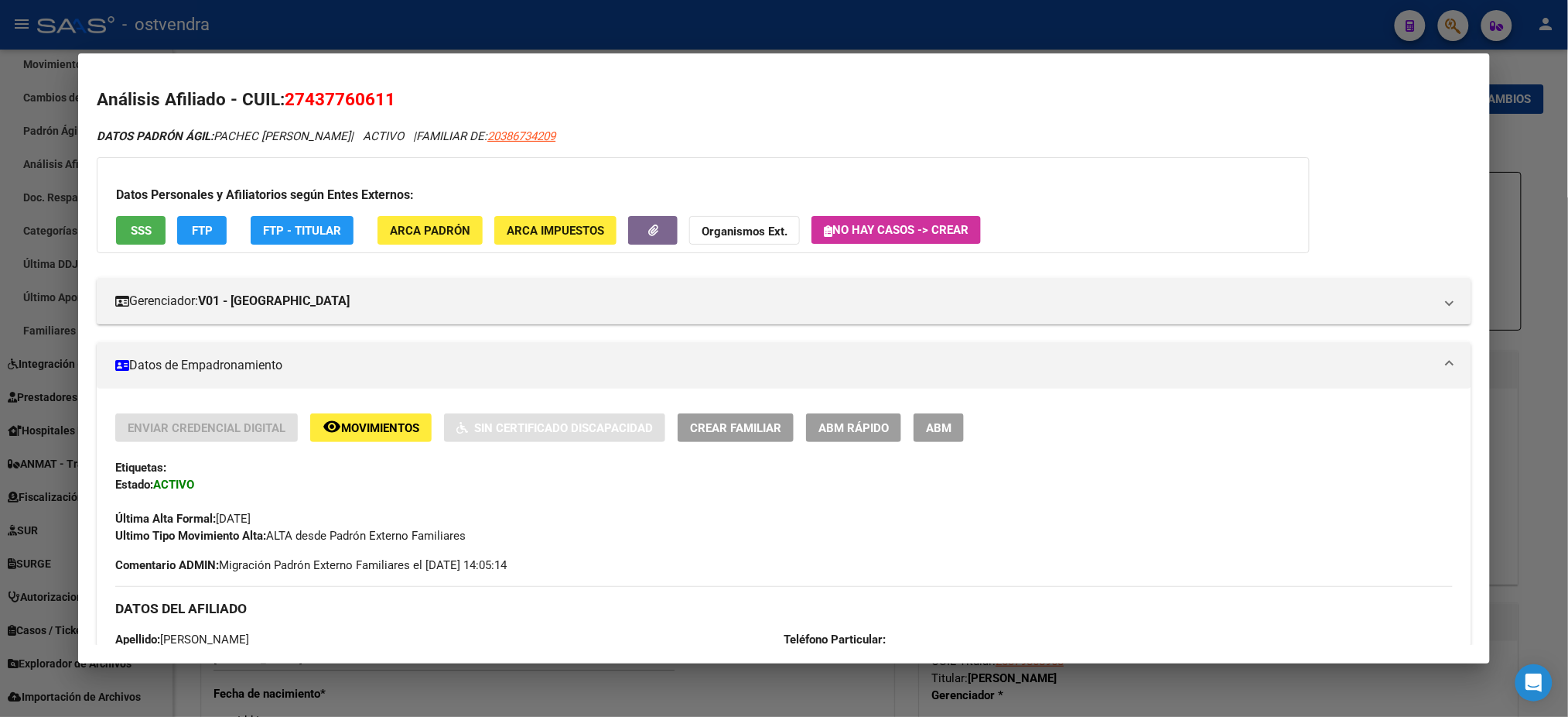
click at [948, 420] on button "ABM" at bounding box center [939, 427] width 51 height 29
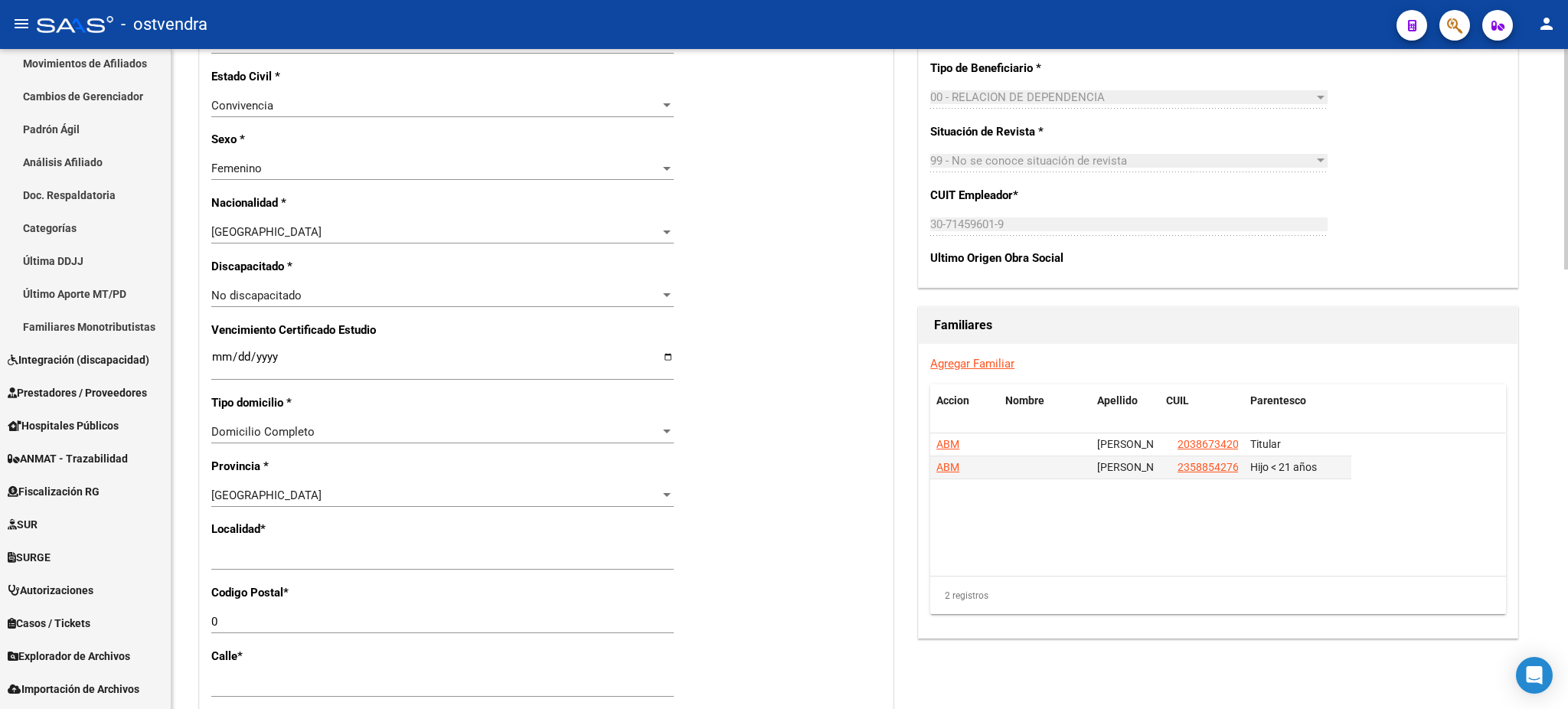
scroll to position [816, 0]
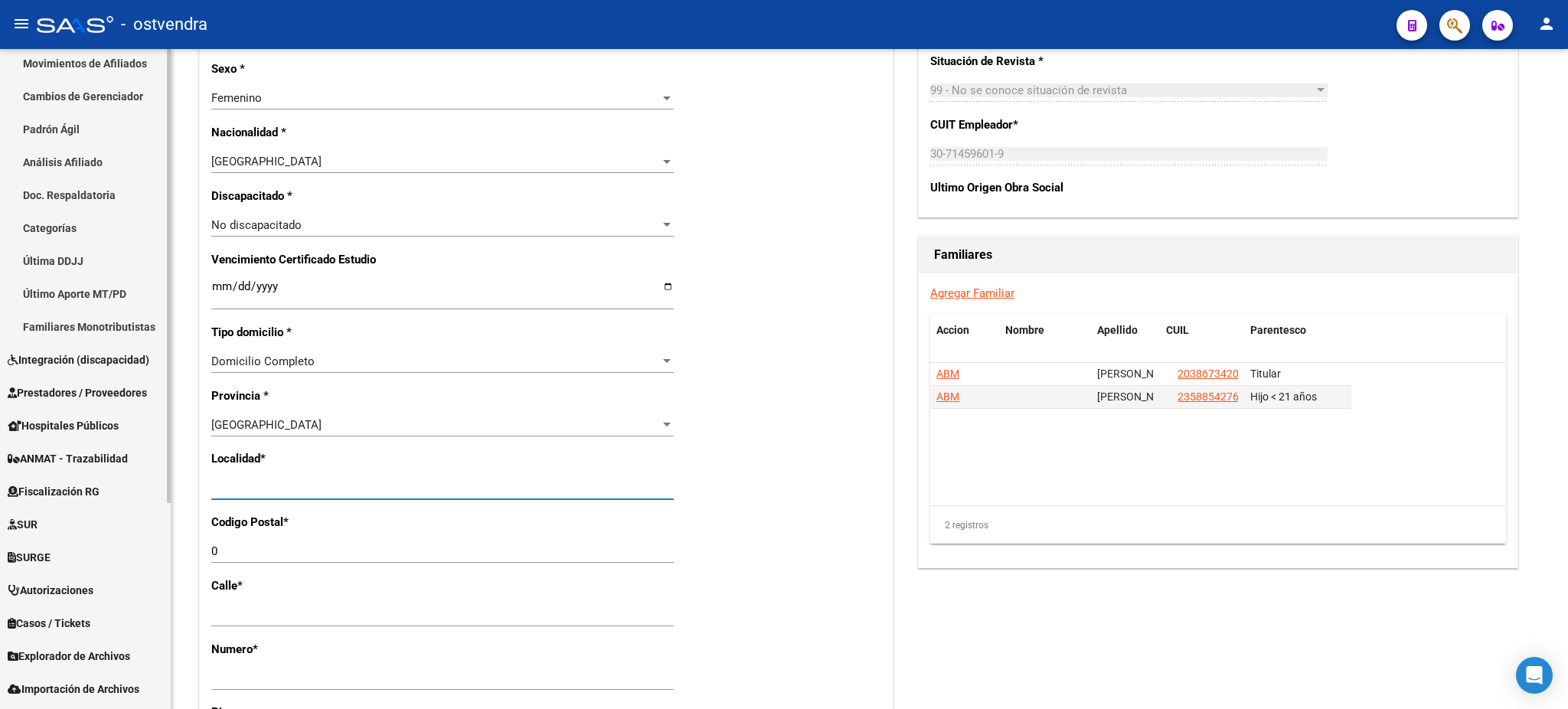
drag, startPoint x: 378, startPoint y: 481, endPoint x: 125, endPoint y: 490, distance: 253.2
click at [125, 490] on mat-sidenav-container "Firma Express Inicio Calendario SSS Instructivos Contacto OS Reportes Tablero d…" at bounding box center [784, 379] width 1568 height 660
type input "[DATE][PERSON_NAME]"
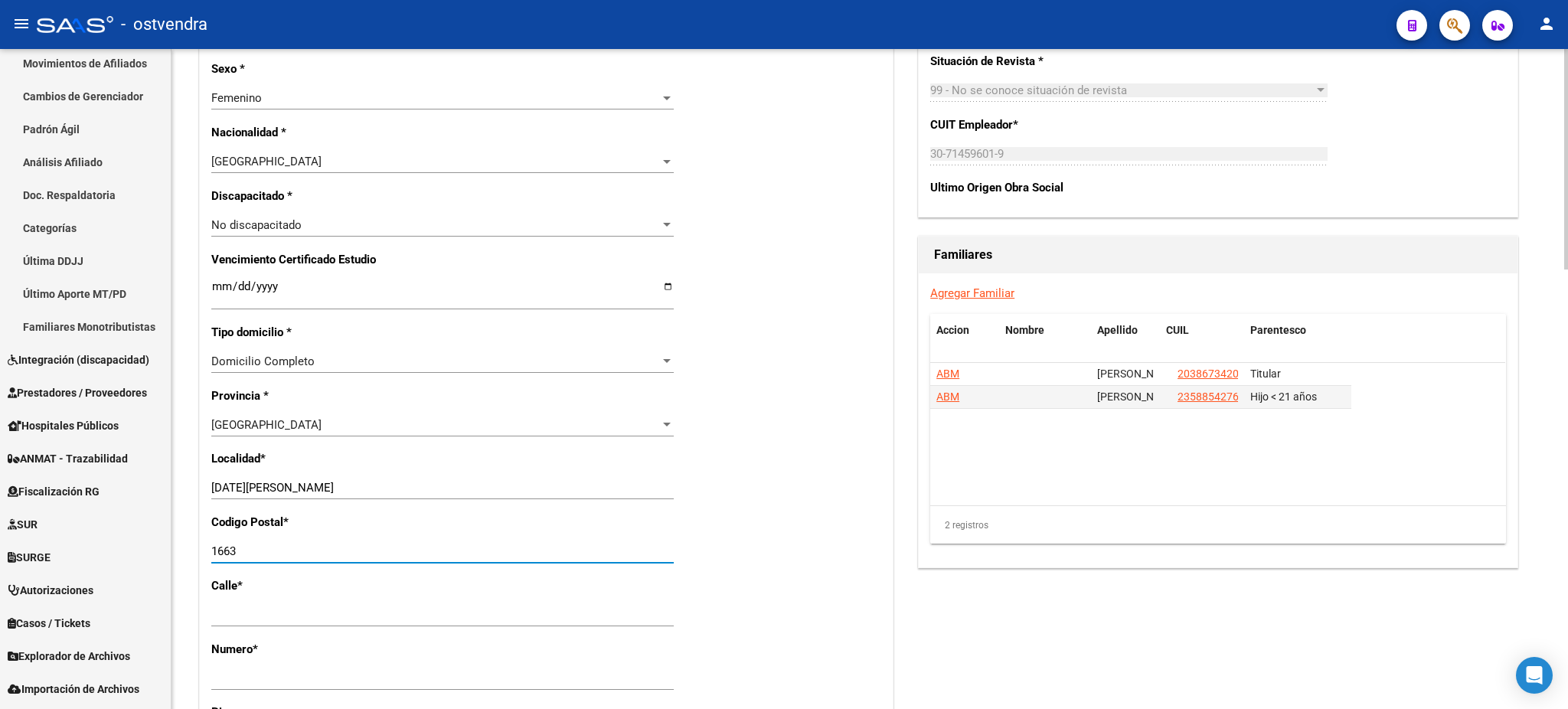
type input "1663"
drag, startPoint x: 1244, startPoint y: 492, endPoint x: 1252, endPoint y: 473, distance: 20.6
click at [1244, 492] on datatable-body "ABM [PERSON_NAME] 20386734209 Titular ABM [PERSON_NAME] [PERSON_NAME] 235885427…" at bounding box center [1217, 434] width 575 height 143
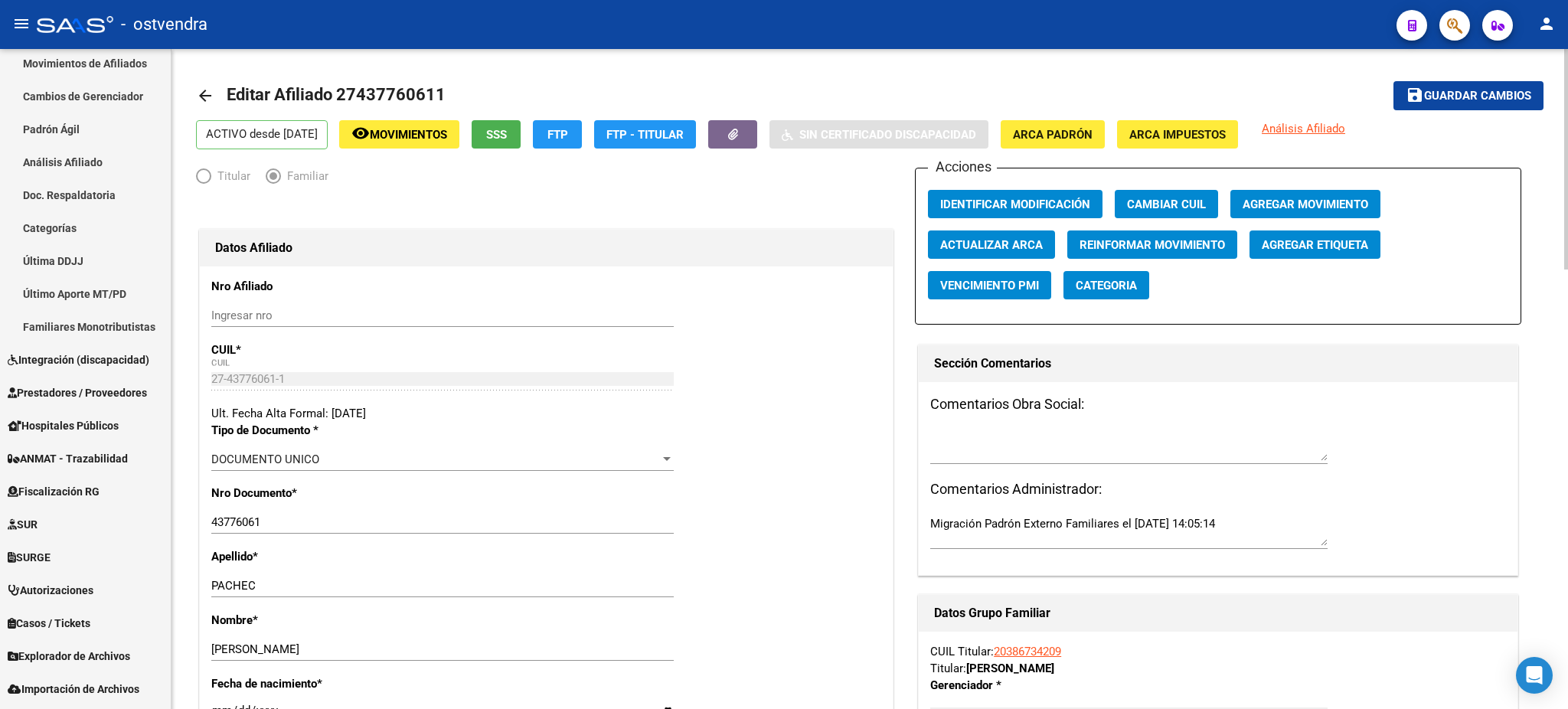
scroll to position [0, 0]
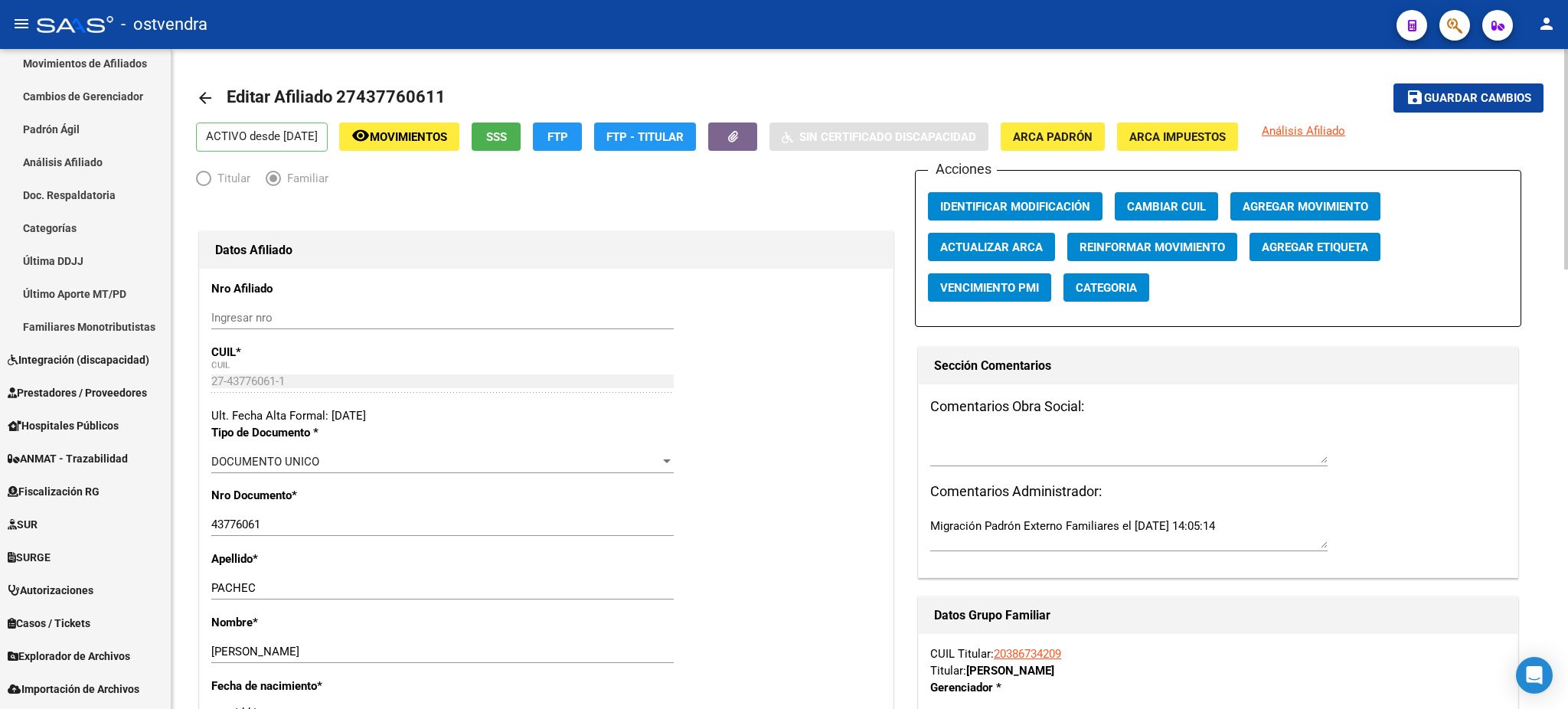
click at [1485, 105] on button "save Guardar cambios" at bounding box center [1468, 98] width 150 height 29
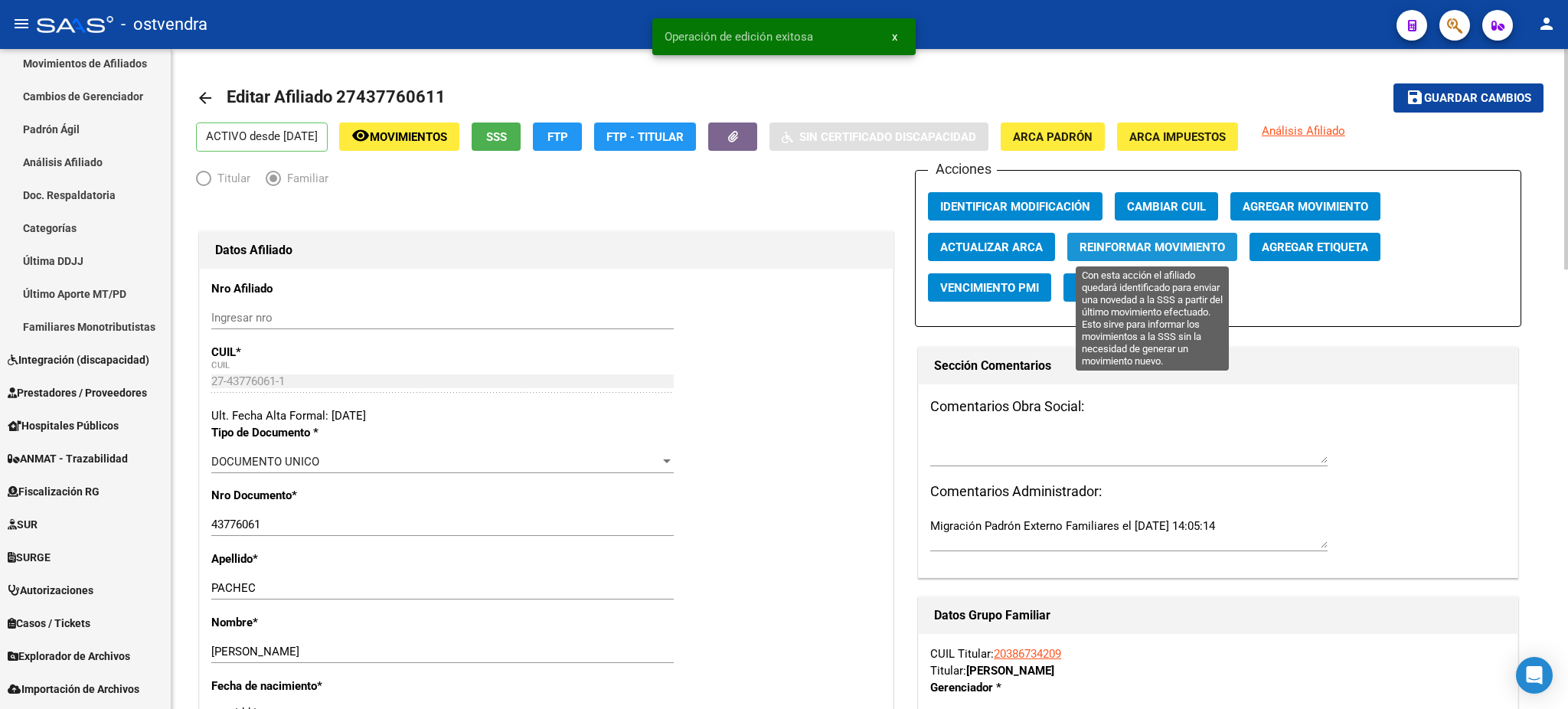
click at [1164, 248] on span "Reinformar Movimiento" at bounding box center [1152, 247] width 145 height 13
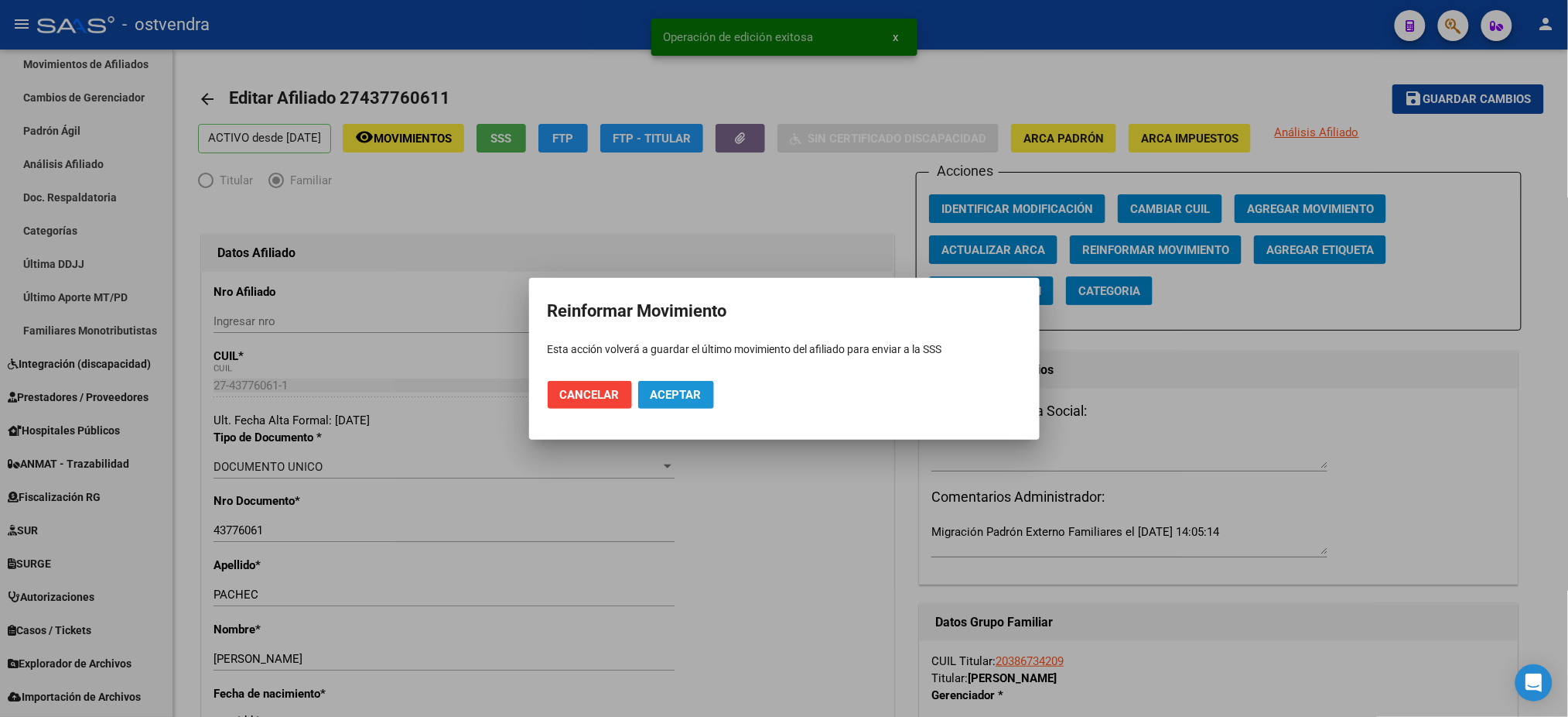
click at [692, 392] on span "Aceptar" at bounding box center [677, 395] width 51 height 14
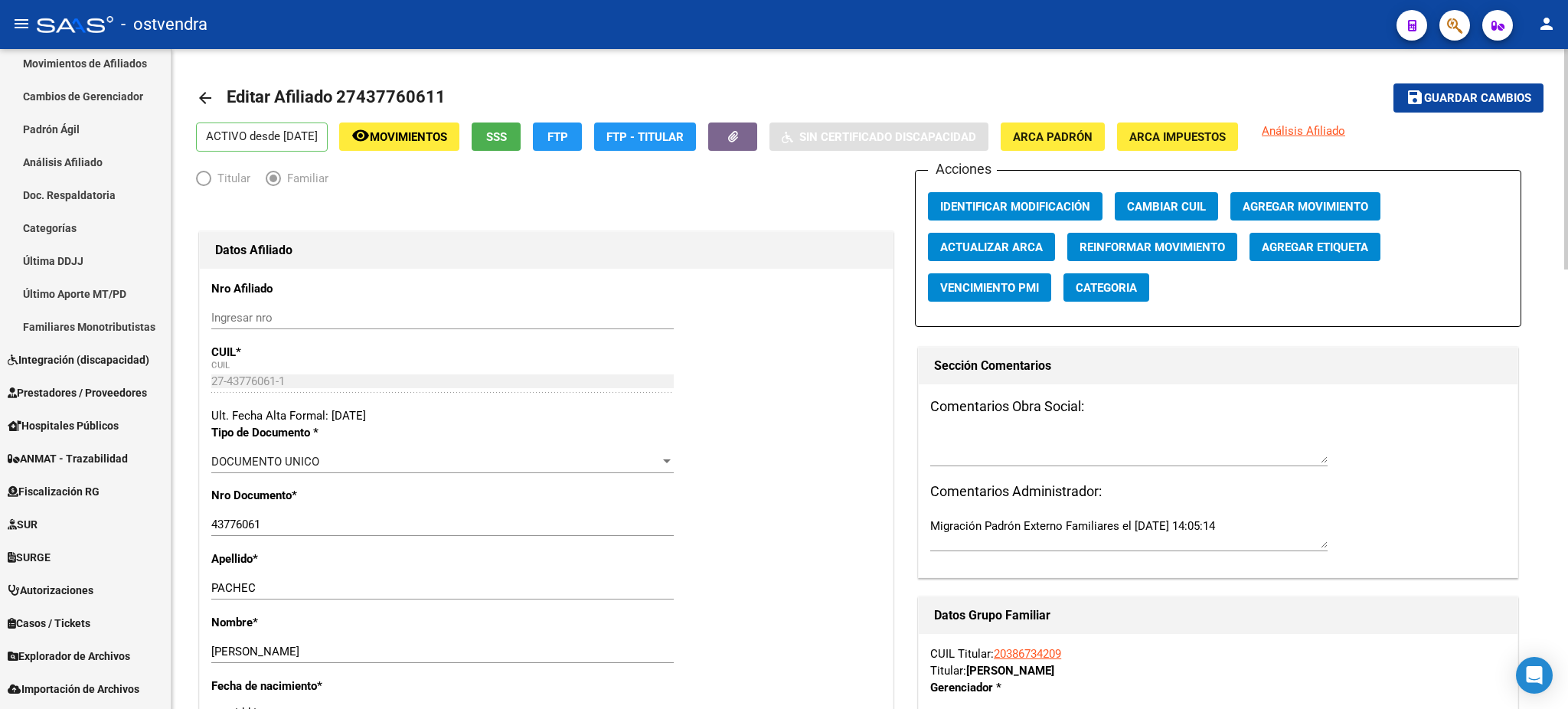
drag, startPoint x: 582, startPoint y: 269, endPoint x: 623, endPoint y: 248, distance: 46.1
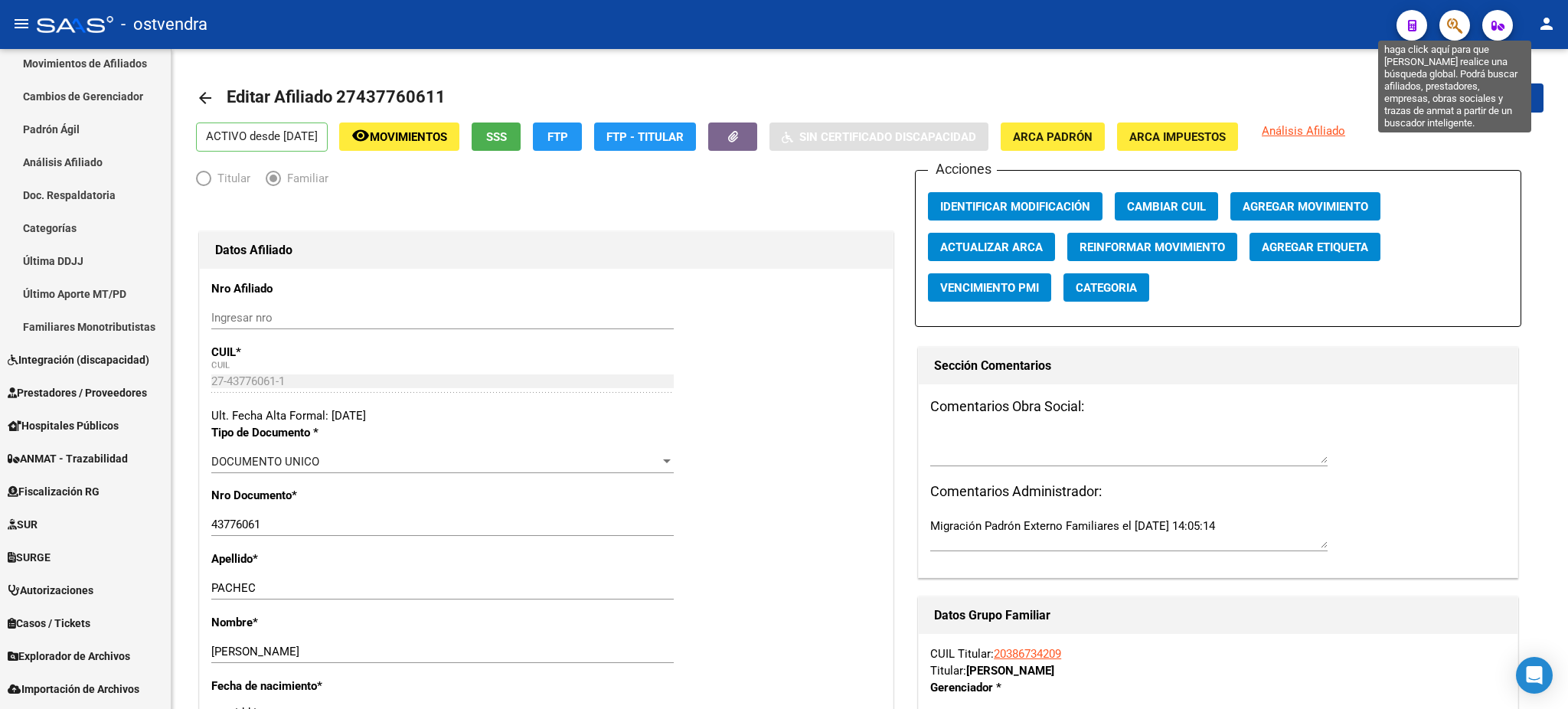
click at [1459, 23] on icon "button" at bounding box center [1454, 25] width 15 height 17
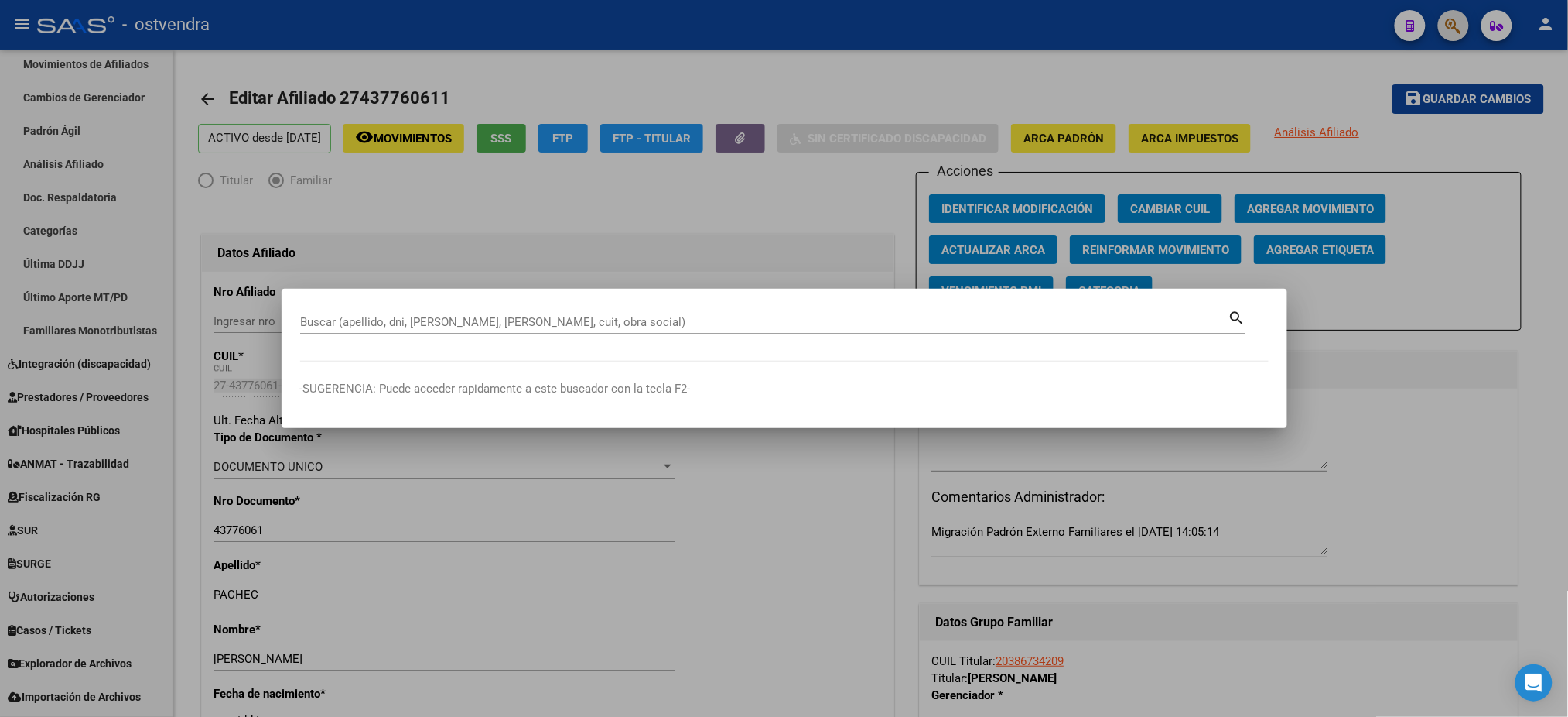
paste input "20394658007"
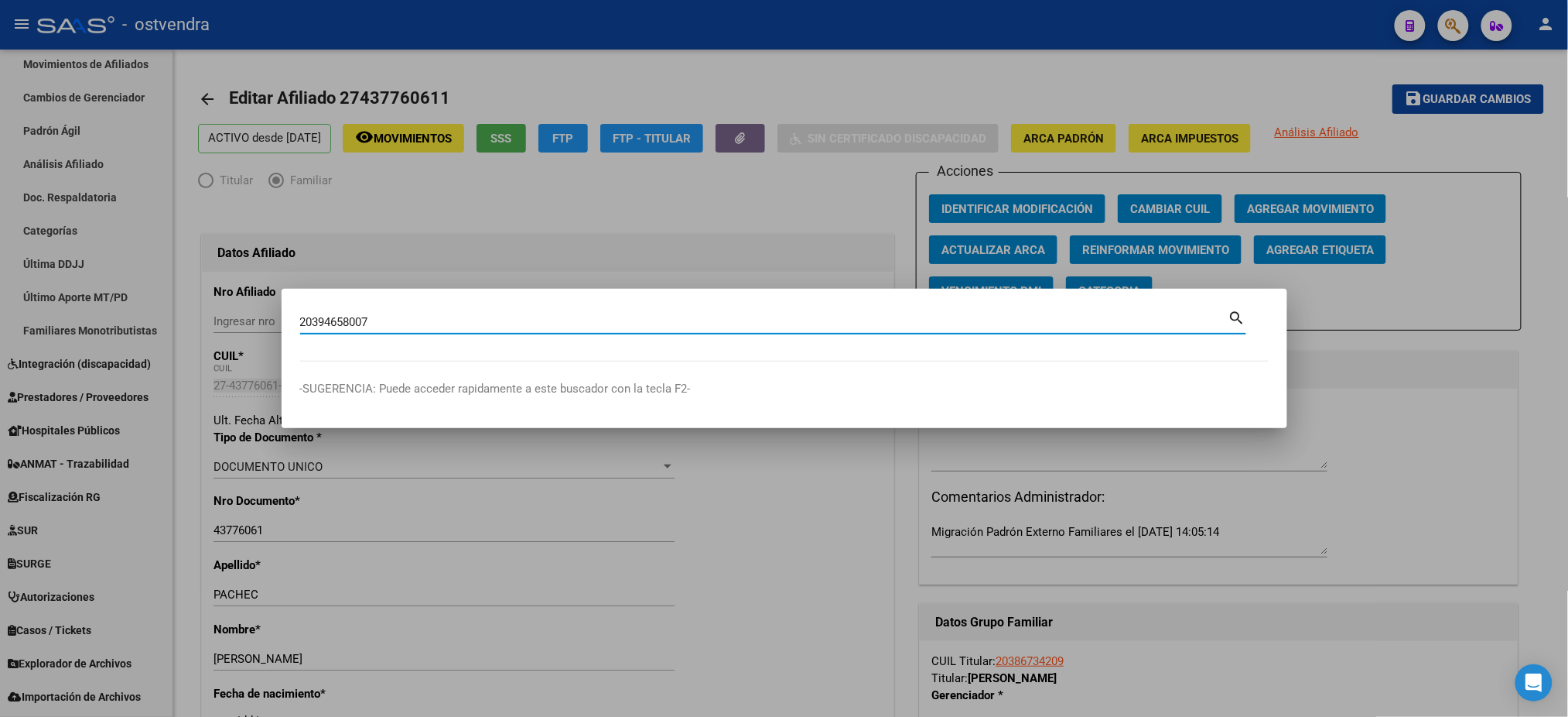
type input "20394658007"
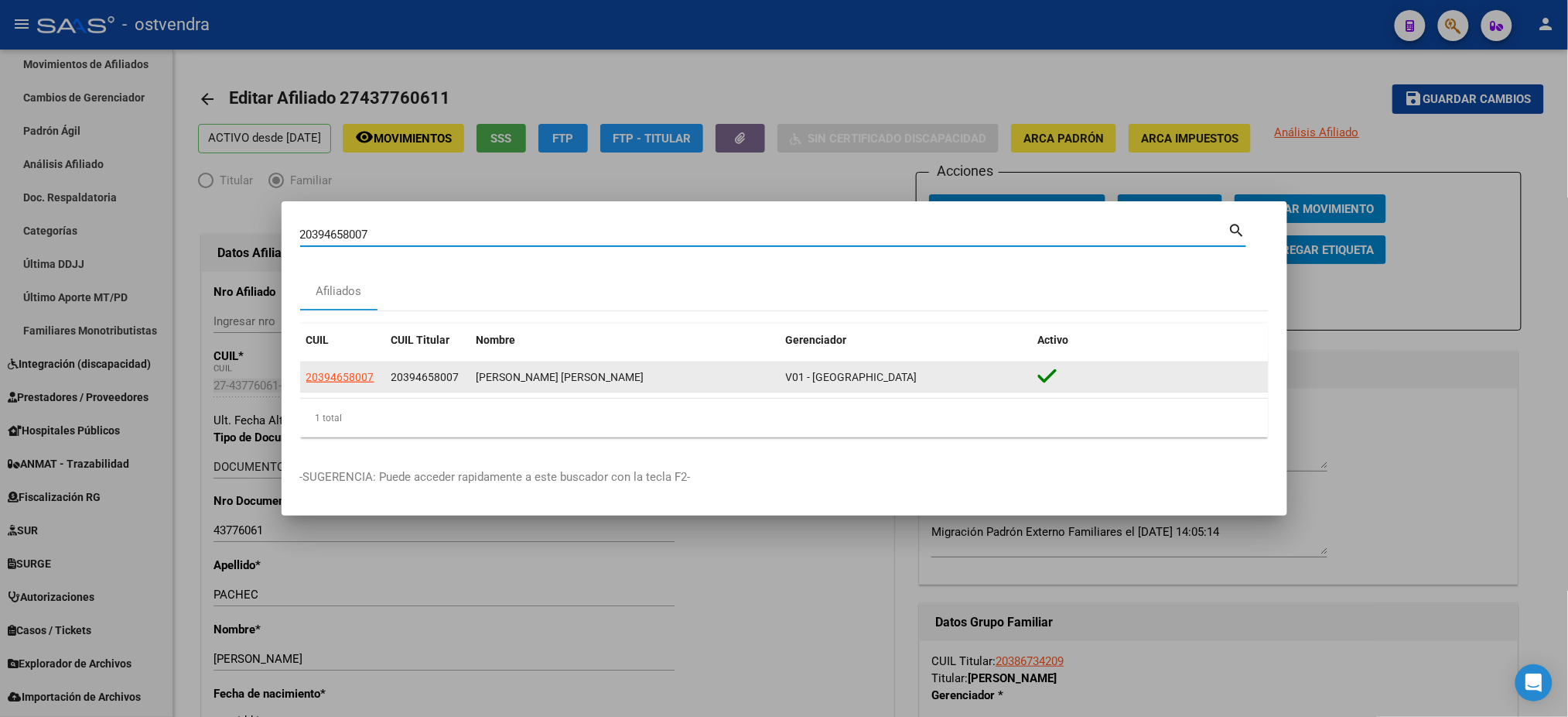
click at [353, 388] on datatable-body-cell "20394658007" at bounding box center [342, 378] width 85 height 30
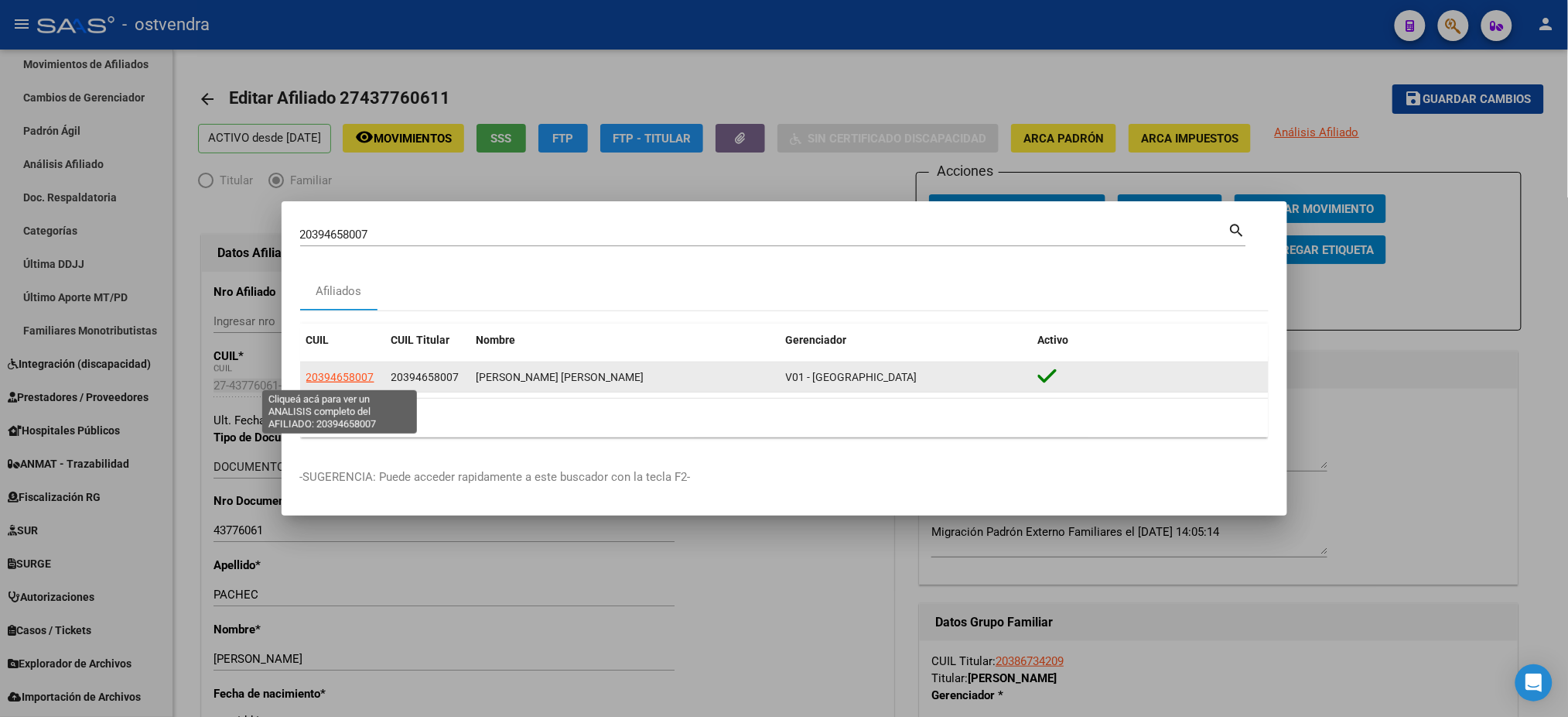
click at [350, 379] on span "20394658007" at bounding box center [340, 376] width 68 height 12
type textarea "20394658007"
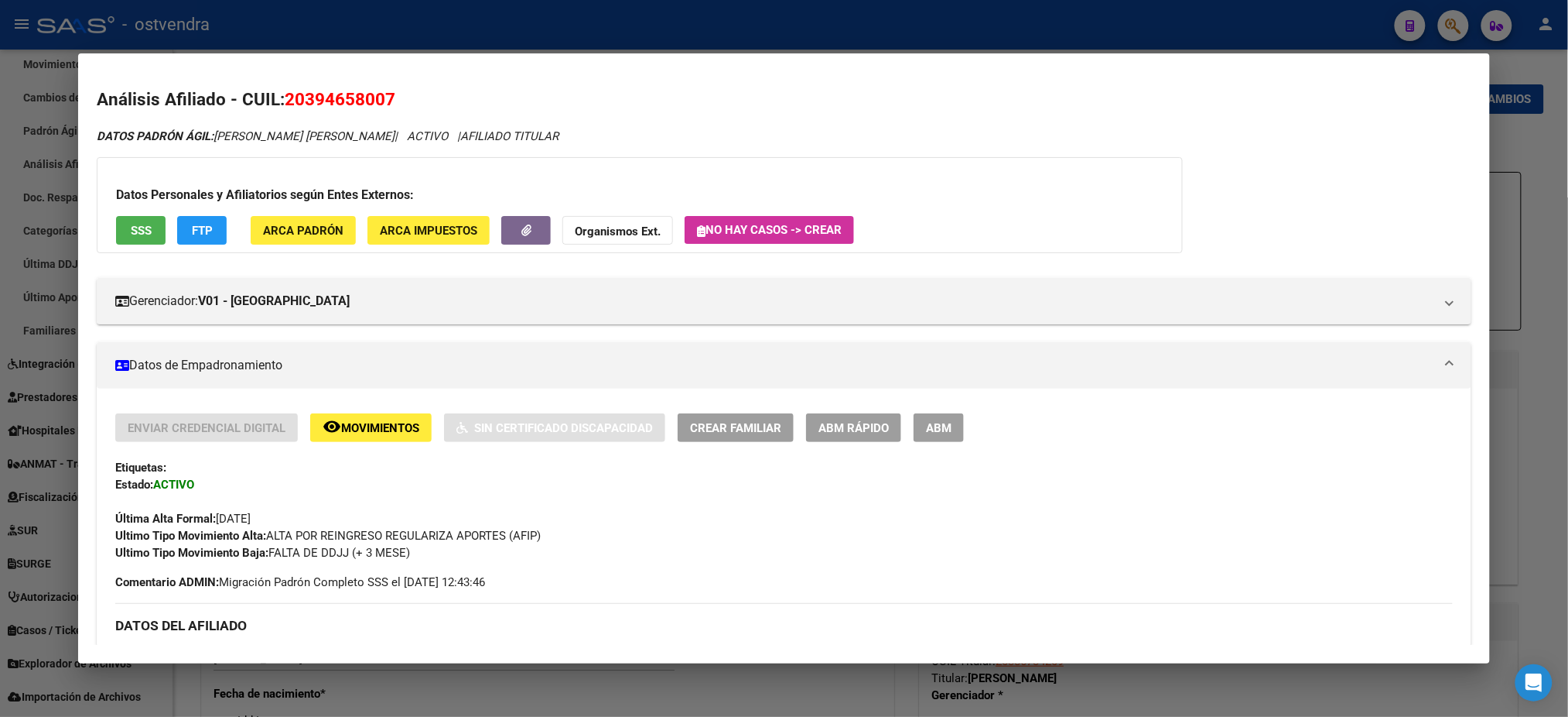
click at [937, 431] on span "ABM" at bounding box center [939, 427] width 26 height 14
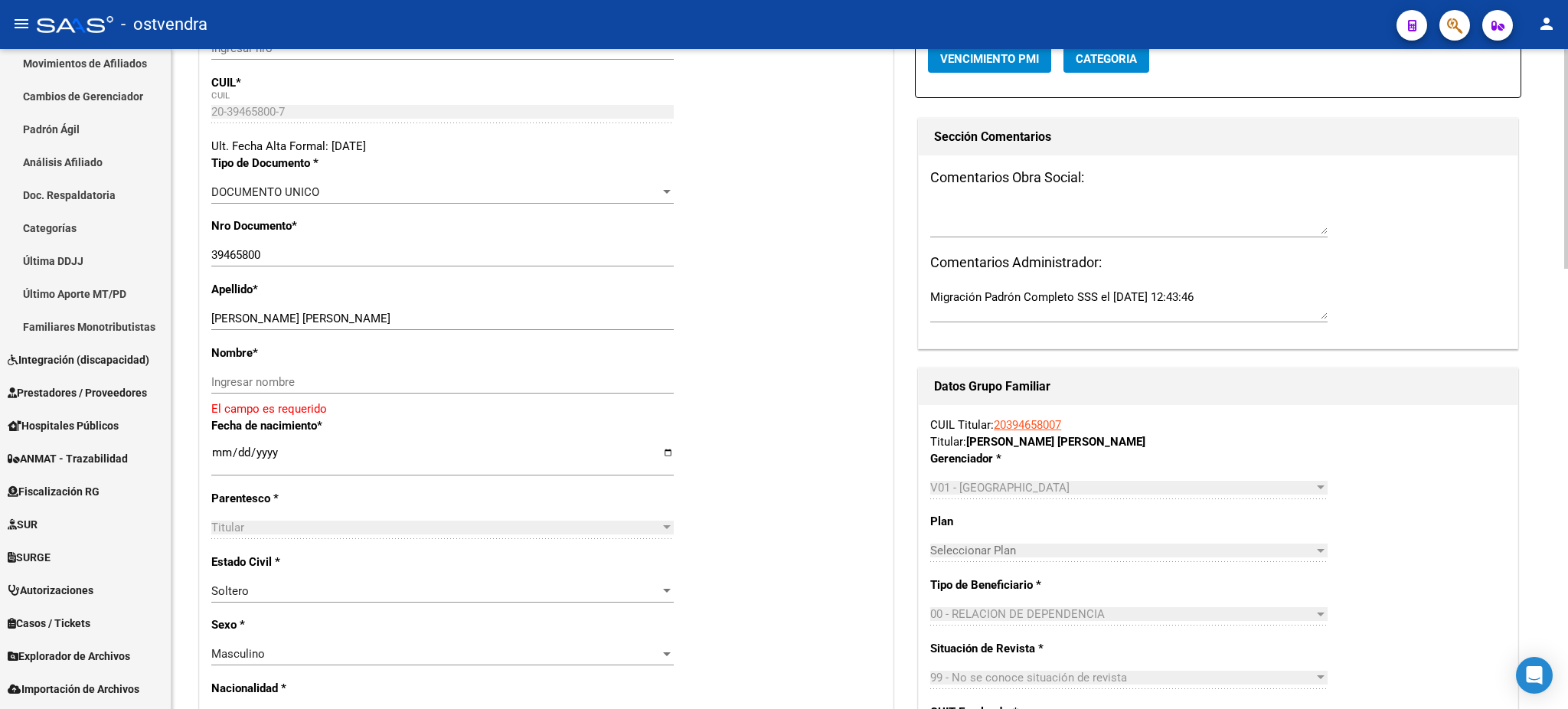
scroll to position [272, 0]
drag, startPoint x: 251, startPoint y: 312, endPoint x: 339, endPoint y: 319, distance: 88.3
click at [339, 319] on input "[PERSON_NAME] [PERSON_NAME]" at bounding box center [442, 316] width 462 height 13
click at [289, 364] on div "Nombre * Ingresar nombre El campo es requerido" at bounding box center [546, 378] width 670 height 73
drag, startPoint x: 290, startPoint y: 374, endPoint x: 275, endPoint y: 358, distance: 21.9
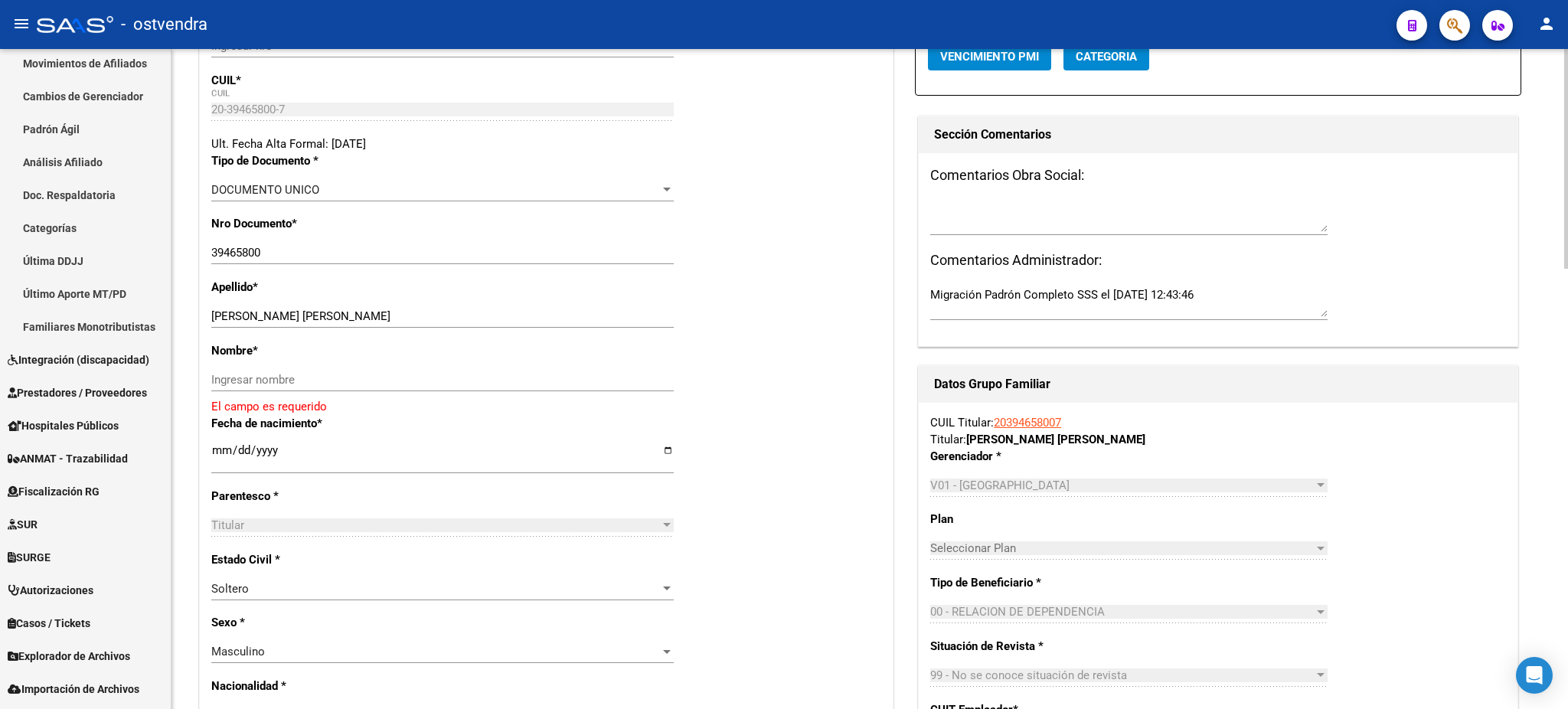
click at [291, 373] on input "Ingresar nombre" at bounding box center [442, 379] width 462 height 13
paste input "[PERSON_NAME]"
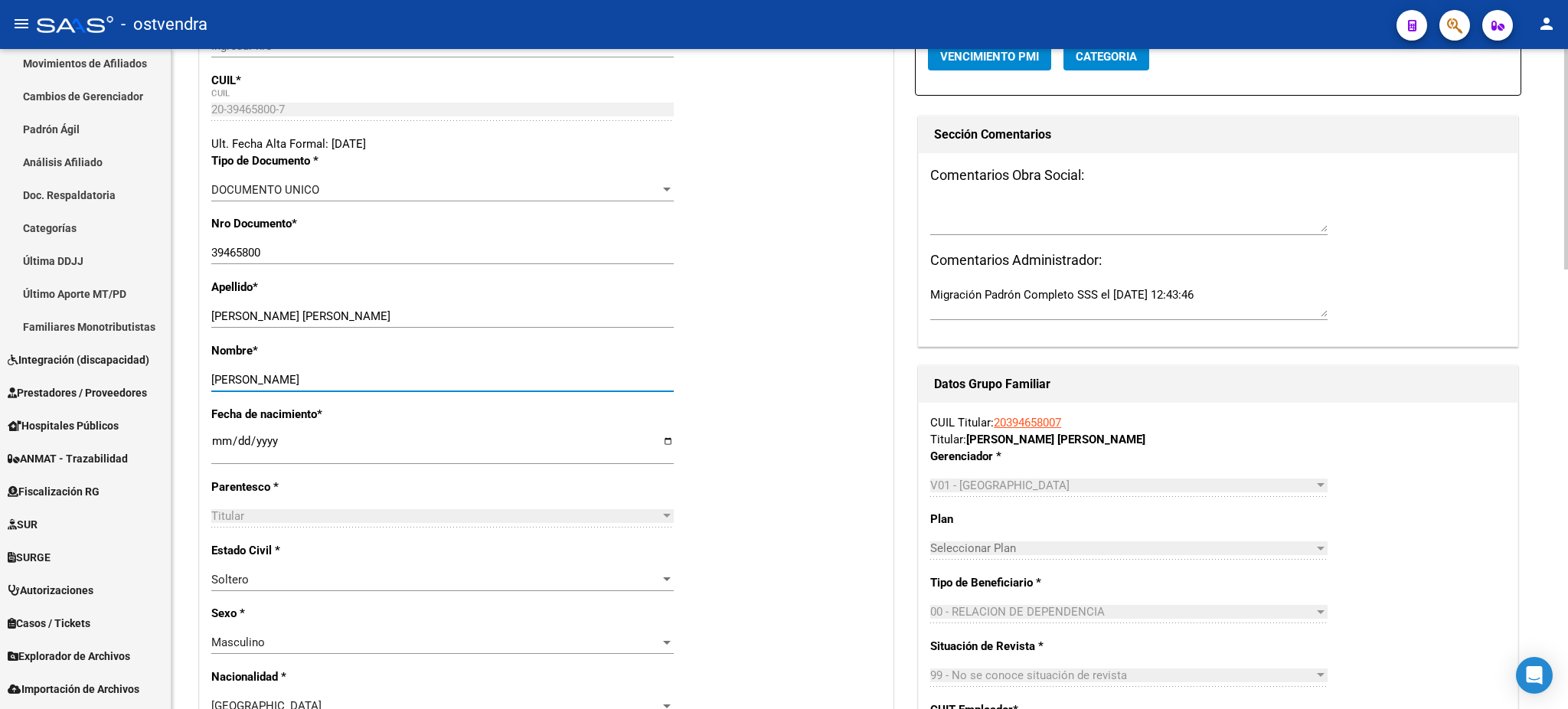
type input "[PERSON_NAME]"
drag, startPoint x: 255, startPoint y: 313, endPoint x: 551, endPoint y: 334, distance: 296.7
click at [551, 334] on div "[PERSON_NAME] [PERSON_NAME] Ingresar apellido" at bounding box center [442, 323] width 462 height 37
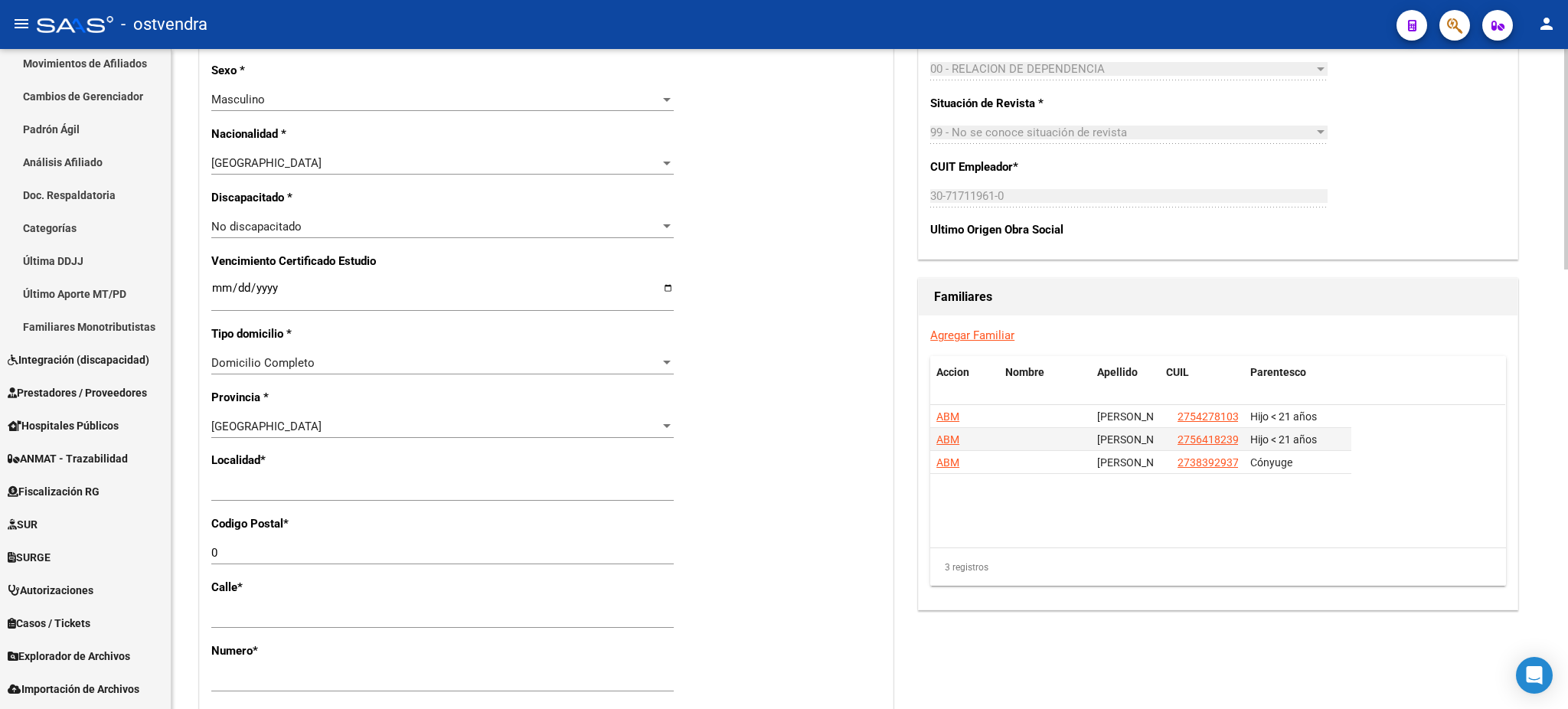
scroll to position [816, 0]
type input "OJEDA"
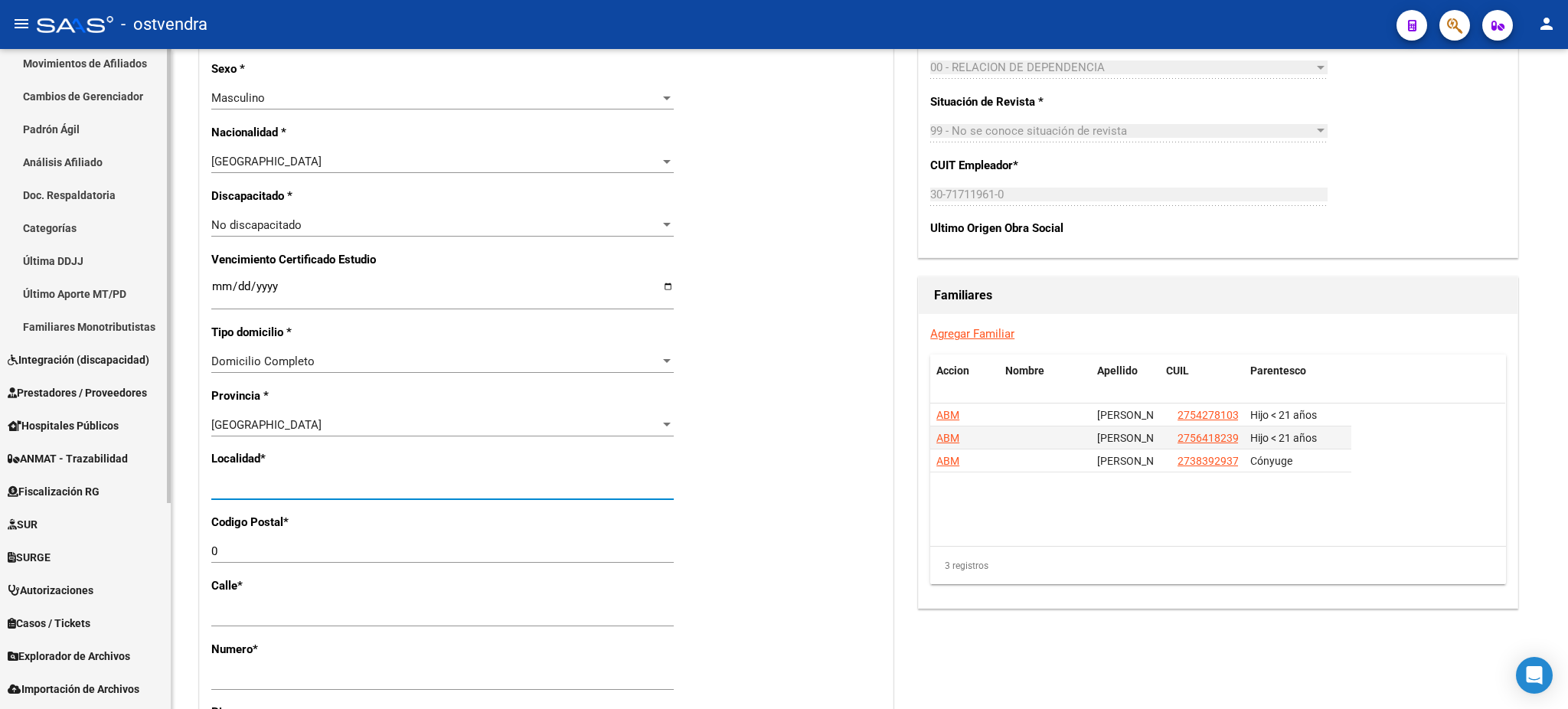
drag, startPoint x: 333, startPoint y: 485, endPoint x: 75, endPoint y: 443, distance: 261.4
click at [57, 463] on mat-sidenav-container "Firma Express Inicio Calendario SSS Instructivos Contacto OS Reportes Tablero d…" at bounding box center [784, 379] width 1568 height 660
type input "[DATE][PERSON_NAME]"
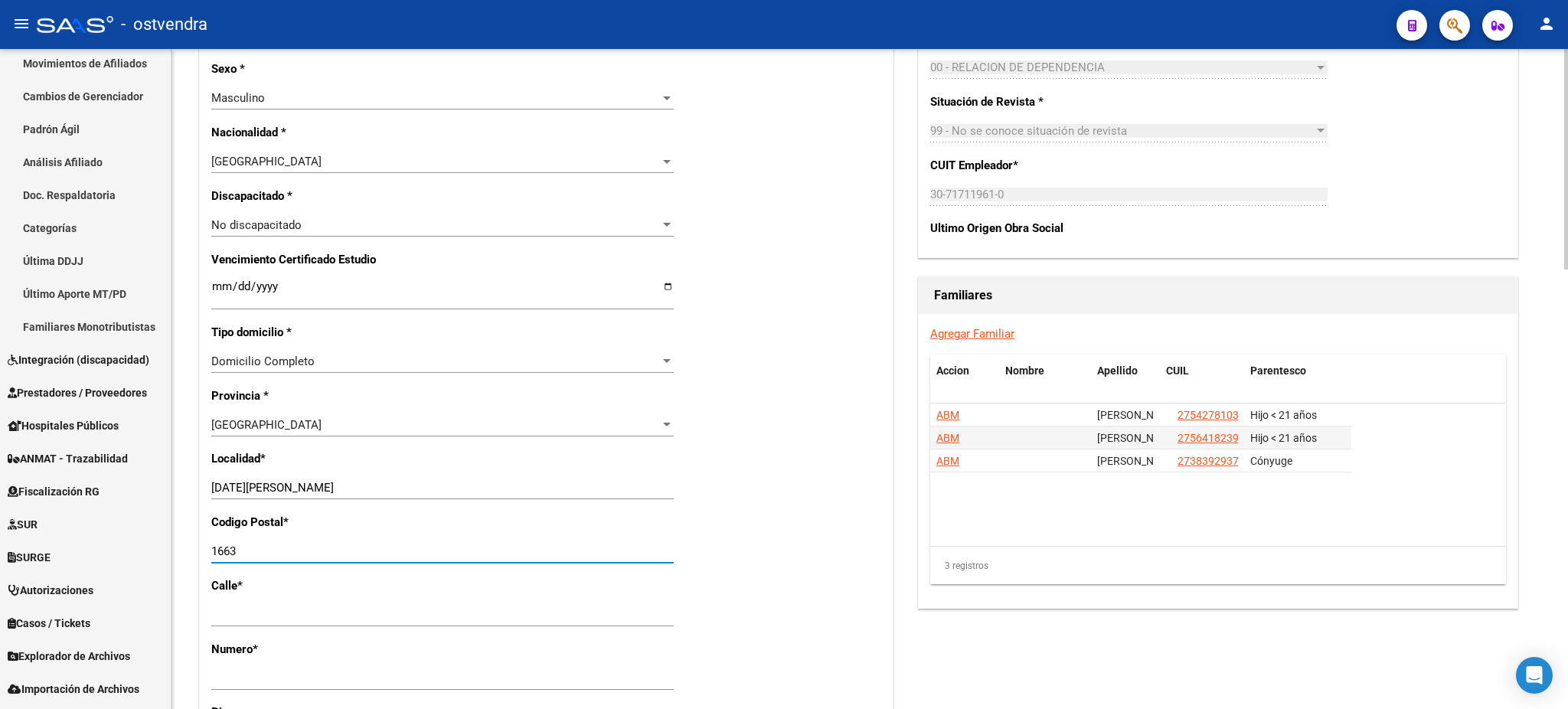
type input "1663"
click at [1325, 571] on div "3 registros" at bounding box center [1218, 565] width 576 height 38
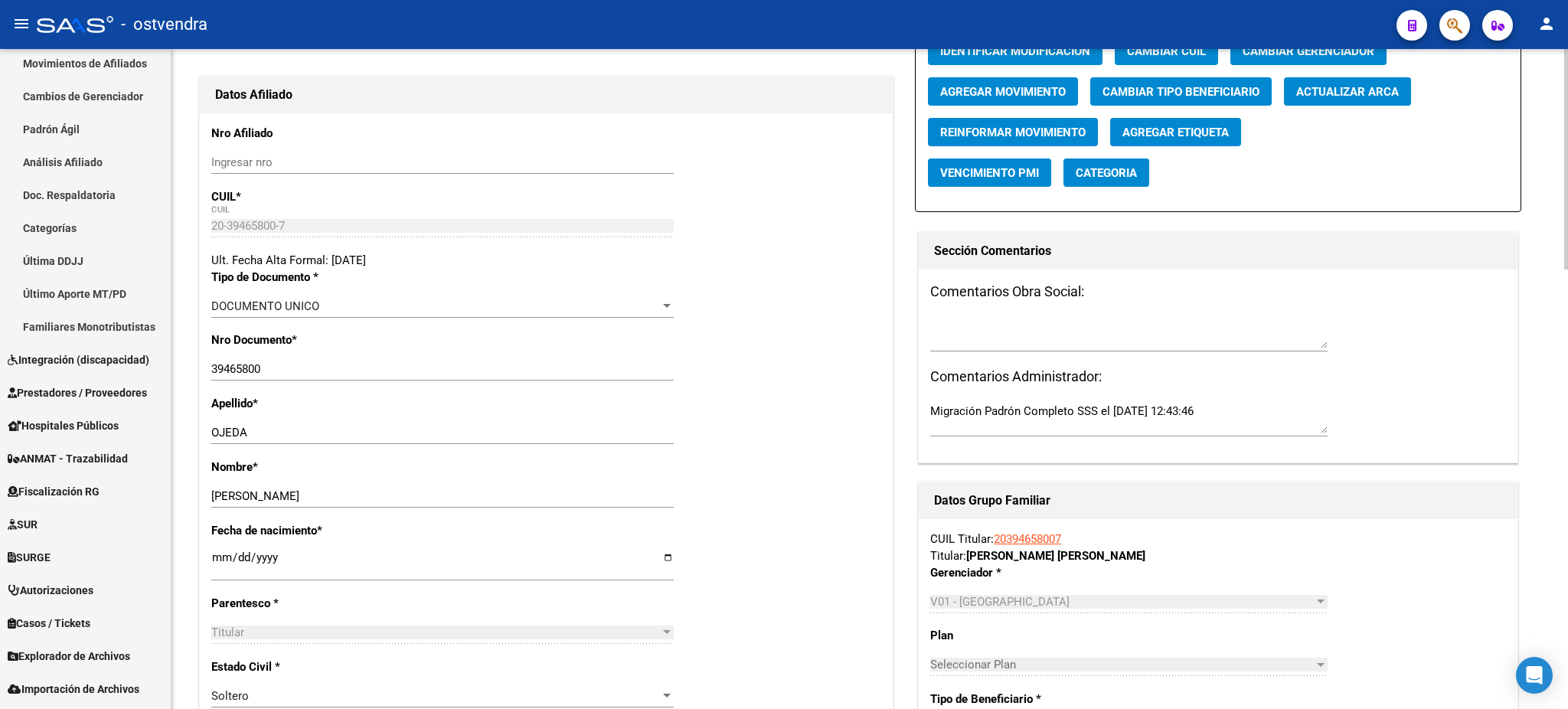
scroll to position [0, 0]
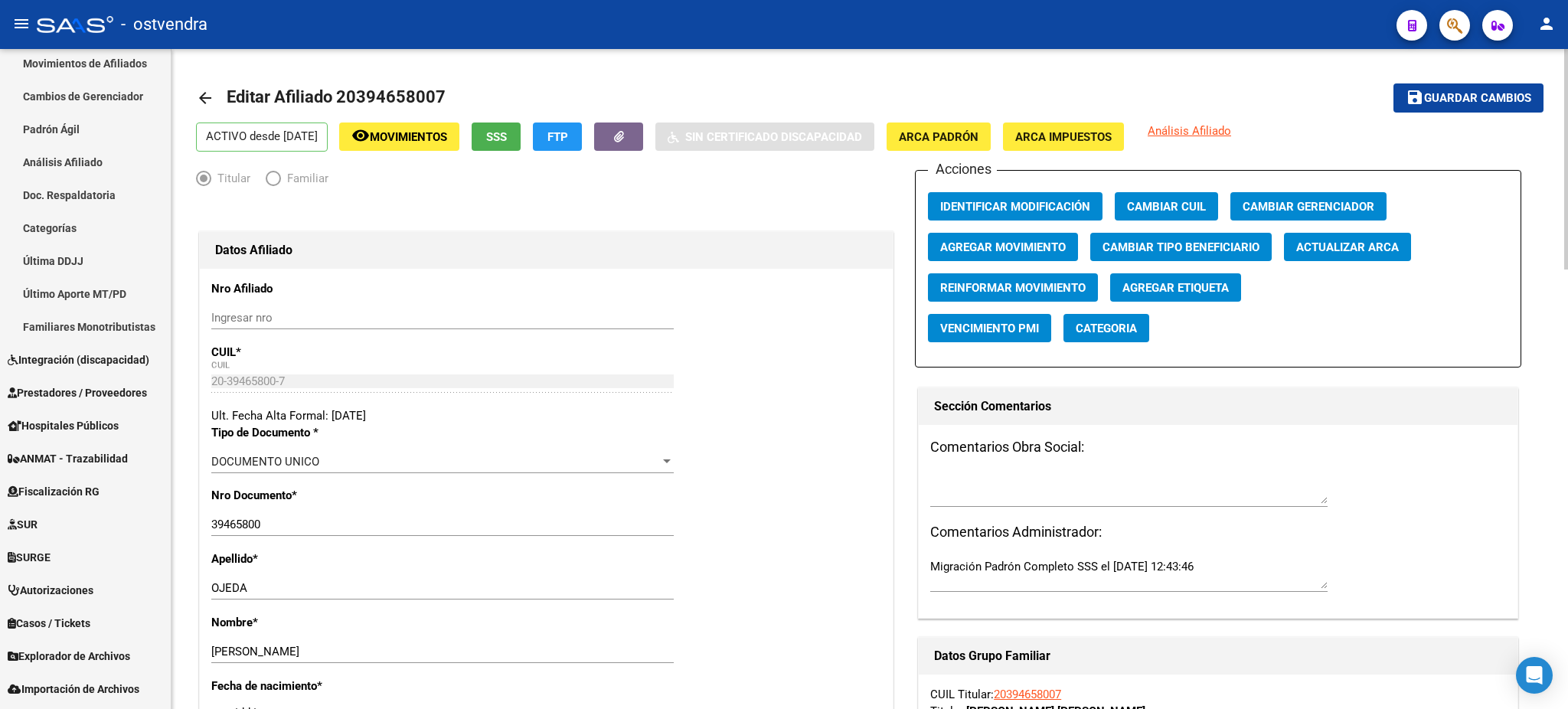
click at [1489, 105] on button "save Guardar cambios" at bounding box center [1468, 98] width 150 height 29
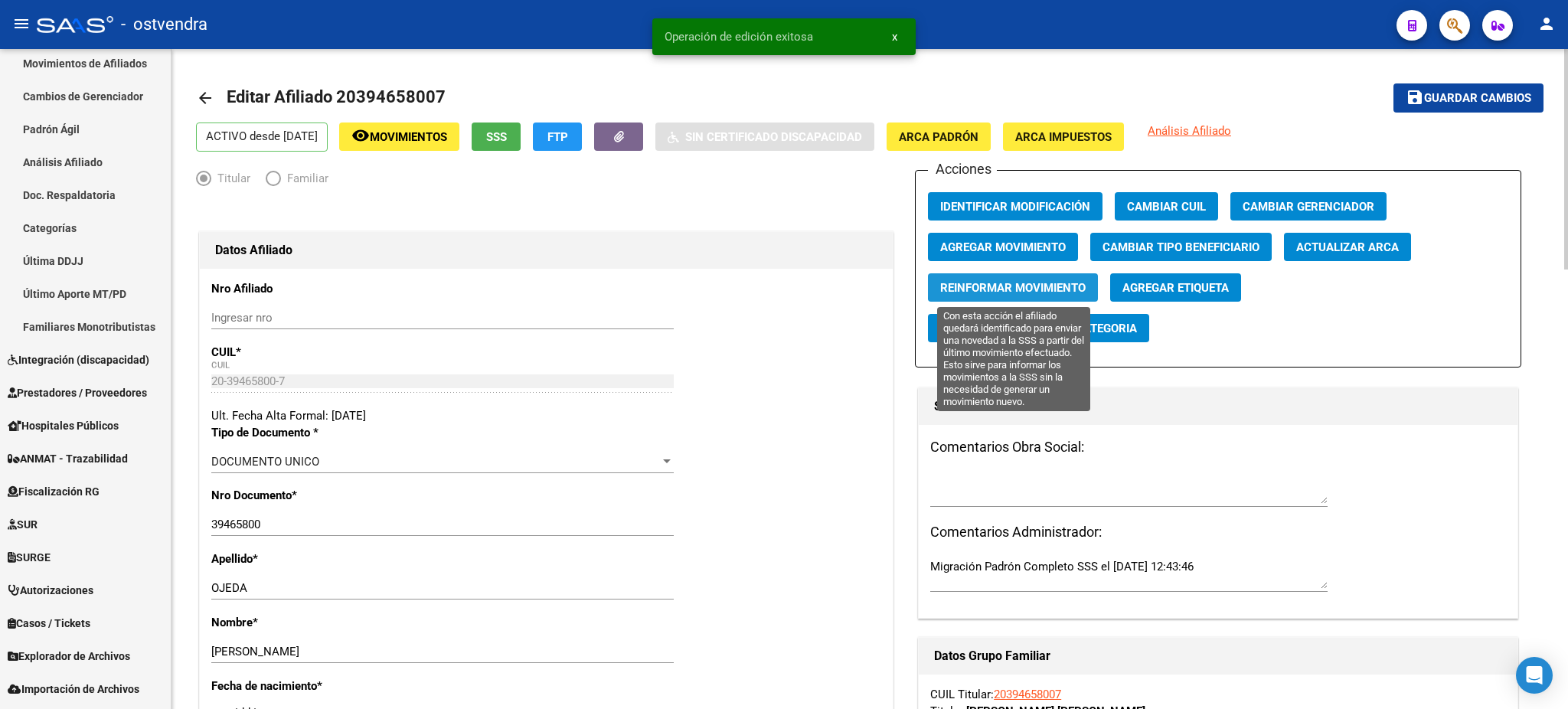
click at [1054, 282] on span "Reinformar Movimiento" at bounding box center [1012, 287] width 145 height 13
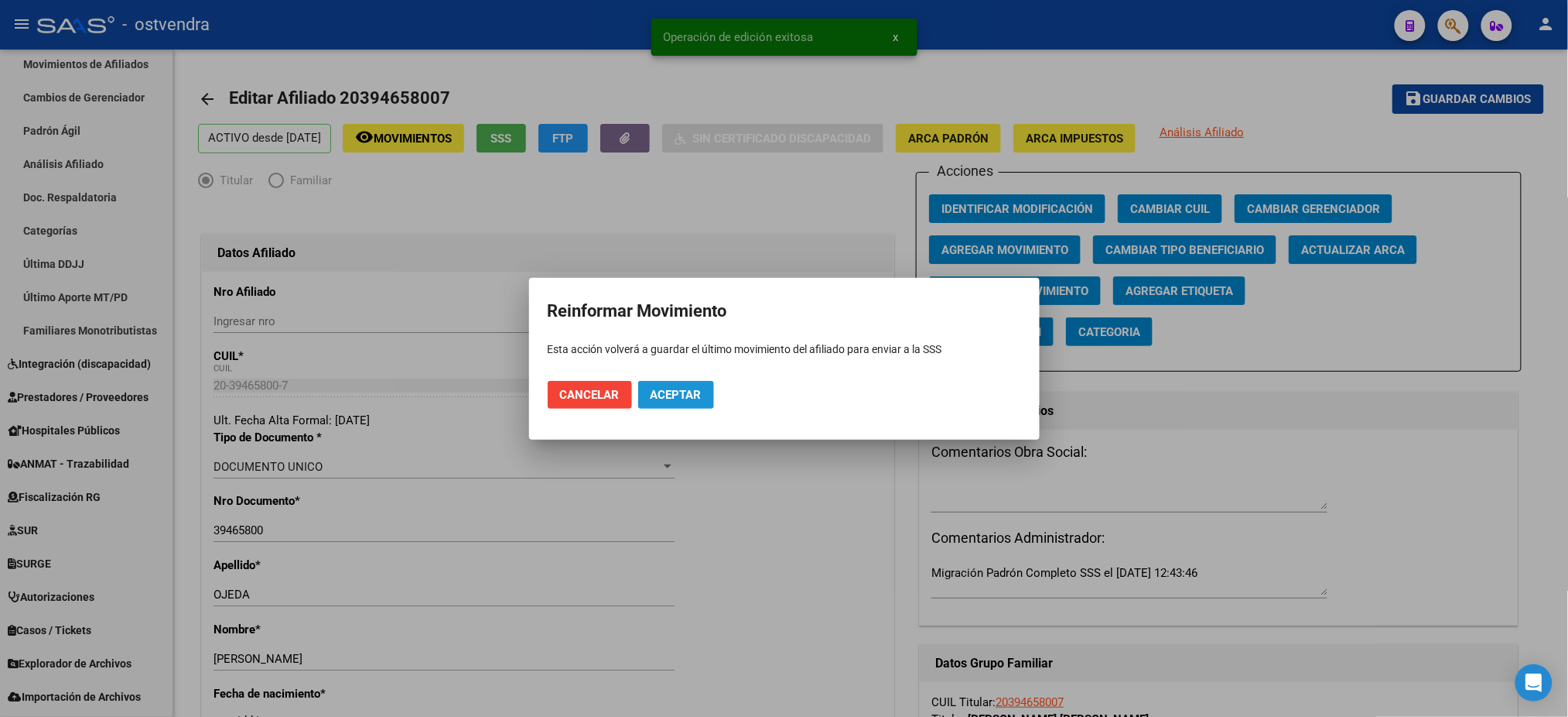
click at [679, 389] on span "Aceptar" at bounding box center [677, 395] width 51 height 14
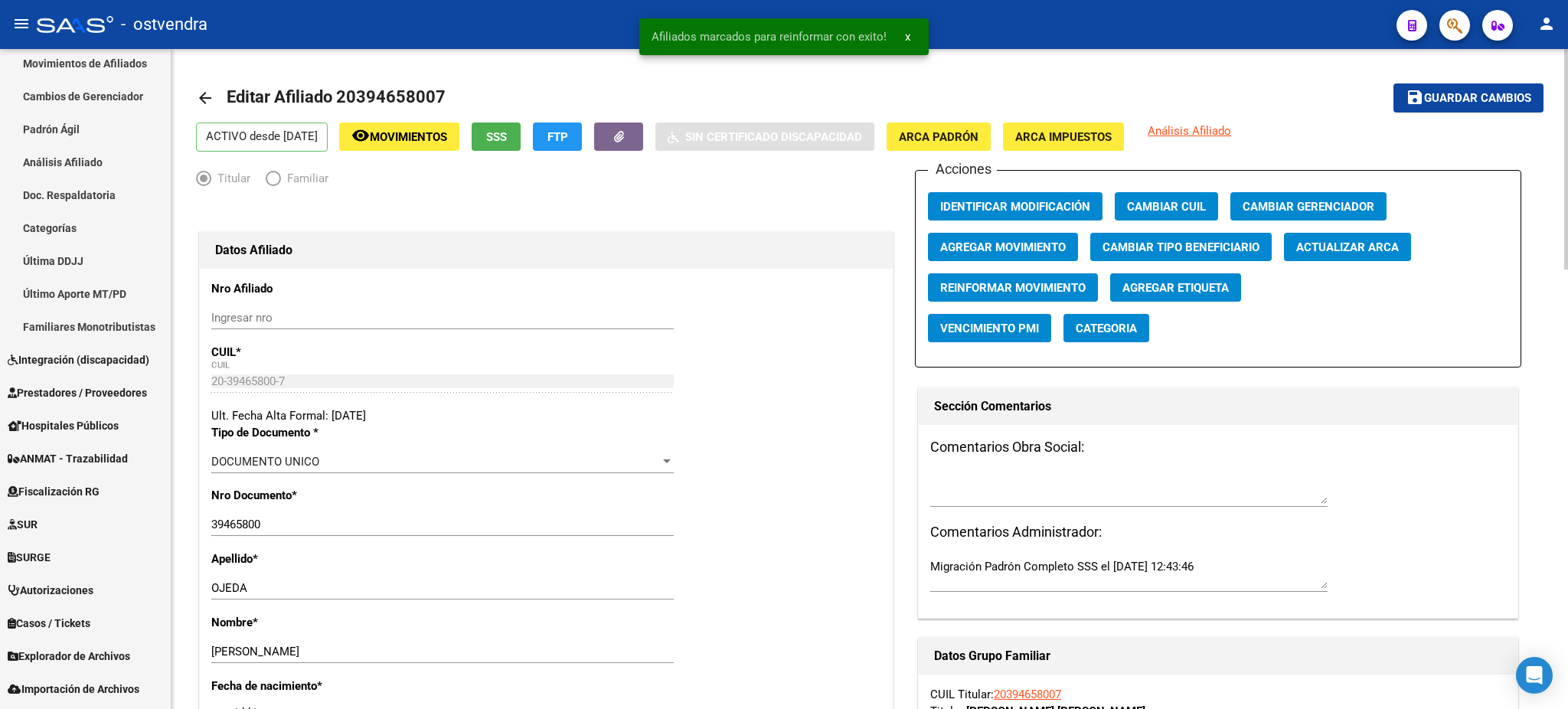
drag, startPoint x: 681, startPoint y: 322, endPoint x: 1142, endPoint y: 420, distance: 471.3
click at [684, 322] on app-form-text-field "Nro Afiliado Ingresar nro" at bounding box center [448, 303] width 474 height 43
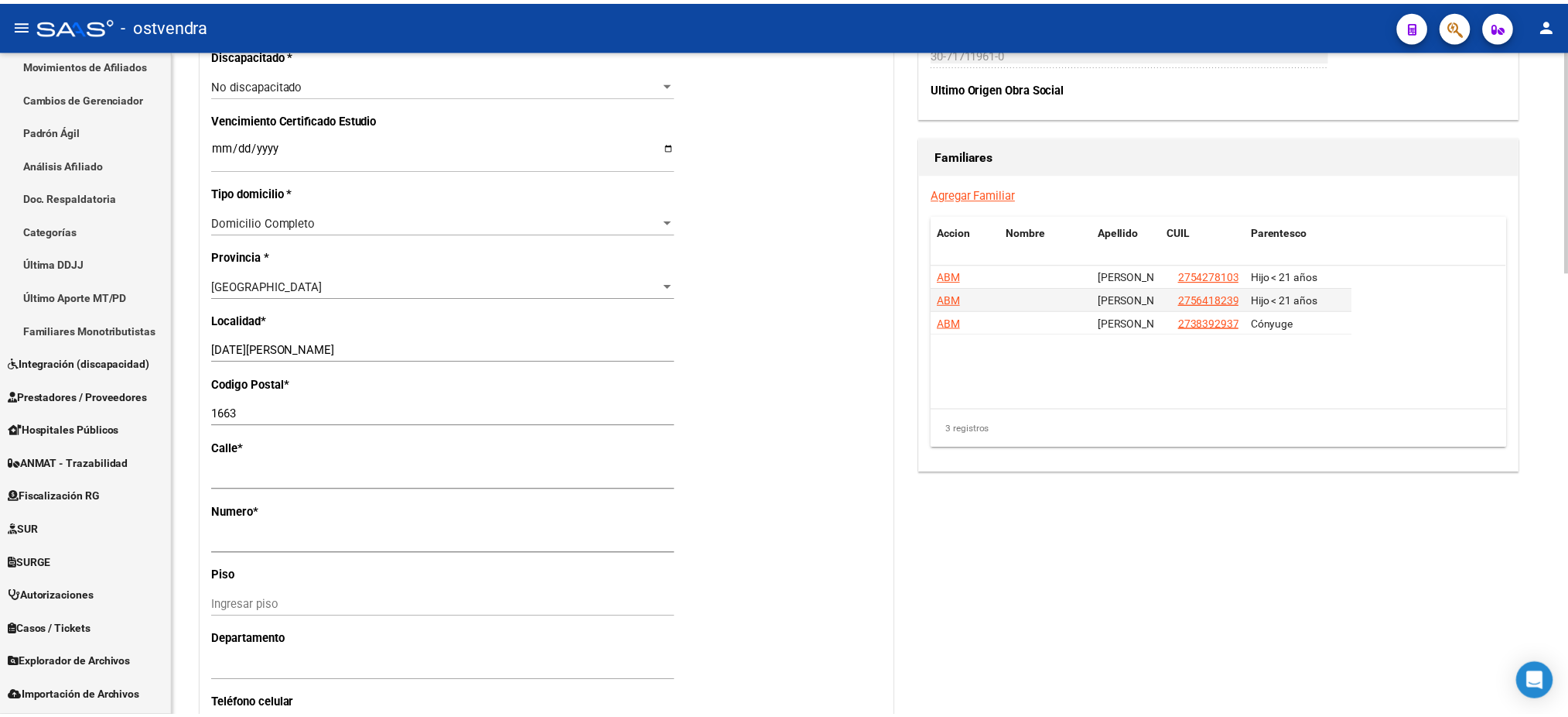
scroll to position [825, 0]
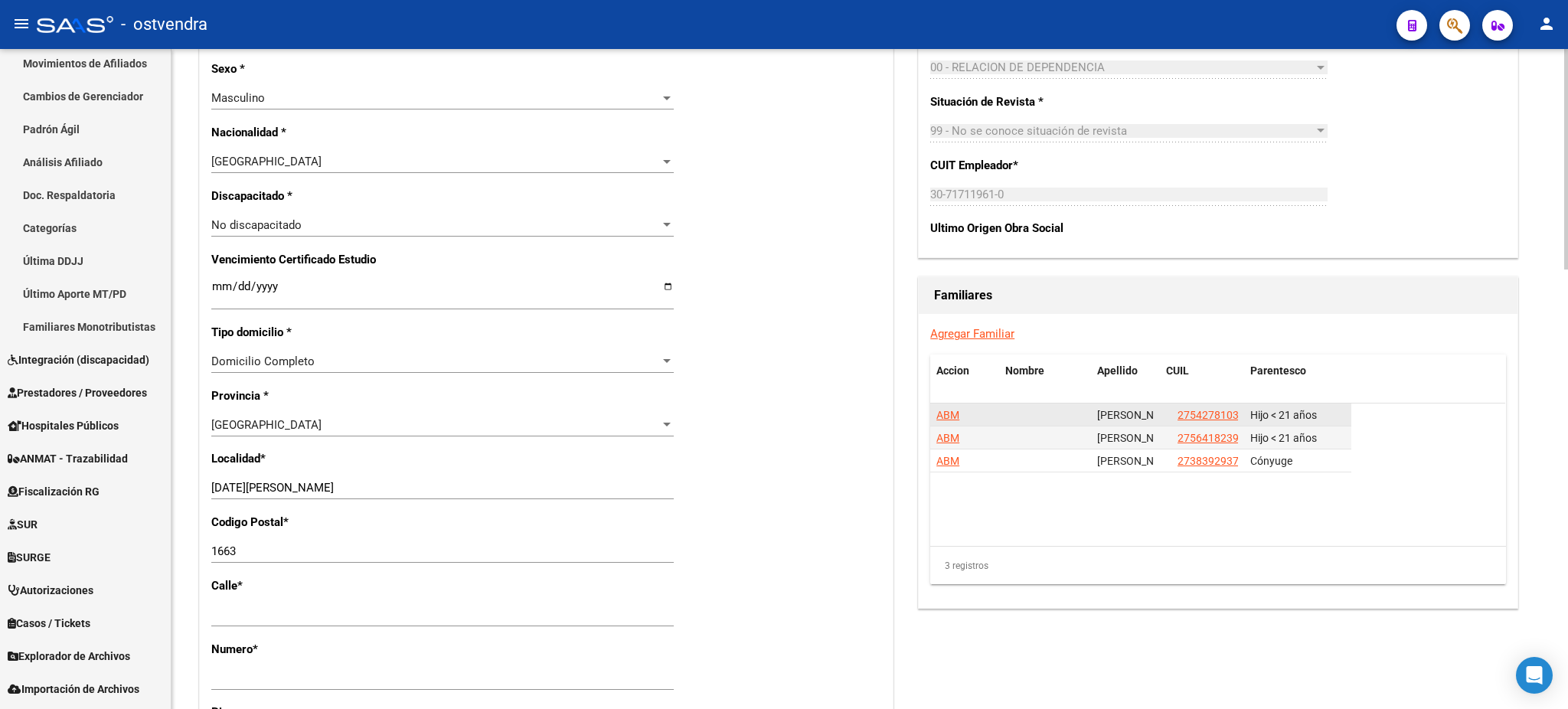
click at [1202, 406] on app-link-go-to "27542781039" at bounding box center [1210, 415] width 67 height 17
click at [1208, 411] on span "27542781039" at bounding box center [1210, 414] width 67 height 12
type textarea "27542781039"
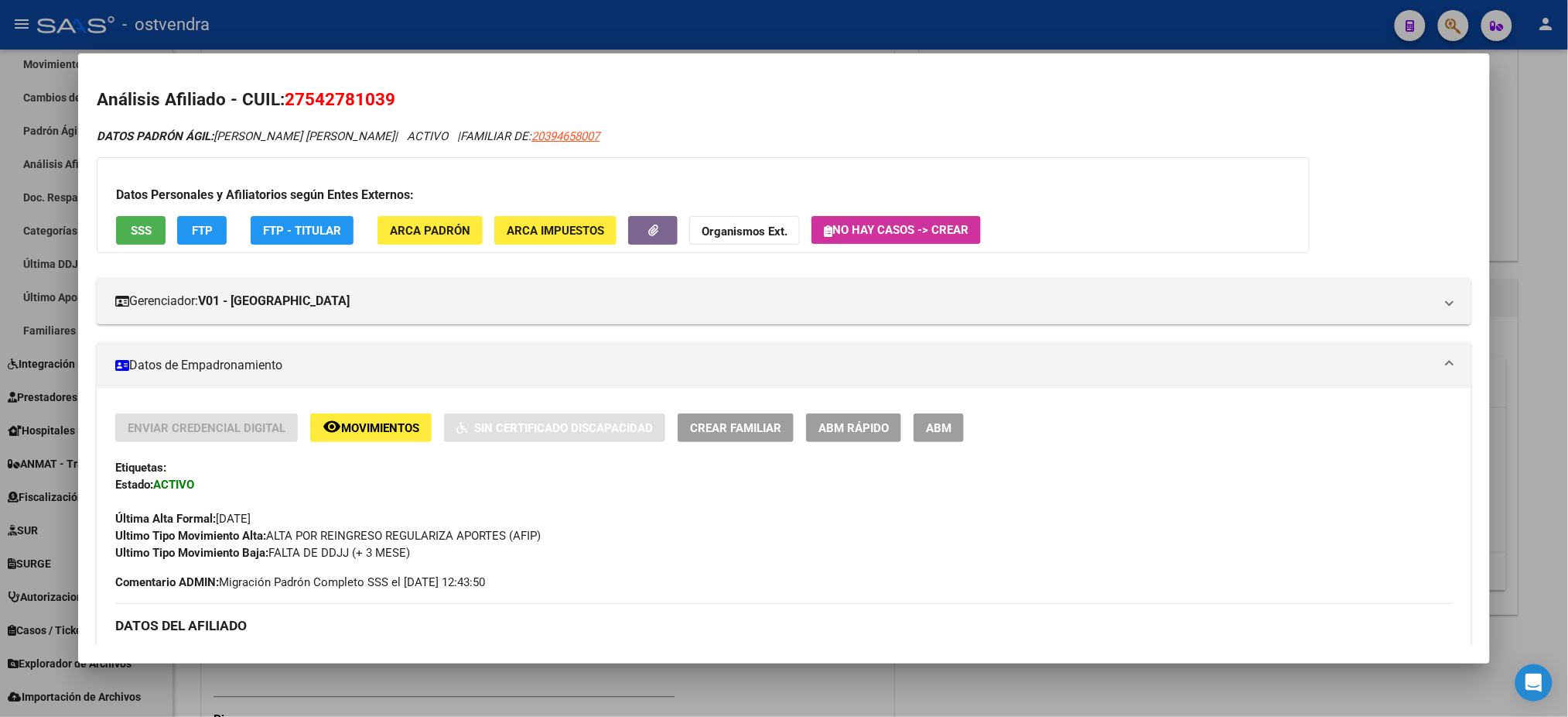
click at [936, 431] on span "ABM" at bounding box center [939, 427] width 26 height 14
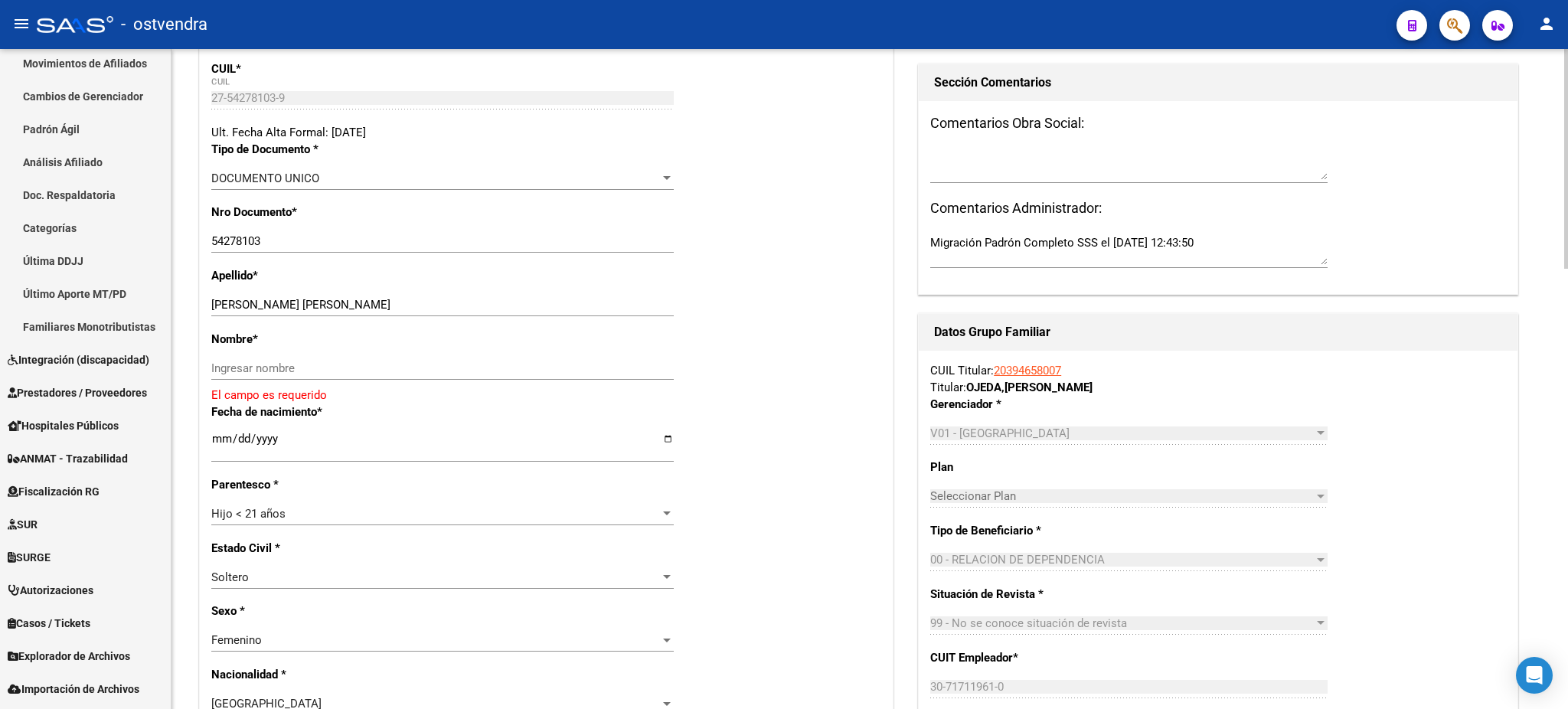
scroll to position [272, 0]
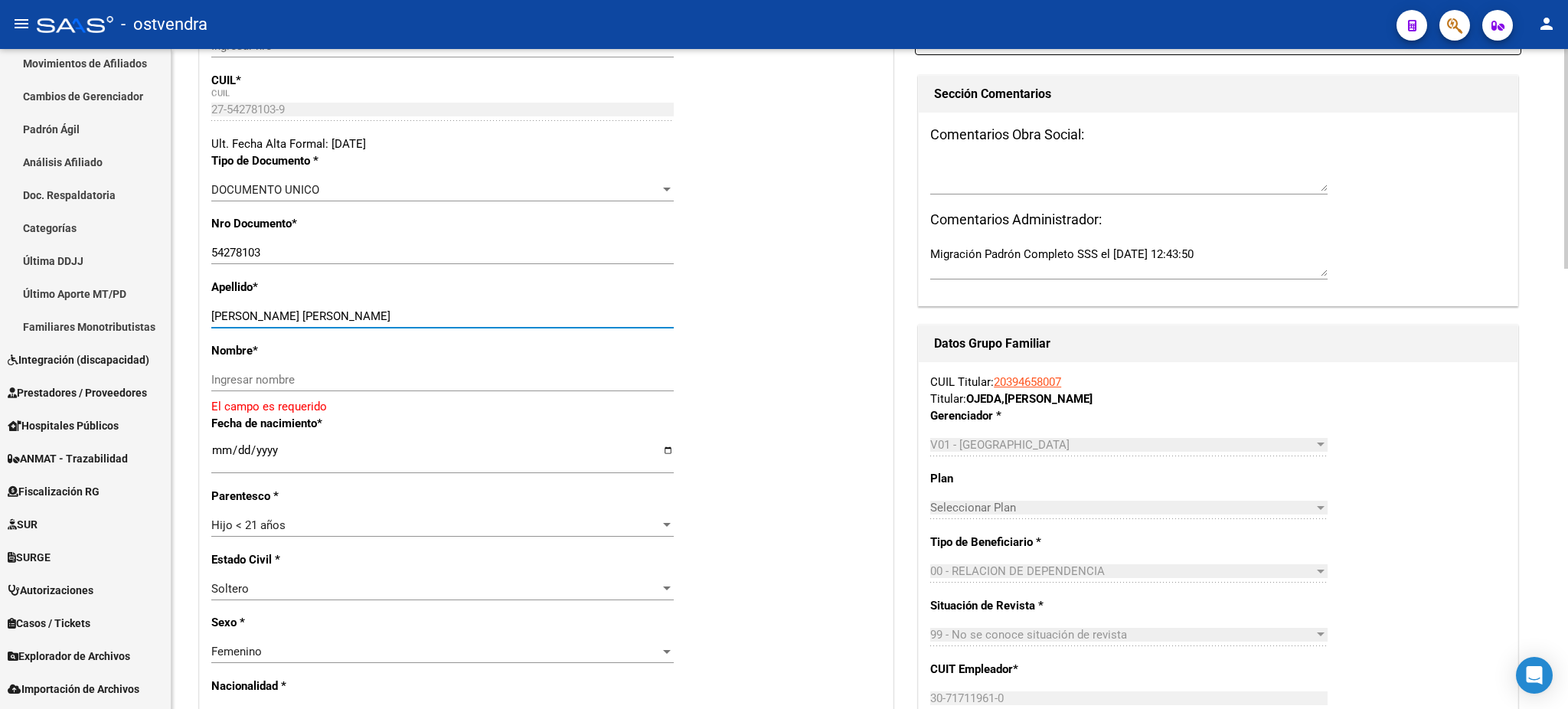
drag, startPoint x: 294, startPoint y: 312, endPoint x: 436, endPoint y: 340, distance: 144.7
click at [464, 317] on input "[PERSON_NAME] [PERSON_NAME]" at bounding box center [442, 316] width 462 height 13
drag, startPoint x: 423, startPoint y: 358, endPoint x: 420, endPoint y: 369, distance: 11.4
click at [422, 361] on div "Nombre * Ingresar nombre El campo es requerido" at bounding box center [546, 378] width 670 height 73
drag, startPoint x: 420, startPoint y: 369, endPoint x: 408, endPoint y: 363, distance: 13.4
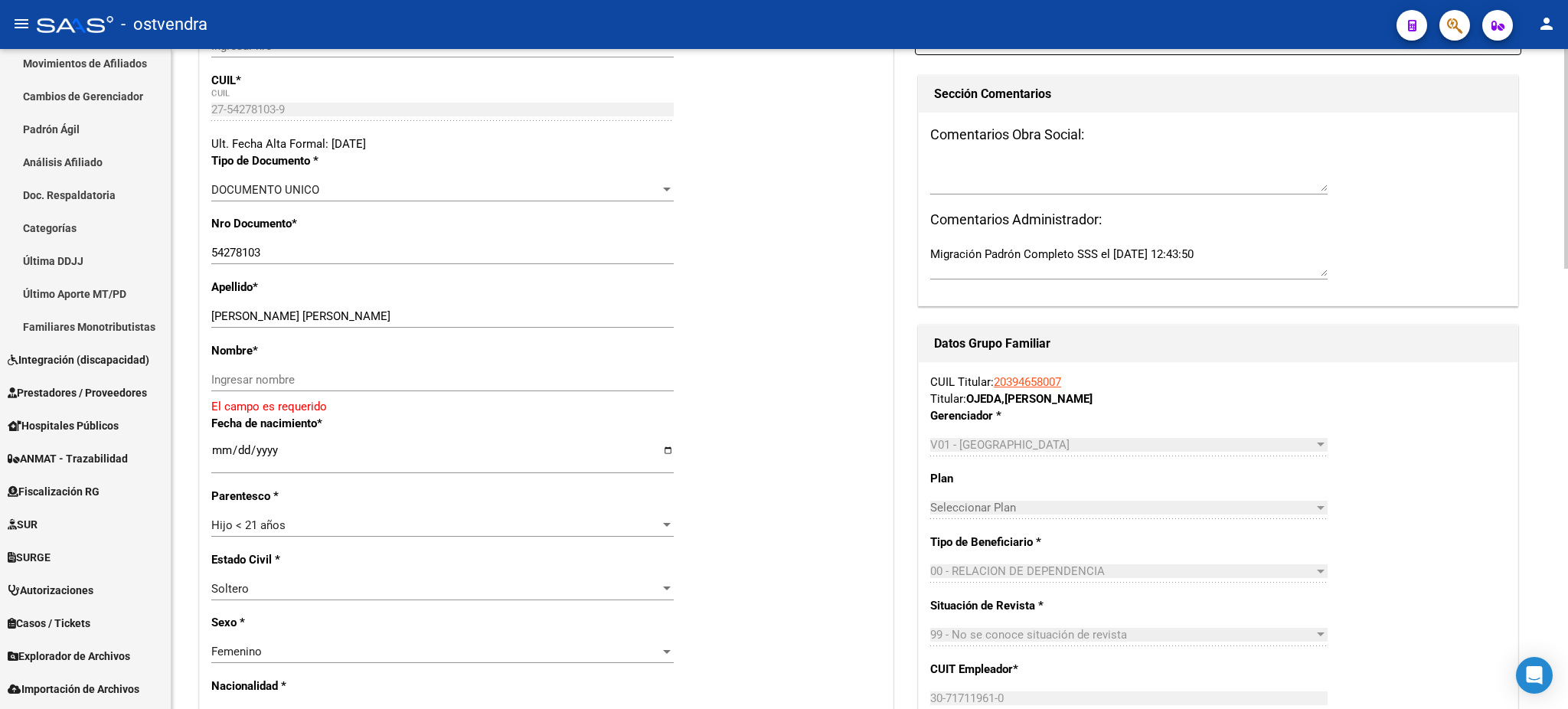
click at [420, 368] on div "Ingresar nombre" at bounding box center [442, 379] width 462 height 23
paste input "[PERSON_NAME]"
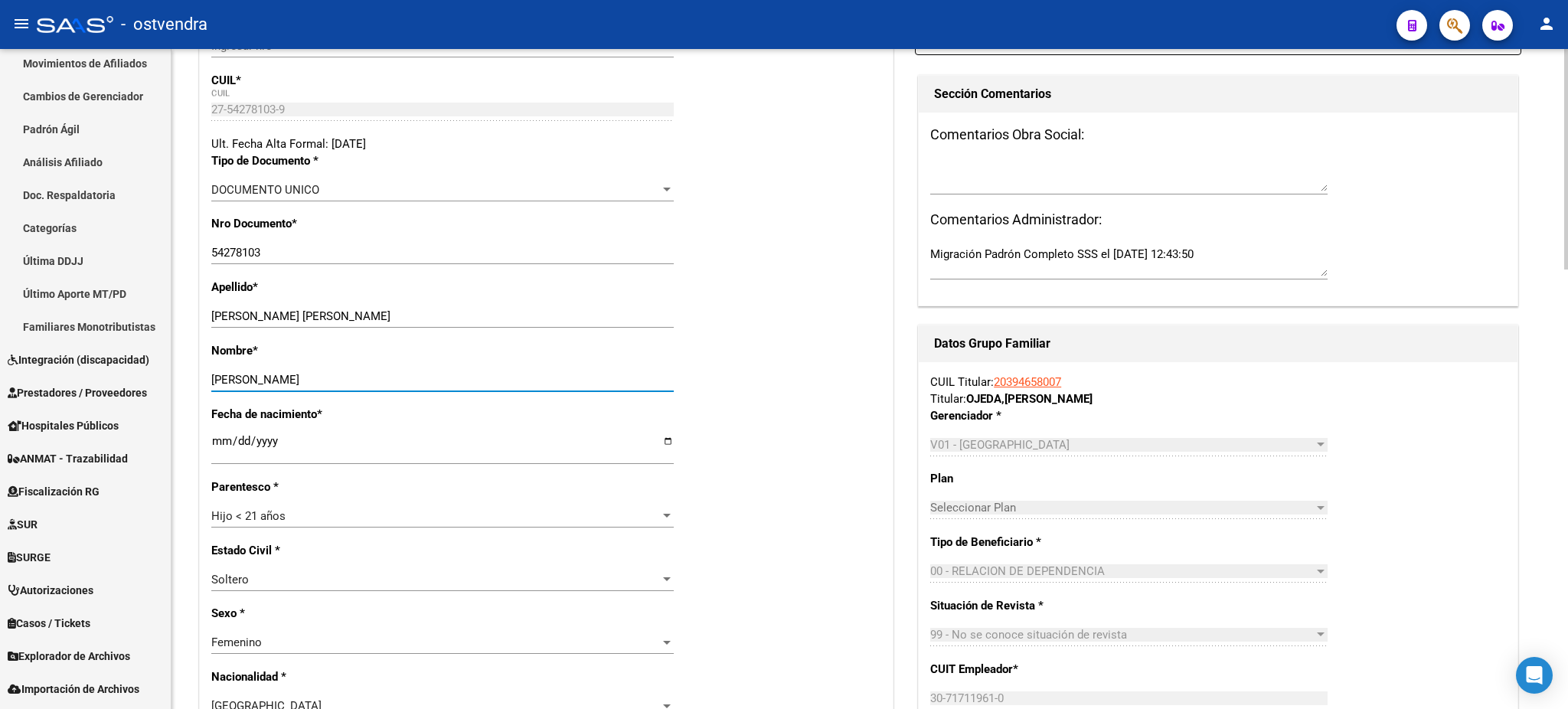
type input "[PERSON_NAME]"
drag, startPoint x: 297, startPoint y: 316, endPoint x: 444, endPoint y: 309, distance: 147.2
click at [444, 309] on input "[PERSON_NAME] [PERSON_NAME]" at bounding box center [442, 316] width 462 height 13
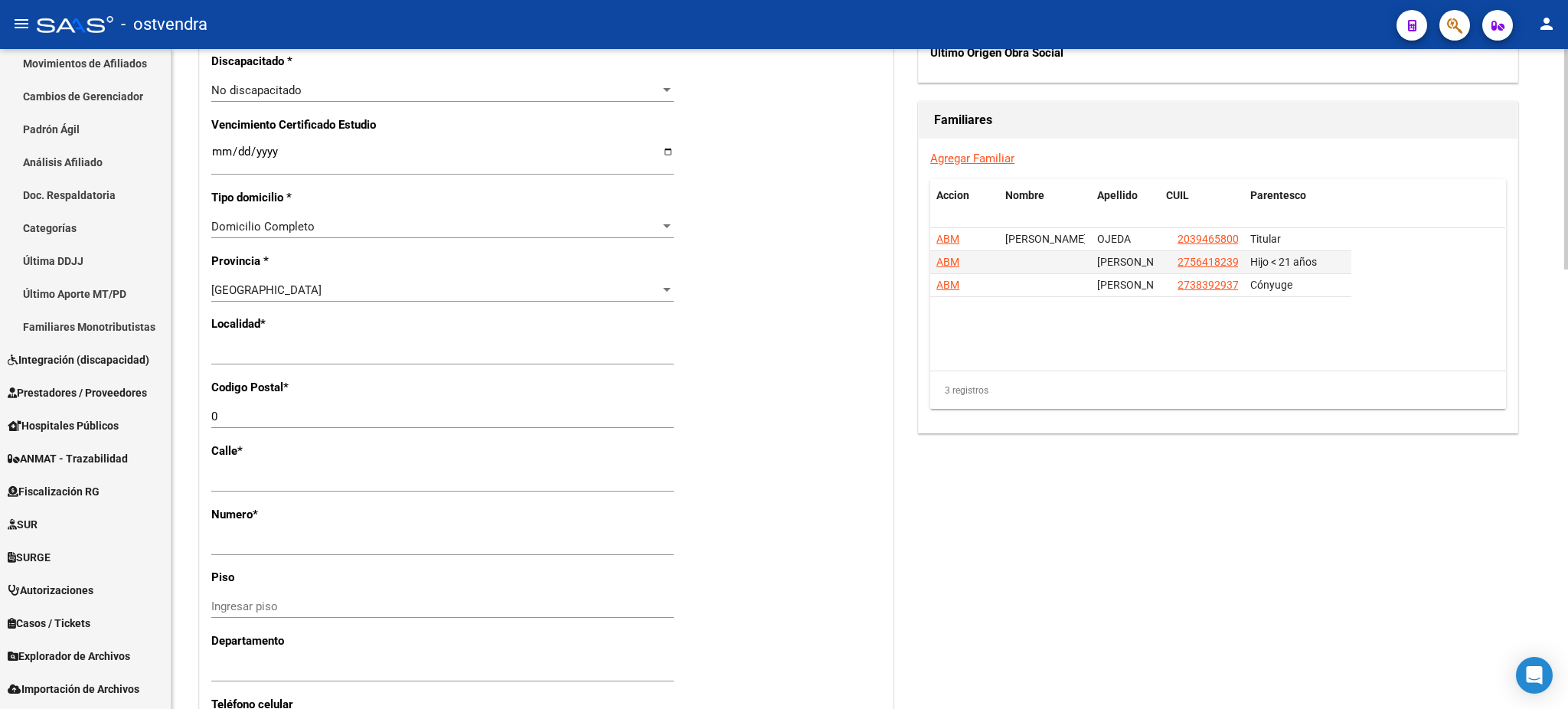
scroll to position [952, 0]
type input "[PERSON_NAME]"
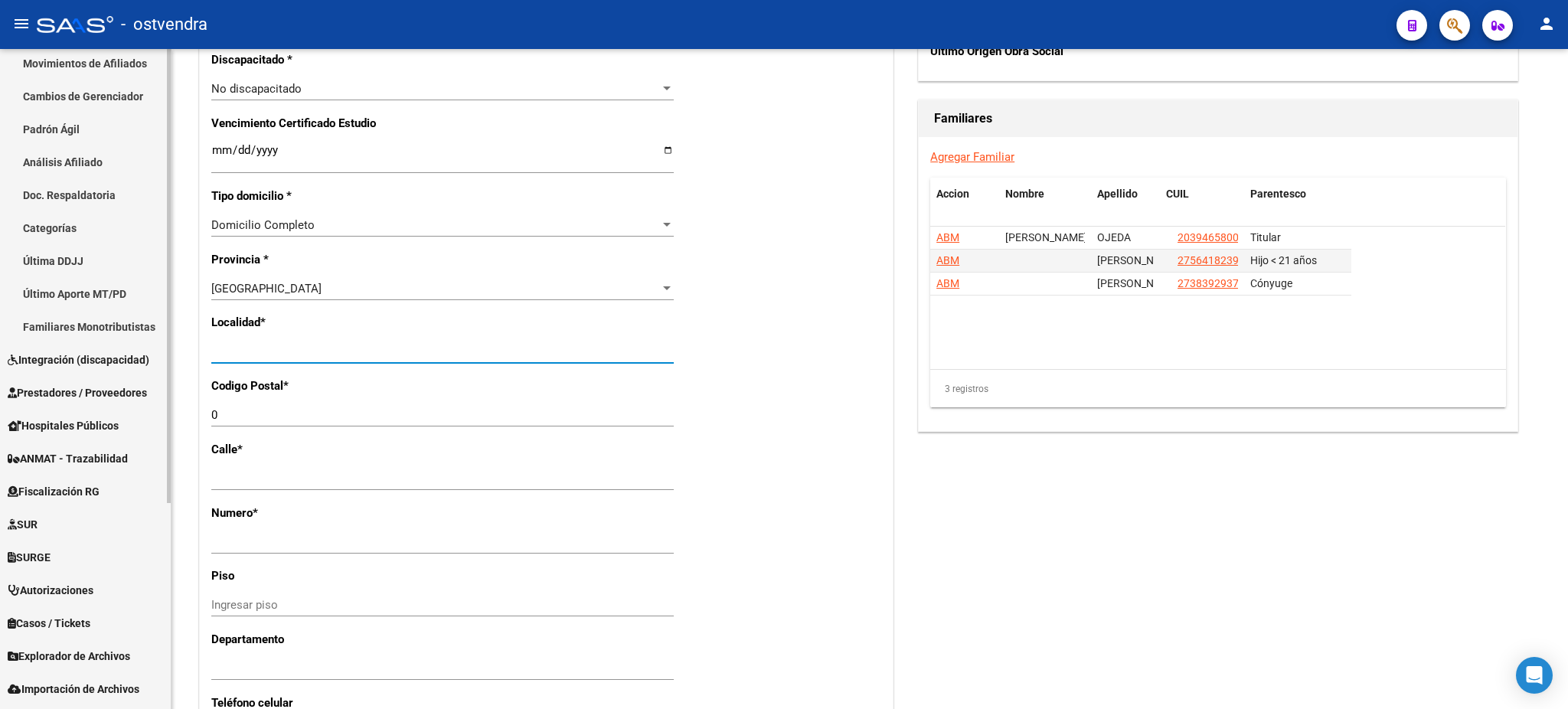
drag, startPoint x: 350, startPoint y: 348, endPoint x: 164, endPoint y: 339, distance: 186.2
click at [164, 339] on mat-sidenav-container "Firma Express Inicio Calendario SSS Instructivos Contacto OS Reportes Tablero d…" at bounding box center [784, 379] width 1568 height 660
type input "[DATE][PERSON_NAME]"
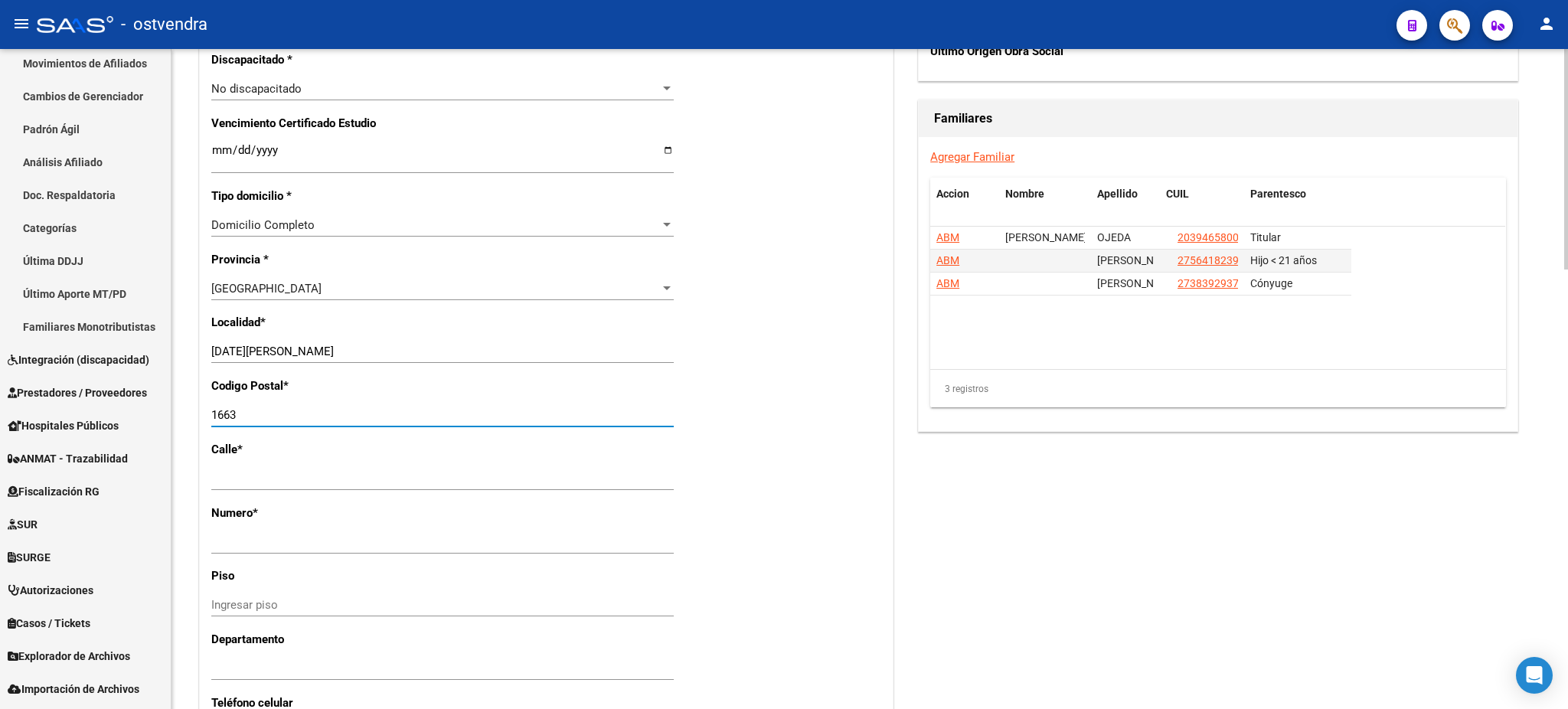
type input "1663"
drag, startPoint x: 1422, startPoint y: 573, endPoint x: 1412, endPoint y: 467, distance: 106.5
click at [1418, 572] on div "Acciones Identificar Modificación Cambiar CUIL Agregar Movimiento Actualizar AR…" at bounding box center [1217, 90] width 606 height 1746
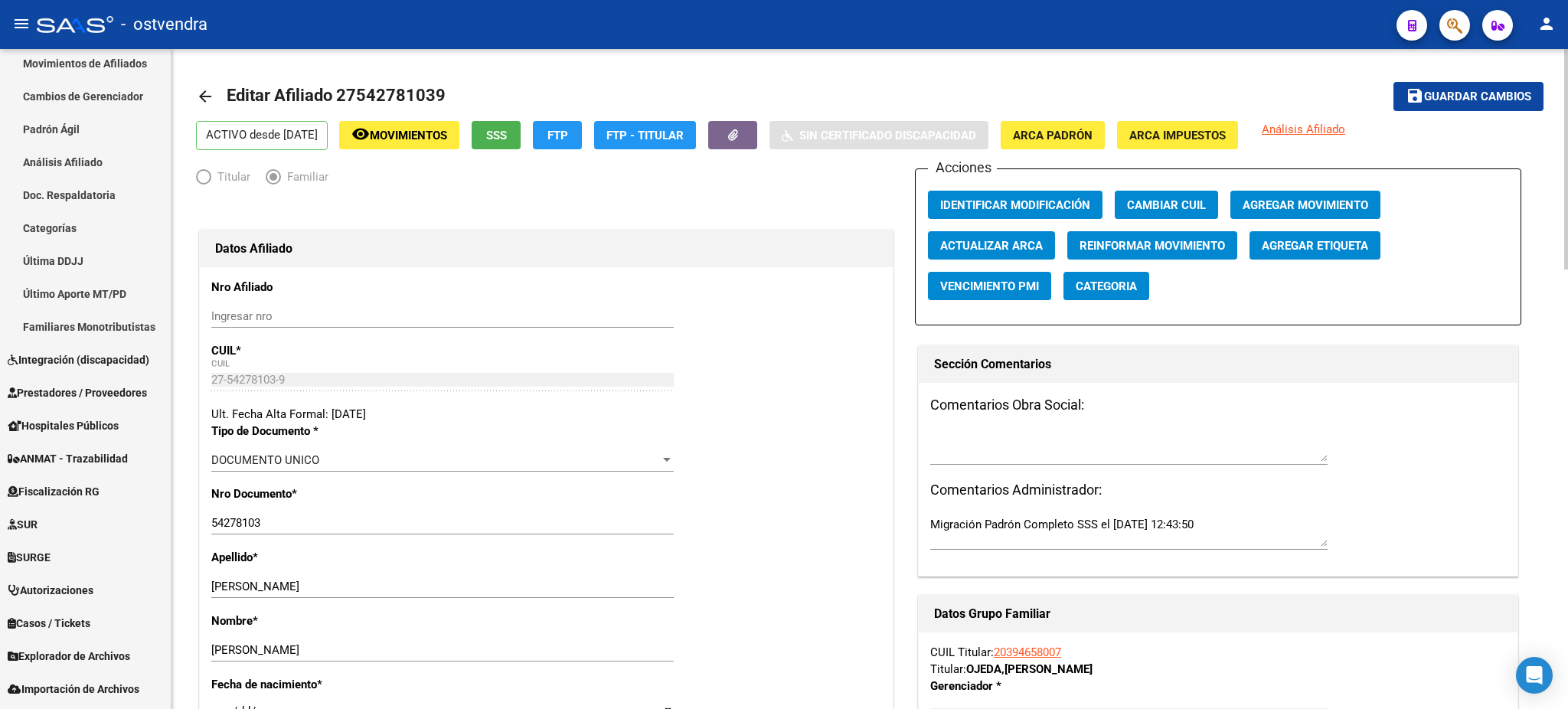
scroll to position [0, 0]
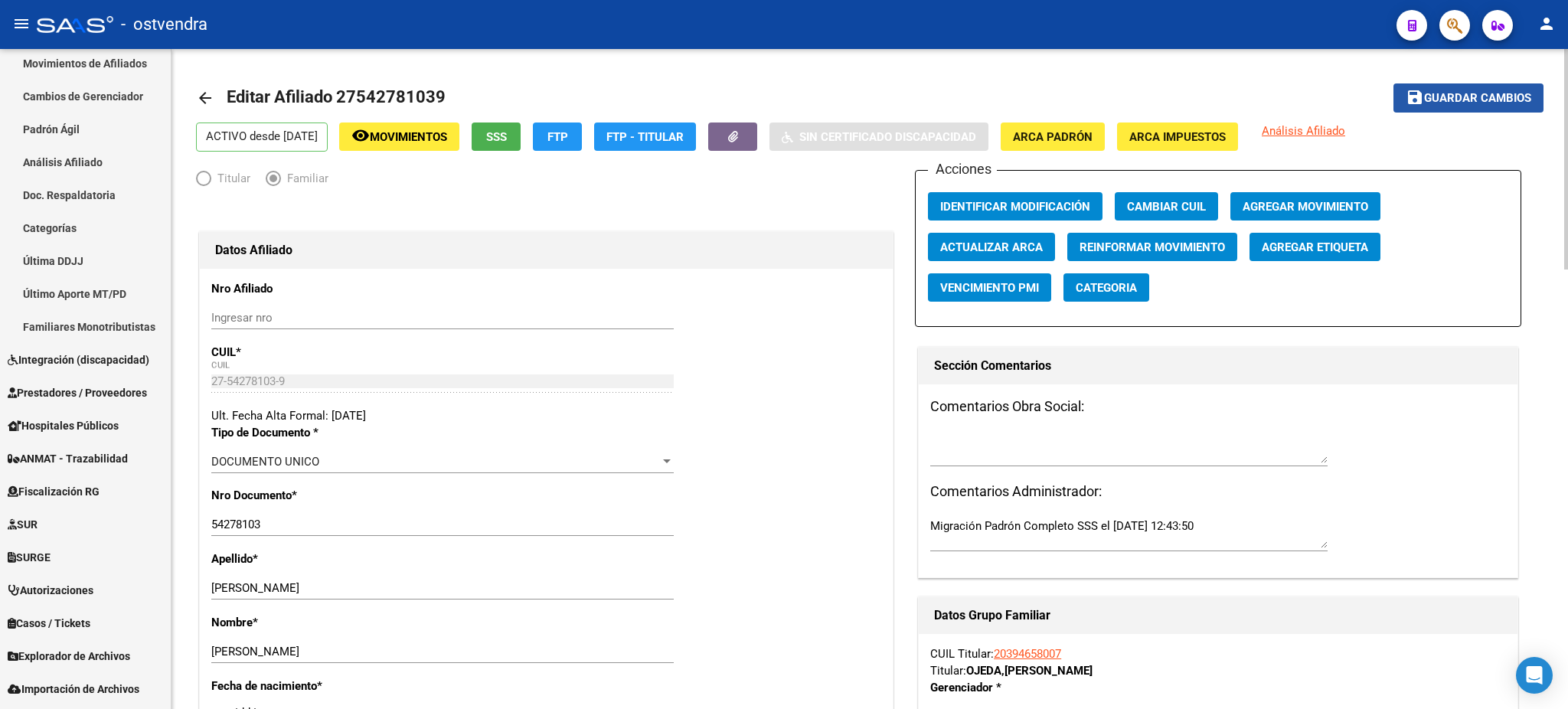
click at [1428, 108] on button "save Guardar cambios" at bounding box center [1468, 98] width 150 height 29
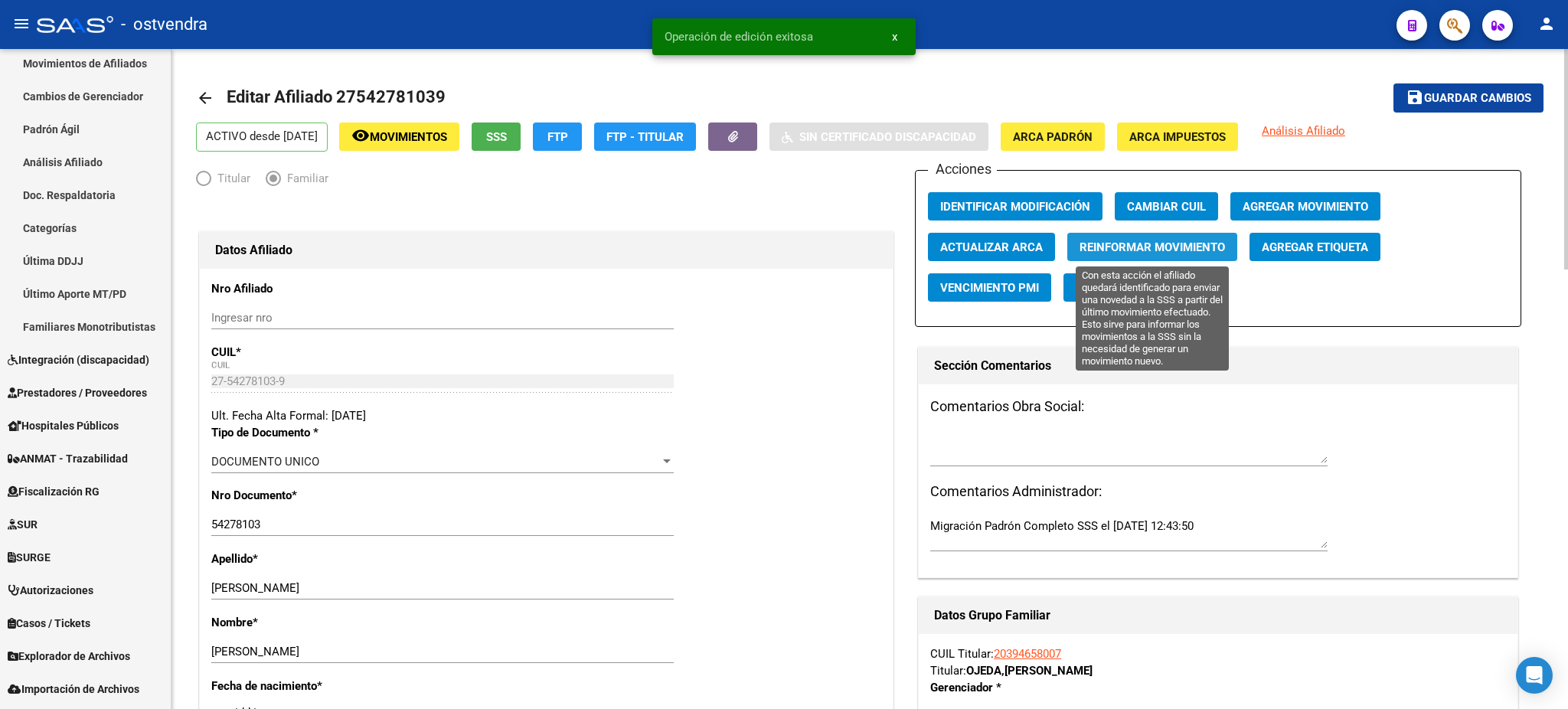
click at [1164, 234] on button "Reinformar Movimiento" at bounding box center [1152, 247] width 170 height 29
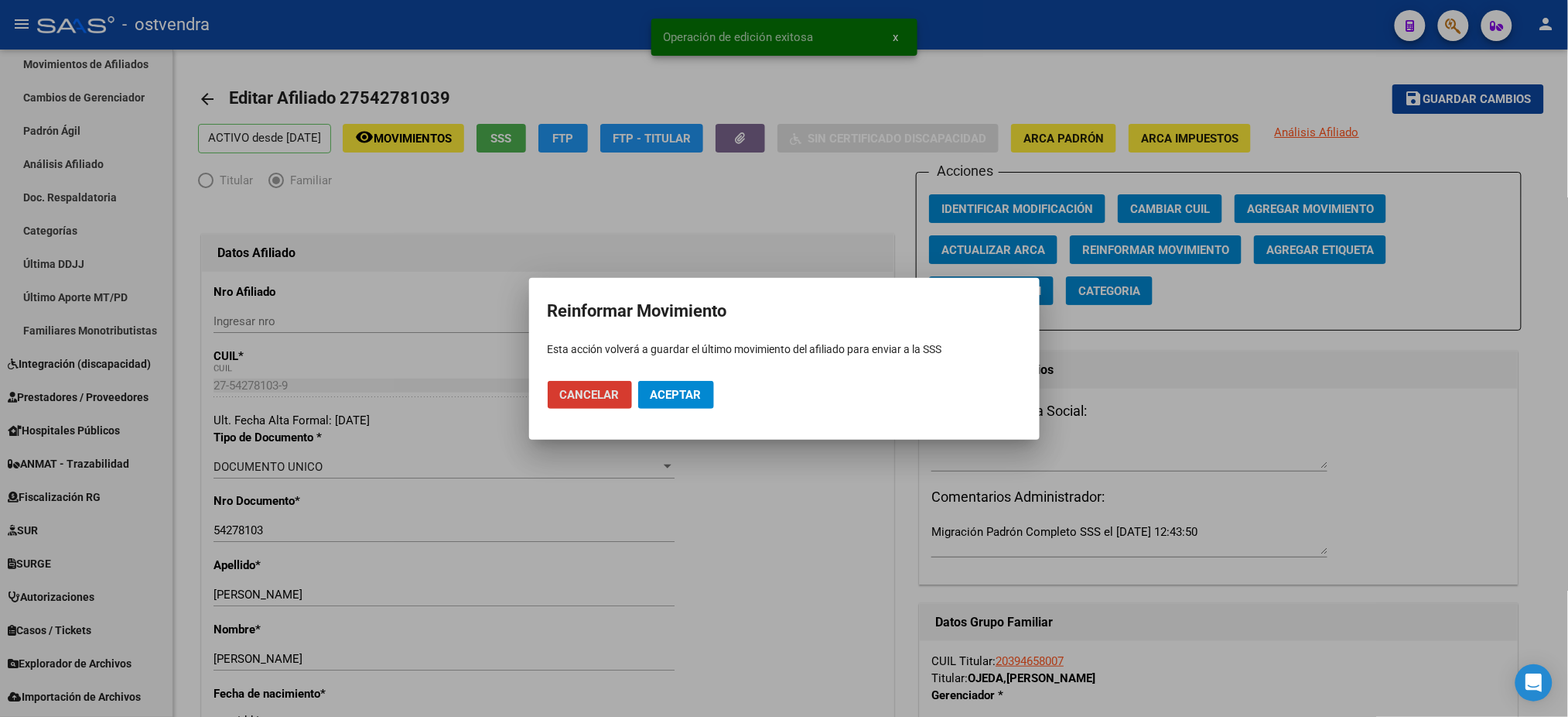
click at [708, 386] on button "Aceptar" at bounding box center [676, 395] width 76 height 28
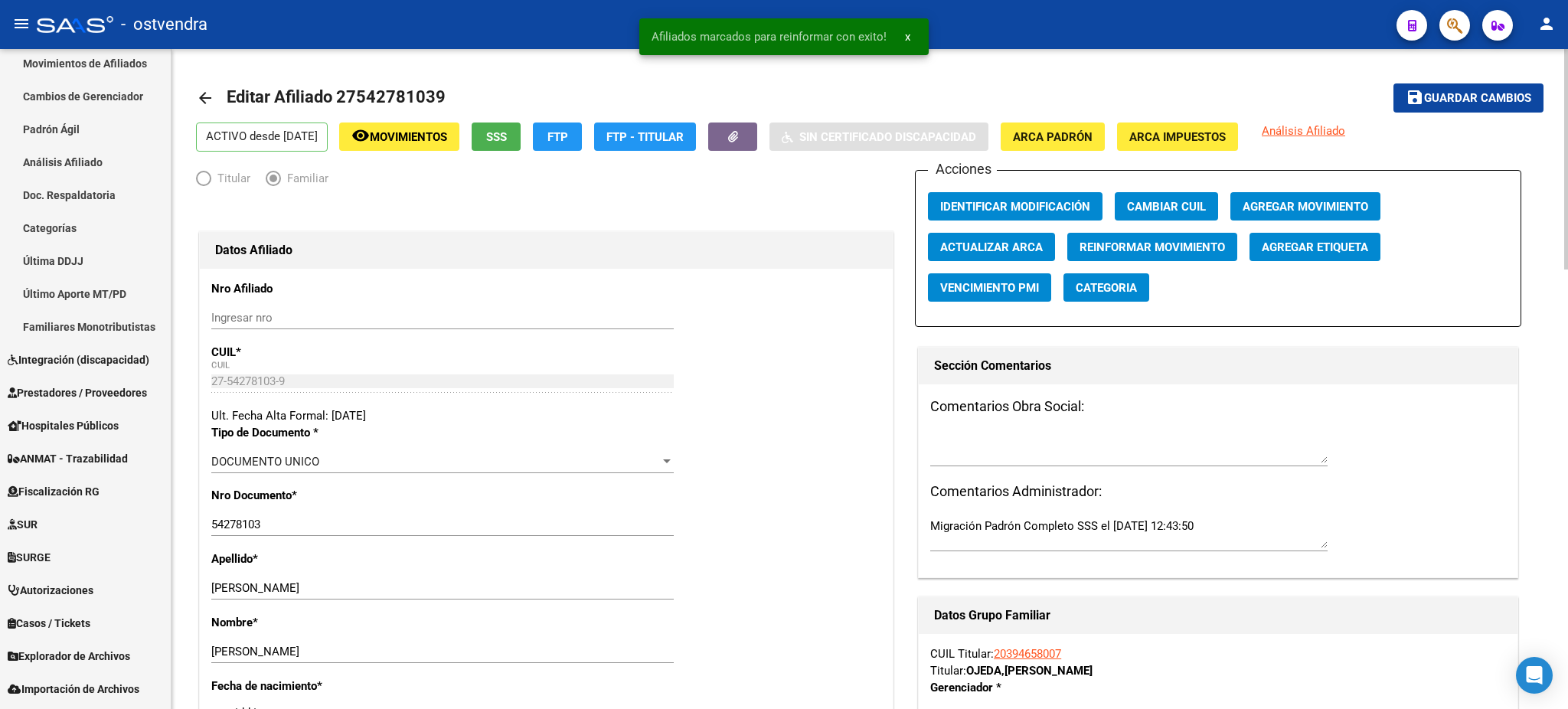
drag, startPoint x: 725, startPoint y: 341, endPoint x: 1106, endPoint y: 519, distance: 420.5
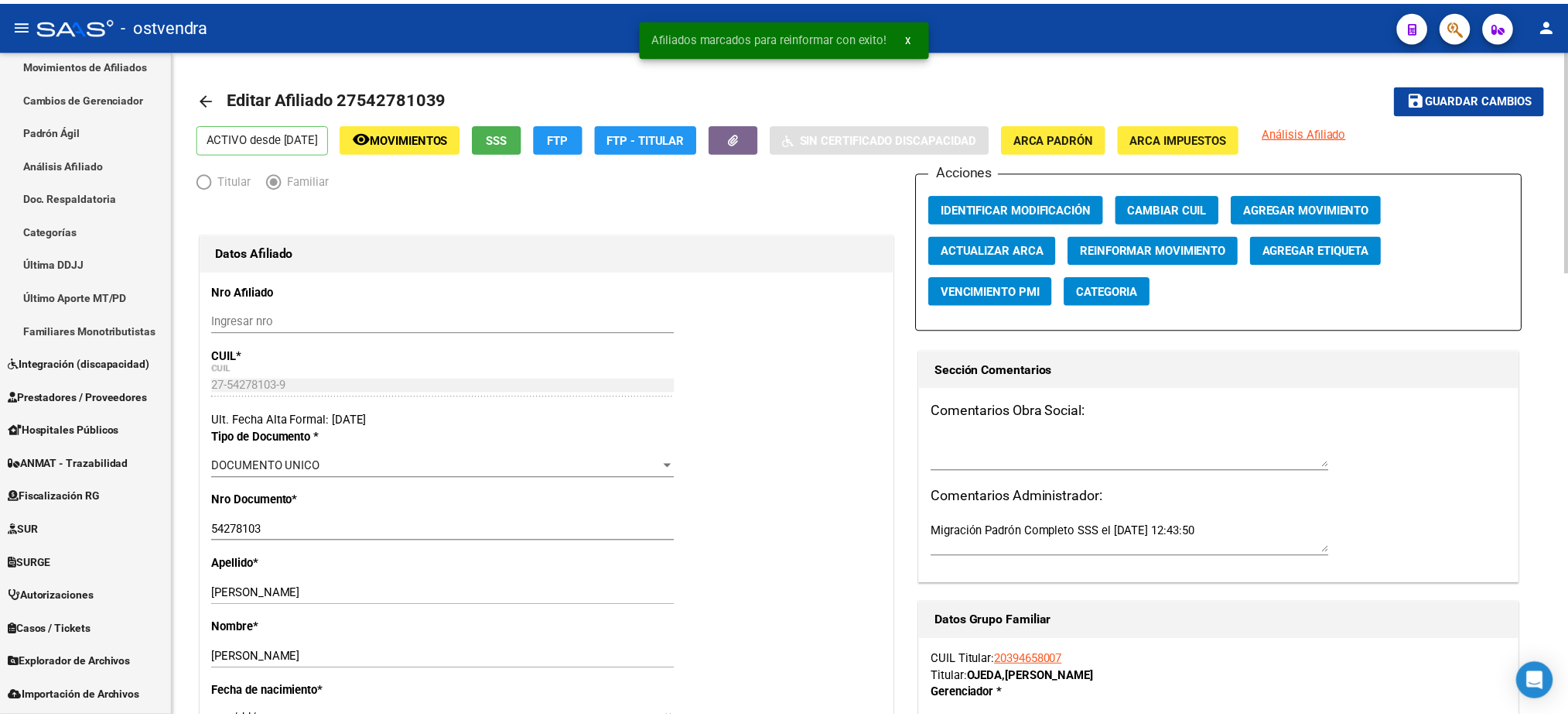
scroll to position [687, 0]
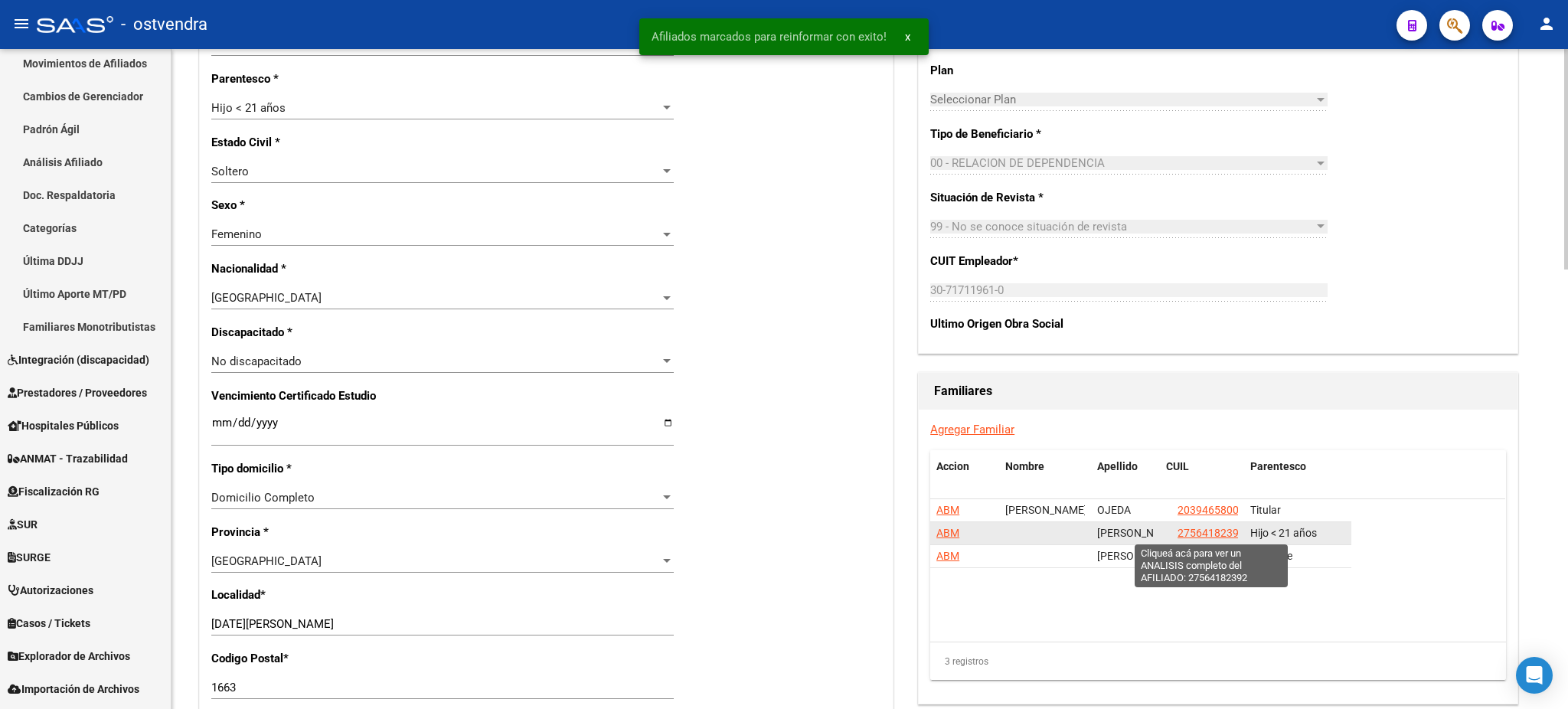
click at [1209, 531] on span "27564182392" at bounding box center [1210, 532] width 67 height 12
type textarea "27564182392"
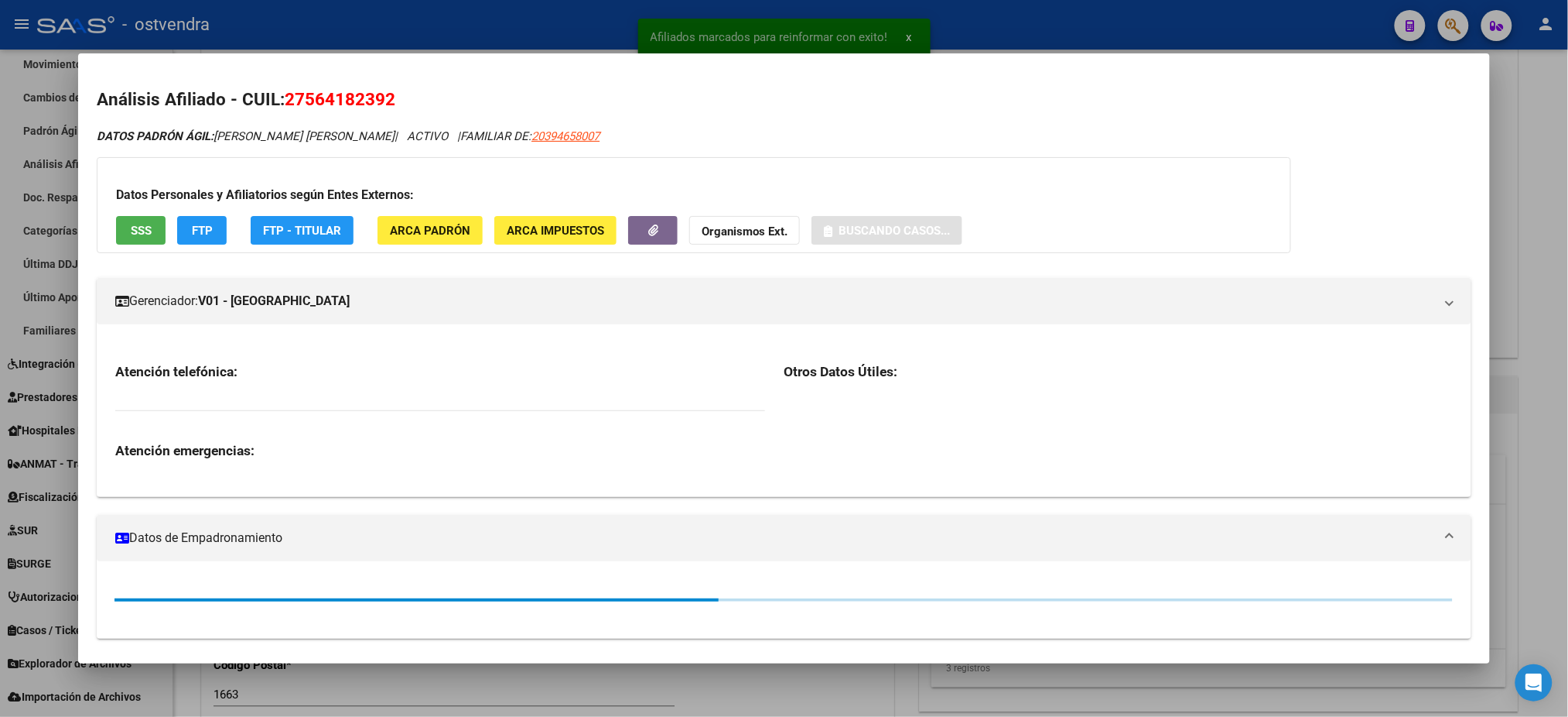
scroll to position [59, 0]
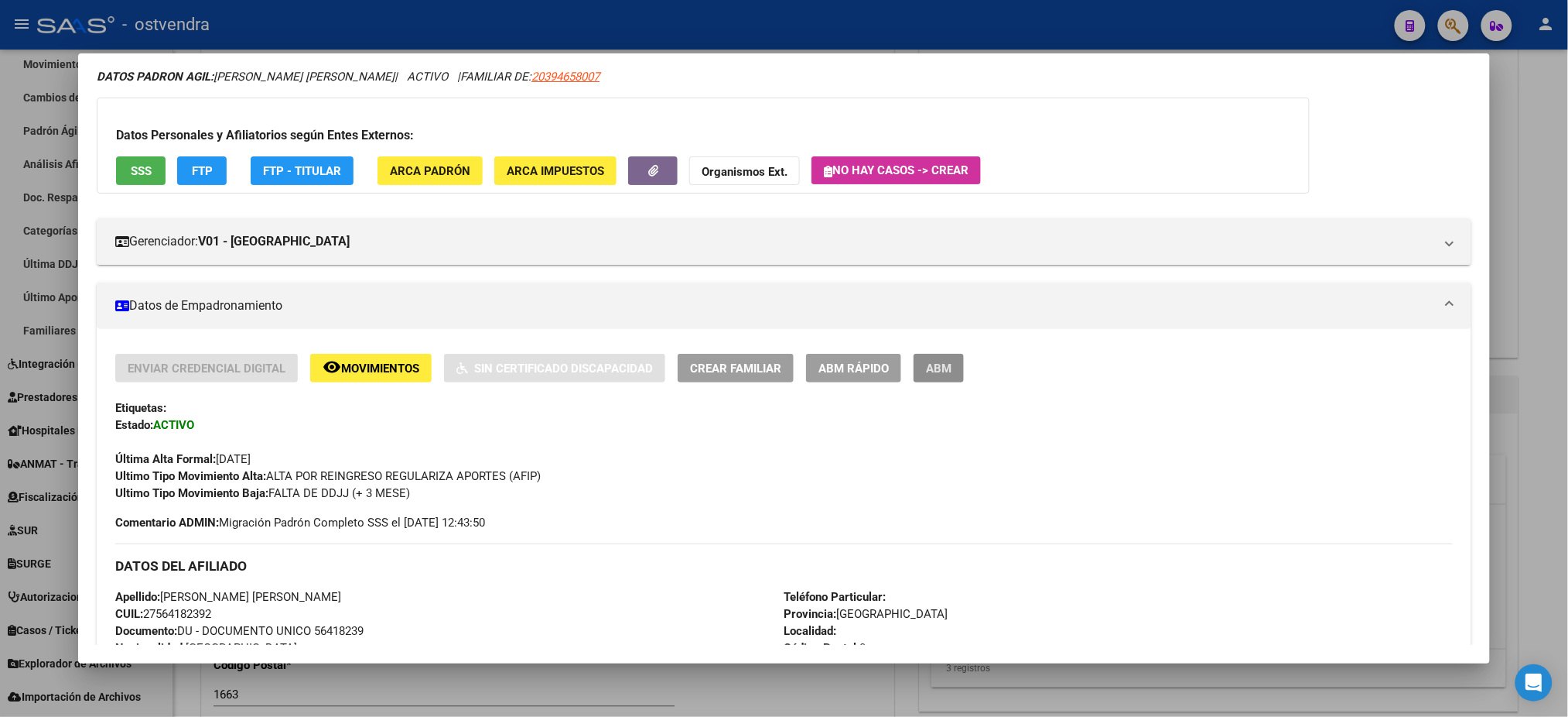
click at [926, 367] on span "ABM" at bounding box center [939, 368] width 26 height 14
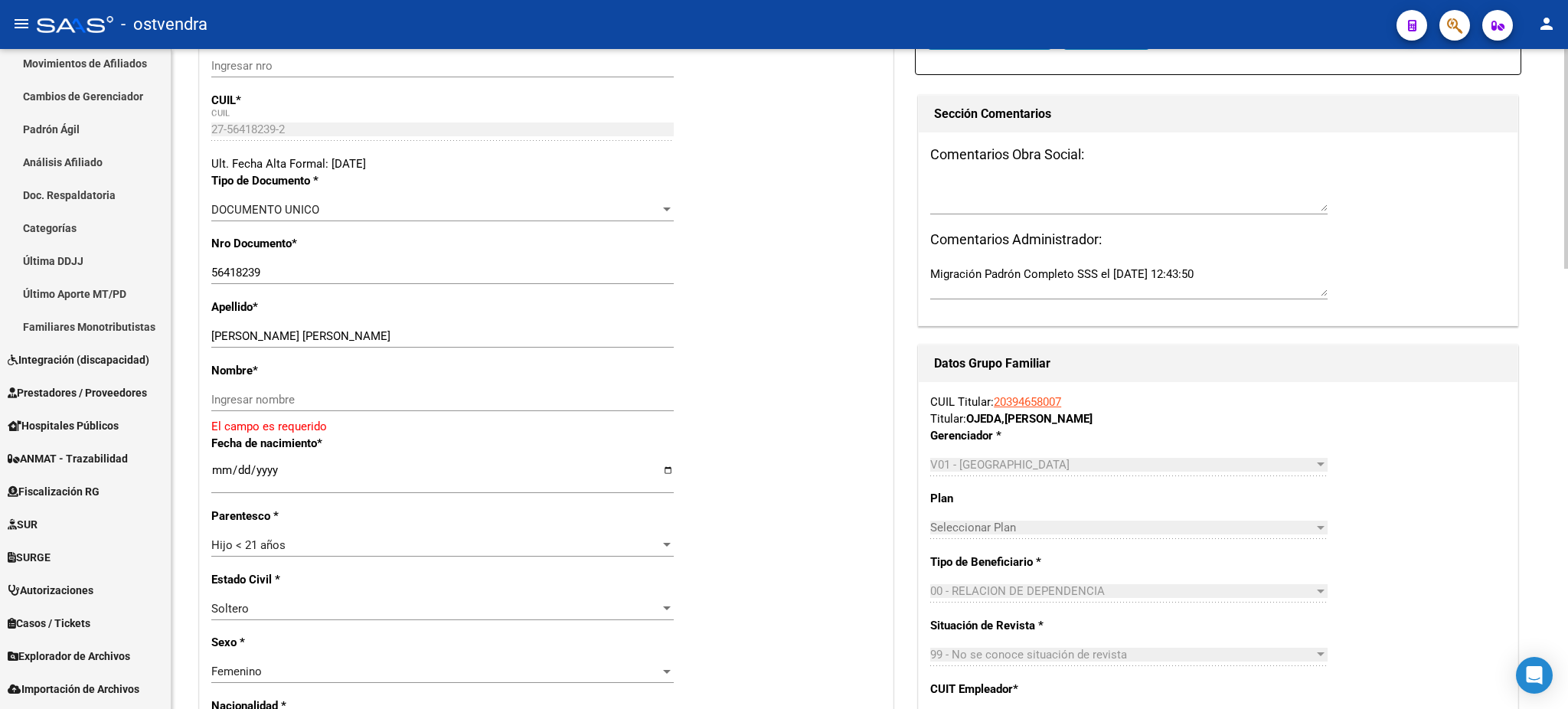
scroll to position [272, 0]
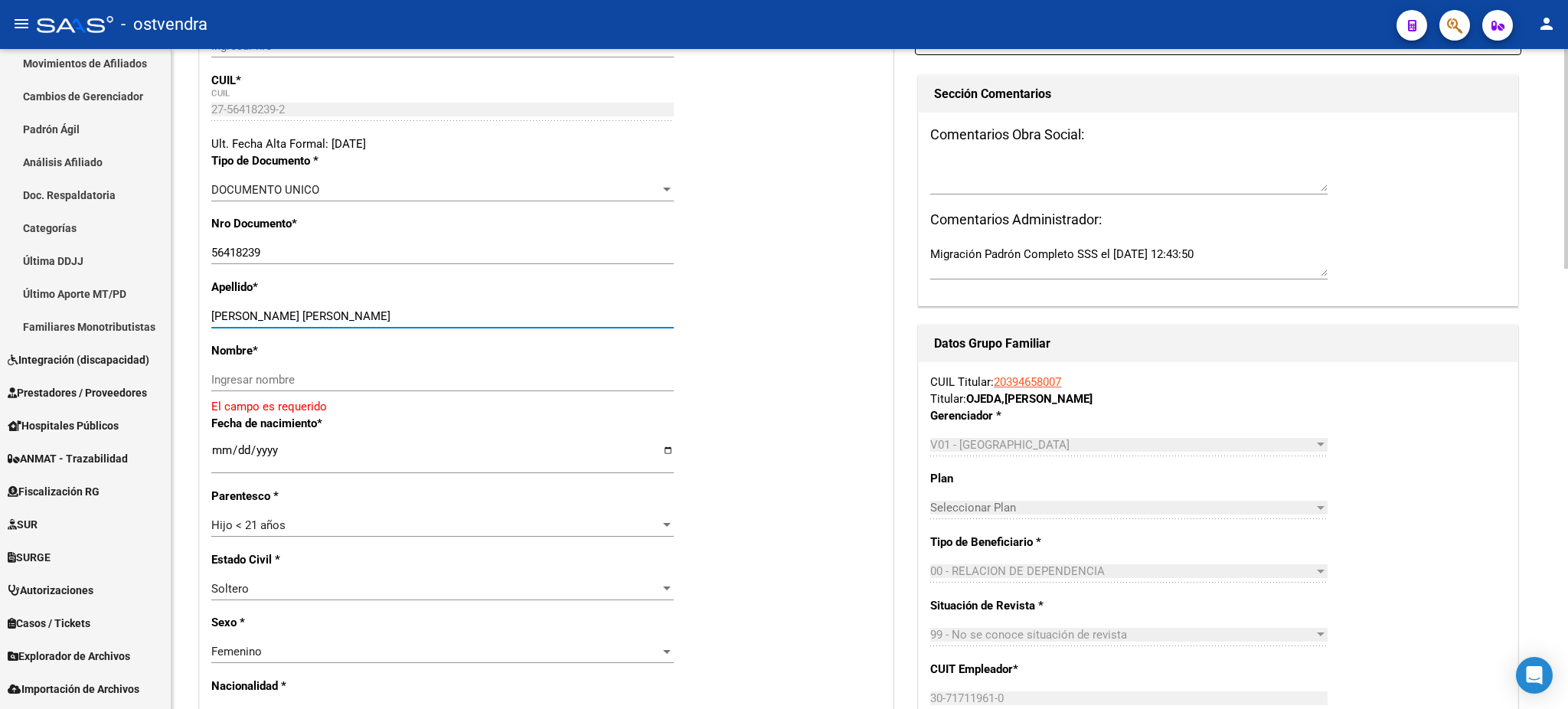
drag, startPoint x: 295, startPoint y: 312, endPoint x: 424, endPoint y: 332, distance: 130.5
click at [424, 332] on div "[PERSON_NAME] [PERSON_NAME] Ingresar apellido" at bounding box center [442, 323] width 462 height 37
drag, startPoint x: 380, startPoint y: 386, endPoint x: 372, endPoint y: 374, distance: 14.4
click at [377, 385] on div "Ingresar nombre" at bounding box center [442, 379] width 462 height 23
drag, startPoint x: 372, startPoint y: 374, endPoint x: 358, endPoint y: 374, distance: 14.0
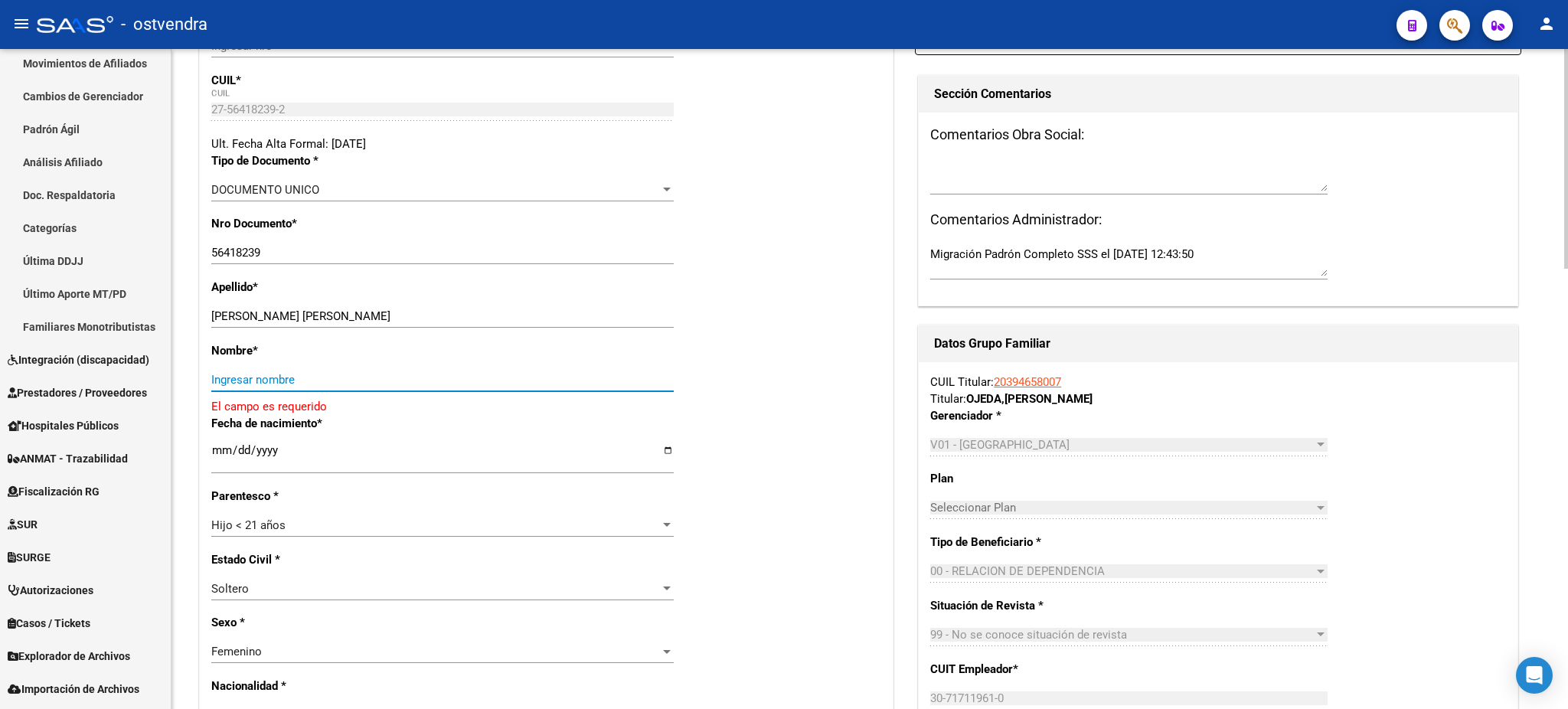
click at [372, 374] on input "Ingresar nombre" at bounding box center [442, 379] width 462 height 13
paste input "[PERSON_NAME]"
type input "[PERSON_NAME]"
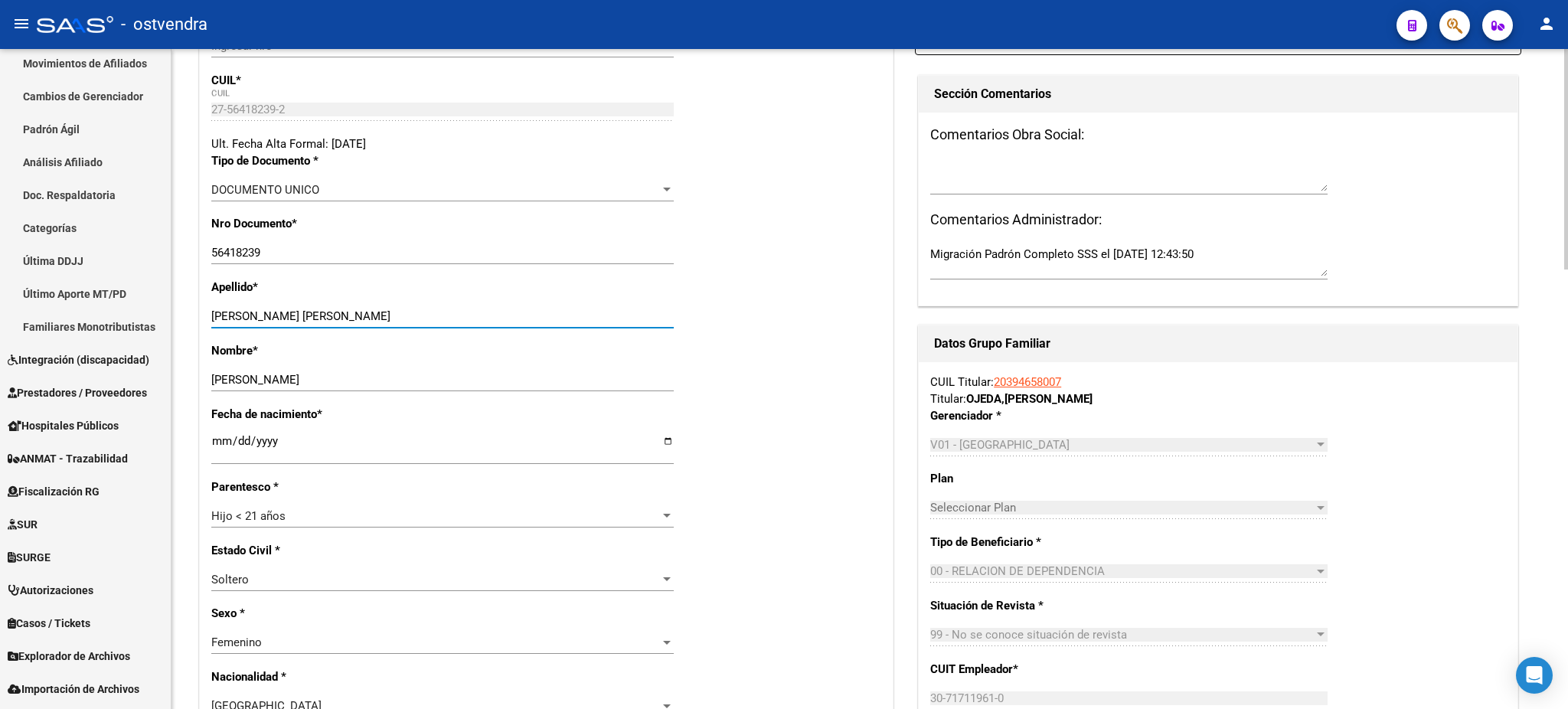
drag, startPoint x: 301, startPoint y: 314, endPoint x: 508, endPoint y: 312, distance: 207.0
click at [508, 312] on input "[PERSON_NAME] [PERSON_NAME]" at bounding box center [442, 316] width 462 height 13
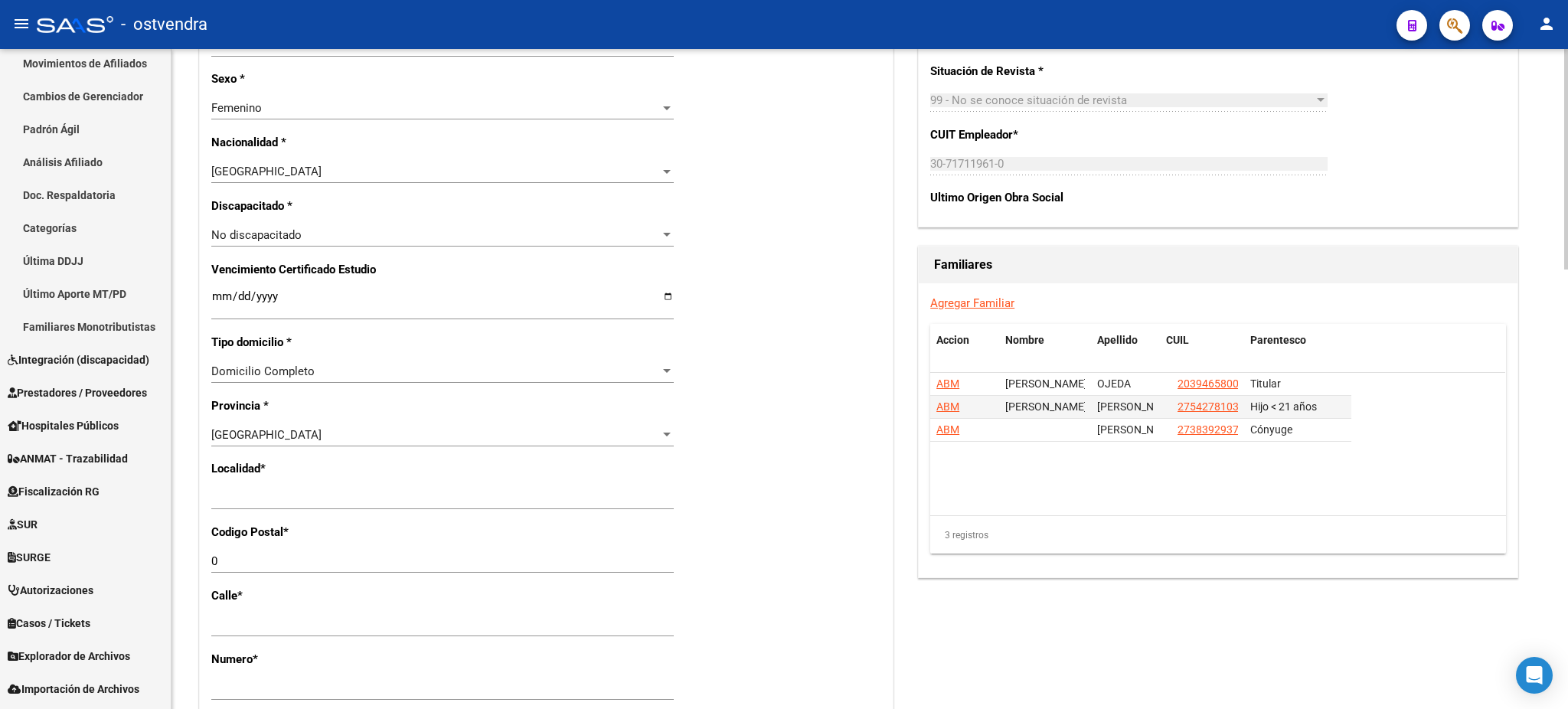
scroll to position [816, 0]
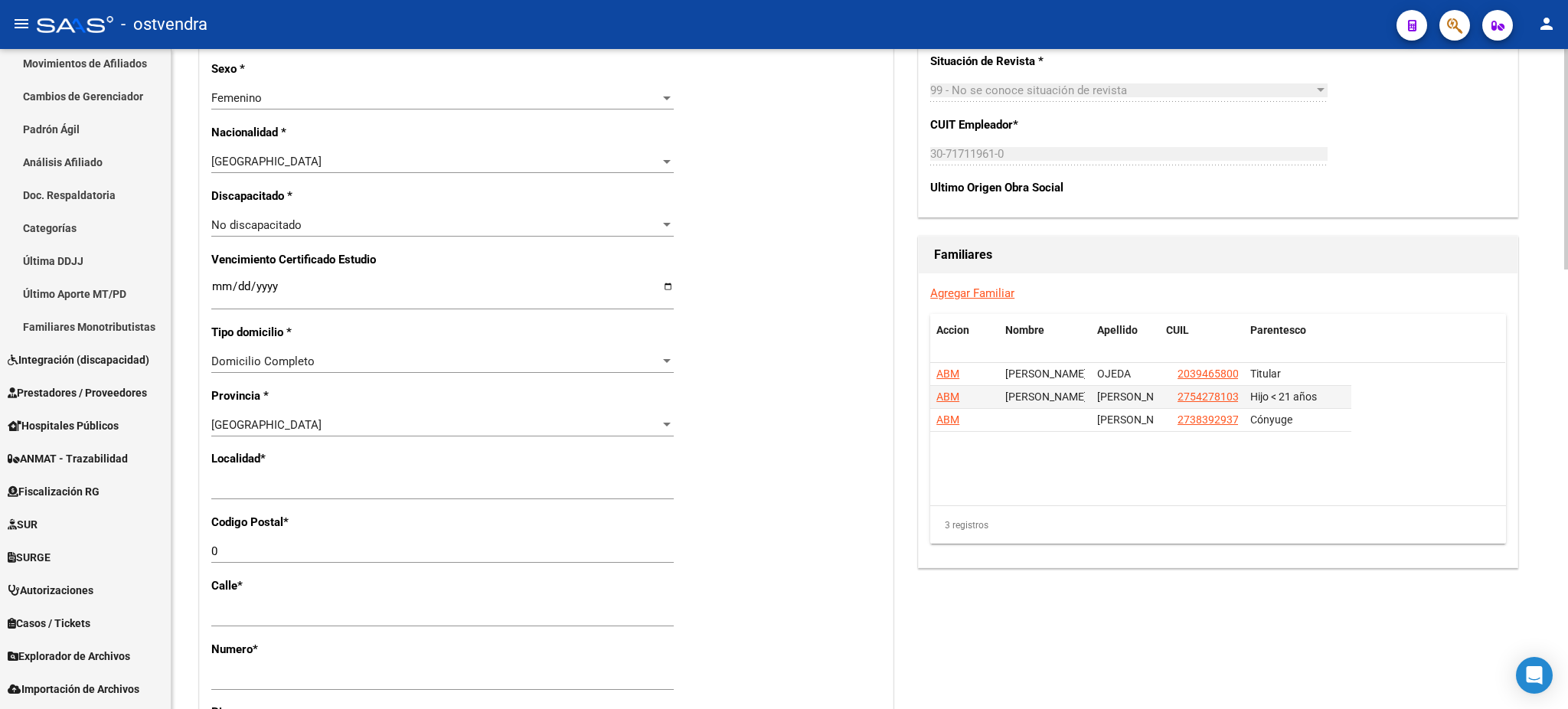
type input "[PERSON_NAME]"
click at [343, 481] on div "Ingresar el nombre" at bounding box center [442, 487] width 462 height 23
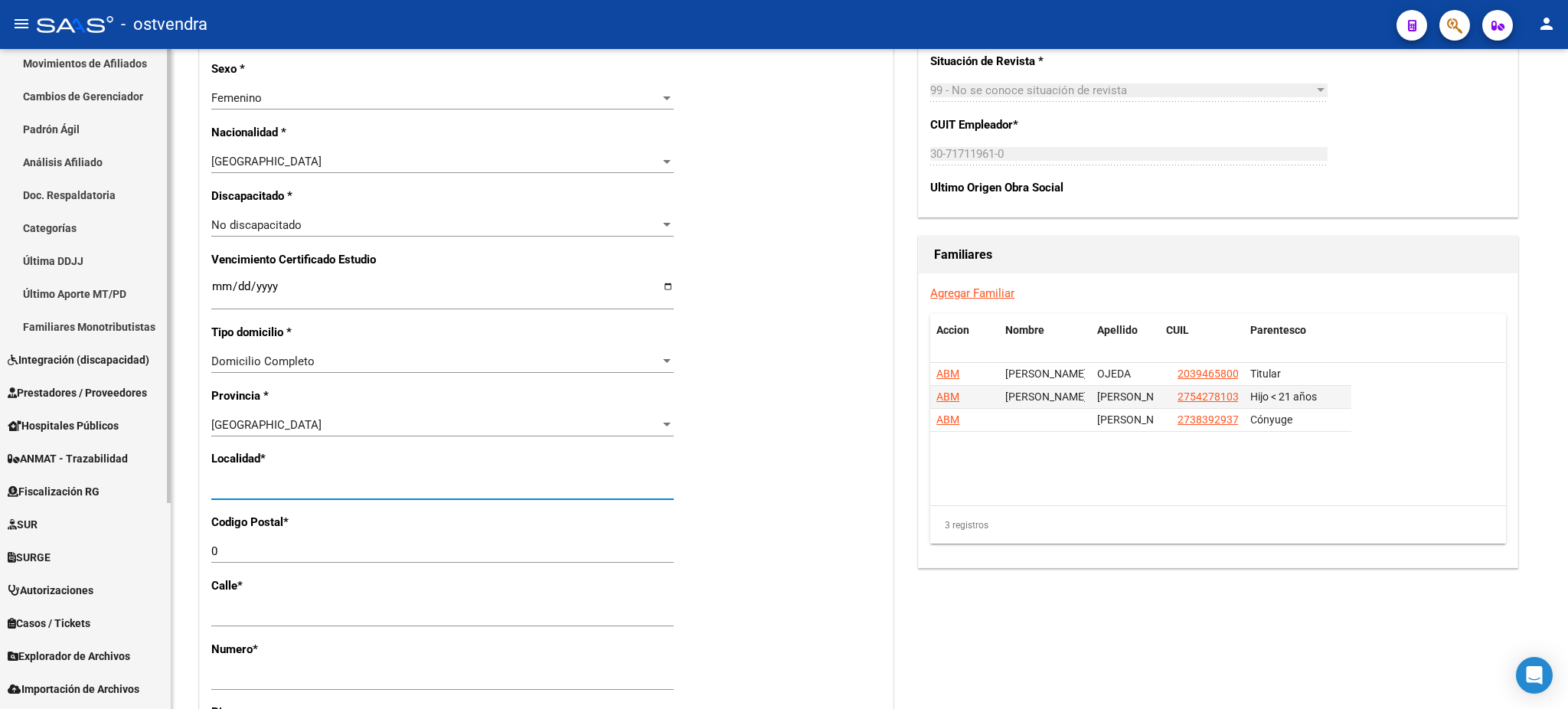
drag, startPoint x: 348, startPoint y: 490, endPoint x: 93, endPoint y: 473, distance: 255.6
click at [93, 473] on mat-sidenav-container "Firma Express Inicio Calendario SSS Instructivos Contacto OS Reportes Tablero d…" at bounding box center [784, 379] width 1568 height 660
type input "[DATE][PERSON_NAME]"
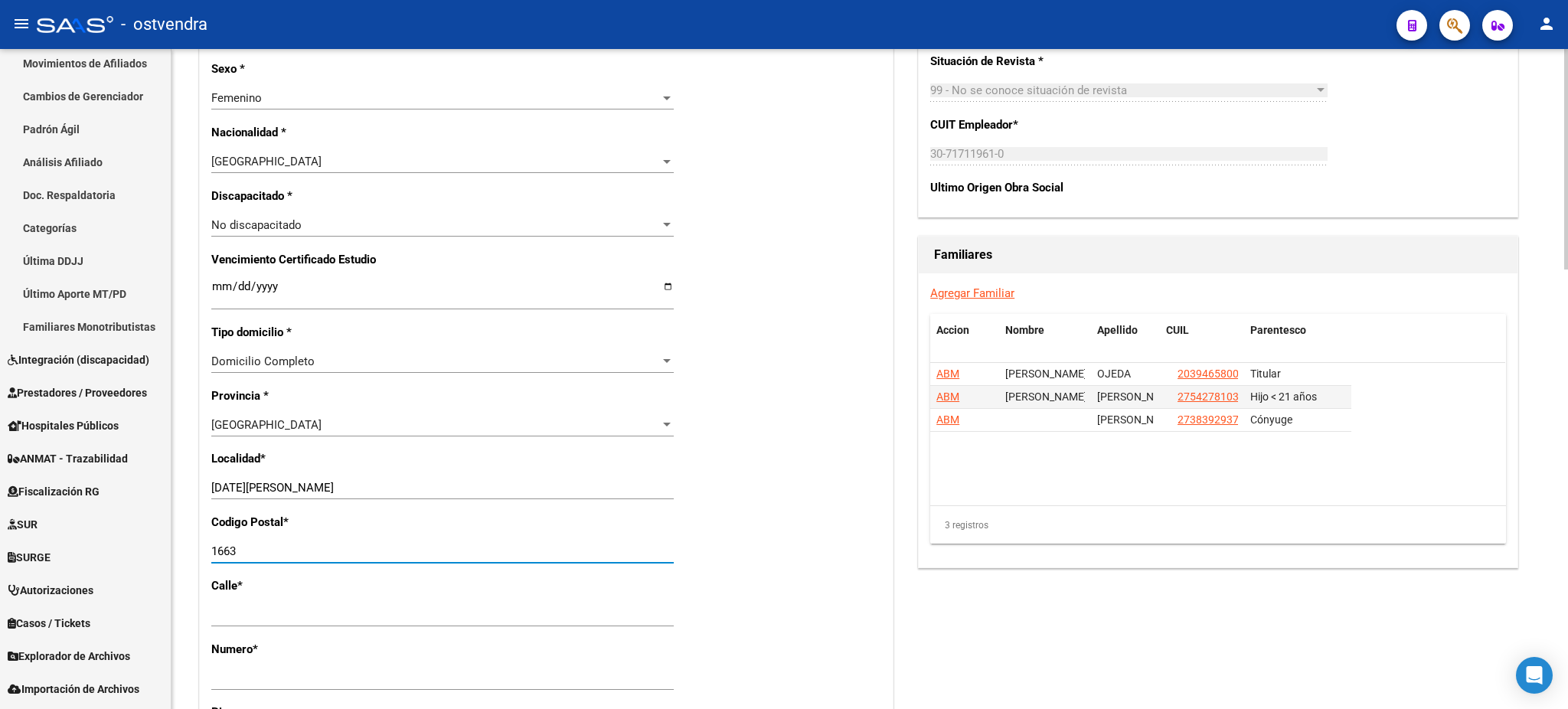
type input "1663"
click at [1095, 489] on datatable-body "ABM [PERSON_NAME] 20394658007 Titular ABM [PERSON_NAME] 27542781039 Hijo < 21 a…" at bounding box center [1217, 434] width 575 height 143
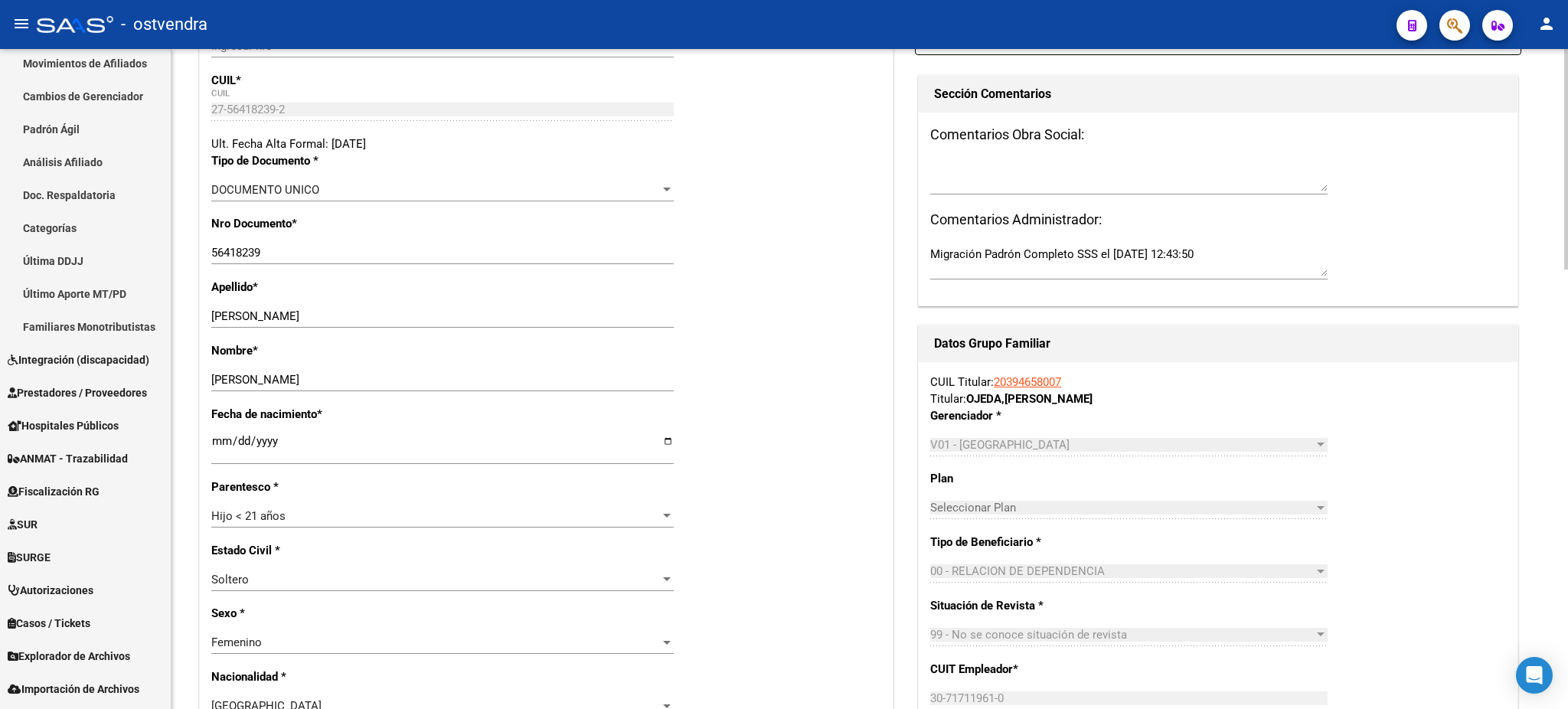
scroll to position [0, 0]
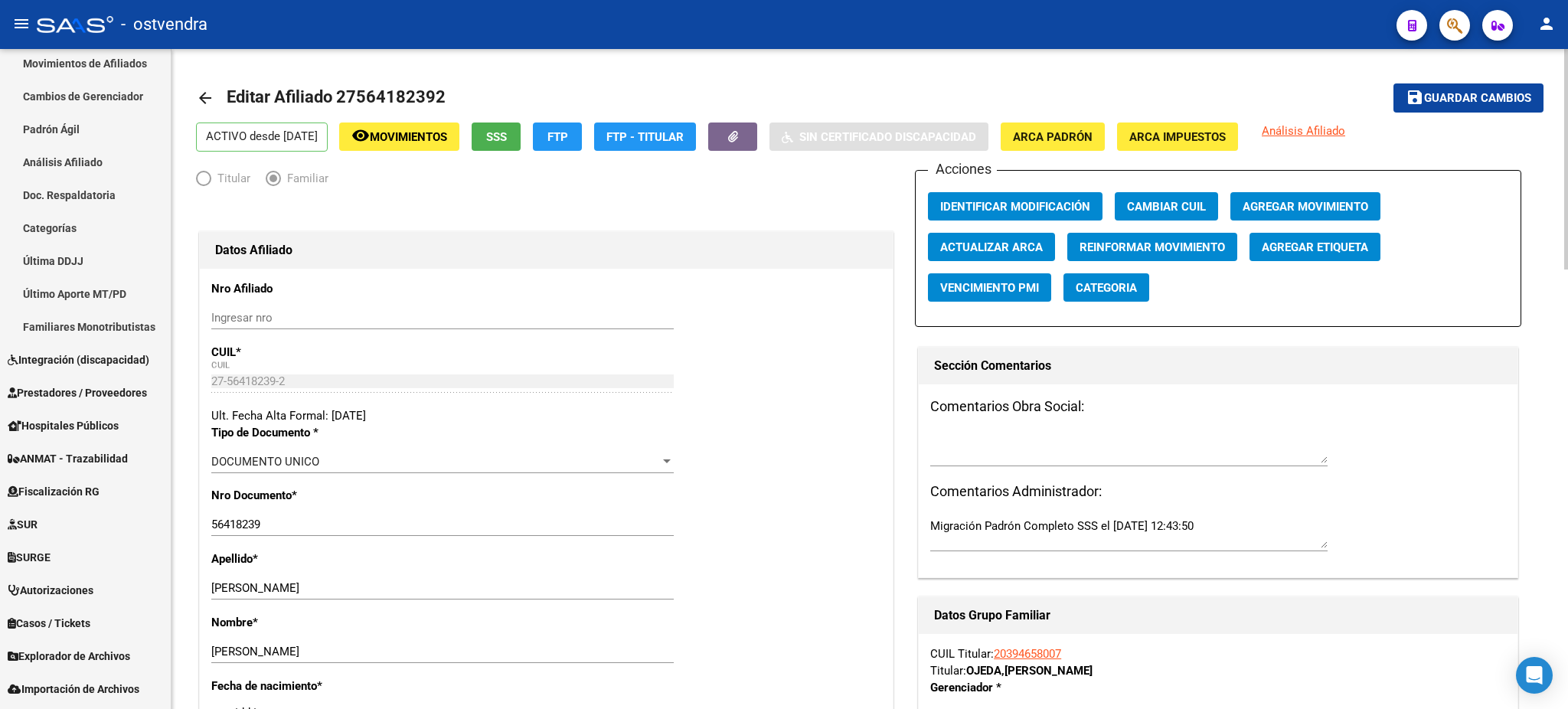
click at [1478, 82] on mat-toolbar-row "save Guardar cambios" at bounding box center [1403, 98] width 280 height 49
click at [1478, 92] on span "Guardar cambios" at bounding box center [1477, 98] width 107 height 13
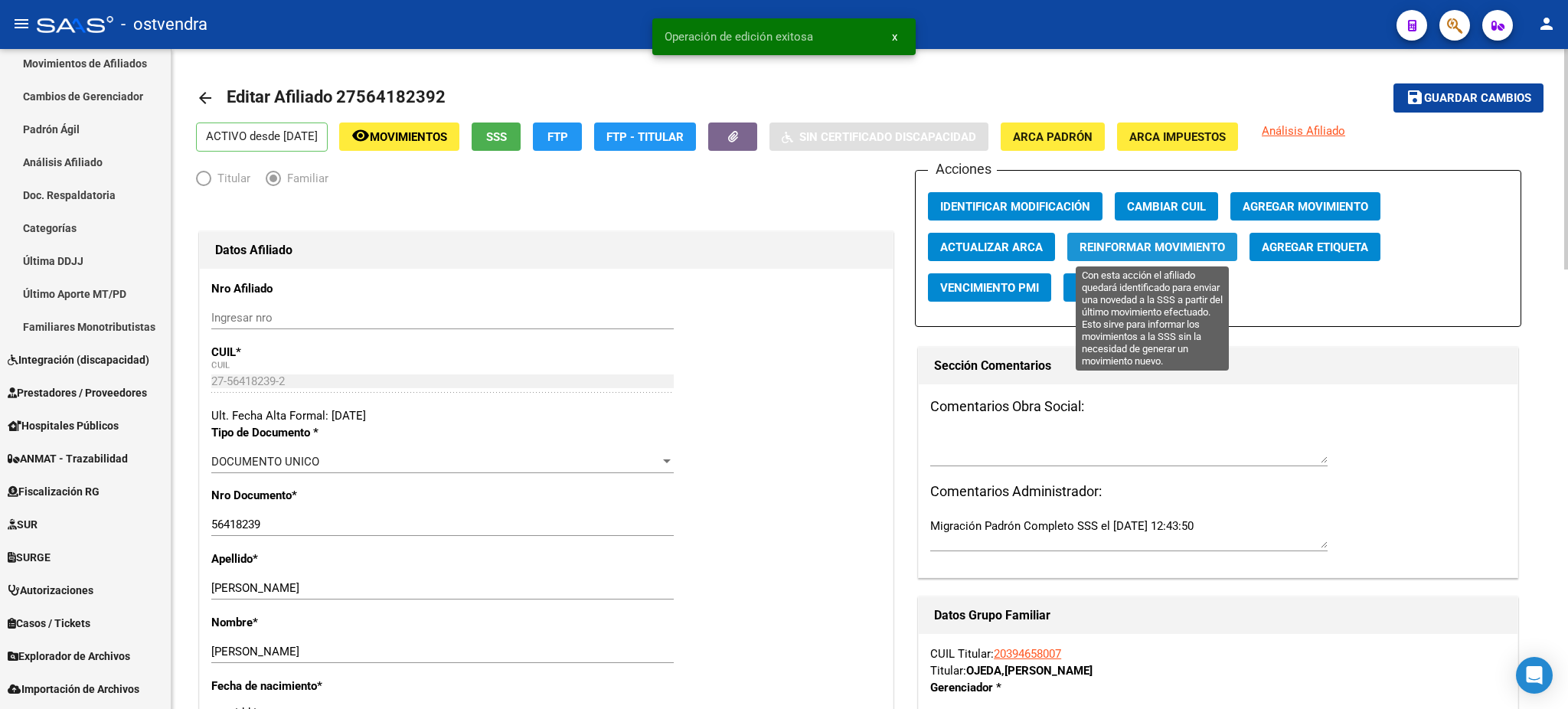
click at [1189, 241] on span "Reinformar Movimiento" at bounding box center [1152, 247] width 145 height 13
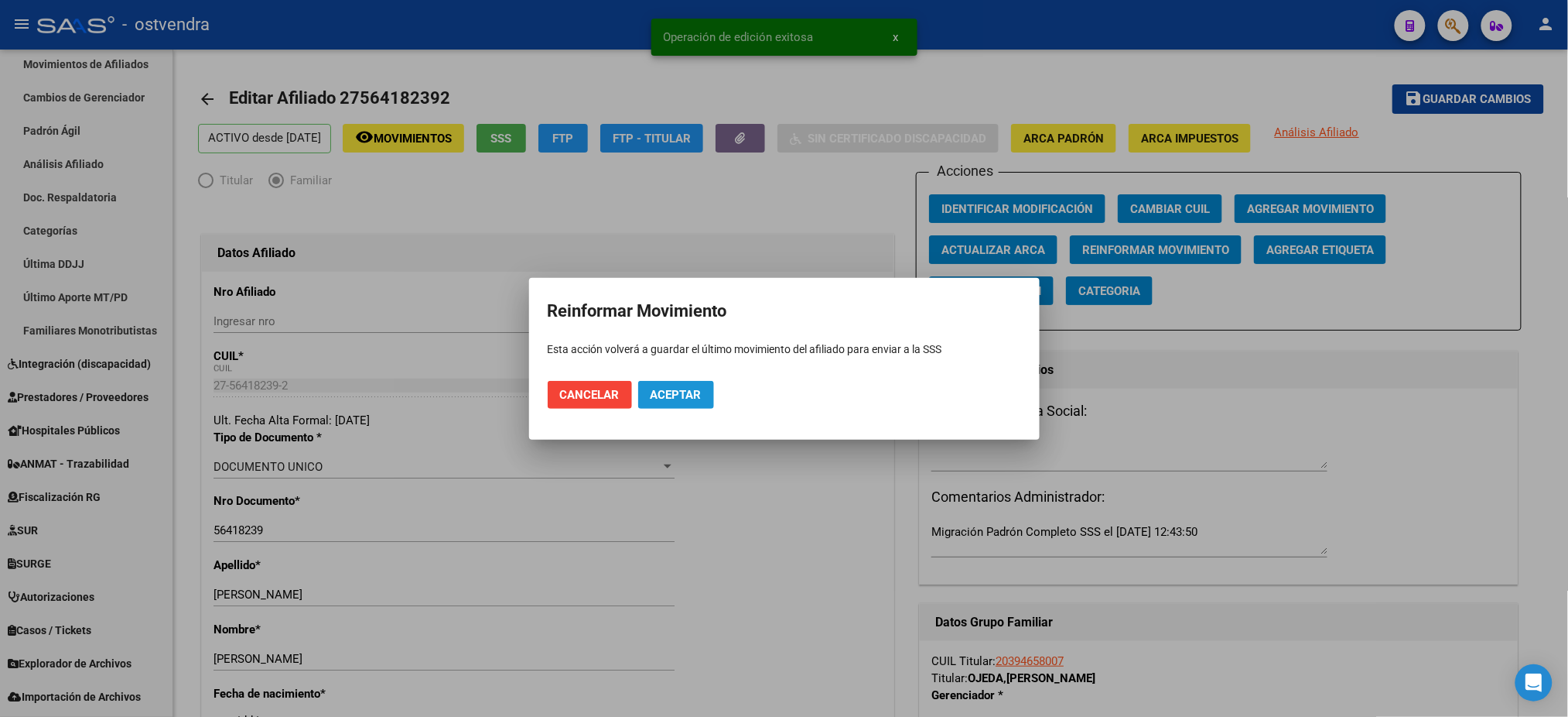
click at [703, 389] on button "Aceptar" at bounding box center [676, 395] width 76 height 28
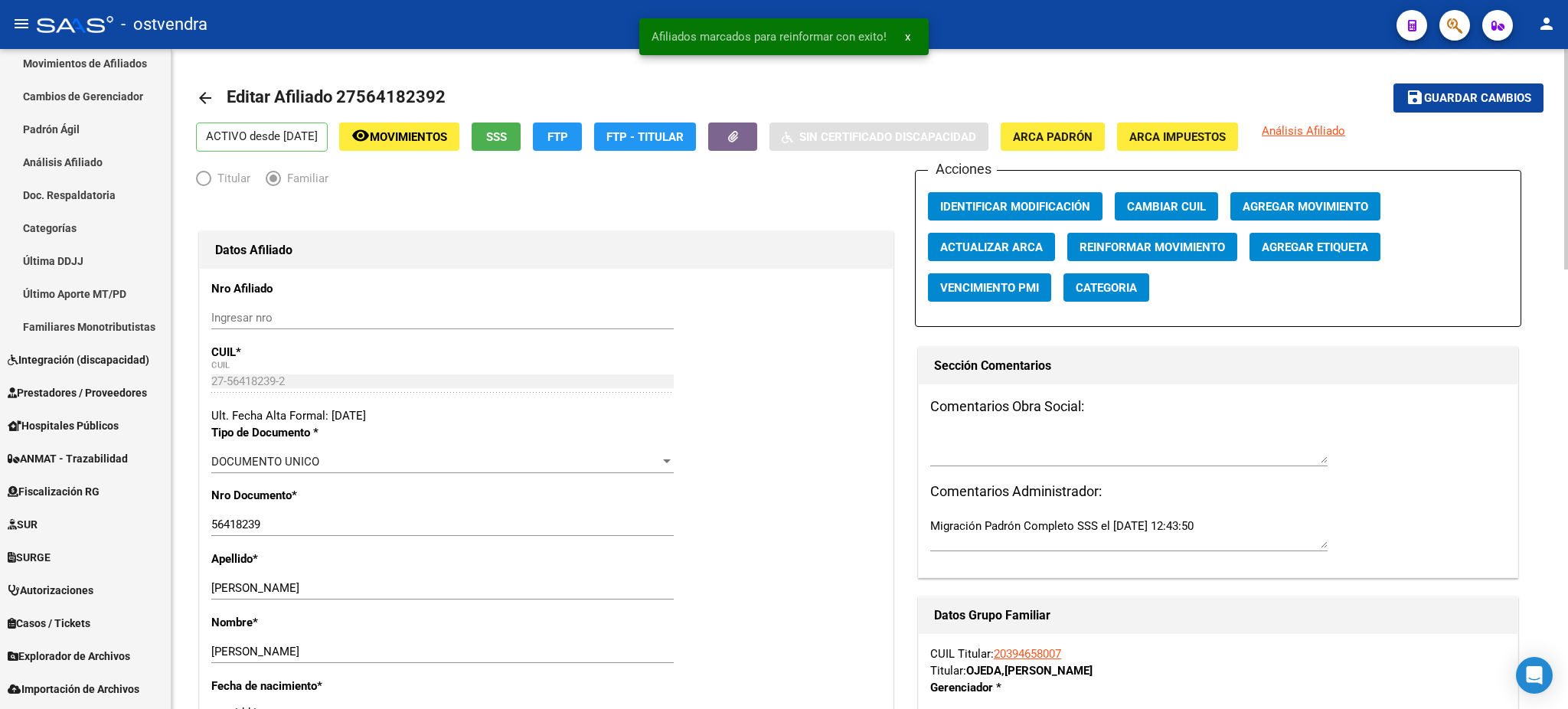
drag, startPoint x: 719, startPoint y: 389, endPoint x: 1179, endPoint y: 531, distance: 481.4
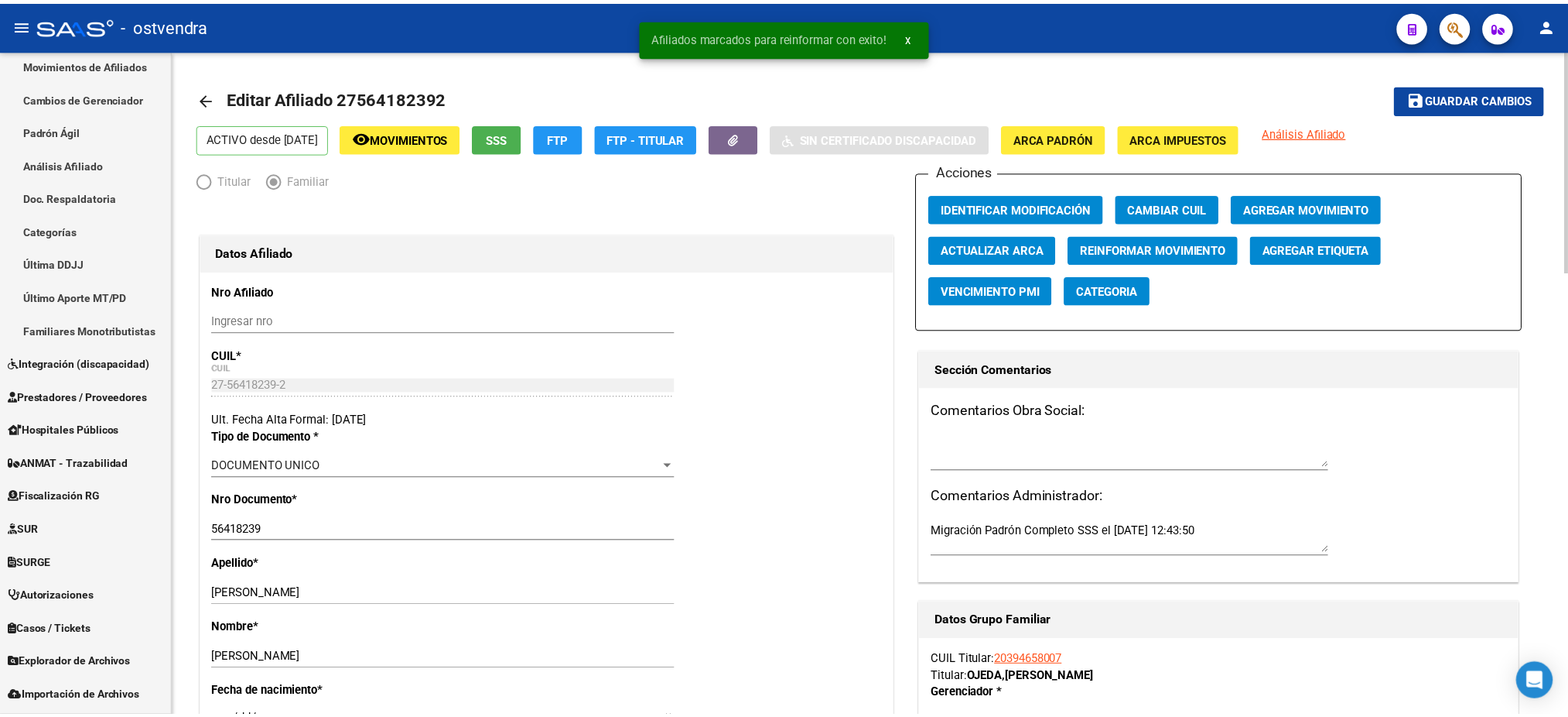
scroll to position [687, 0]
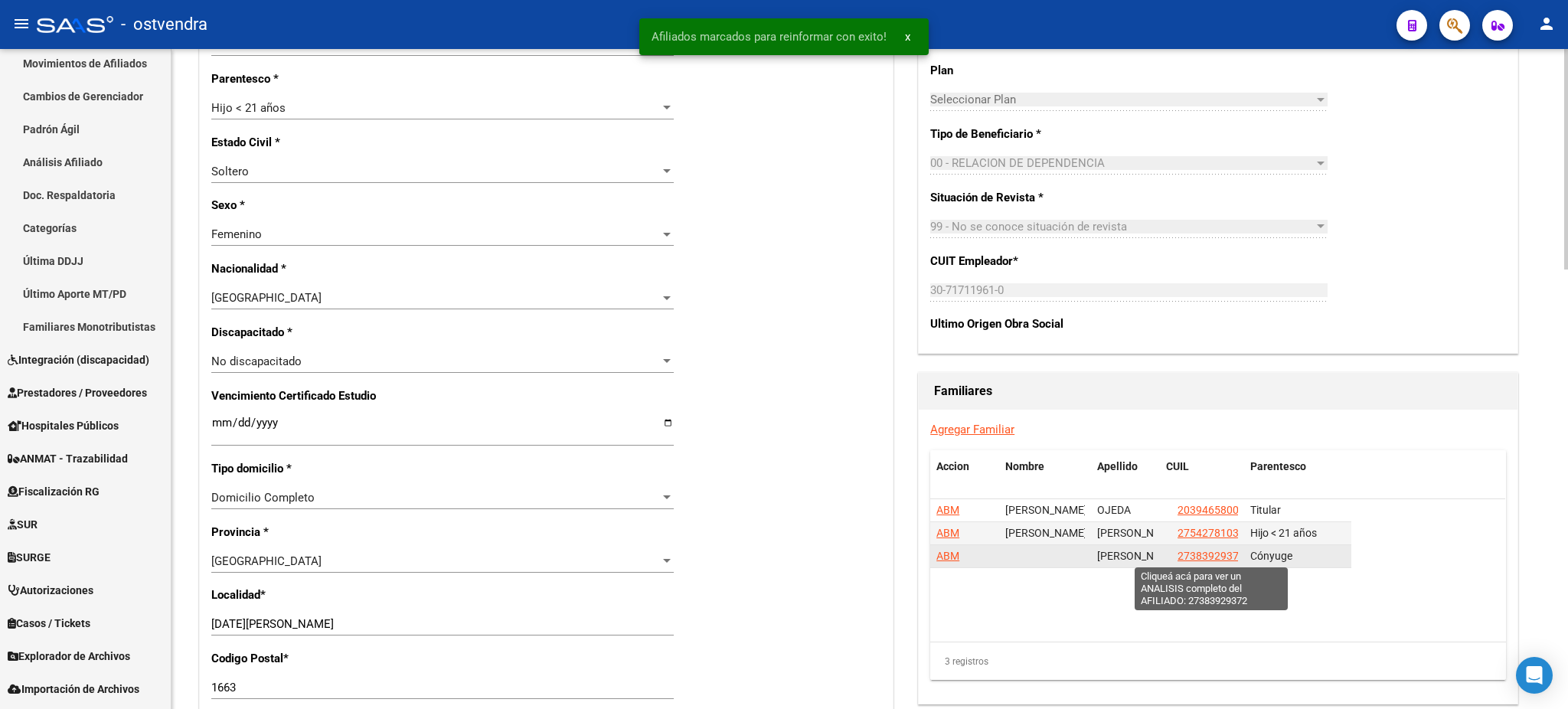
click at [1198, 556] on span "27383929372" at bounding box center [1210, 555] width 67 height 12
copy span "8"
type textarea "27383929372"
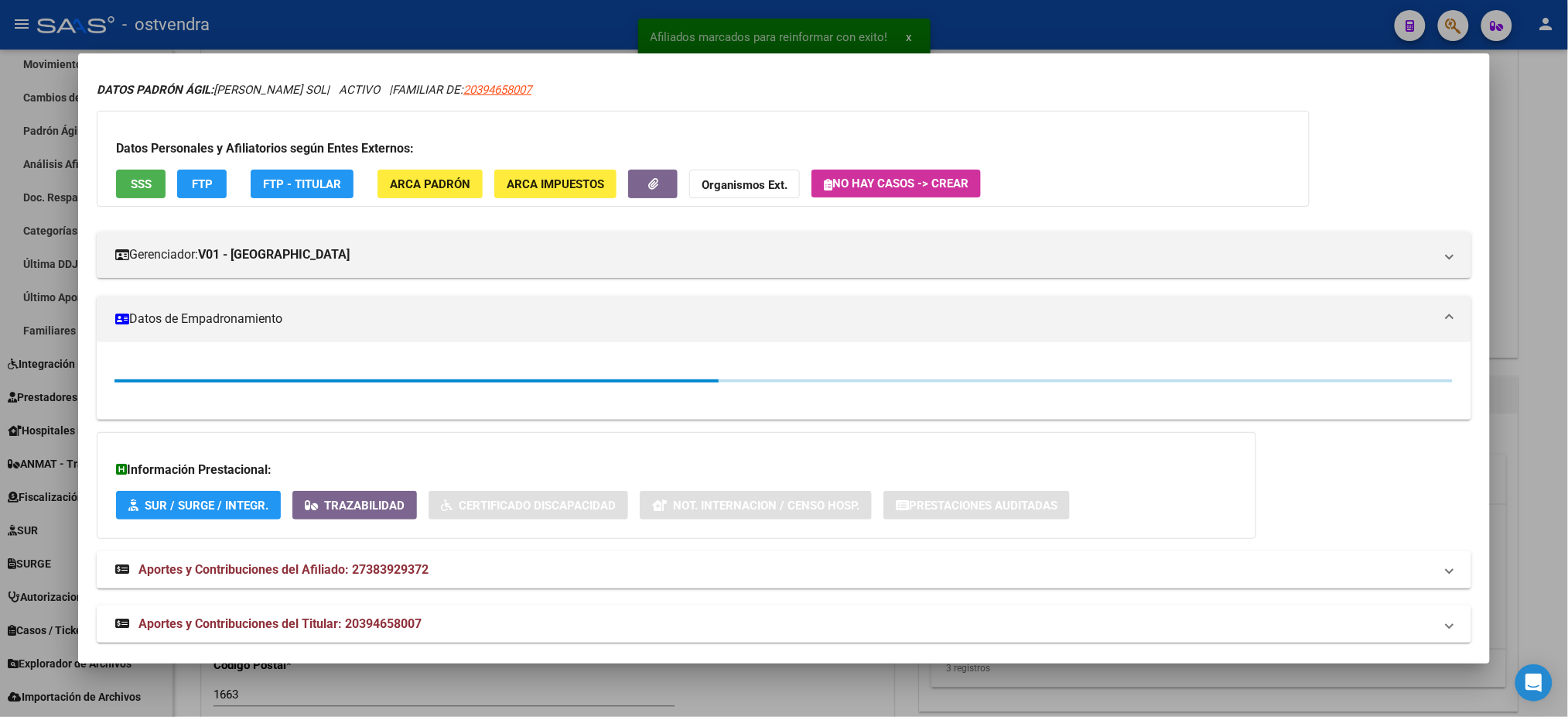
scroll to position [60, 0]
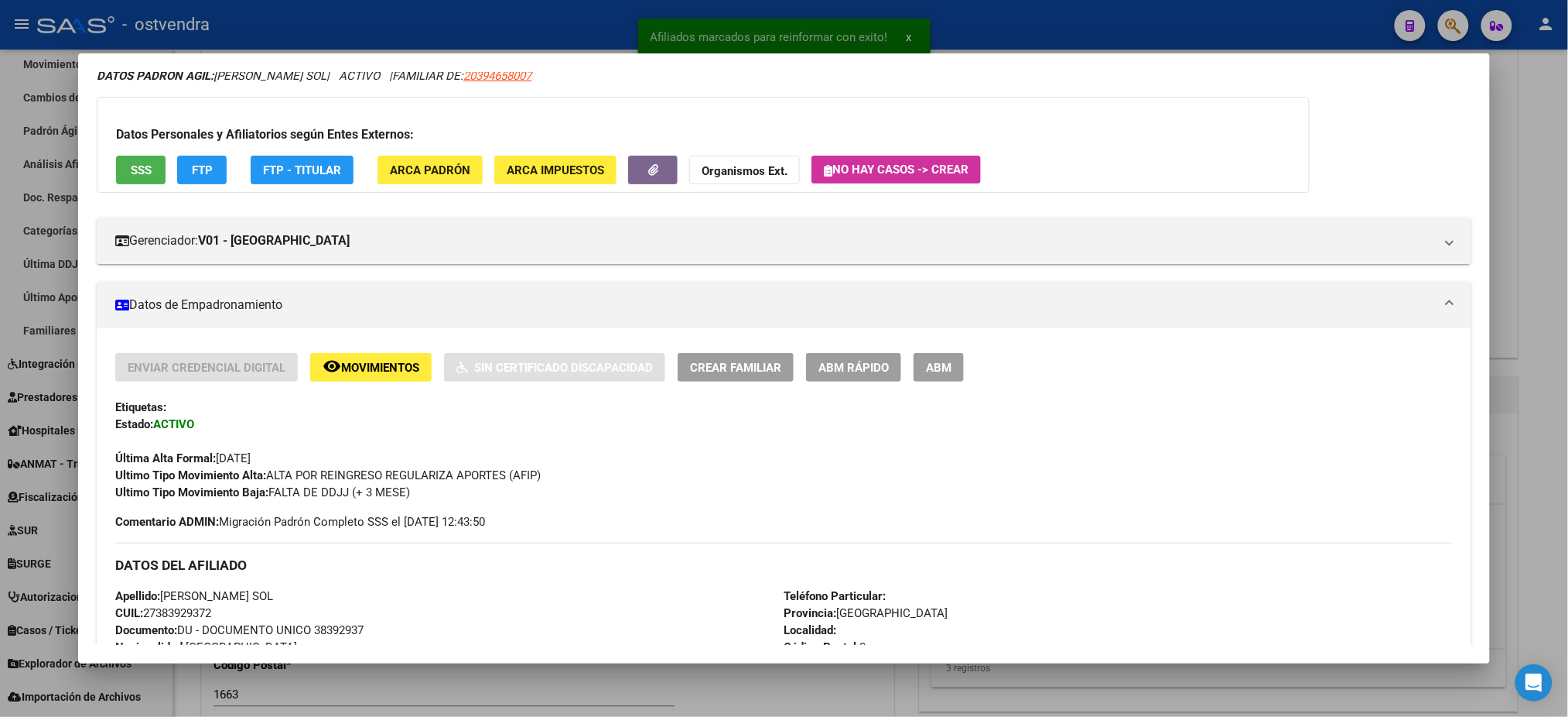
click at [926, 363] on span "ABM" at bounding box center [939, 367] width 26 height 14
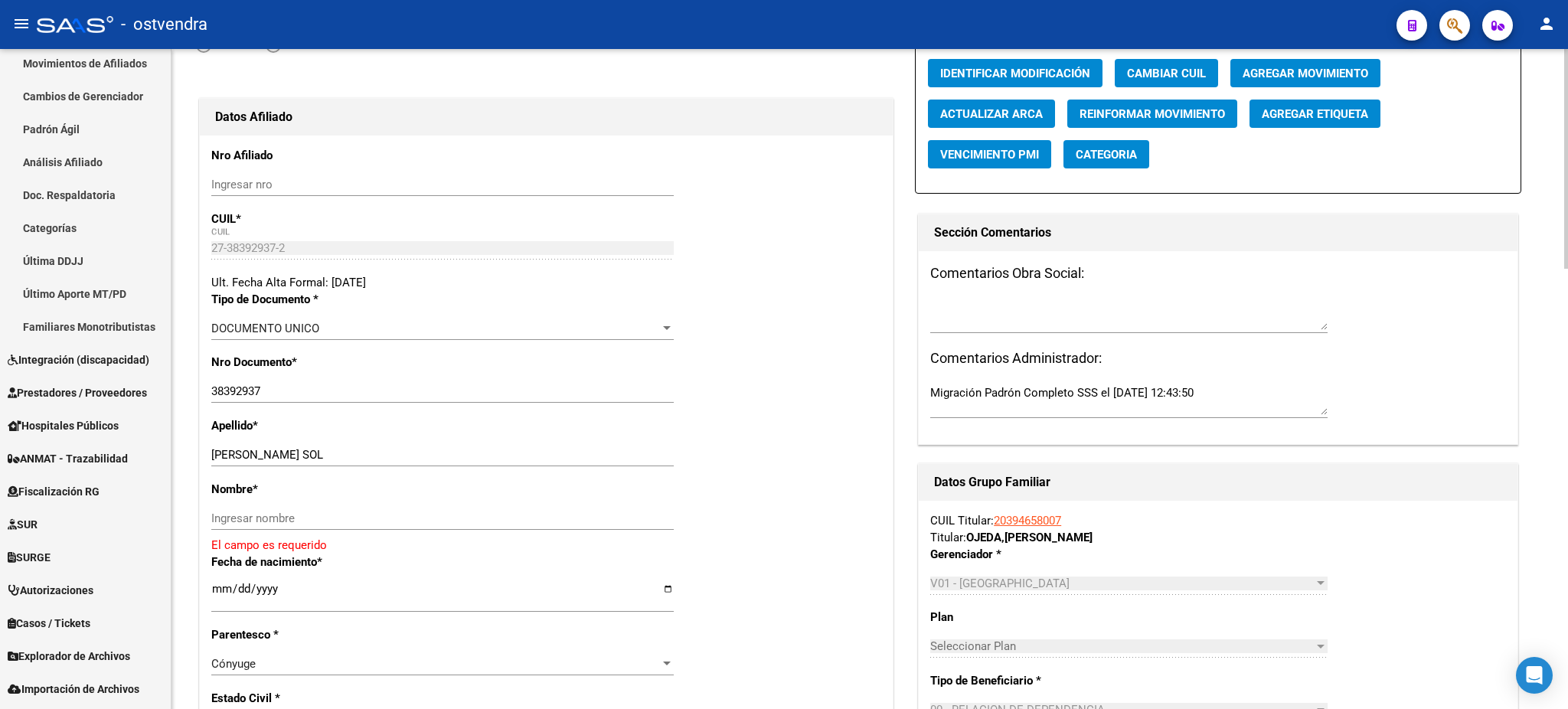
scroll to position [136, 0]
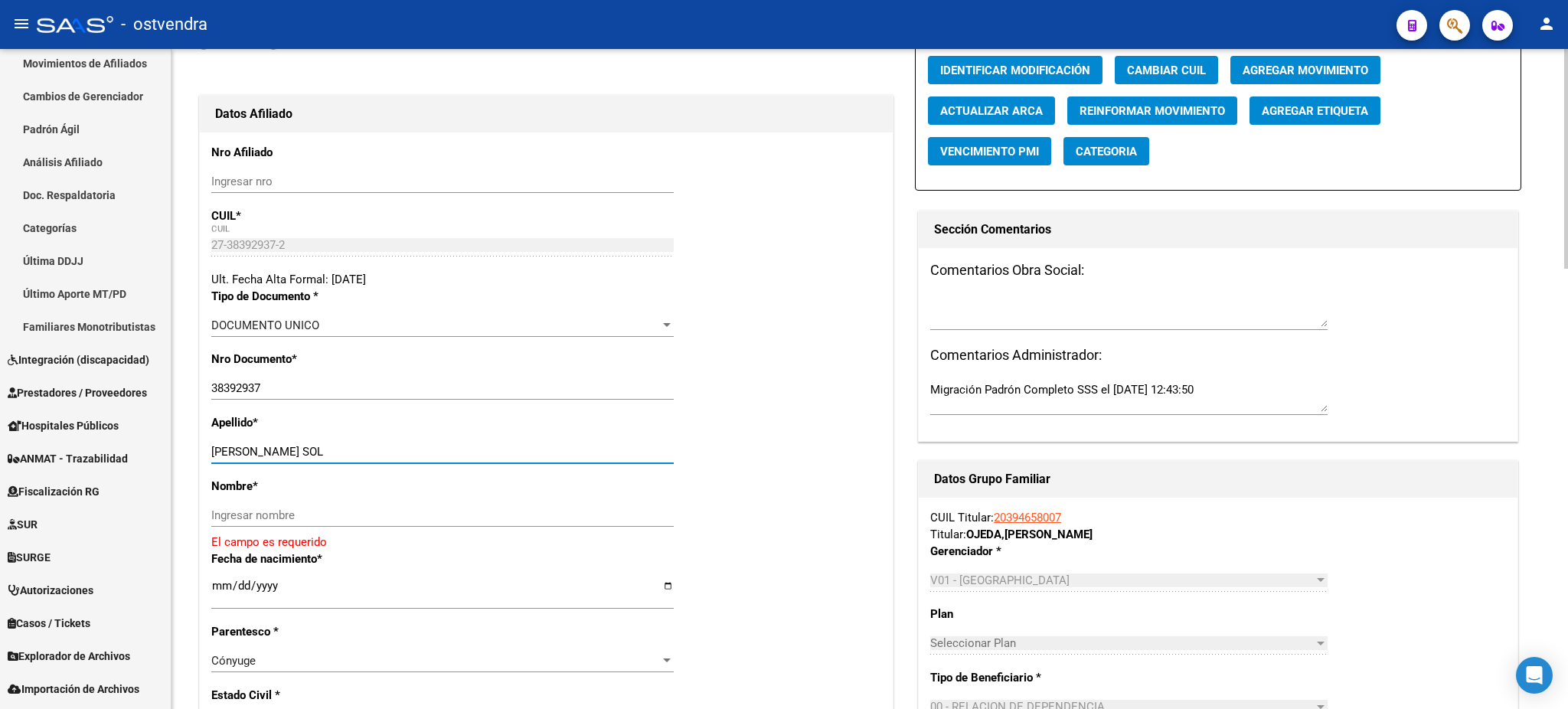
drag, startPoint x: 289, startPoint y: 451, endPoint x: 449, endPoint y: 485, distance: 163.6
click at [505, 469] on div "[PERSON_NAME] SOL Ingresar apellido" at bounding box center [442, 458] width 462 height 37
click at [416, 500] on div "Nombre * Ingresar nombre El campo es requerido" at bounding box center [546, 514] width 670 height 73
click at [306, 508] on input "Ingresar nombre" at bounding box center [442, 515] width 462 height 13
paste input "[PERSON_NAME] SOL"
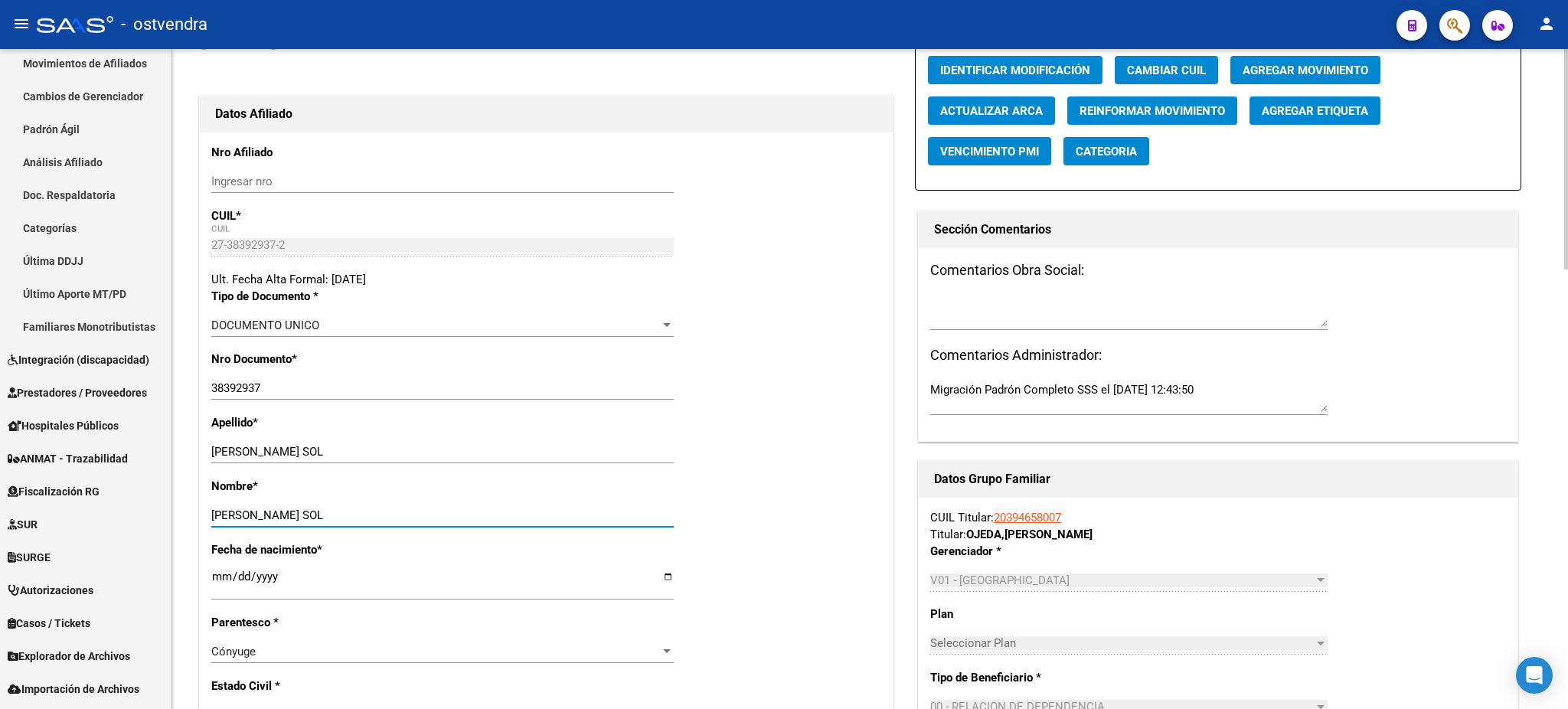
type input "[PERSON_NAME] SOL"
drag, startPoint x: 261, startPoint y: 450, endPoint x: 488, endPoint y: 434, distance: 227.6
click at [488, 434] on div "Apellido * [PERSON_NAME] SOL Ingresar apellido" at bounding box center [546, 446] width 670 height 63
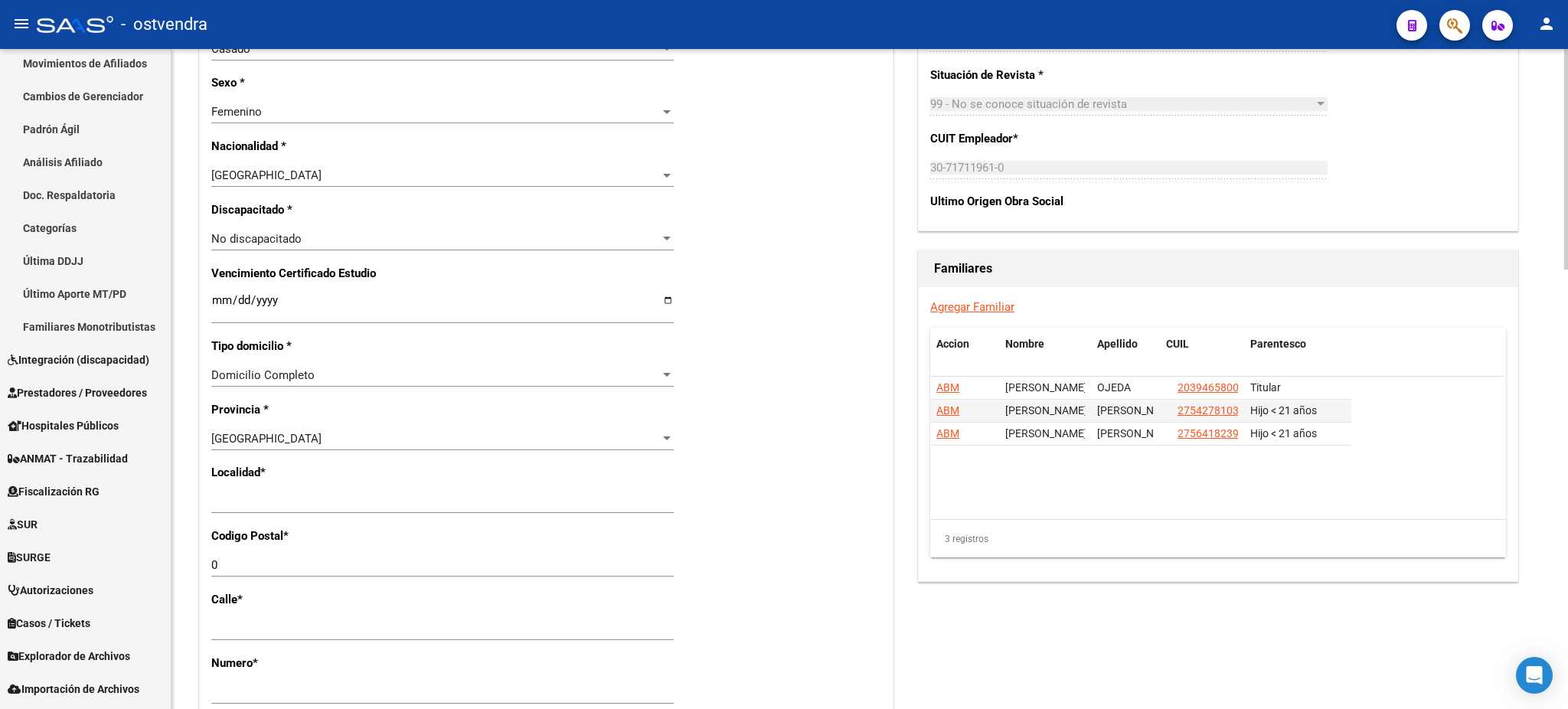
scroll to position [816, 0]
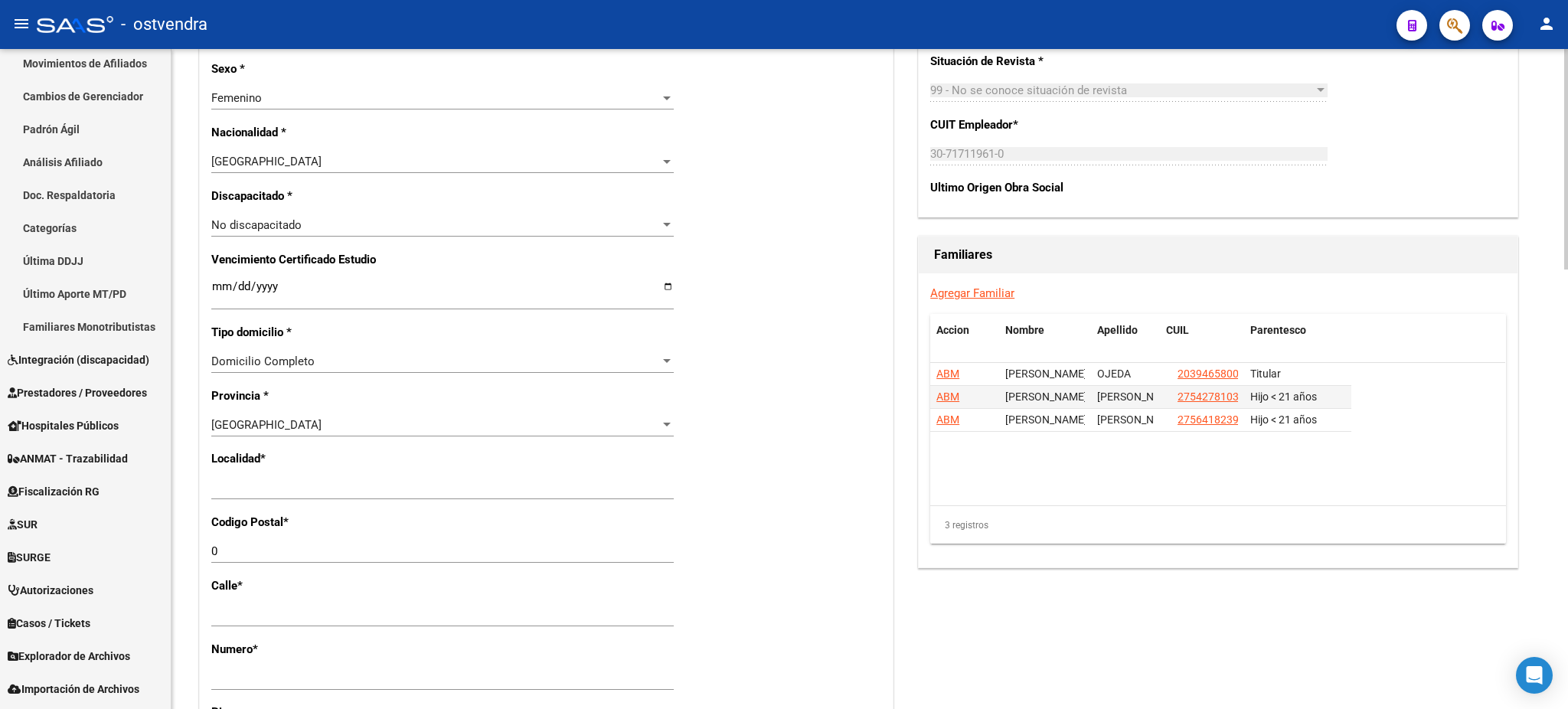
type input "OREJON"
drag, startPoint x: 352, startPoint y: 477, endPoint x: 274, endPoint y: 491, distance: 79.2
click at [199, 477] on div "Datos Afiliado Nro Afiliado Ingresar nro CUIL * 27-38392937-2 CUIL ARCA Padrón …" at bounding box center [546, 255] width 694 height 1681
click at [299, 490] on input "Ingresar el nombre" at bounding box center [442, 487] width 462 height 13
drag, startPoint x: 308, startPoint y: 494, endPoint x: 192, endPoint y: 501, distance: 116.2
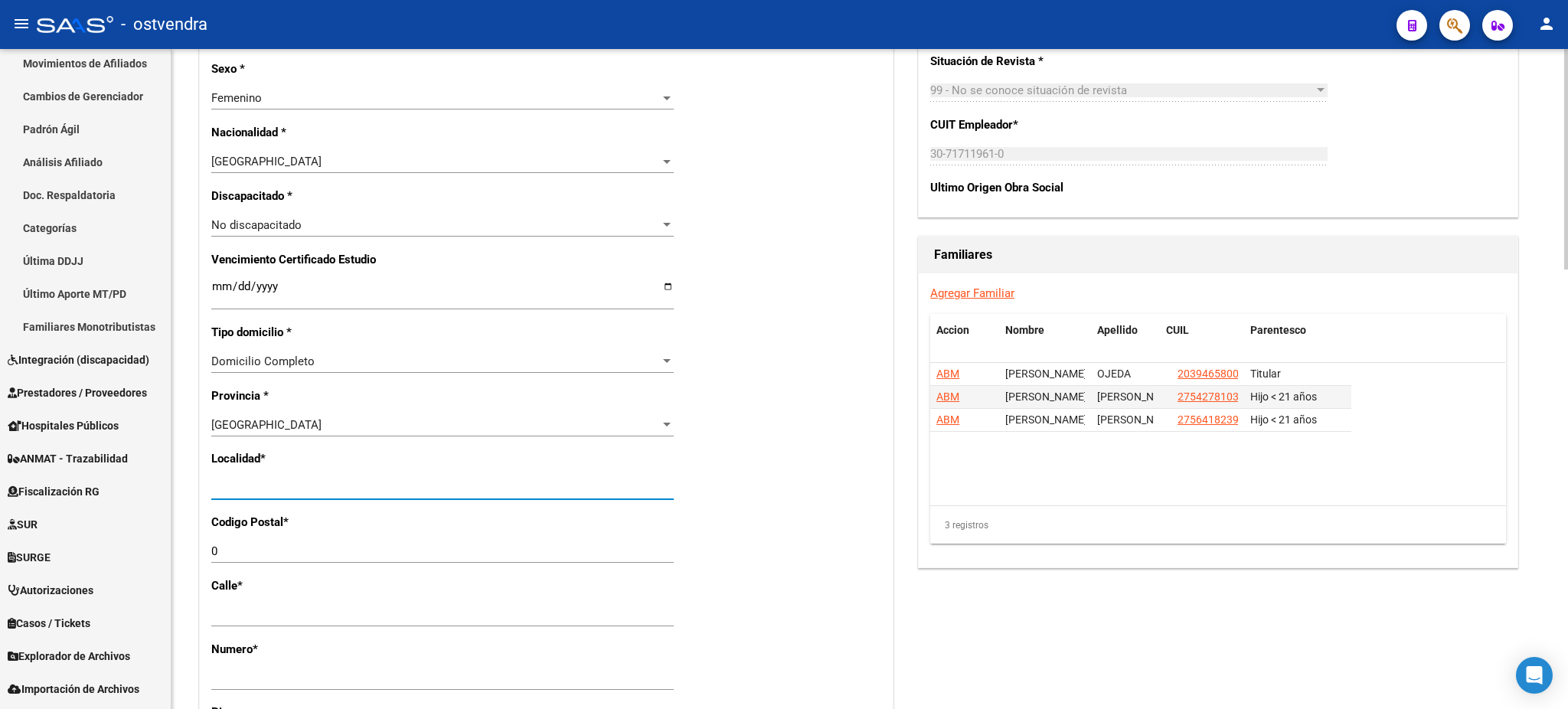
click at [192, 502] on div "arrow_back Editar Afiliado 27383929372 save Guardar cambios ACTIVO desde [DATE]…" at bounding box center [869, 221] width 1396 height 1976
type input "[DATE][PERSON_NAME]"
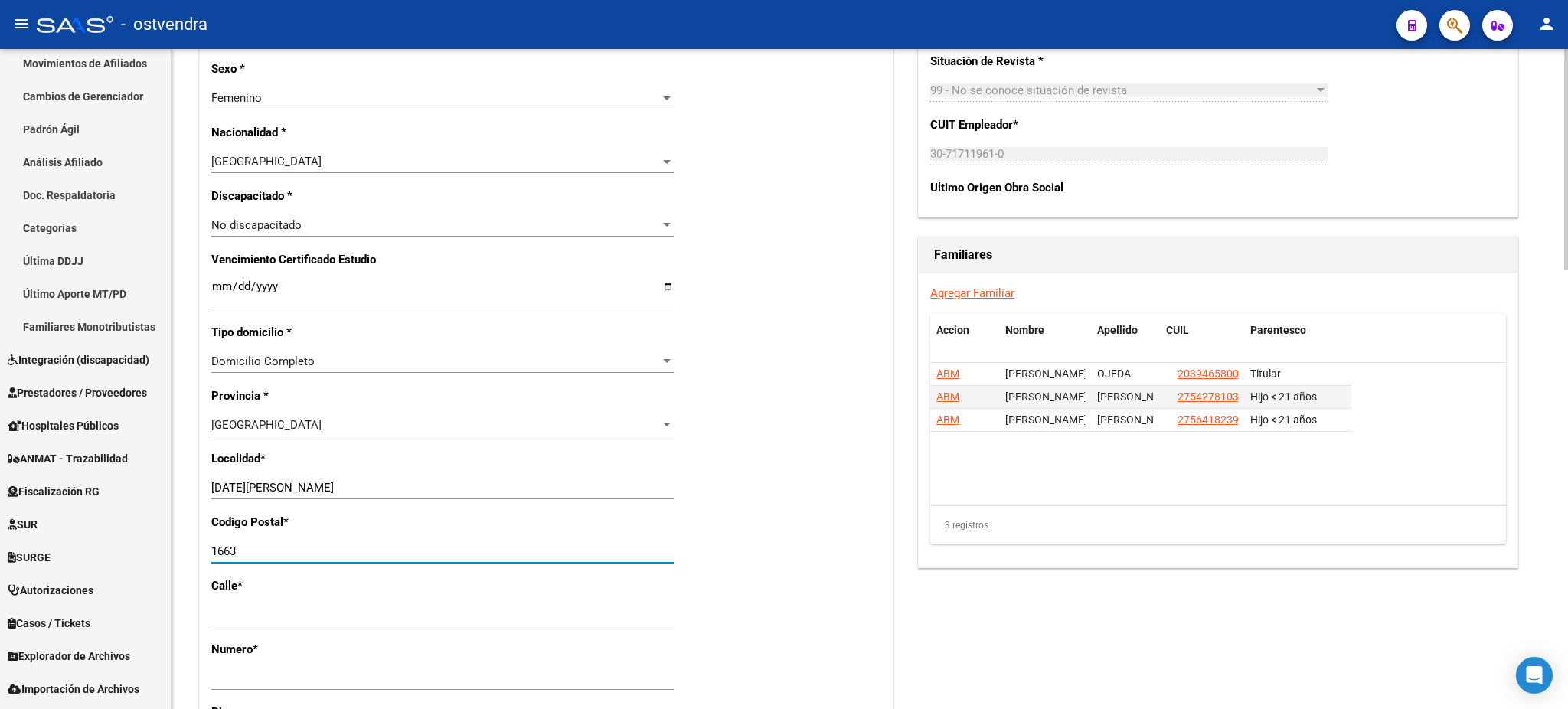
type input "1663"
click at [1178, 211] on div "CUIL Titular: 20394658007 Titular: [PERSON_NAME] [PERSON_NAME] Gerenciador * V0…" at bounding box center [1217, 17] width 599 height 400
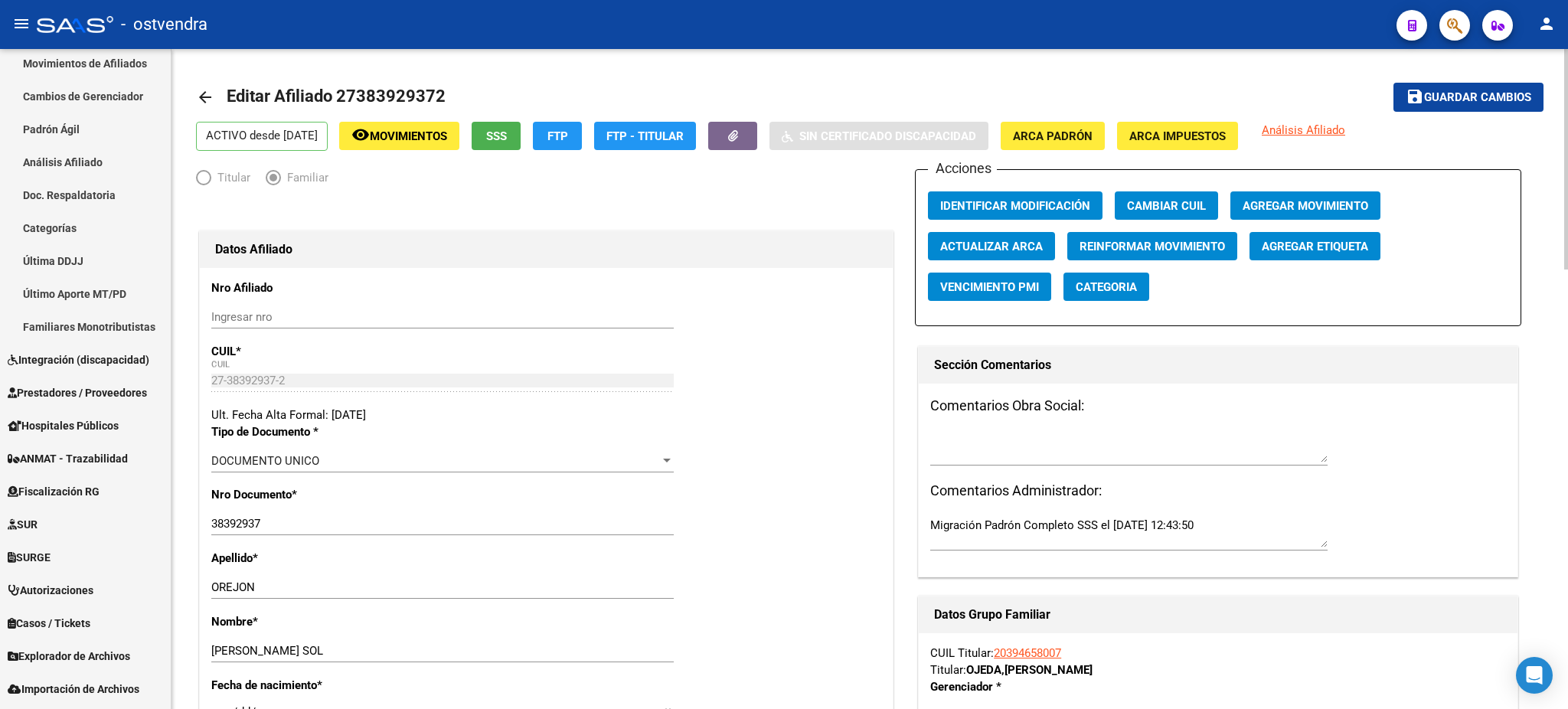
scroll to position [0, 0]
click at [1445, 99] on span "Guardar cambios" at bounding box center [1477, 98] width 107 height 13
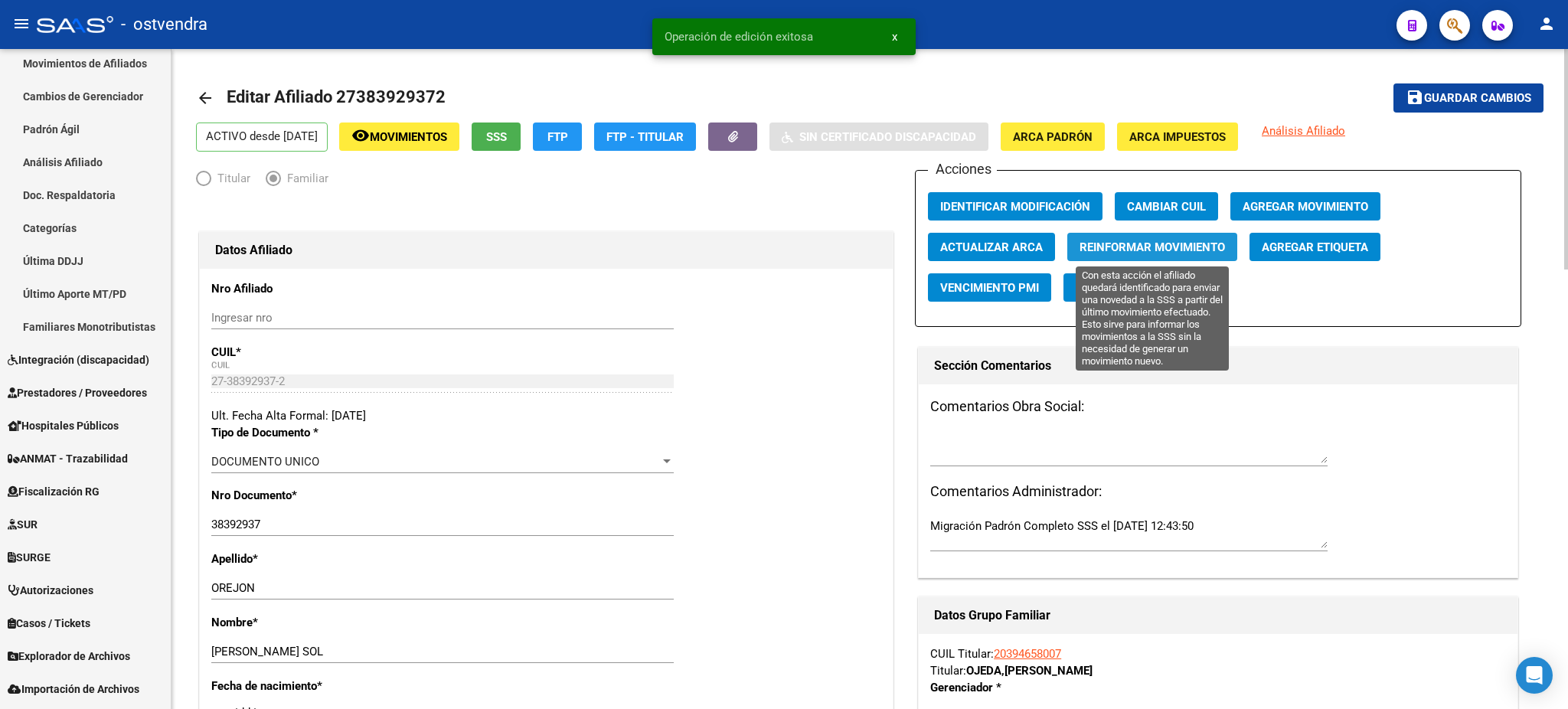
click at [1133, 252] on span "Reinformar Movimiento" at bounding box center [1152, 247] width 145 height 13
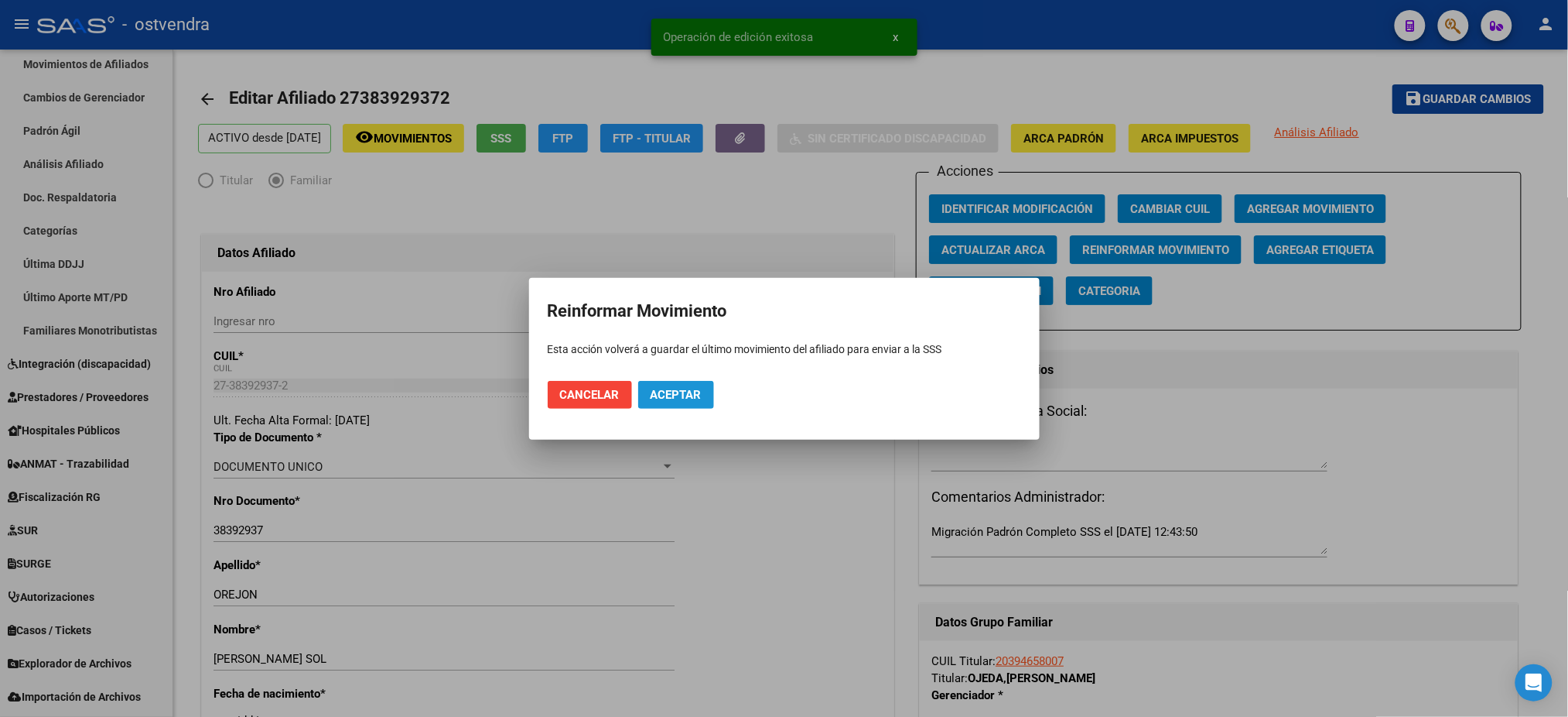
click at [705, 388] on button "Aceptar" at bounding box center [676, 395] width 76 height 28
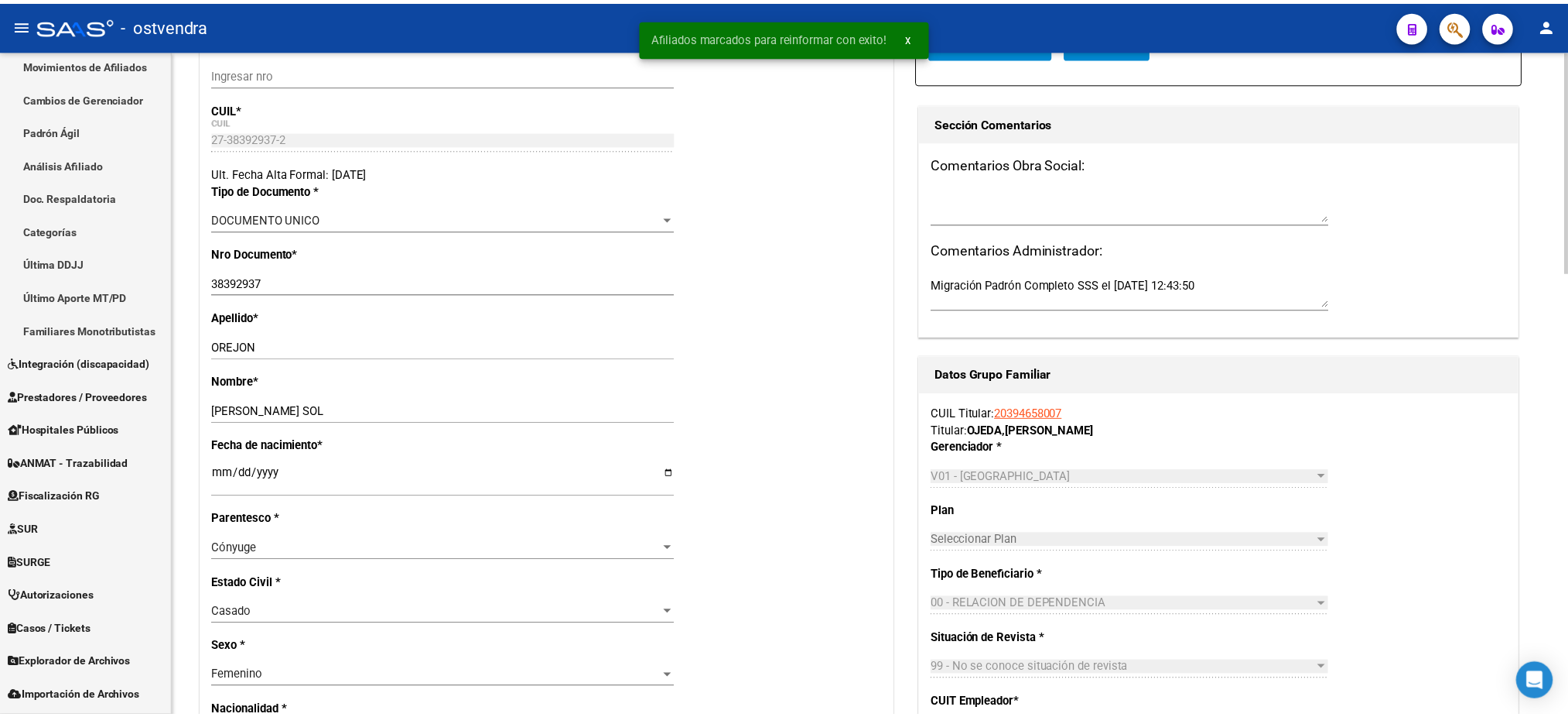
scroll to position [825, 0]
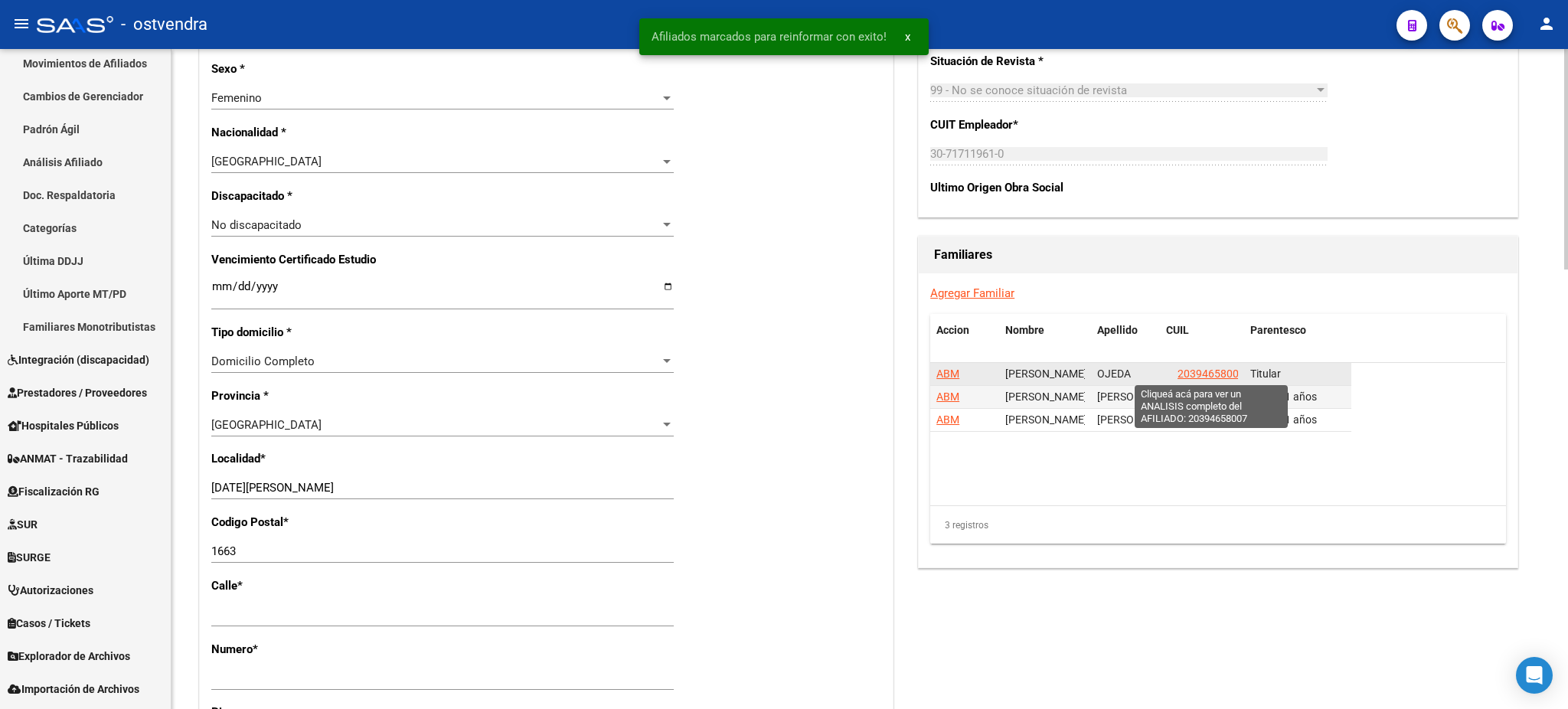
click at [1227, 376] on span "20394658007" at bounding box center [1210, 373] width 67 height 12
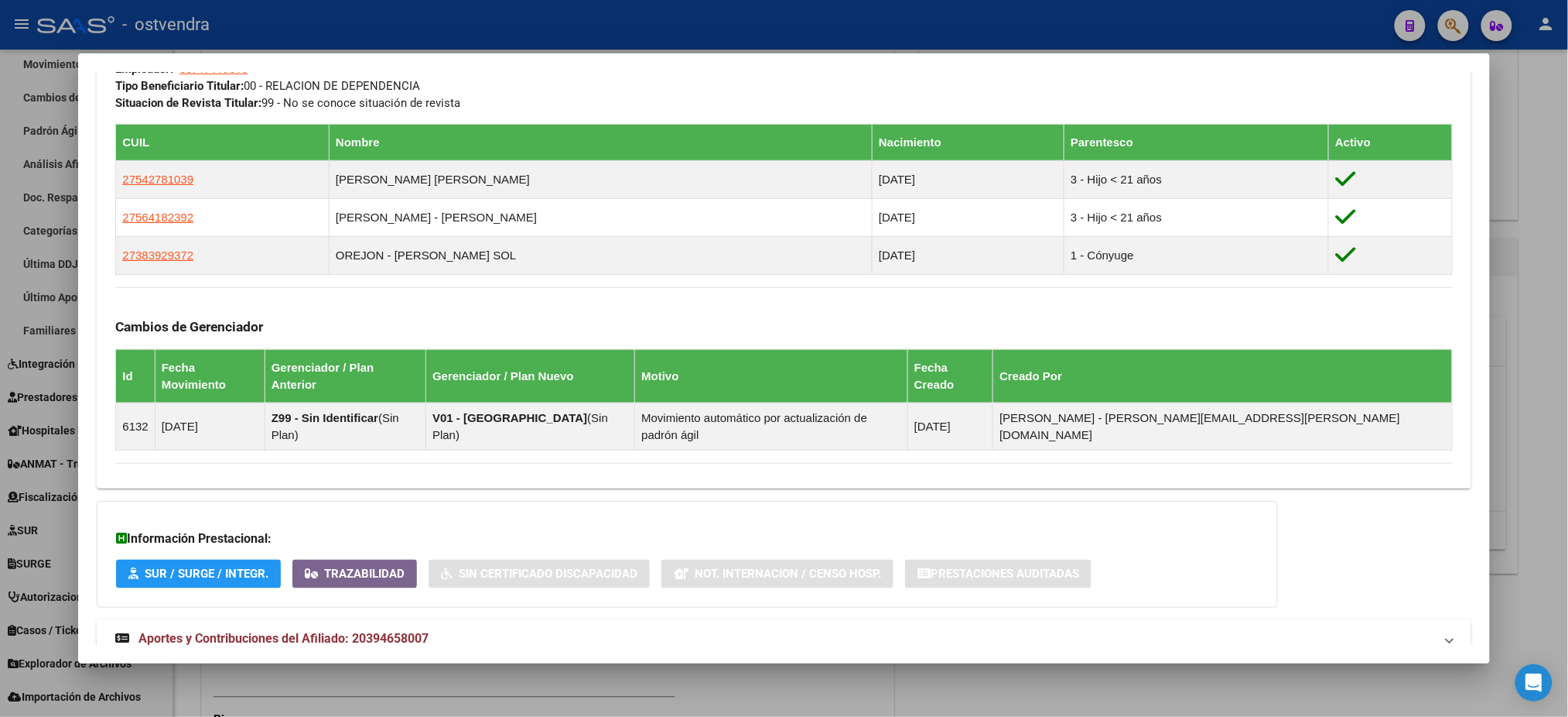
scroll to position [809, 0]
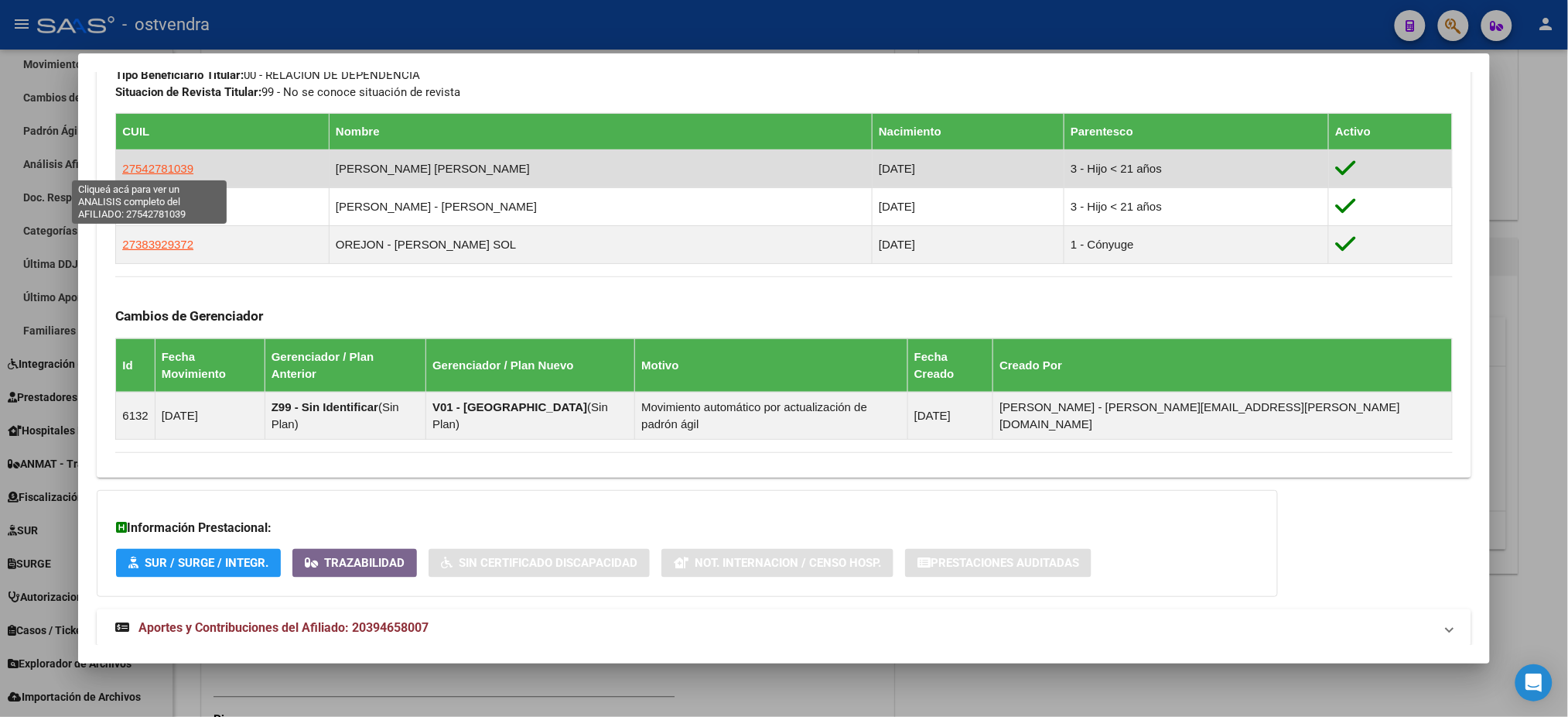
click at [180, 163] on span "27542781039" at bounding box center [157, 168] width 71 height 13
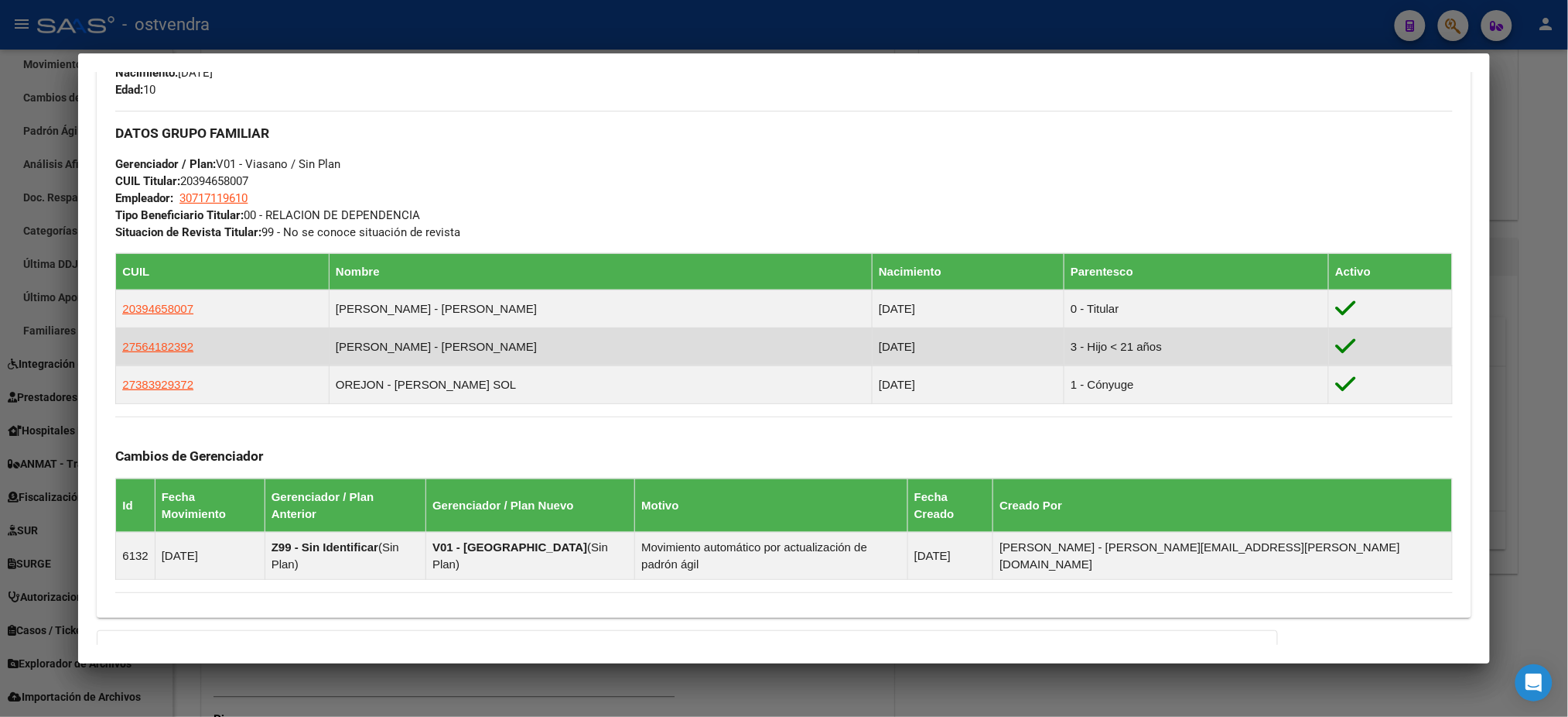
scroll to position [687, 0]
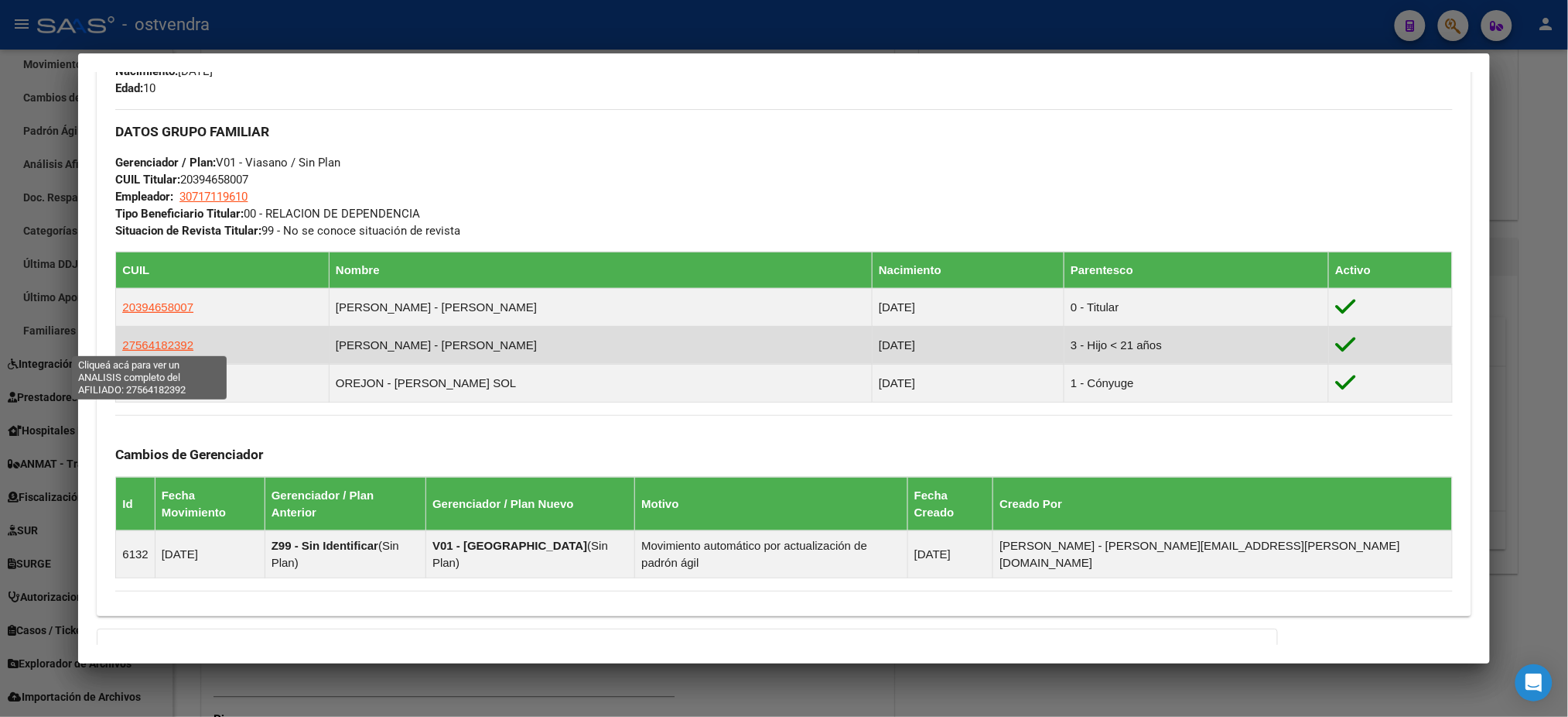
click at [152, 344] on span "27564182392" at bounding box center [157, 345] width 71 height 13
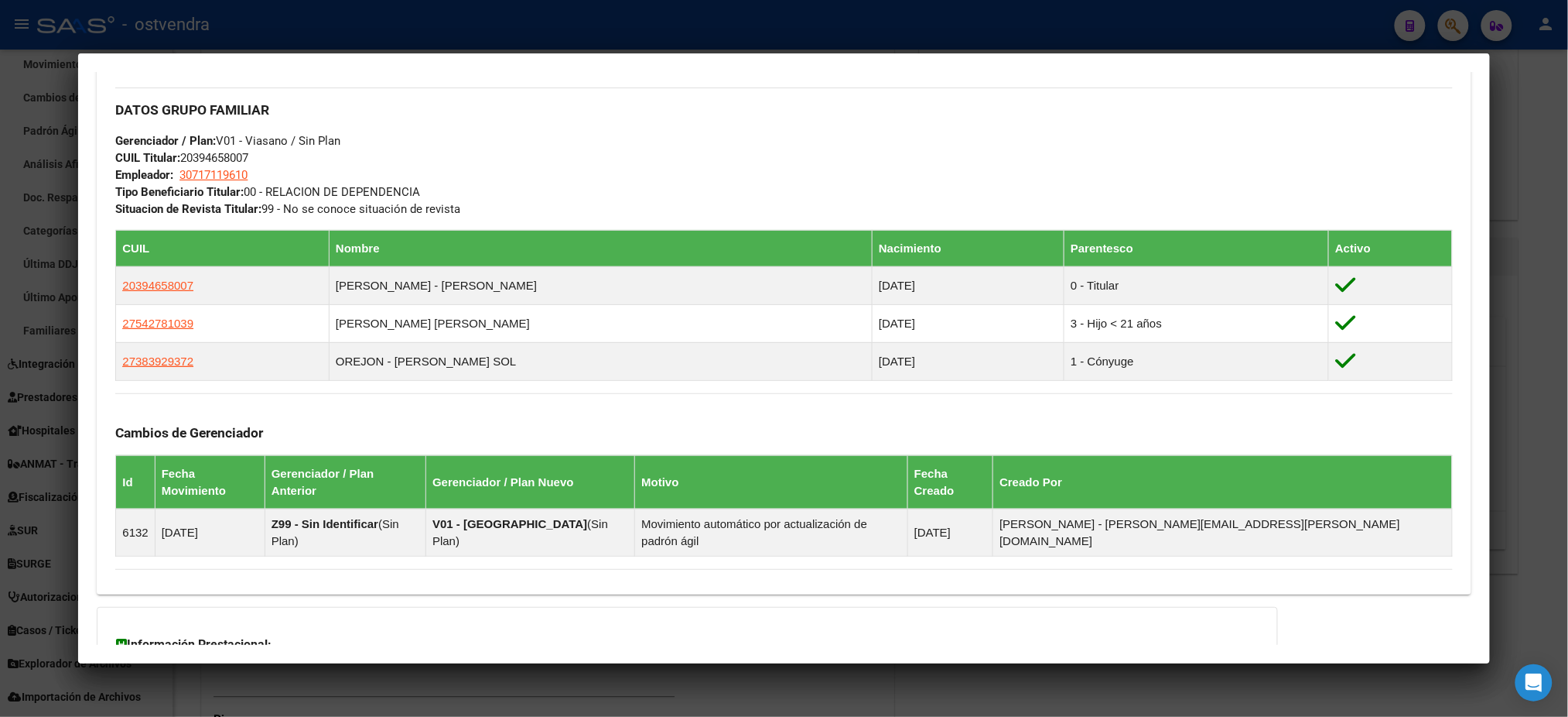
scroll to position [825, 0]
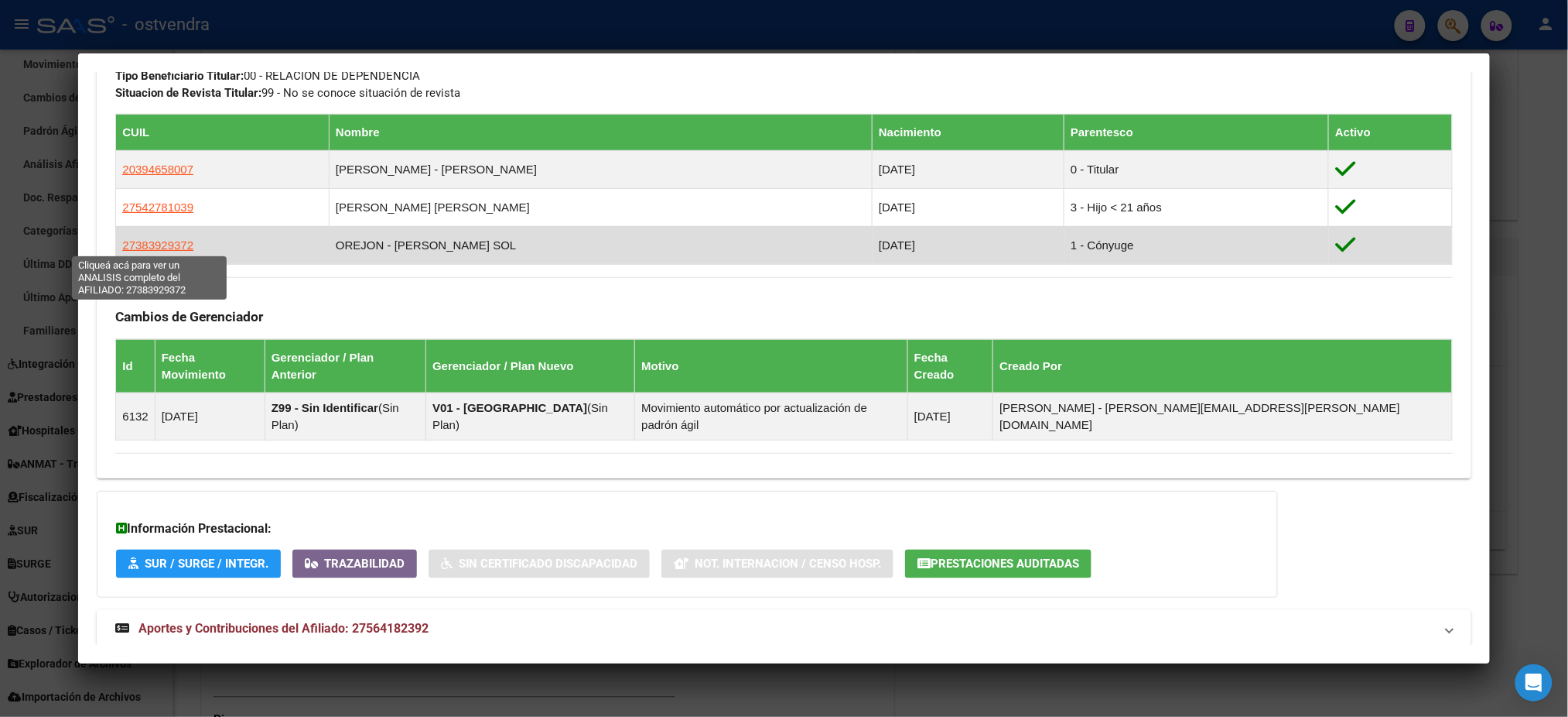
click at [148, 242] on span "27383929372" at bounding box center [157, 245] width 71 height 13
type textarea "27383929372"
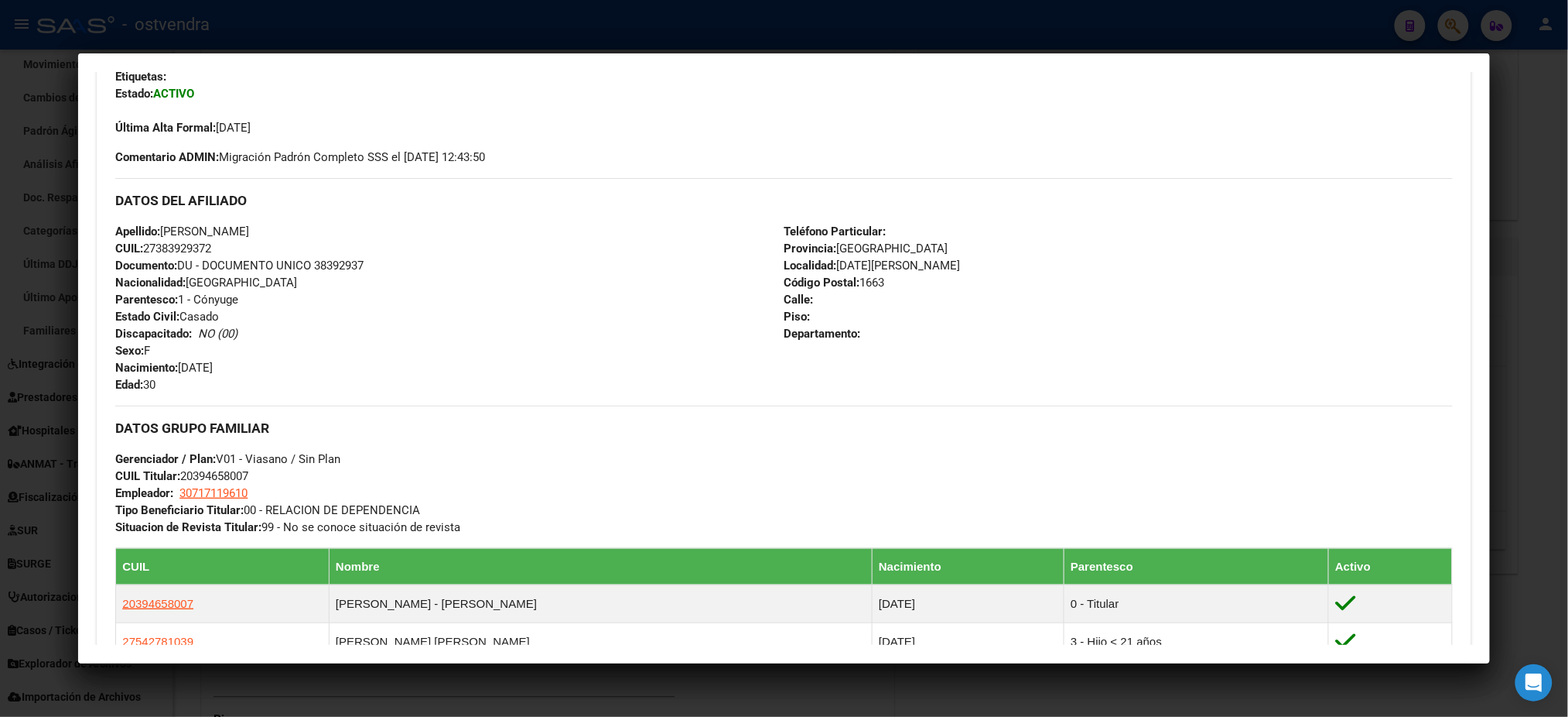
scroll to position [412, 0]
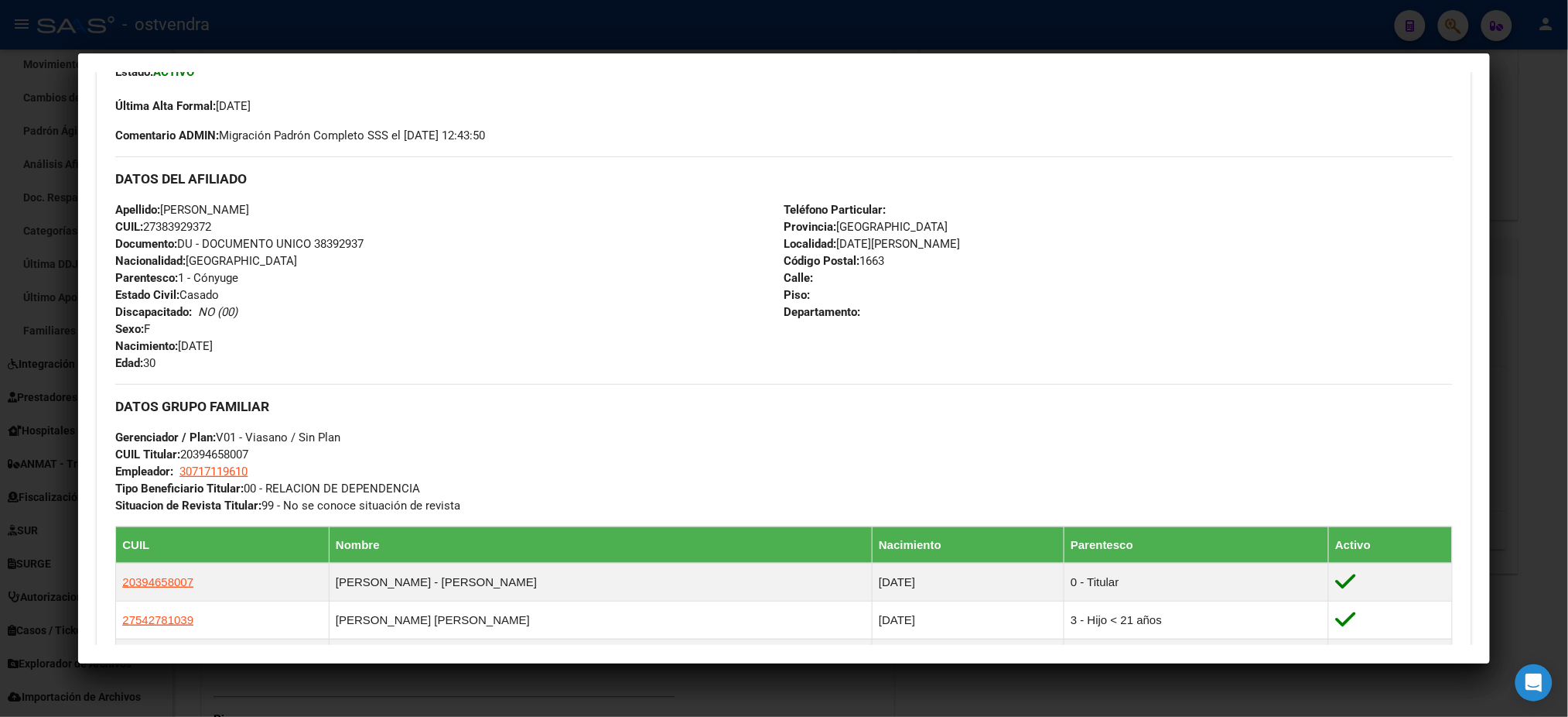
drag, startPoint x: 547, startPoint y: 318, endPoint x: 632, endPoint y: 271, distance: 97.1
click at [546, 318] on div "Apellido: [PERSON_NAME] CUIL: 27383929372 Documento: DU - DOCUMENTO UNICO 38392…" at bounding box center [450, 286] width 669 height 170
drag, startPoint x: 1097, startPoint y: 17, endPoint x: 880, endPoint y: 180, distance: 271.4
click at [1097, 18] on div at bounding box center [784, 358] width 1568 height 717
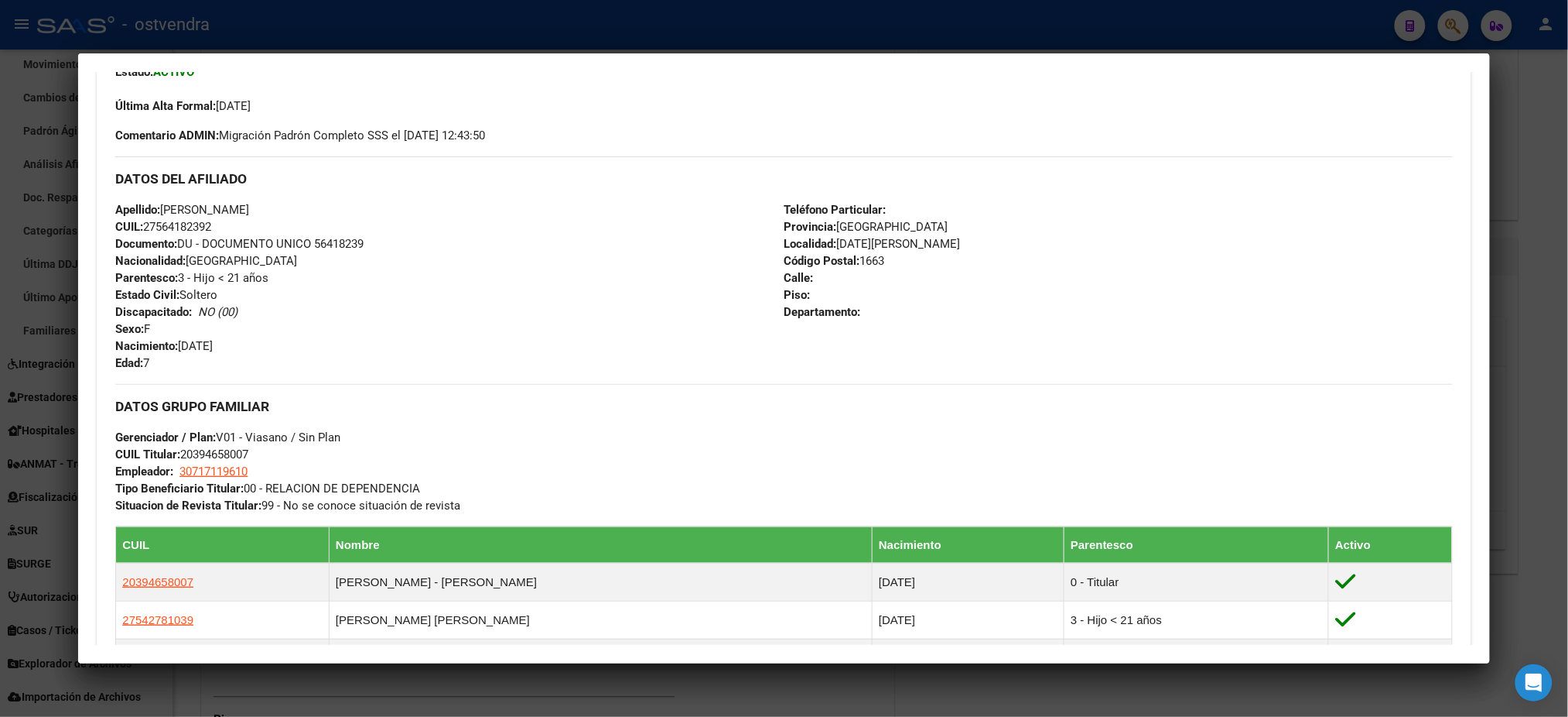
drag, startPoint x: 567, startPoint y: 38, endPoint x: 516, endPoint y: 102, distance: 81.8
click at [567, 40] on div at bounding box center [784, 358] width 1568 height 717
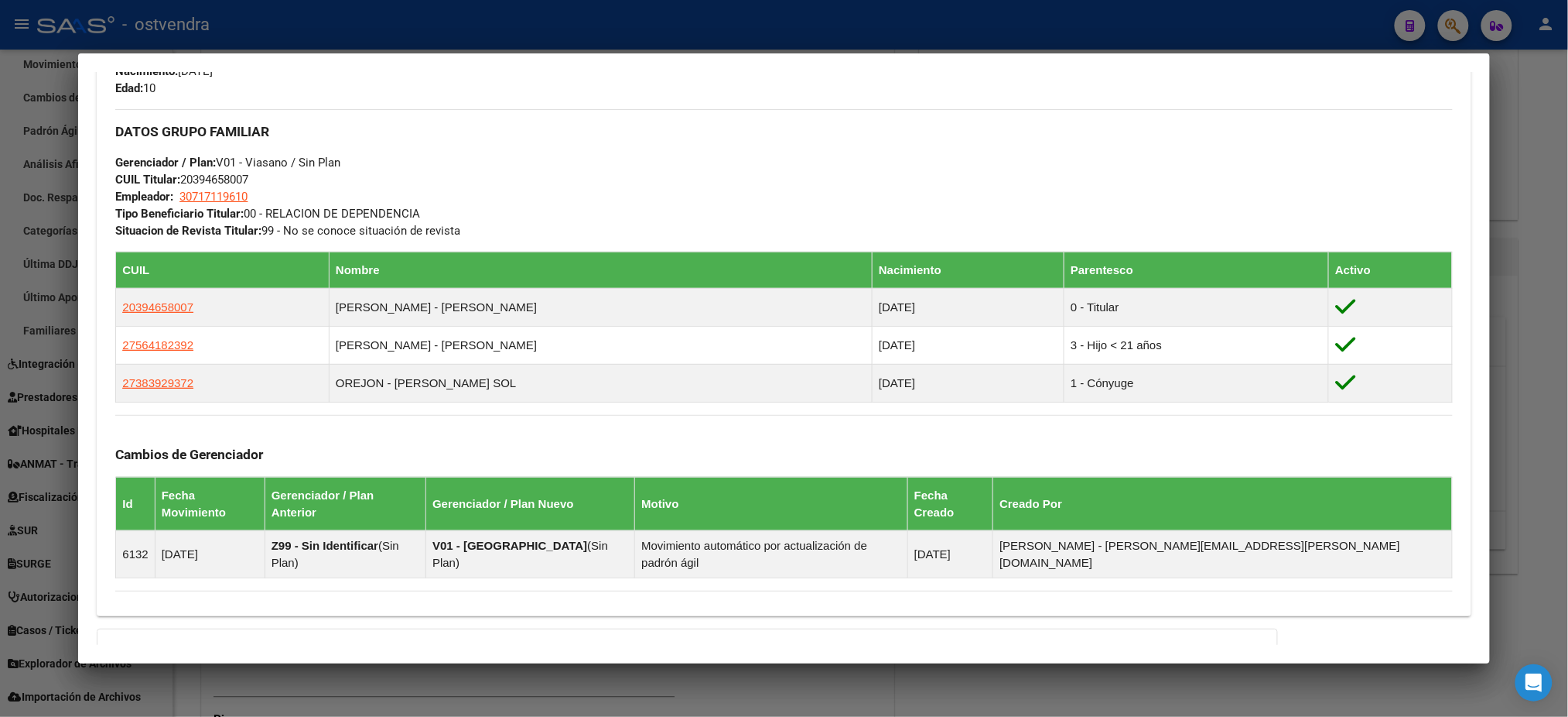
scroll to position [550, 0]
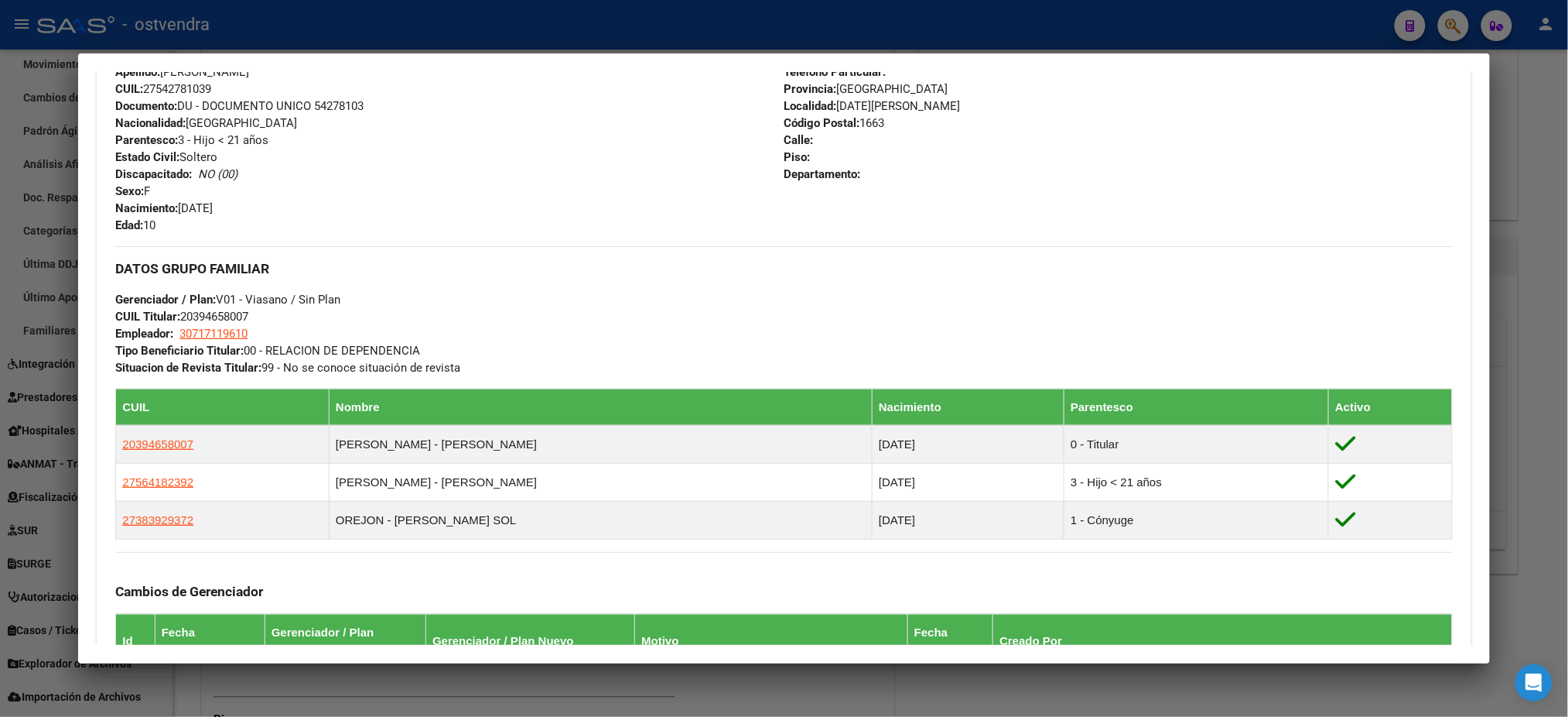
click at [585, 38] on div at bounding box center [784, 358] width 1568 height 717
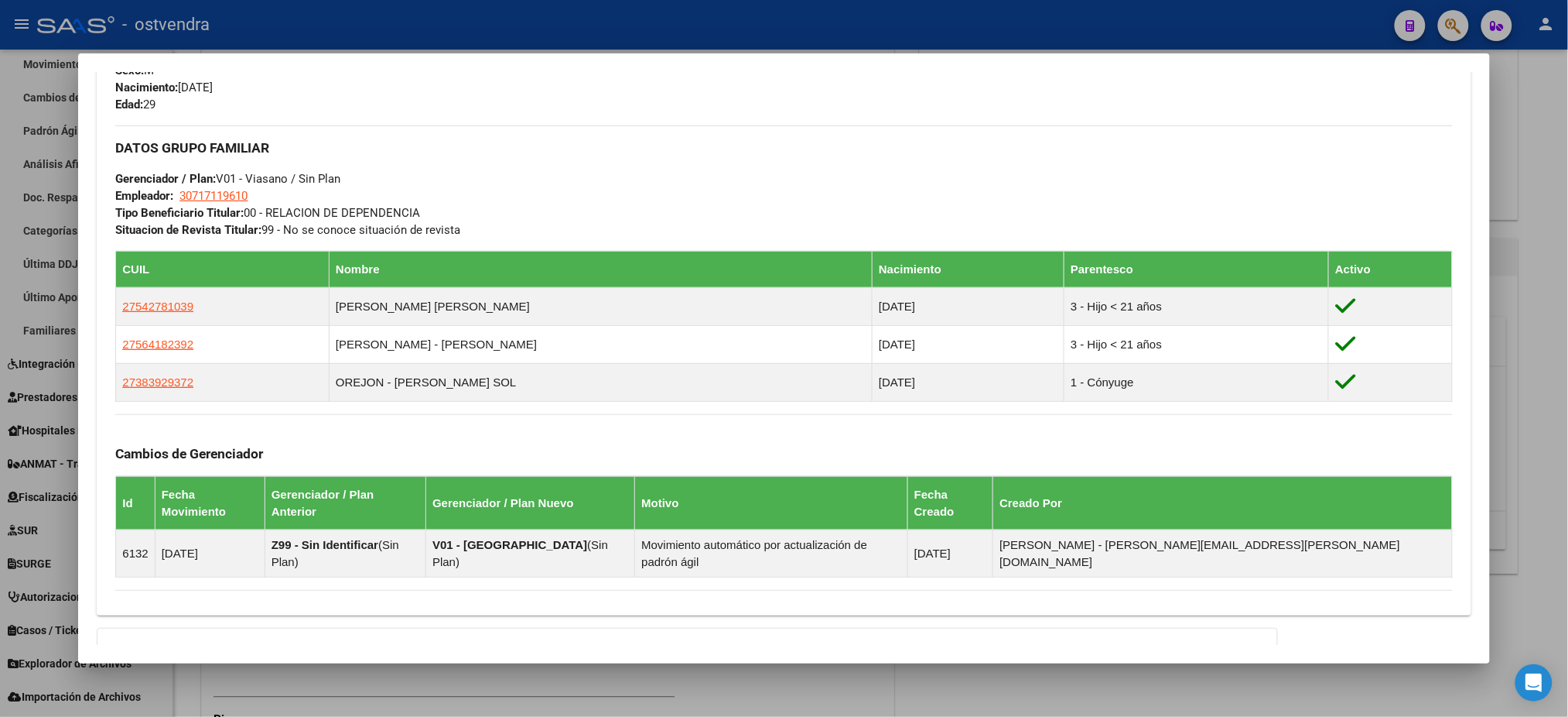
scroll to position [257, 0]
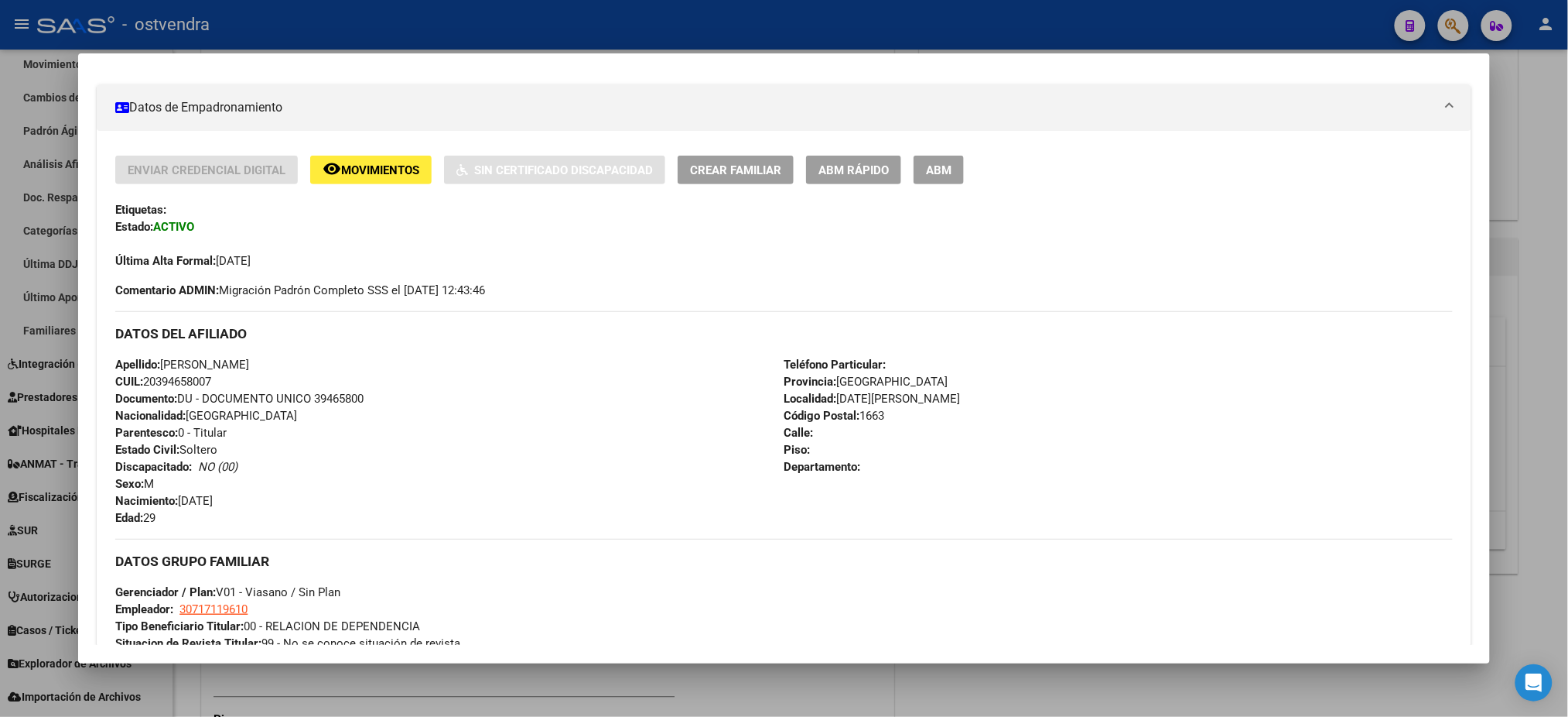
click at [523, 46] on div at bounding box center [784, 358] width 1568 height 717
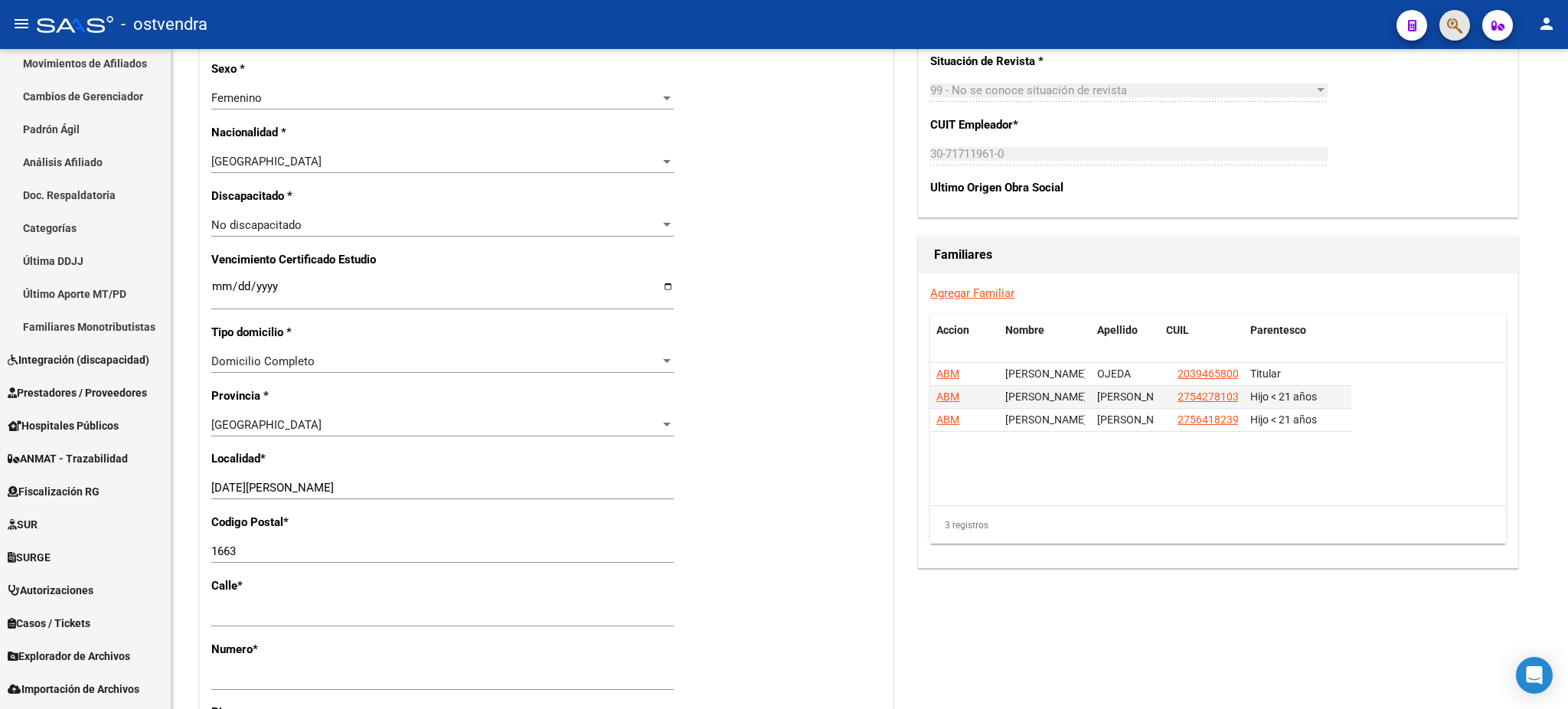
click at [1440, 33] on button "button" at bounding box center [1454, 25] width 31 height 31
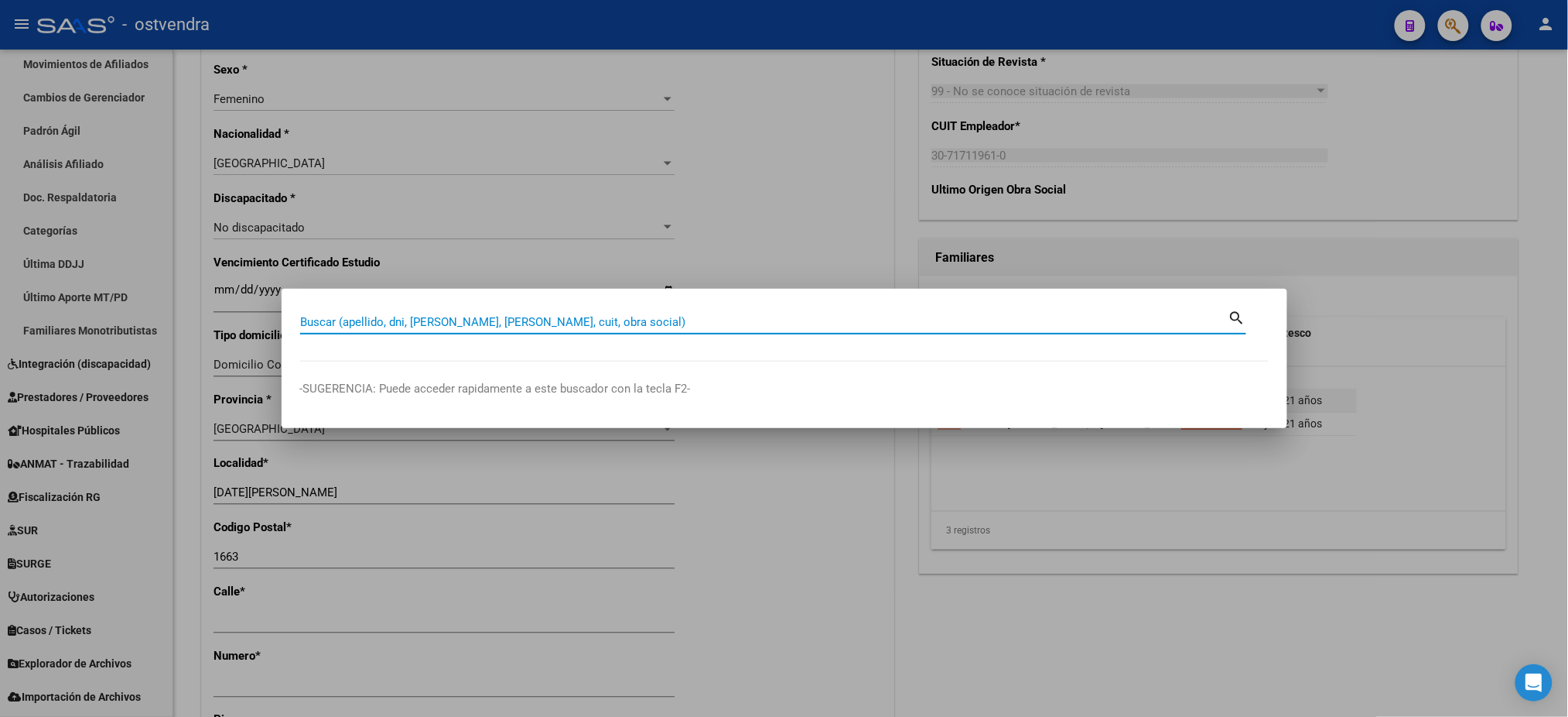
paste input "27708404182"
type input "27708404182"
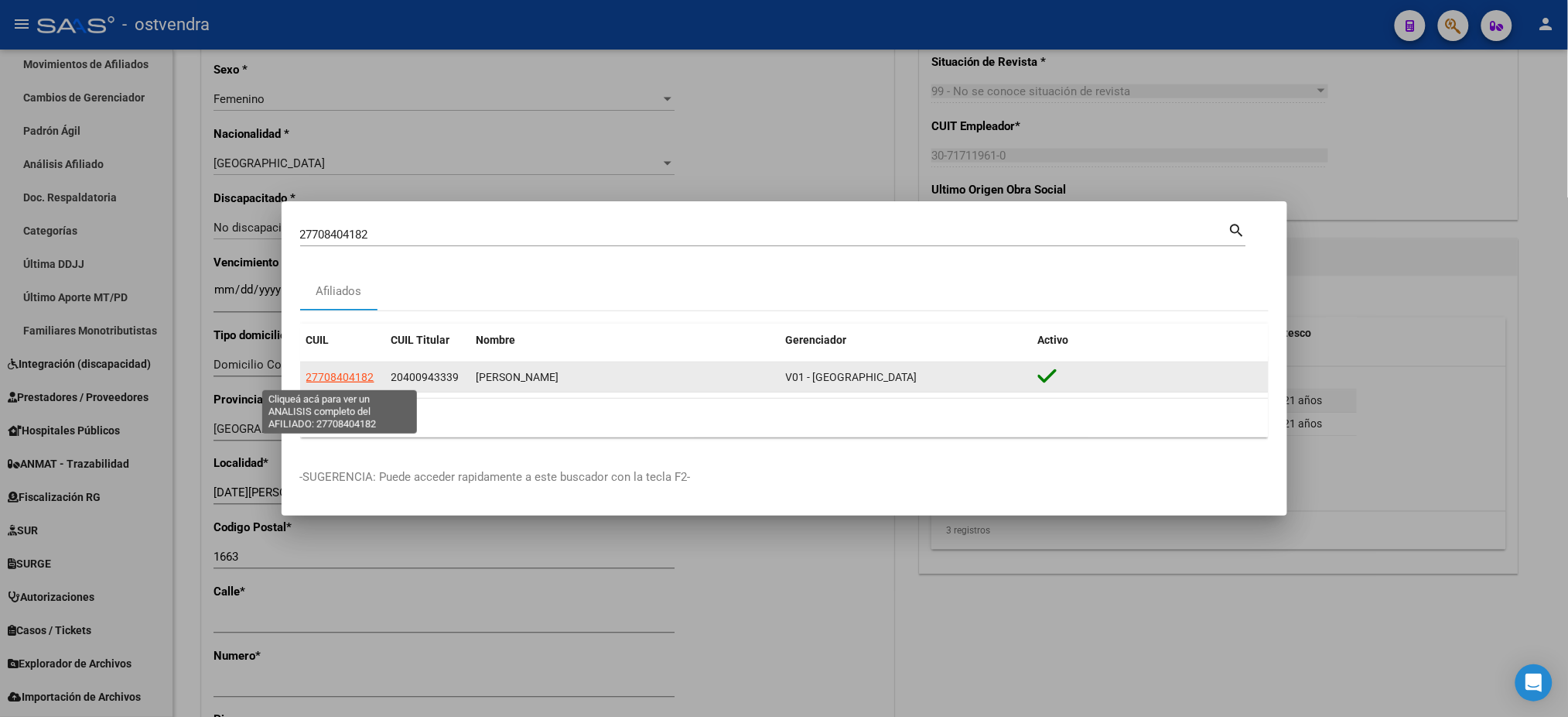
click at [358, 376] on span "27708404182" at bounding box center [340, 376] width 68 height 12
type textarea "27708404182"
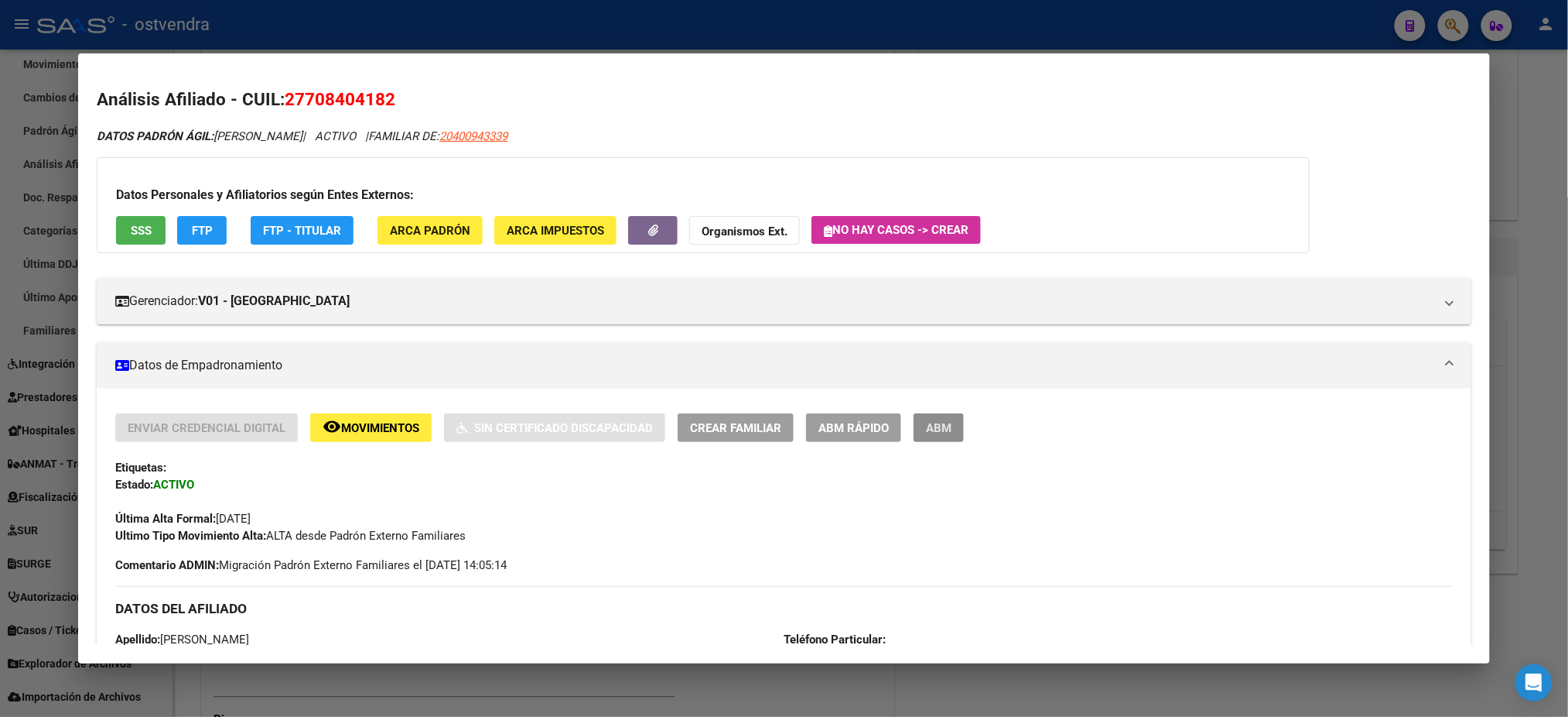
click at [943, 421] on span "ABM" at bounding box center [939, 427] width 26 height 14
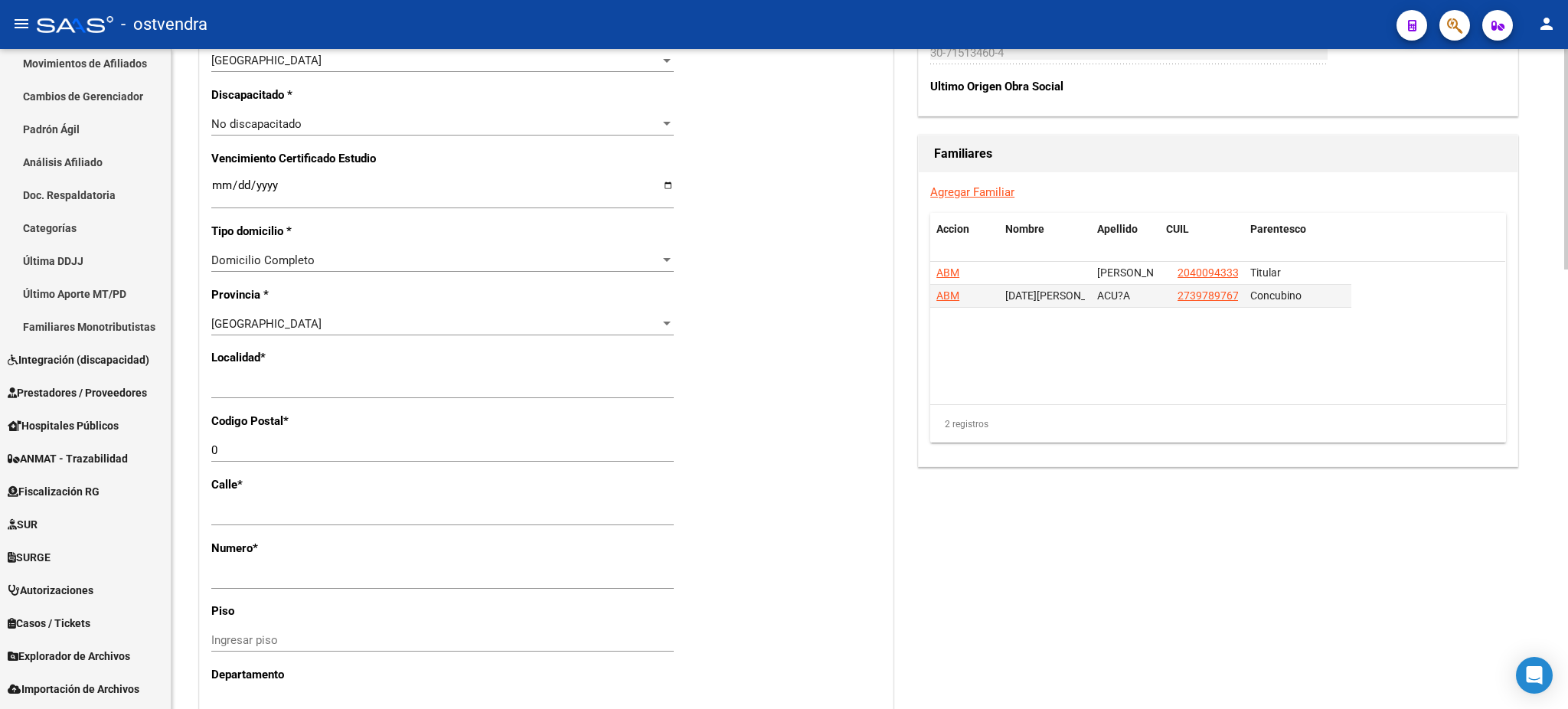
scroll to position [952, 0]
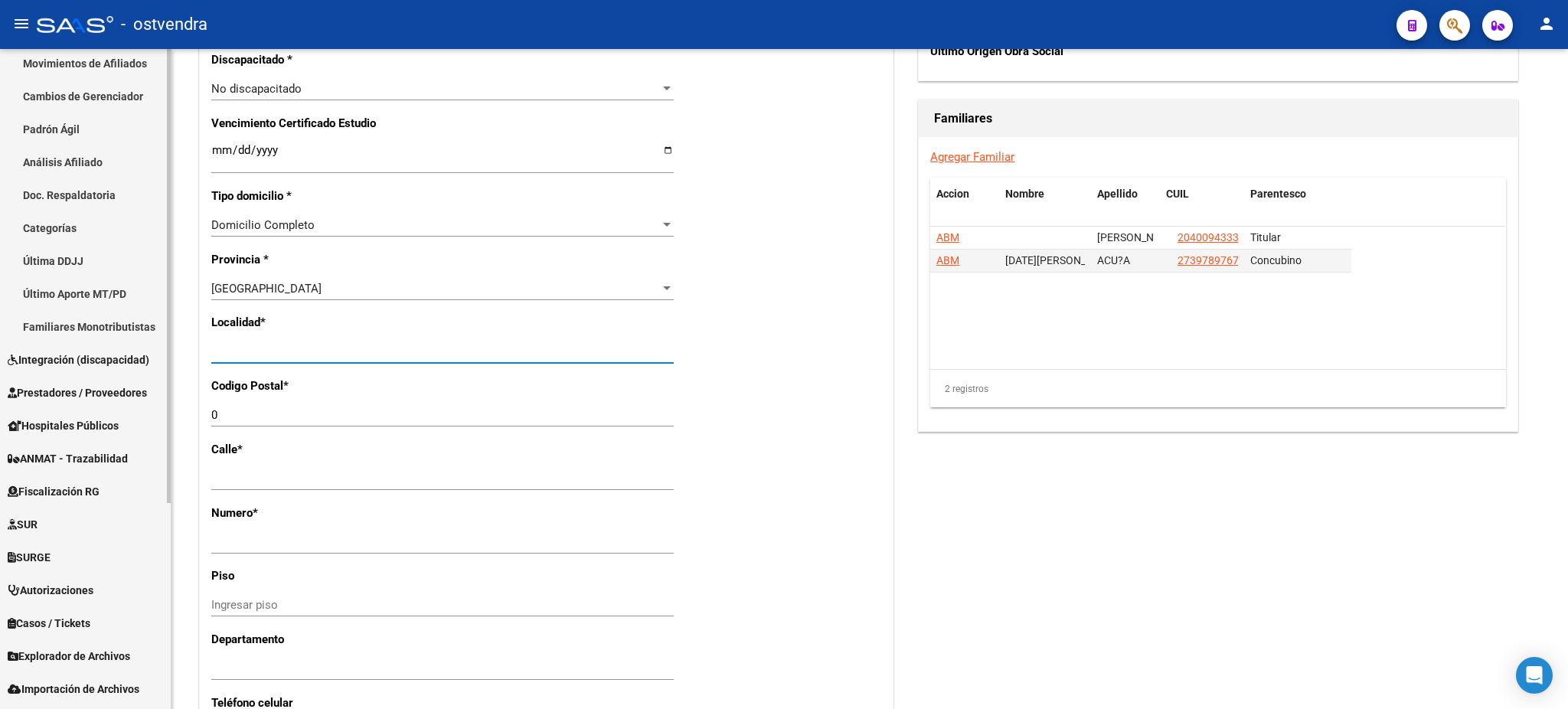
drag, startPoint x: 301, startPoint y: 354, endPoint x: 118, endPoint y: 240, distance: 215.6
click at [117, 240] on mat-sidenav-container "Firma Express Inicio Calendario SSS Instructivos Contacto OS Reportes Tablero d…" at bounding box center [784, 379] width 1568 height 660
type input "[DATE][PERSON_NAME]"
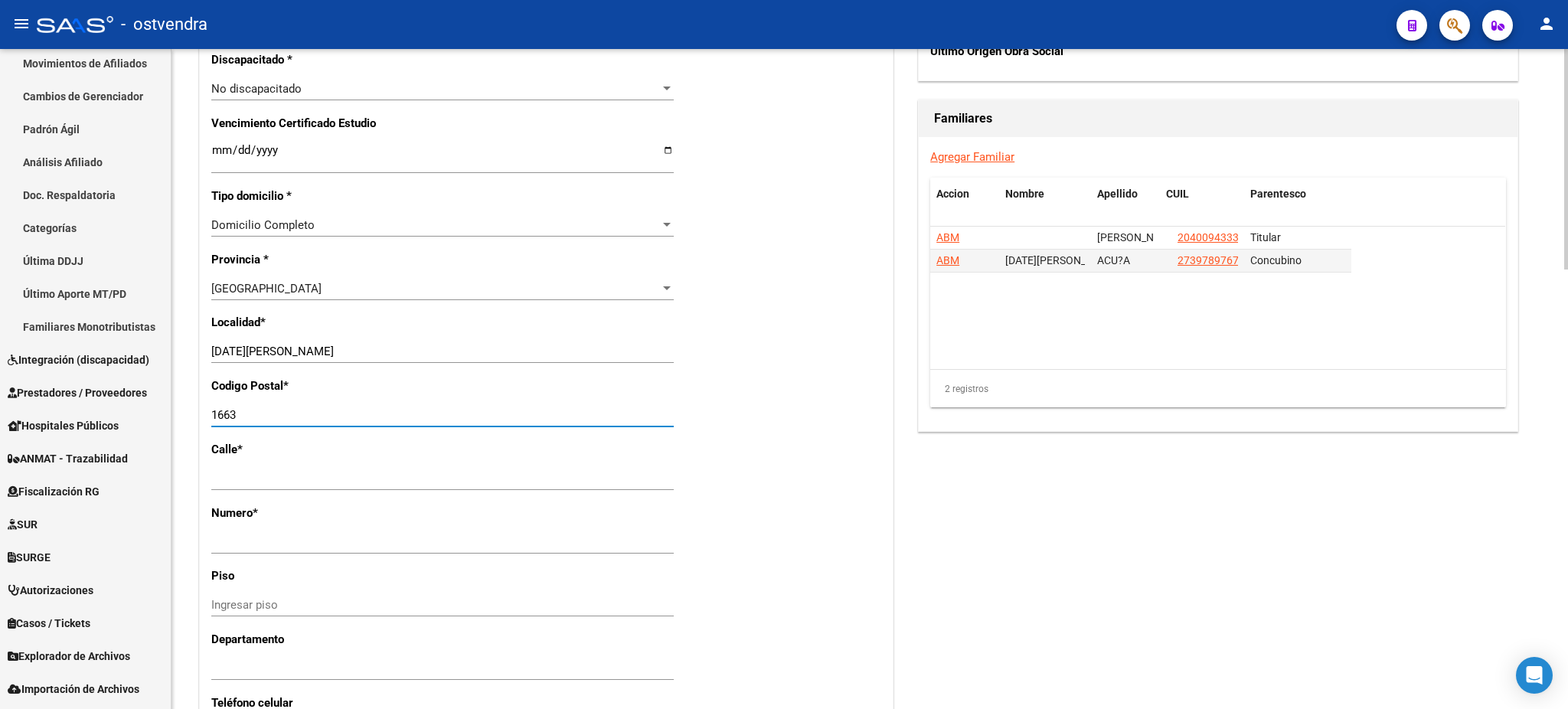
type input "1663"
click at [1190, 470] on div "Acciones Identificar Modificación Cambiar CUIL Agregar Movimiento Actualizar AR…" at bounding box center [1217, 90] width 606 height 1746
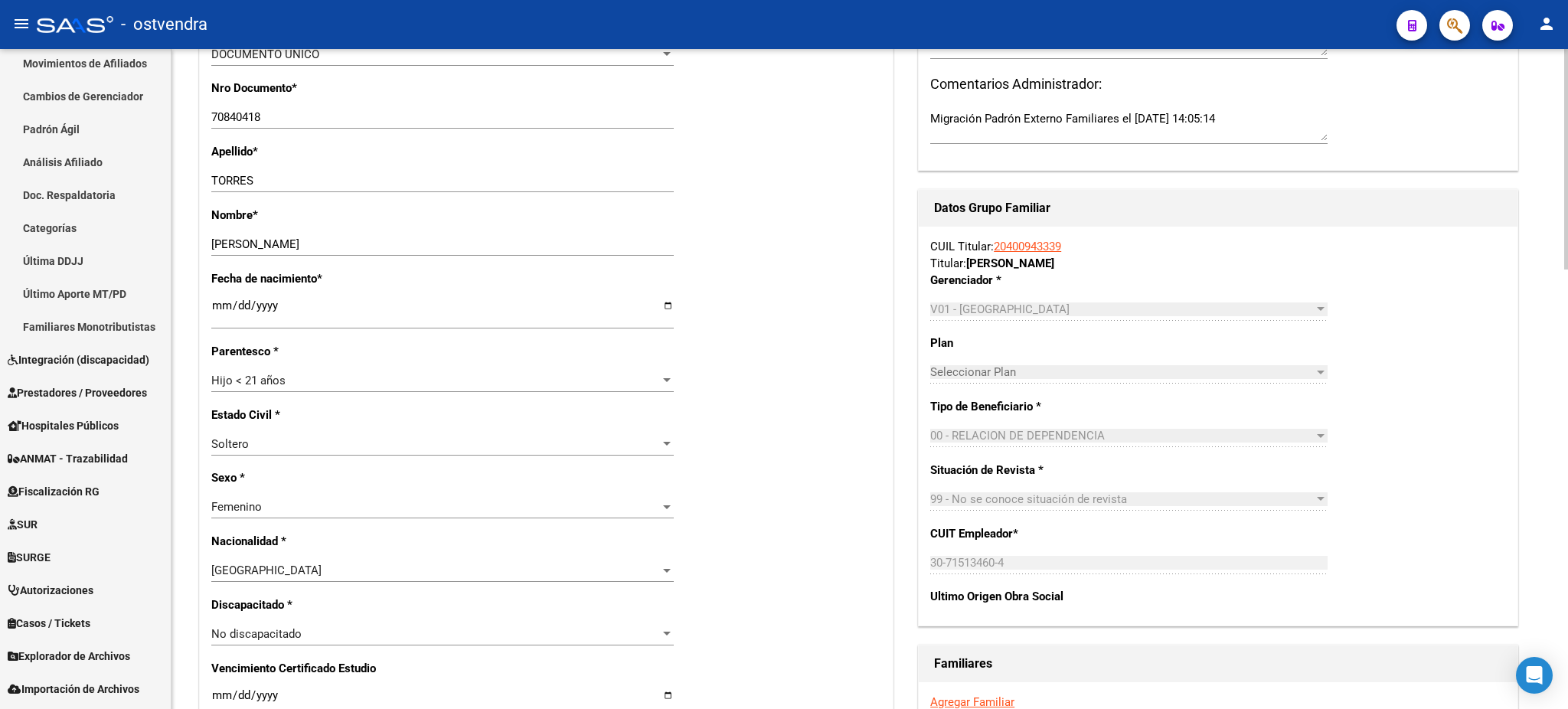
scroll to position [0, 0]
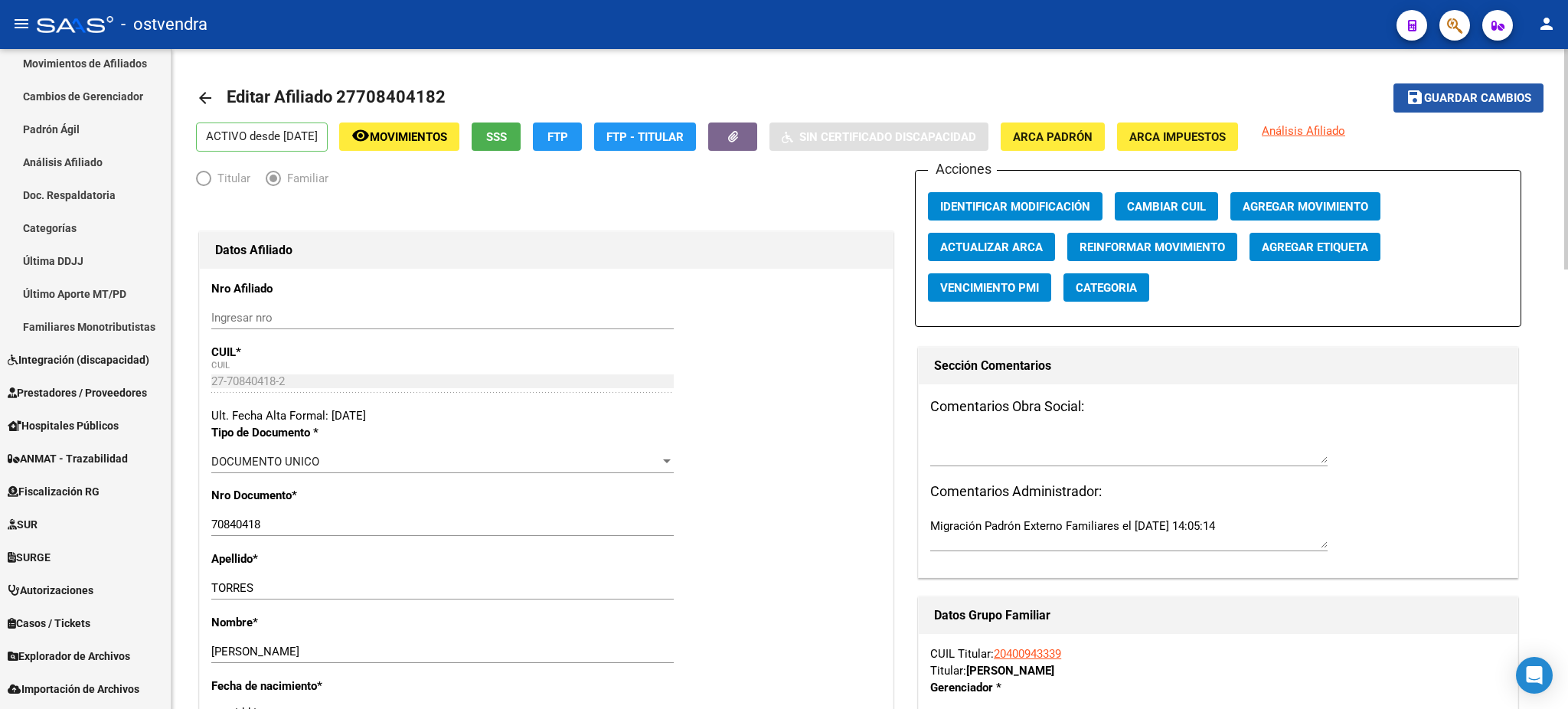
click at [1418, 107] on button "save Guardar cambios" at bounding box center [1468, 98] width 150 height 29
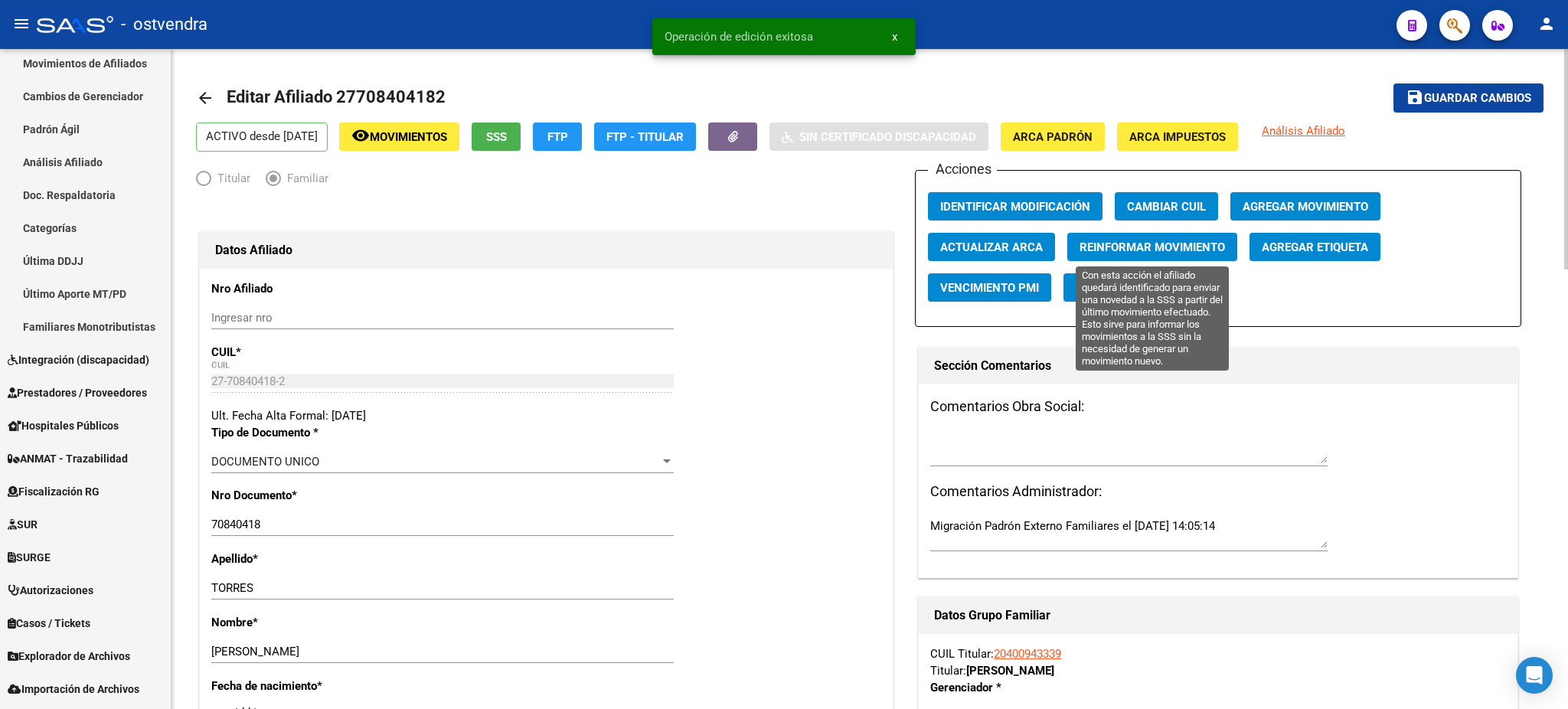
click at [1152, 244] on span "Reinformar Movimiento" at bounding box center [1152, 247] width 145 height 13
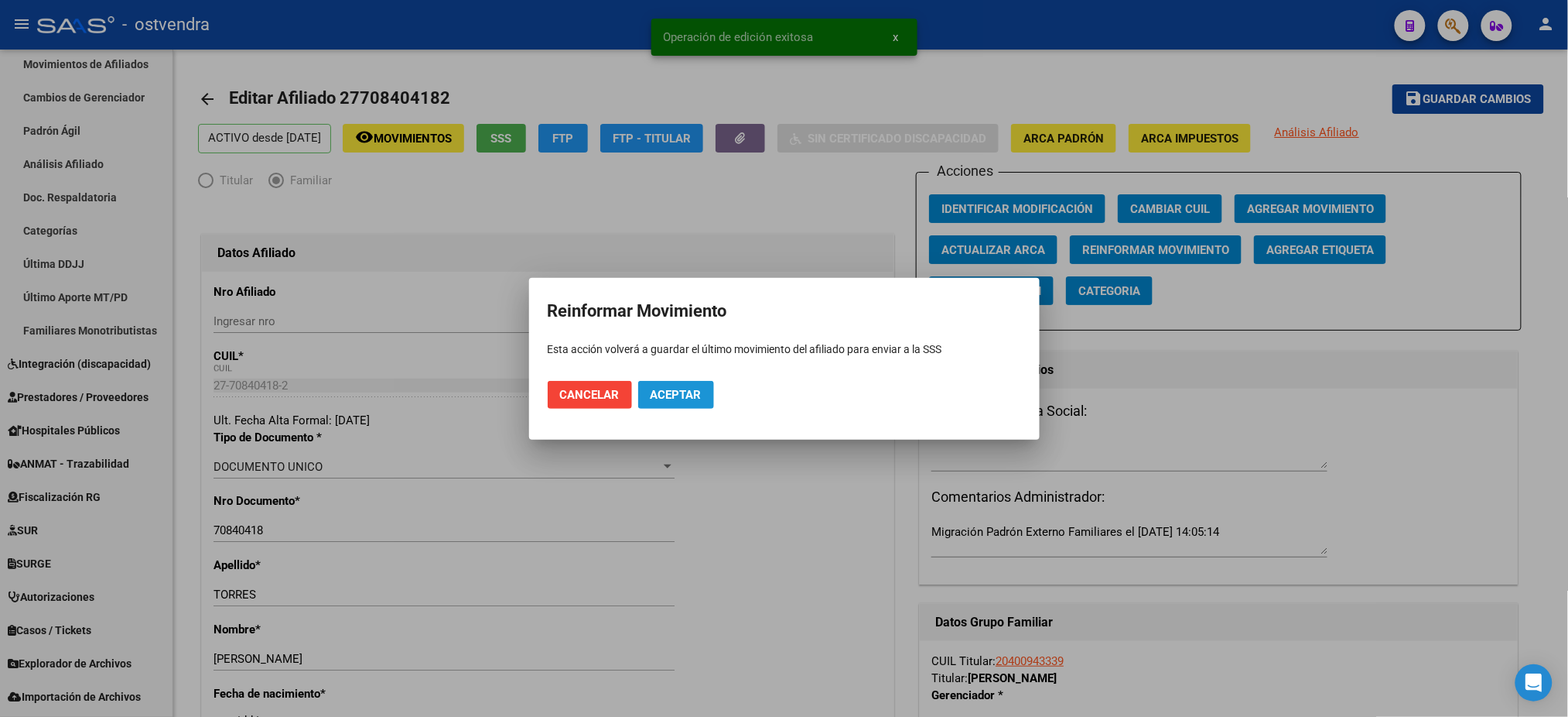
click at [678, 389] on span "Aceptar" at bounding box center [677, 395] width 51 height 14
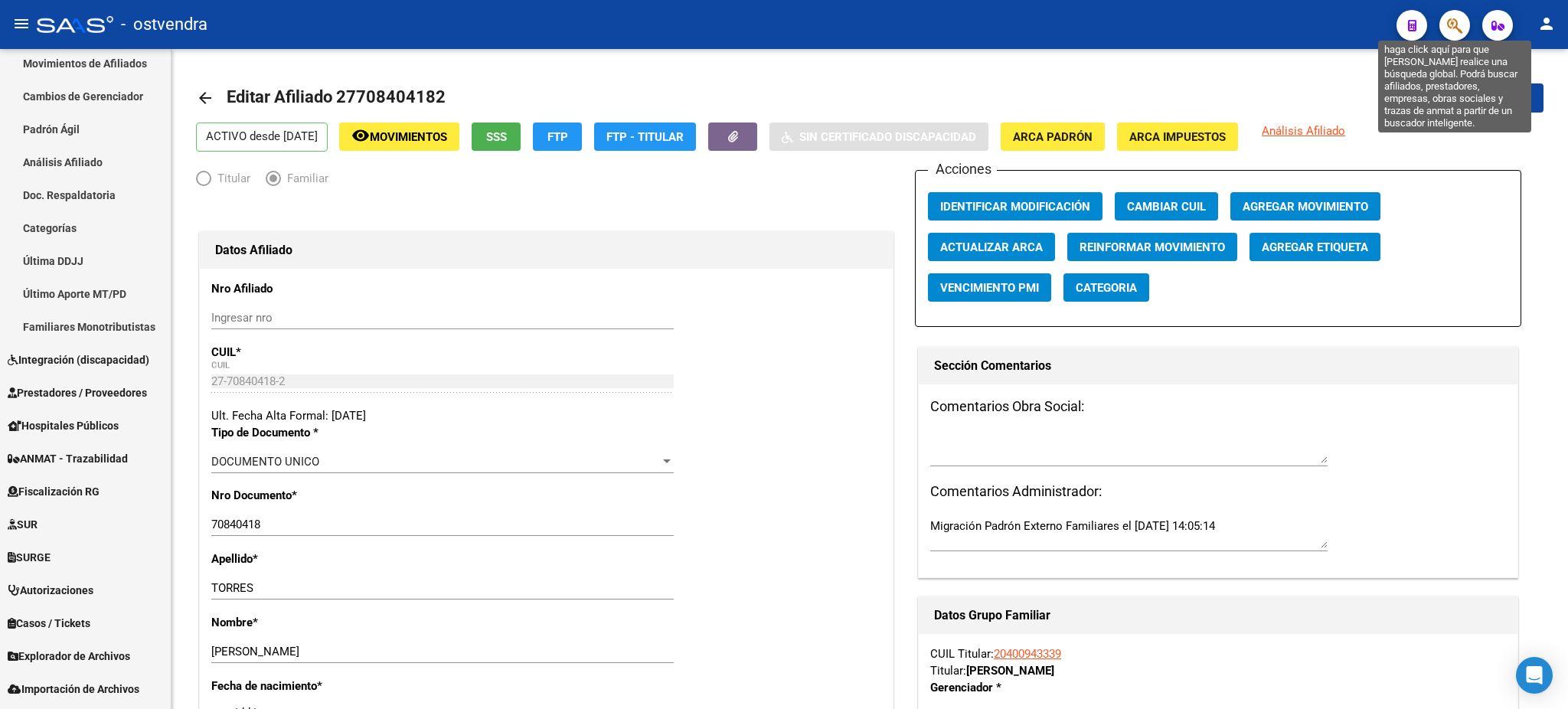
click at [1449, 21] on icon "button" at bounding box center [1454, 25] width 15 height 17
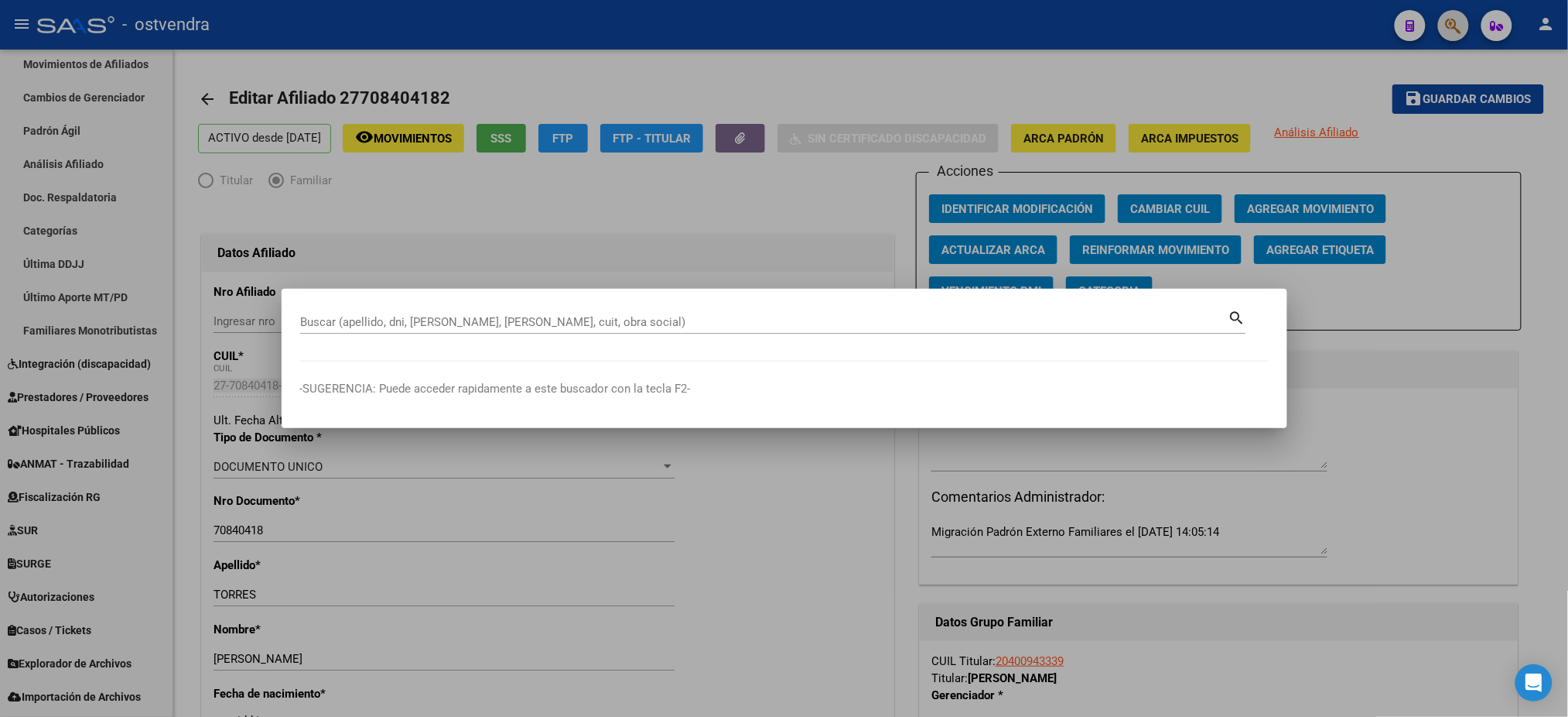
paste input "27594213500"
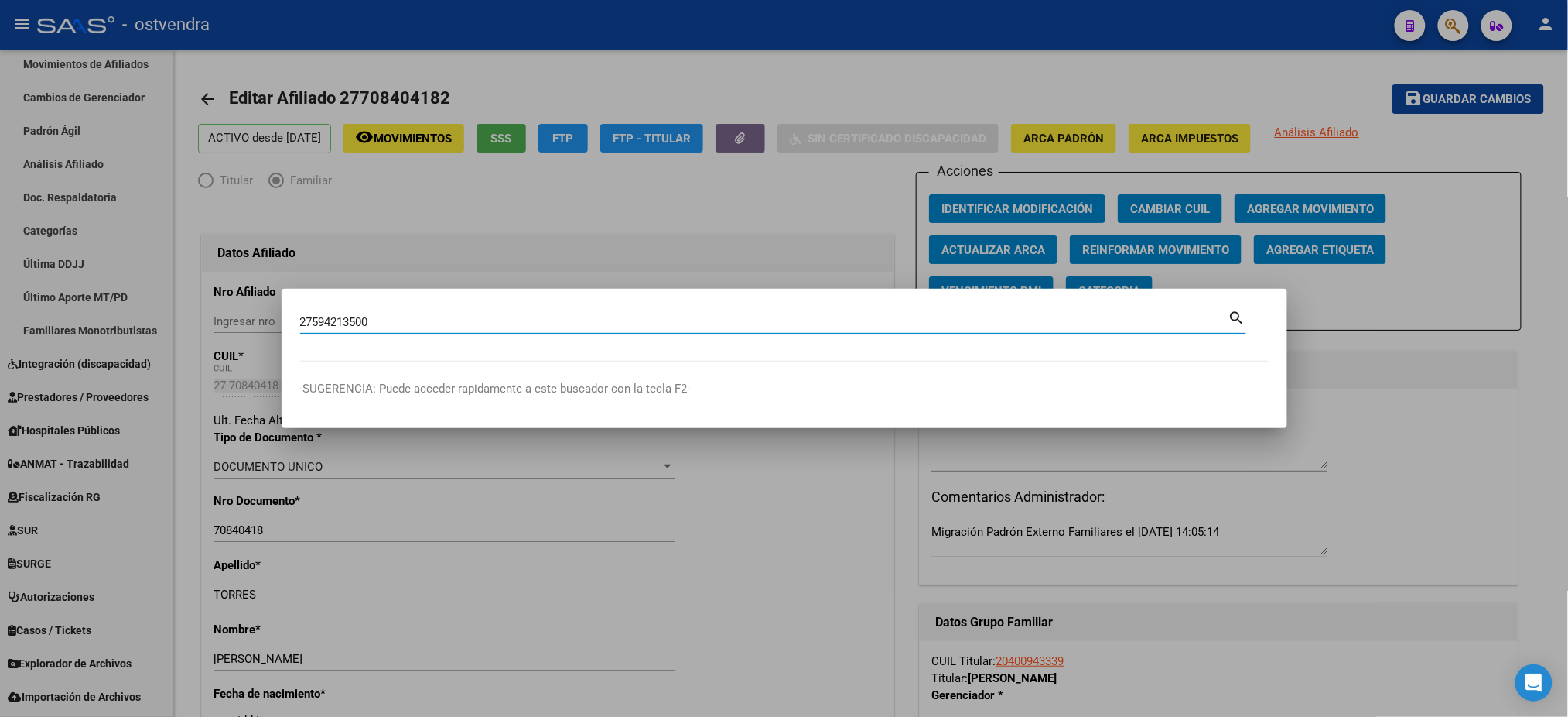
type input "27594213500"
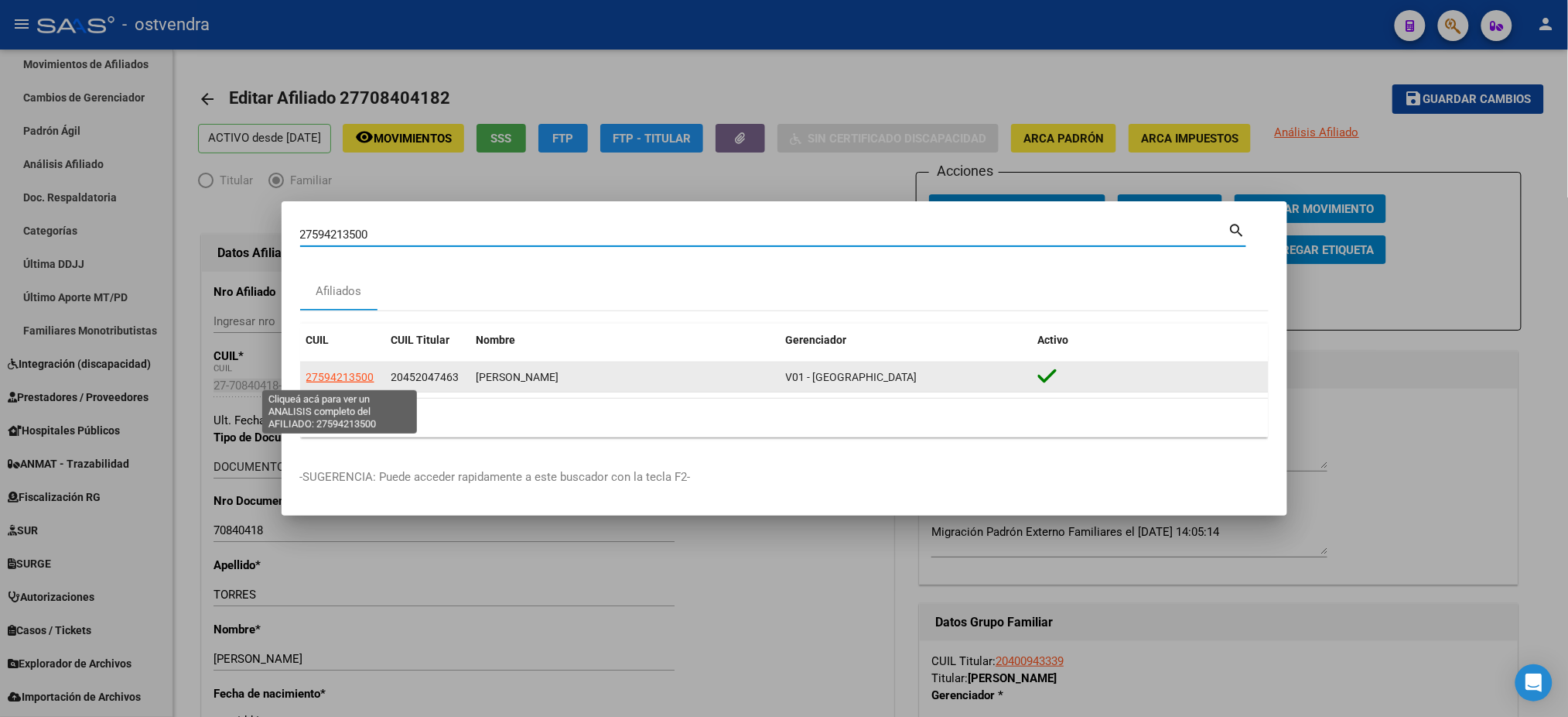
click at [344, 370] on app-link-go-to "27594213500" at bounding box center [340, 377] width 68 height 18
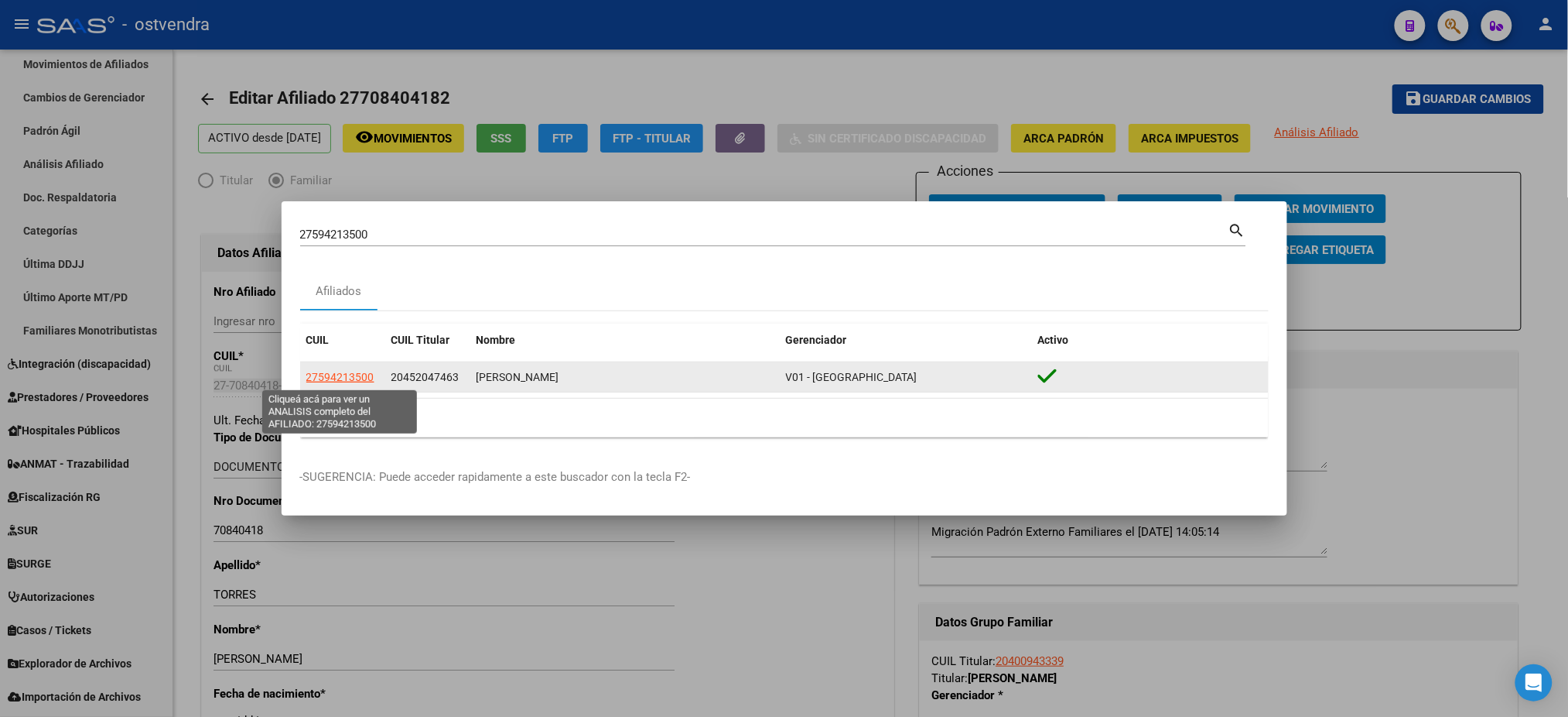
click at [336, 377] on span "27594213500" at bounding box center [340, 376] width 68 height 12
type textarea "27594213500"
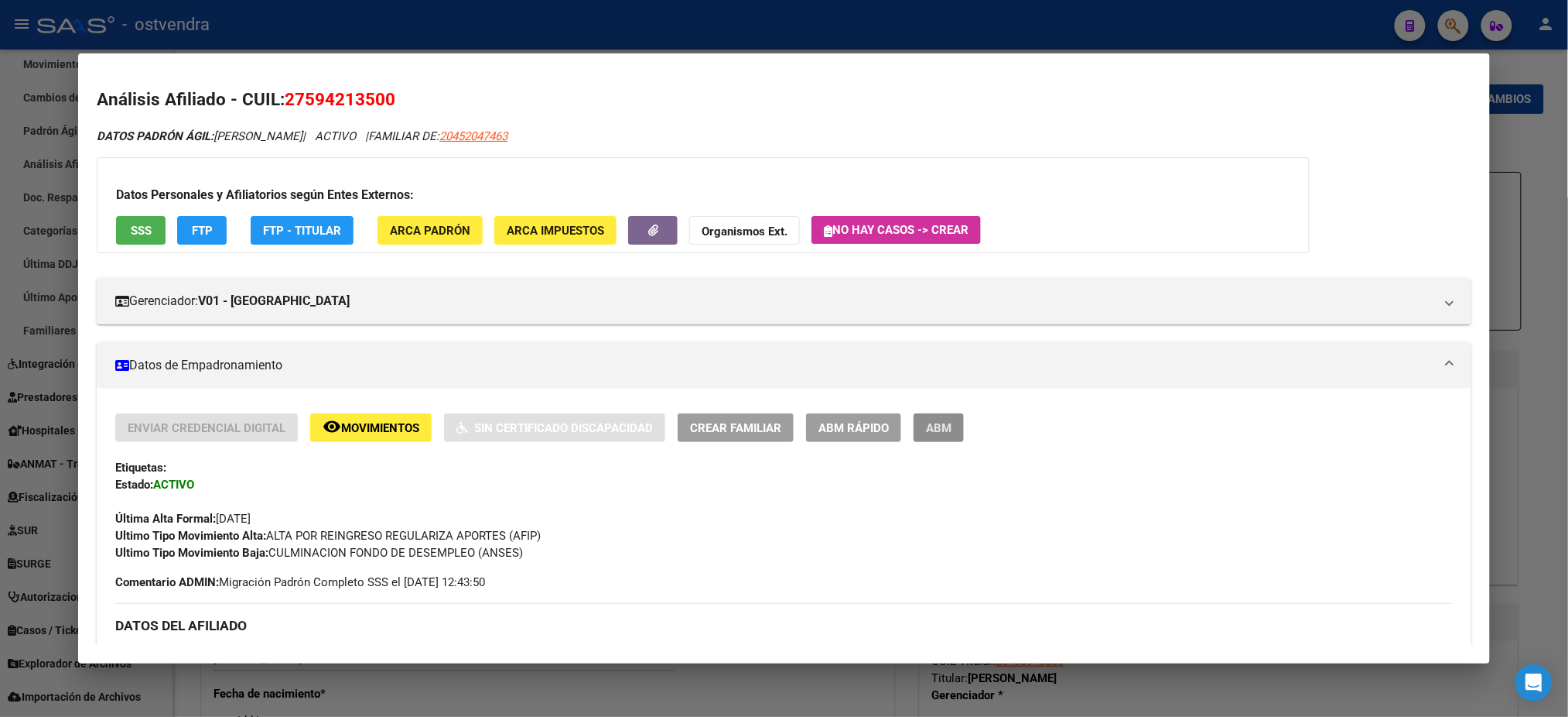
click at [949, 434] on button "ABM" at bounding box center [939, 427] width 51 height 29
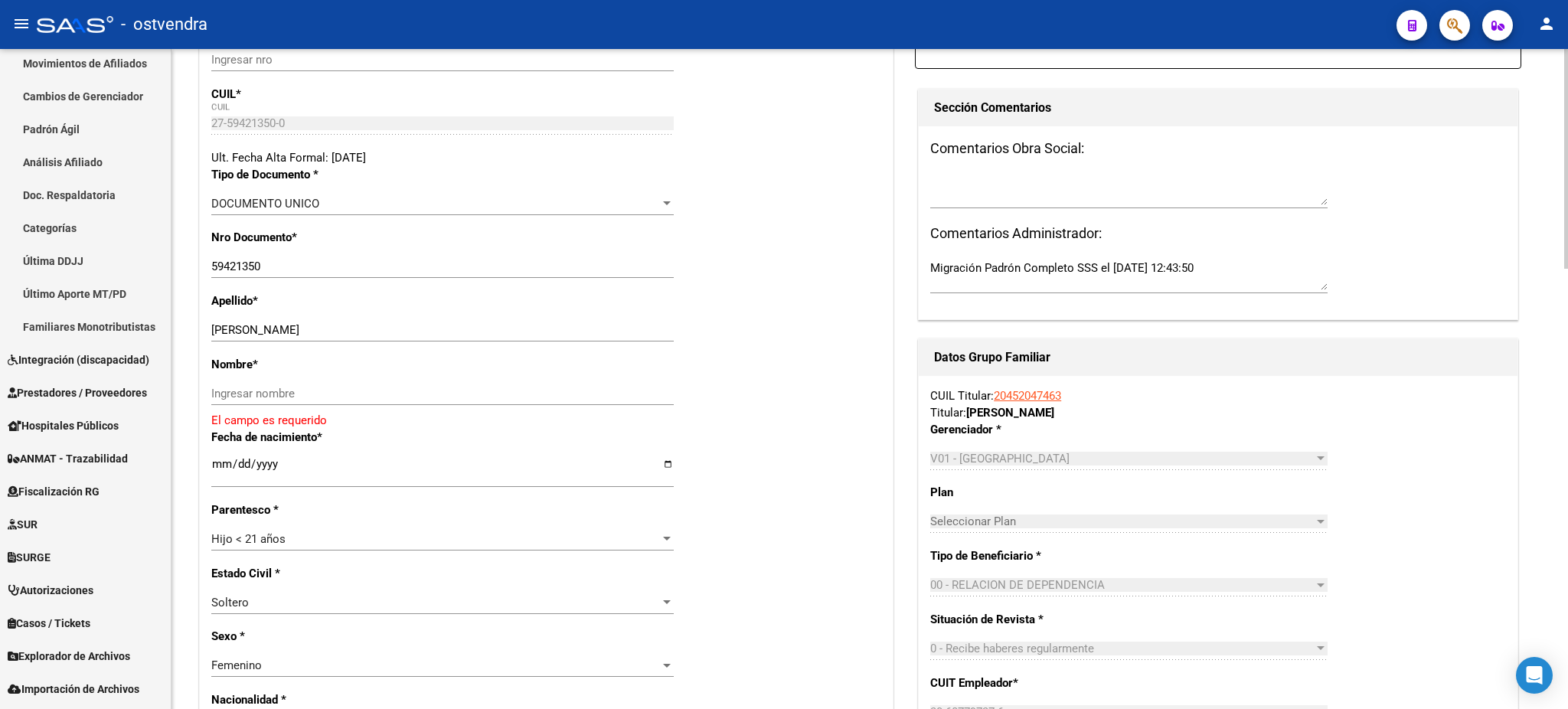
scroll to position [272, 0]
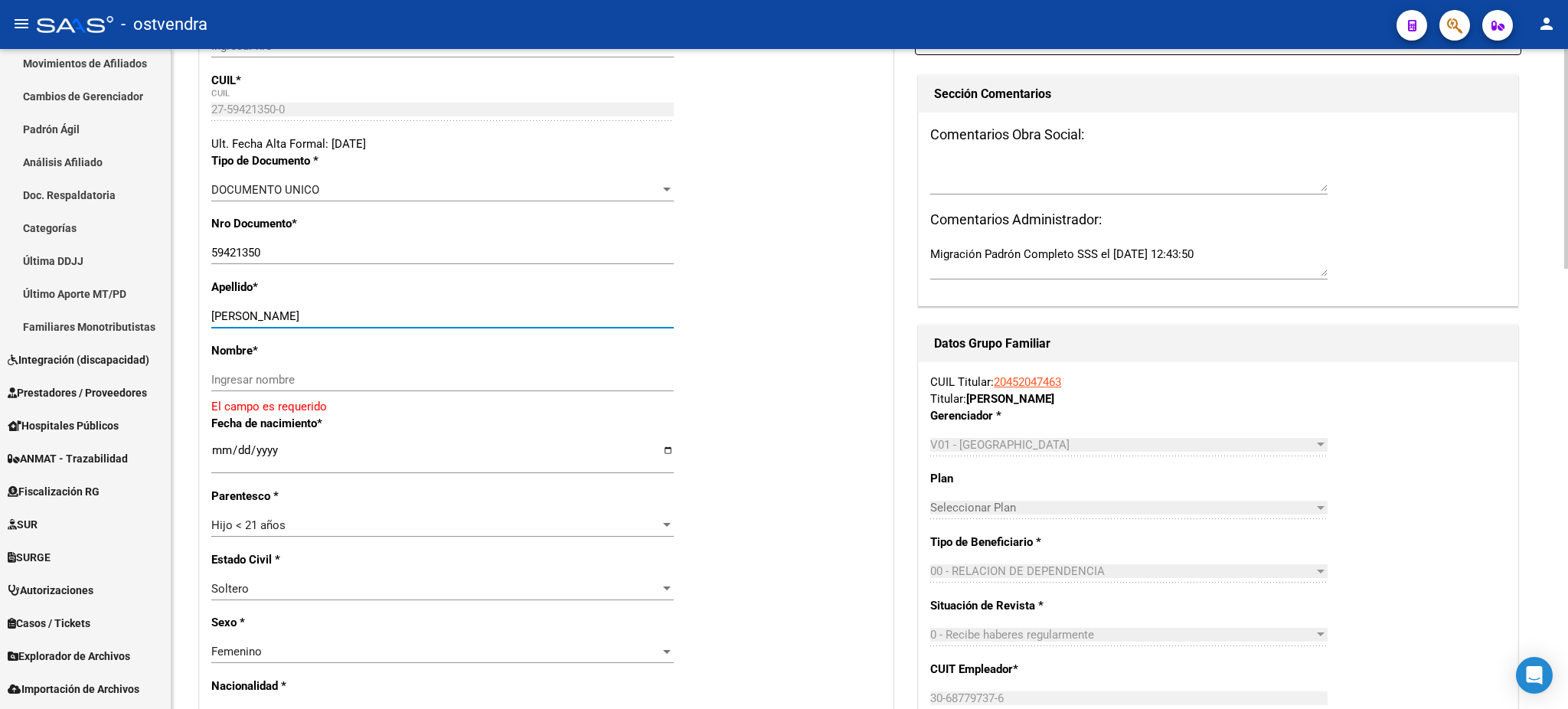
drag, startPoint x: 252, startPoint y: 312, endPoint x: 399, endPoint y: 302, distance: 147.3
click at [399, 302] on div "Apellido * [PERSON_NAME] Ingresar apellido" at bounding box center [546, 310] width 670 height 63
click at [355, 374] on input "Ingresar nombre" at bounding box center [442, 379] width 462 height 13
paste input "[PERSON_NAME]"
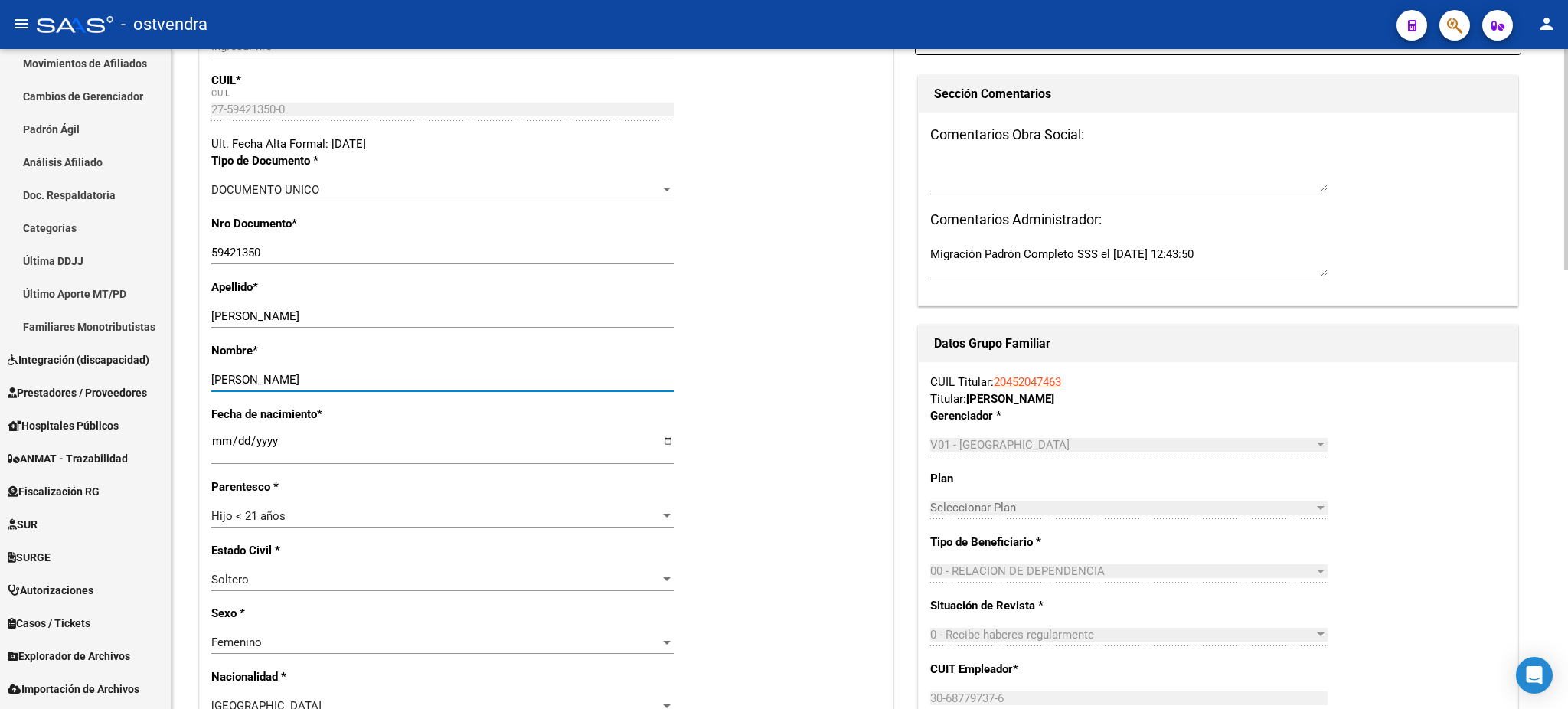
type input "[PERSON_NAME]"
drag, startPoint x: 289, startPoint y: 317, endPoint x: 445, endPoint y: 306, distance: 156.4
click at [445, 306] on div "[PERSON_NAME] apellido" at bounding box center [442, 316] width 462 height 23
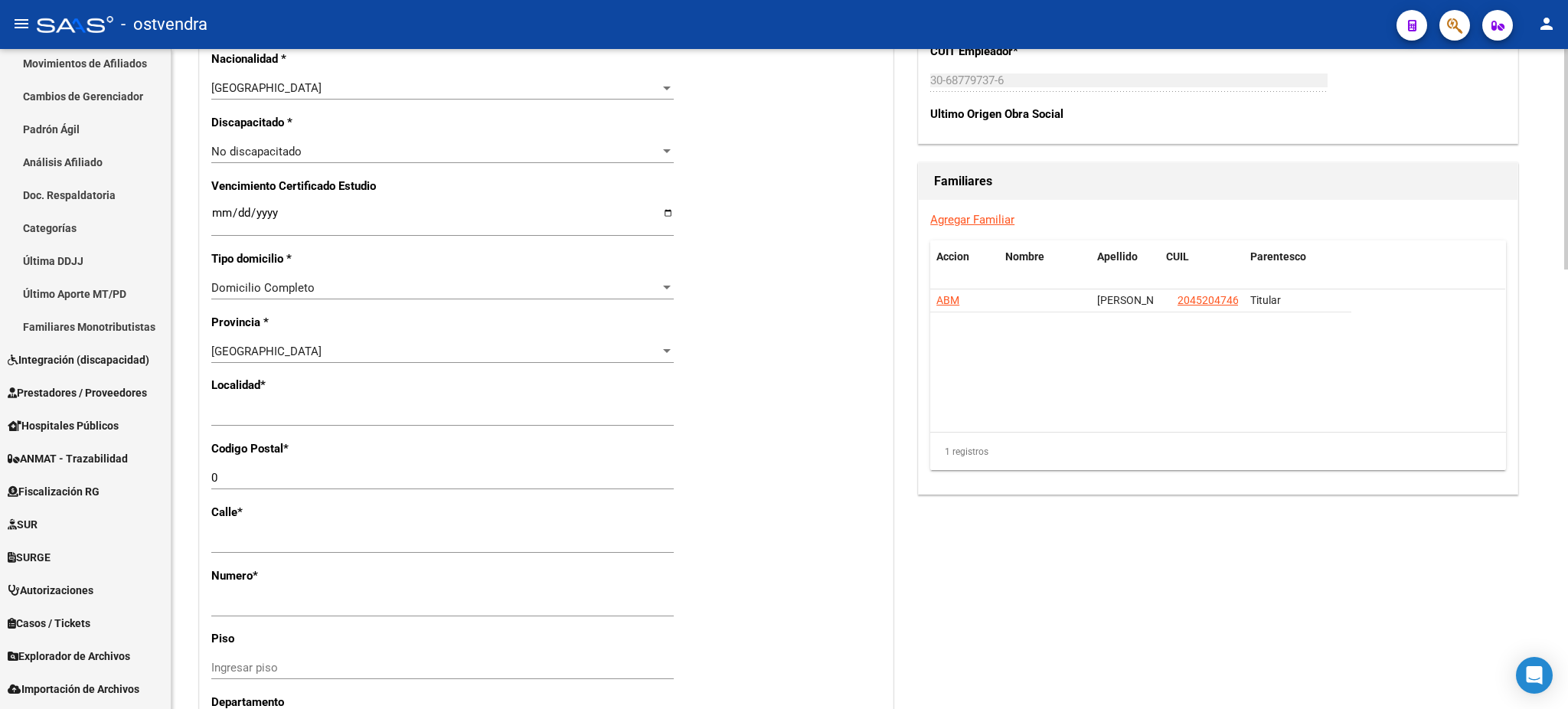
scroll to position [952, 0]
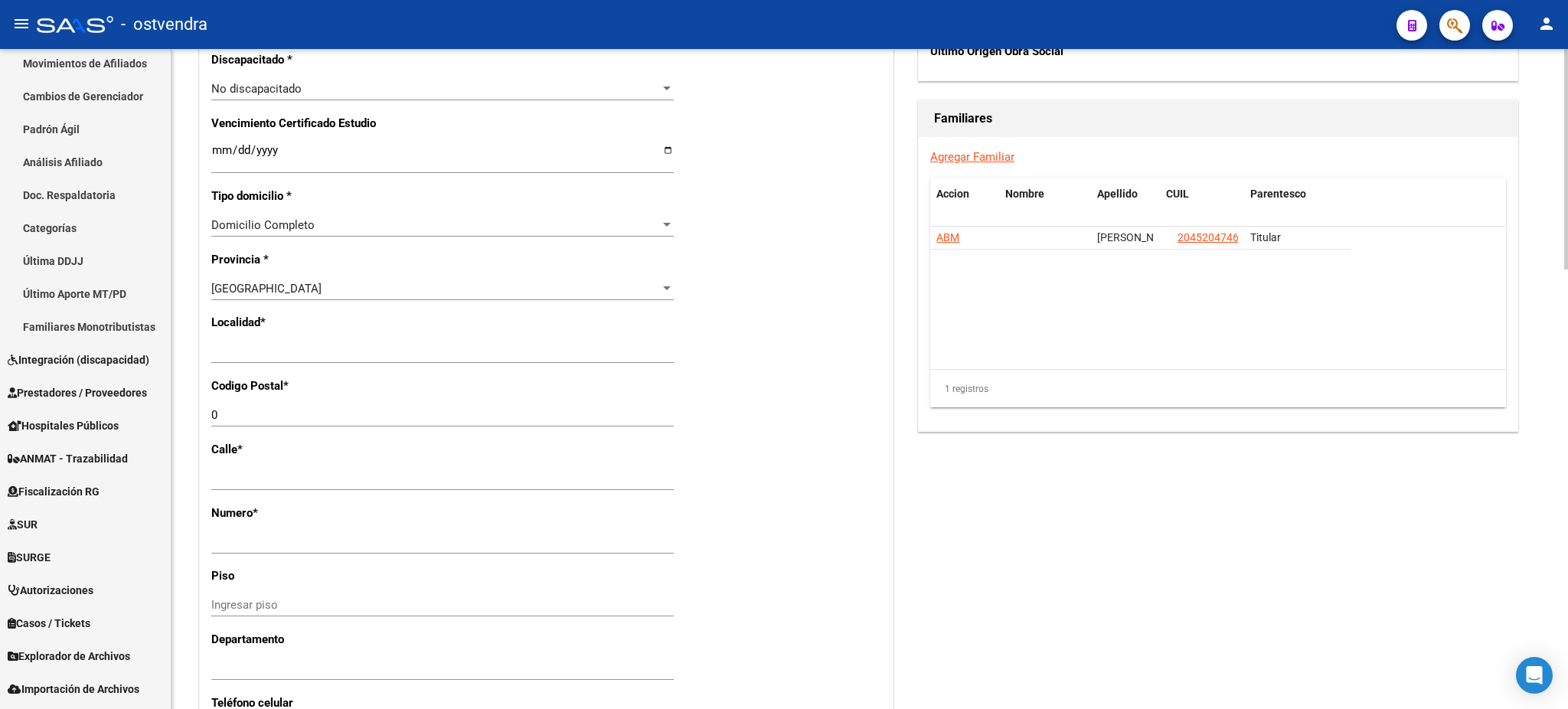
type input "[PERSON_NAME]"
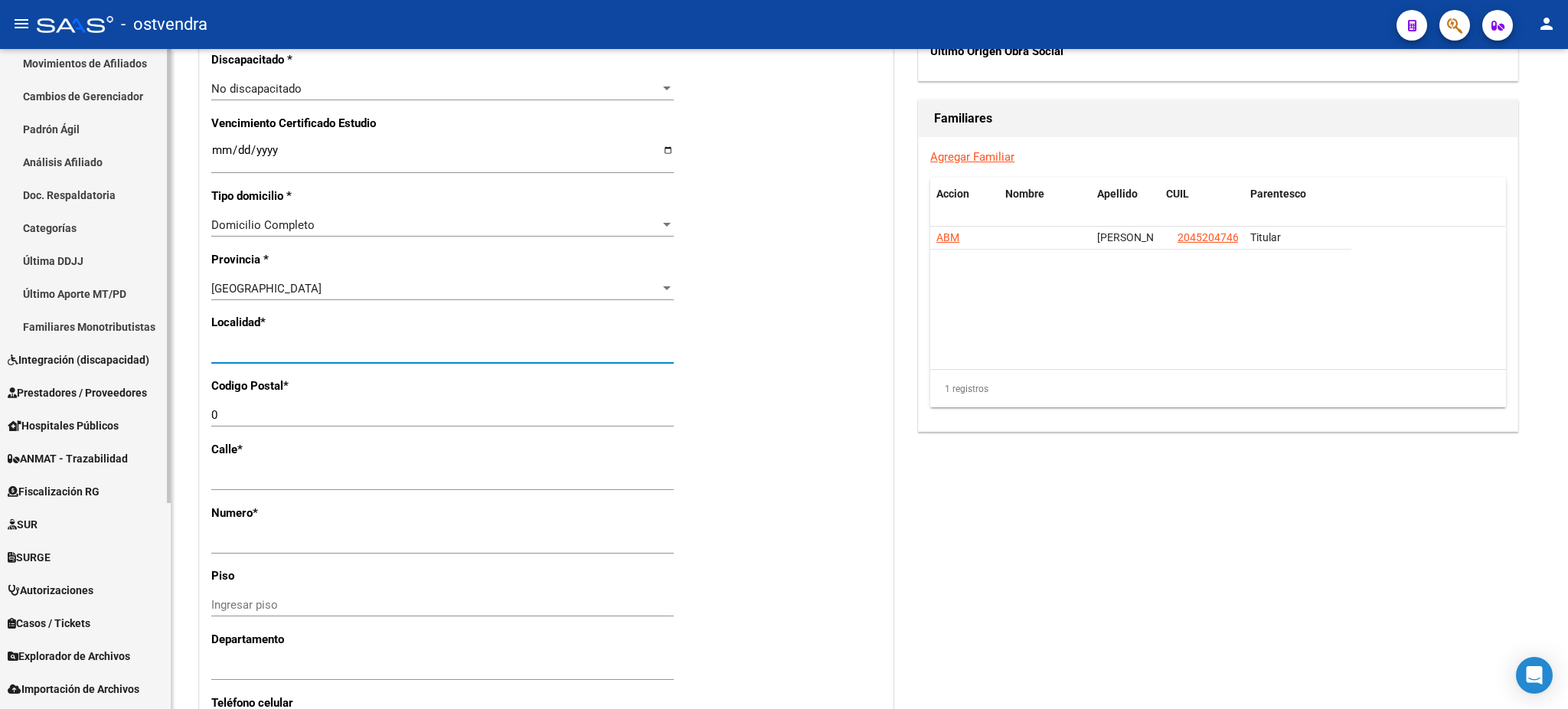
drag, startPoint x: 346, startPoint y: 350, endPoint x: 152, endPoint y: 351, distance: 194.0
click at [152, 351] on mat-sidenav-container "Firma Express Inicio Calendario SSS Instructivos Contacto OS Reportes Tablero d…" at bounding box center [784, 379] width 1568 height 660
type input "[DATE][PERSON_NAME]"
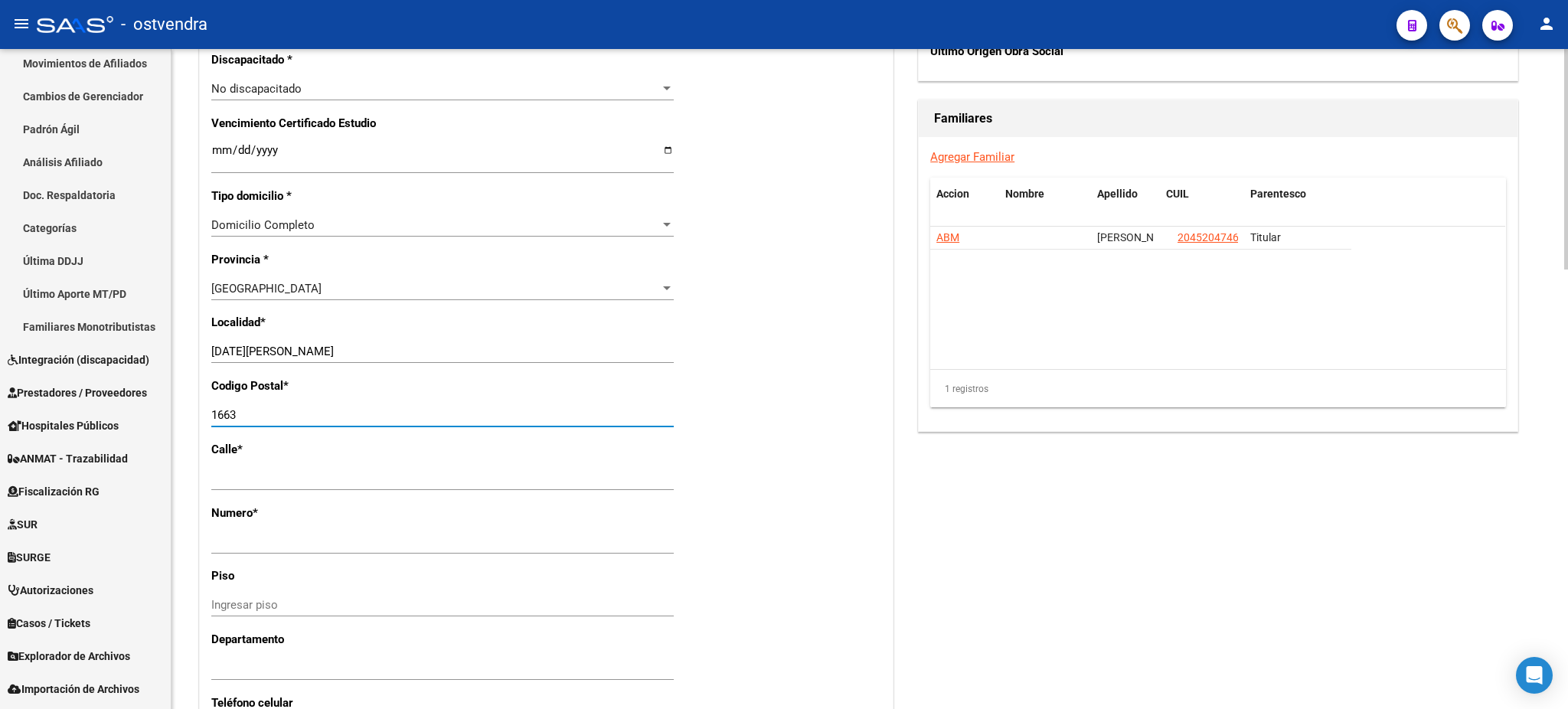
type input "1663"
drag, startPoint x: 1109, startPoint y: 515, endPoint x: 1201, endPoint y: 388, distance: 156.8
click at [1115, 511] on div "Acciones Identificar Modificación Cambiar CUIL Agregar Movimiento Actualizar AR…" at bounding box center [1217, 90] width 606 height 1746
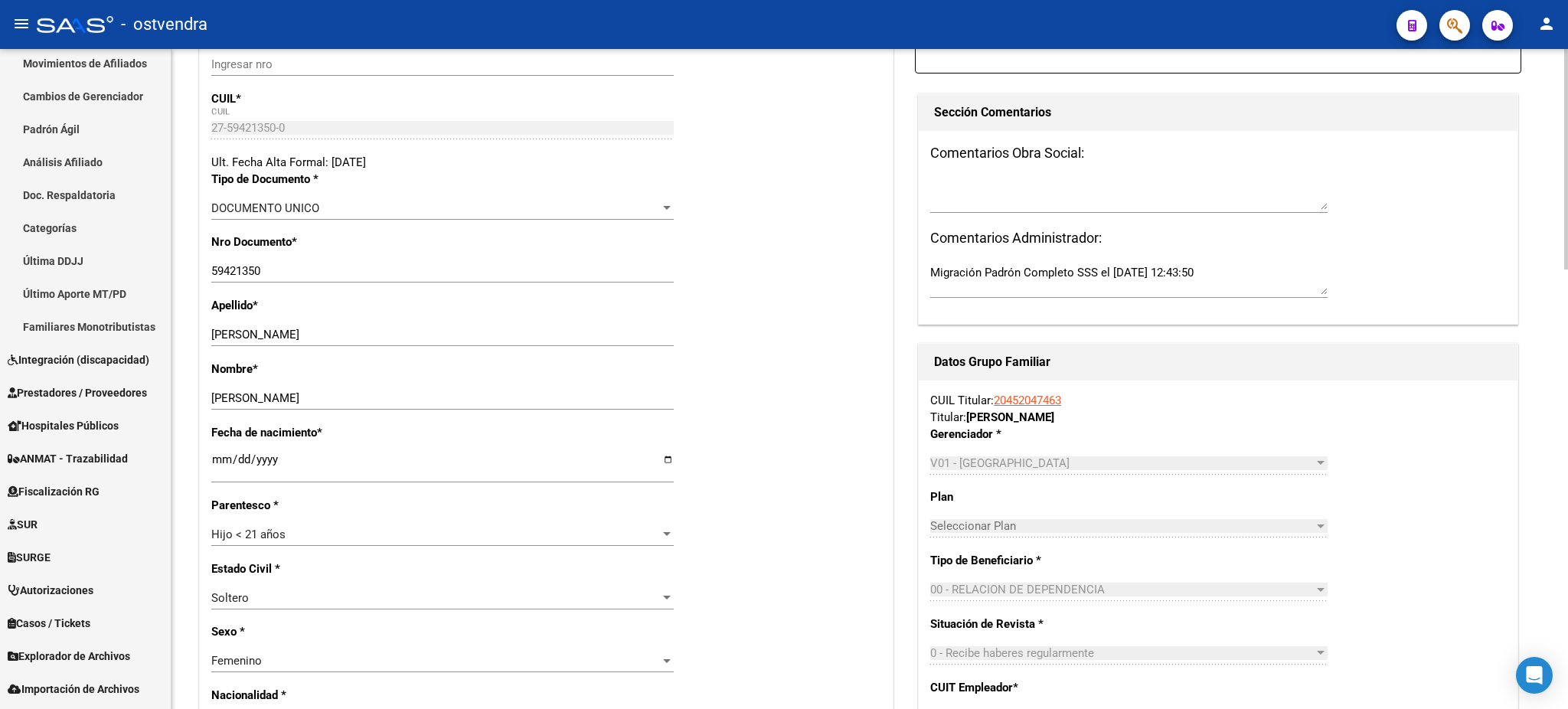
scroll to position [0, 0]
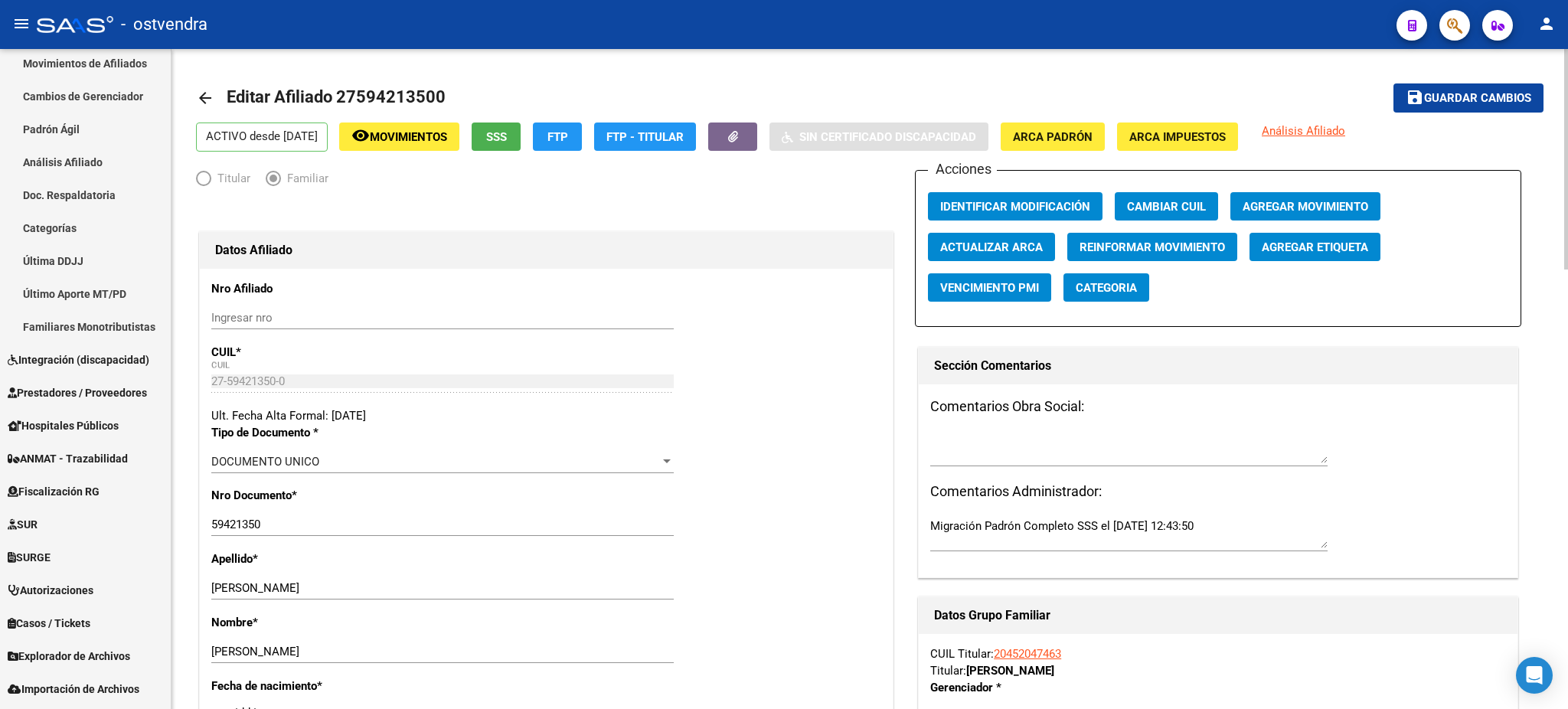
click at [1481, 98] on span "Guardar cambios" at bounding box center [1477, 98] width 107 height 13
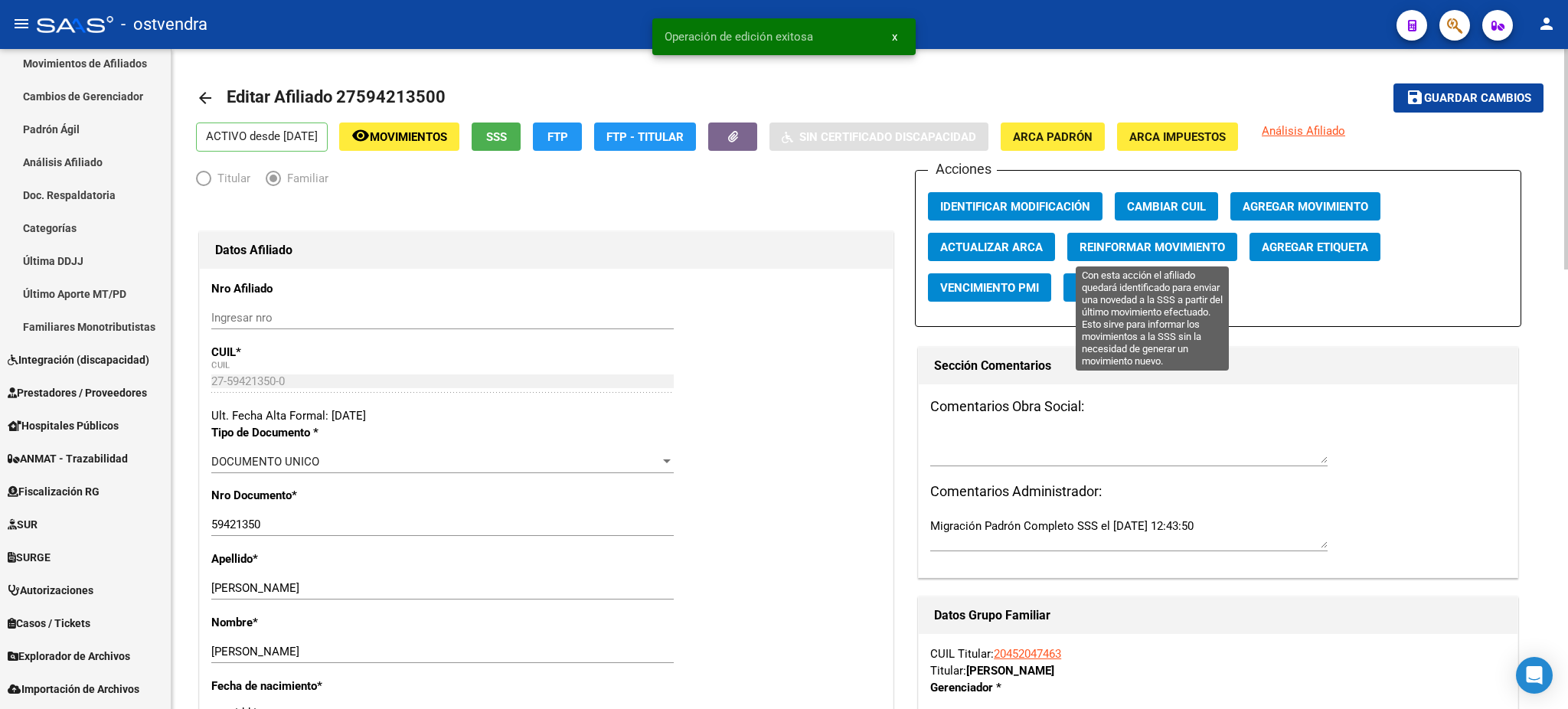
click at [1124, 245] on span "Reinformar Movimiento" at bounding box center [1152, 247] width 145 height 13
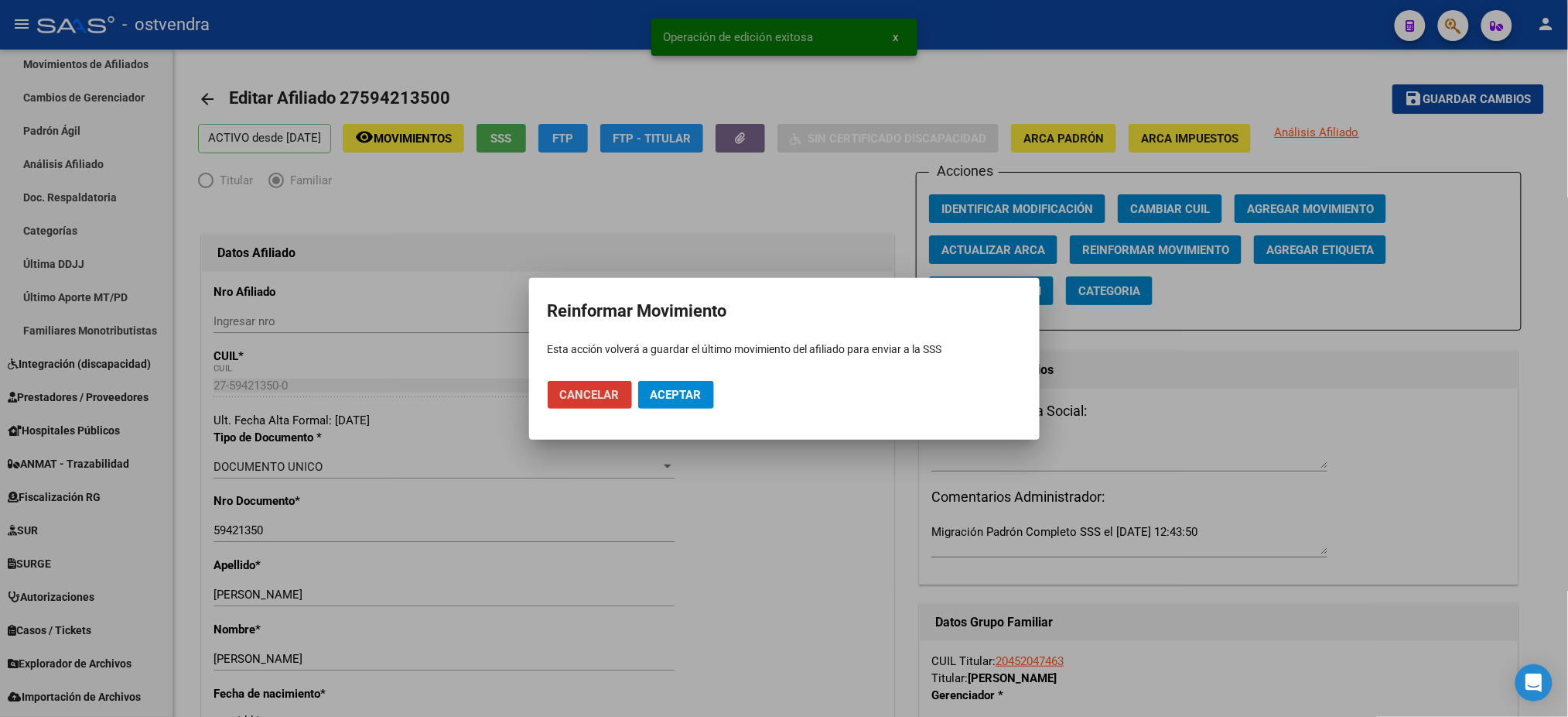
click at [706, 391] on button "Aceptar" at bounding box center [676, 395] width 76 height 28
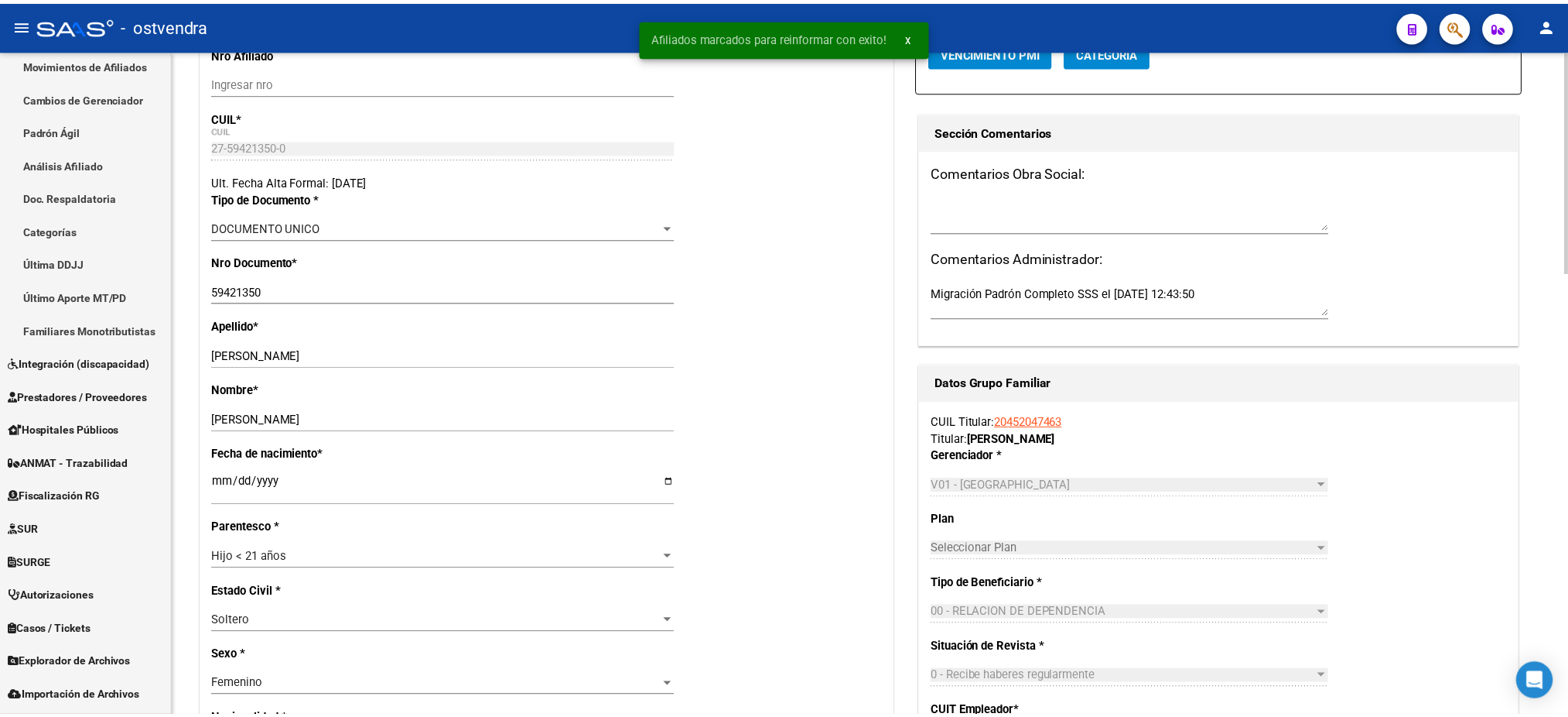
scroll to position [687, 0]
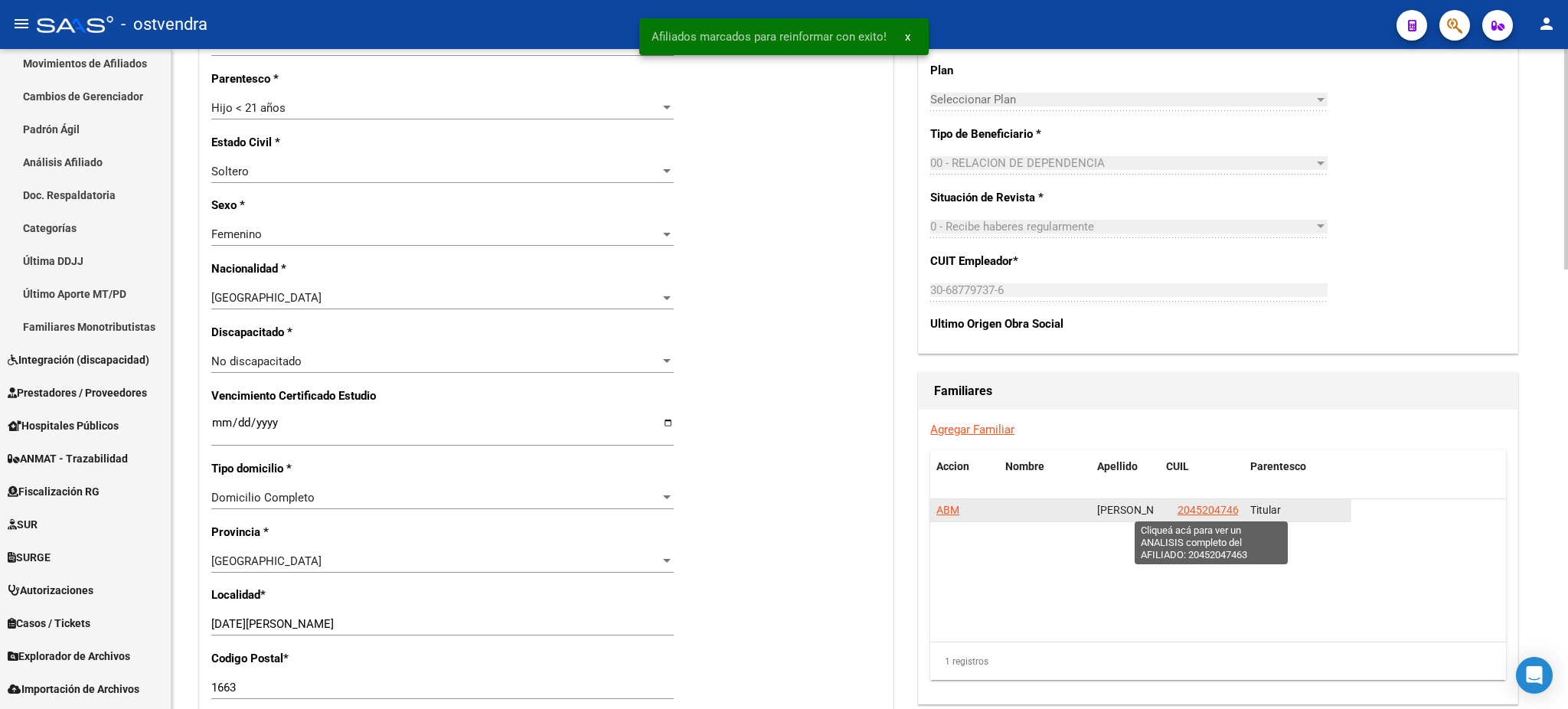
click at [1206, 504] on span "20452047463" at bounding box center [1210, 509] width 67 height 12
type textarea "20452047463"
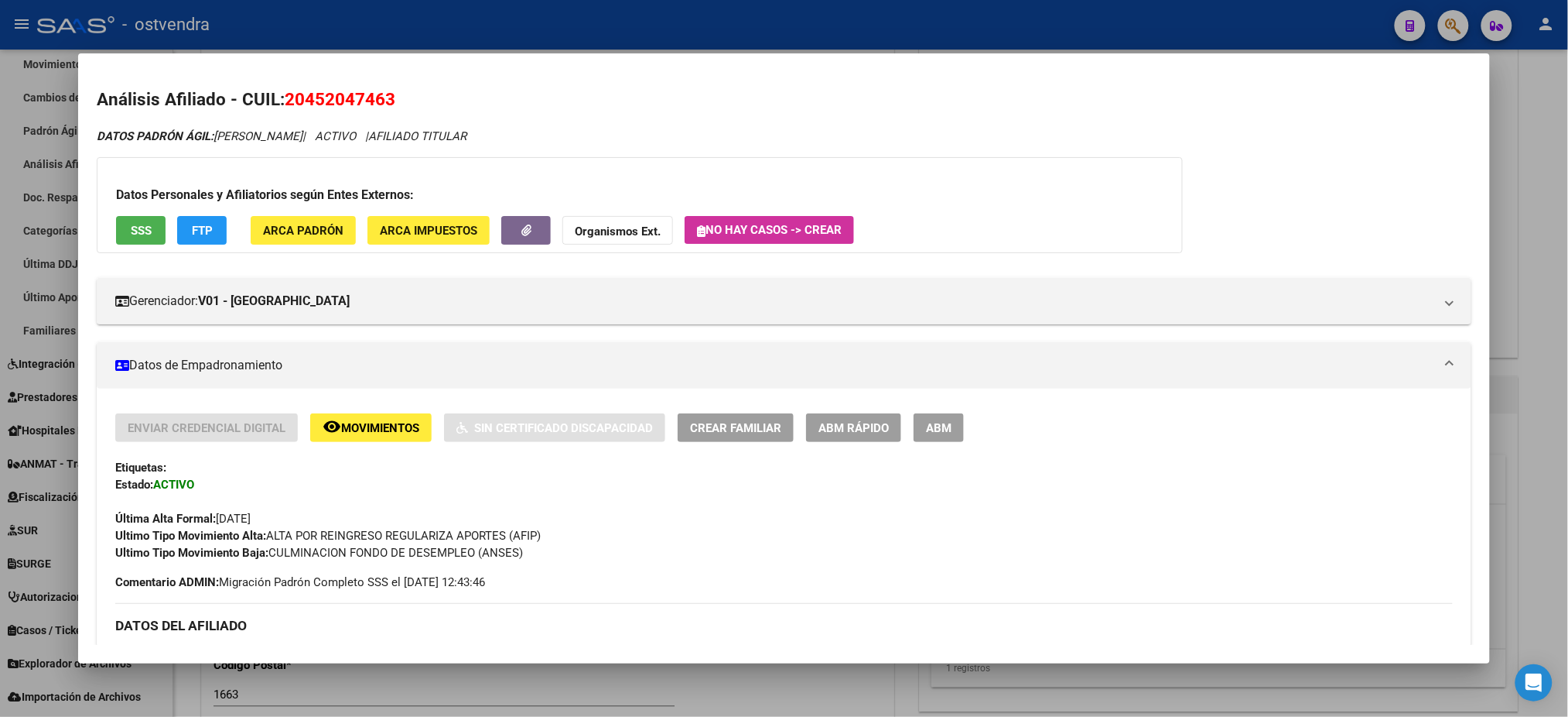
click at [944, 421] on span "ABM" at bounding box center [939, 427] width 26 height 14
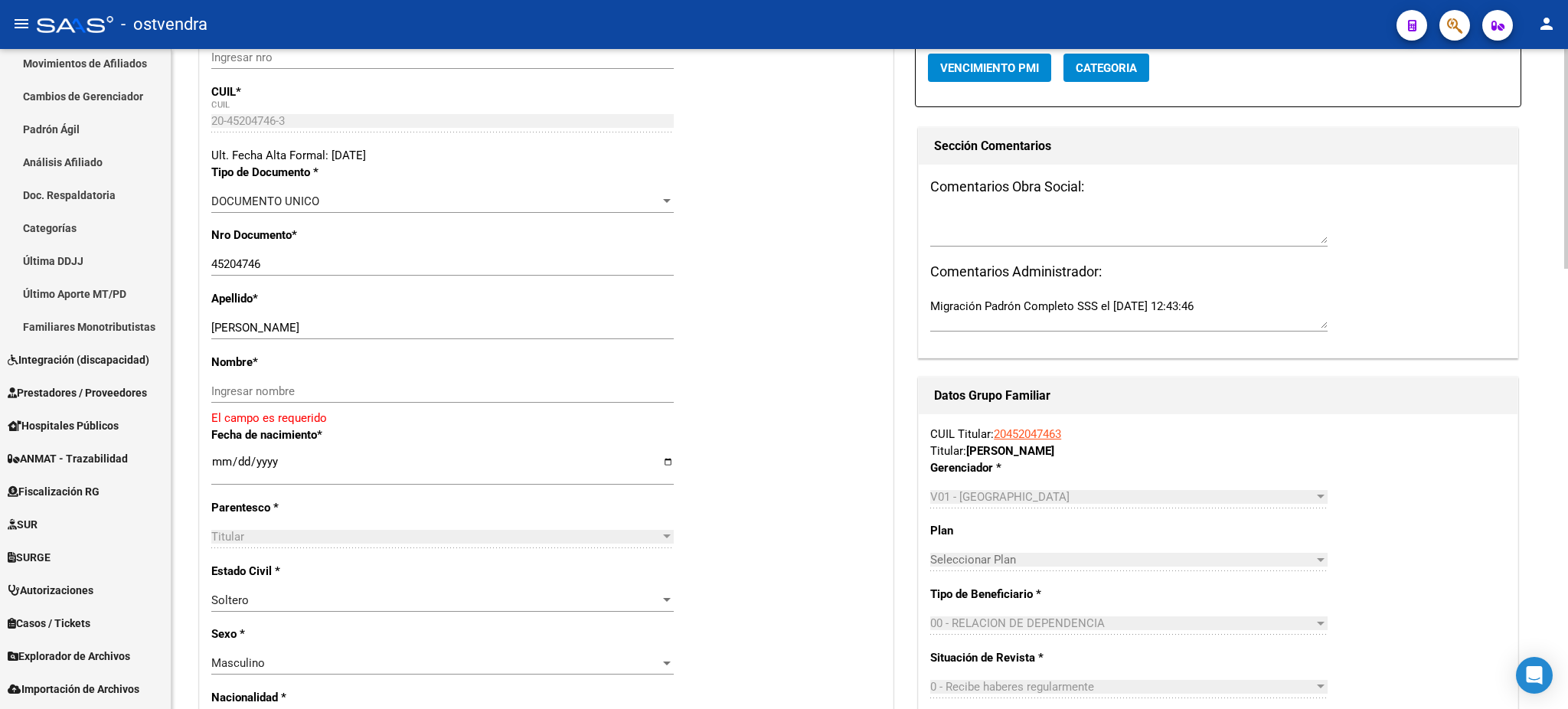
scroll to position [272, 0]
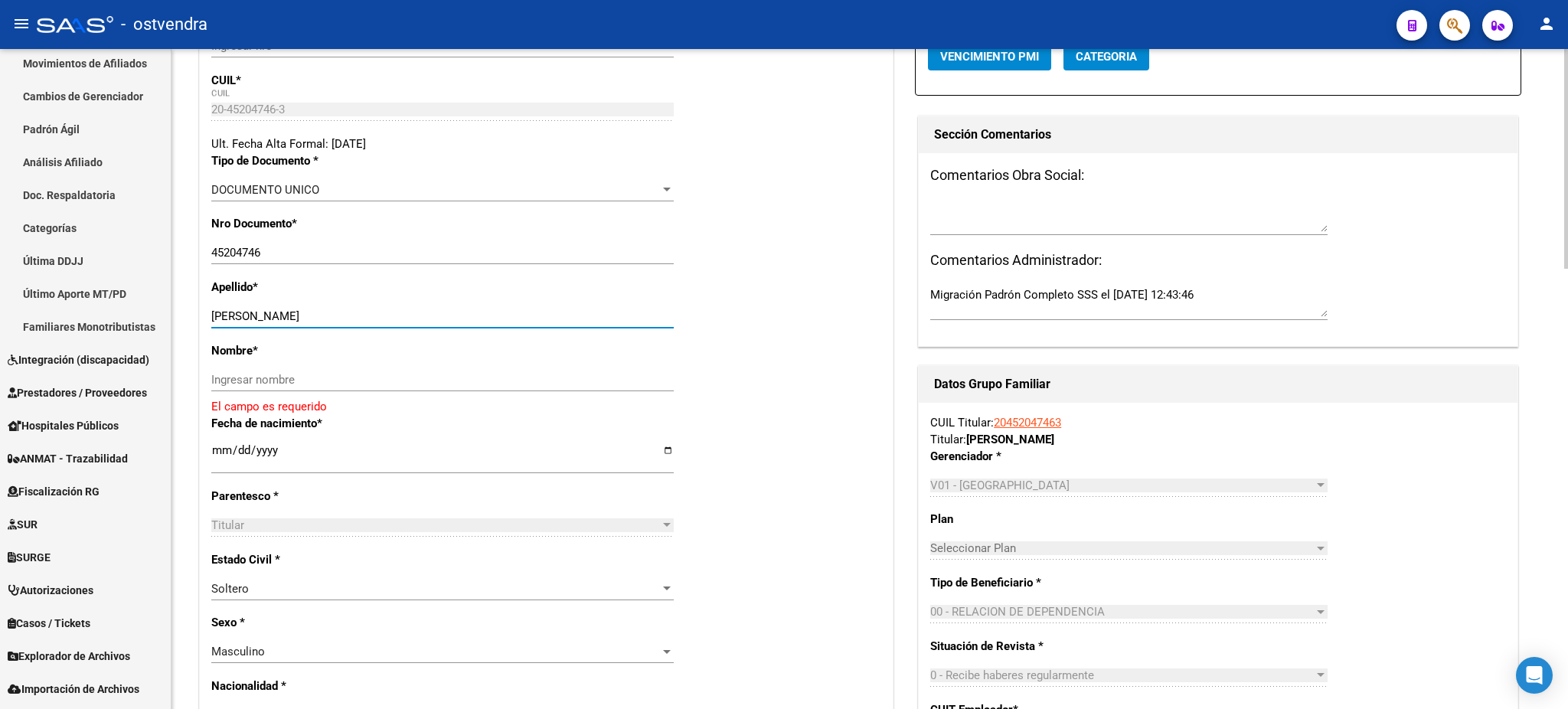
click at [274, 311] on input "[PERSON_NAME]" at bounding box center [442, 316] width 462 height 13
drag, startPoint x: 264, startPoint y: 311, endPoint x: 301, endPoint y: 322, distance: 38.6
click at [344, 318] on input "[PERSON_NAME]" at bounding box center [442, 316] width 462 height 13
click at [283, 323] on div "[PERSON_NAME] apellido" at bounding box center [442, 316] width 462 height 23
drag, startPoint x: 258, startPoint y: 313, endPoint x: 331, endPoint y: 367, distance: 90.8
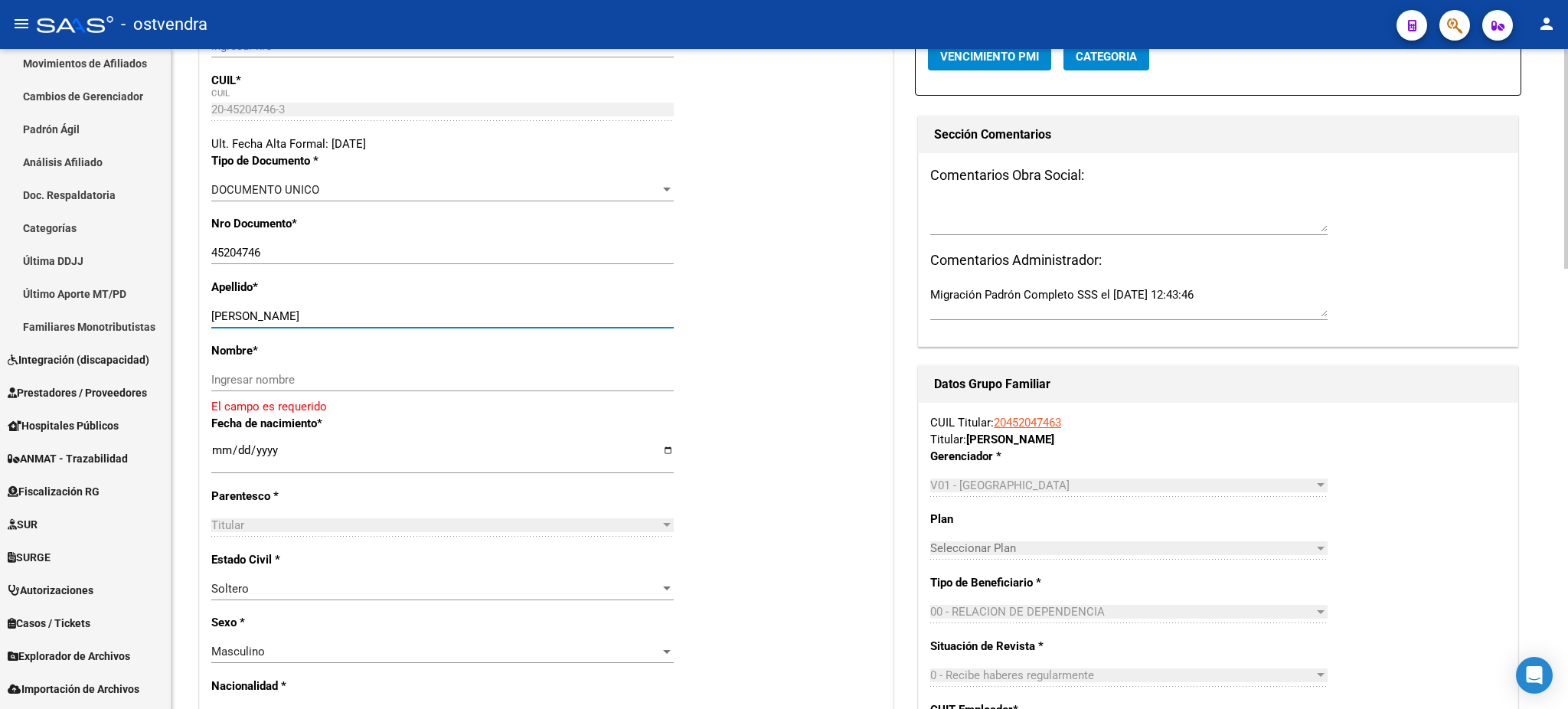
click at [384, 318] on input "[PERSON_NAME]" at bounding box center [442, 316] width 462 height 13
drag, startPoint x: 325, startPoint y: 385, endPoint x: 320, endPoint y: 377, distance: 9.4
click at [324, 381] on input "Ingresar nombre" at bounding box center [442, 379] width 462 height 13
paste input "[PERSON_NAME]"
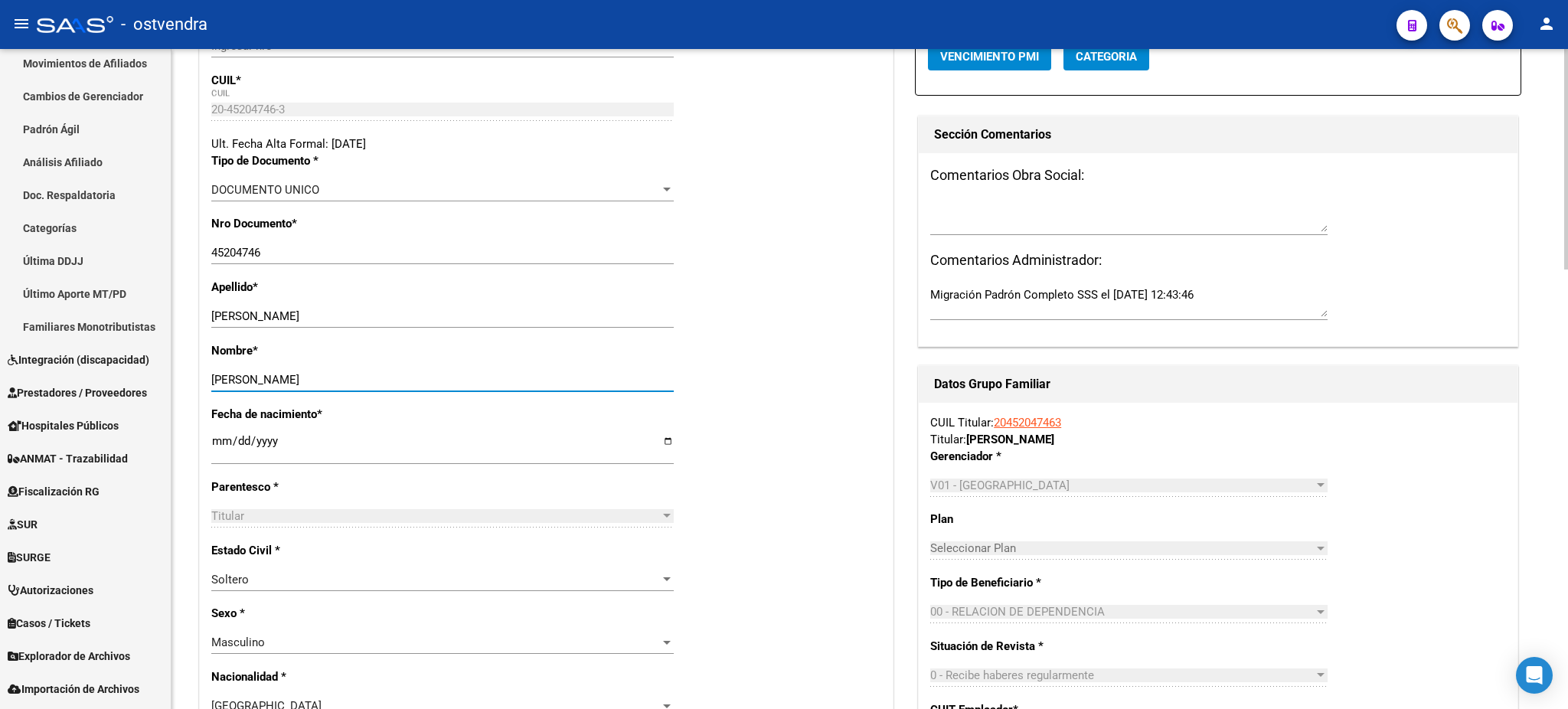
type input "[PERSON_NAME]"
drag, startPoint x: 255, startPoint y: 314, endPoint x: 424, endPoint y: 314, distance: 169.0
click at [424, 314] on input "[PERSON_NAME]" at bounding box center [442, 316] width 462 height 13
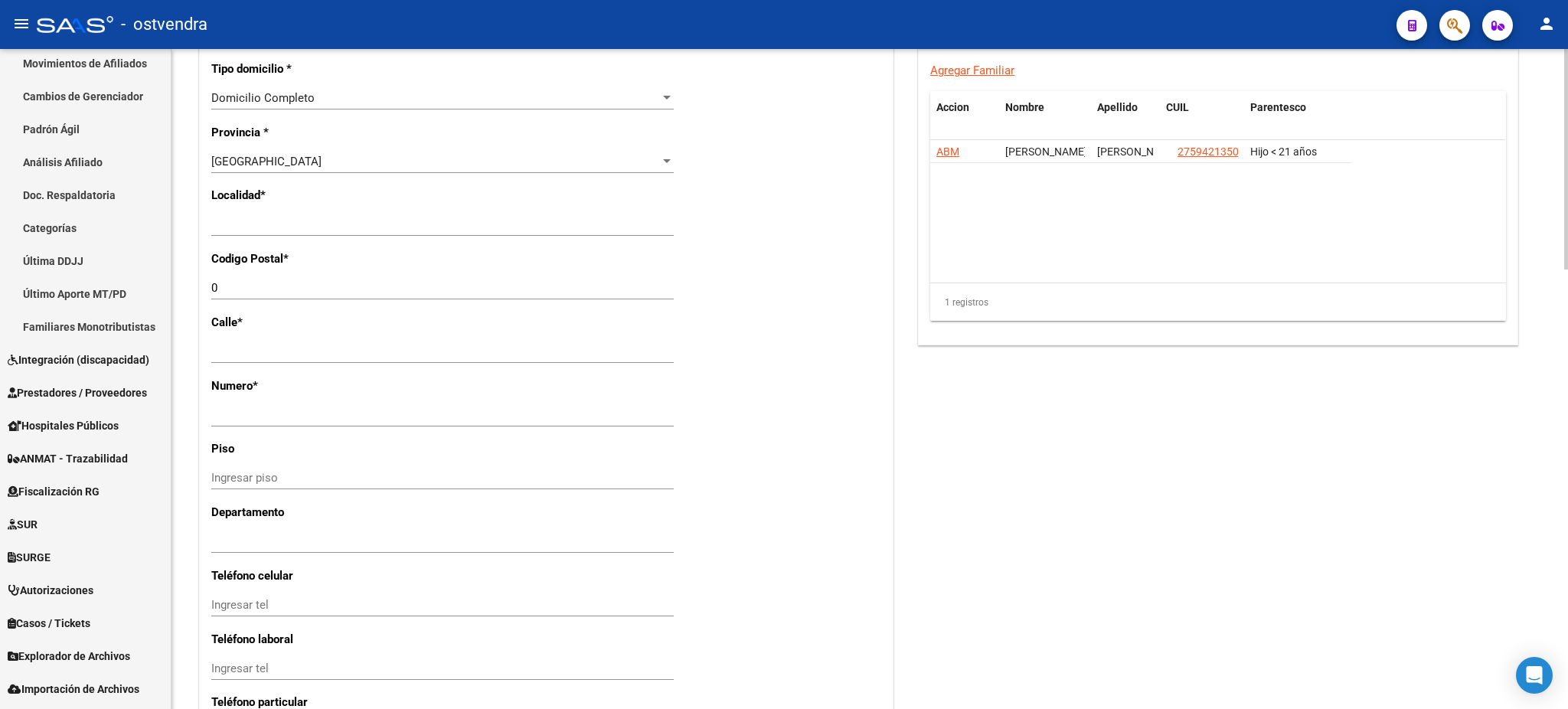
scroll to position [1087, 0]
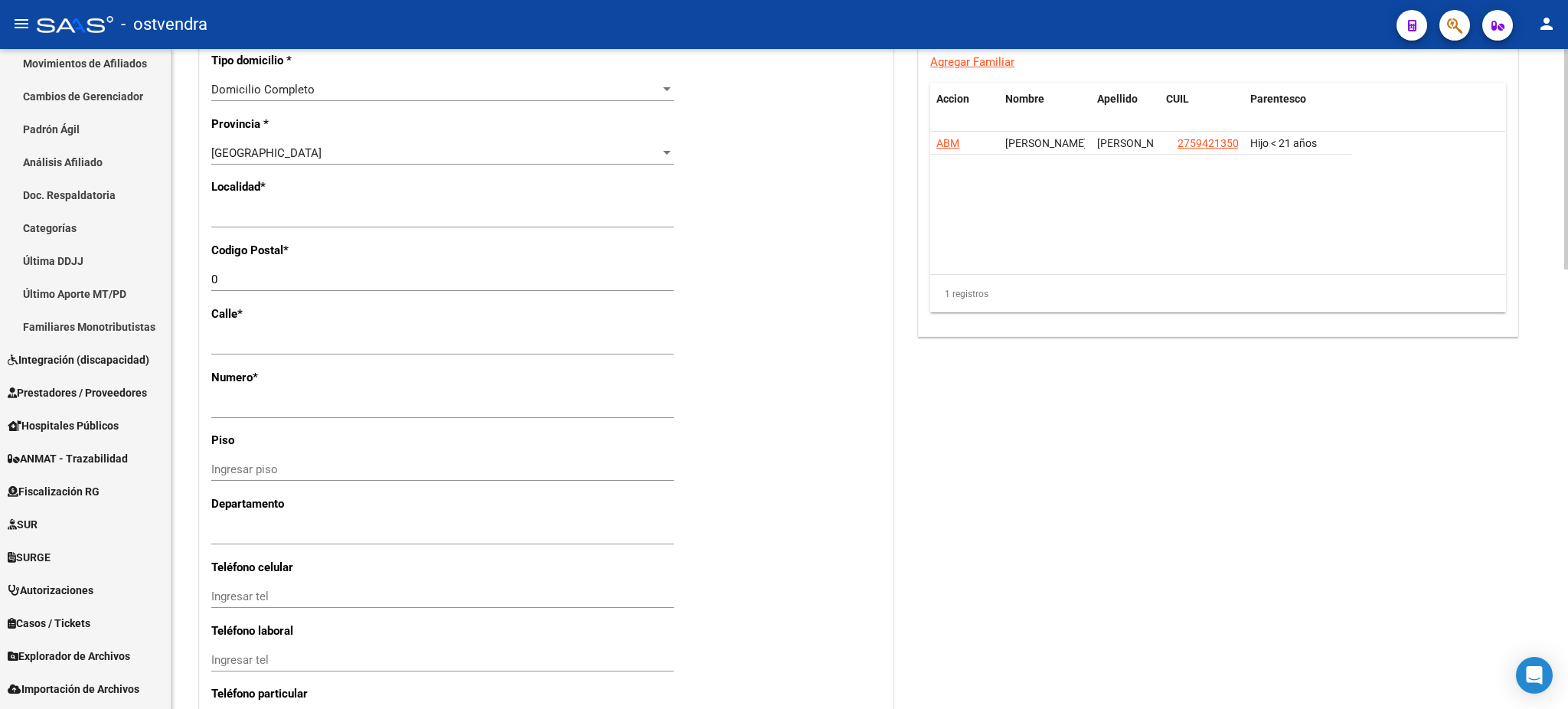
type input "[PERSON_NAME]"
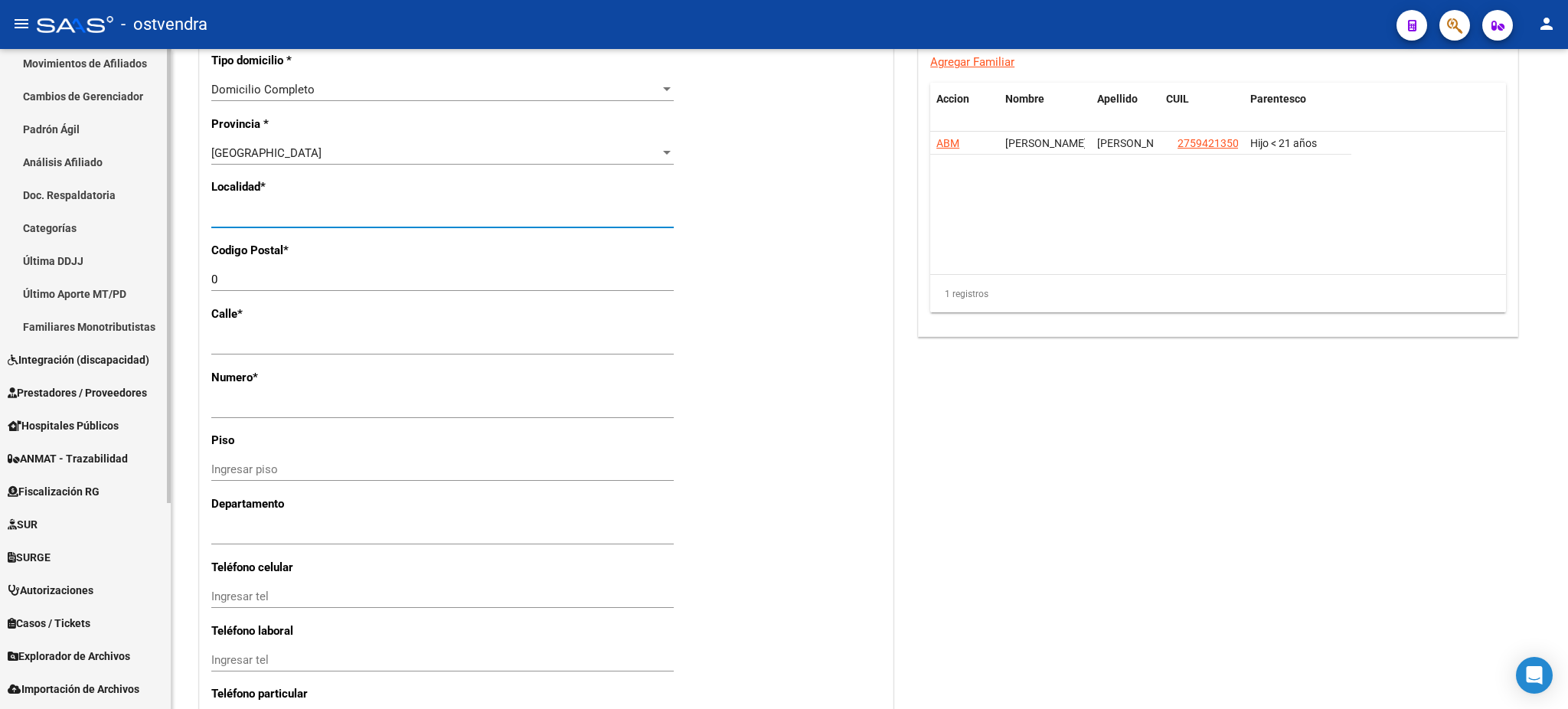
drag, startPoint x: 320, startPoint y: 213, endPoint x: 102, endPoint y: 220, distance: 218.1
click at [102, 220] on mat-sidenav-container "Firma Express Inicio Calendario SSS Instructivos Contacto OS Reportes Tablero d…" at bounding box center [784, 379] width 1568 height 660
type input "[DATE][PERSON_NAME]"
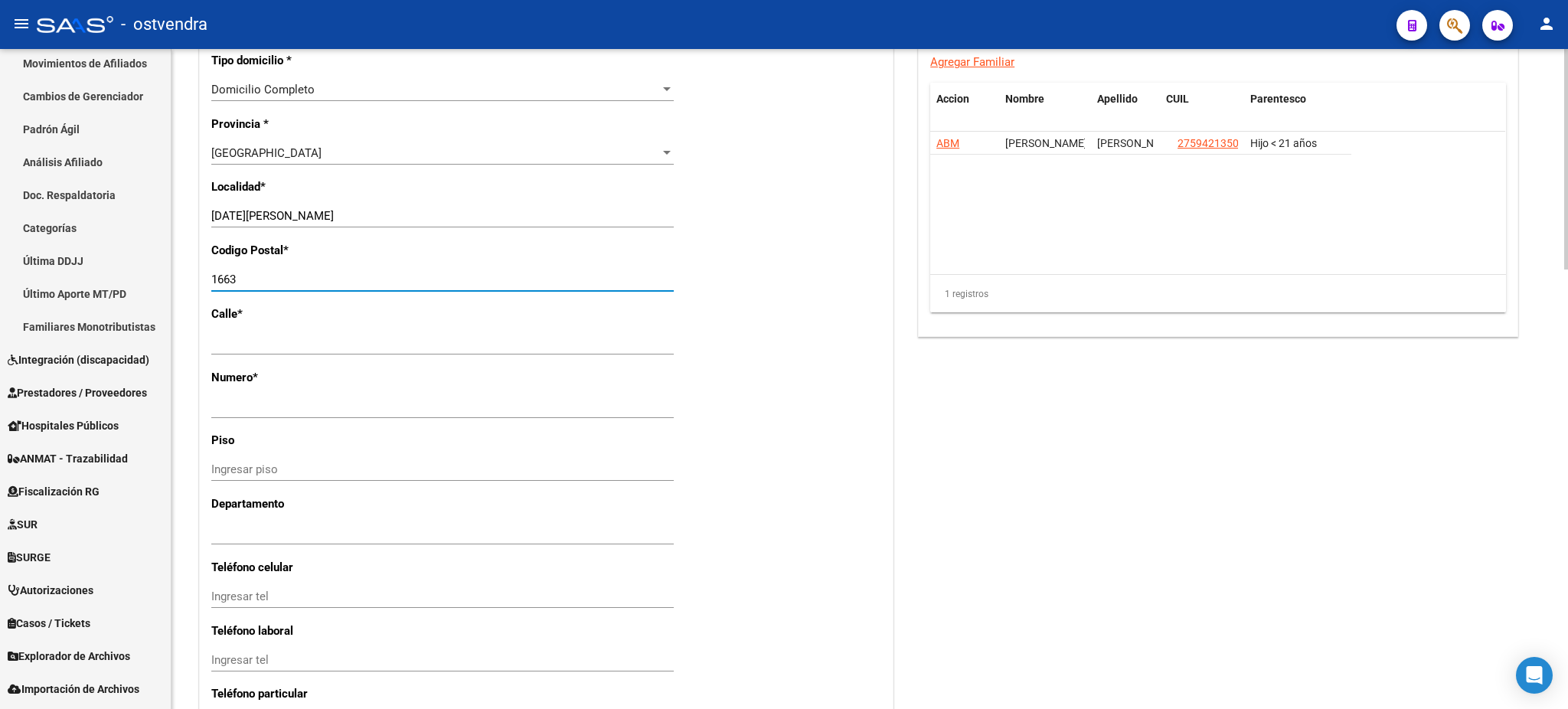
type input "1663"
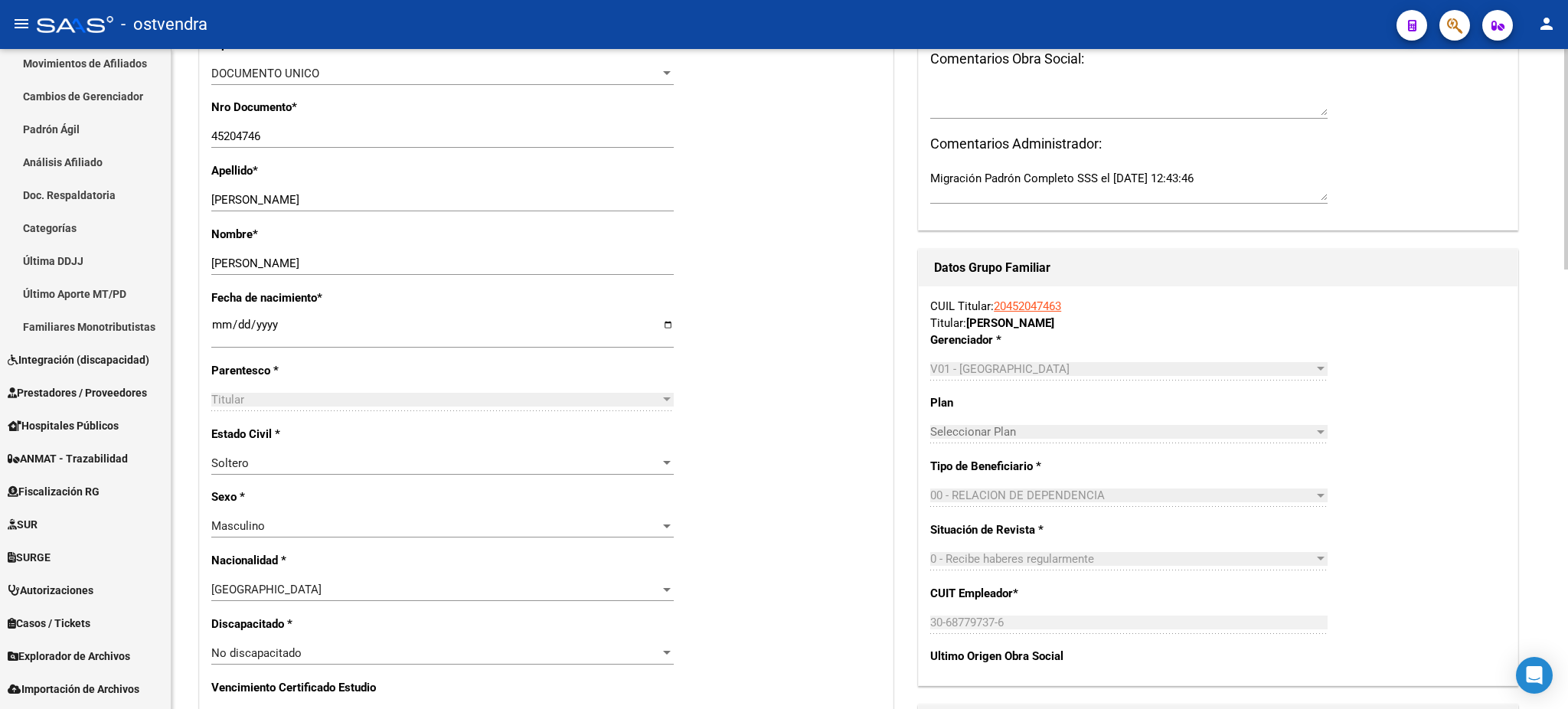
scroll to position [0, 0]
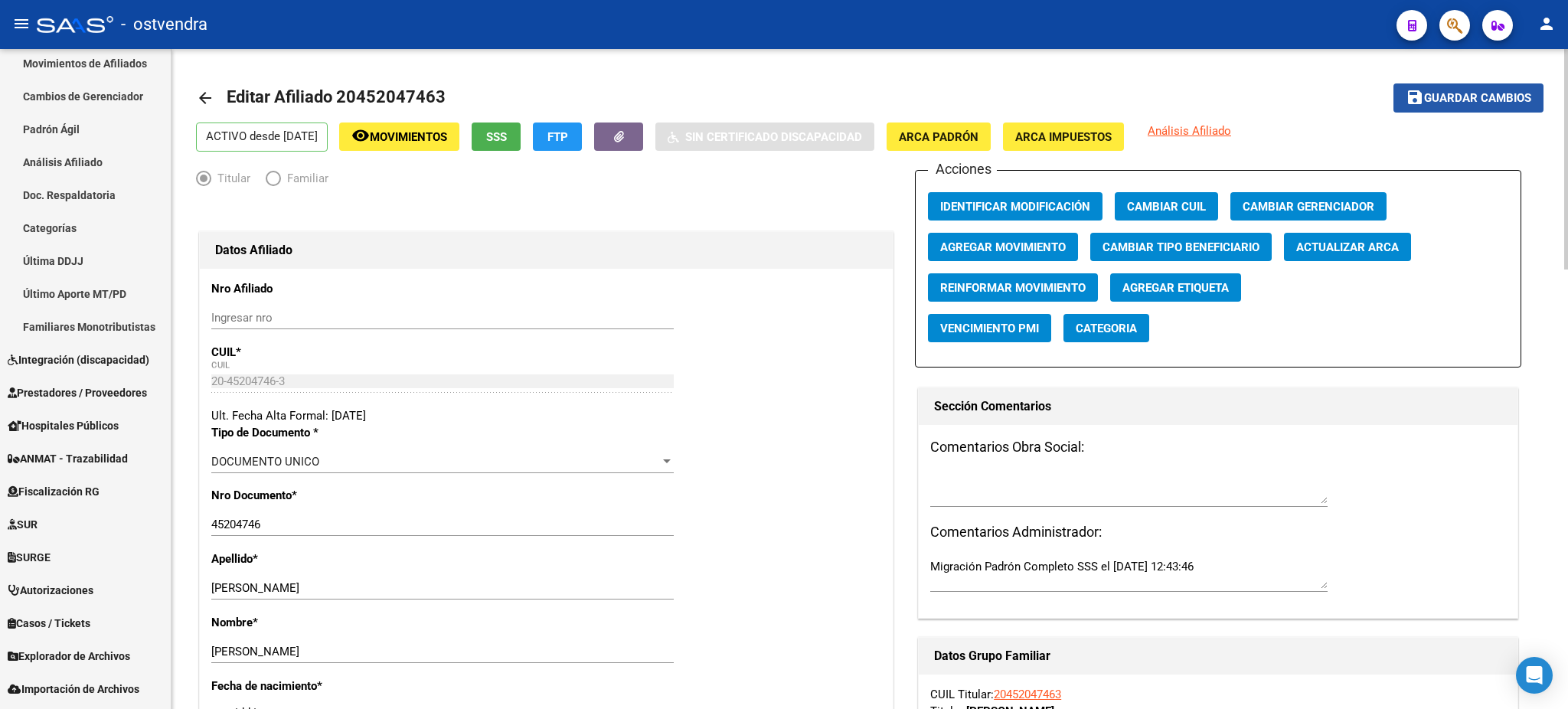
click at [1462, 86] on button "save Guardar cambios" at bounding box center [1468, 98] width 150 height 29
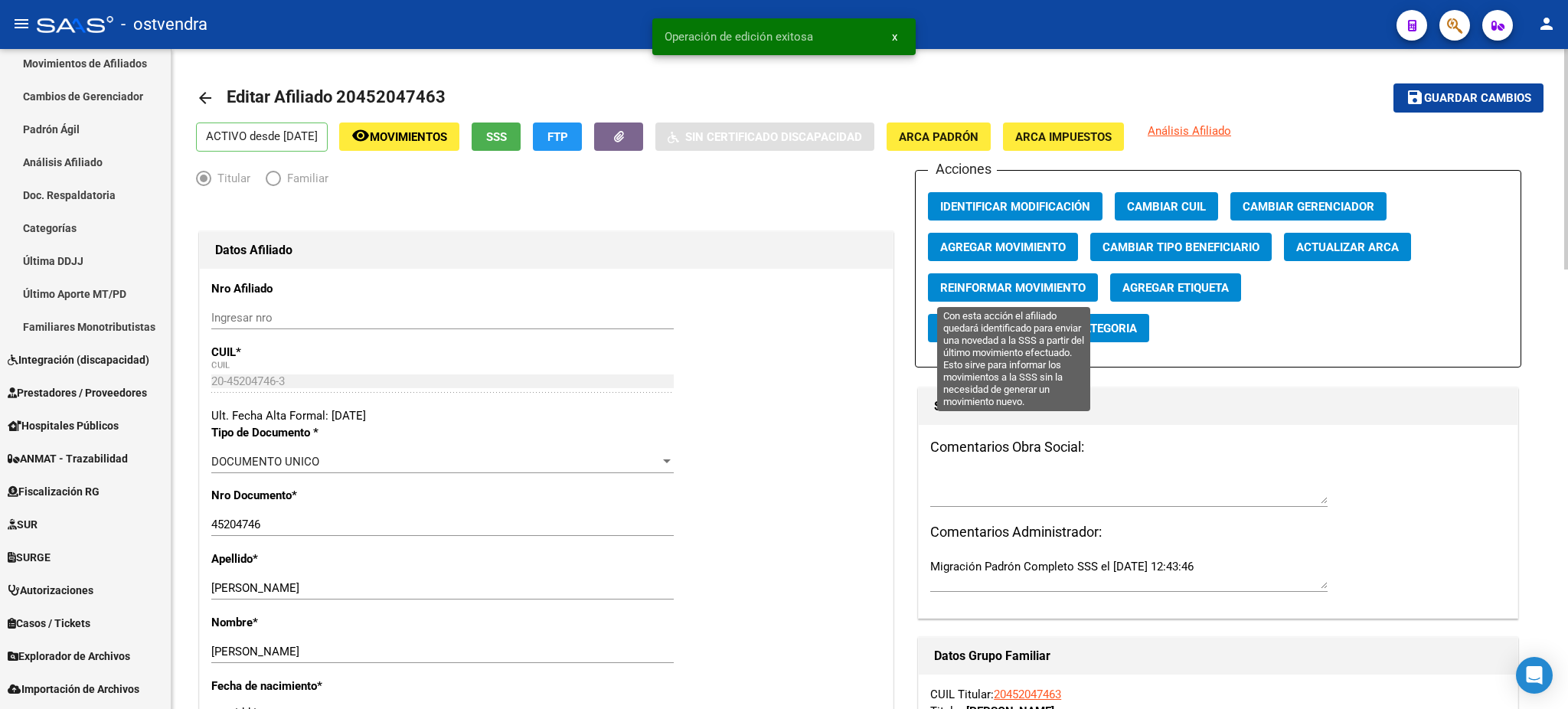
click at [1006, 281] on span "Reinformar Movimiento" at bounding box center [1012, 287] width 145 height 13
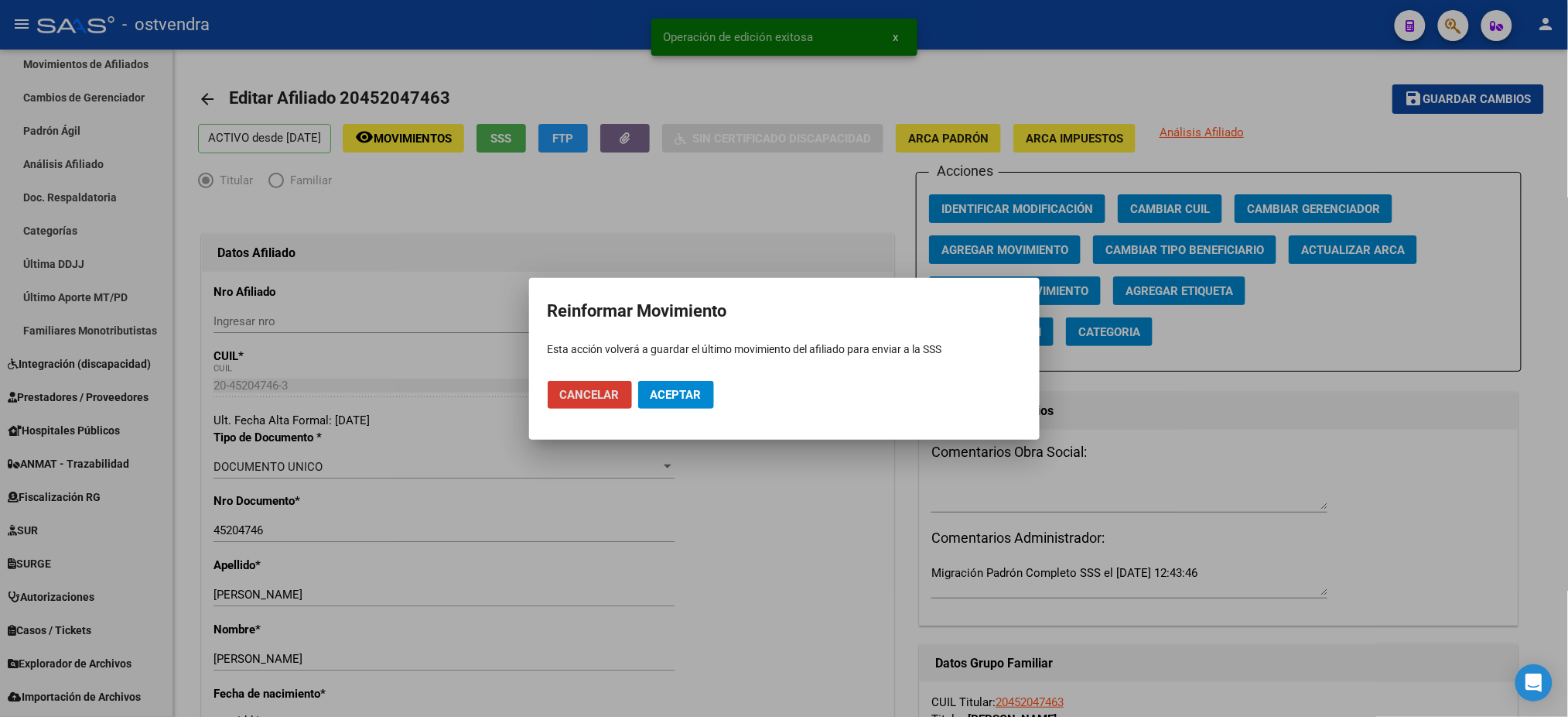
click at [665, 386] on button "Aceptar" at bounding box center [676, 395] width 76 height 28
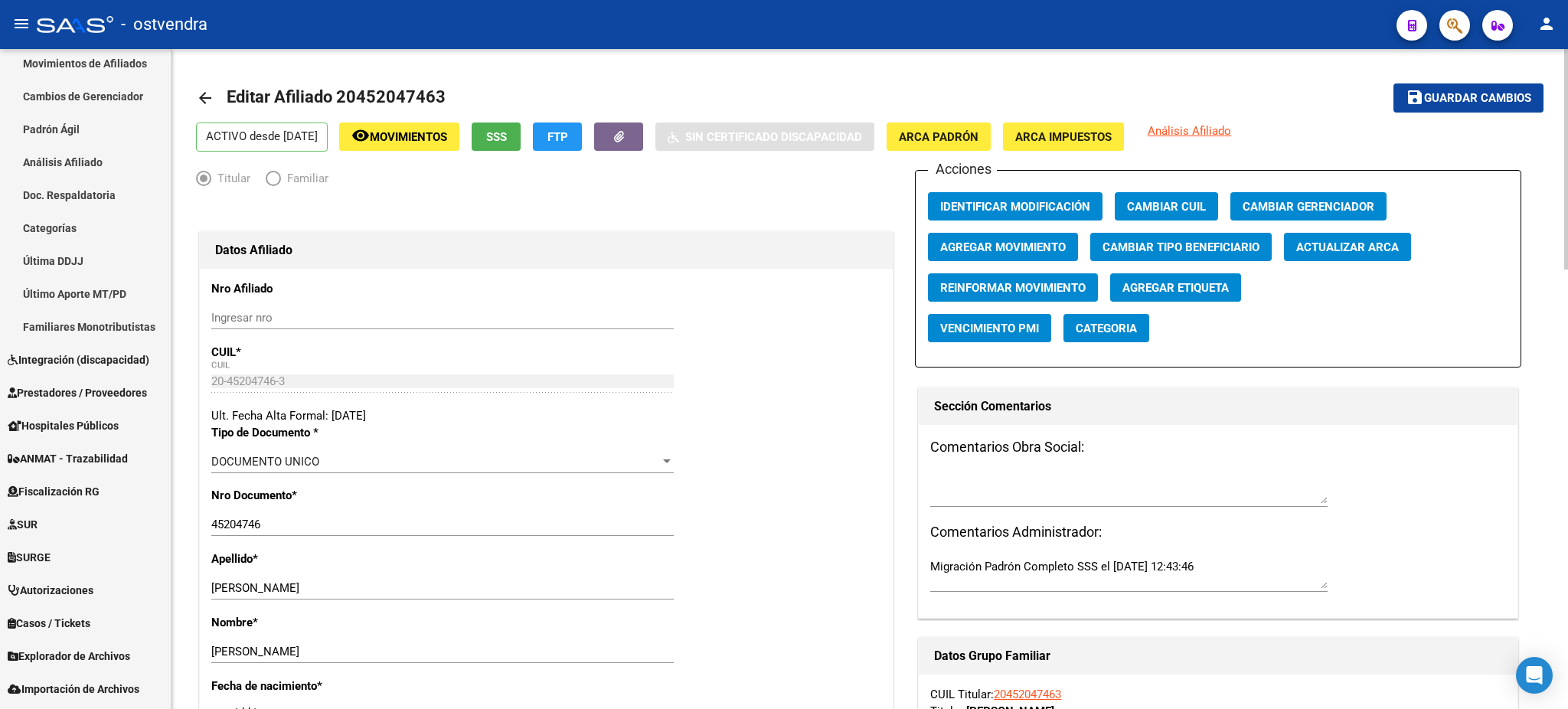
drag, startPoint x: 858, startPoint y: 379, endPoint x: 1566, endPoint y: 207, distance: 728.6
click at [1445, 17] on button "button" at bounding box center [1454, 25] width 31 height 31
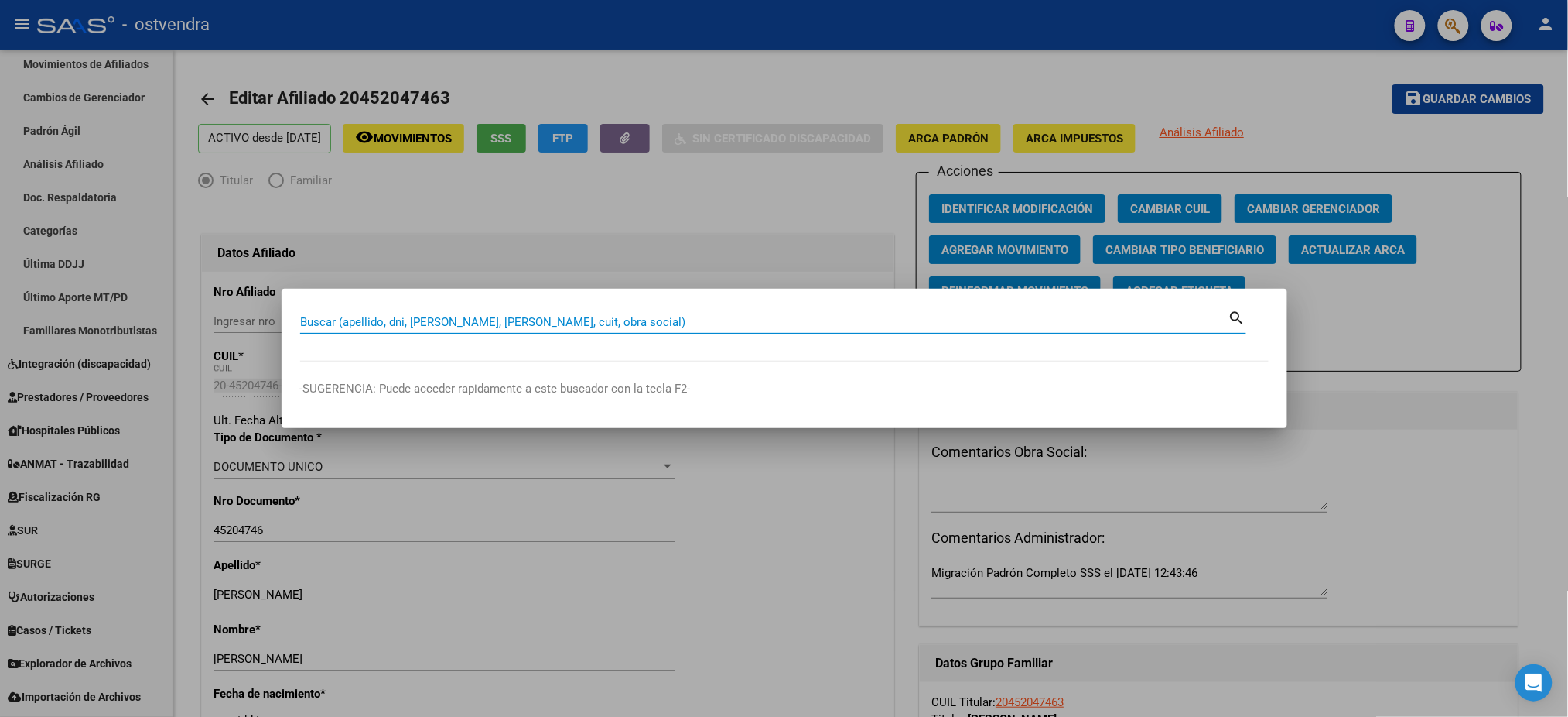
paste input "20953227852"
type input "20953227852"
drag, startPoint x: 580, startPoint y: 490, endPoint x: 610, endPoint y: 462, distance: 41.0
click at [580, 486] on div at bounding box center [784, 358] width 1568 height 717
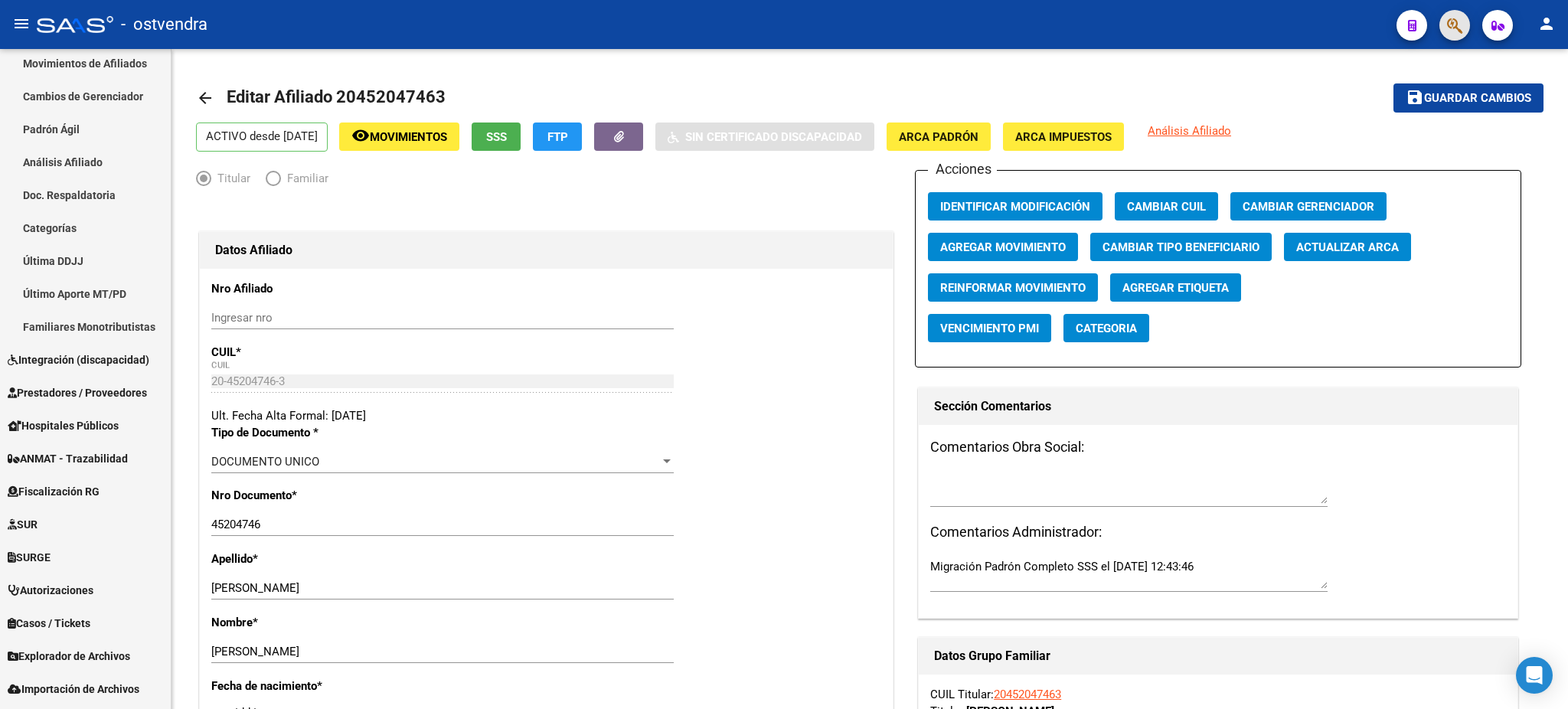
click at [1451, 13] on span "button" at bounding box center [1454, 26] width 15 height 32
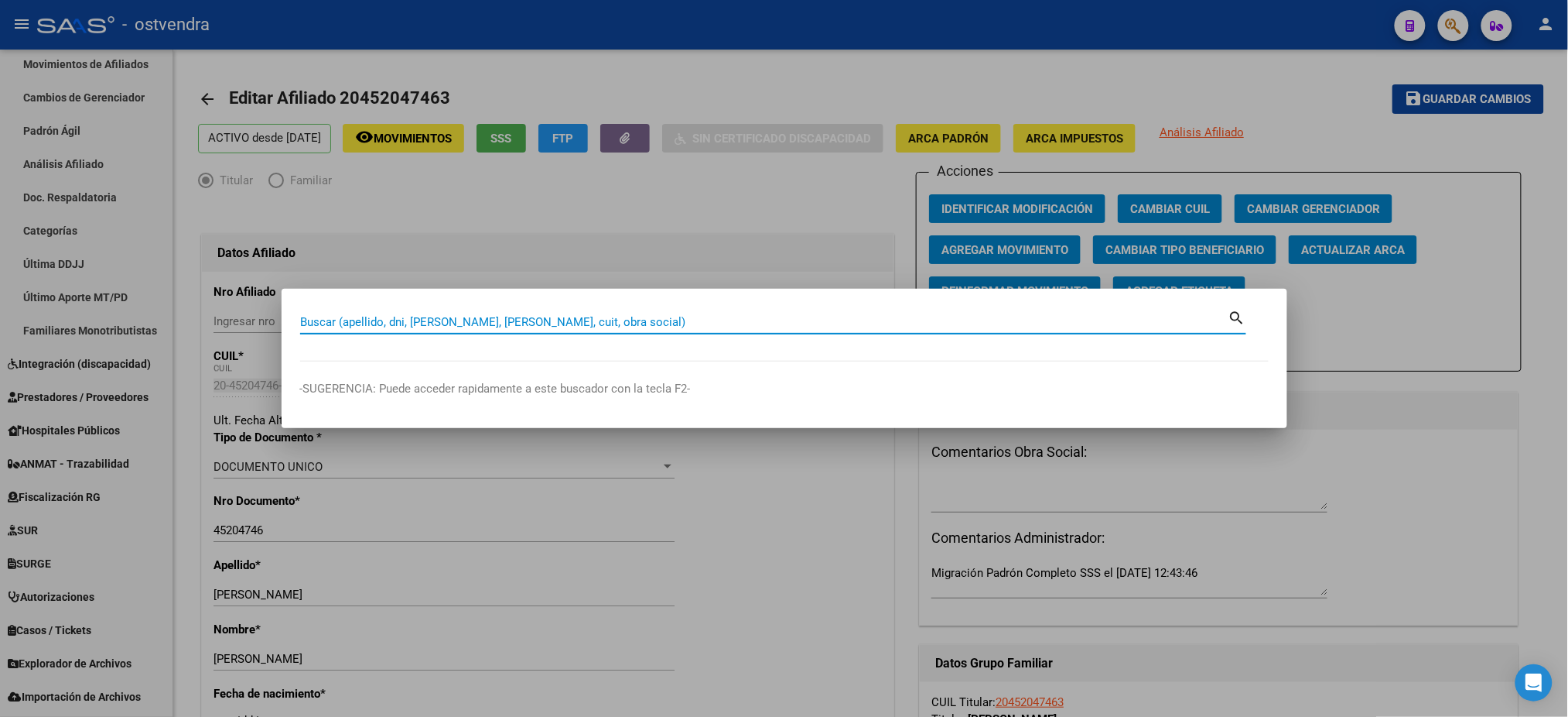
paste input "20953227852"
type input "20953227852"
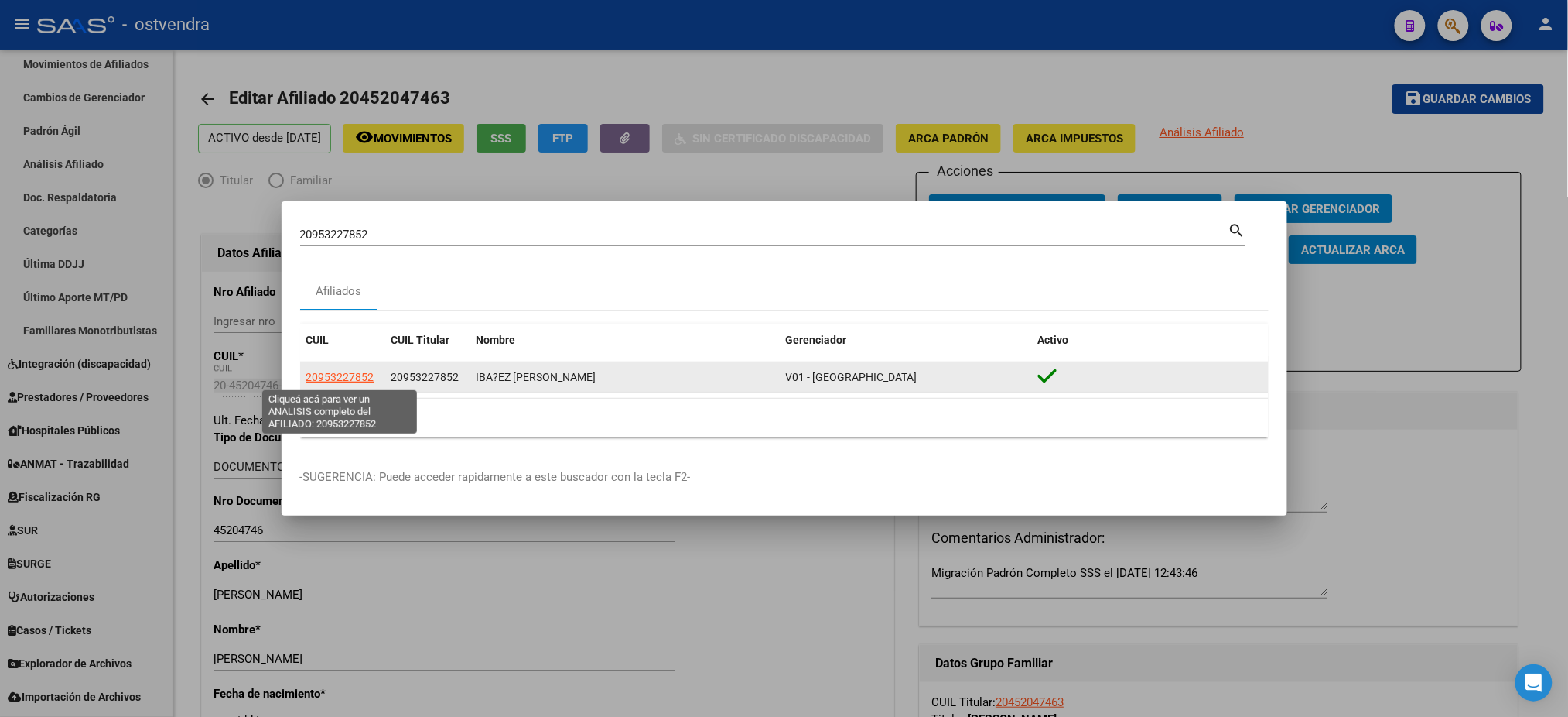
click at [365, 377] on span "20953227852" at bounding box center [340, 376] width 68 height 12
type textarea "20953227852"
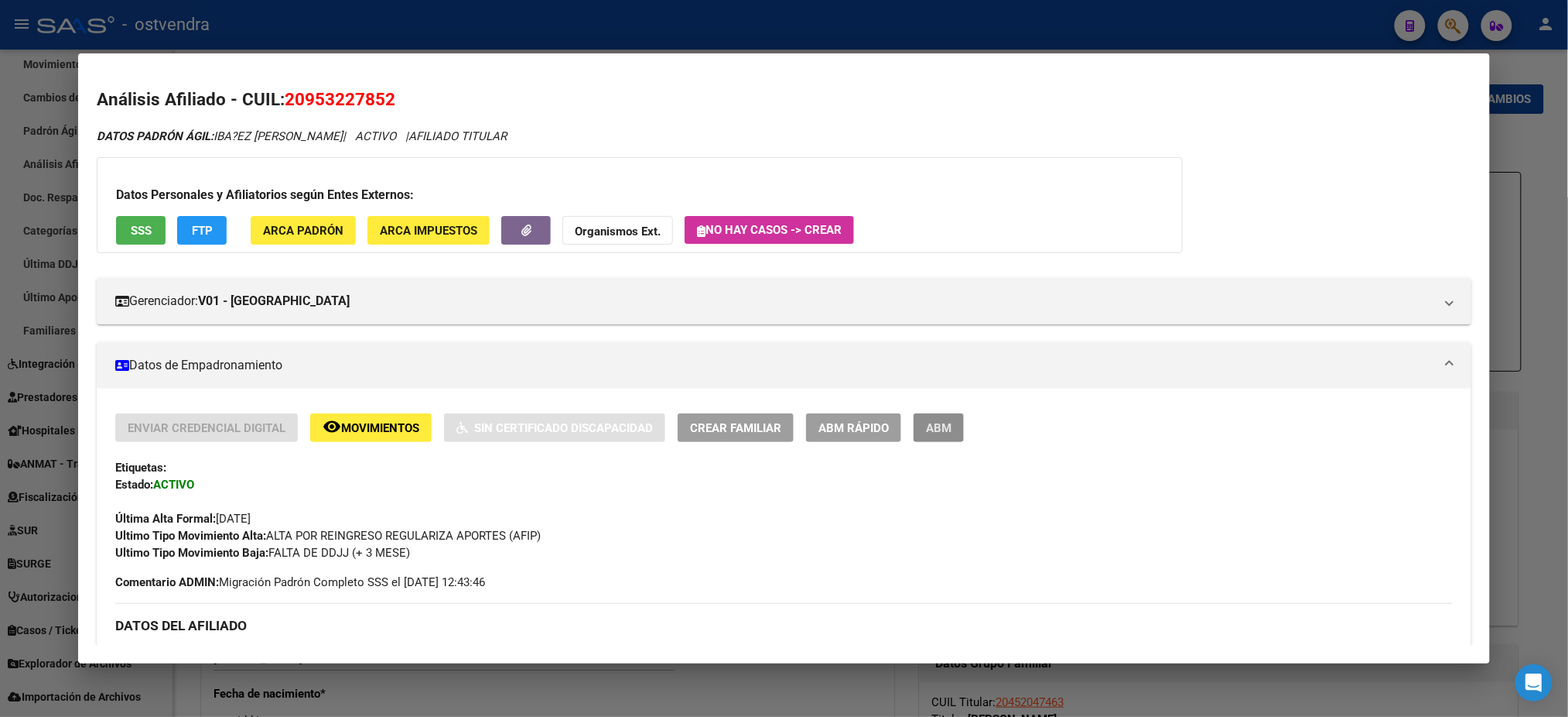
click at [937, 431] on span "ABM" at bounding box center [939, 427] width 26 height 14
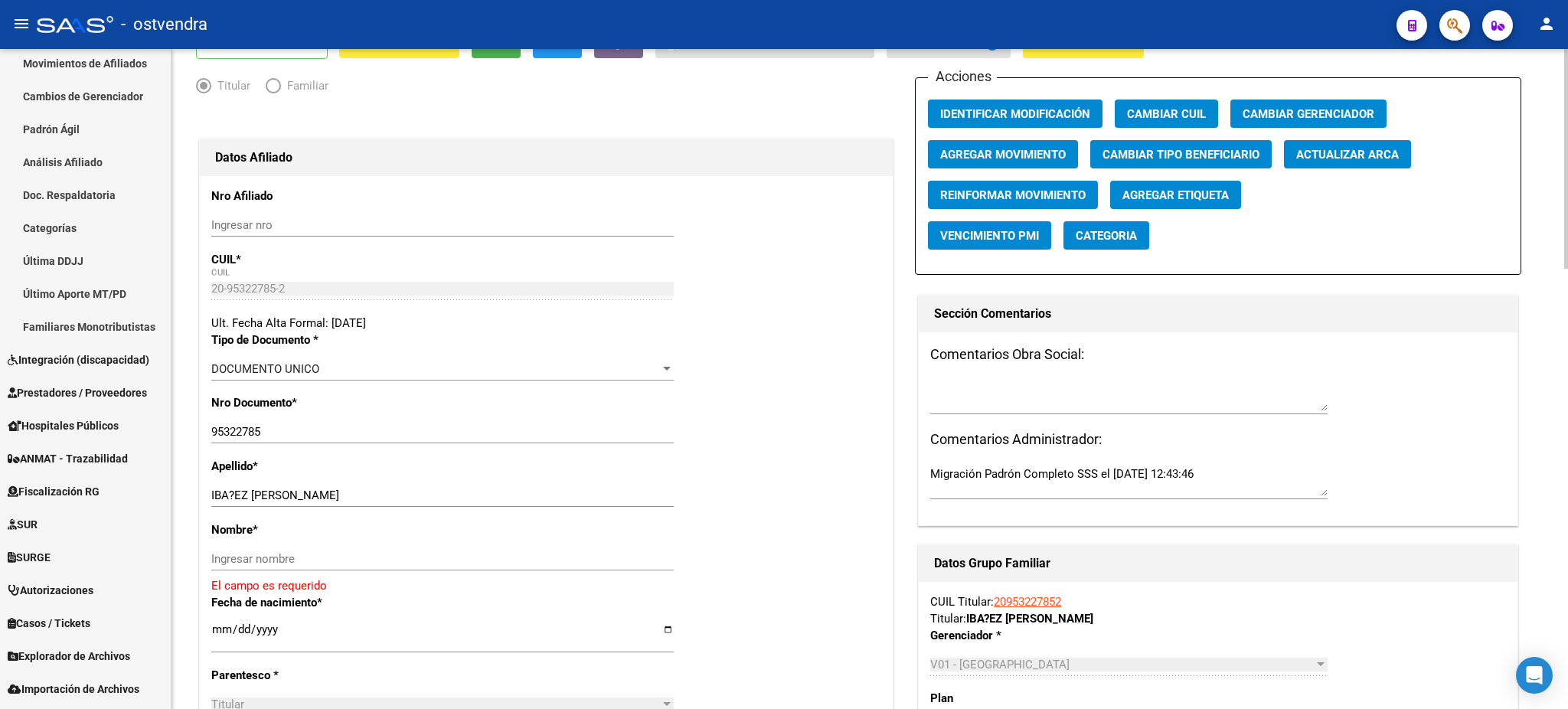
scroll to position [136, 0]
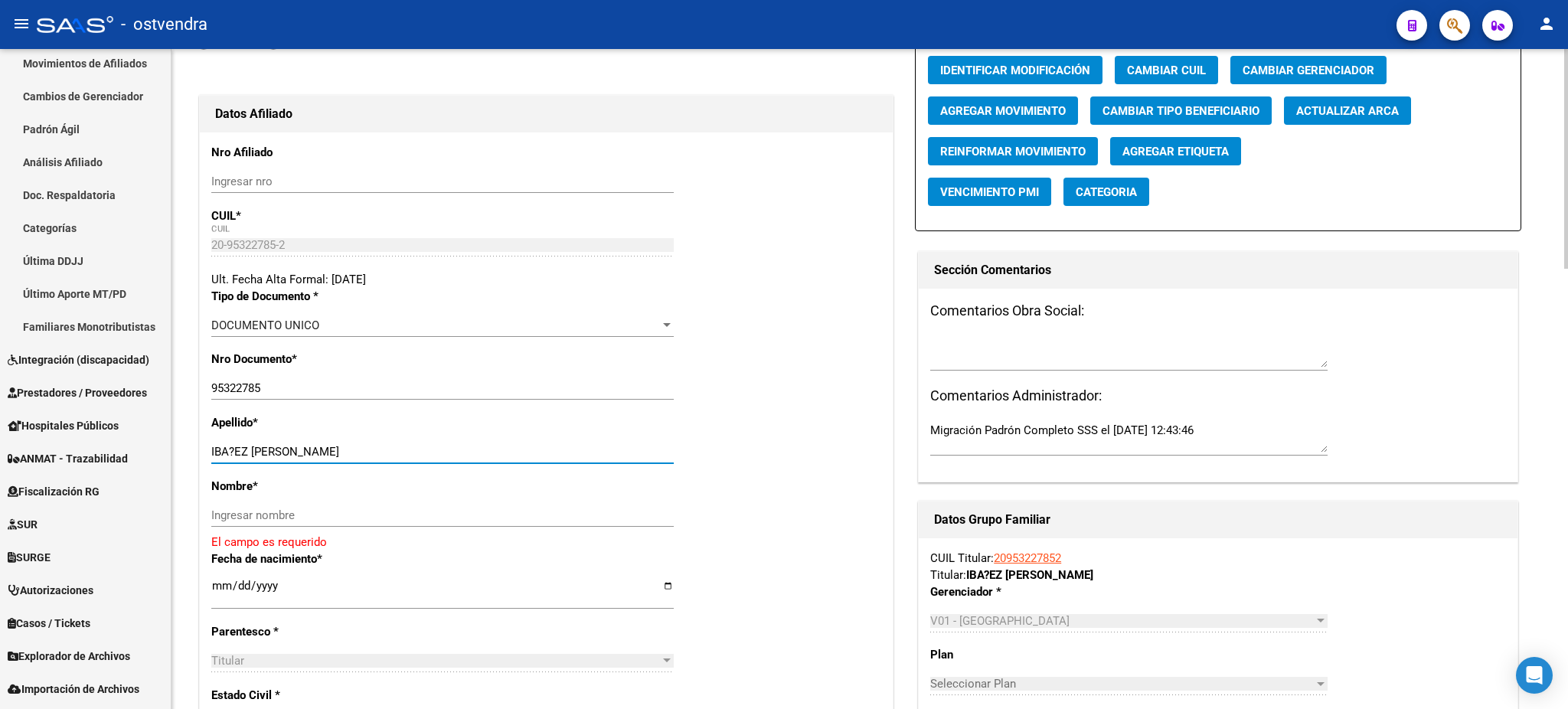
drag, startPoint x: 334, startPoint y: 457, endPoint x: 398, endPoint y: 457, distance: 64.0
click at [398, 457] on input "IBA?EZ [PERSON_NAME]" at bounding box center [442, 451] width 462 height 13
drag, startPoint x: 362, startPoint y: 500, endPoint x: 367, endPoint y: 509, distance: 10.3
click at [362, 500] on div "Nombre * Ingresar nombre El campo es requerido" at bounding box center [546, 514] width 670 height 73
click at [367, 510] on input "Ingresar nombre" at bounding box center [442, 515] width 462 height 13
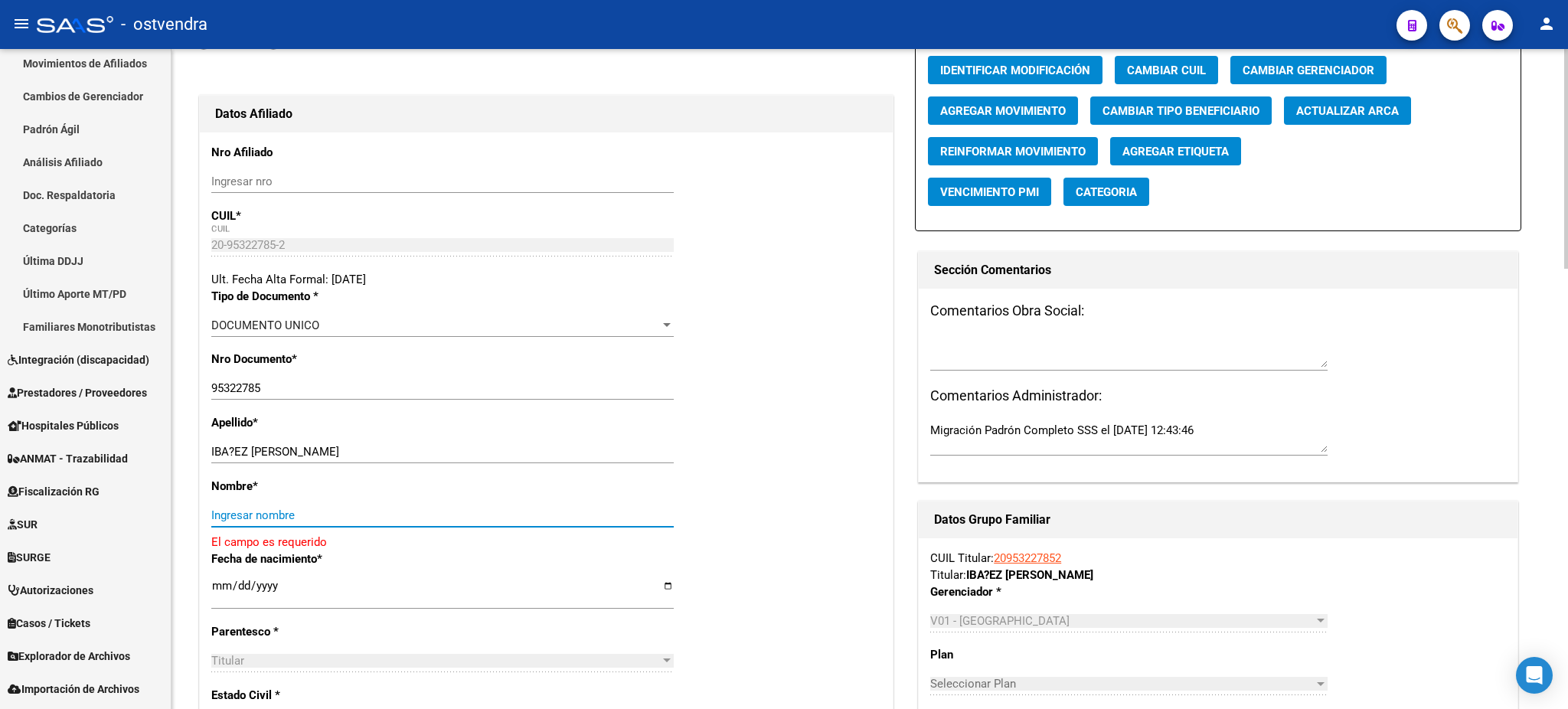
paste input "[PERSON_NAME]"
type input "[PERSON_NAME]"
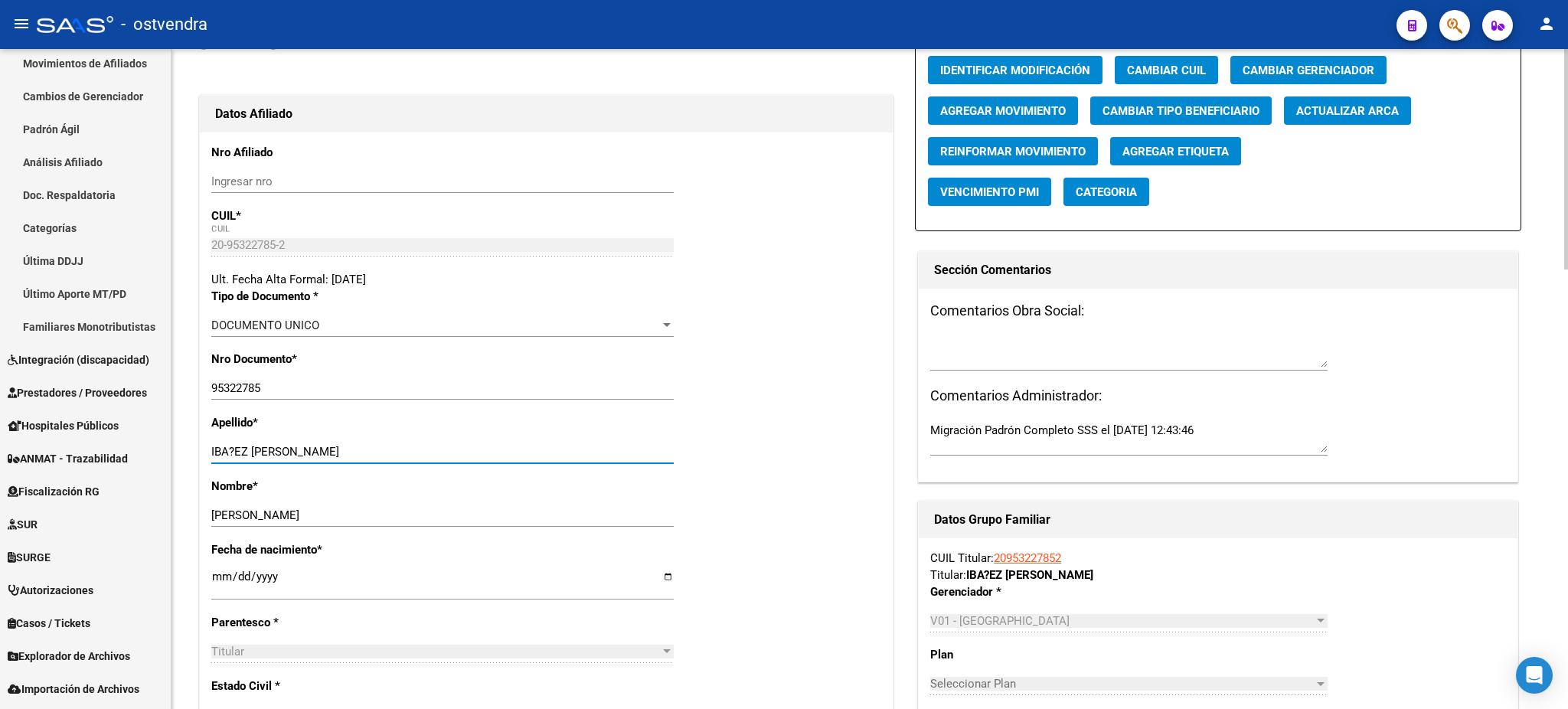
drag, startPoint x: 312, startPoint y: 450, endPoint x: 408, endPoint y: 451, distance: 96.0
click at [408, 451] on input "IBA?EZ [PERSON_NAME]" at bounding box center [442, 451] width 462 height 13
type input "IBA?EZ [PERSON_NAME]"
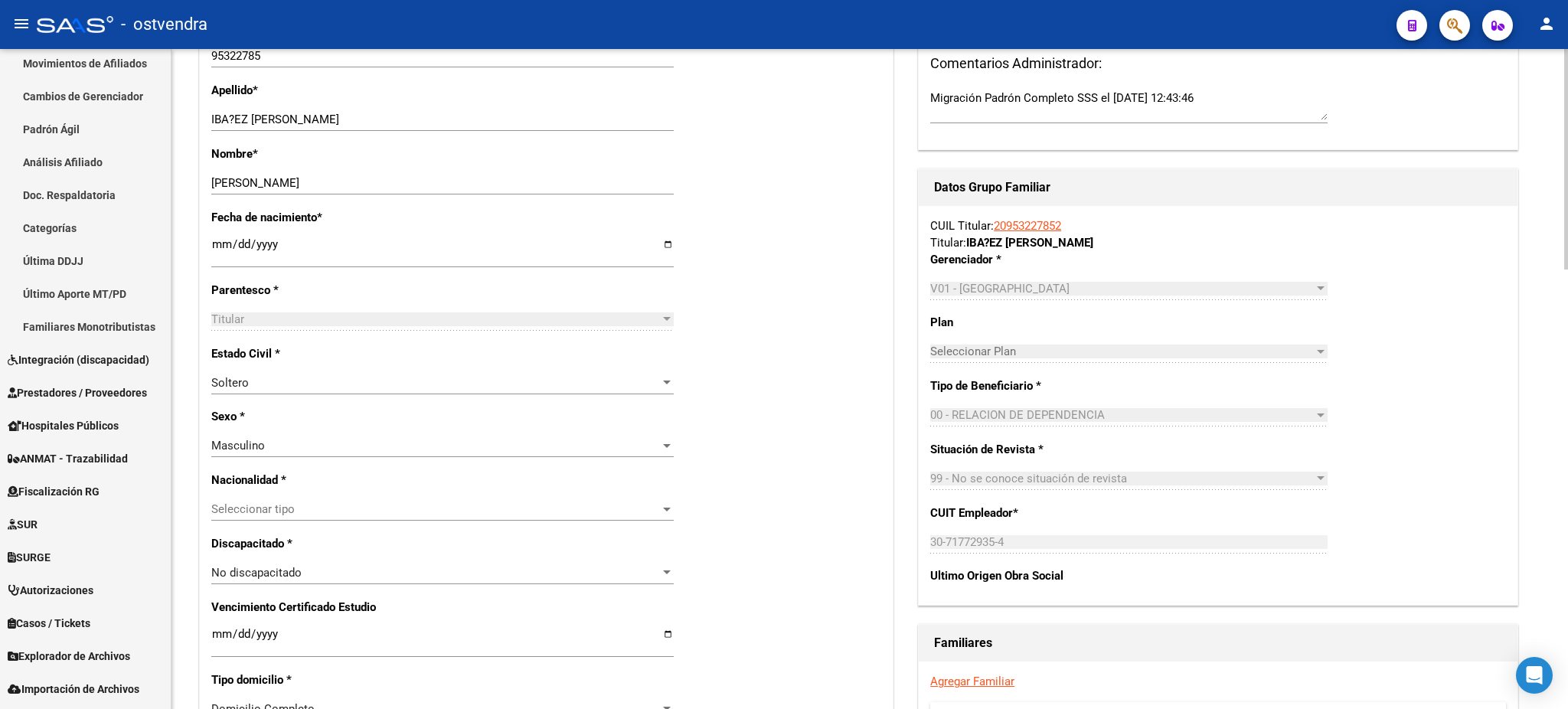
scroll to position [544, 0]
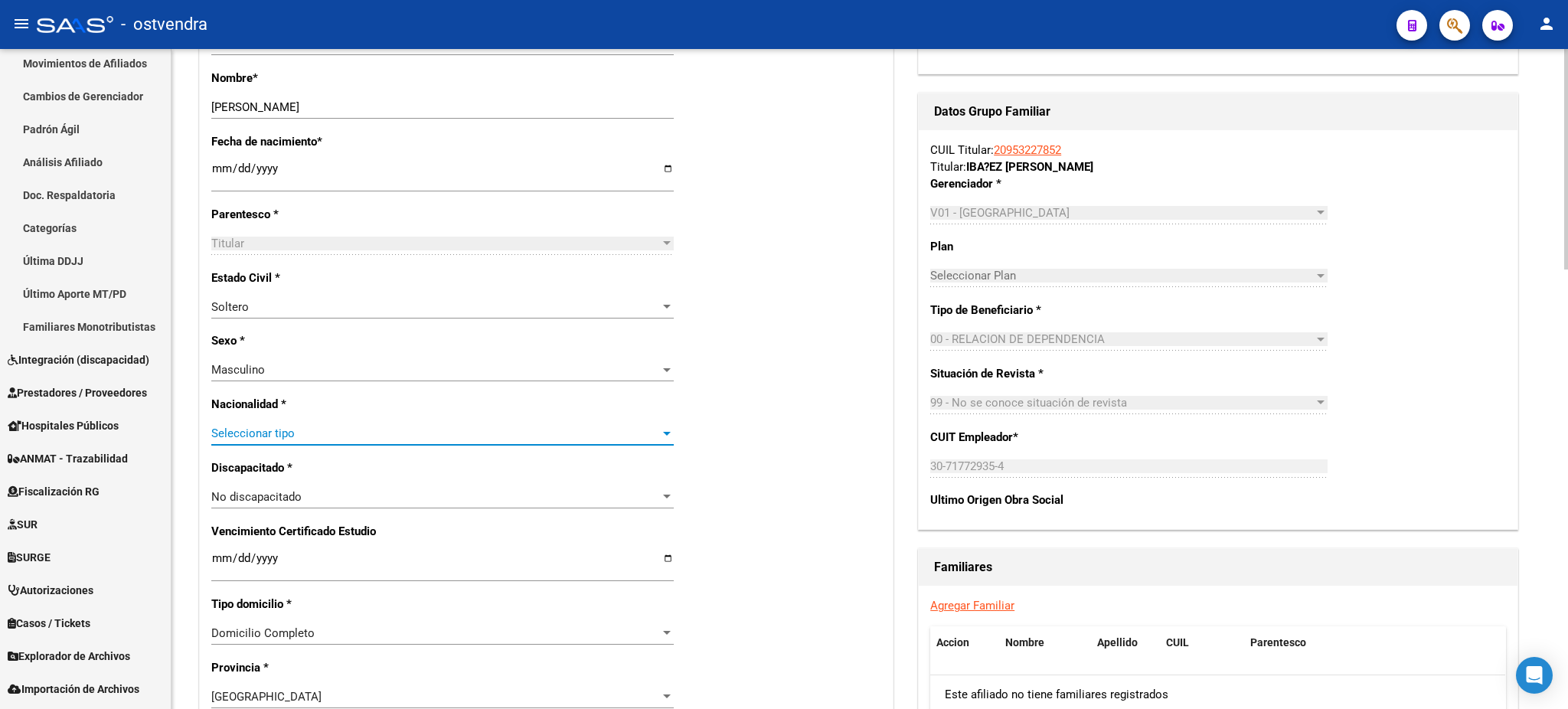
click at [362, 439] on span "Seleccionar tipo" at bounding box center [435, 433] width 449 height 13
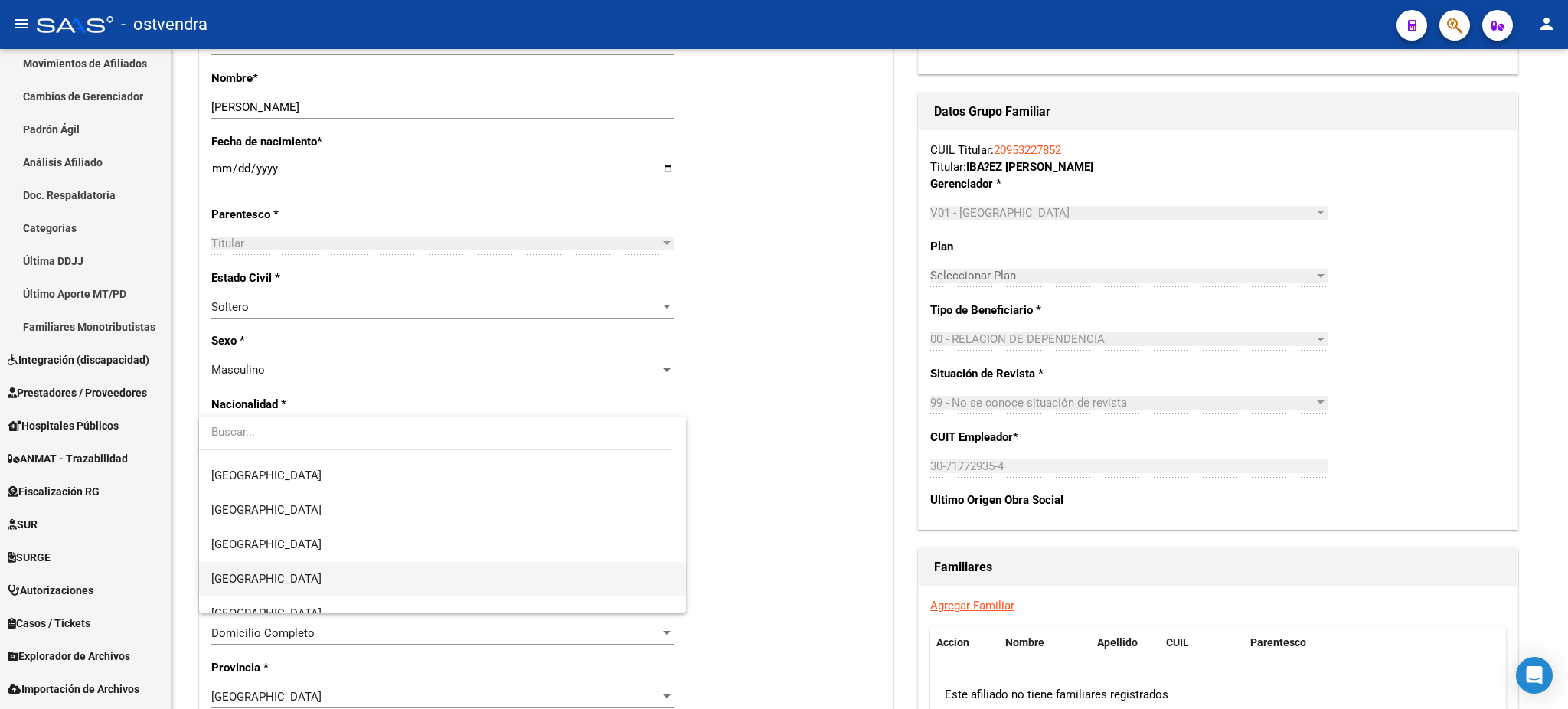
scroll to position [136, 0]
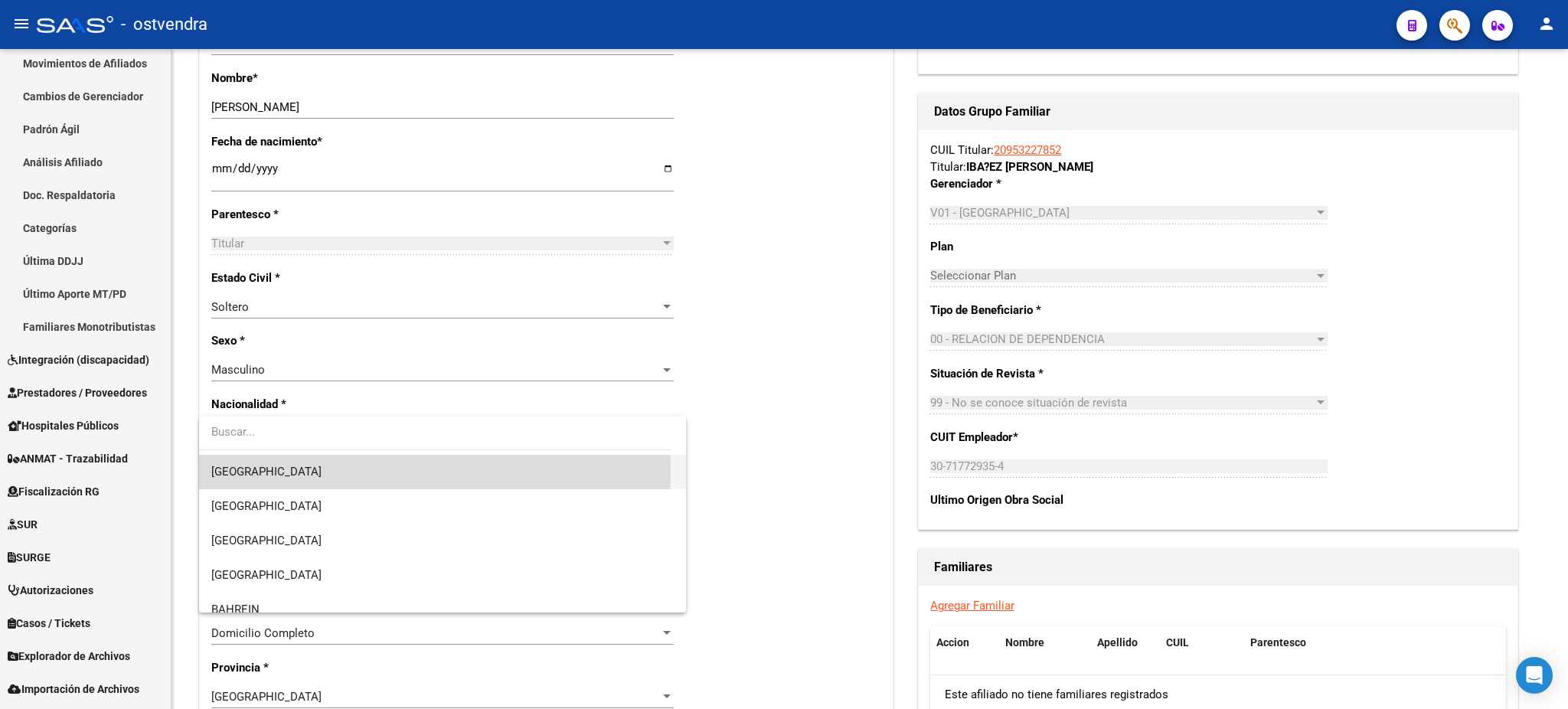
click at [325, 472] on span "[GEOGRAPHIC_DATA]" at bounding box center [442, 471] width 462 height 34
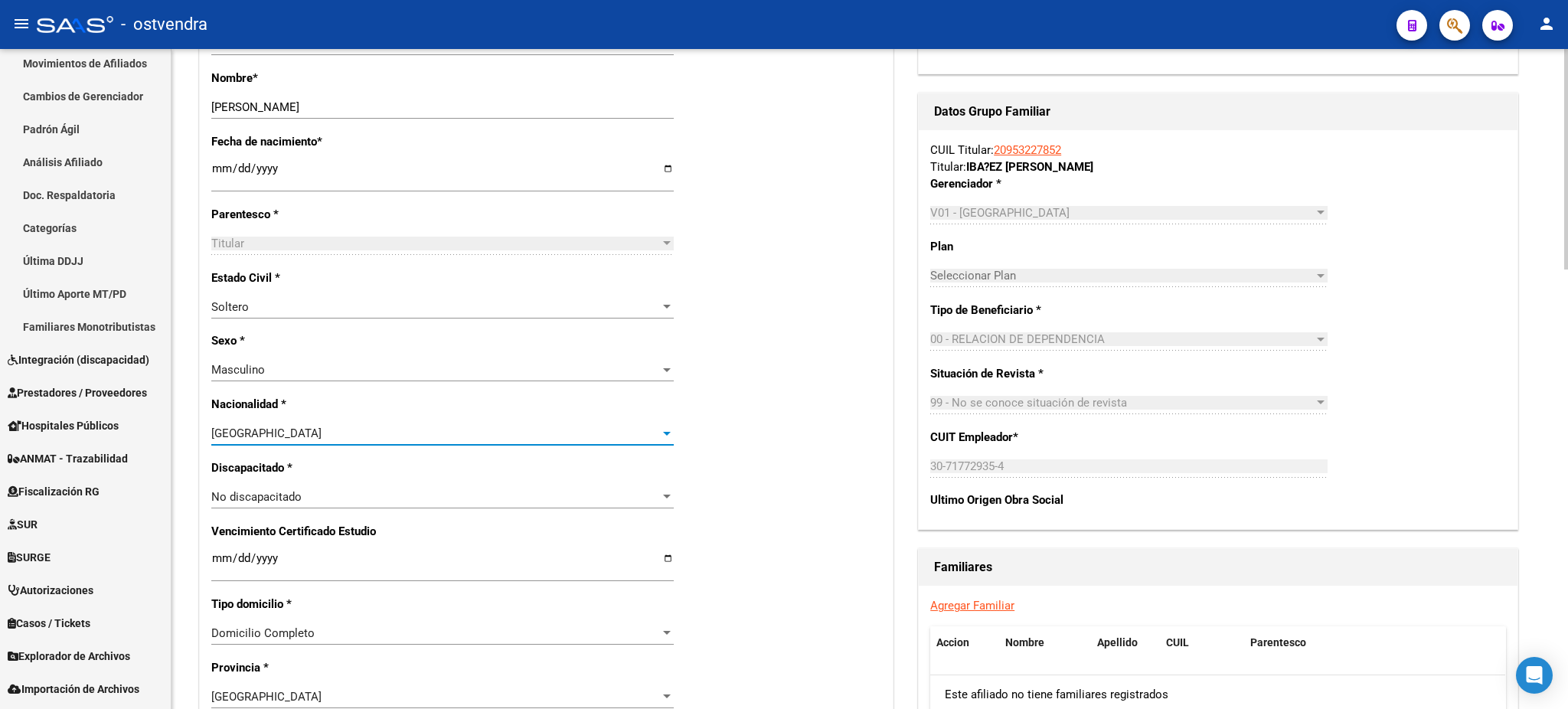
click at [850, 423] on div "Nro Afiliado Ingresar nro CUIL * 20-95322785-2 CUIL ARCA Padrón Ult. Fecha Alta…" at bounding box center [546, 546] width 692 height 1642
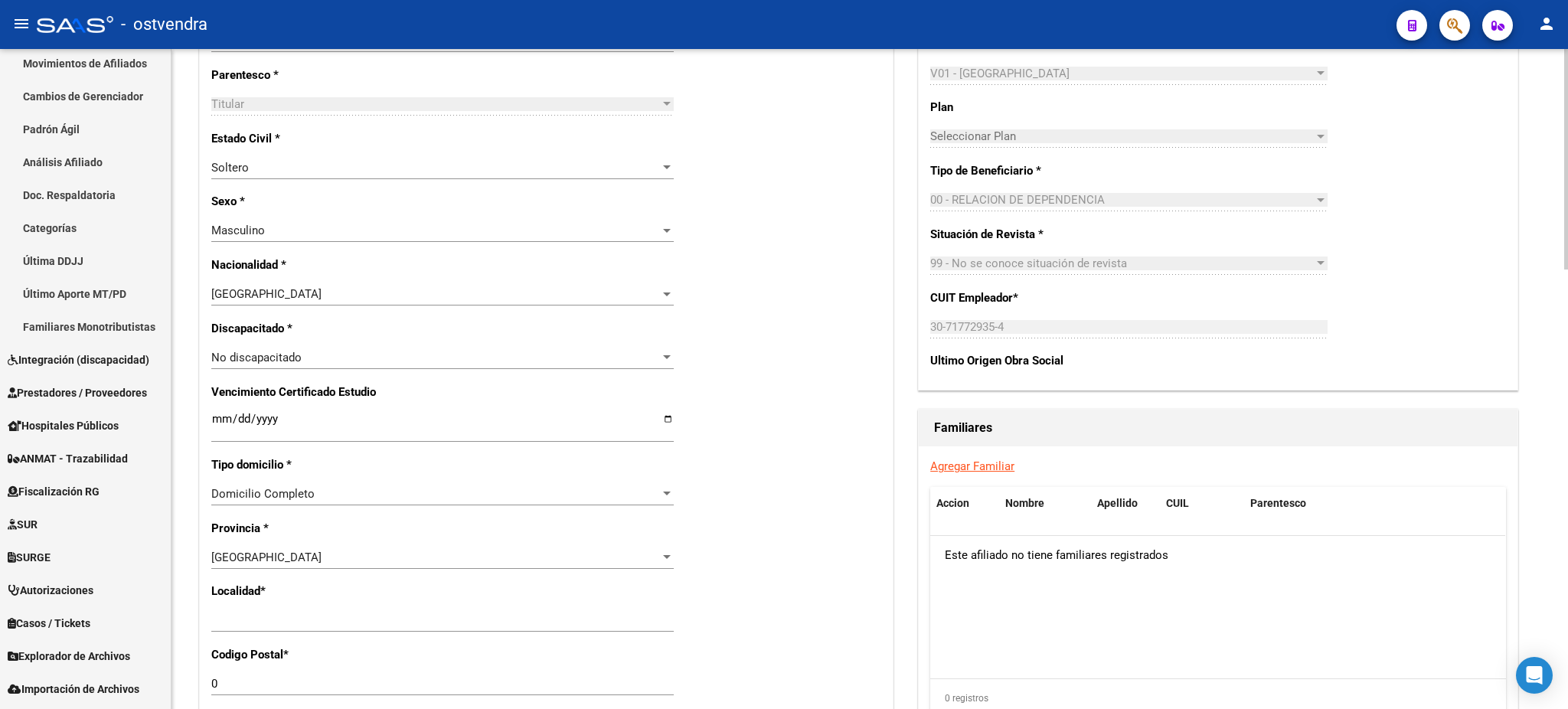
scroll to position [680, 0]
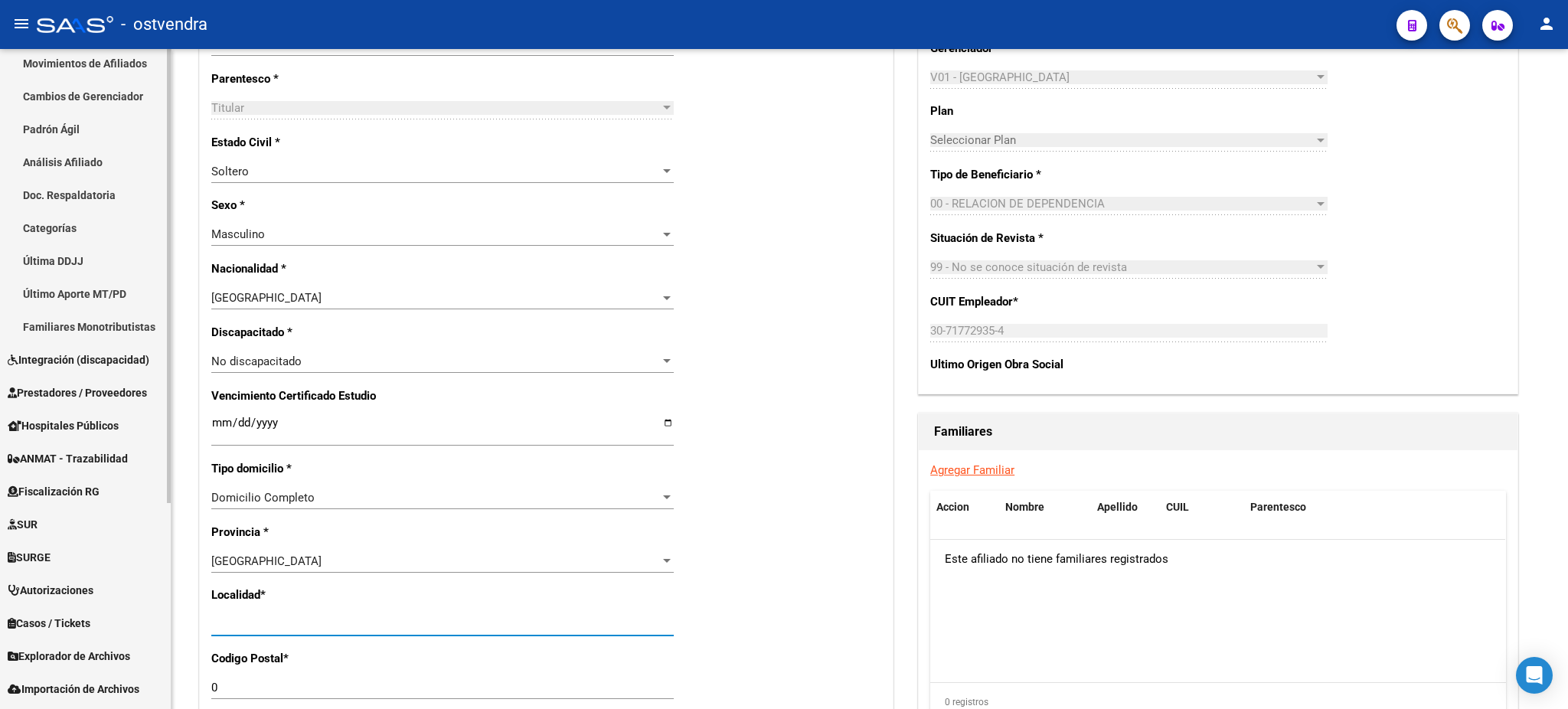
drag, startPoint x: 321, startPoint y: 625, endPoint x: 89, endPoint y: 618, distance: 232.1
click at [89, 618] on mat-sidenav-container "Firma Express Inicio Calendario SSS Instructivos Contacto OS Reportes Tablero d…" at bounding box center [784, 379] width 1568 height 660
type input "[DATE][PERSON_NAME]"
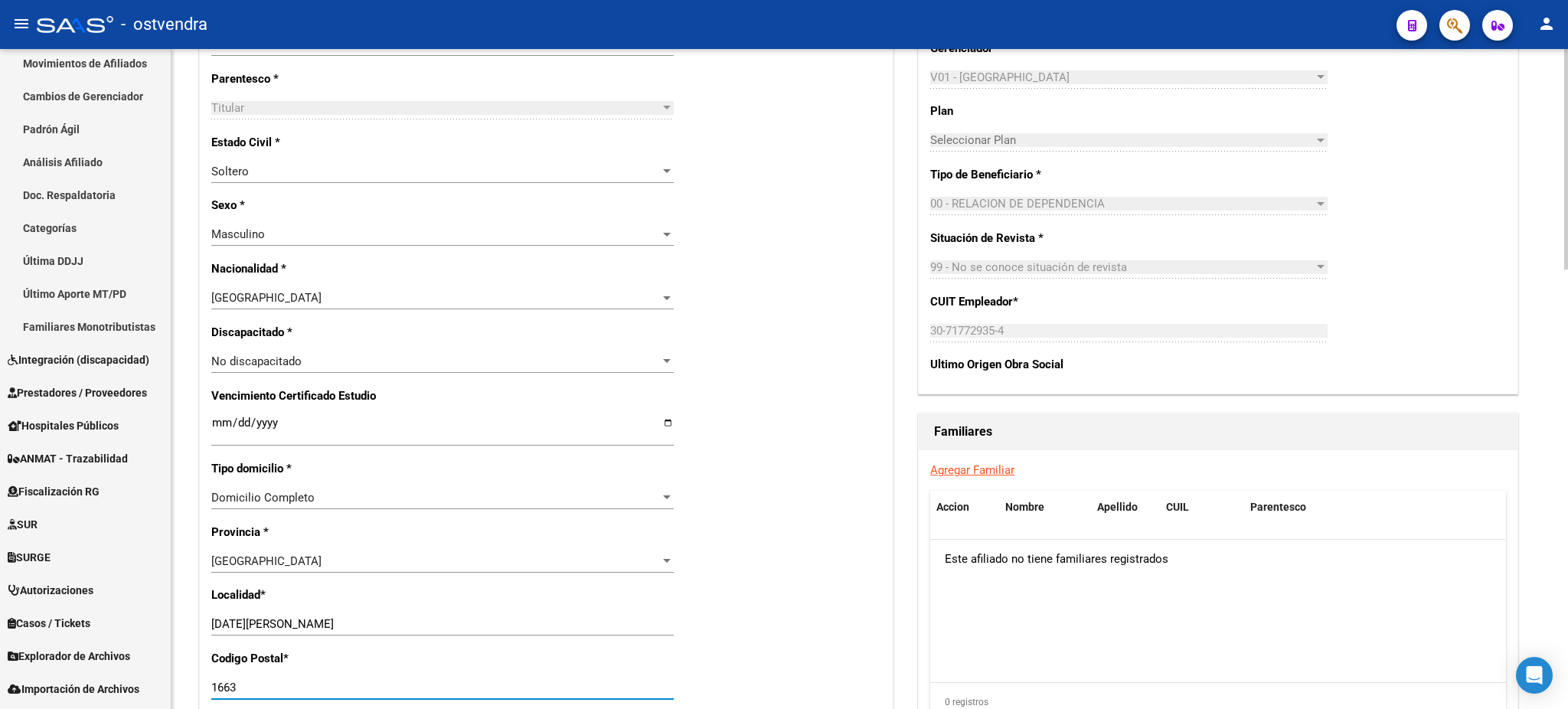
type input "1663"
click at [1329, 413] on div "Familiares" at bounding box center [1217, 431] width 599 height 36
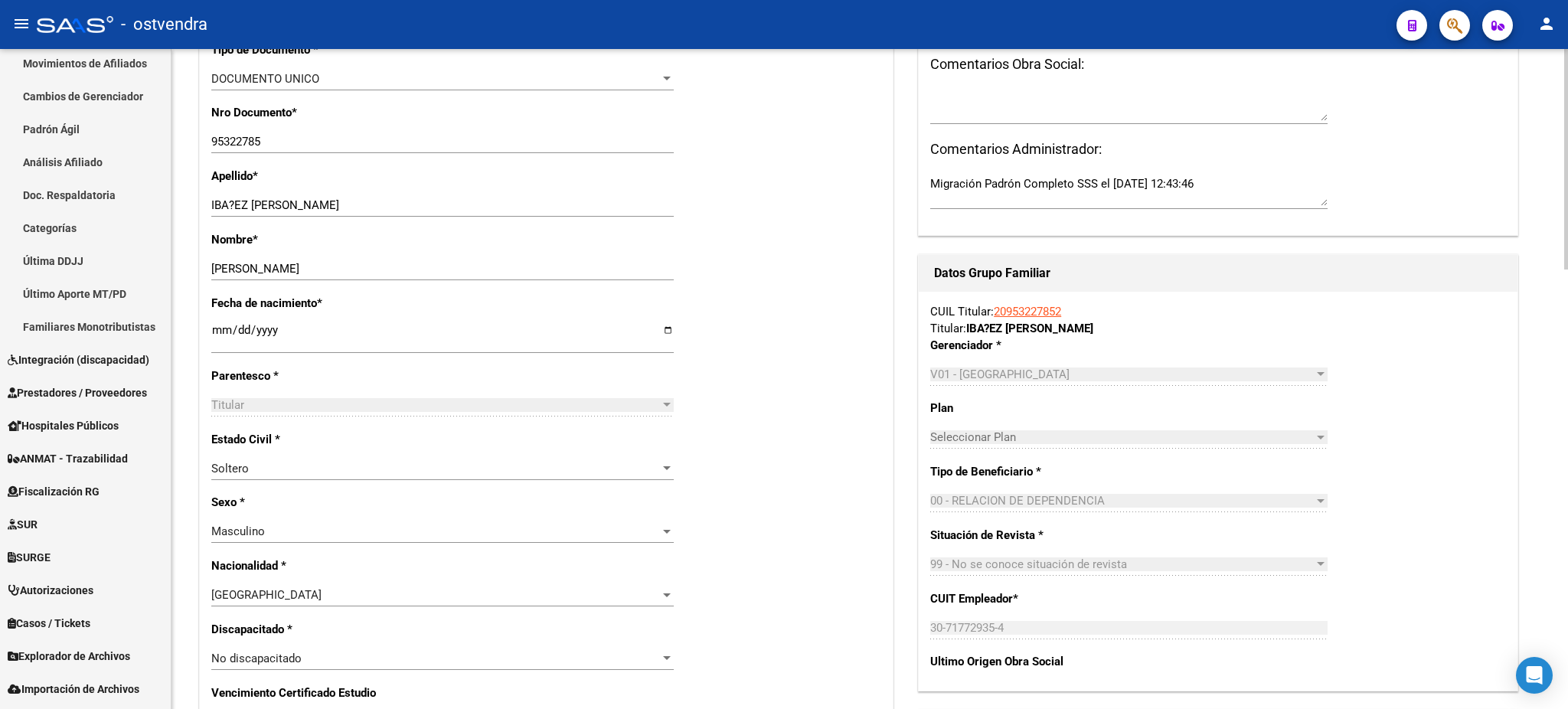
scroll to position [0, 0]
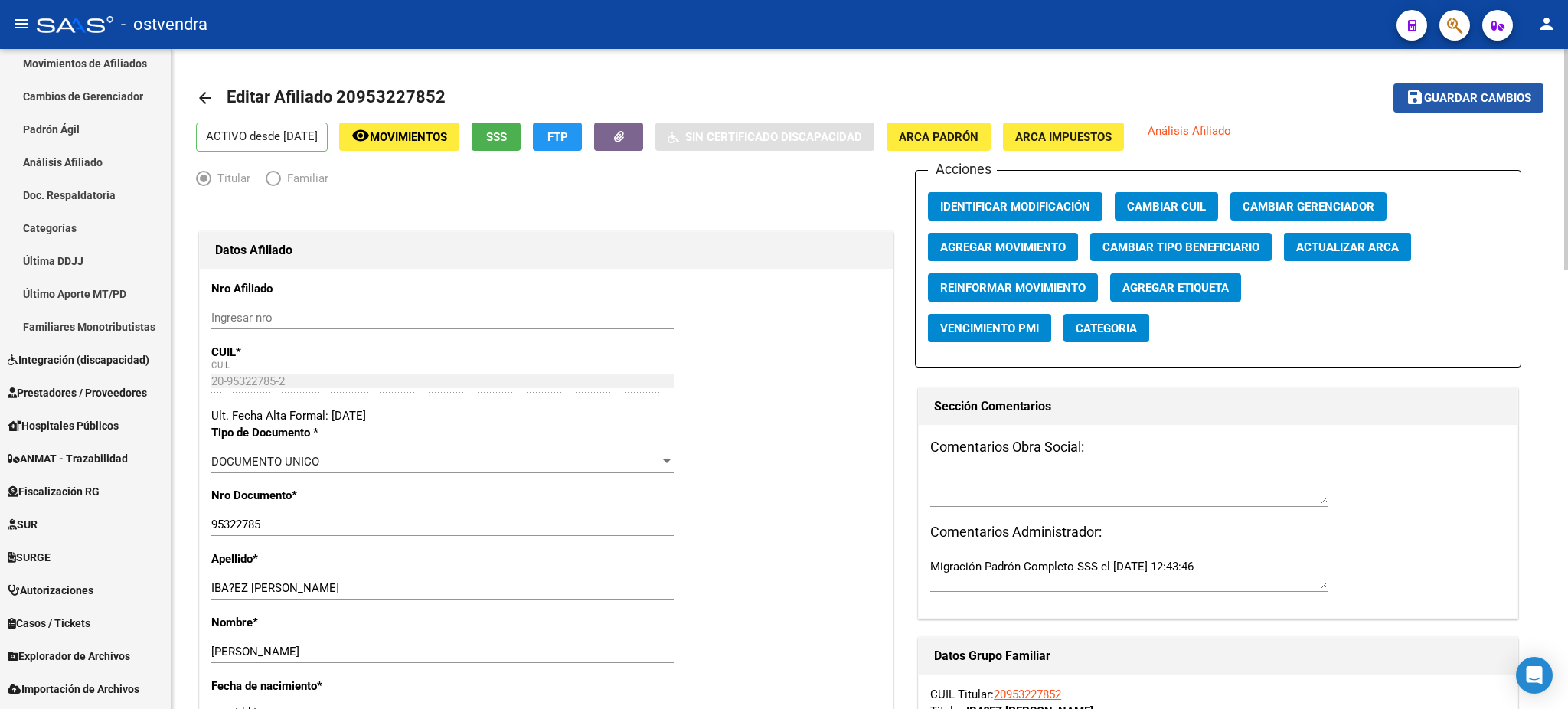
click at [1502, 107] on button "save Guardar cambios" at bounding box center [1468, 98] width 150 height 29
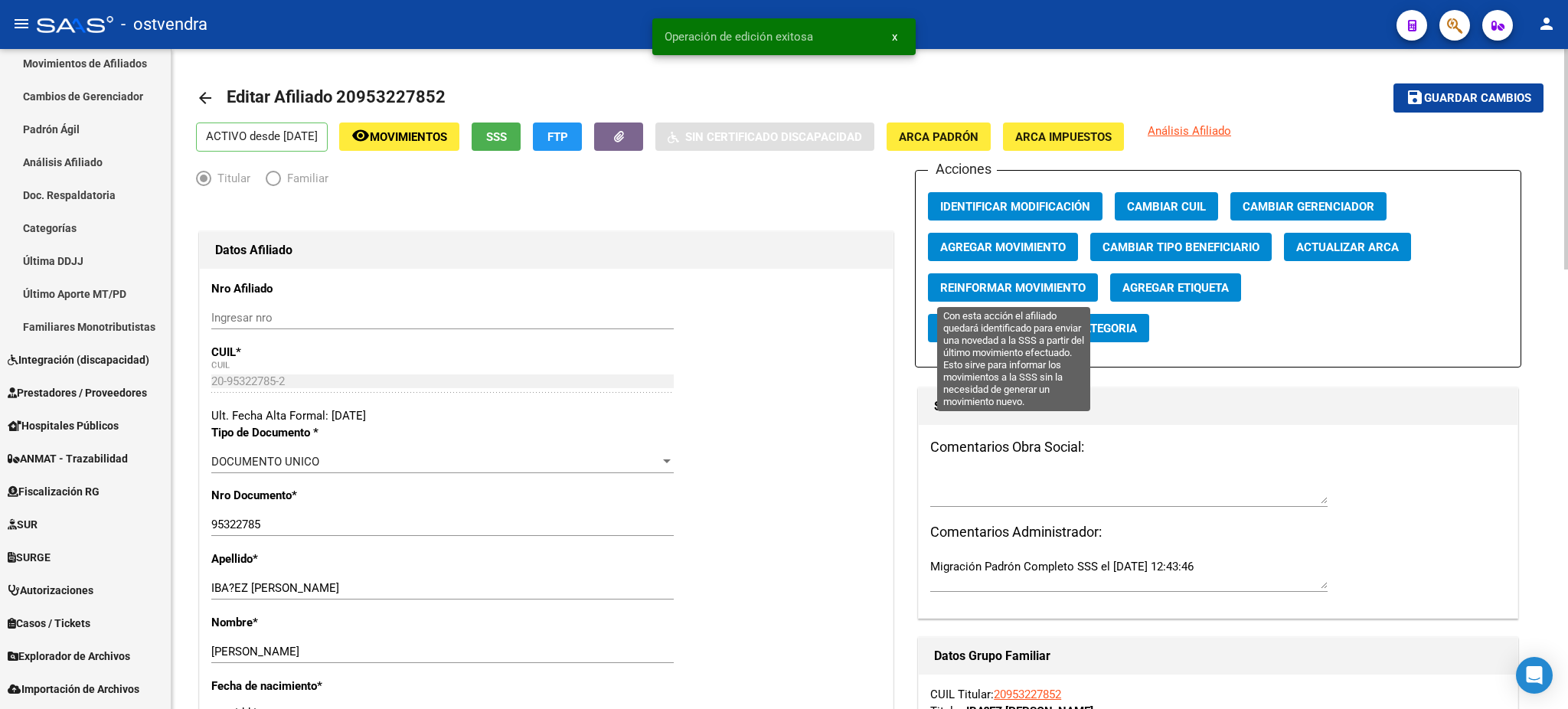
click at [1049, 285] on span "Reinformar Movimiento" at bounding box center [1012, 287] width 145 height 13
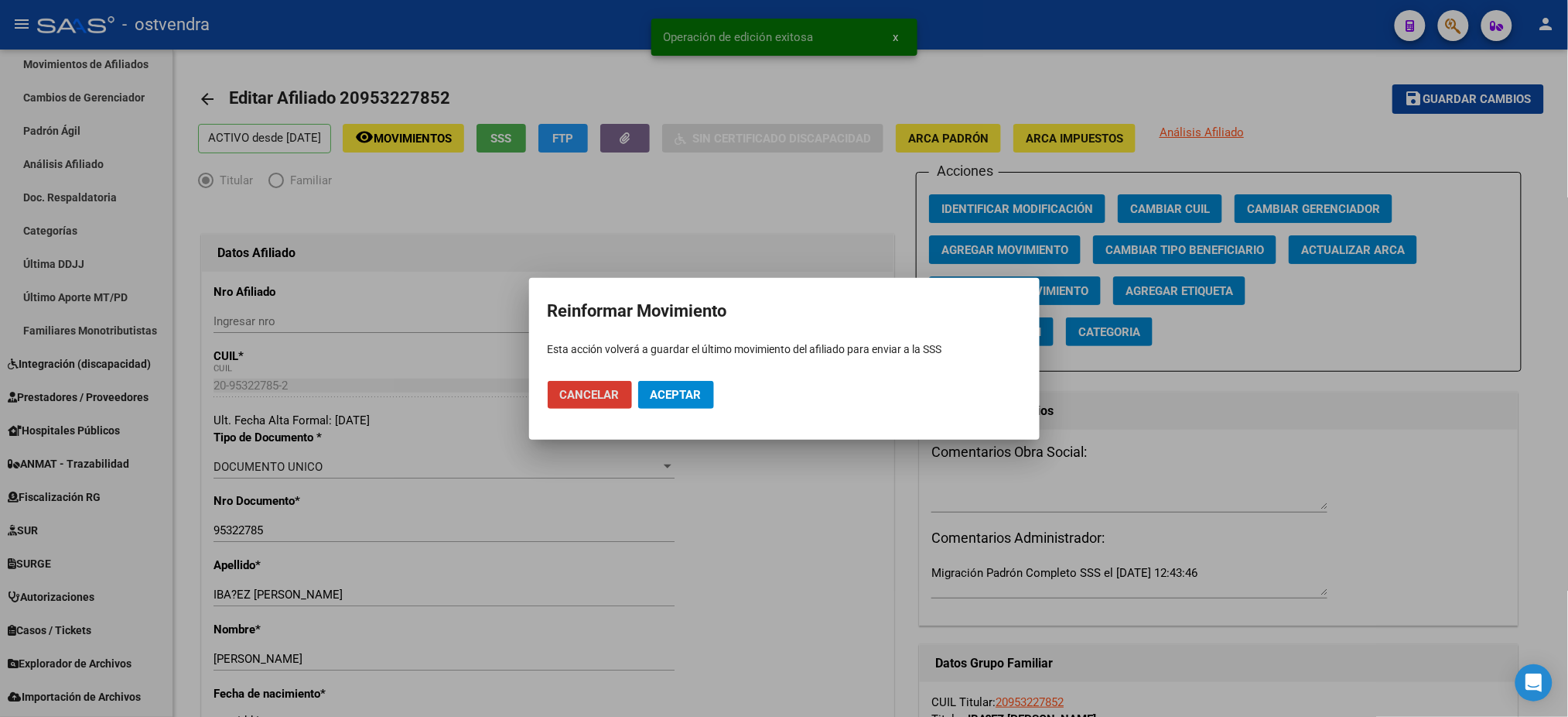
click at [681, 385] on button "Aceptar" at bounding box center [676, 395] width 76 height 28
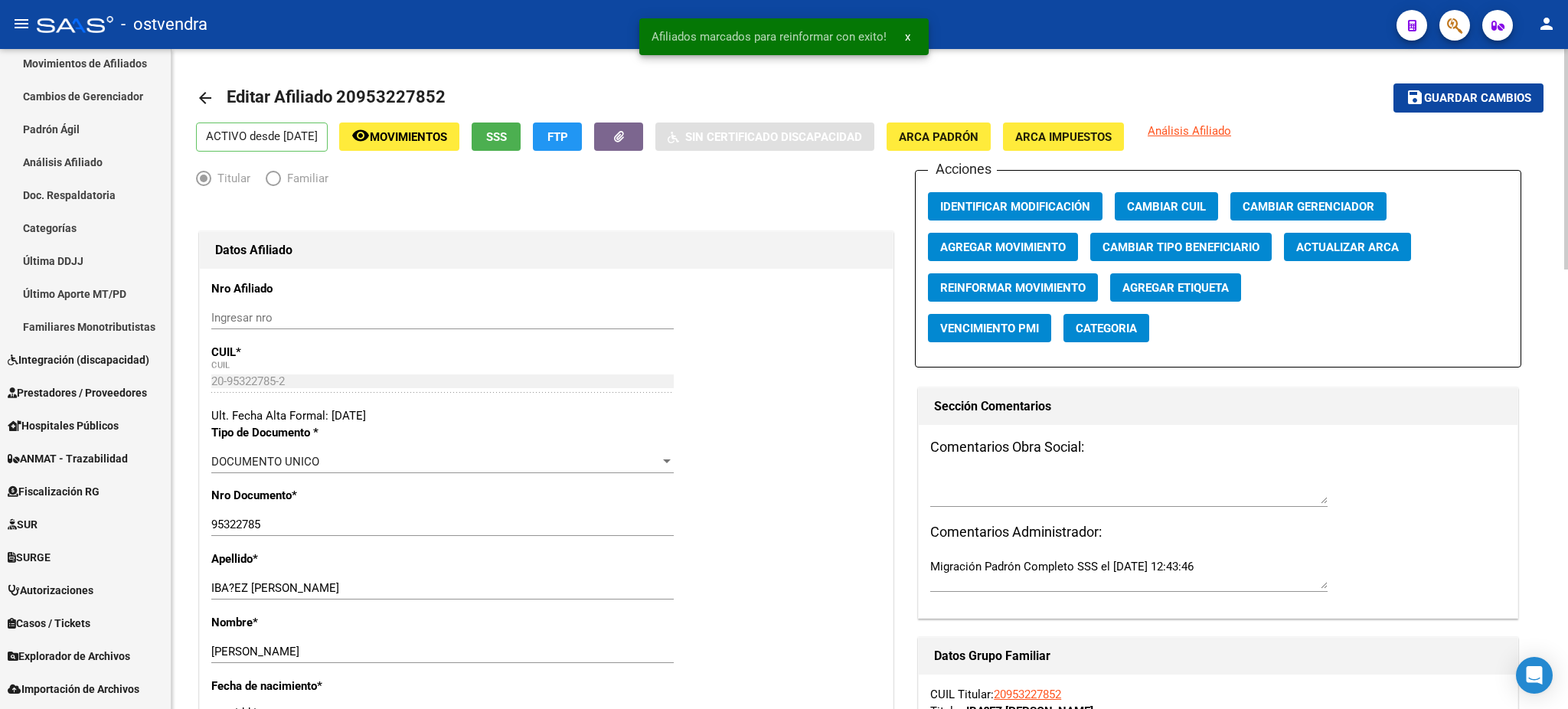
drag, startPoint x: 719, startPoint y: 450, endPoint x: 1118, endPoint y: 574, distance: 417.8
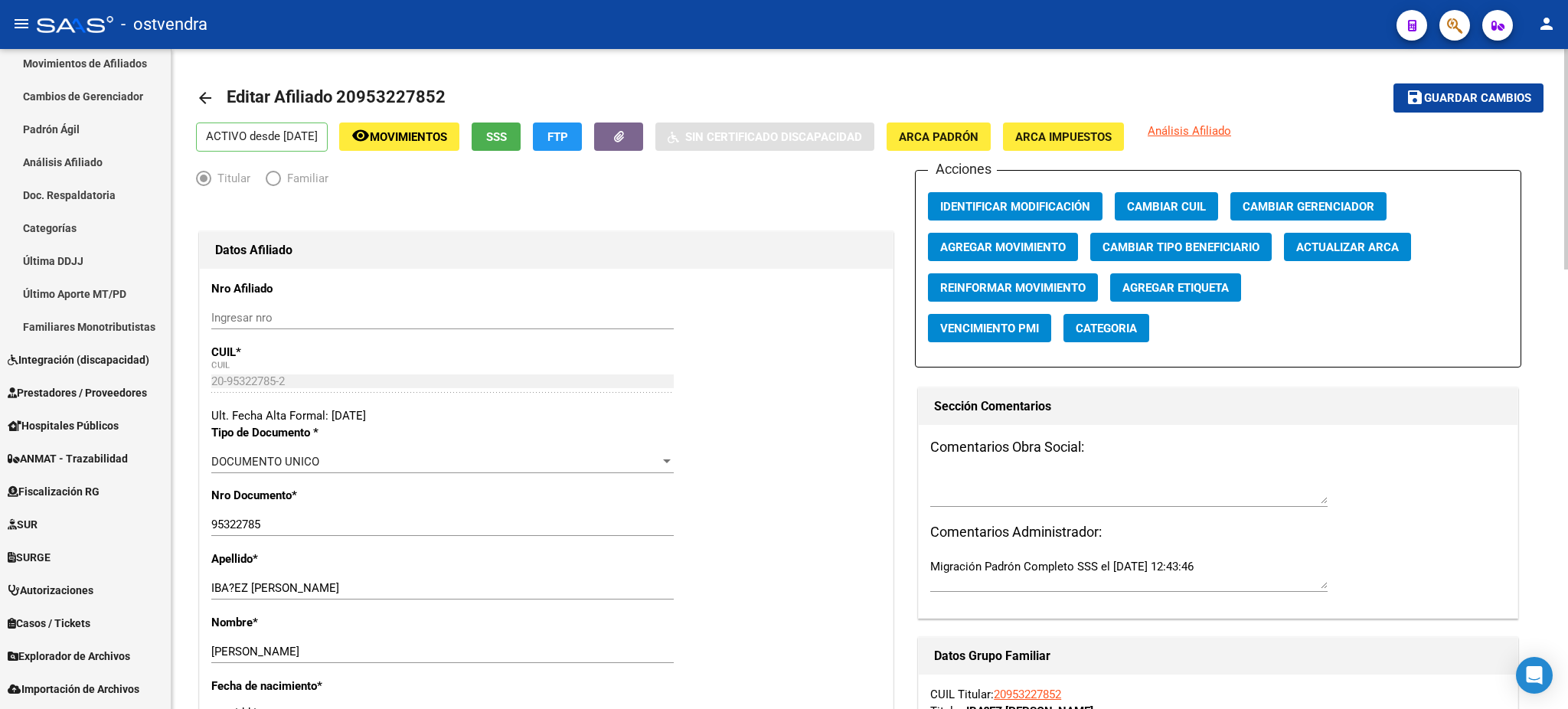
drag, startPoint x: 755, startPoint y: 403, endPoint x: 972, endPoint y: 277, distance: 250.9
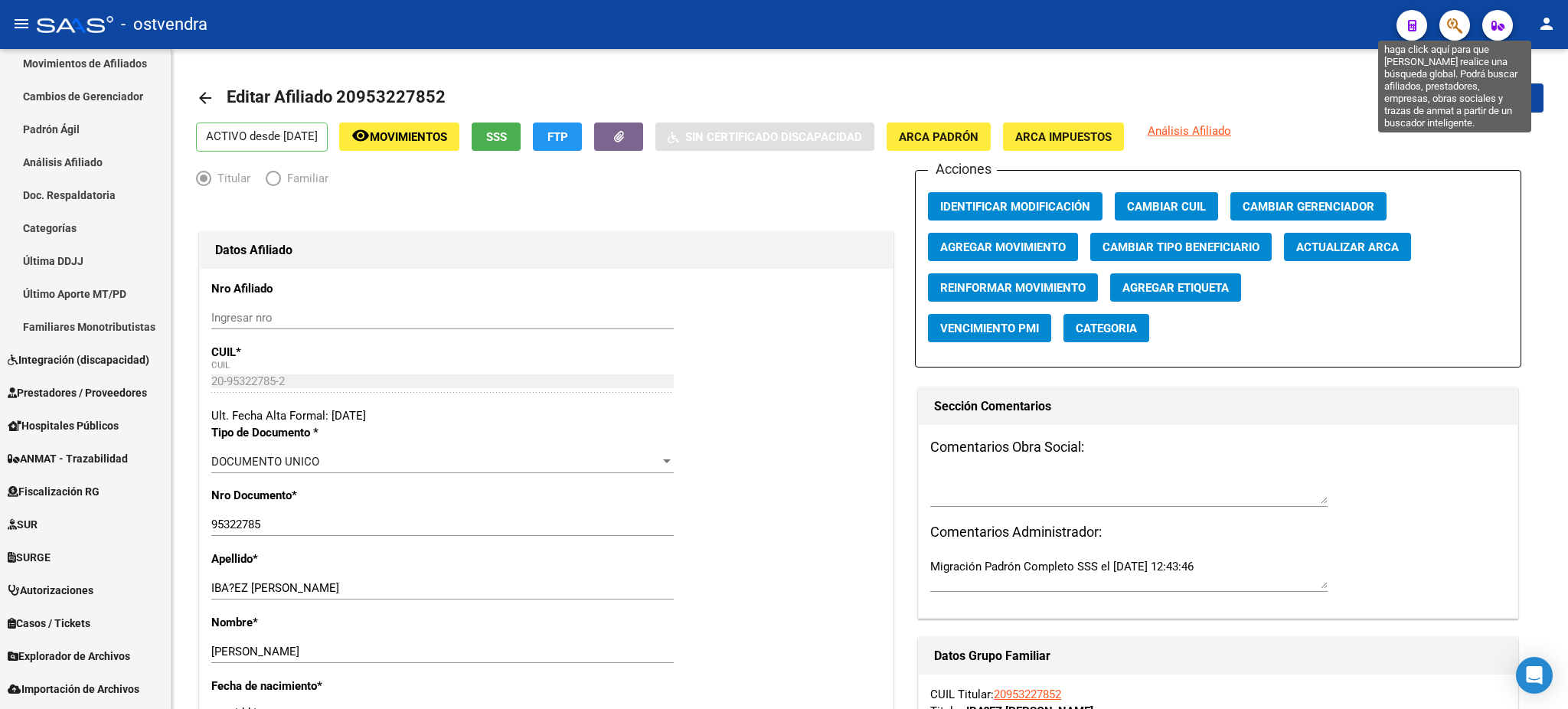
click at [1458, 32] on icon "button" at bounding box center [1454, 25] width 15 height 17
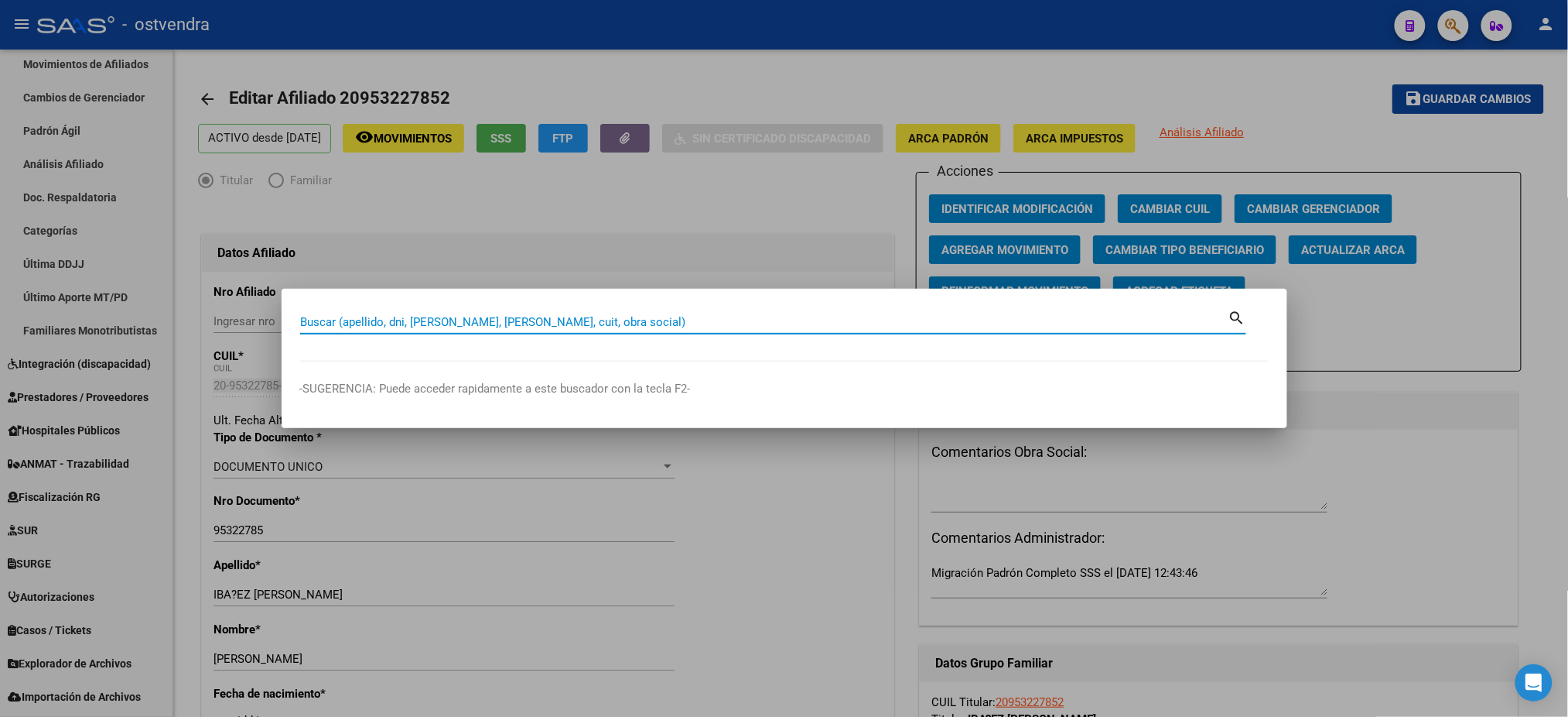
paste input "27332469652"
type input "27332469652"
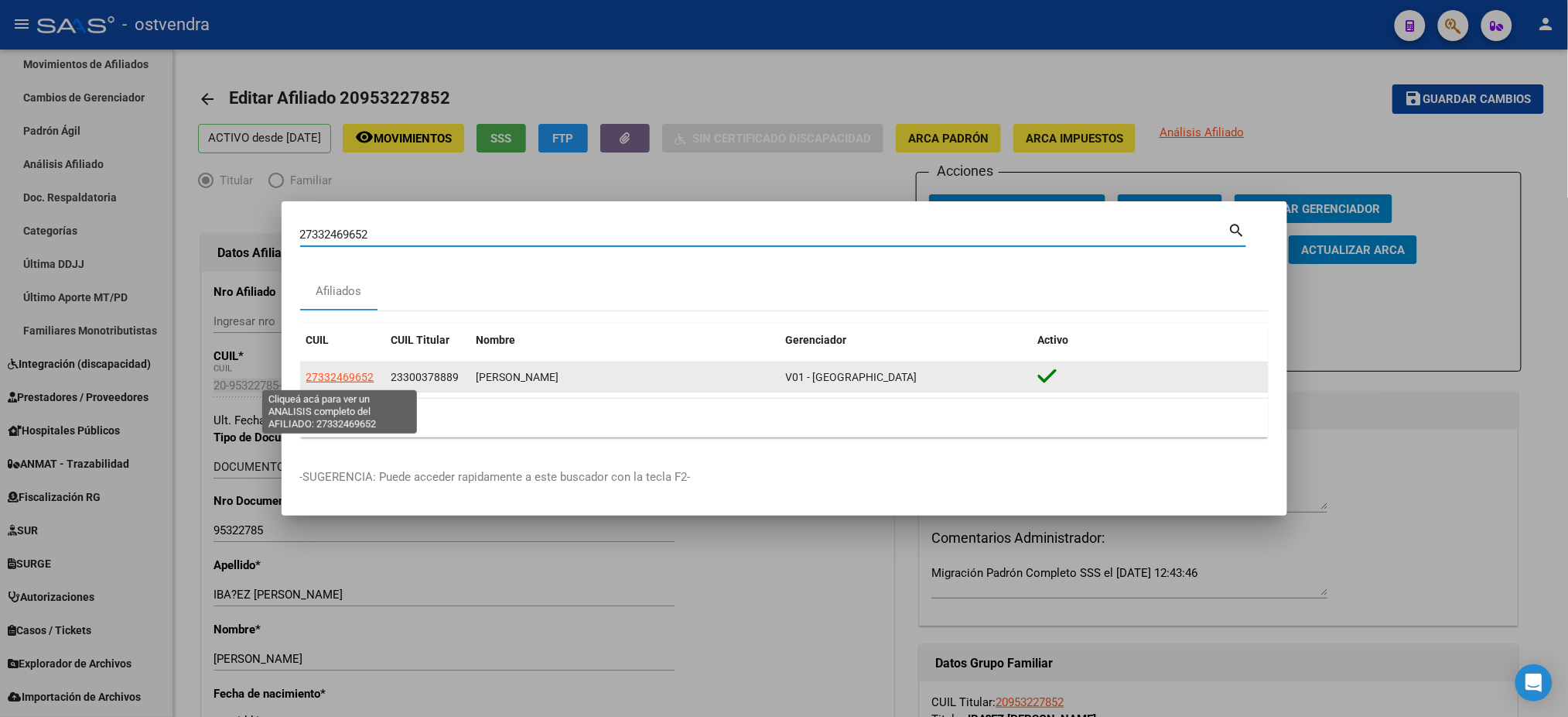
click at [326, 371] on span "27332469652" at bounding box center [340, 376] width 68 height 12
type textarea "27332469652"
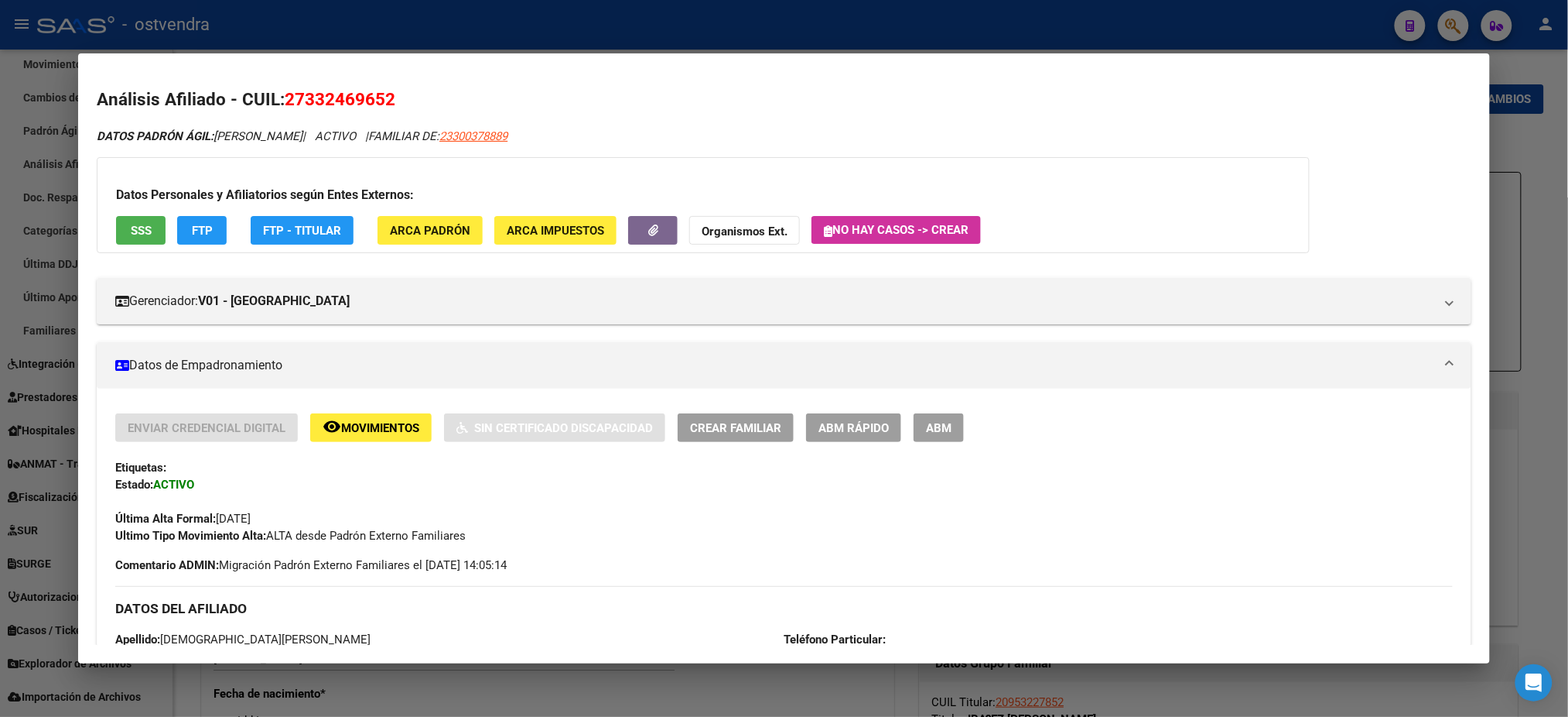
click at [914, 424] on button "ABM" at bounding box center [939, 427] width 51 height 29
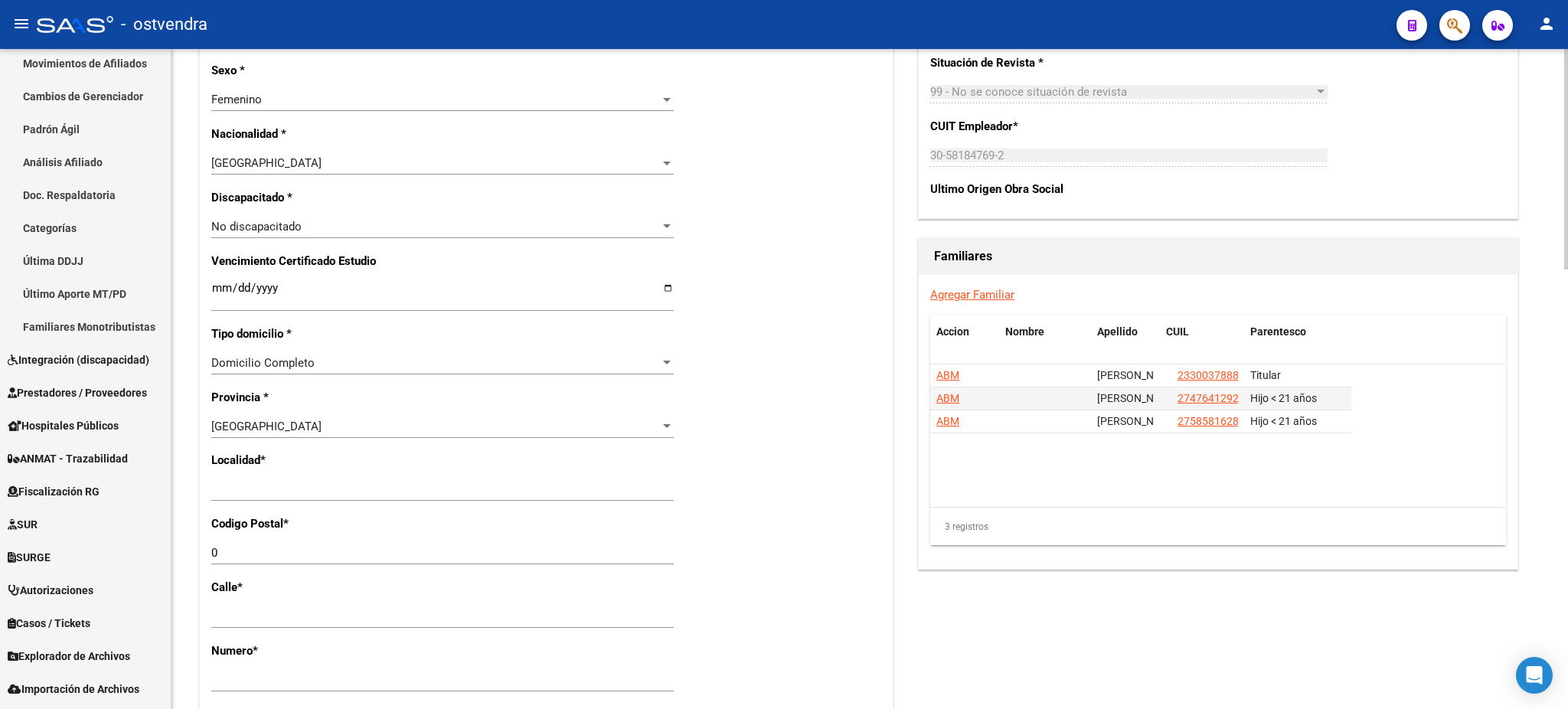
scroll to position [816, 0]
drag, startPoint x: 343, startPoint y: 494, endPoint x: 197, endPoint y: 478, distance: 146.9
click at [181, 485] on div "arrow_back Editar Afiliado 27332469652 save Guardar cambios ACTIVO desde [DATE]…" at bounding box center [869, 221] width 1396 height 1976
type input "[DATE][PERSON_NAME]"
type input "1663"
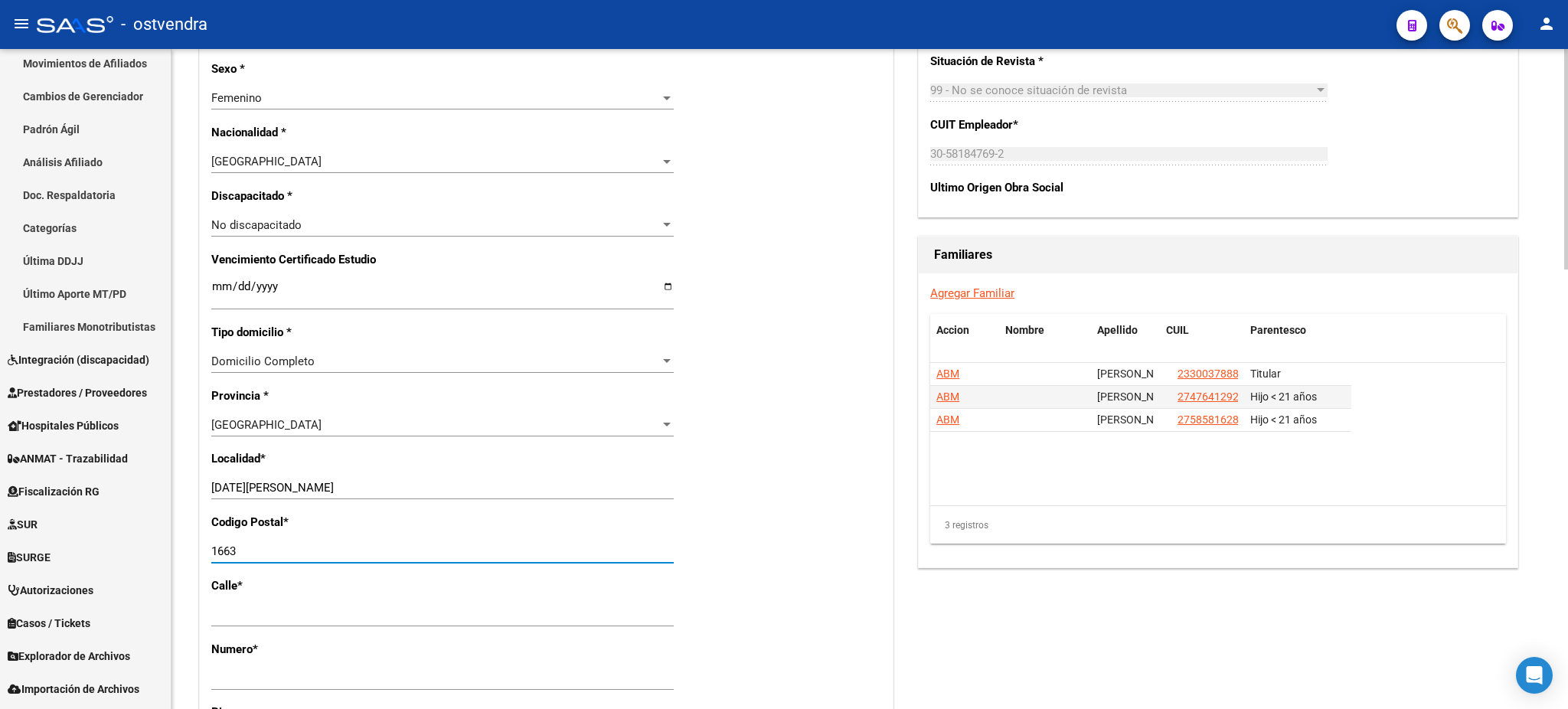
click at [914, 522] on div "Titular Familiar Datos Afiliado Nro Afiliado Ingresar nro CUIL * 27-33246965-2 …" at bounding box center [869, 217] width 1348 height 1764
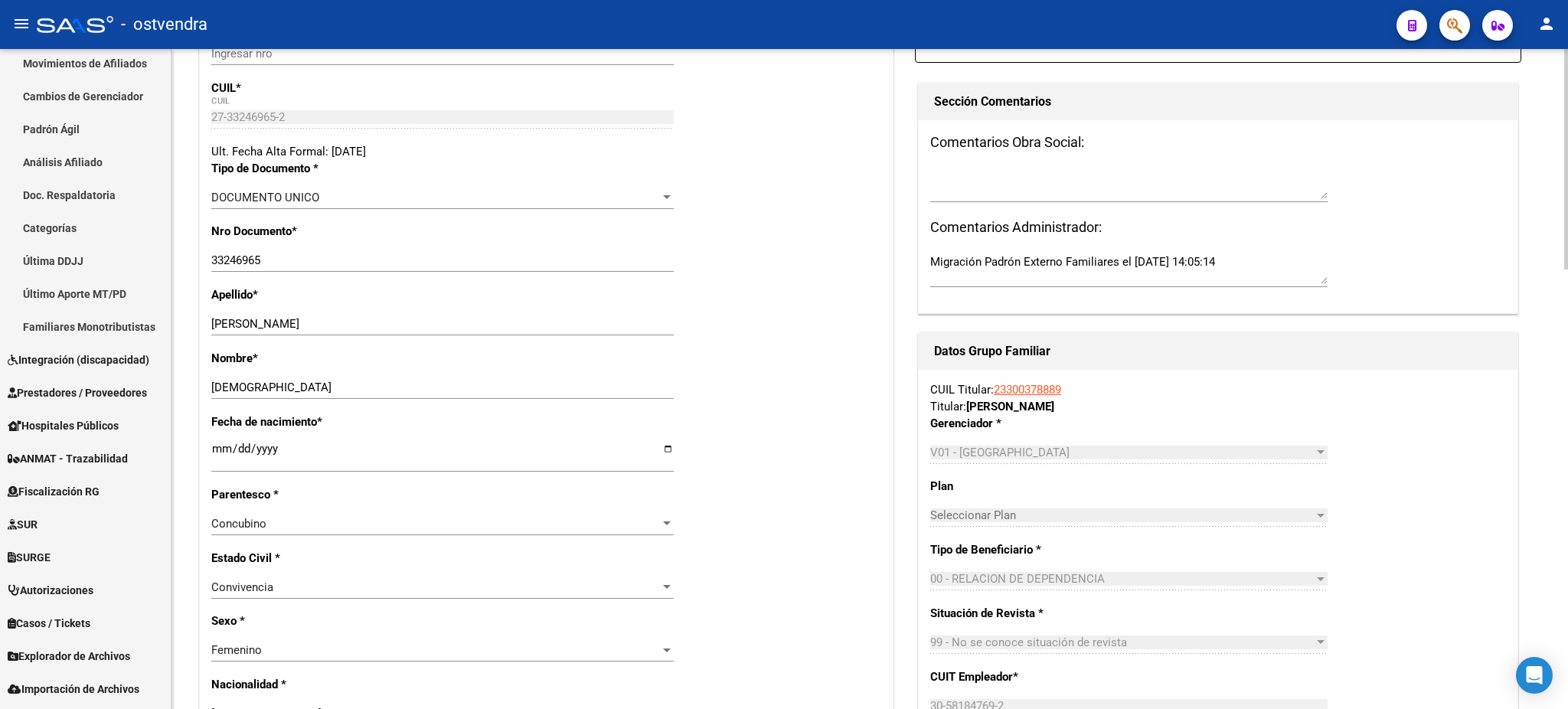
scroll to position [0, 0]
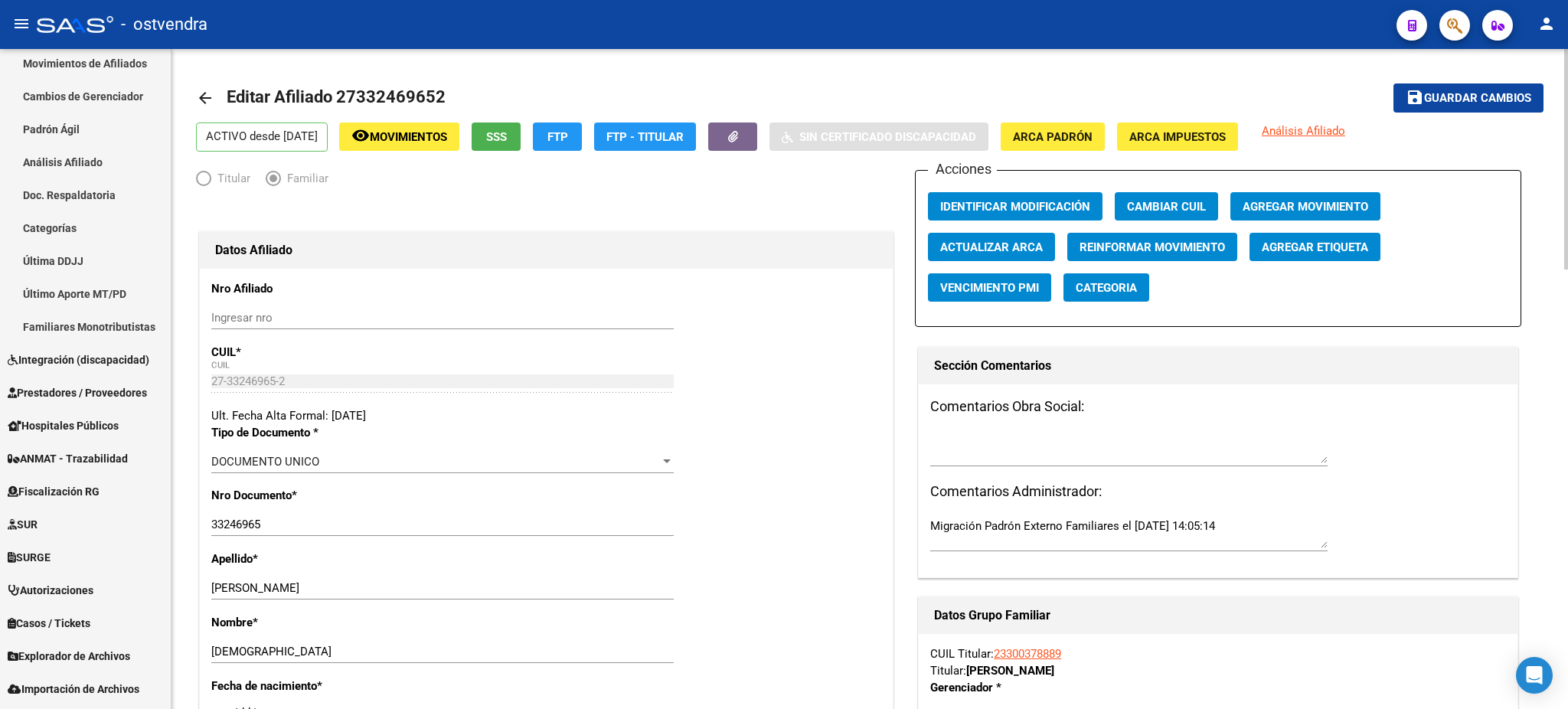
click at [1458, 97] on span "Guardar cambios" at bounding box center [1477, 98] width 107 height 13
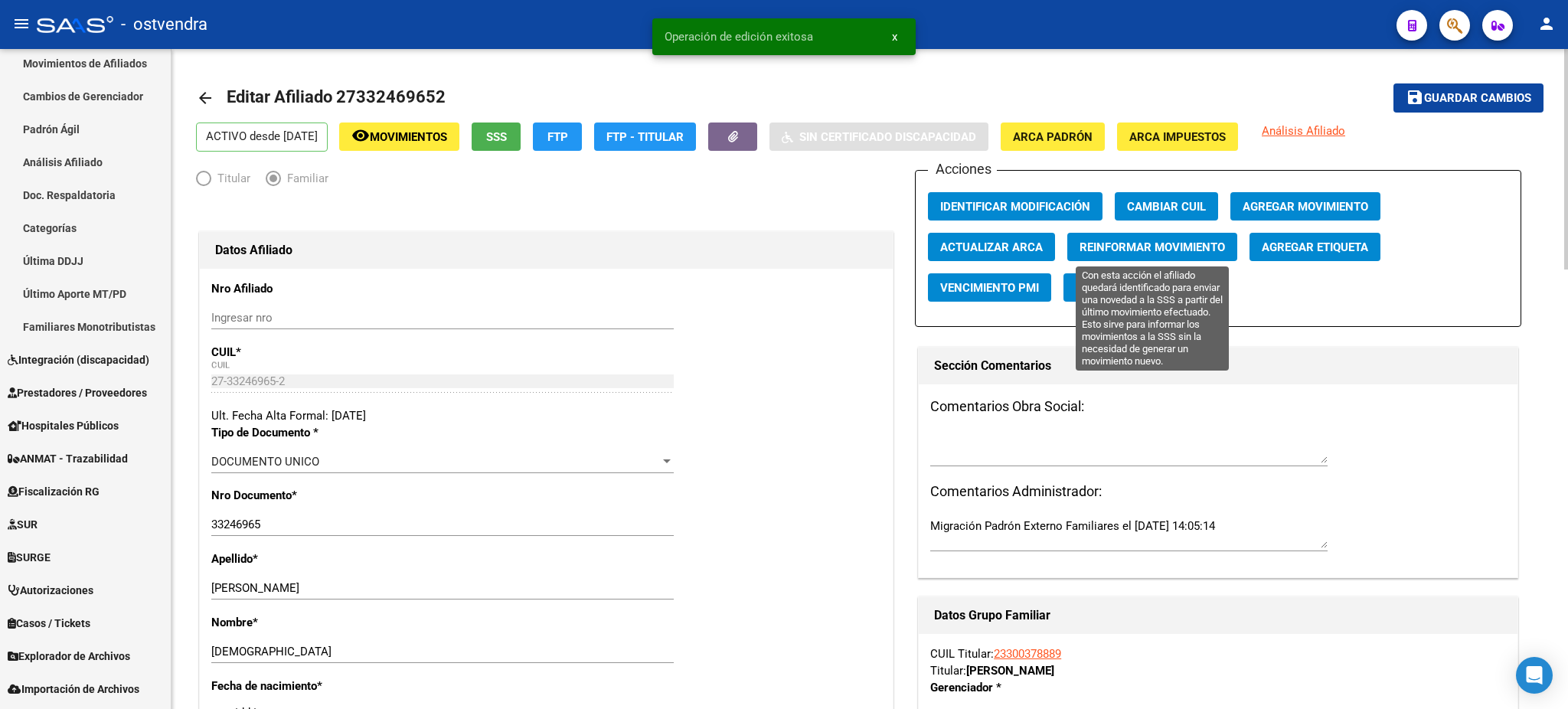
click at [1129, 234] on button "Reinformar Movimiento" at bounding box center [1152, 247] width 170 height 29
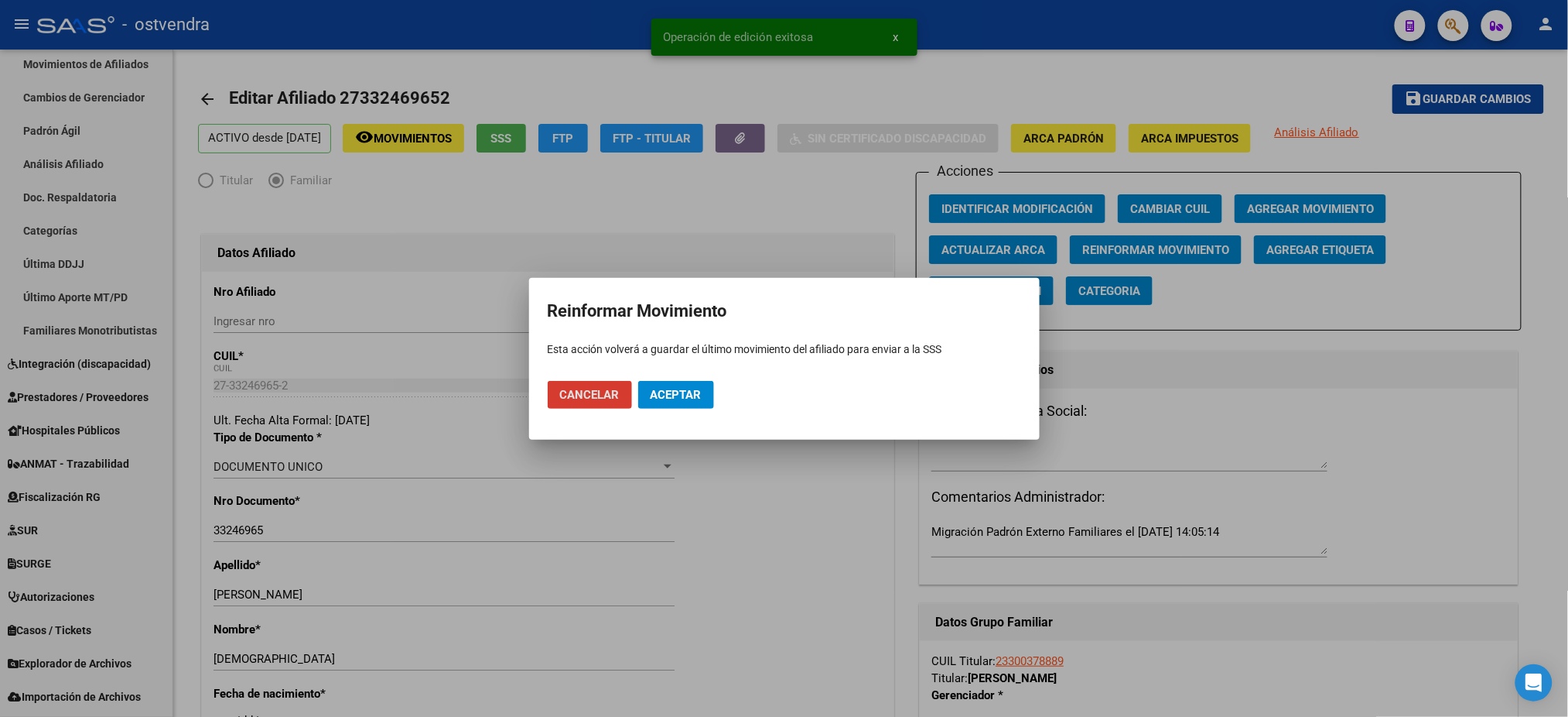
click at [681, 389] on span "Aceptar" at bounding box center [677, 395] width 51 height 14
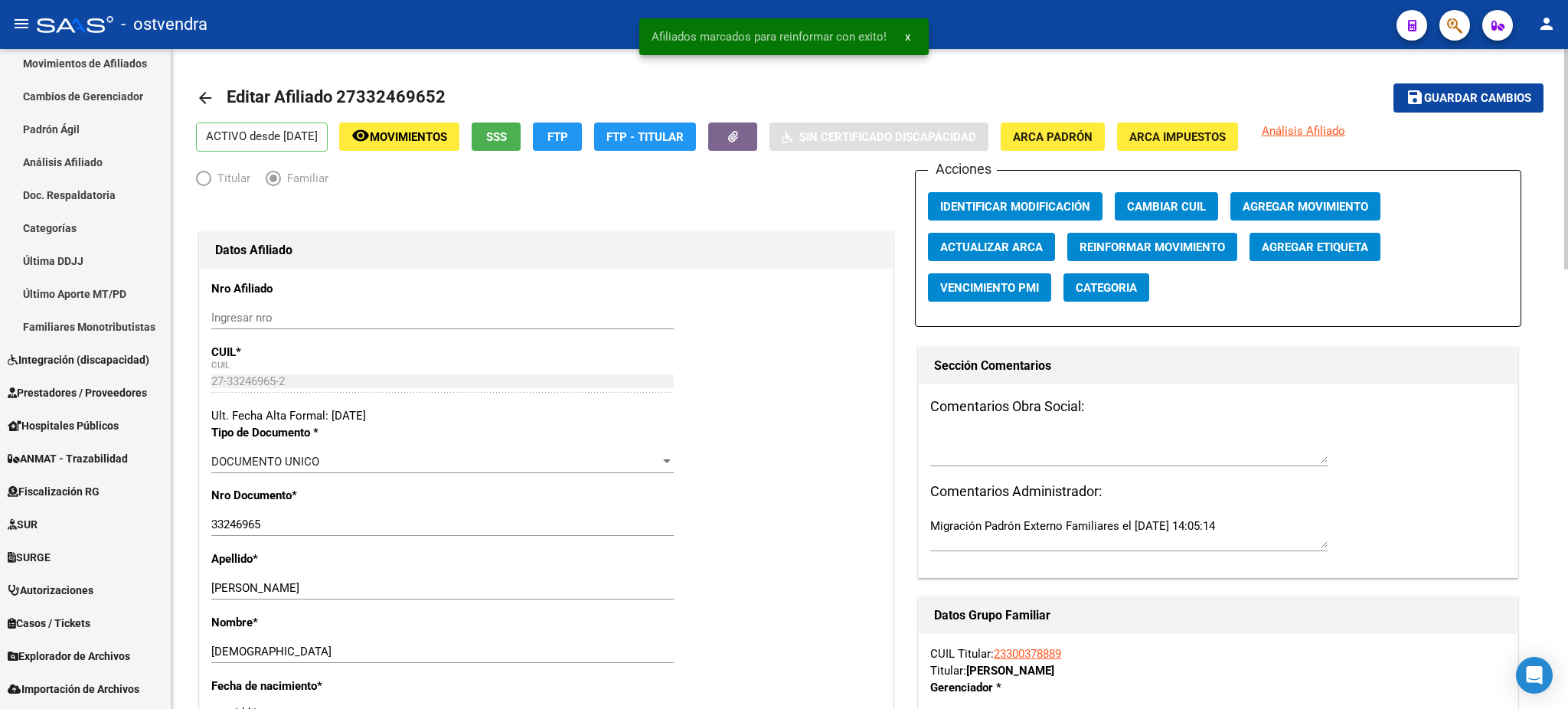
click at [823, 413] on div "Ult. Fecha Alta Formal: [DATE]" at bounding box center [546, 415] width 670 height 17
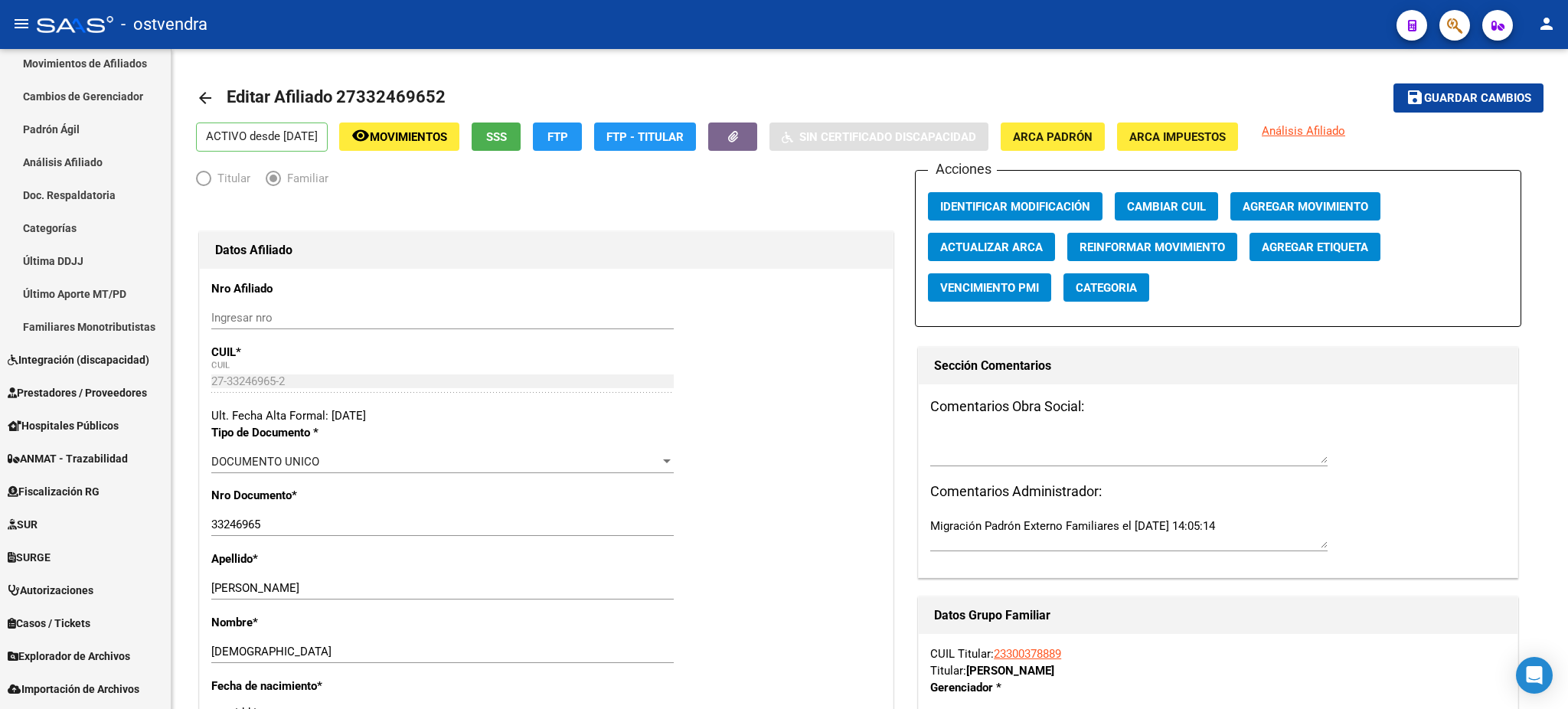
click at [1462, 19] on button "button" at bounding box center [1454, 25] width 31 height 31
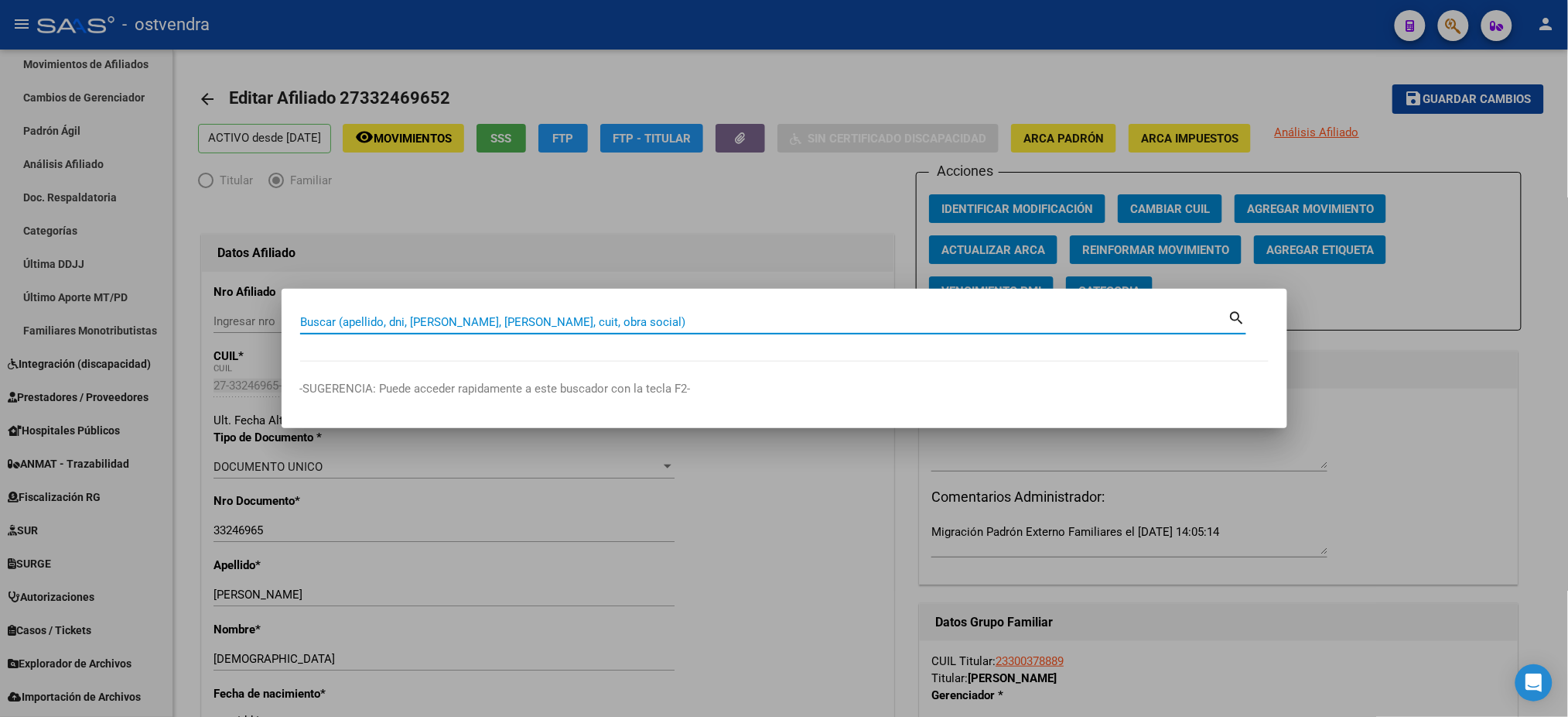
paste input "27598702891"
type input "27598702891"
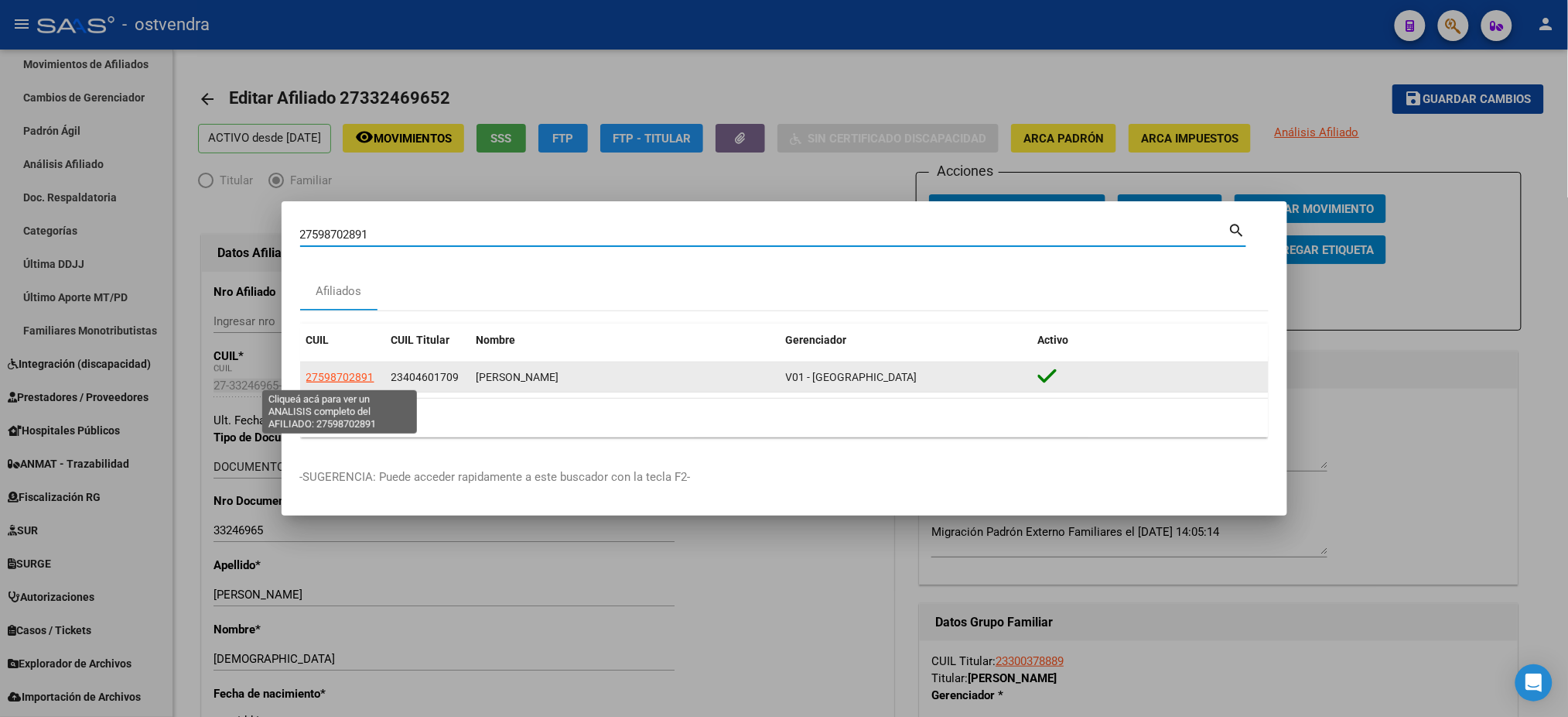
click at [354, 377] on span "27598702891" at bounding box center [340, 376] width 68 height 12
type textarea "27598702891"
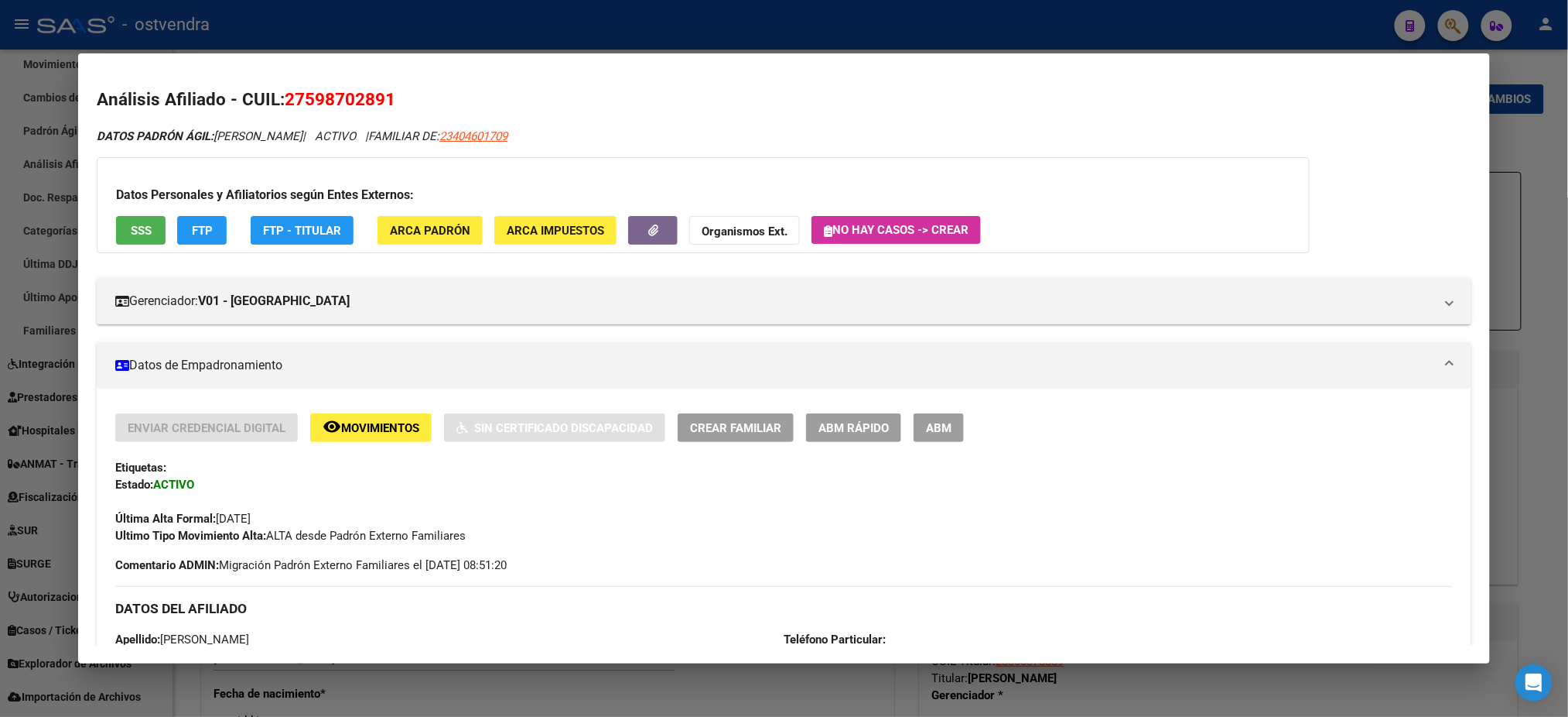
click at [929, 426] on span "ABM" at bounding box center [939, 427] width 26 height 14
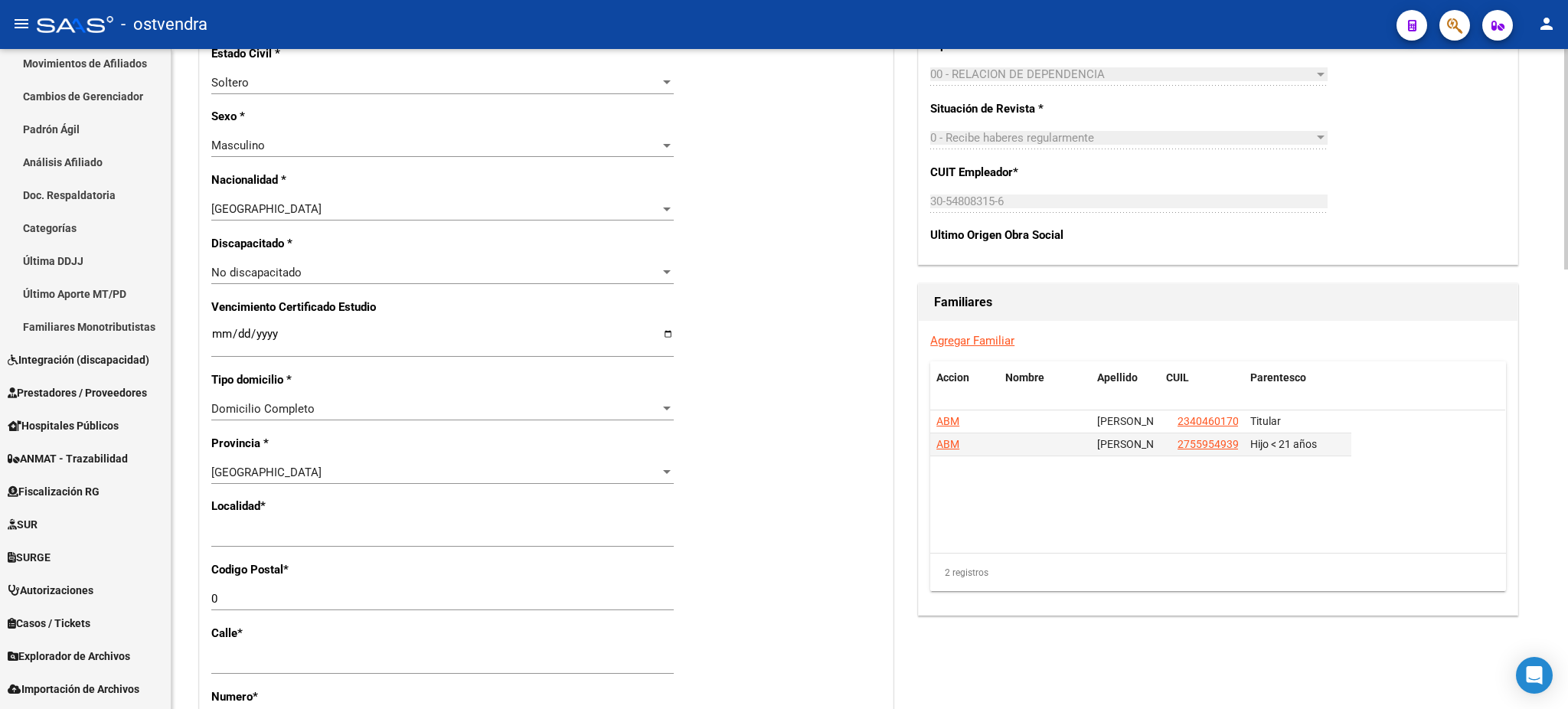
scroll to position [816, 0]
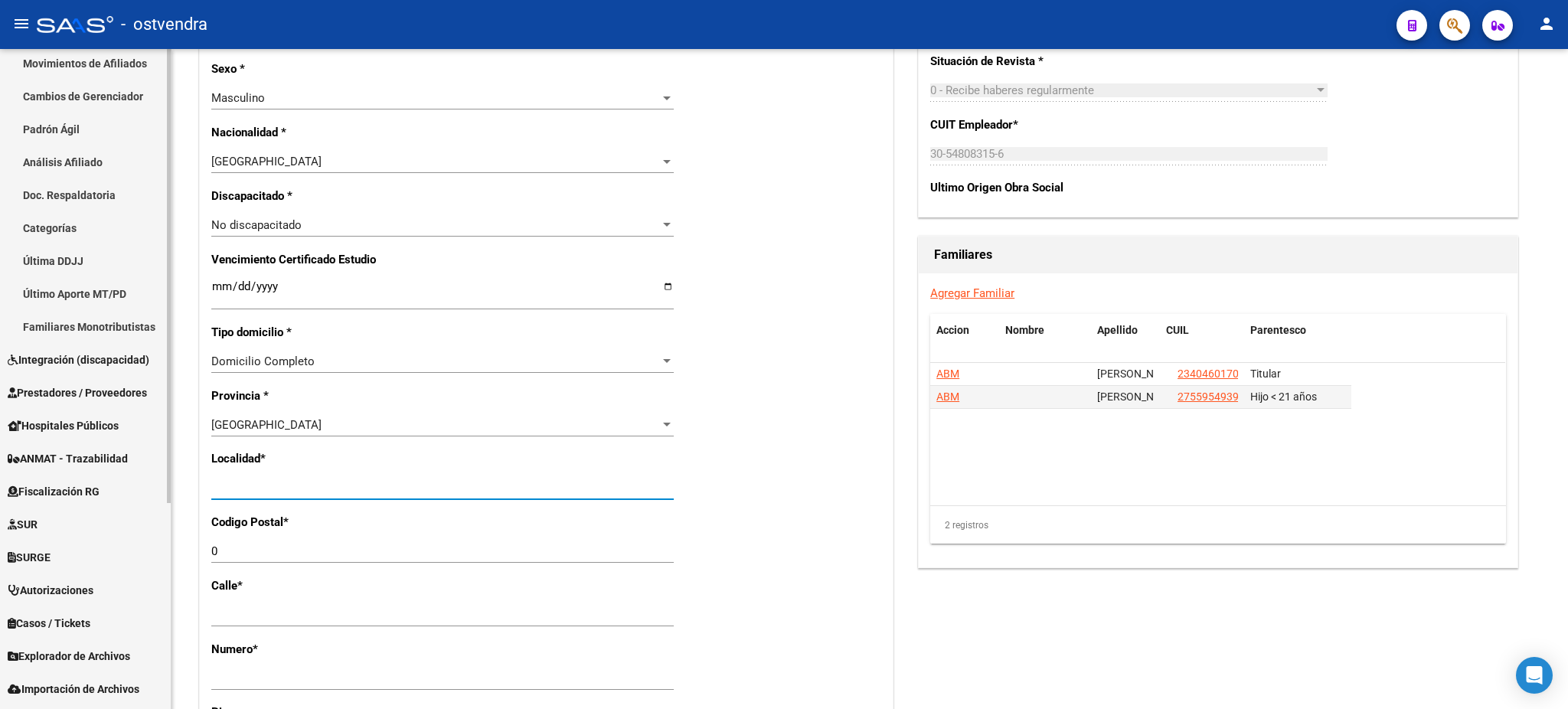
drag, startPoint x: 325, startPoint y: 489, endPoint x: 91, endPoint y: 485, distance: 234.0
click at [91, 485] on mat-sidenav-container "Firma Express Inicio Calendario SSS Instructivos Contacto OS Reportes Tablero d…" at bounding box center [784, 379] width 1568 height 660
type input "[DATE][PERSON_NAME]"
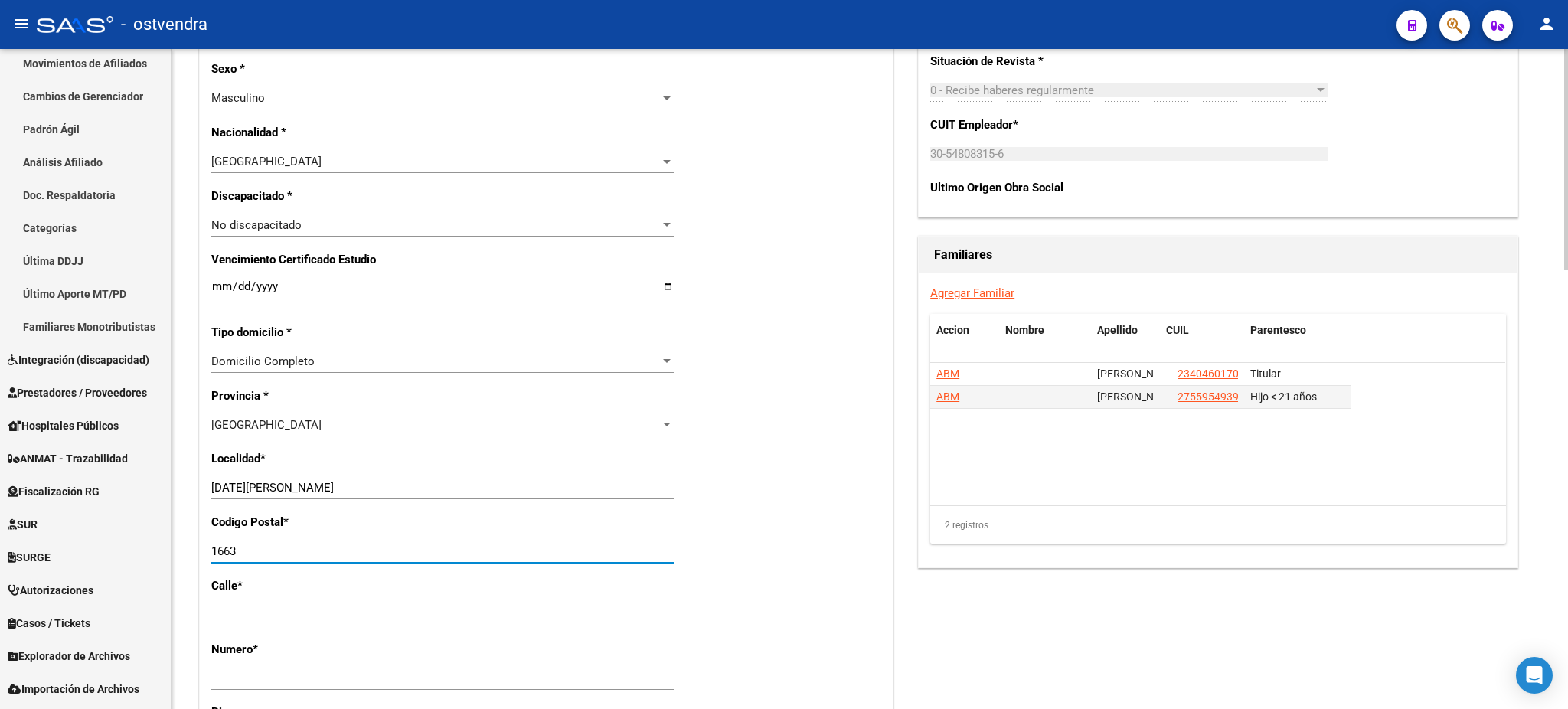
type input "1663"
click at [1180, 485] on datatable-body "[PERSON_NAME] 23404601709 Titular ABM [PERSON_NAME] [PERSON_NAME] 27559549393 H…" at bounding box center [1217, 434] width 575 height 143
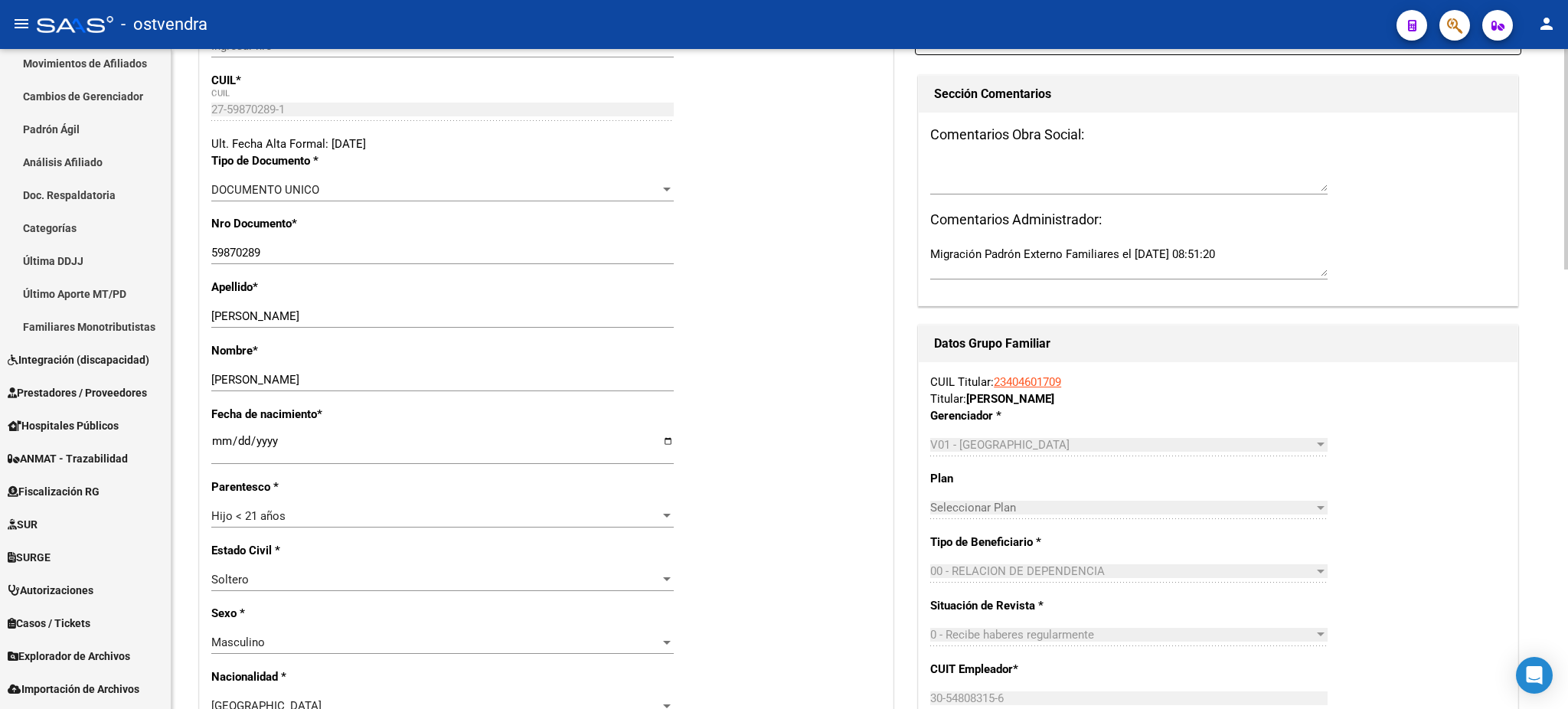
scroll to position [0, 0]
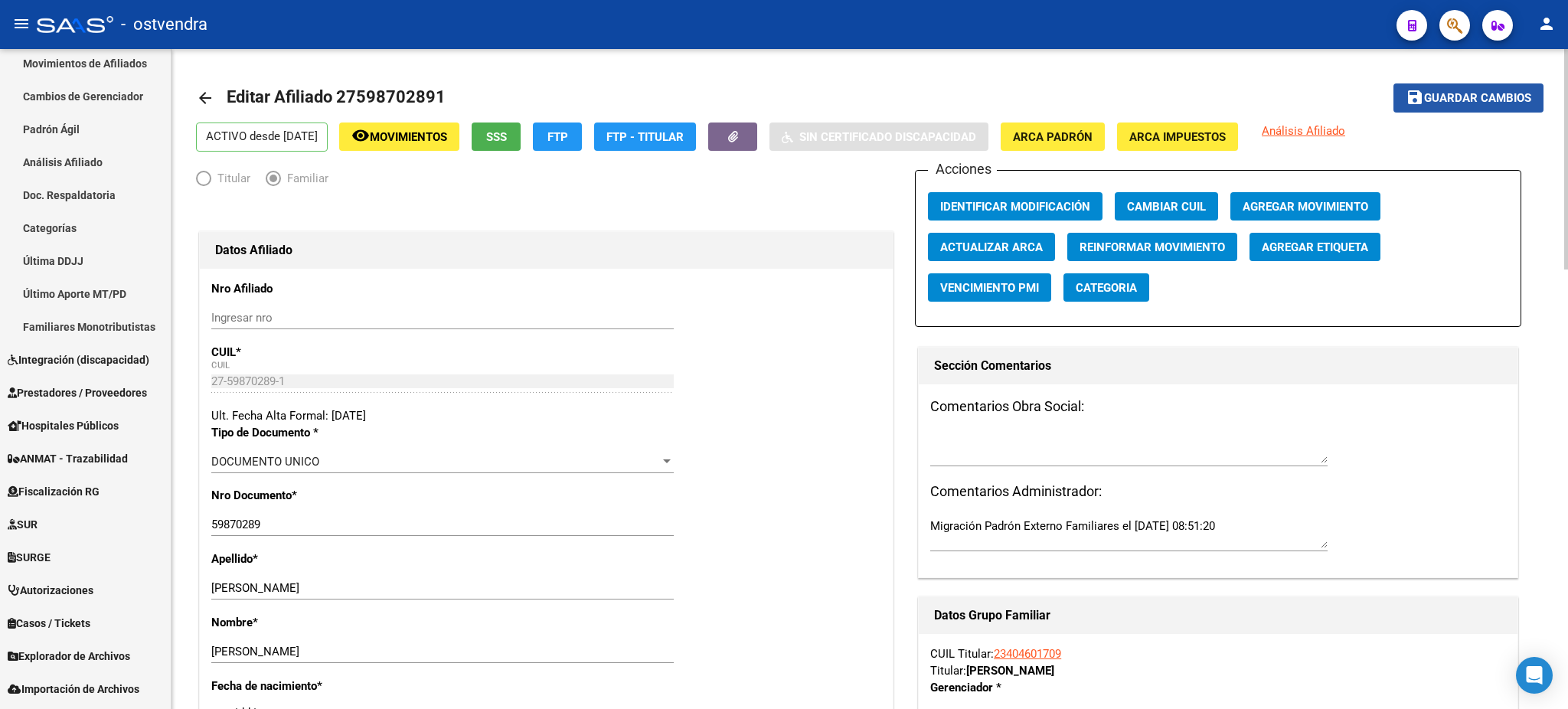
click at [1436, 98] on span "Guardar cambios" at bounding box center [1477, 98] width 107 height 13
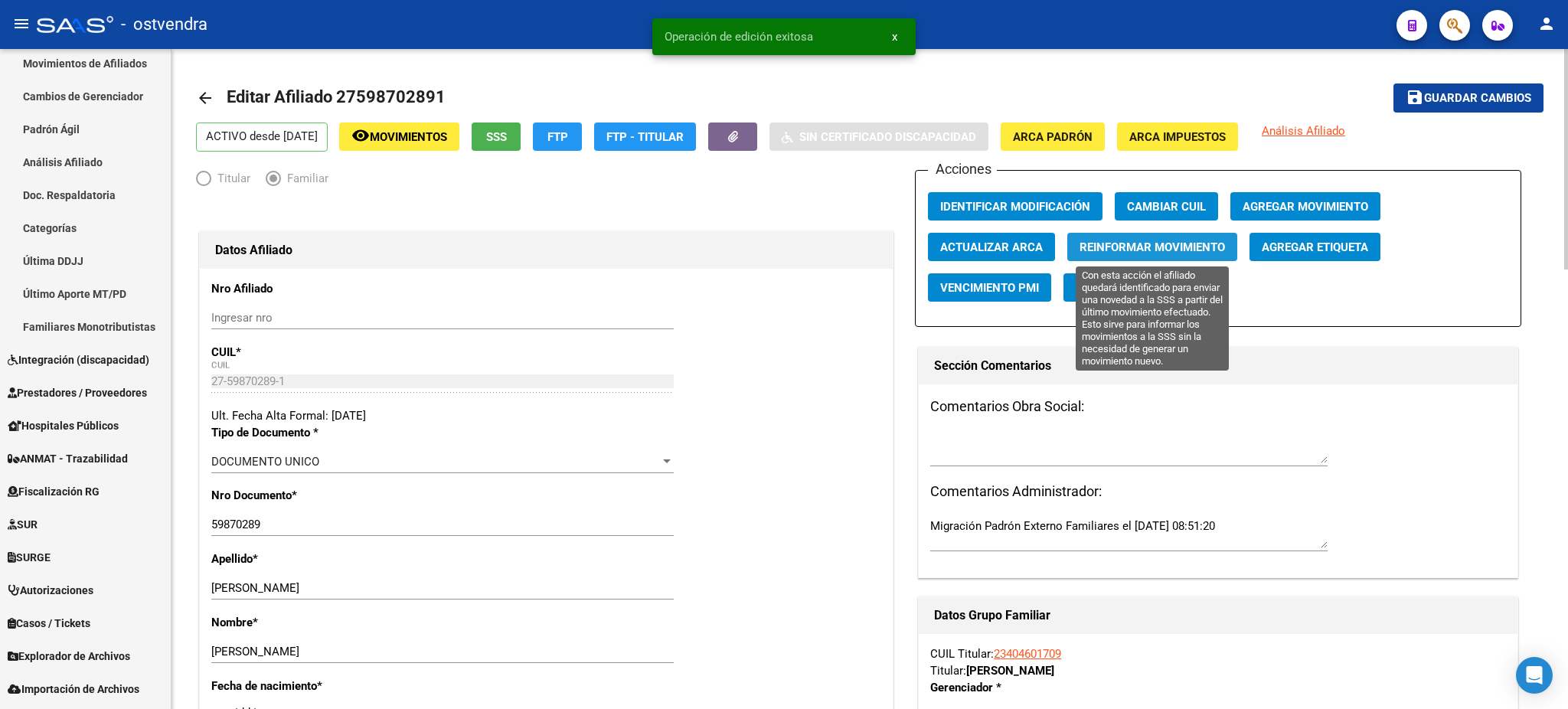
click at [1131, 248] on span "Reinformar Movimiento" at bounding box center [1152, 247] width 145 height 13
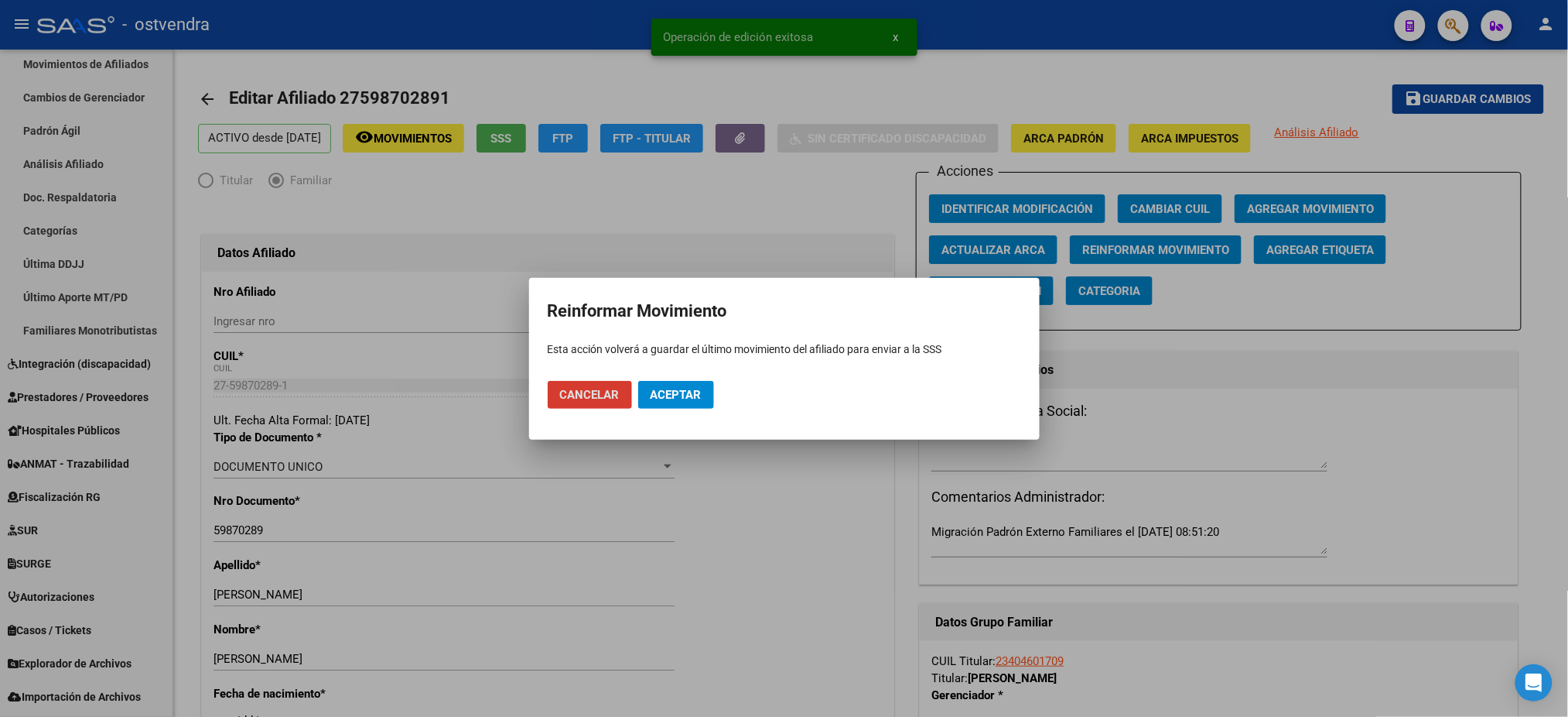
click at [675, 393] on span "Aceptar" at bounding box center [677, 395] width 51 height 14
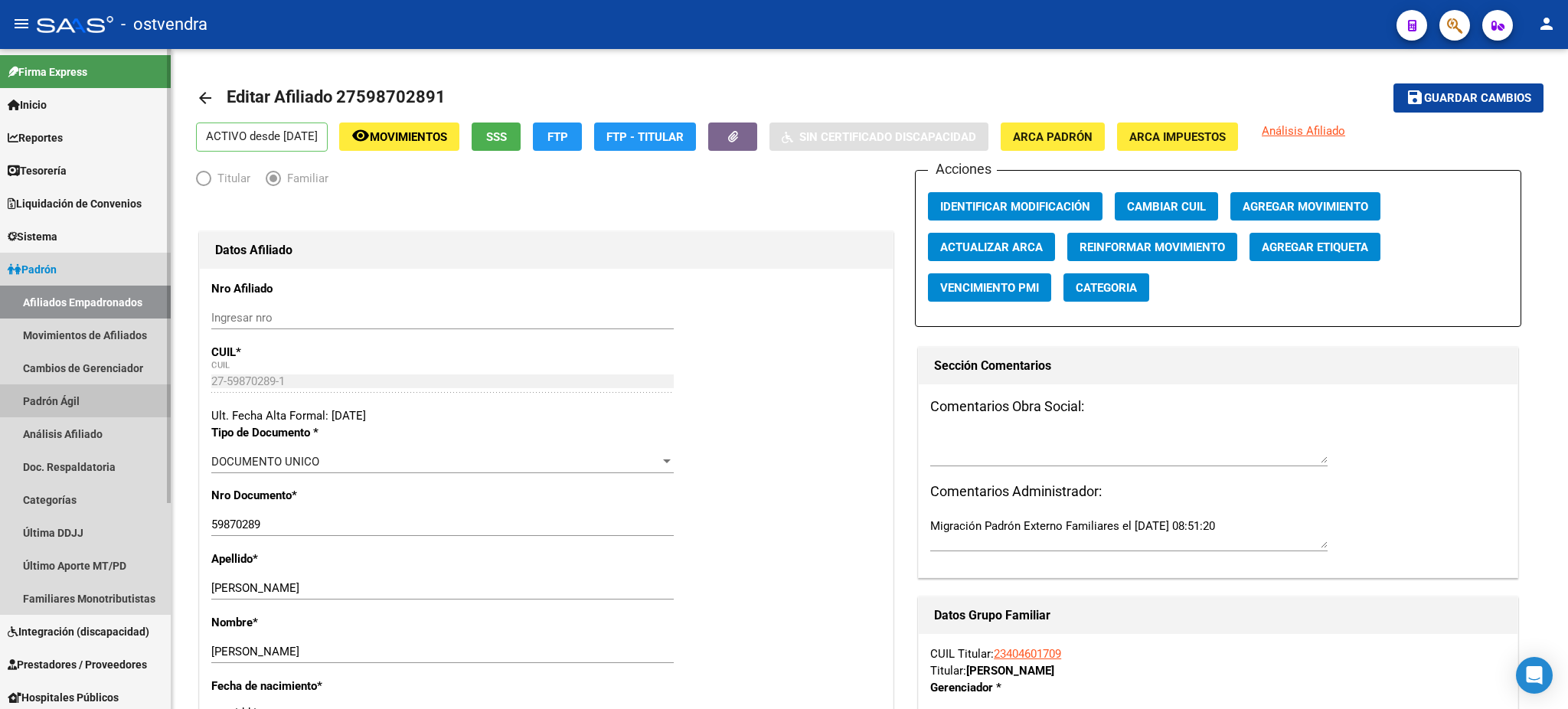
click at [94, 404] on link "Padrón Ágil" at bounding box center [85, 401] width 171 height 33
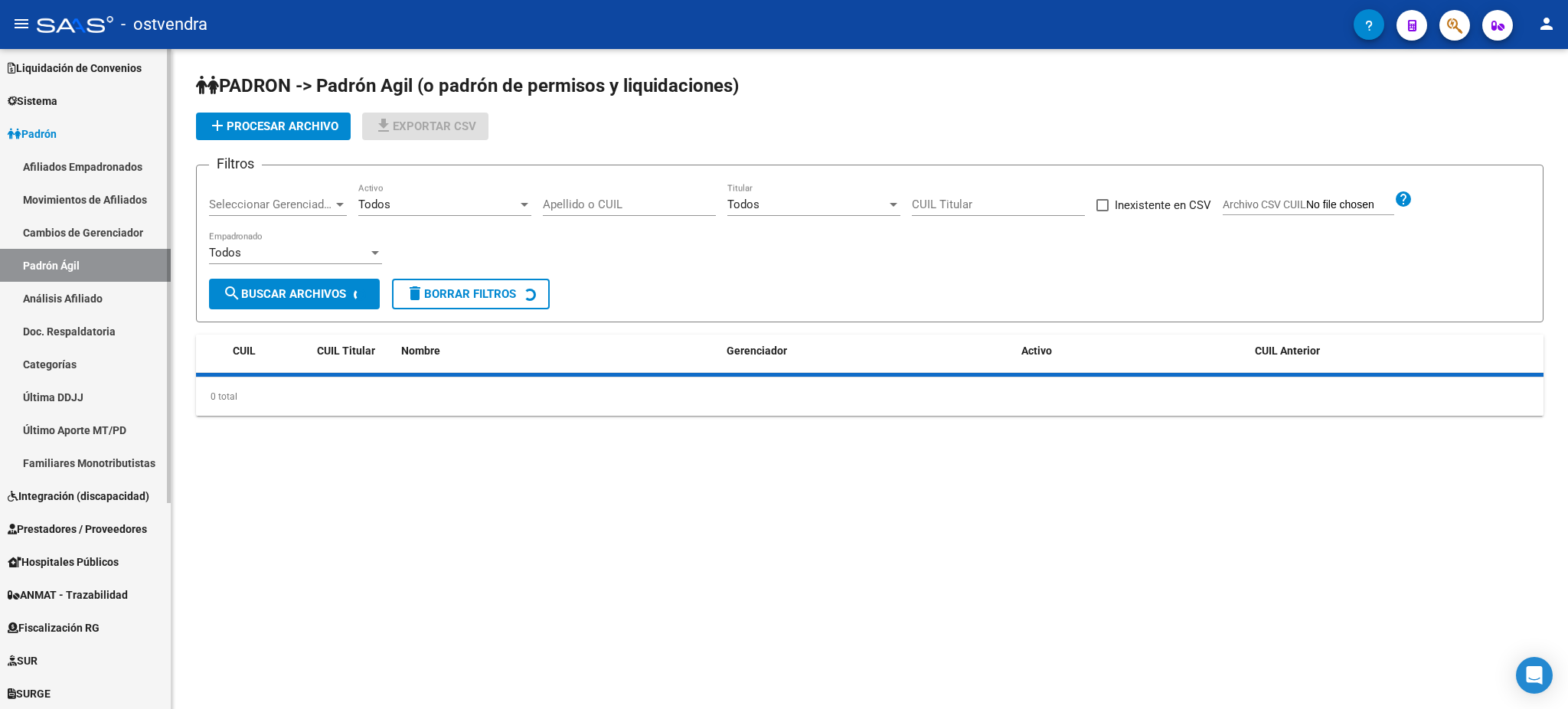
scroll to position [136, 0]
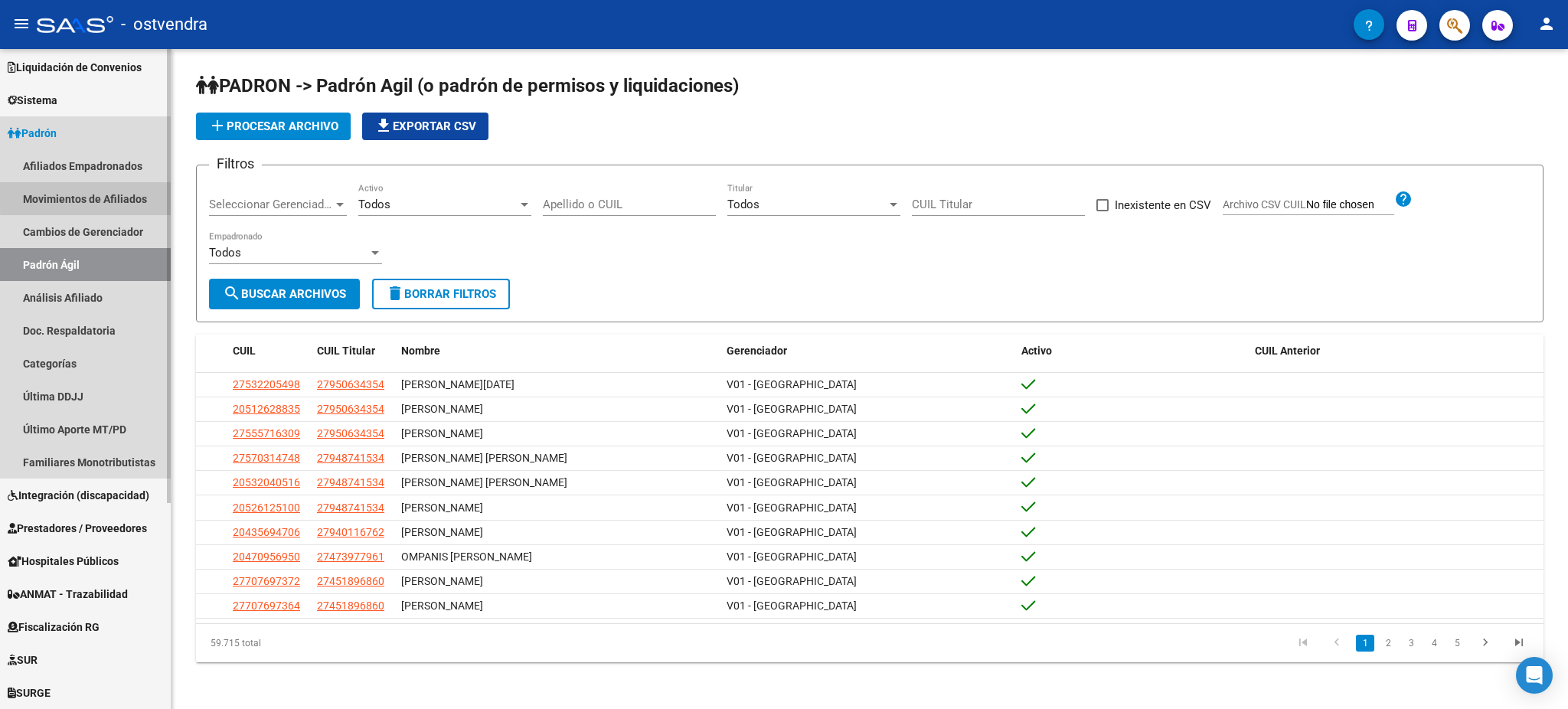
click at [111, 195] on link "Movimientos de Afiliados" at bounding box center [85, 199] width 171 height 33
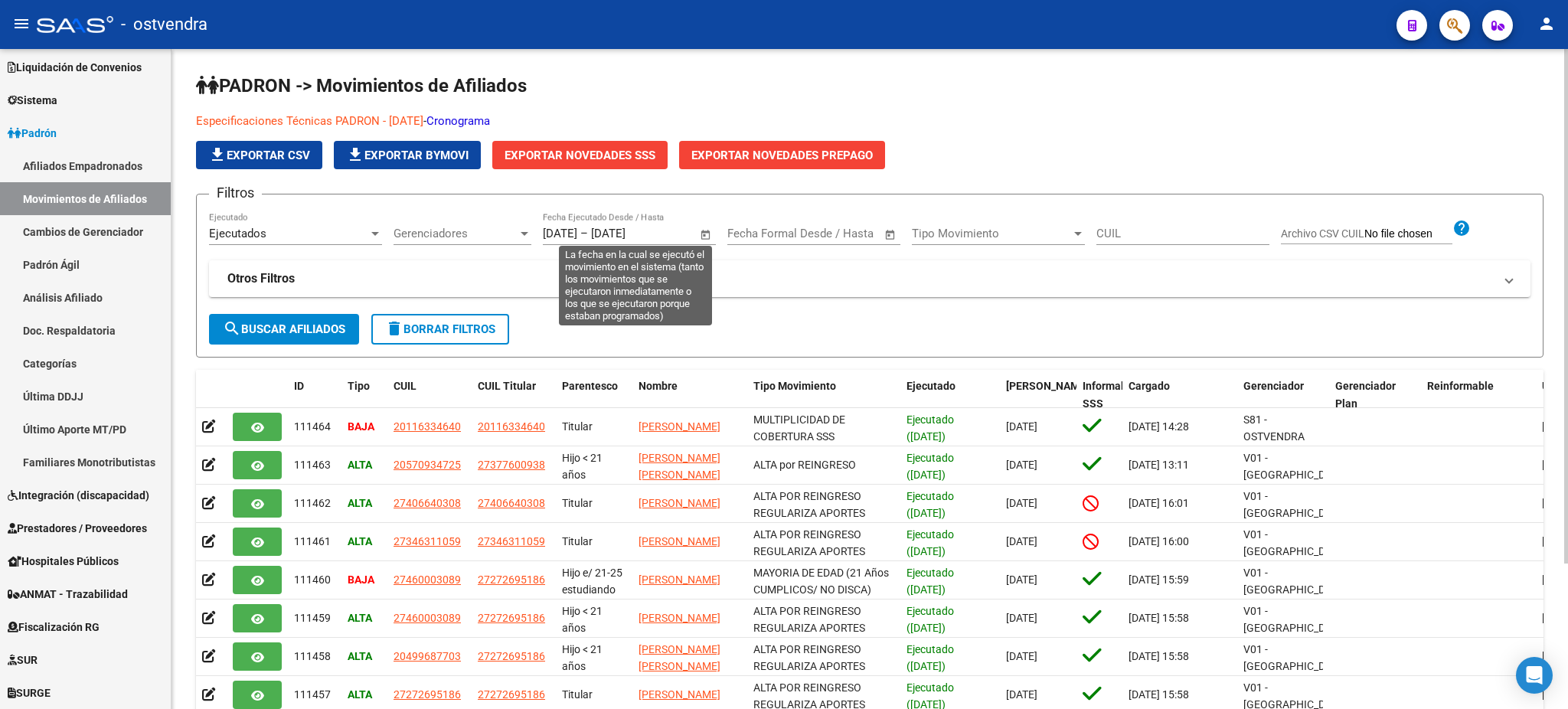
click at [713, 231] on span "Open calendar" at bounding box center [706, 234] width 36 height 36
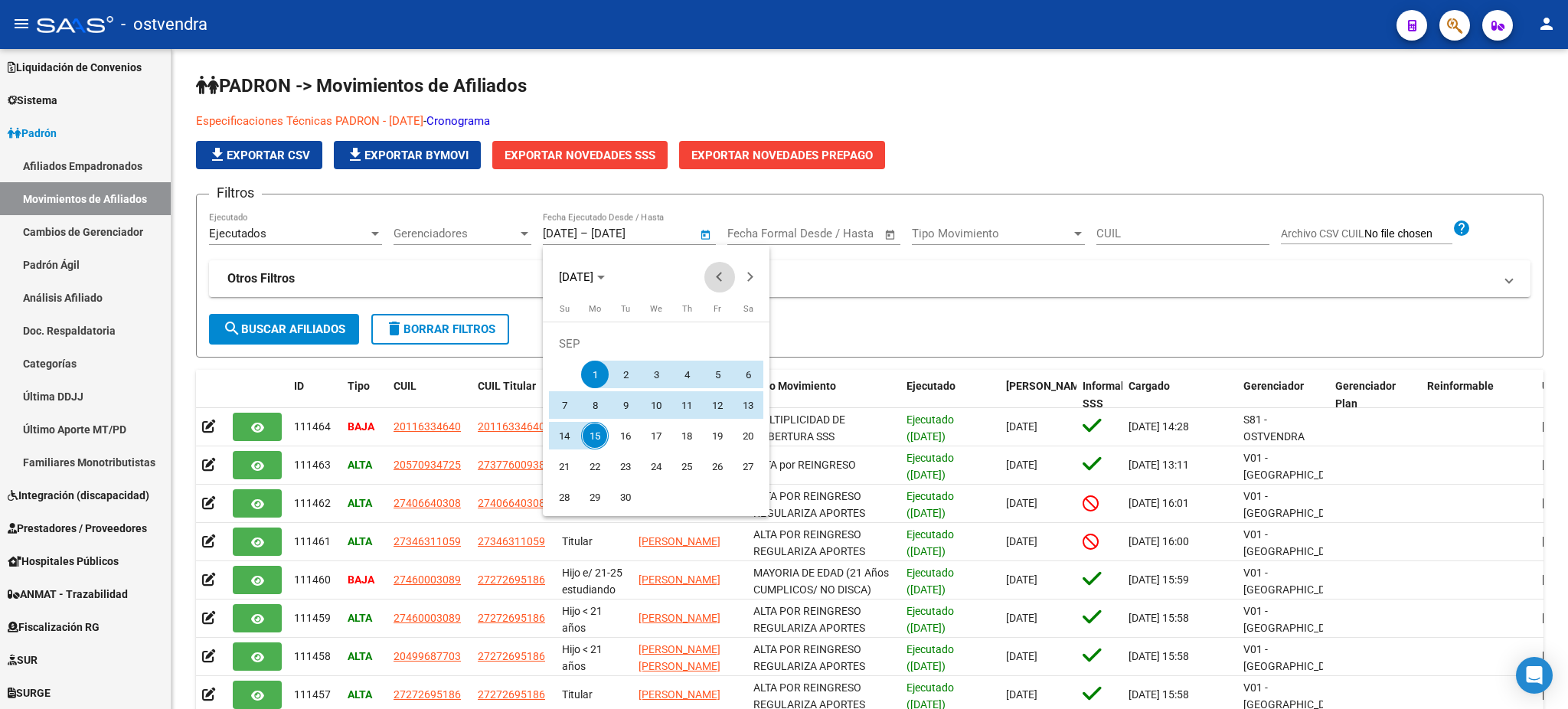
click at [723, 279] on button "Previous month" at bounding box center [719, 277] width 31 height 31
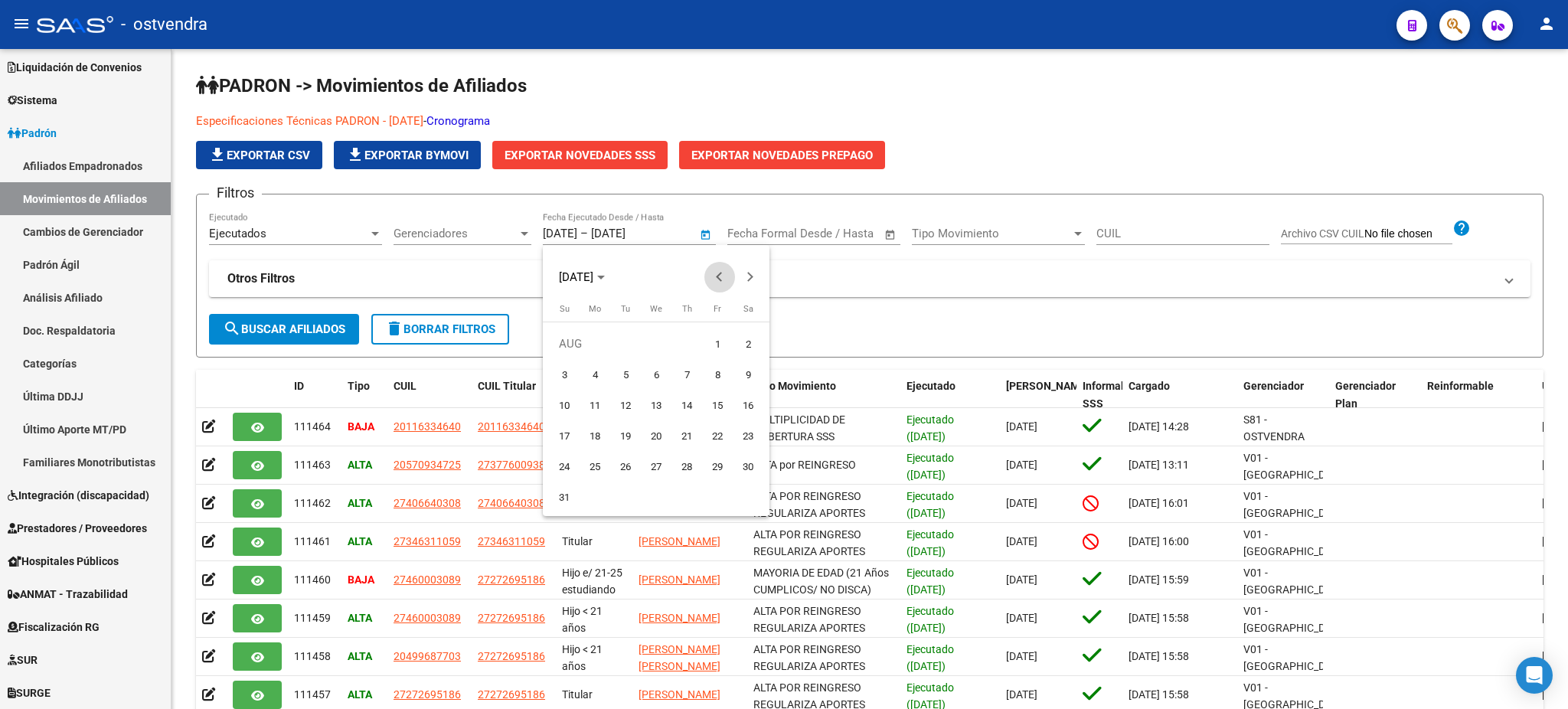
click at [723, 279] on button "Previous month" at bounding box center [719, 277] width 31 height 31
click at [626, 378] on span "1" at bounding box center [625, 374] width 28 height 28
type input "[DATE]"
click at [749, 275] on button "Next month" at bounding box center [750, 277] width 31 height 31
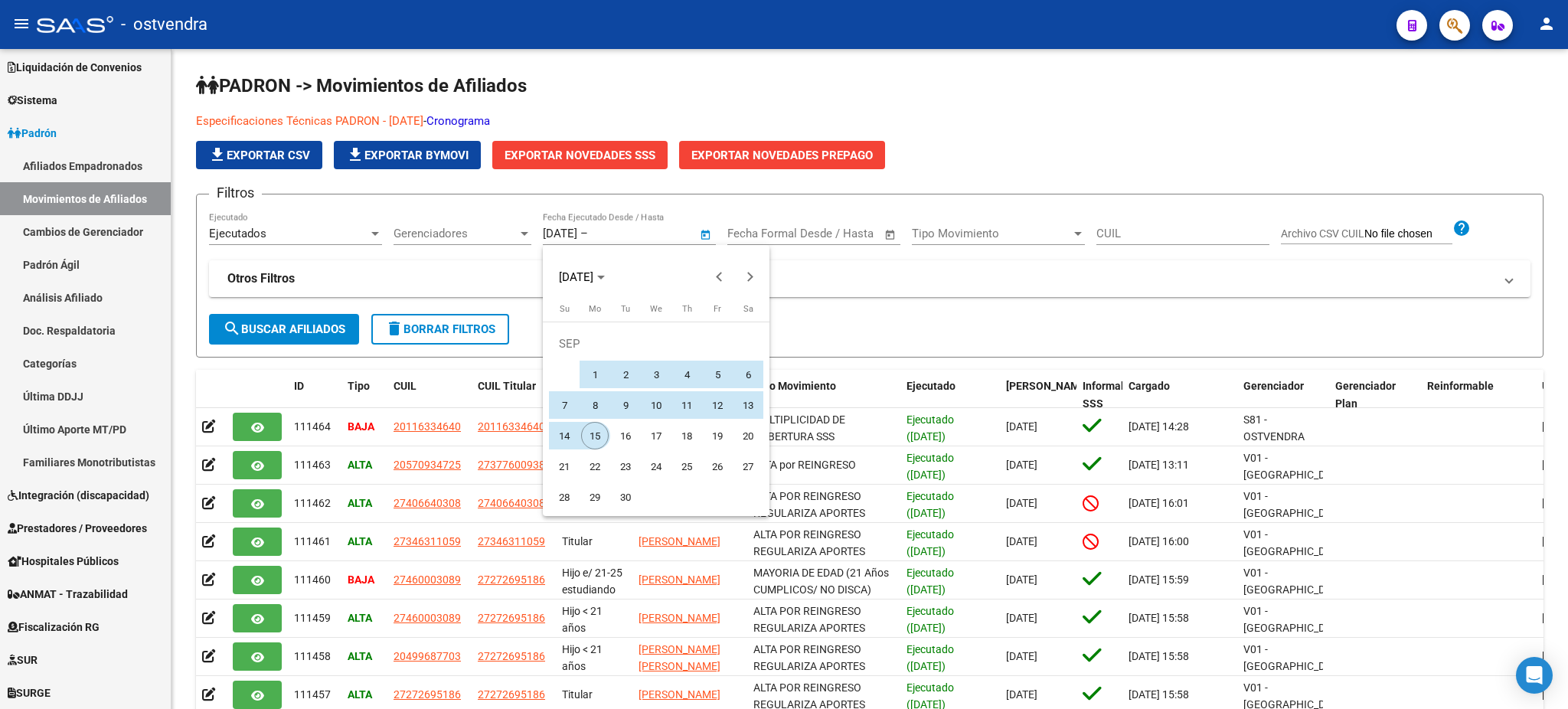
click at [598, 438] on span "15" at bounding box center [595, 435] width 28 height 28
type input "[DATE]"
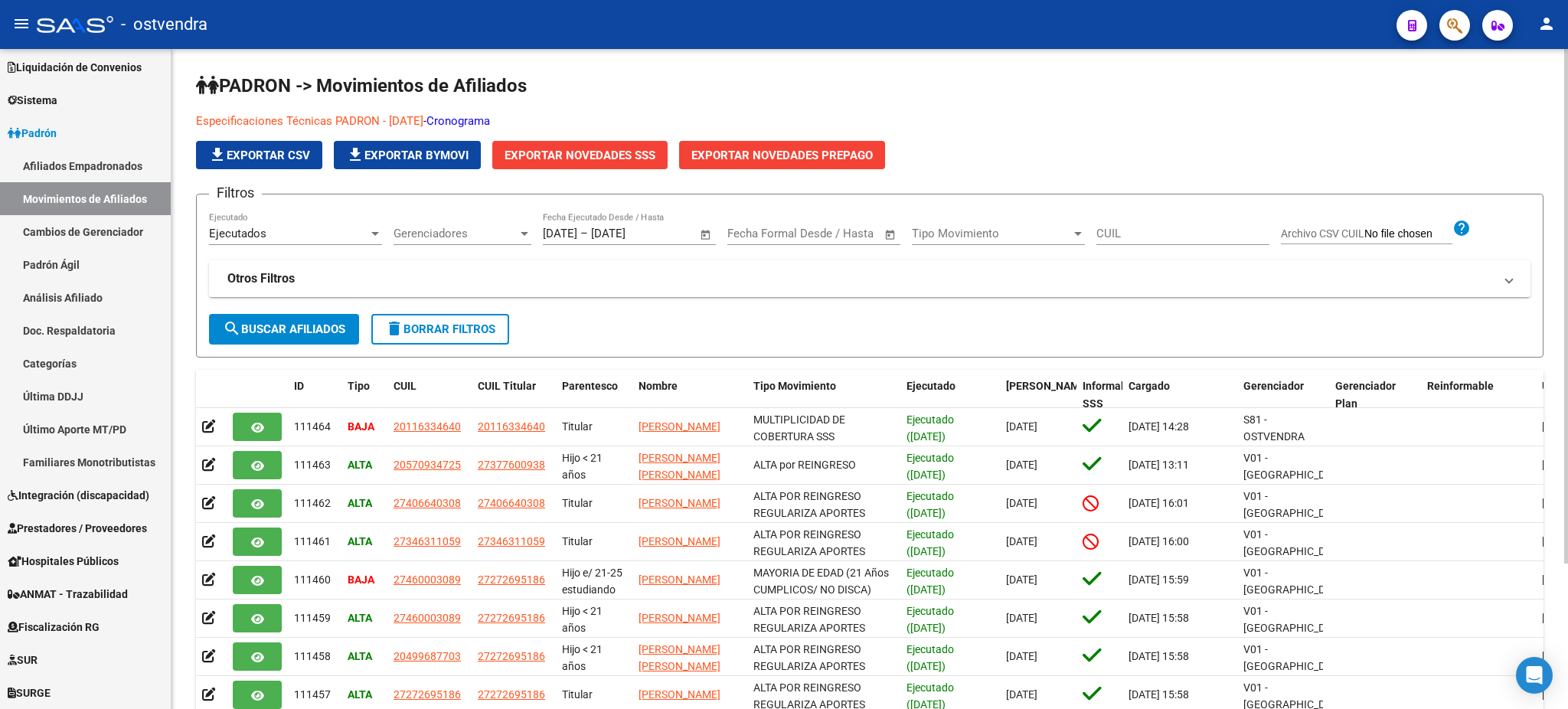
drag, startPoint x: 849, startPoint y: 285, endPoint x: 835, endPoint y: 367, distance: 83.2
click at [849, 282] on mat-panel-title "Otros Filtros" at bounding box center [861, 278] width 1266 height 17
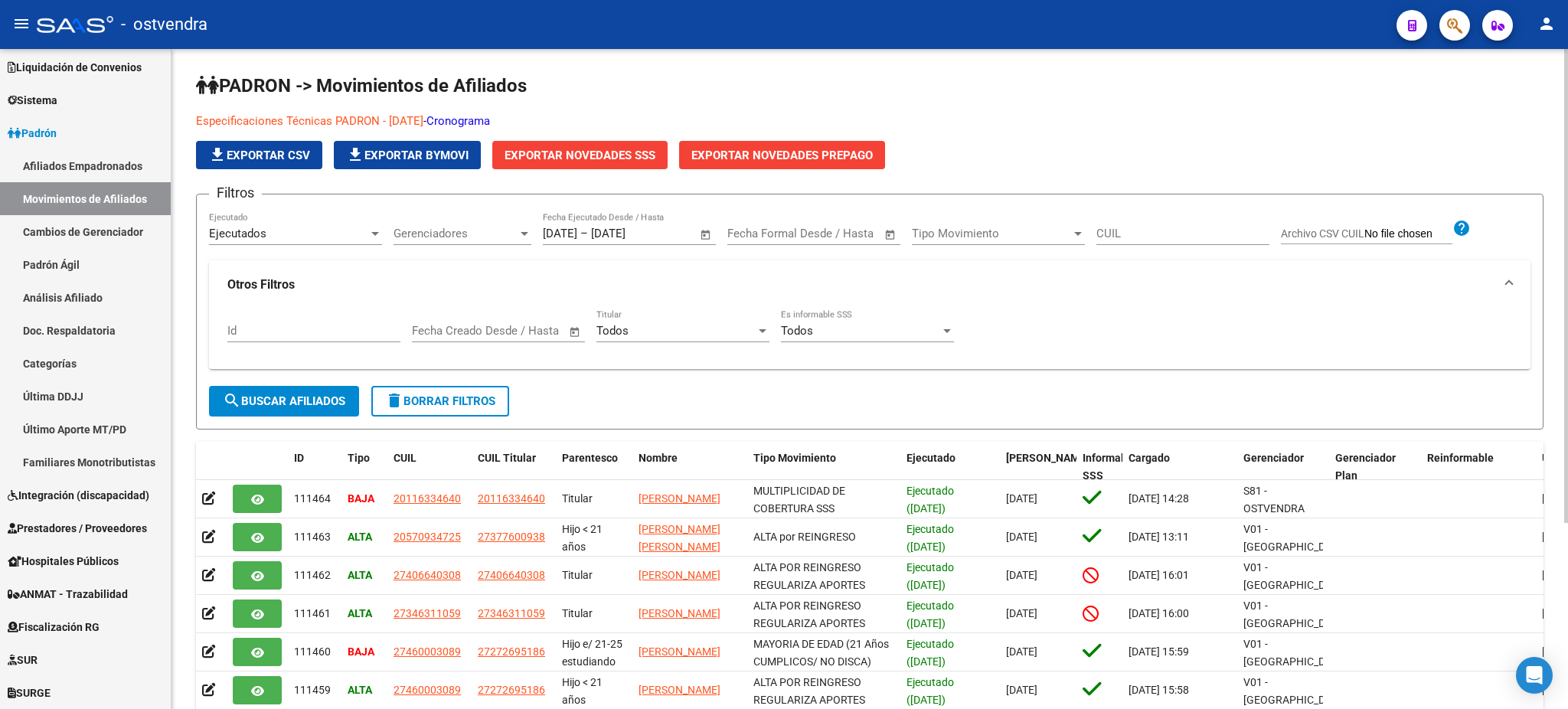
click at [836, 322] on div "Todos Es informable SSS" at bounding box center [867, 326] width 173 height 33
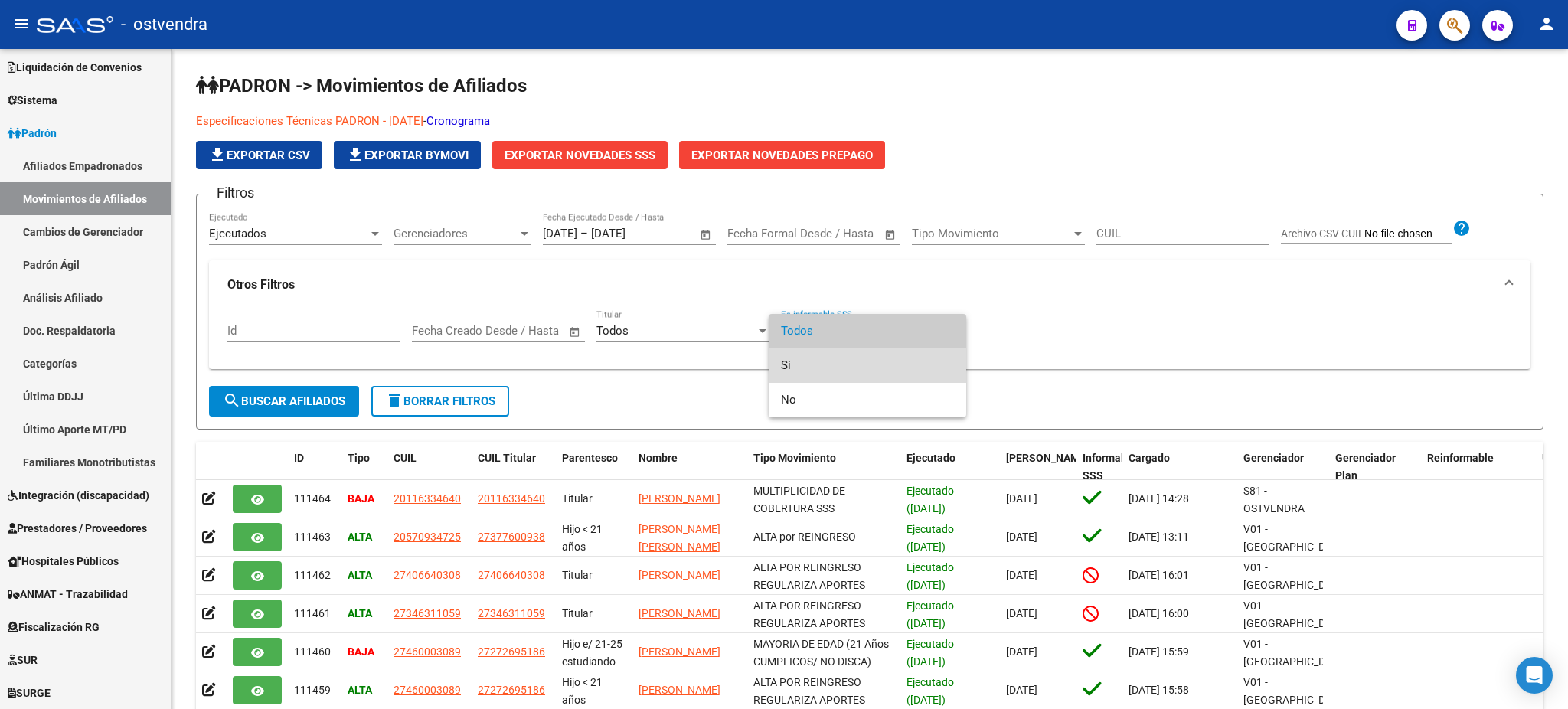
click at [799, 362] on span "Si" at bounding box center [867, 365] width 173 height 34
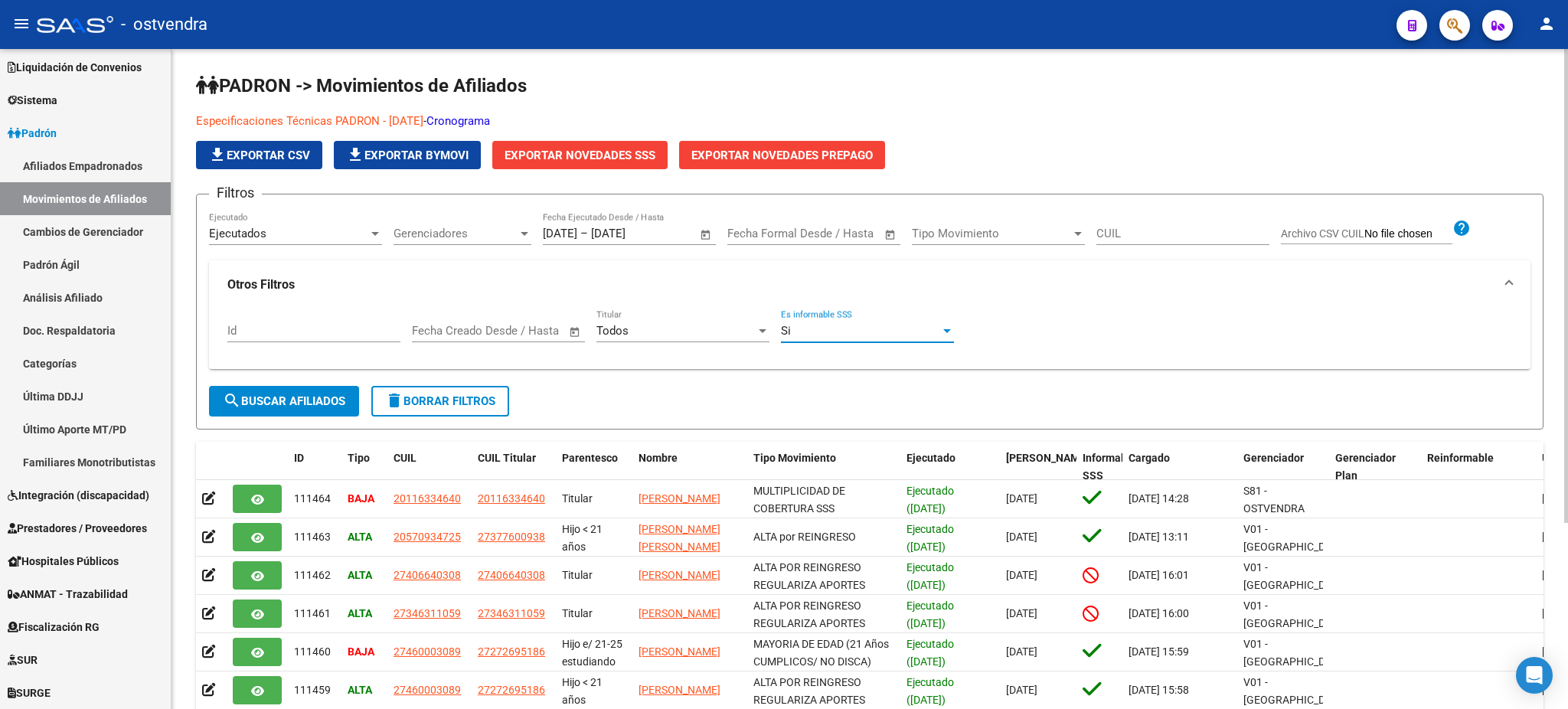
click at [363, 404] on form "Filtros Ejecutados Ejecutado Gerenciadores Gerenciadores [DATE] [DATE] – [DATE]…" at bounding box center [869, 311] width 1348 height 236
click at [351, 405] on button "search Buscar Afiliados" at bounding box center [283, 400] width 150 height 31
click at [613, 154] on span "Exportar Novedades SSS" at bounding box center [580, 155] width 151 height 13
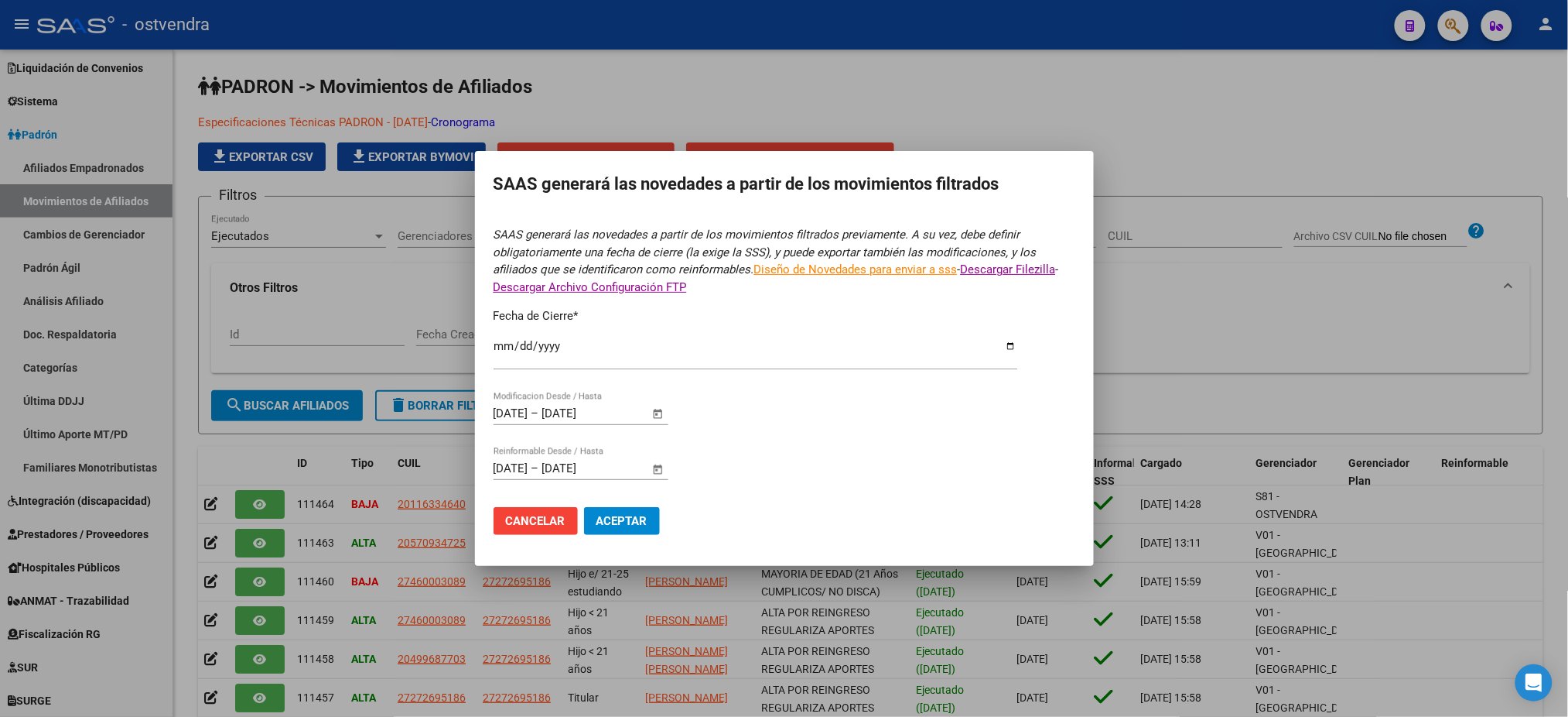
type input "[DATE]"
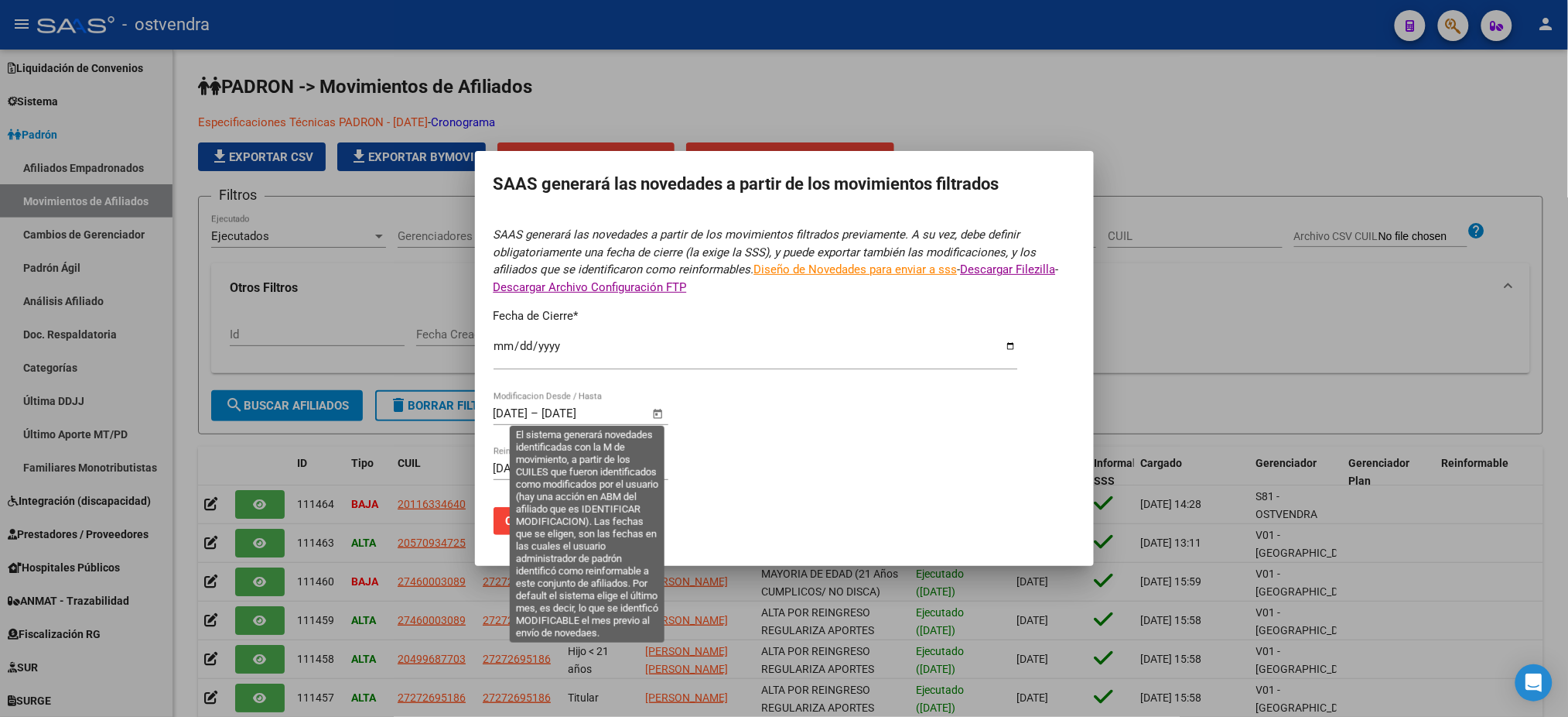
click at [652, 410] on span "Open calendar" at bounding box center [657, 414] width 37 height 37
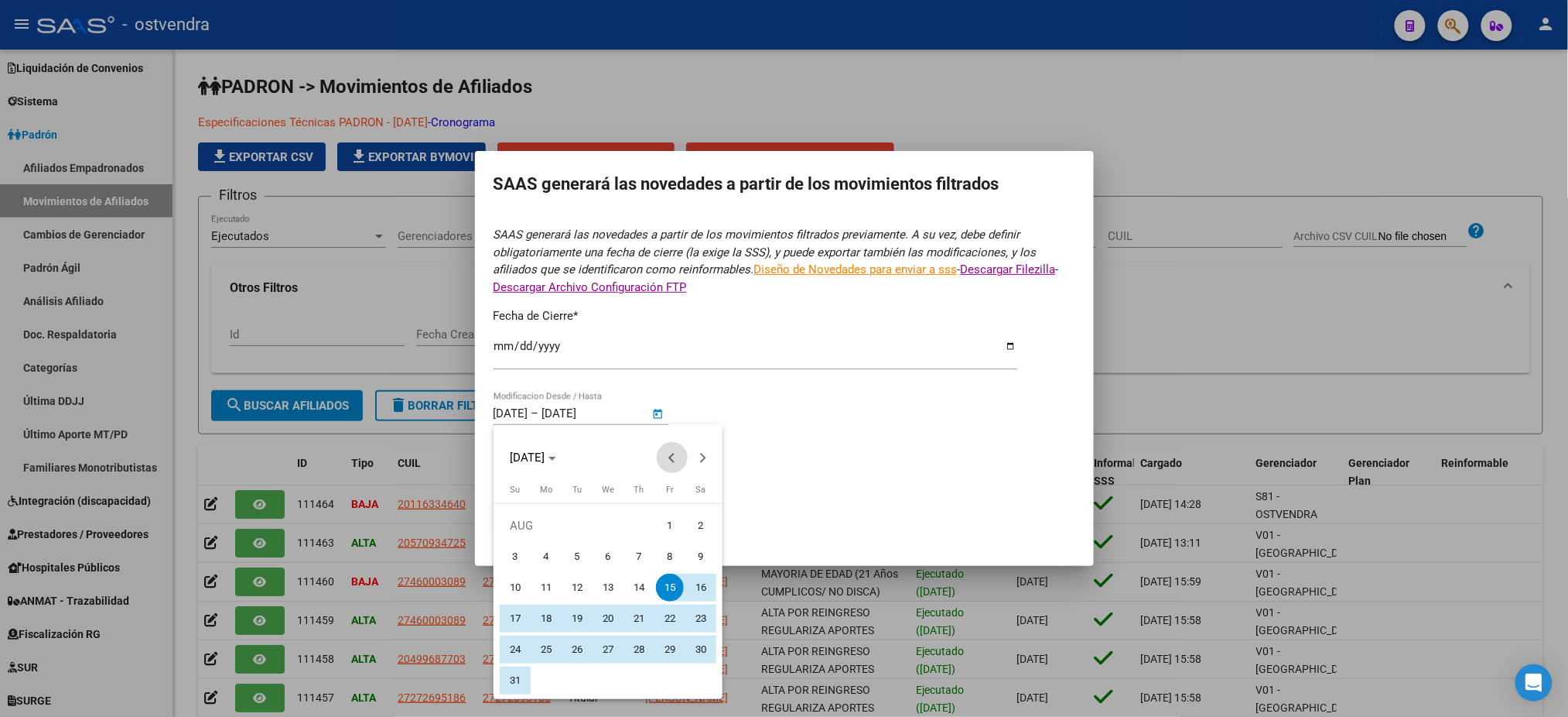
click at [673, 452] on span "Previous month" at bounding box center [672, 457] width 31 height 31
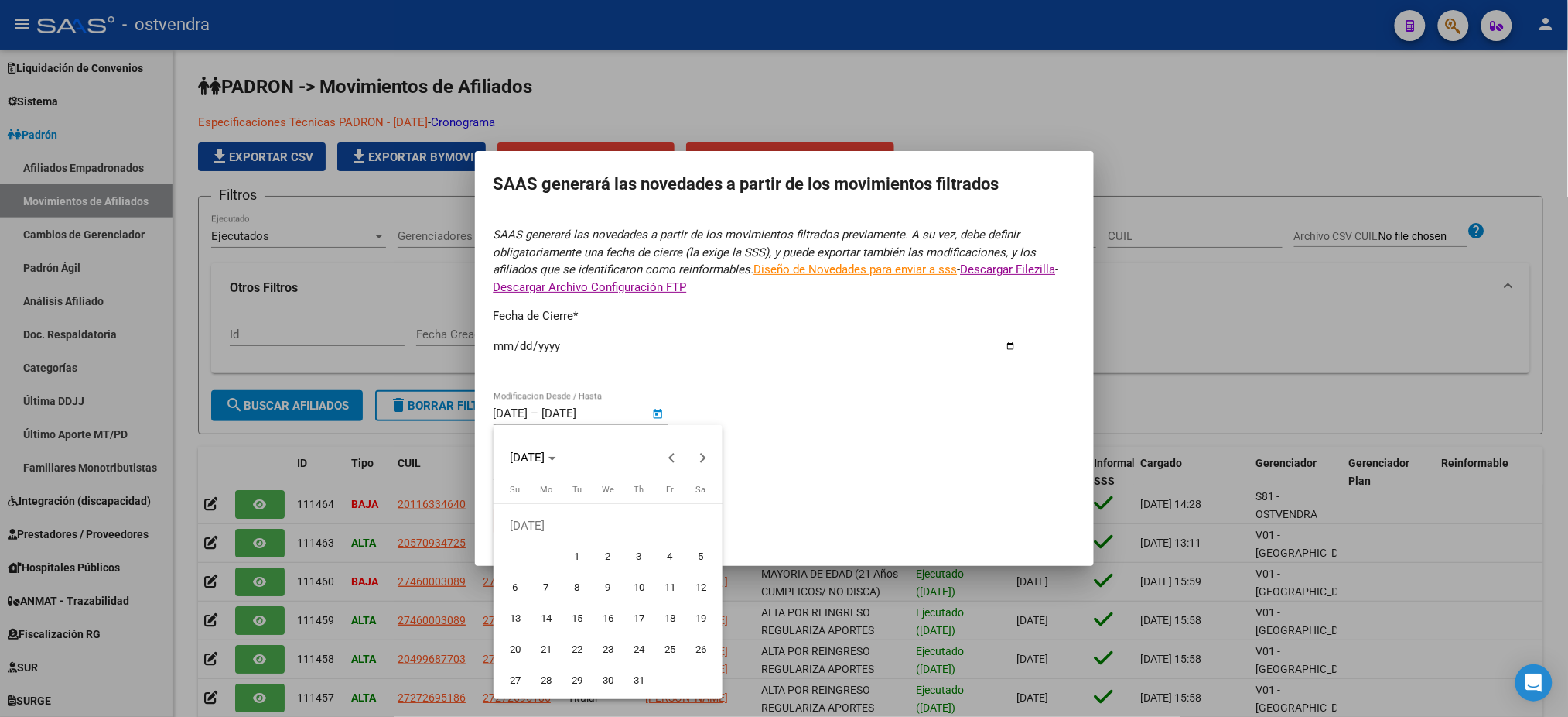
click at [577, 544] on span "1" at bounding box center [577, 557] width 28 height 28
type input "[DATE]"
click at [701, 453] on button "Next month" at bounding box center [703, 457] width 31 height 31
click at [709, 452] on span "Next month" at bounding box center [703, 457] width 31 height 31
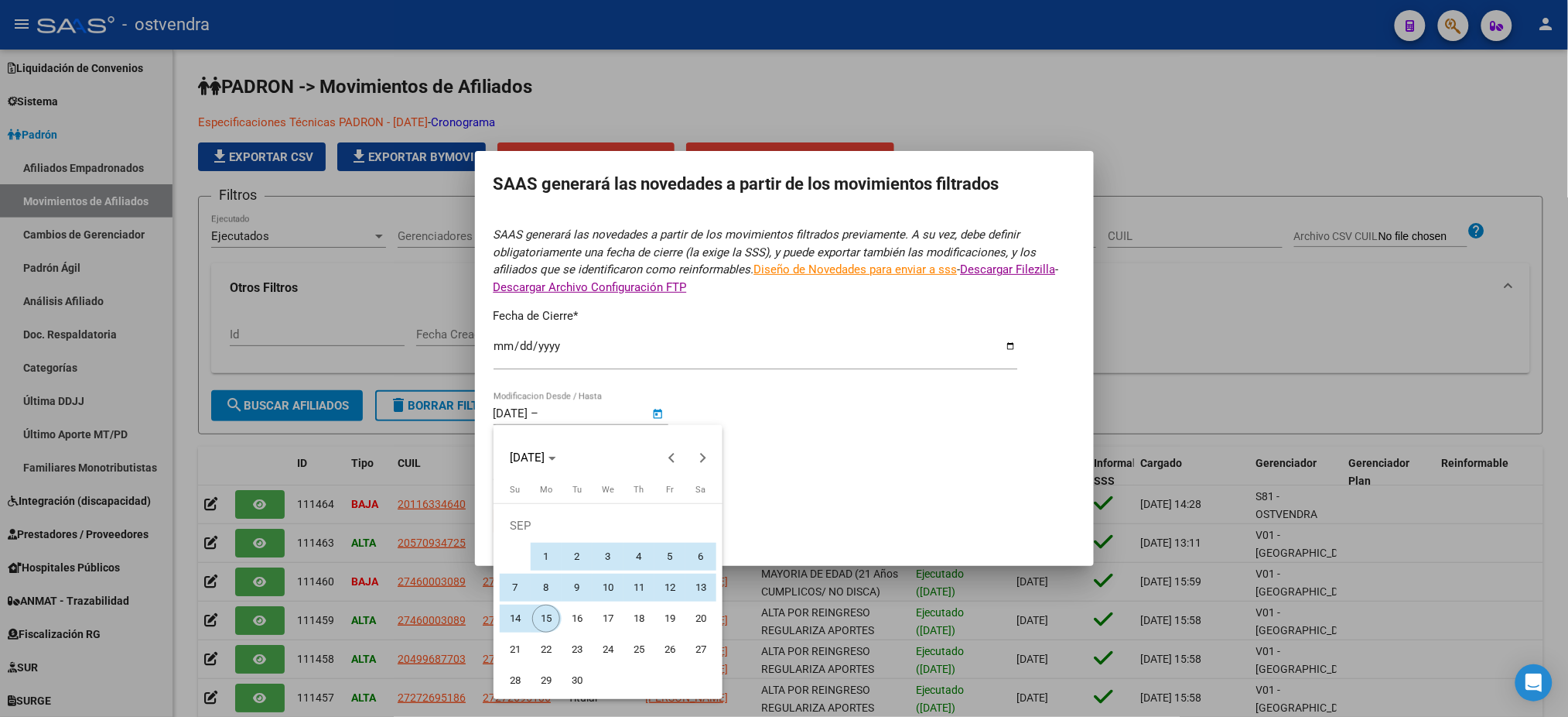
click at [532, 620] on button "15" at bounding box center [546, 618] width 31 height 31
type input "[DATE]"
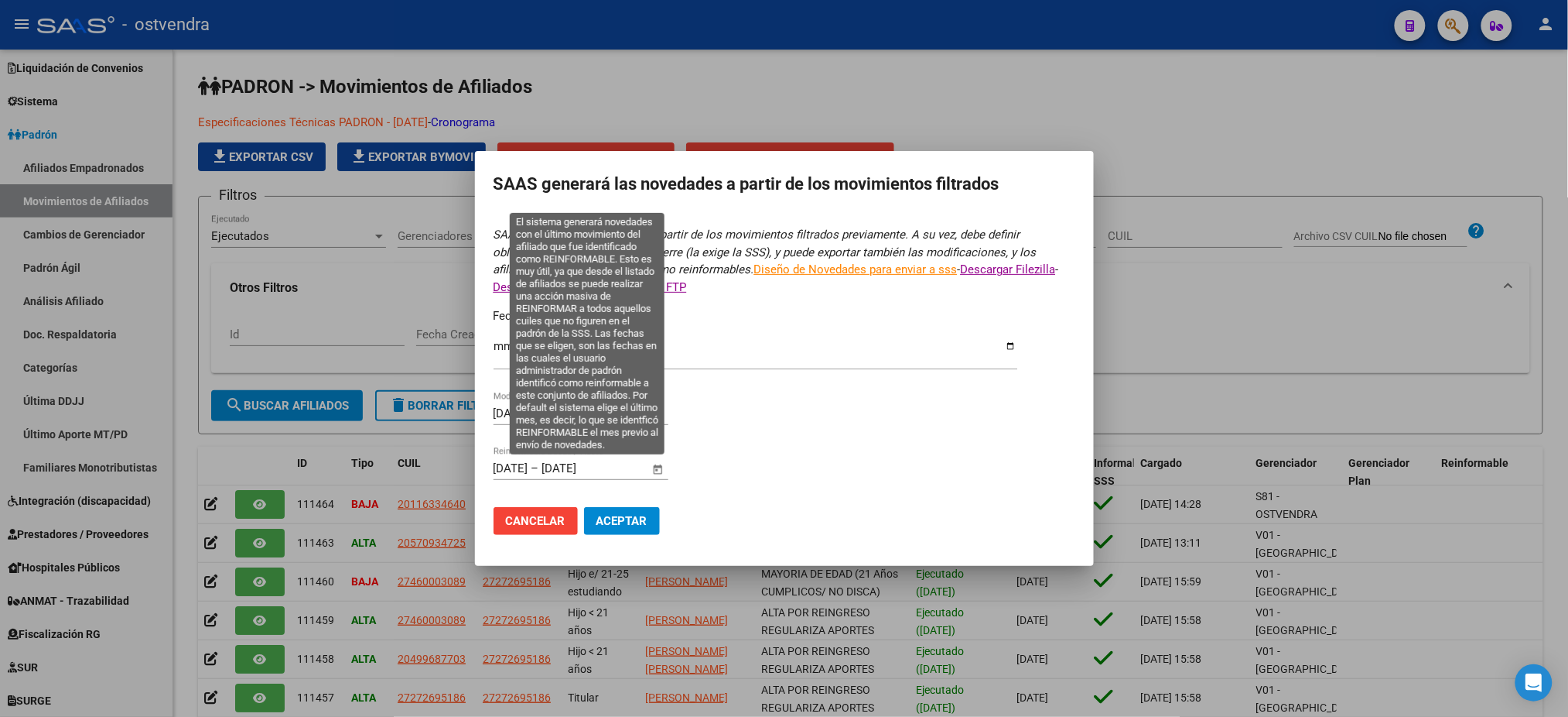
click at [657, 461] on span "Open calendar" at bounding box center [657, 469] width 37 height 37
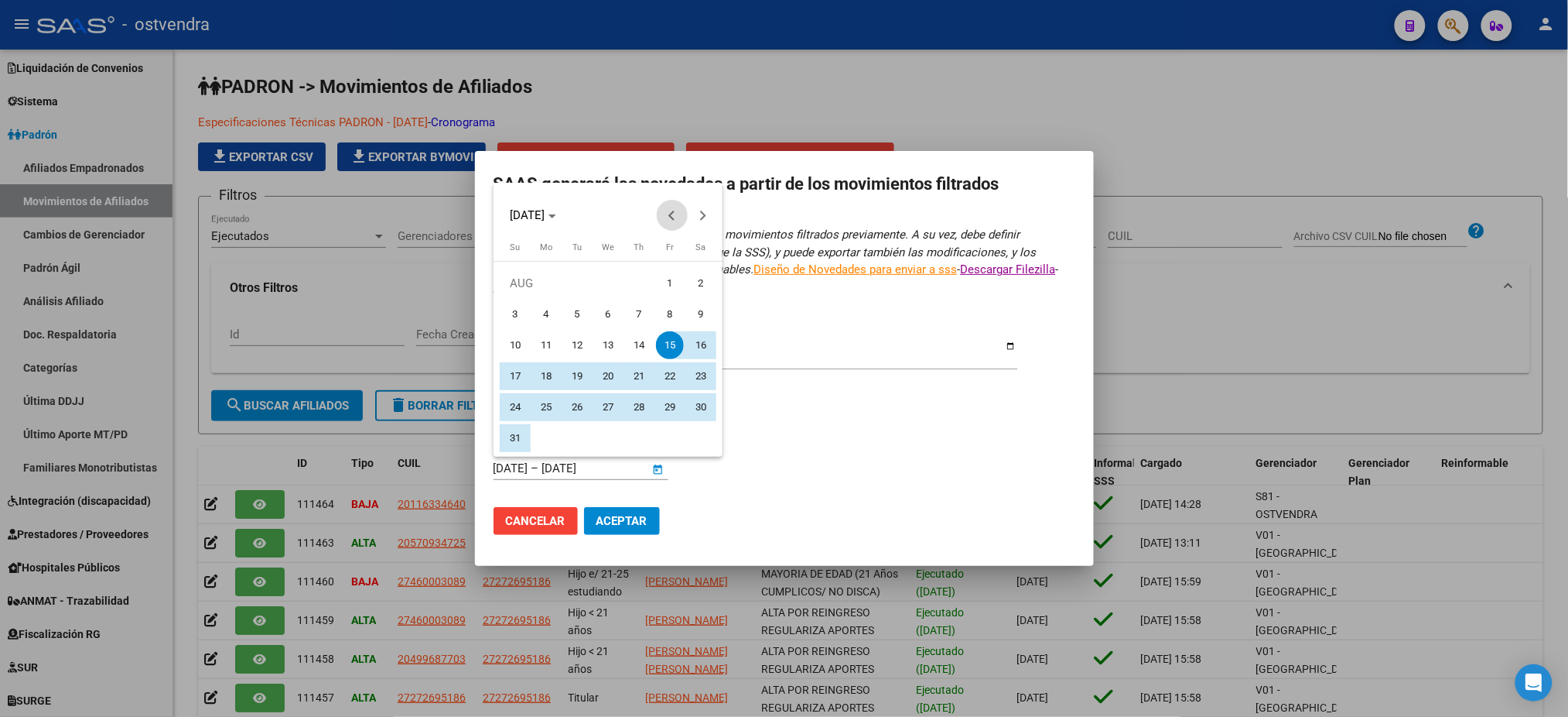
click at [677, 209] on span "Previous month" at bounding box center [672, 215] width 31 height 31
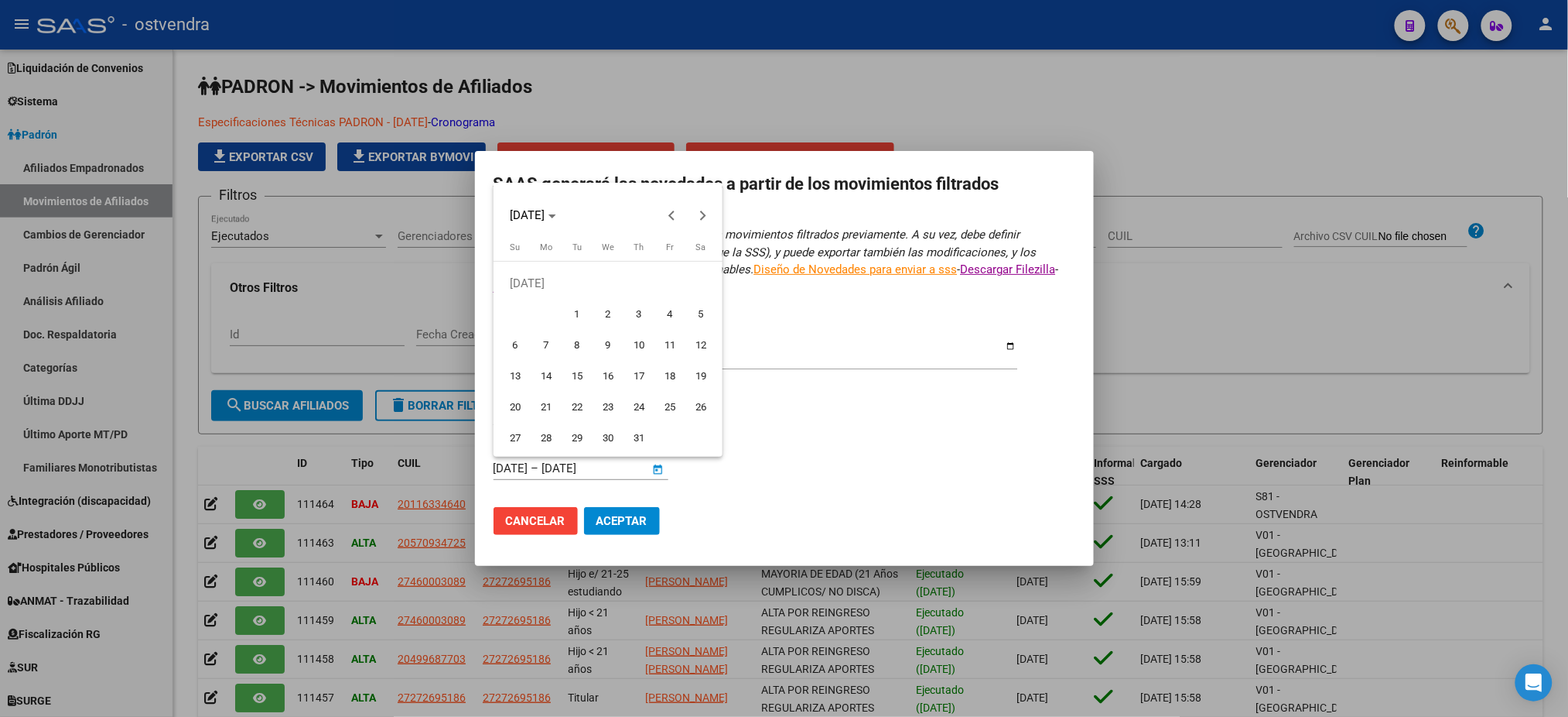
click at [560, 314] on td at bounding box center [530, 314] width 62 height 31
click at [580, 320] on span "1" at bounding box center [577, 314] width 28 height 28
type input "[DATE]"
click at [705, 217] on button "Next month" at bounding box center [703, 215] width 31 height 31
click at [703, 216] on button "Next month" at bounding box center [703, 215] width 31 height 31
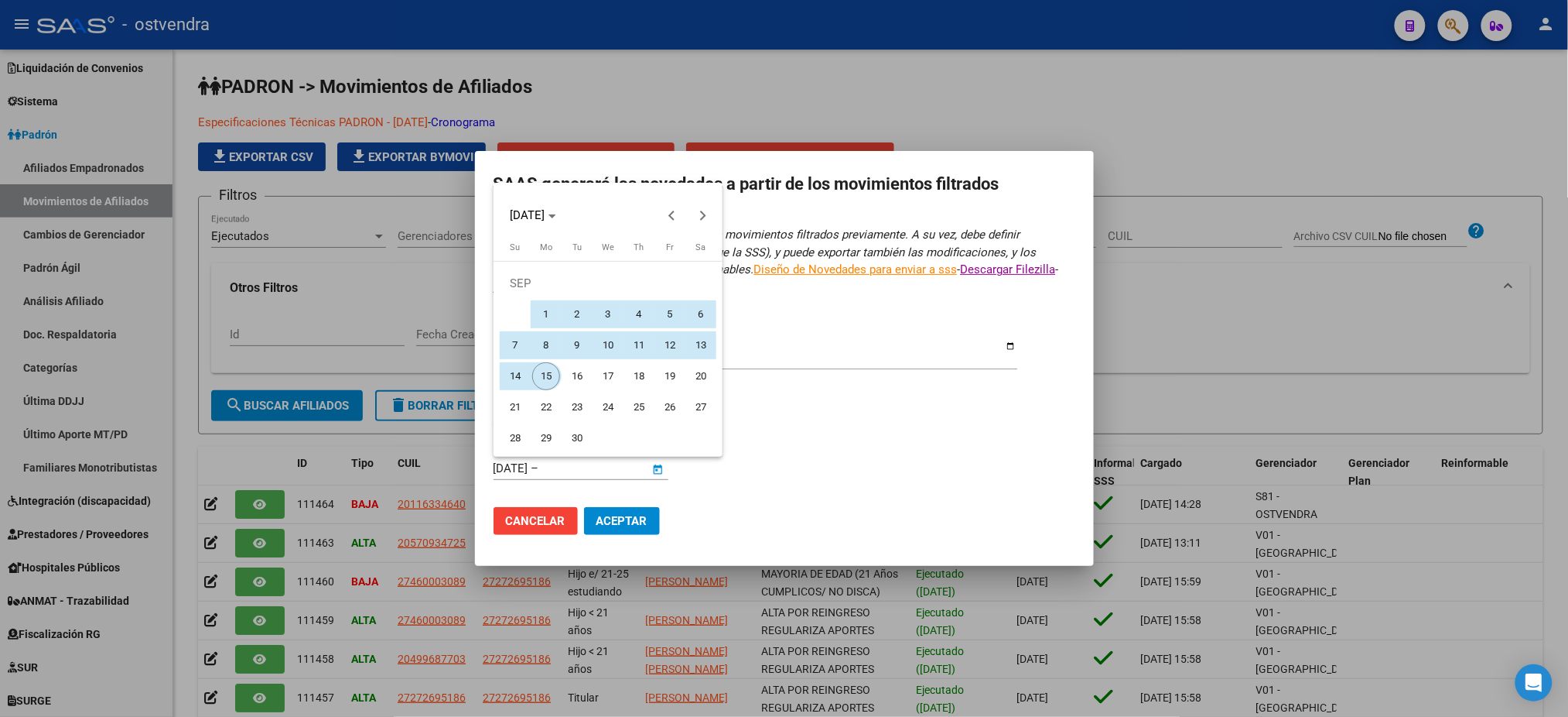
click at [550, 368] on span "15" at bounding box center [546, 376] width 28 height 28
type input "[DATE]"
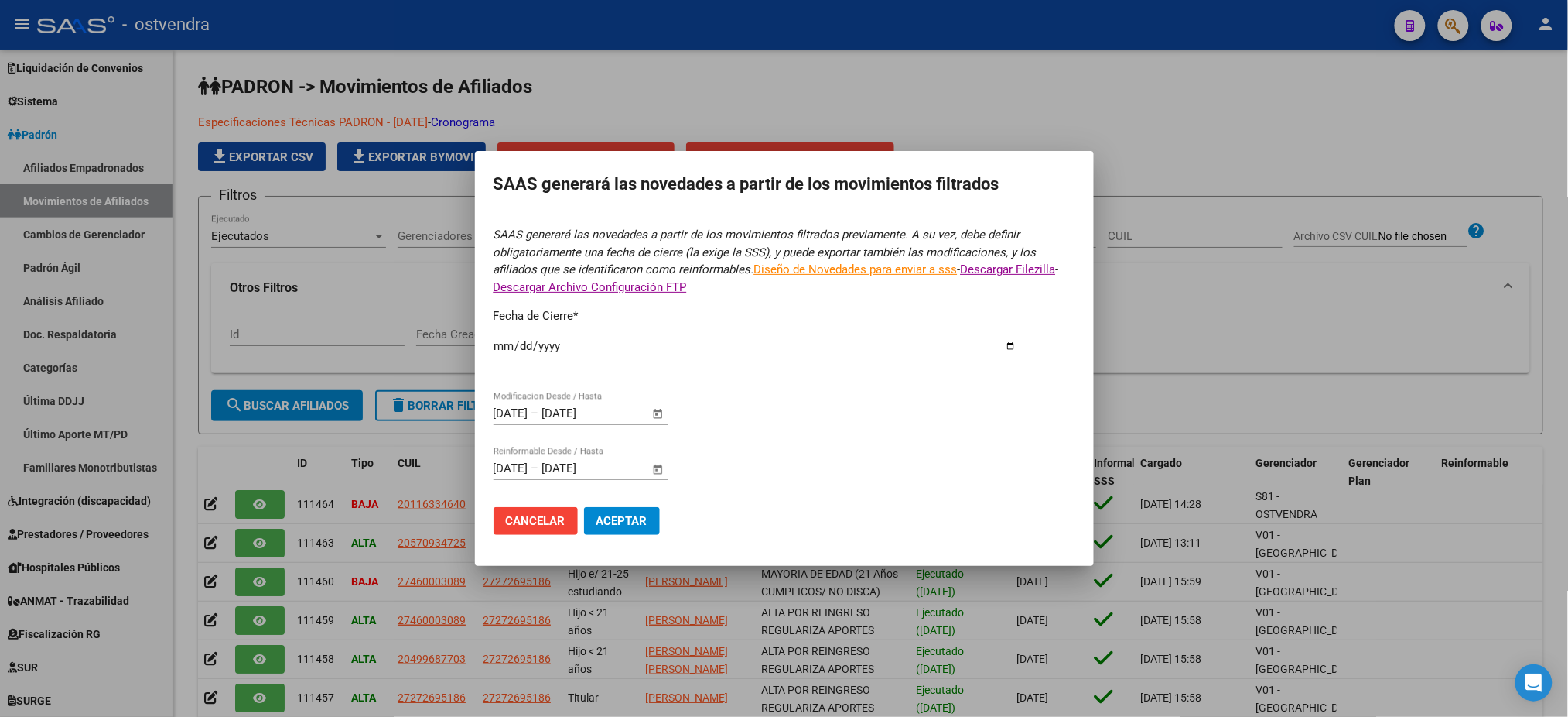
click at [740, 455] on form "SAAS generará las novedades a partir de los movimientos filtrados previamente. …" at bounding box center [785, 387] width 582 height 321
click at [632, 518] on span "Aceptar" at bounding box center [622, 521] width 51 height 14
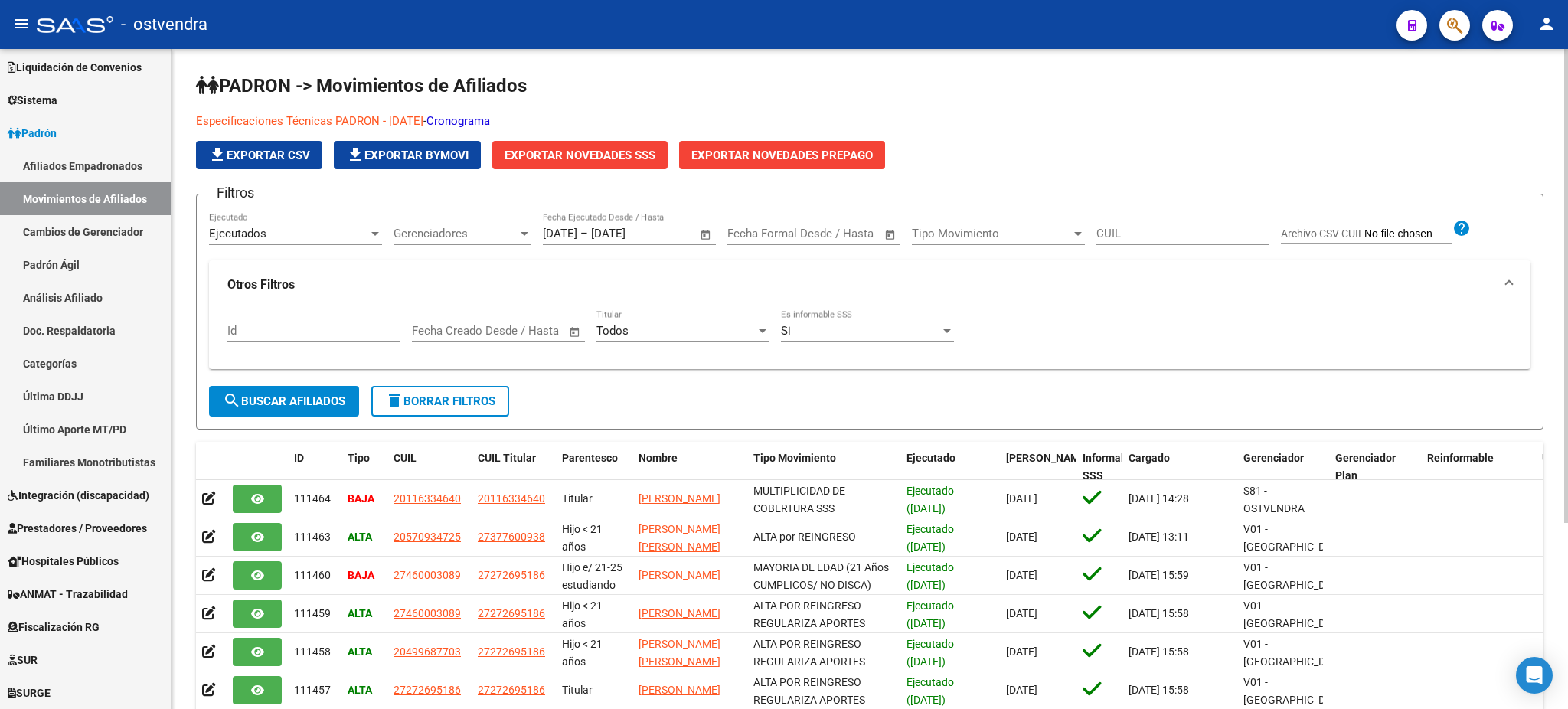
click at [1005, 167] on div "Especificaciones Técnicas PADRON - [DATE] - Cronograma file_download Exportar C…" at bounding box center [693, 140] width 995 height 56
click at [1158, 138] on div "Especificaciones Técnicas PADRON - [DATE] - Cronograma file_download Exportar C…" at bounding box center [693, 140] width 995 height 56
